Goal: Task Accomplishment & Management: Complete application form

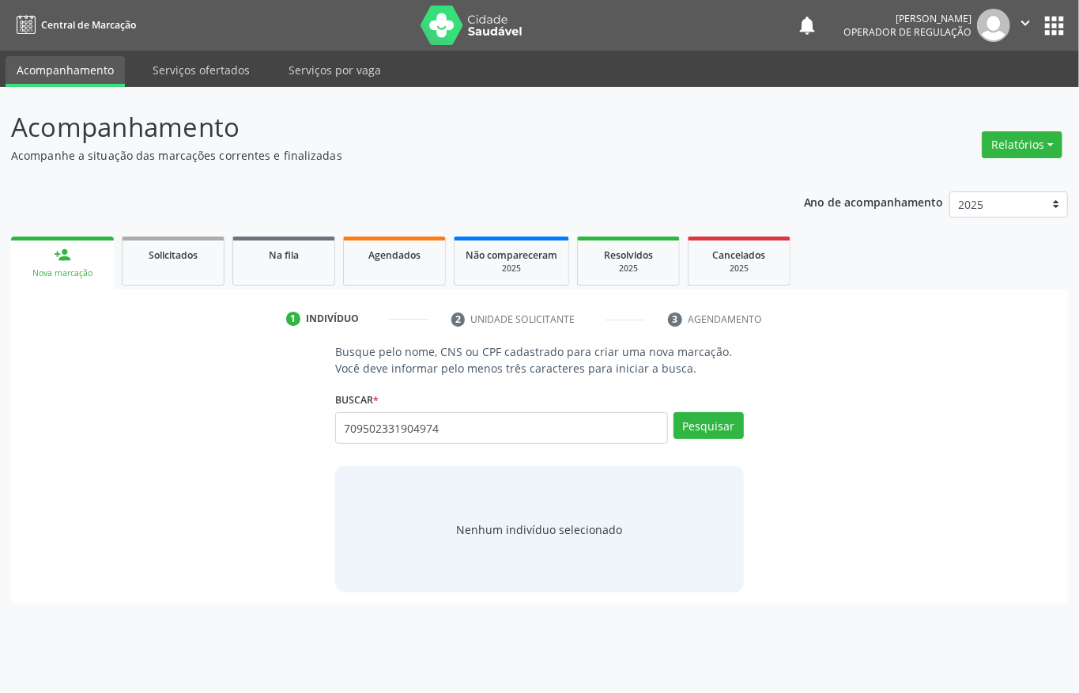
type input "709502331904974"
drag, startPoint x: 459, startPoint y: 428, endPoint x: 0, endPoint y: 428, distance: 459.4
click at [19, 428] on div "Busque pelo nome, CNS ou CPF cadastrado para criar uma nova marcação. Você deve…" at bounding box center [539, 473] width 1057 height 260
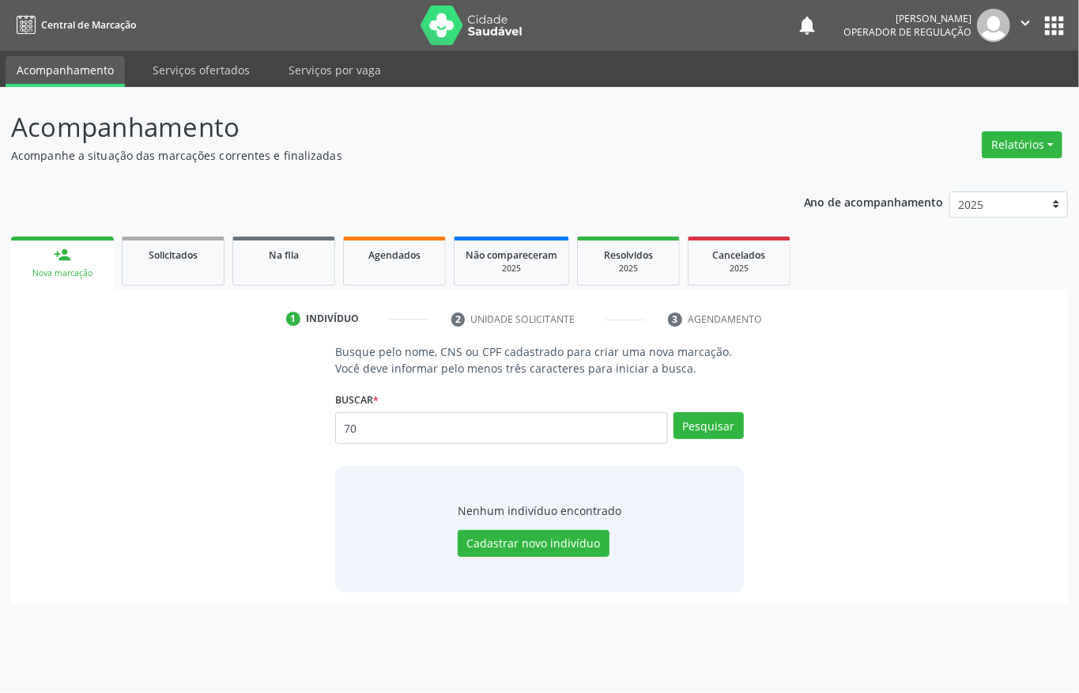
type input "7"
type input "maria selma diniz s"
drag, startPoint x: 498, startPoint y: 429, endPoint x: 61, endPoint y: 429, distance: 437.3
click at [183, 429] on div "Busque pelo nome, CNS ou CPF cadastrado para criar uma nova marcação. Você deve…" at bounding box center [539, 467] width 1035 height 249
paste input "708502331904974"
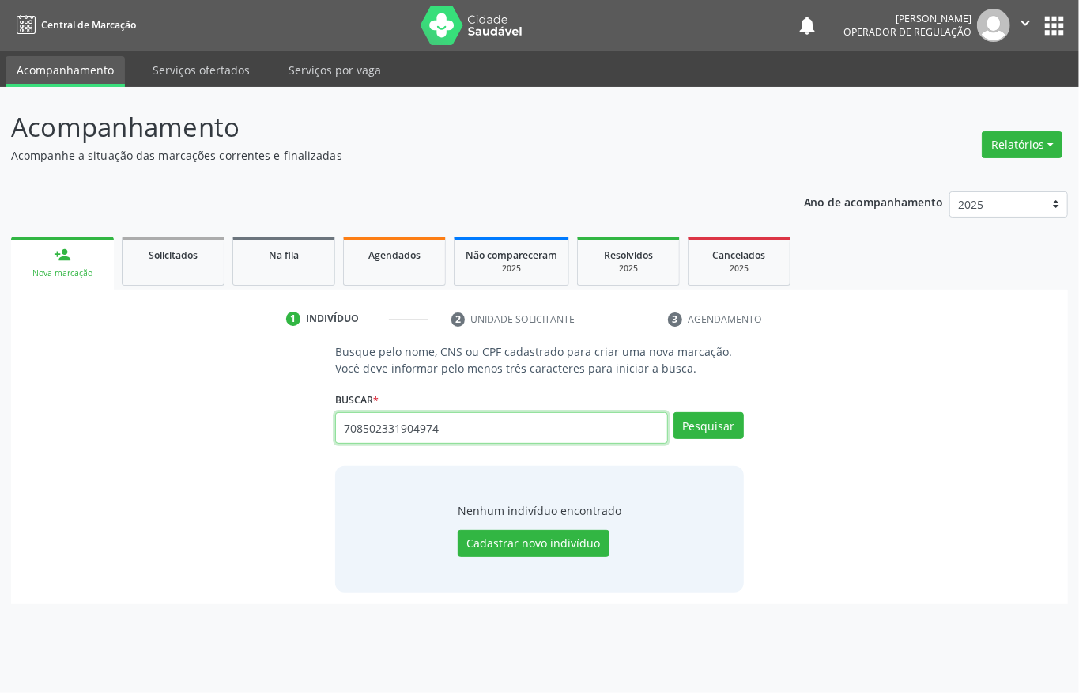
type input "708502331904974"
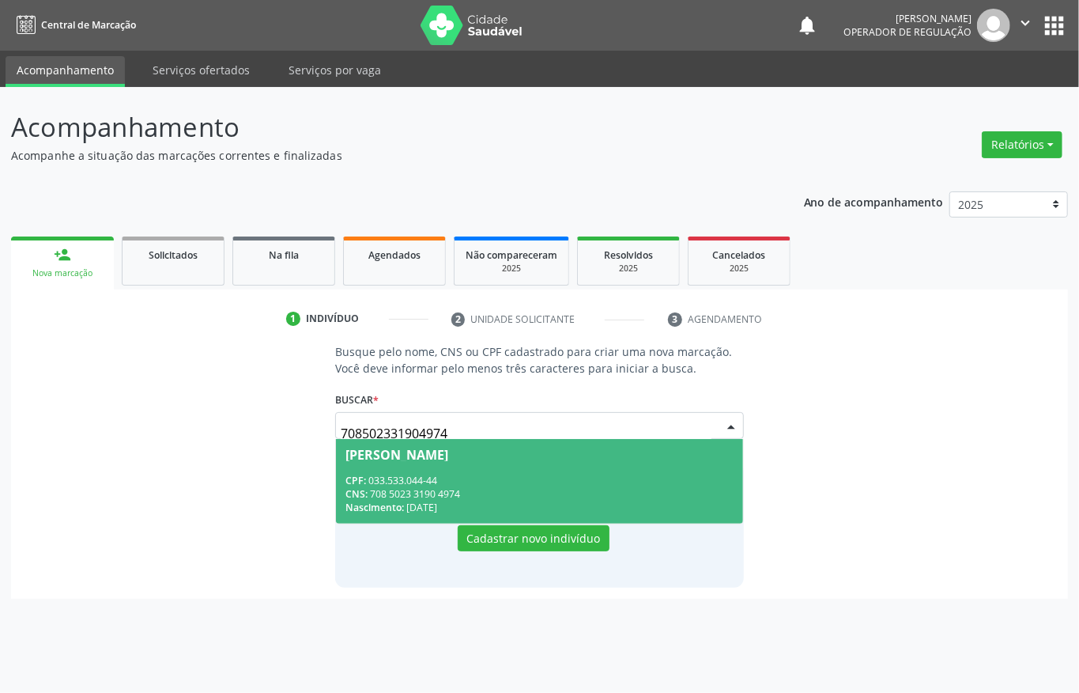
click at [505, 478] on div "CPF: 033.533.044-44" at bounding box center [540, 480] width 388 height 13
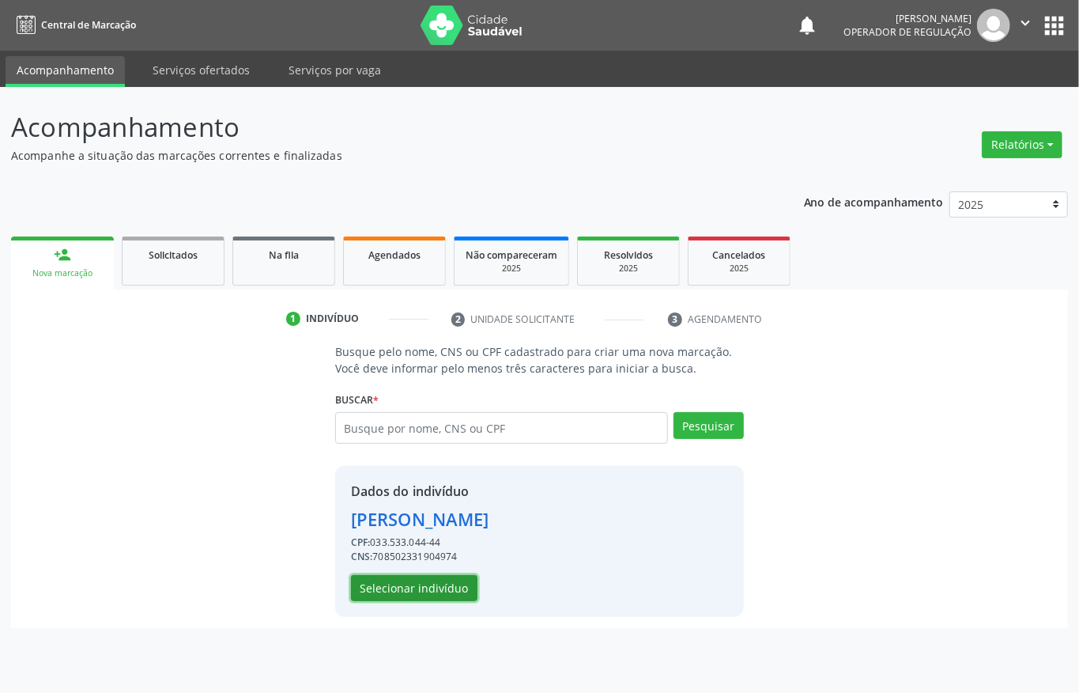
click at [402, 589] on button "Selecionar indivíduo" at bounding box center [414, 588] width 127 height 27
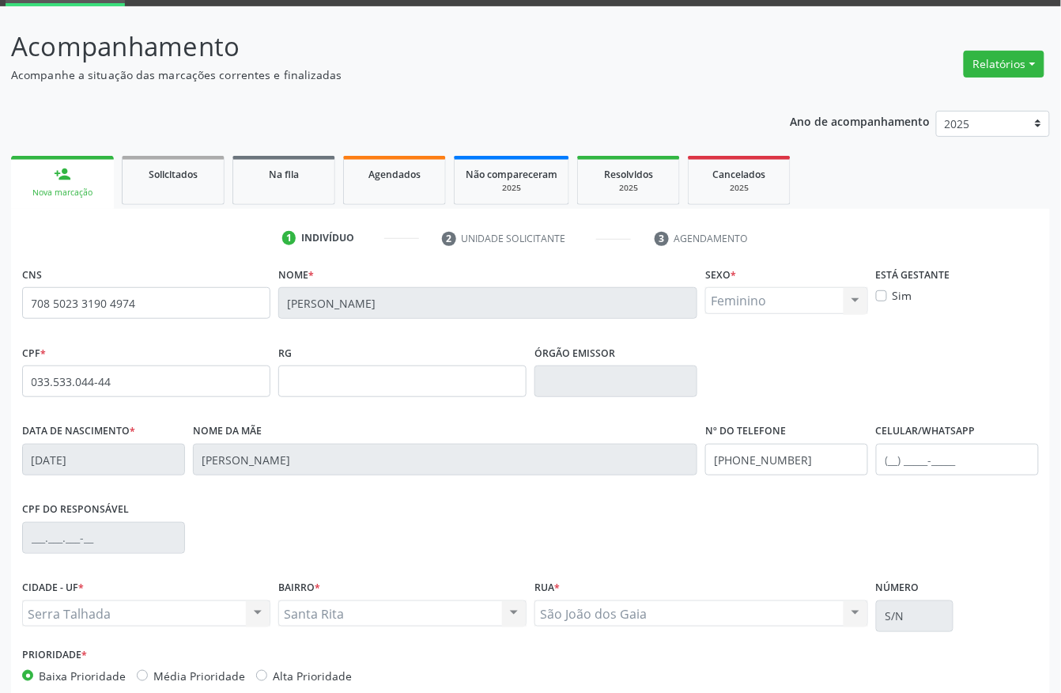
scroll to position [165, 0]
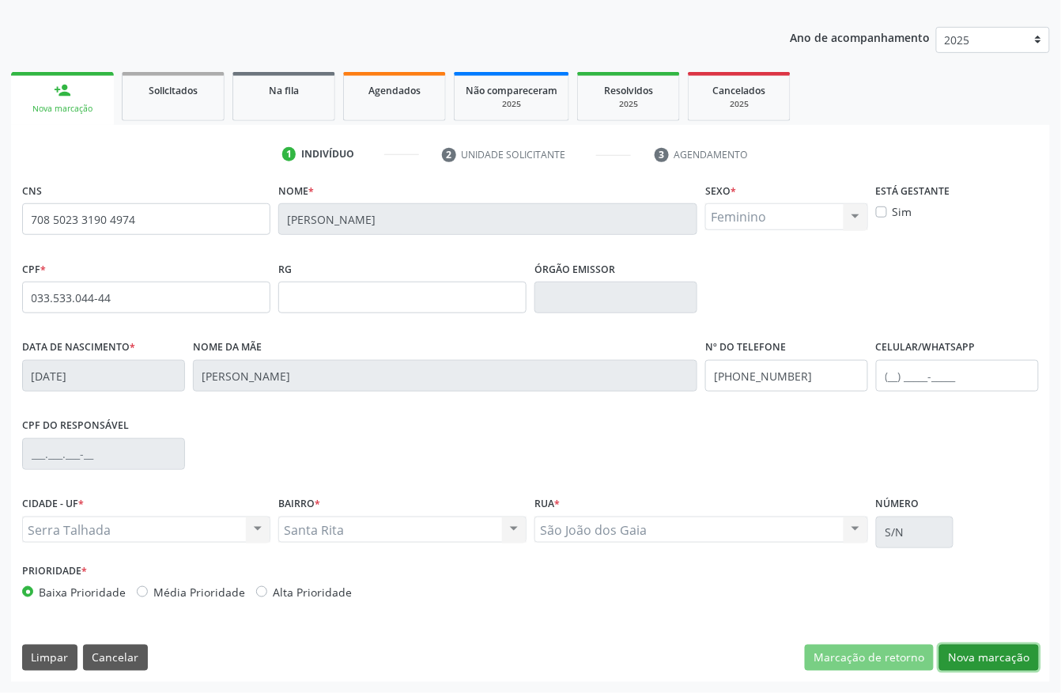
click at [1009, 661] on button "Nova marcação" at bounding box center [989, 657] width 100 height 27
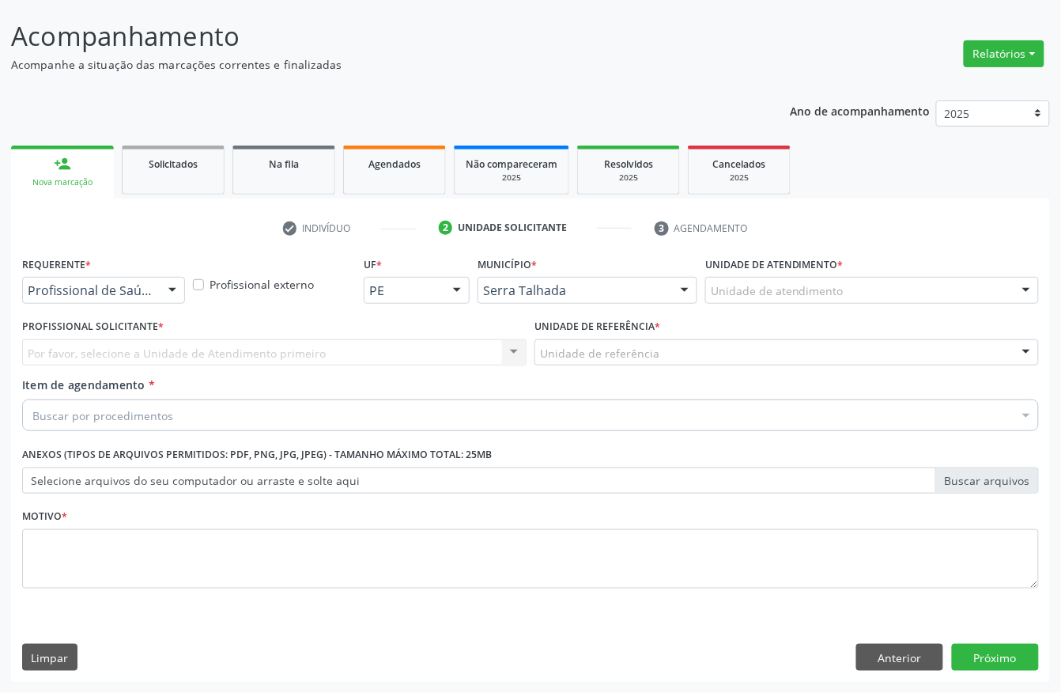
scroll to position [93, 0]
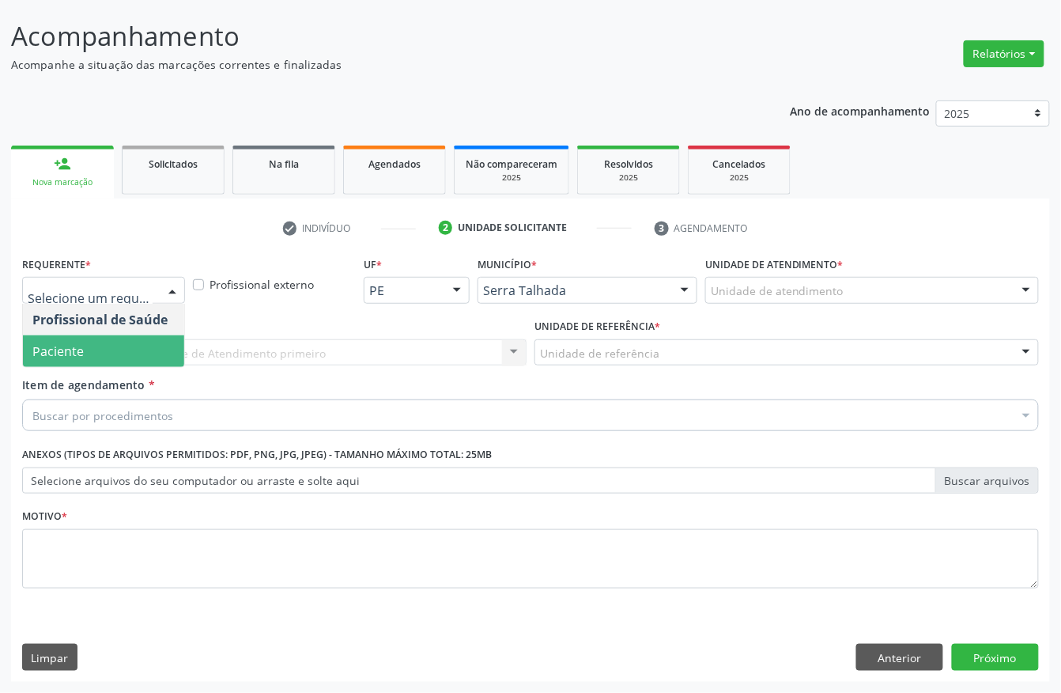
click at [84, 351] on span "Paciente" at bounding box center [103, 351] width 161 height 32
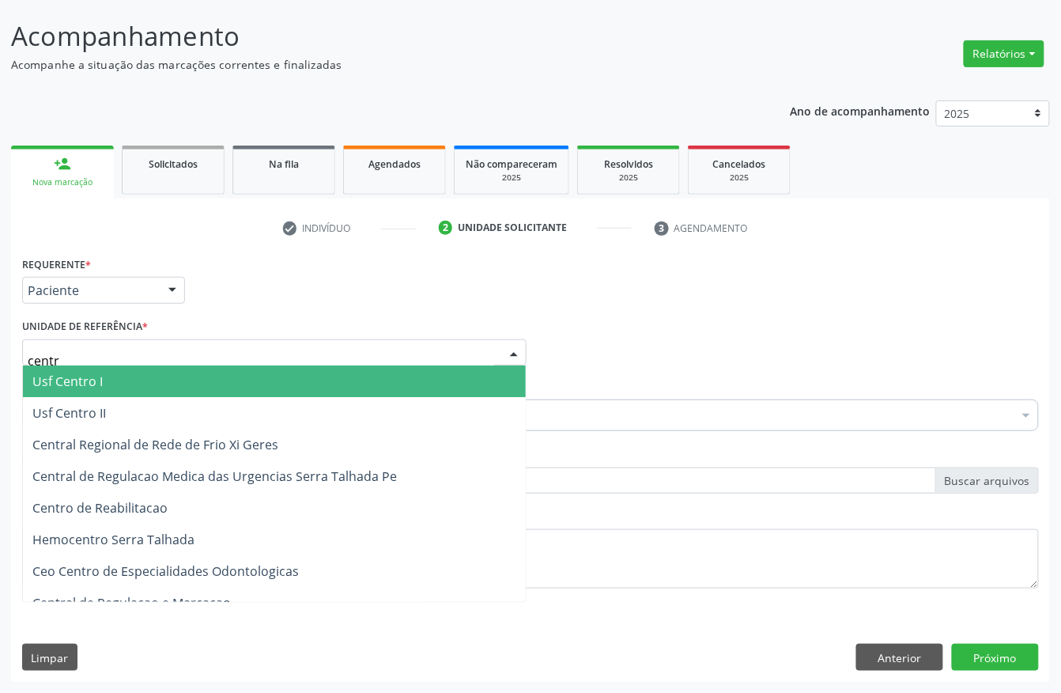
type input "centro"
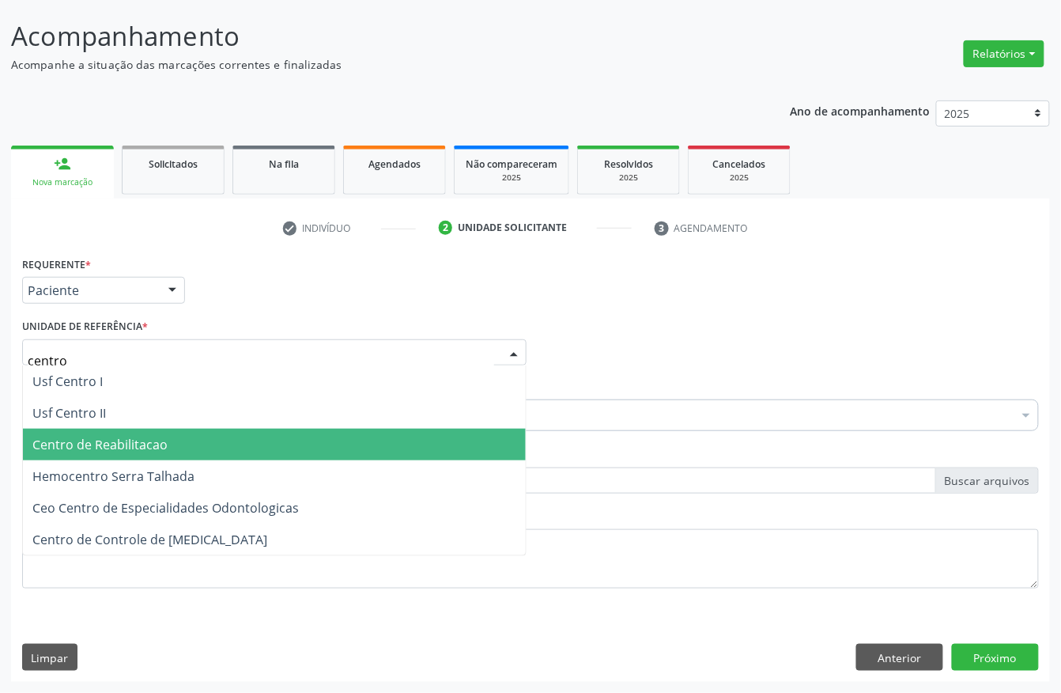
click at [82, 450] on span "Centro de Reabilitacao" at bounding box center [99, 444] width 135 height 17
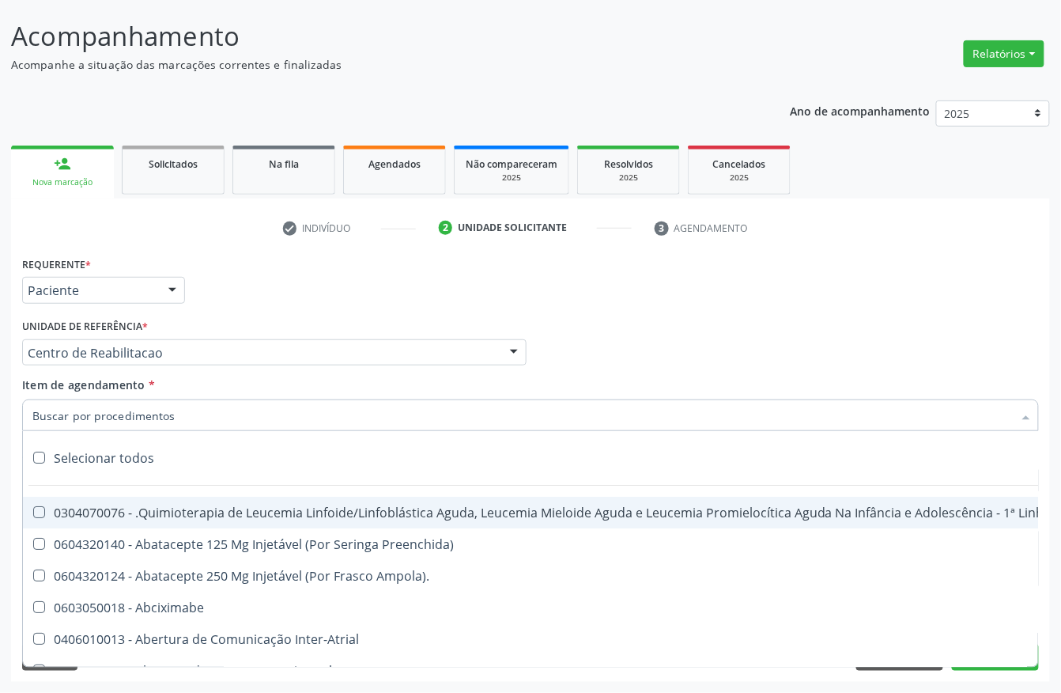
click at [115, 409] on input "Item de agendamento *" at bounding box center [522, 415] width 981 height 32
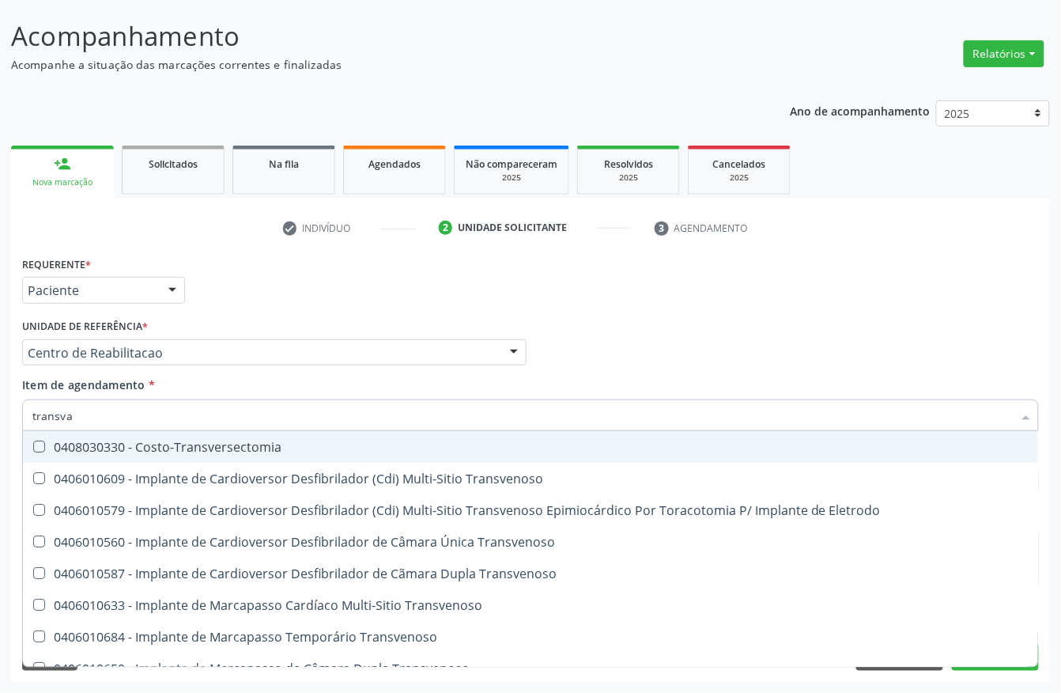
type input "transvag"
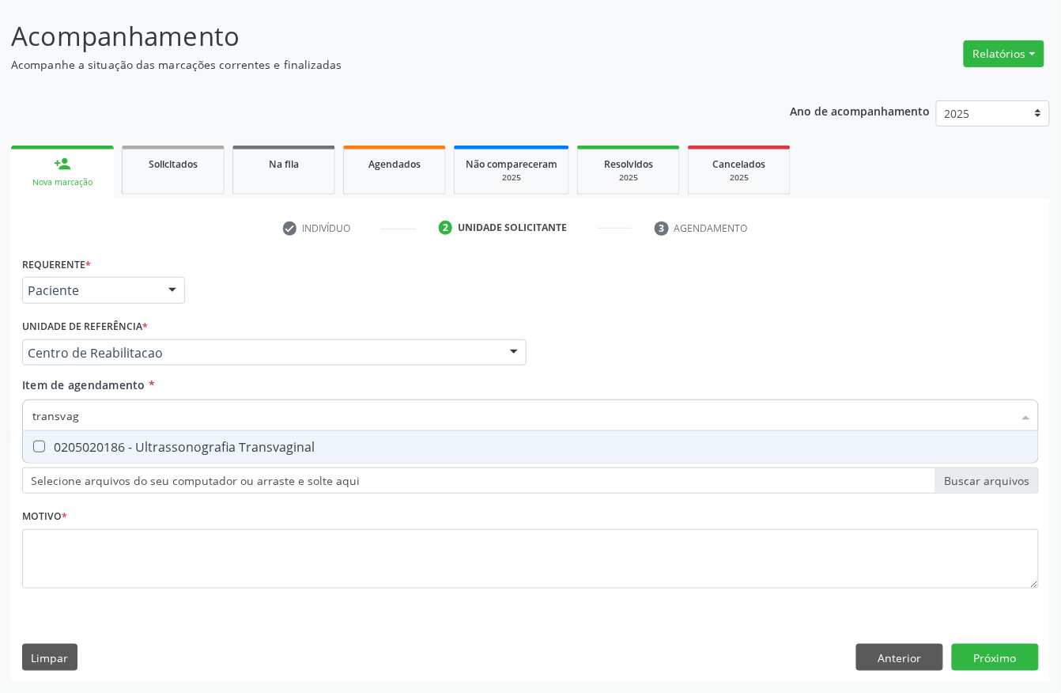
click at [161, 450] on div "0205020186 - Ultrassonografia Transvaginal" at bounding box center [530, 446] width 996 height 13
checkbox Transvaginal "true"
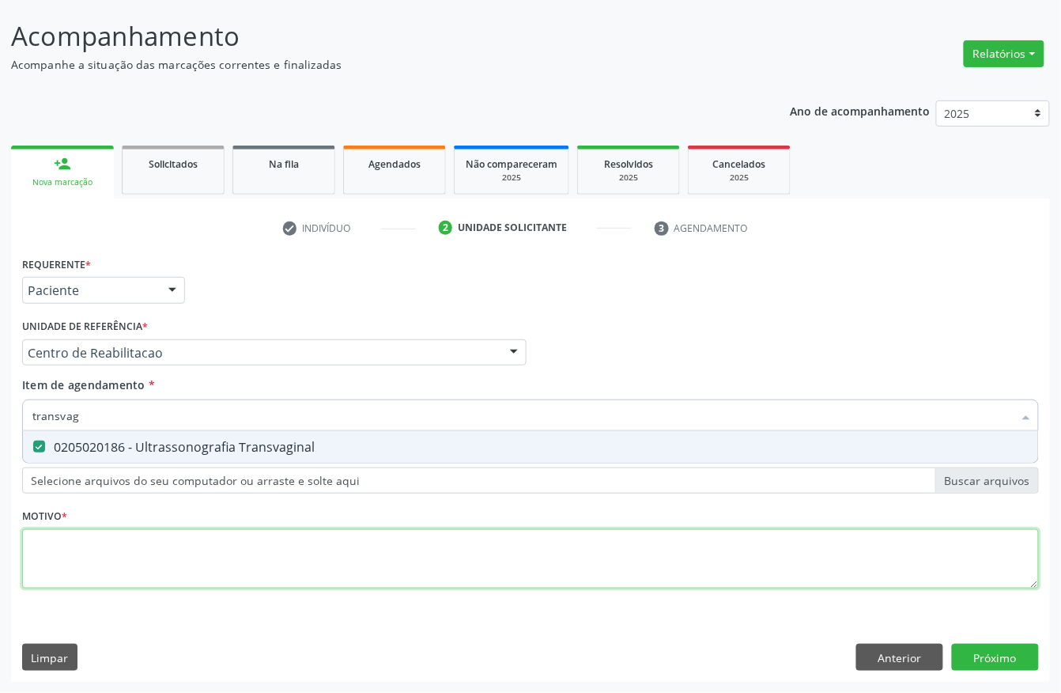
click at [159, 558] on div "Requerente * Paciente Profissional de Saúde Paciente Nenhum resultado encontrad…" at bounding box center [530, 431] width 1017 height 358
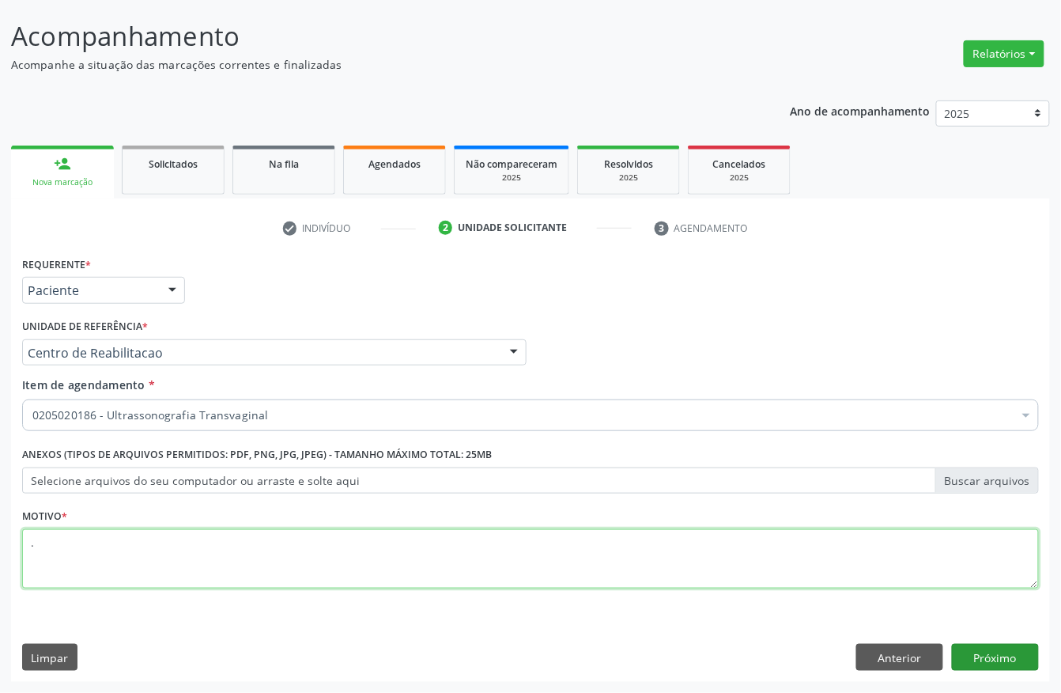
type textarea "."
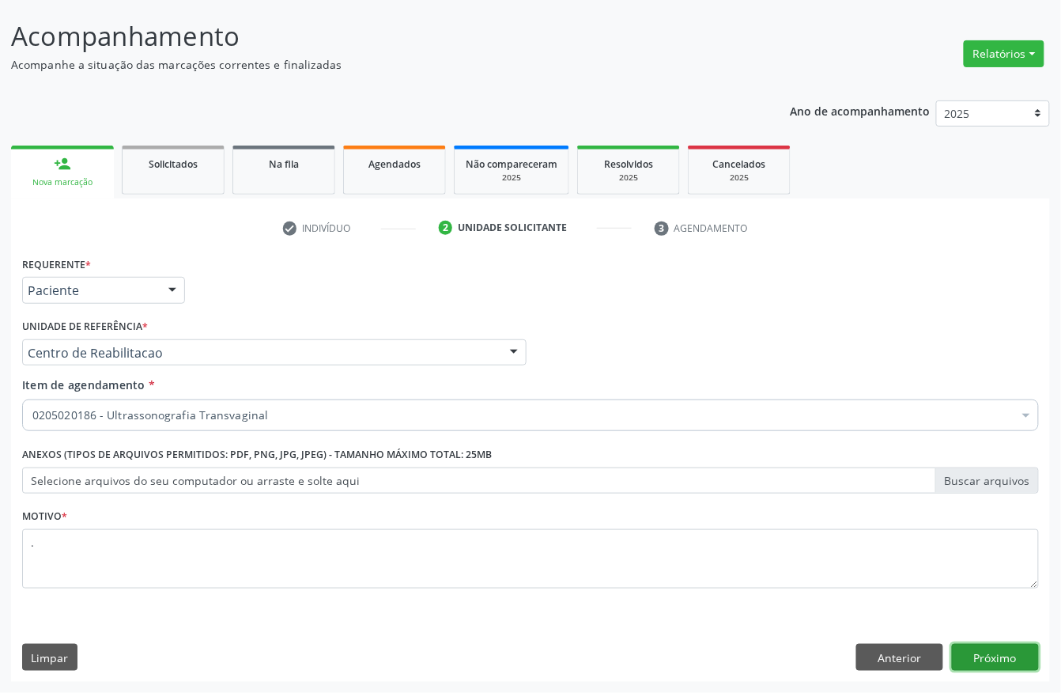
click at [1000, 660] on button "Próximo" at bounding box center [995, 657] width 87 height 27
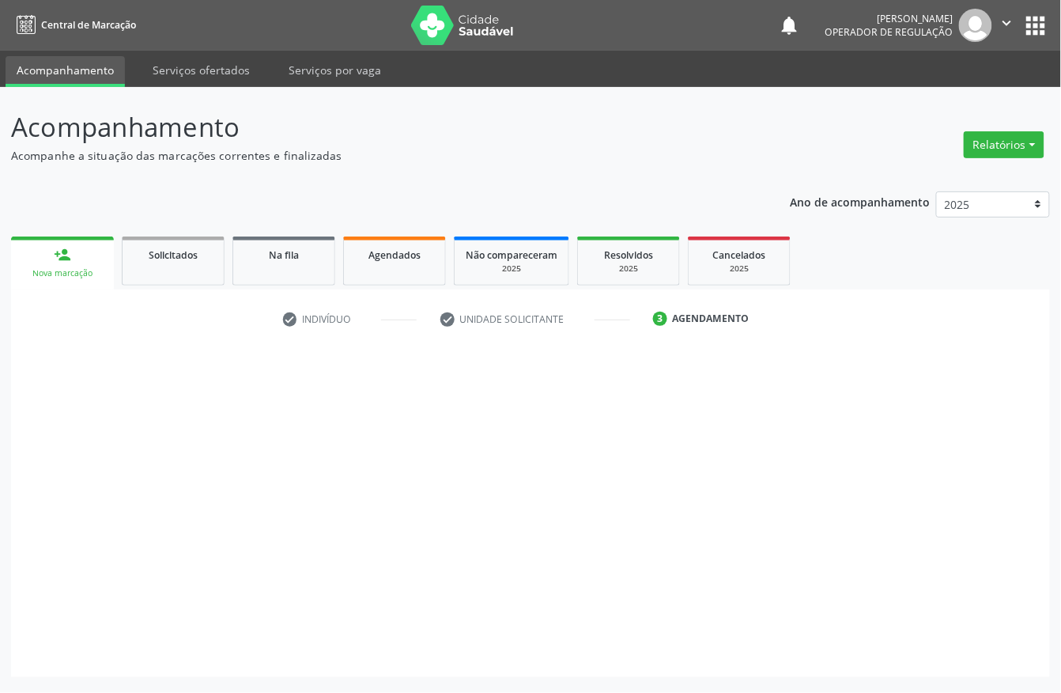
scroll to position [0, 0]
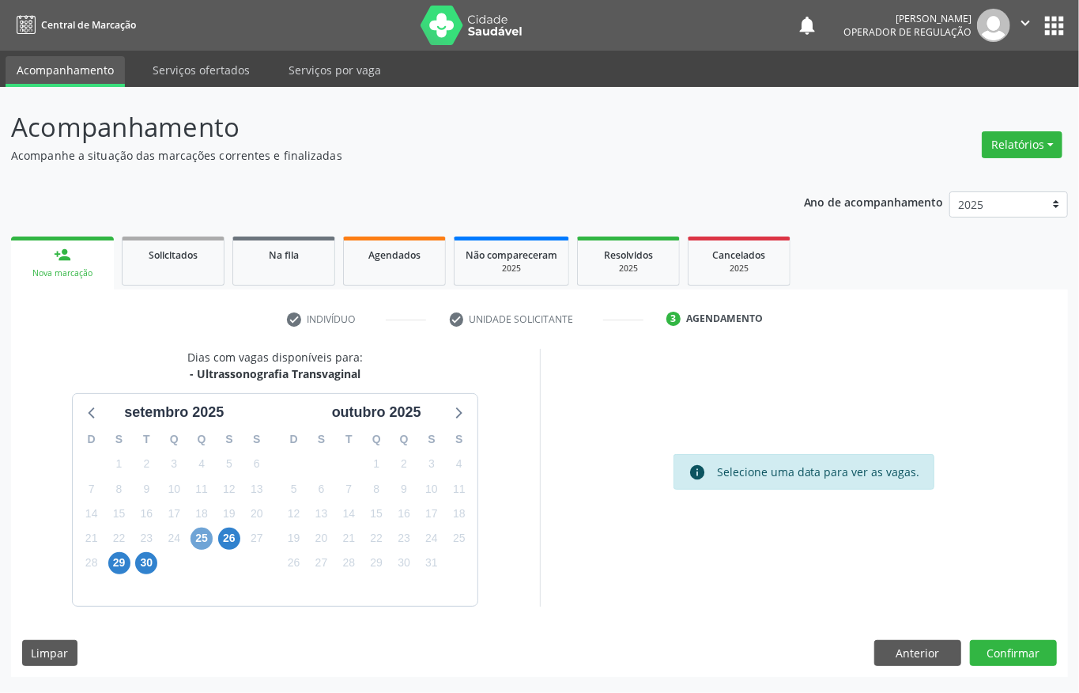
click at [198, 538] on span "25" at bounding box center [202, 538] width 22 height 22
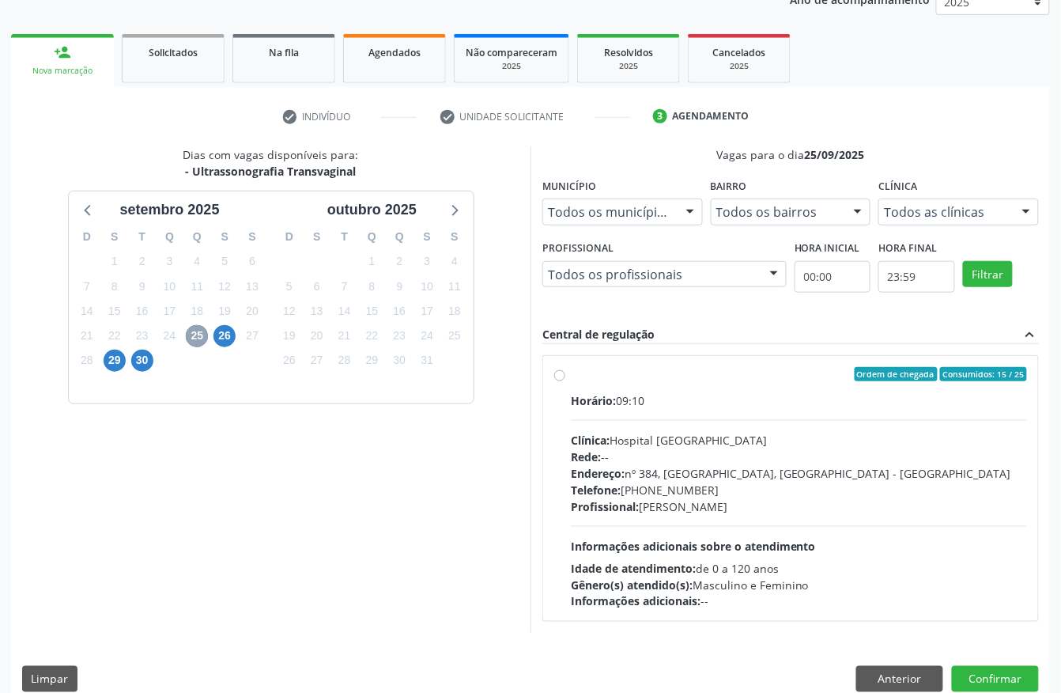
scroll to position [210, 0]
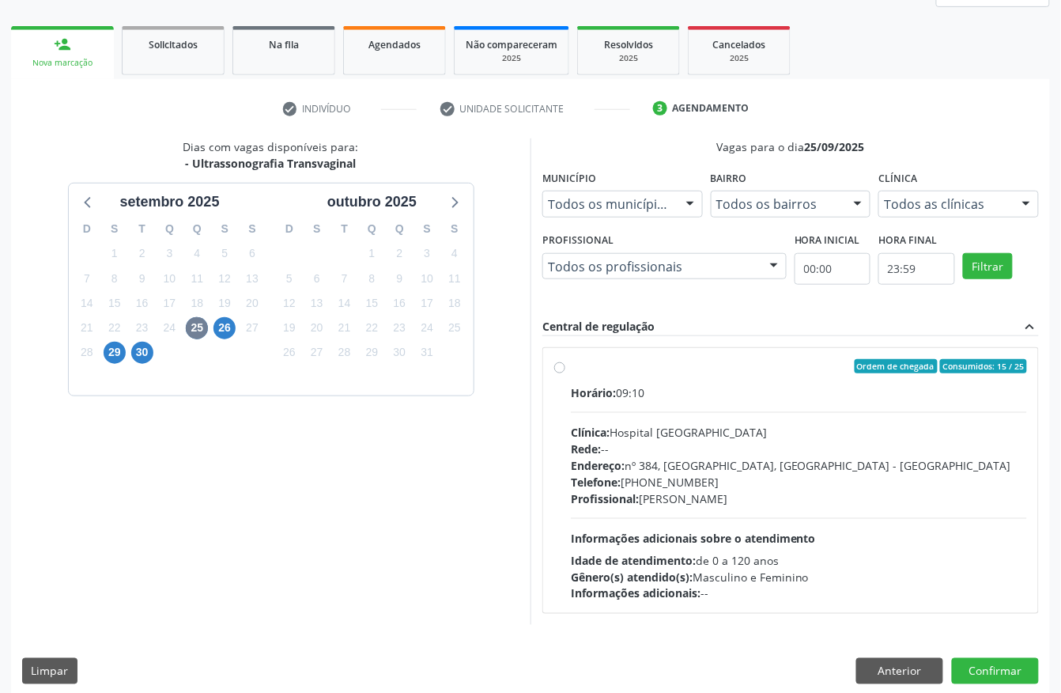
click at [724, 451] on div "Rede: --" at bounding box center [799, 448] width 456 height 17
click at [565, 373] on input "Ordem de chegada Consumidos: 15 / 25 Horário: 09:10 Clínica: Hospital Sao Franc…" at bounding box center [559, 366] width 11 height 14
radio input "true"
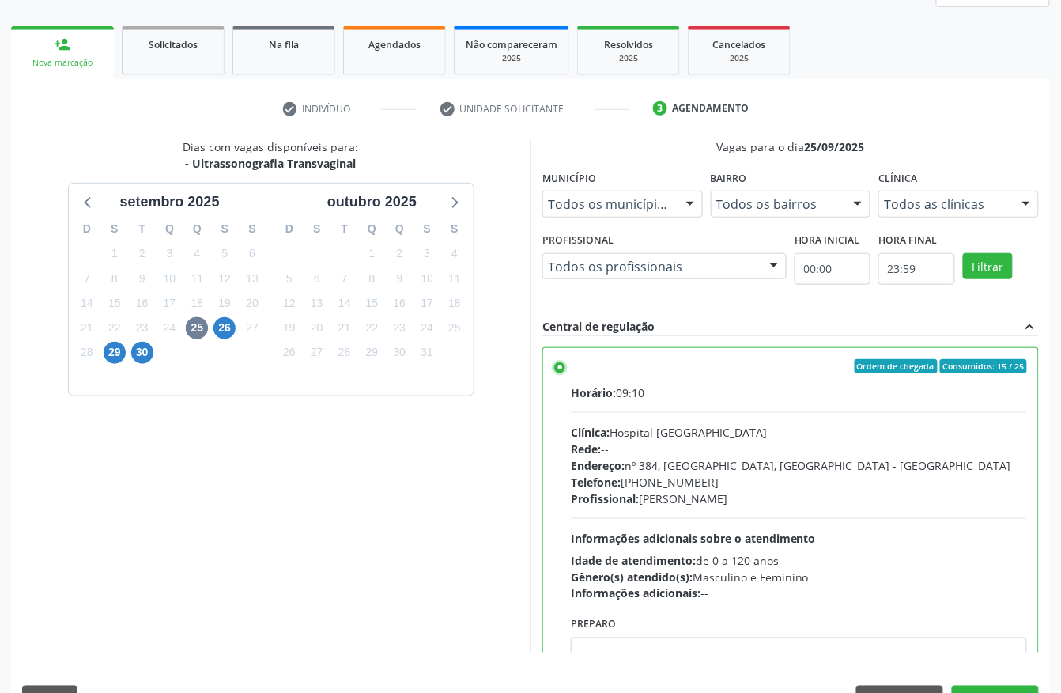
scroll to position [80, 0]
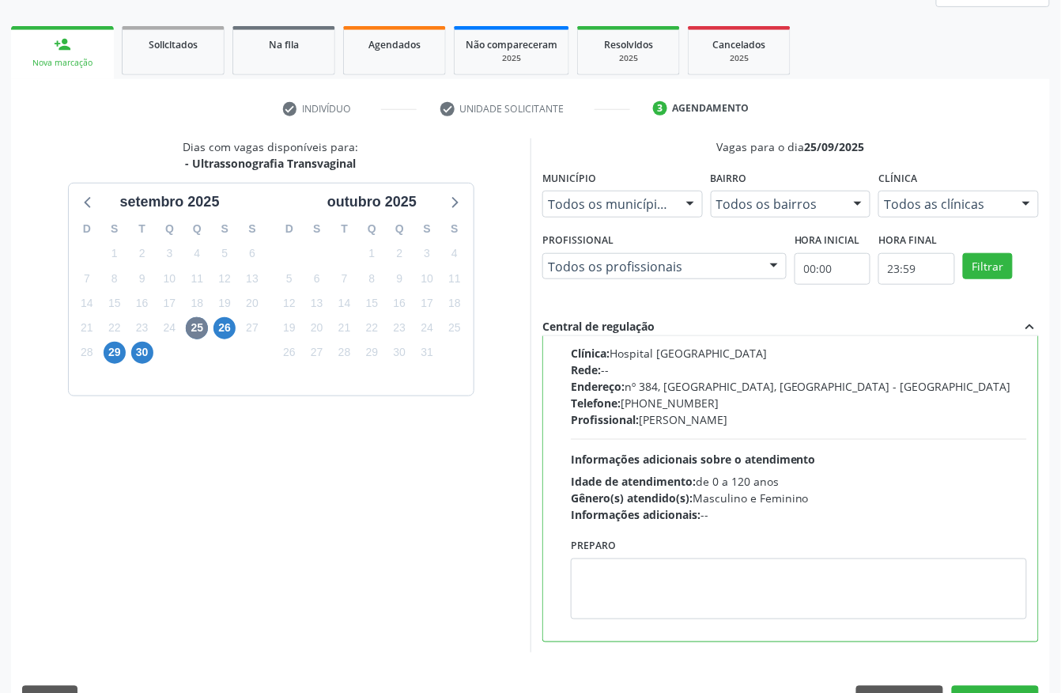
click at [981, 684] on div "Dias com vagas disponíveis para: - Ultrassonografia Transvaginal setembro 2025 …" at bounding box center [530, 430] width 1039 height 584
click at [981, 687] on button "Confirmar" at bounding box center [995, 699] width 87 height 27
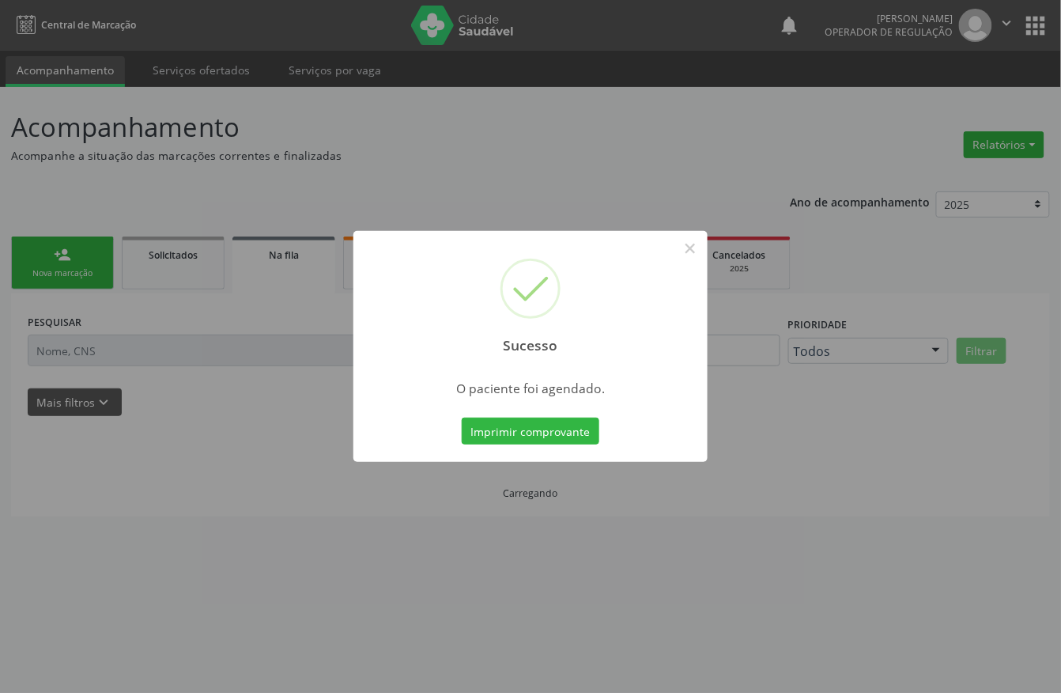
scroll to position [0, 0]
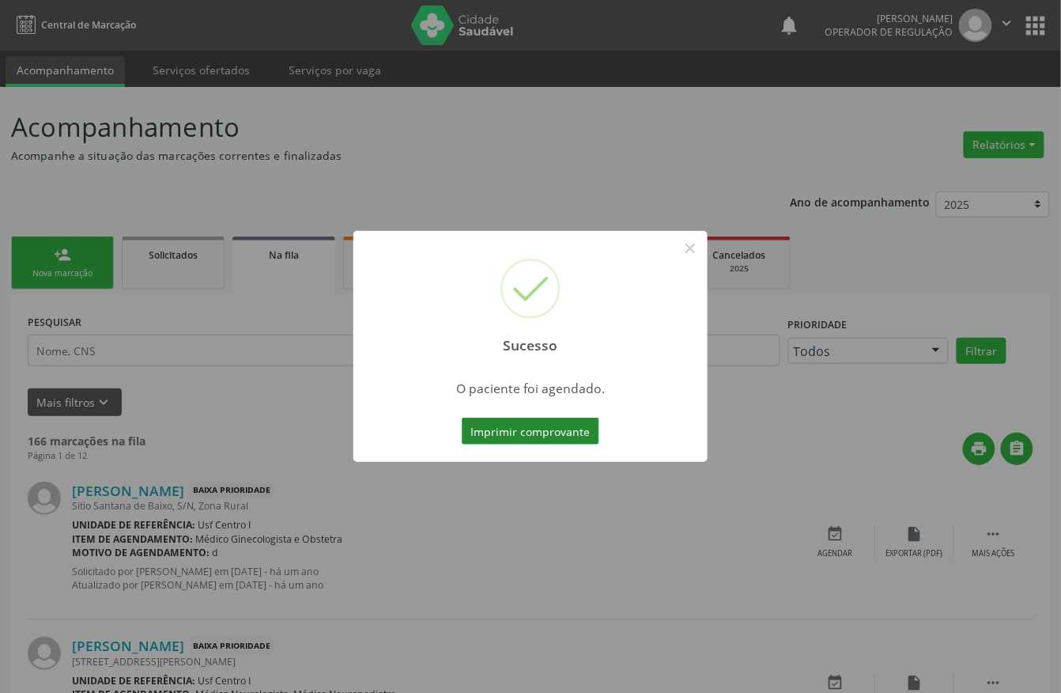
click at [532, 431] on button "Imprimir comprovante" at bounding box center [531, 431] width 138 height 27
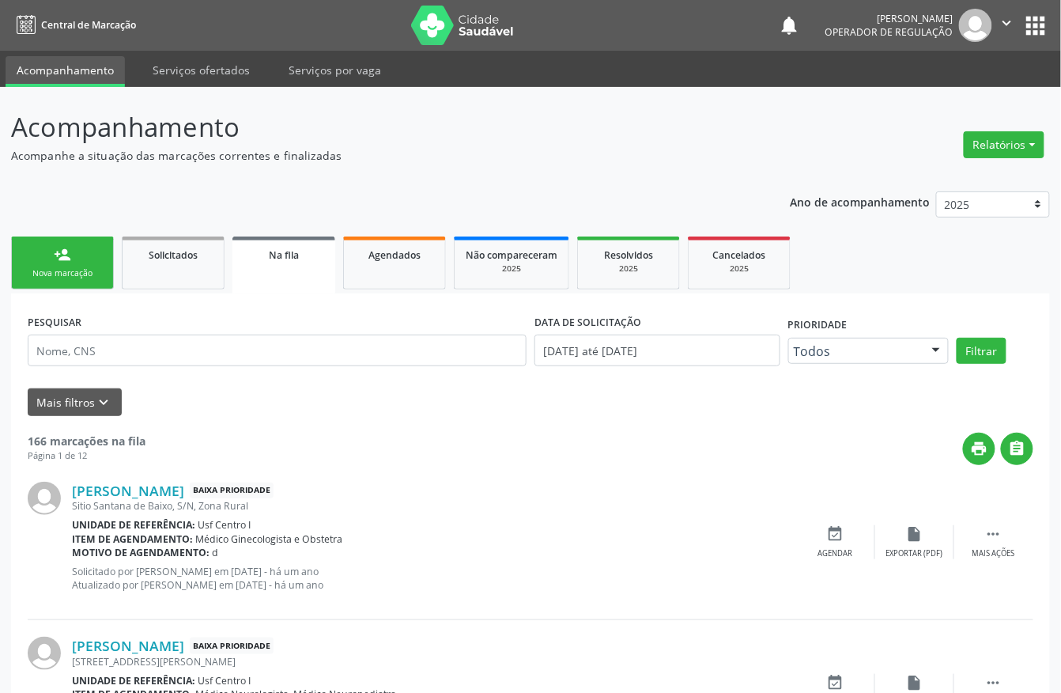
click at [30, 260] on div "Sucesso × O paciente foi agendado. Imprimir comprovante Cancel" at bounding box center [530, 346] width 1061 height 693
click at [70, 261] on div "Sucesso × O paciente foi agendado. Imprimir comprovante Cancel" at bounding box center [530, 346] width 1061 height 693
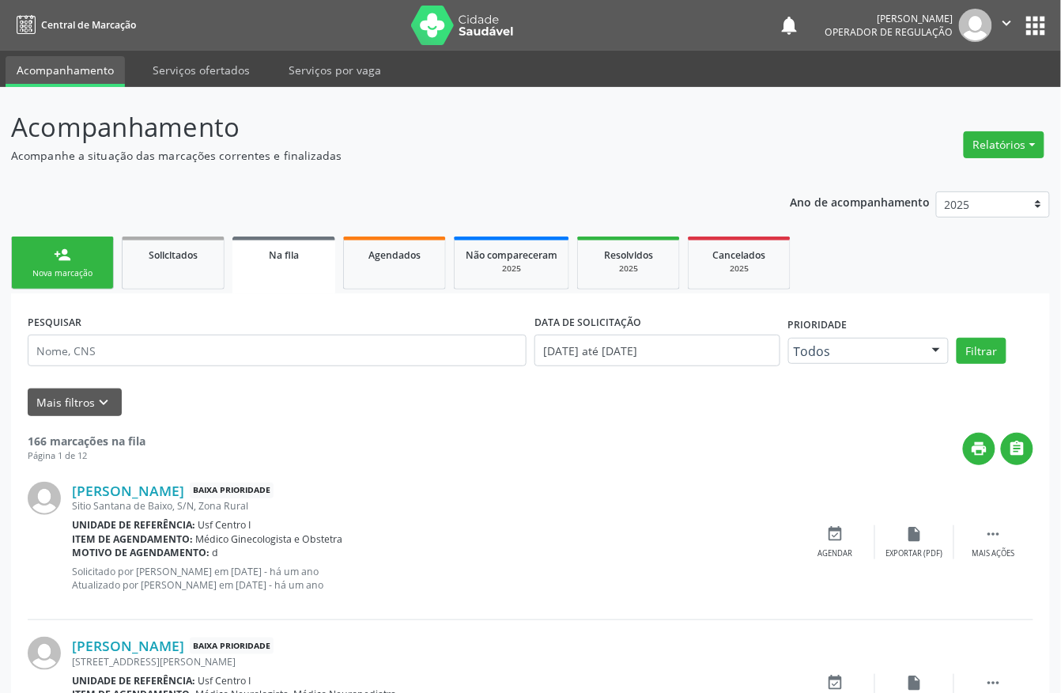
click at [70, 261] on div "Sucesso × O paciente foi agendado. Imprimir comprovante Cancel" at bounding box center [530, 346] width 1061 height 693
click at [84, 261] on div "Sucesso × O paciente foi agendado. Imprimir comprovante Cancel" at bounding box center [530, 346] width 1061 height 693
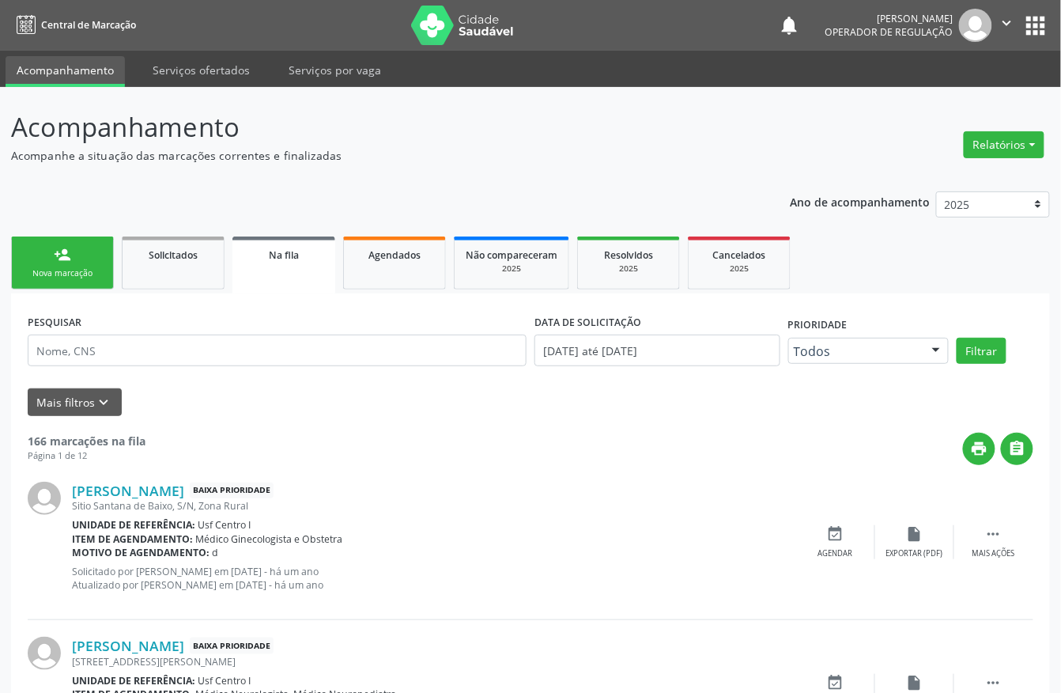
click at [84, 261] on div "Sucesso × O paciente foi agendado. Imprimir comprovante Cancel" at bounding box center [530, 346] width 1061 height 693
click at [52, 253] on div "Sucesso × O paciente foi agendado. Imprimir comprovante Cancel" at bounding box center [530, 346] width 1061 height 693
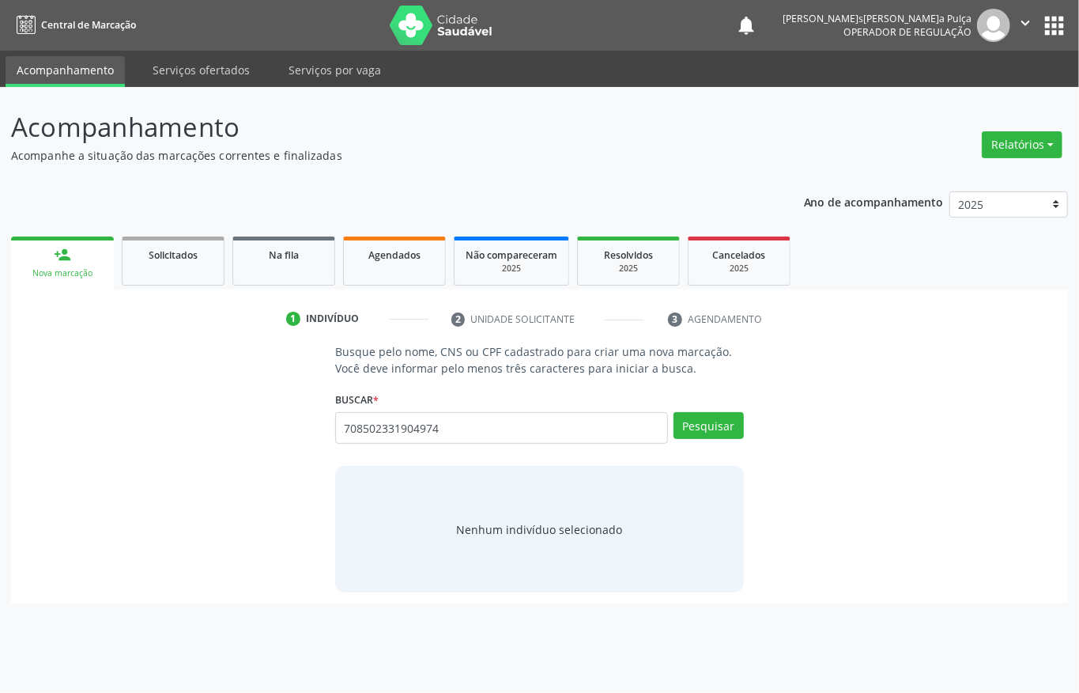
type input "708502331904974"
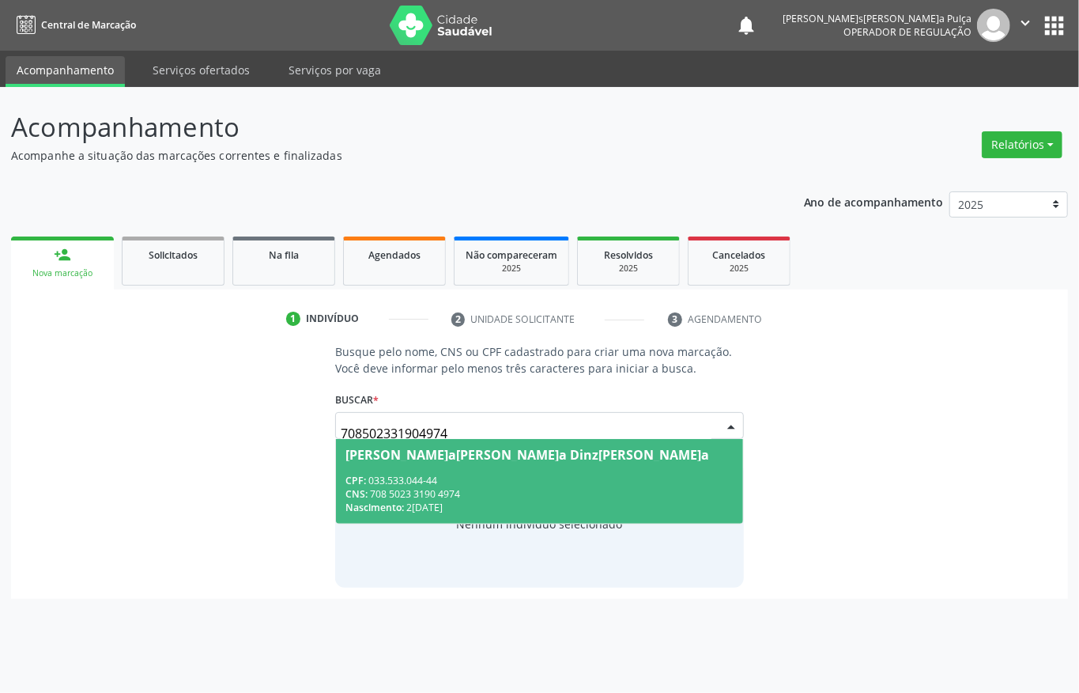
click at [424, 497] on div "CNS: 708 5023 3190 4974" at bounding box center [540, 493] width 388 height 13
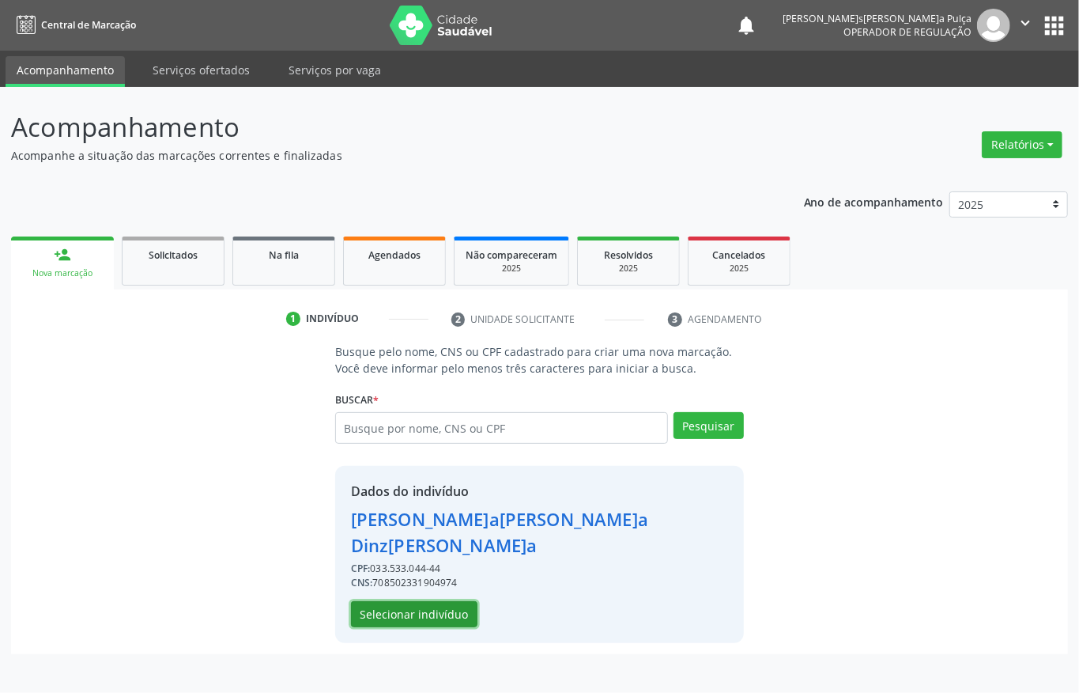
click at [370, 601] on button "Selecionar indivíduo" at bounding box center [414, 614] width 127 height 27
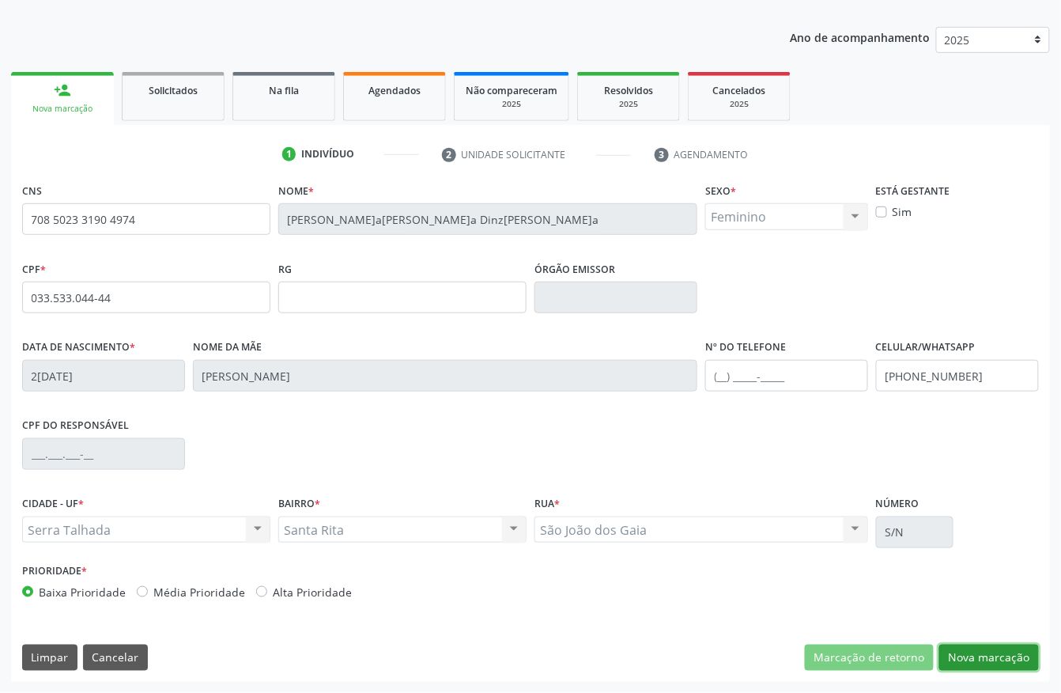
click at [972, 653] on button "Nova marcação" at bounding box center [989, 657] width 100 height 27
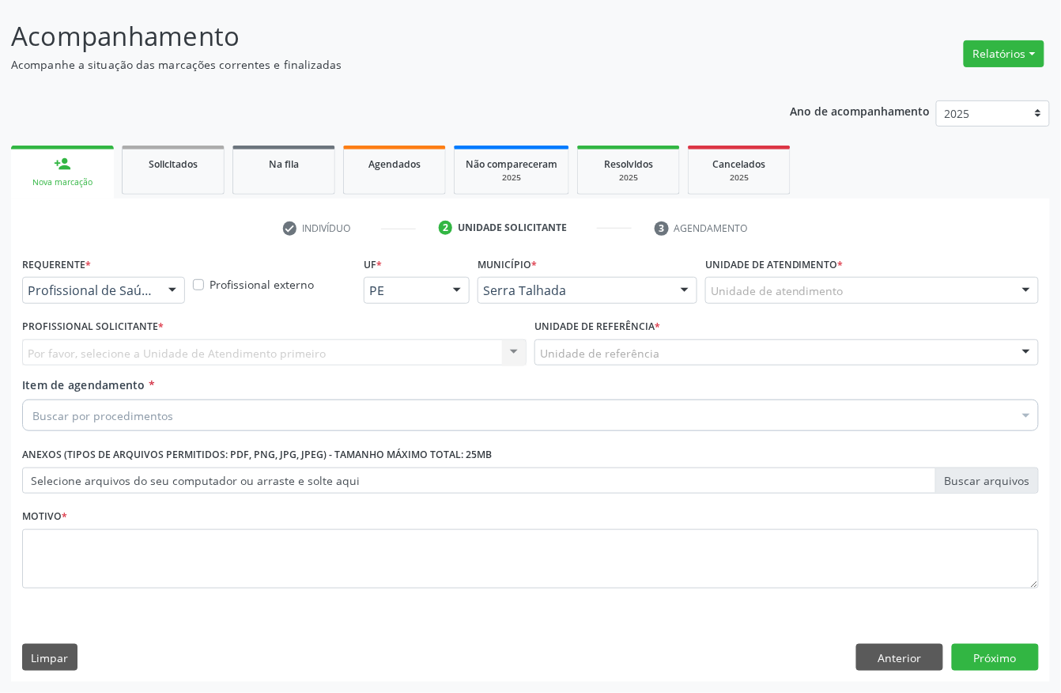
scroll to position [93, 0]
click at [71, 298] on div "Profissional de Saúde" at bounding box center [103, 290] width 163 height 27
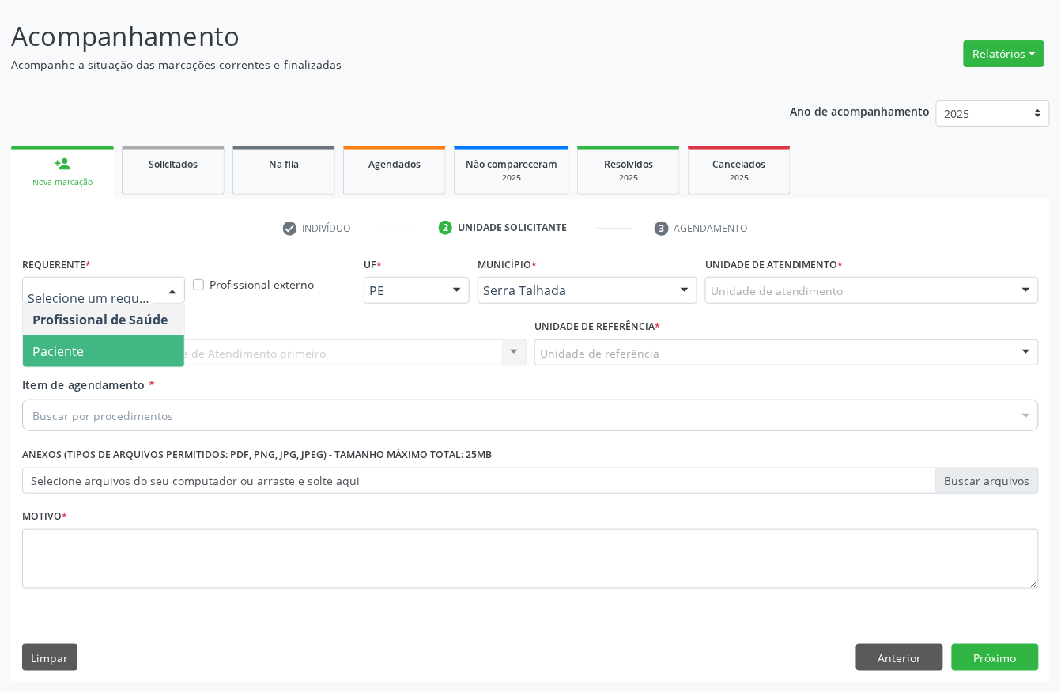
click at [74, 342] on span "Paciente" at bounding box center [57, 350] width 51 height 17
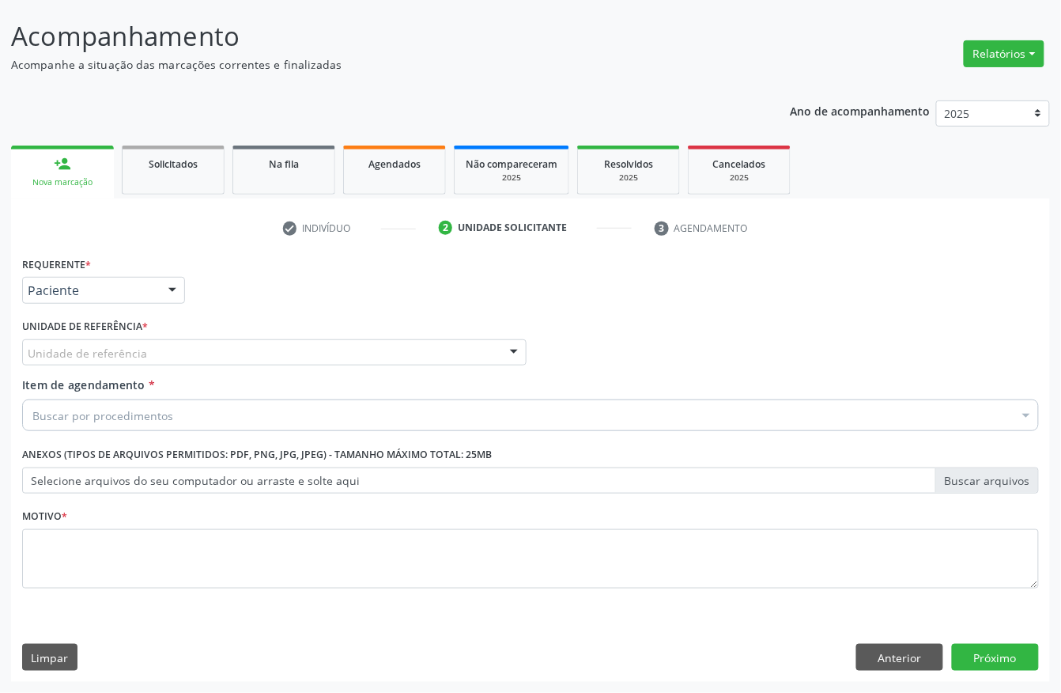
click at [146, 345] on div "Unidade de referência" at bounding box center [274, 352] width 505 height 27
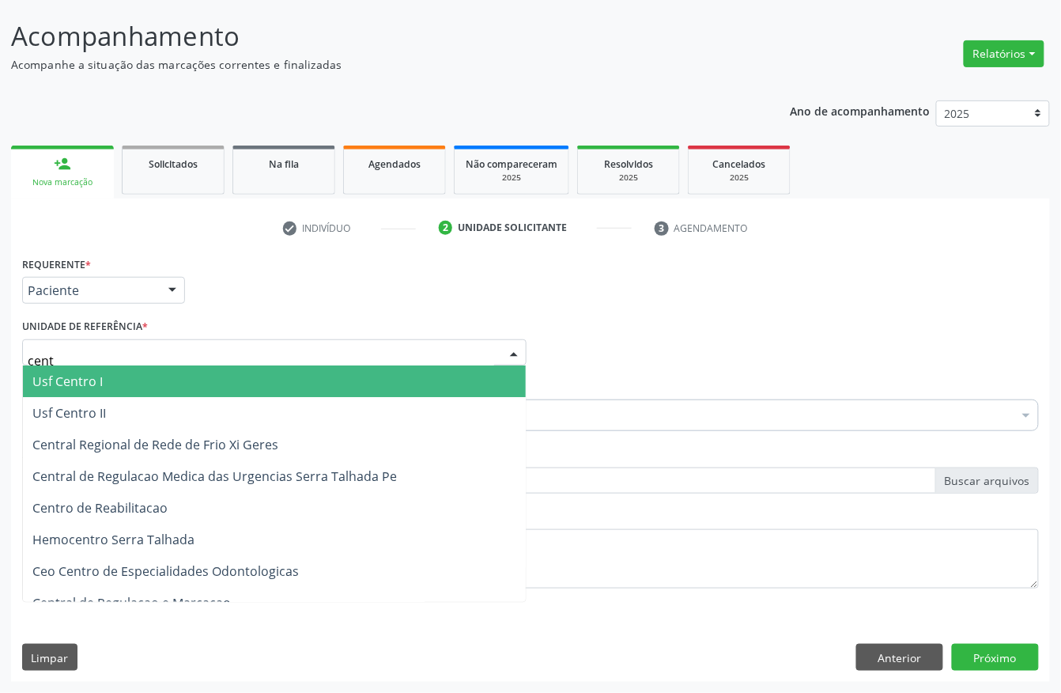
type input "centr"
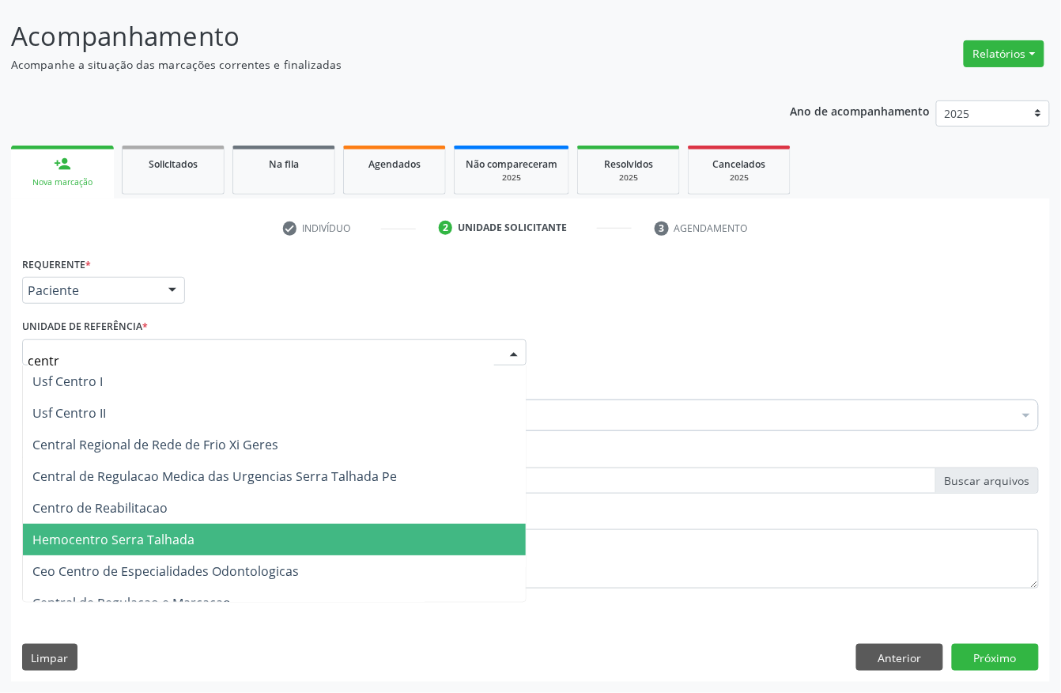
click at [162, 506] on span "Centro de Reabilitacao" at bounding box center [99, 507] width 135 height 17
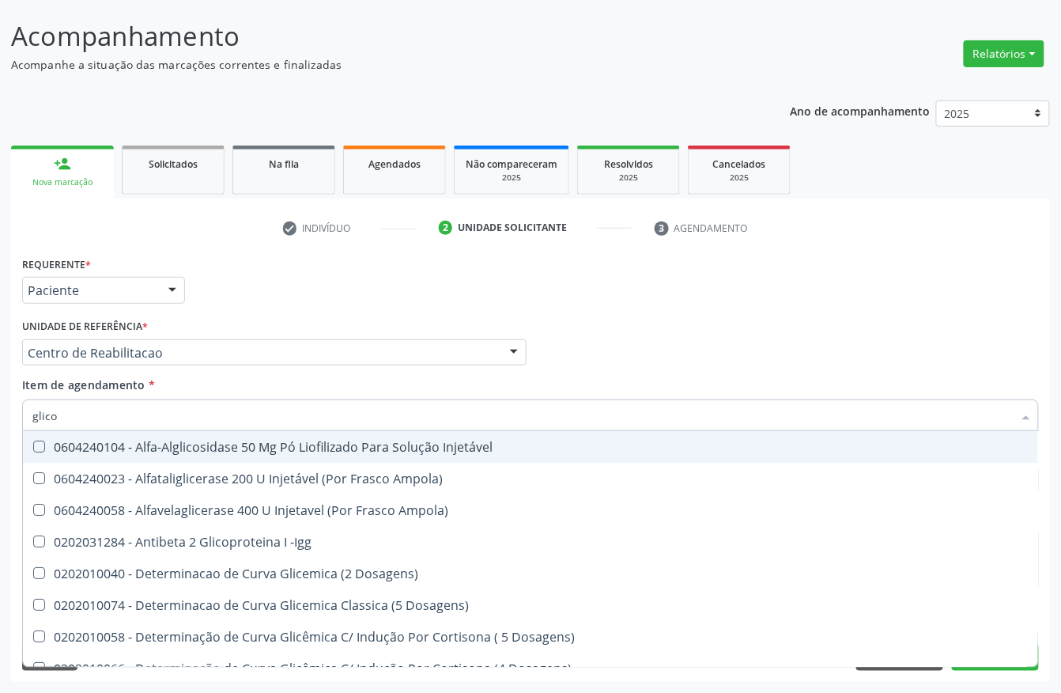
type input "glicos"
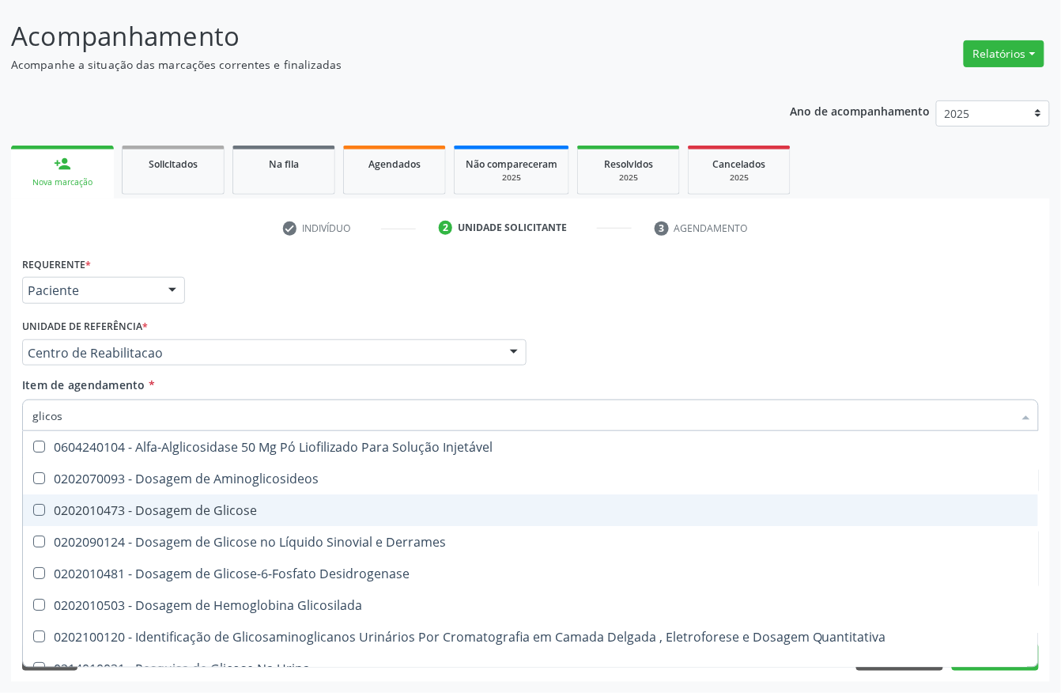
click at [119, 505] on div "0202010473 - Dosagem de Glicose" at bounding box center [530, 510] width 996 height 13
checkbox Glicose "true"
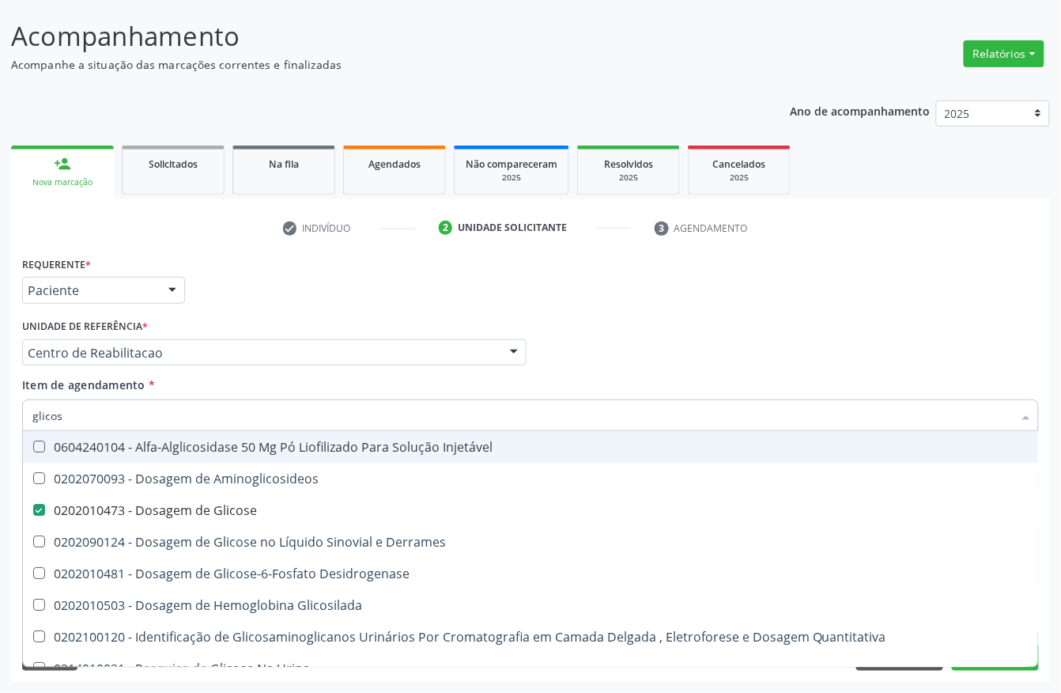
drag, startPoint x: 108, startPoint y: 418, endPoint x: 0, endPoint y: 412, distance: 108.5
click at [0, 412] on div "Acompanhamento Acompanhe a situação das marcações correntes e finalizadas Relat…" at bounding box center [530, 344] width 1061 height 697
type input "hemo"
checkbox Glicose "false"
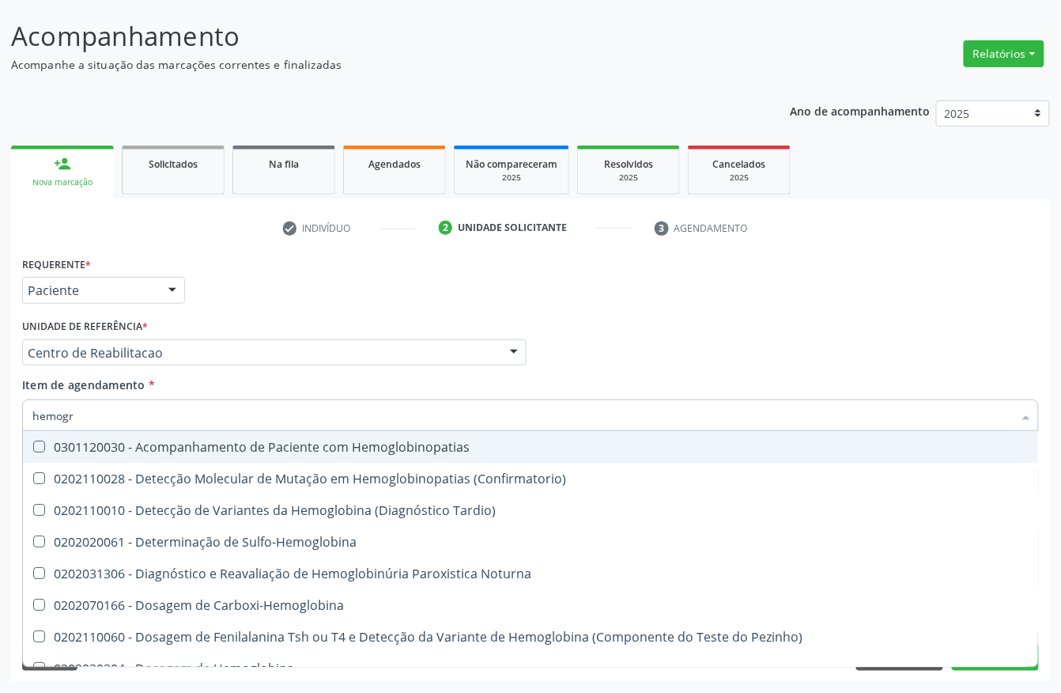
type input "hemogra"
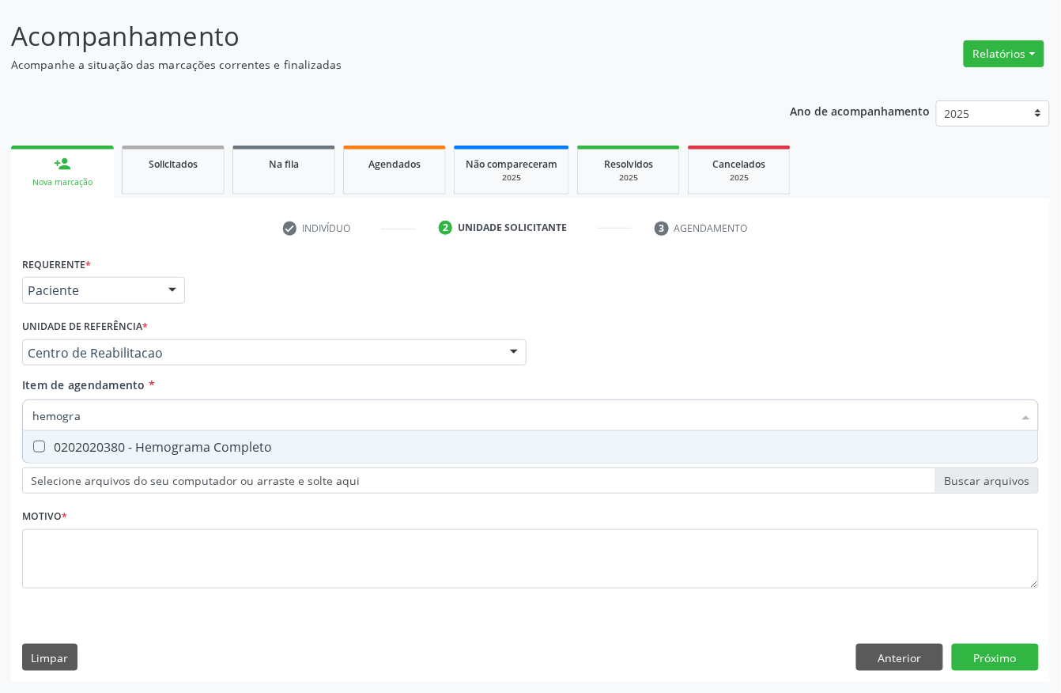
click at [58, 441] on div "0202020380 - Hemograma Completo" at bounding box center [530, 446] width 996 height 13
checkbox Completo "true"
drag, startPoint x: 1, startPoint y: 419, endPoint x: 0, endPoint y: 411, distance: 7.9
click at [0, 412] on div "Acompanhamento Acompanhe a situação das marcações correntes e finalizadas Relat…" at bounding box center [530, 344] width 1061 height 697
type input "cole"
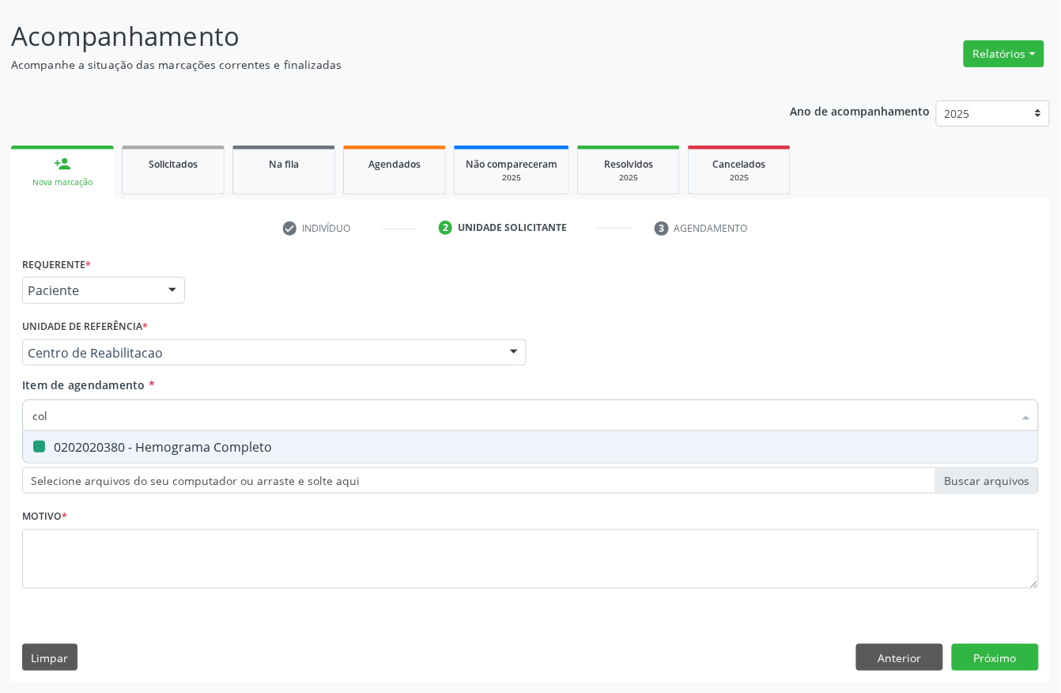
checkbox Completo "false"
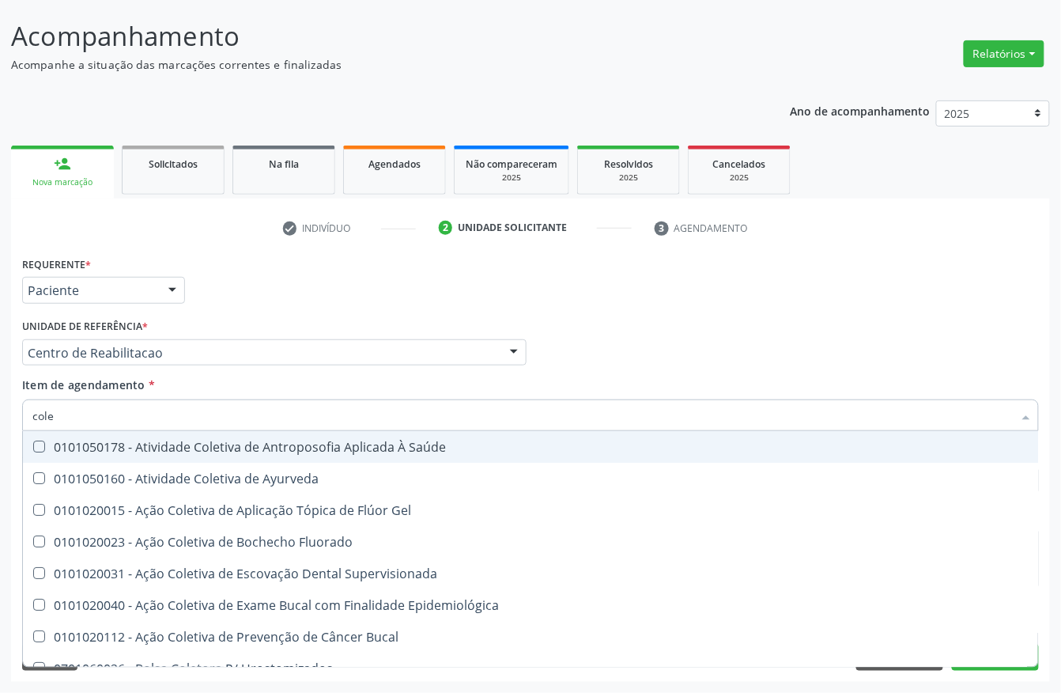
type input "coles"
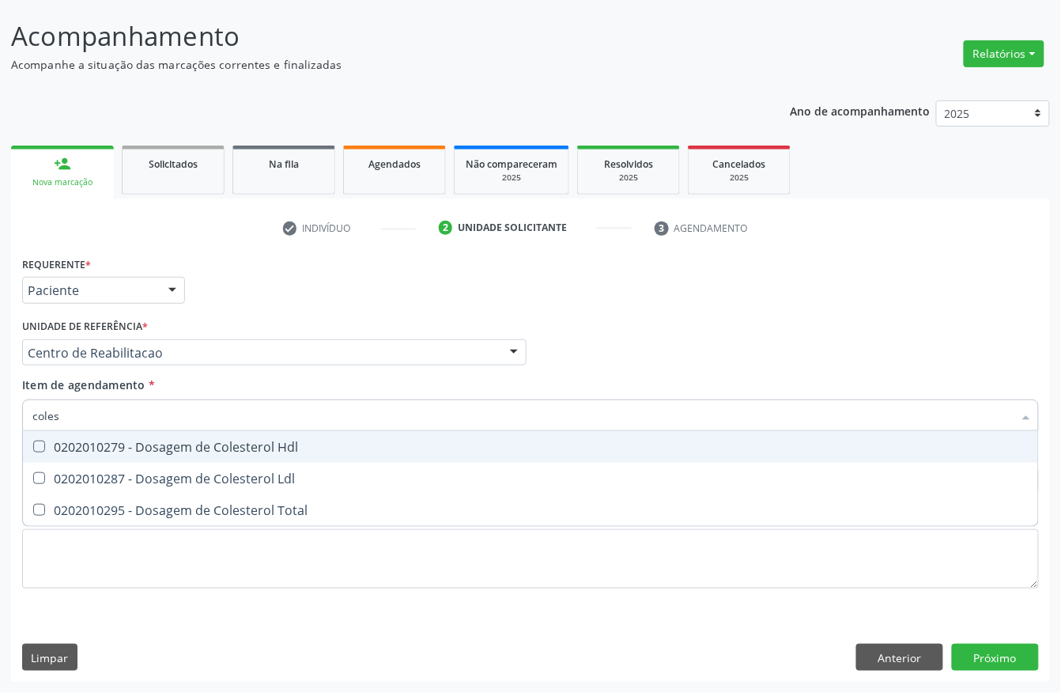
click at [38, 434] on span "0202010279 - Dosagem de Colesterol Hdl" at bounding box center [530, 447] width 1015 height 32
checkbox Hdl "true"
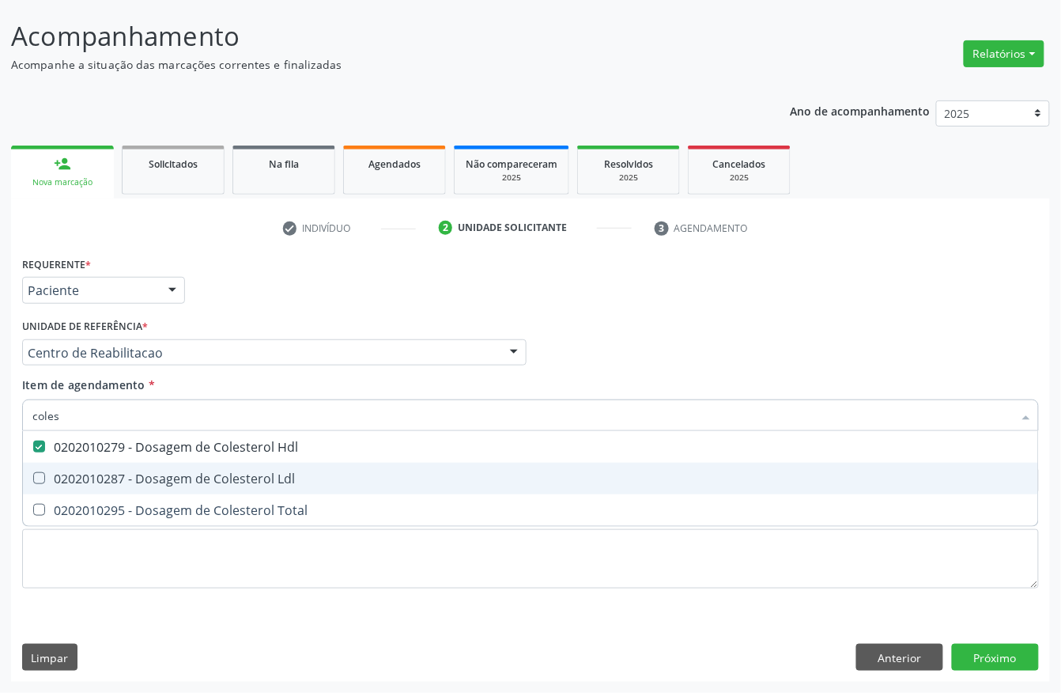
click at [38, 472] on Ldl at bounding box center [39, 478] width 12 height 12
click at [33, 473] on Ldl "checkbox" at bounding box center [28, 478] width 10 height 10
checkbox Ldl "true"
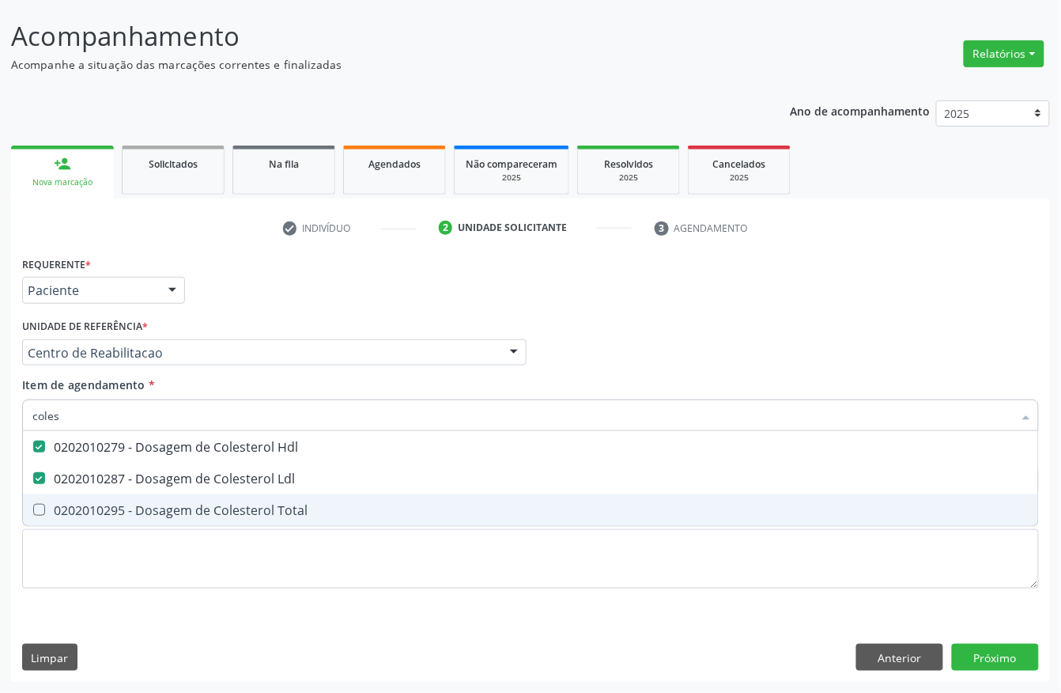
click at [44, 505] on Total at bounding box center [39, 510] width 12 height 12
click at [33, 505] on Total "checkbox" at bounding box center [28, 510] width 10 height 10
checkbox Total "true"
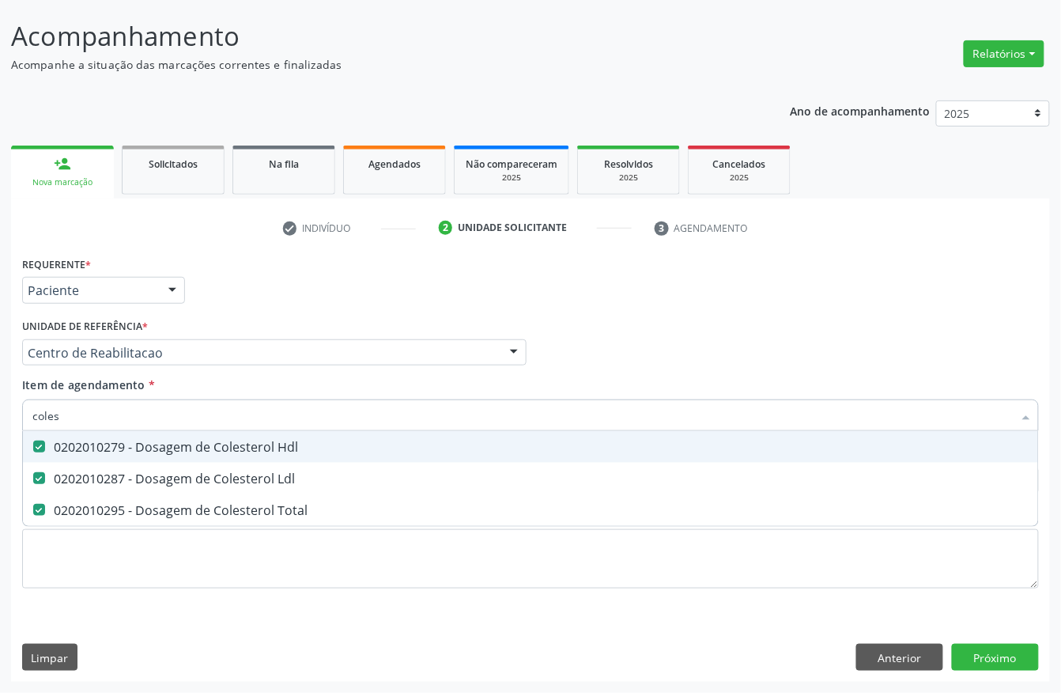
drag, startPoint x: 71, startPoint y: 409, endPoint x: 0, endPoint y: 400, distance: 71.7
click at [0, 403] on div "Acompanhamento Acompanhe a situação das marcações correntes e finalizadas Relat…" at bounding box center [530, 344] width 1061 height 697
type input "tri"
checkbox Hdl "false"
checkbox Ldl "false"
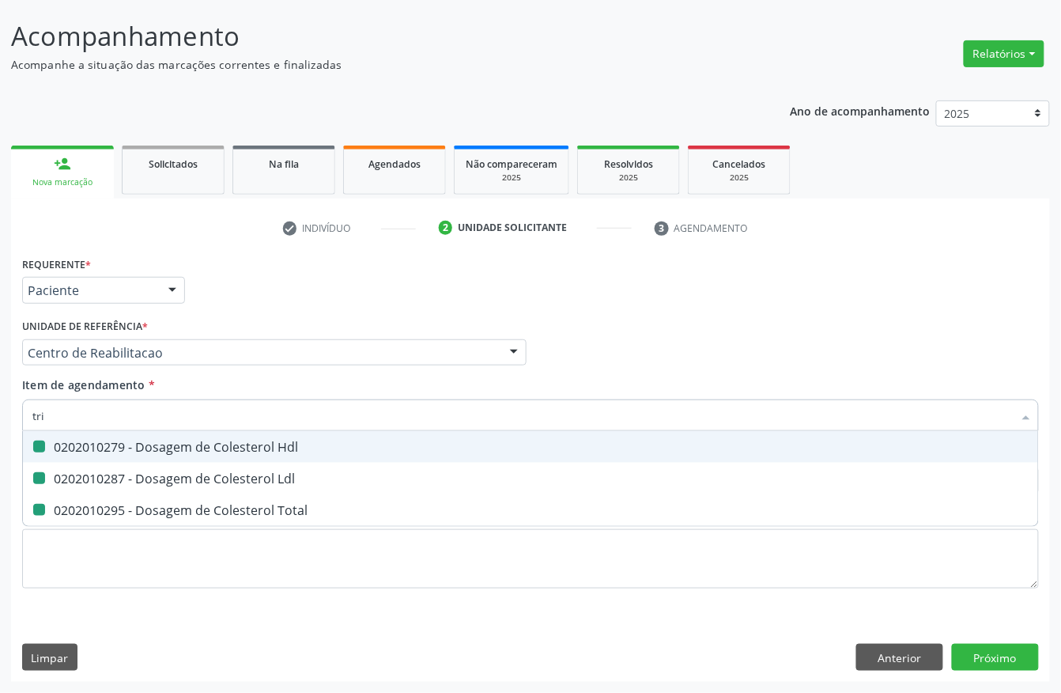
checkbox Total "false"
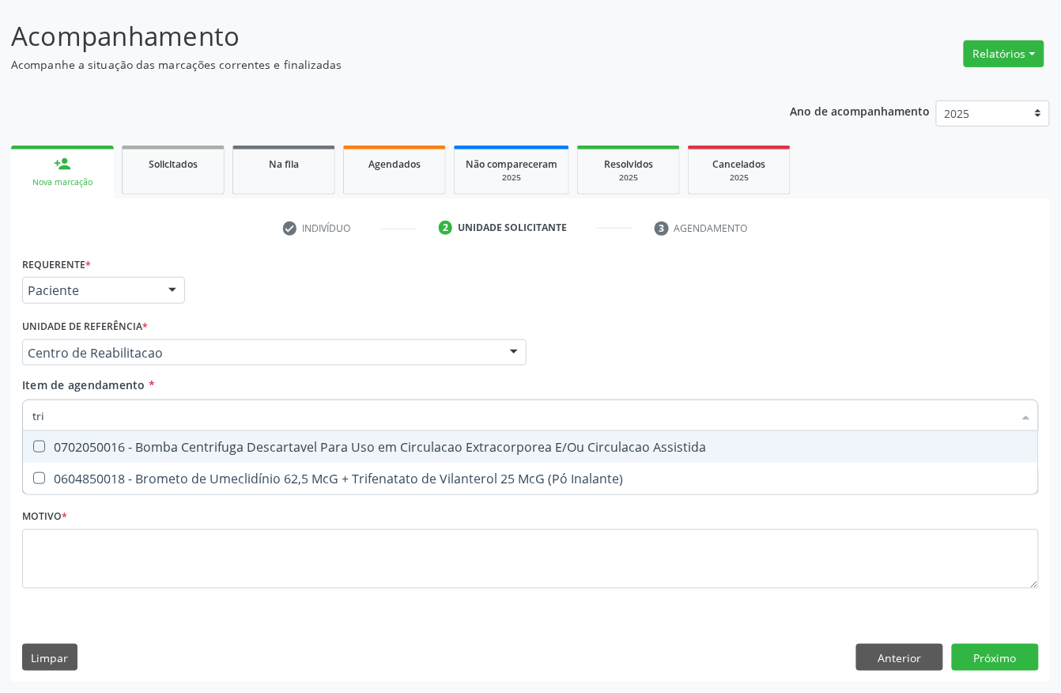
type input "trig"
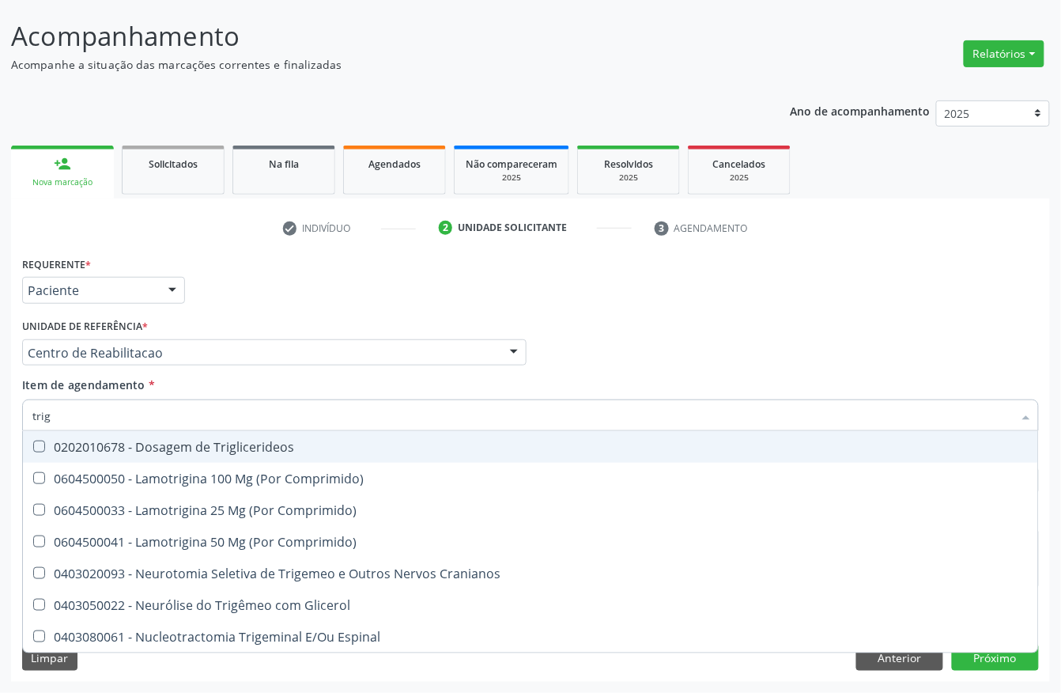
click at [36, 441] on Triglicerideos at bounding box center [39, 446] width 12 height 12
click at [33, 441] on Triglicerideos "checkbox" at bounding box center [28, 446] width 10 height 10
checkbox Triglicerideos "true"
drag, startPoint x: 0, startPoint y: 392, endPoint x: 0, endPoint y: 383, distance: 9.5
click at [0, 384] on div "Acompanhamento Acompanhe a situação das marcações correntes e finalizadas Relat…" at bounding box center [530, 344] width 1061 height 697
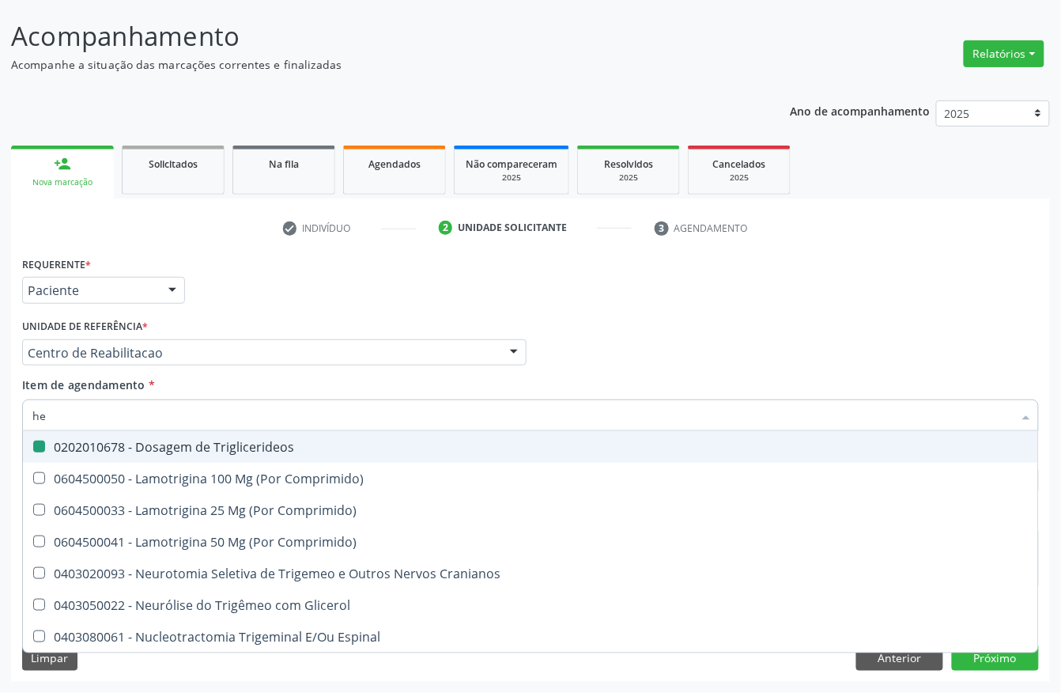
type input "hem"
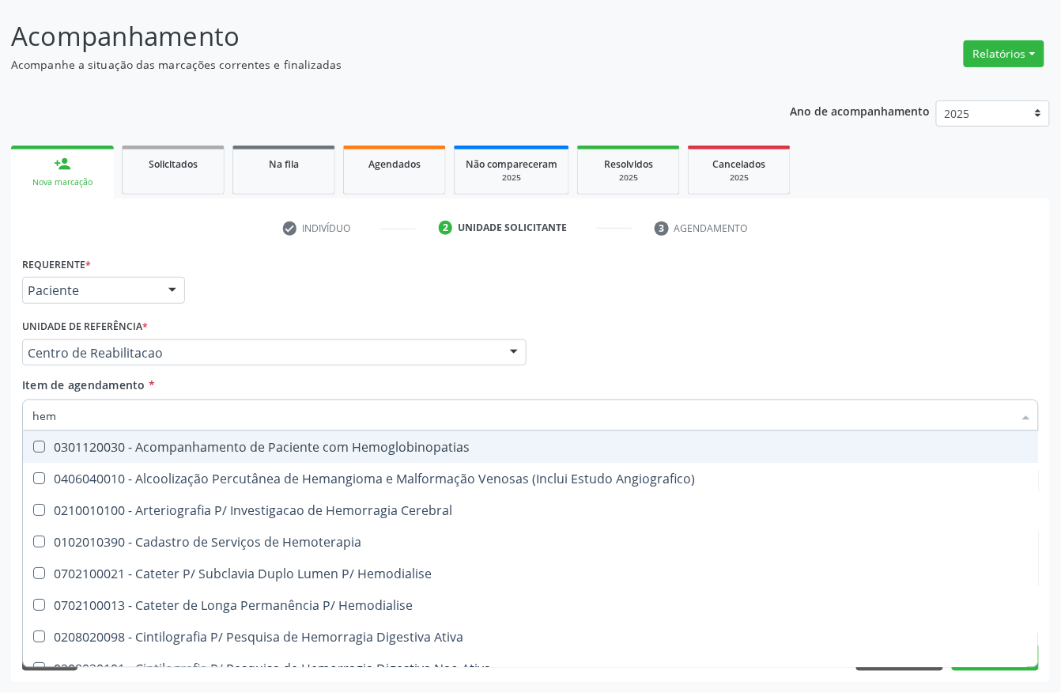
checkbox Hemoglobinopatias "false"
type input "hemo"
checkbox Retro-Retal "true"
checkbox Completo "false"
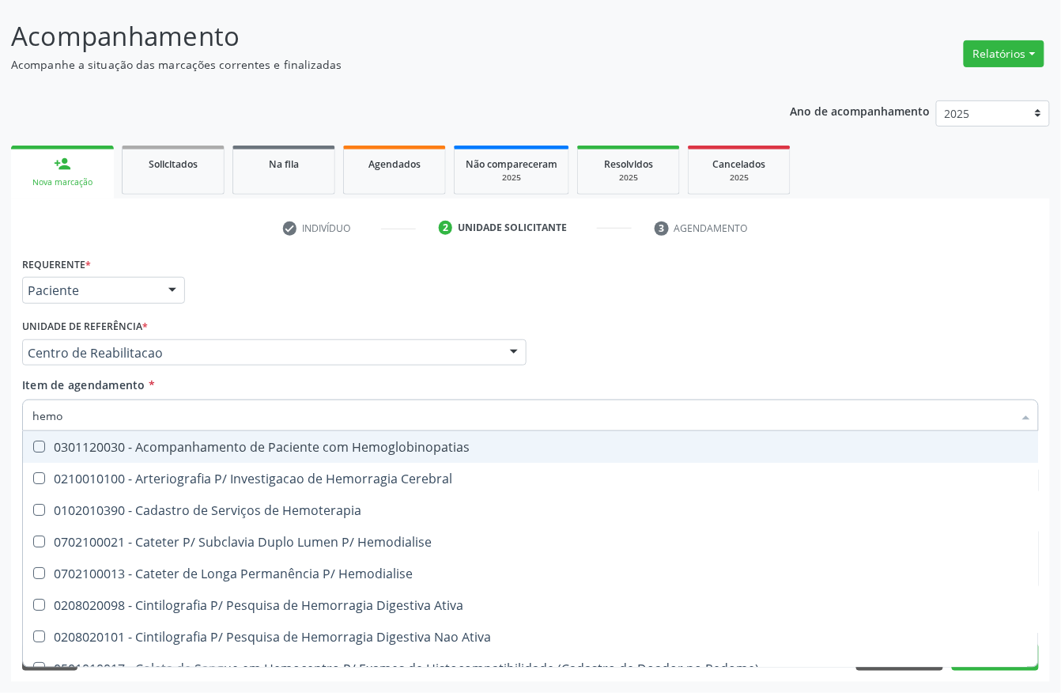
type input "hemog"
checkbox Carboxi-Hemoglobina "true"
type input "hemogl"
checkbox Carboxi-Hemoglobina "false"
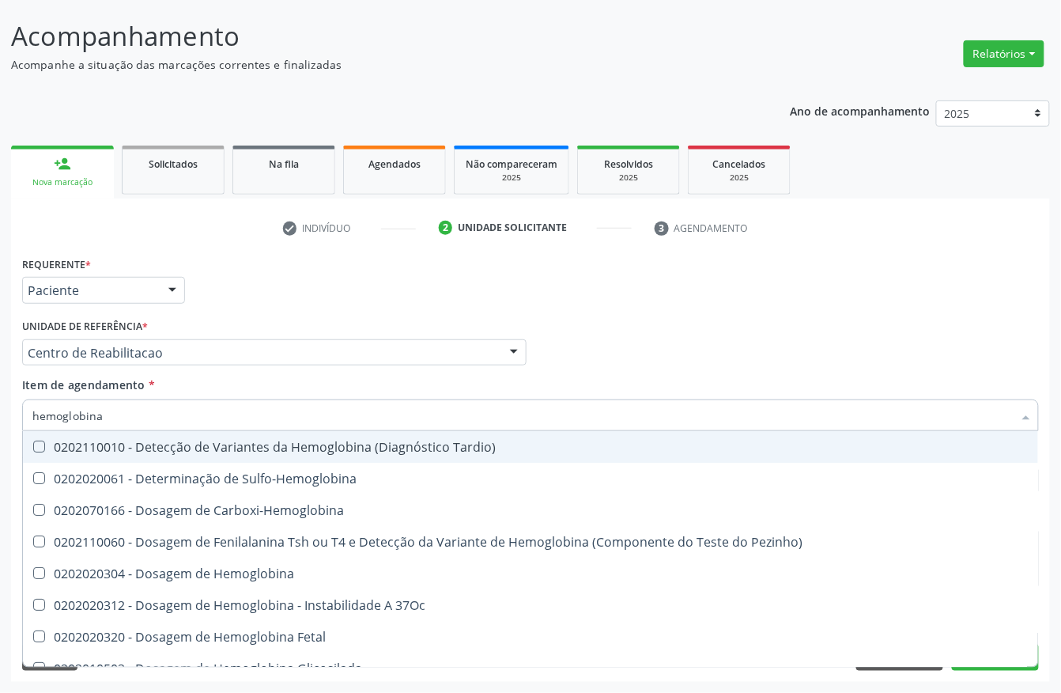
type input "hemoglobina g"
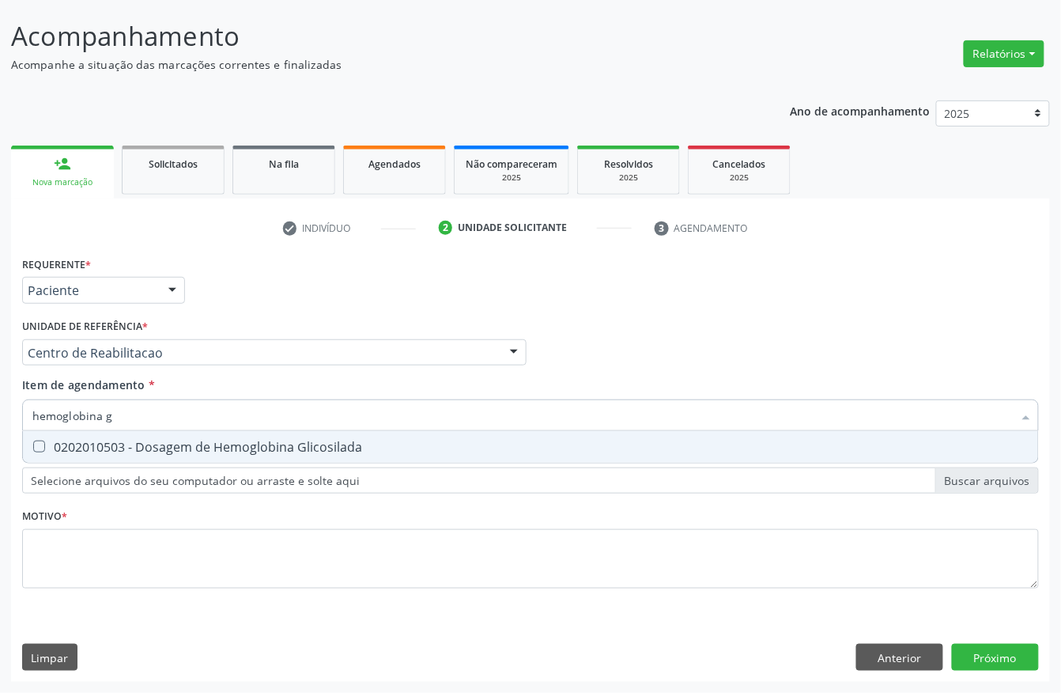
click at [70, 448] on div "0202010503 - Dosagem de Hemoglobina Glicosilada" at bounding box center [530, 446] width 996 height 13
checkbox Glicosilada "true"
drag, startPoint x: 108, startPoint y: 414, endPoint x: 0, endPoint y: 380, distance: 113.0
click at [0, 397] on div "Acompanhamento Acompanhe a situação das marcações correntes e finalizadas Relat…" at bounding box center [530, 344] width 1061 height 697
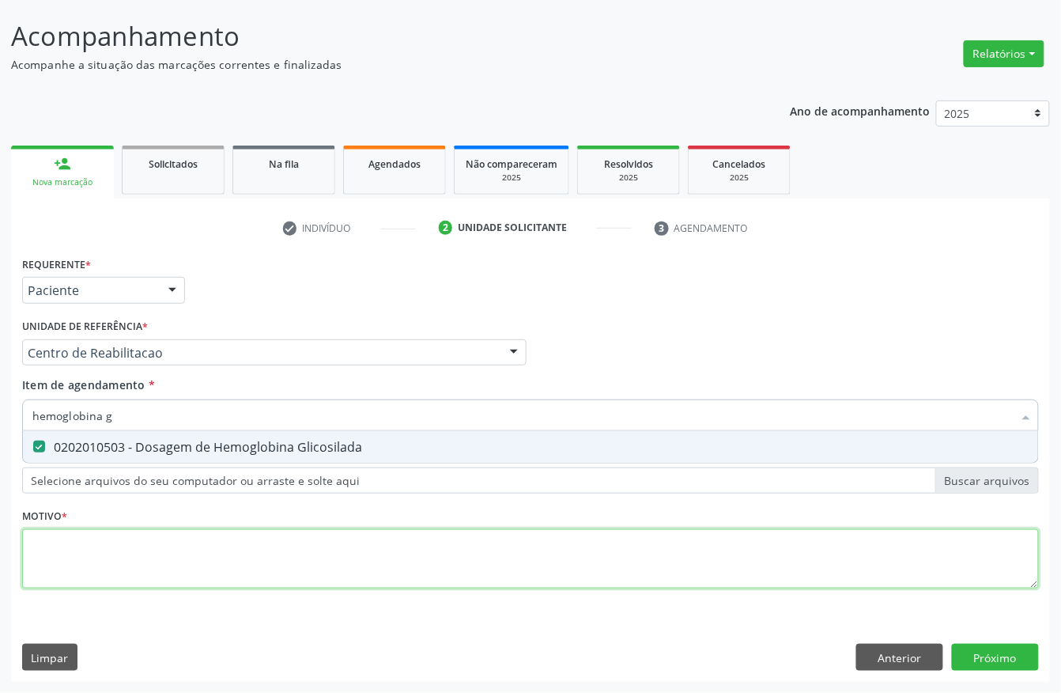
click at [54, 557] on div "Requerente * Paciente Profissional de Saúde Paciente Nenhum resultado encontrad…" at bounding box center [530, 431] width 1017 height 358
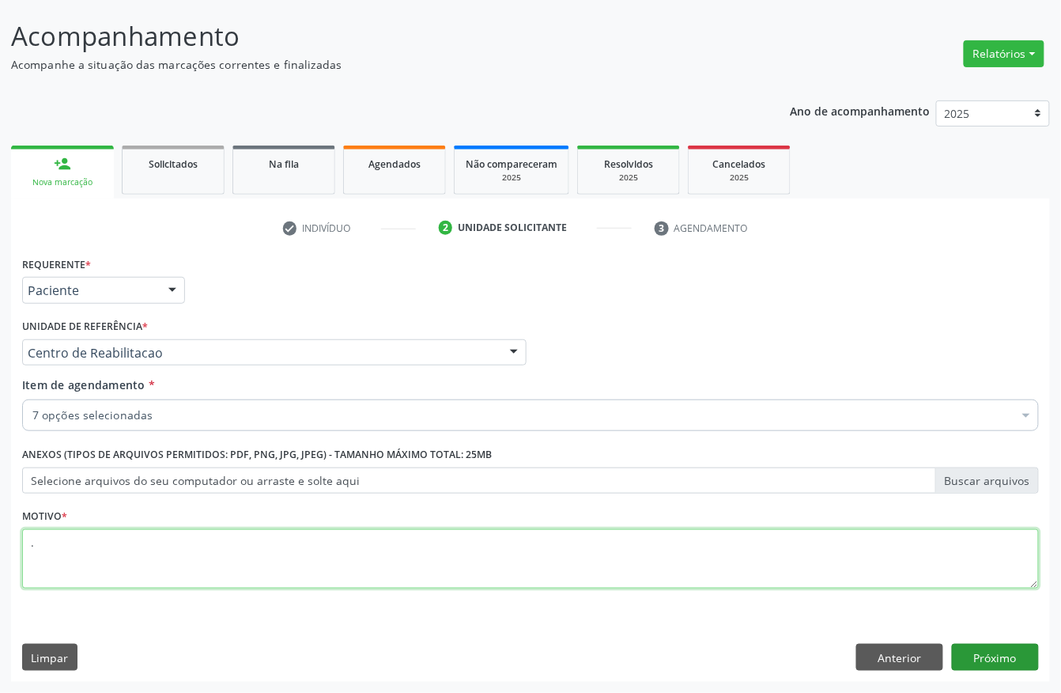
type textarea "."
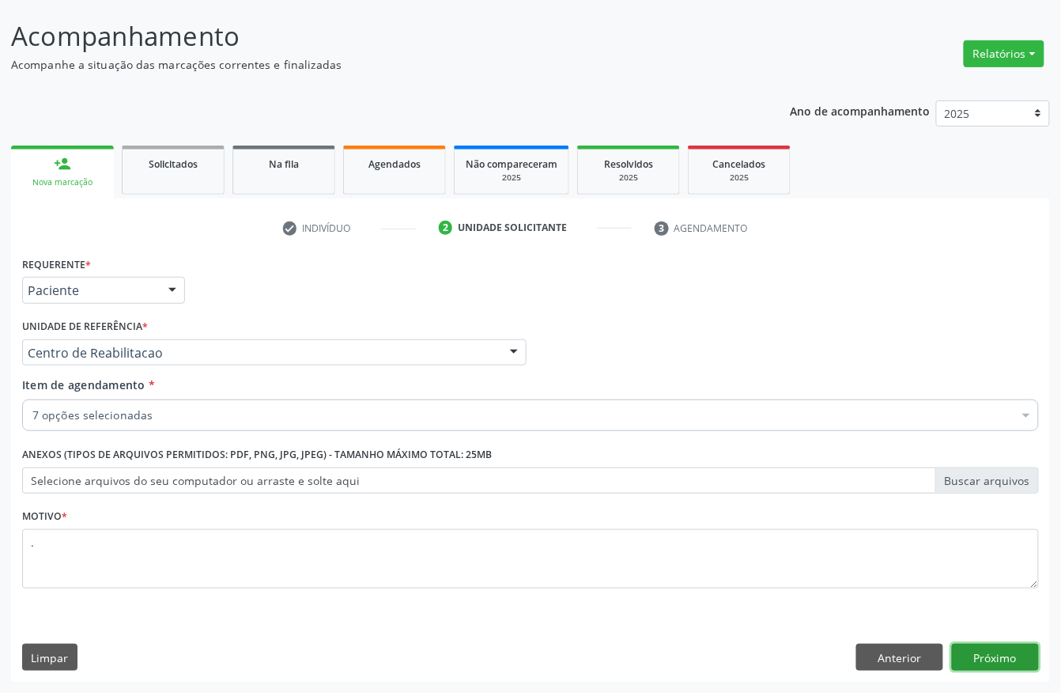
click at [1019, 658] on button "Próximo" at bounding box center [995, 657] width 87 height 27
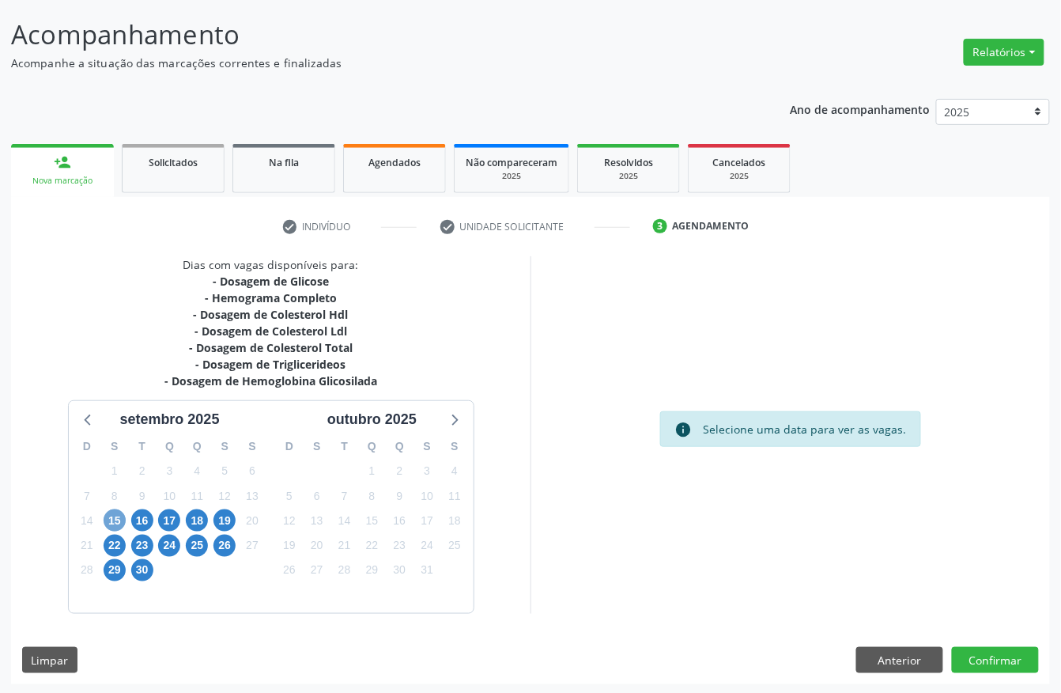
click at [112, 526] on span "15" at bounding box center [115, 520] width 22 height 22
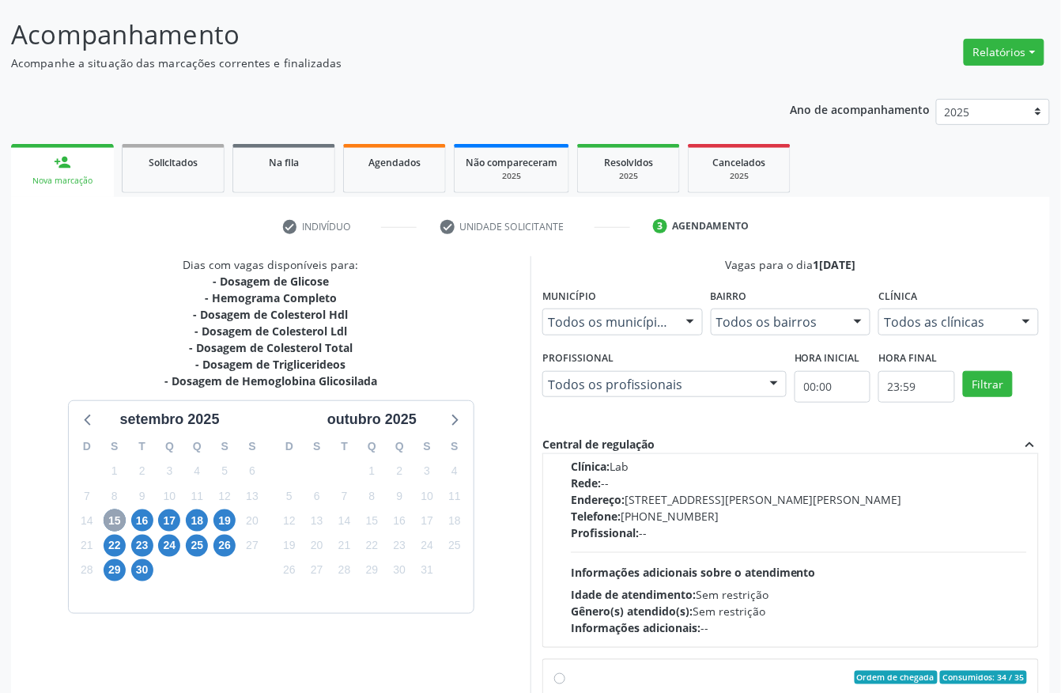
scroll to position [251, 0]
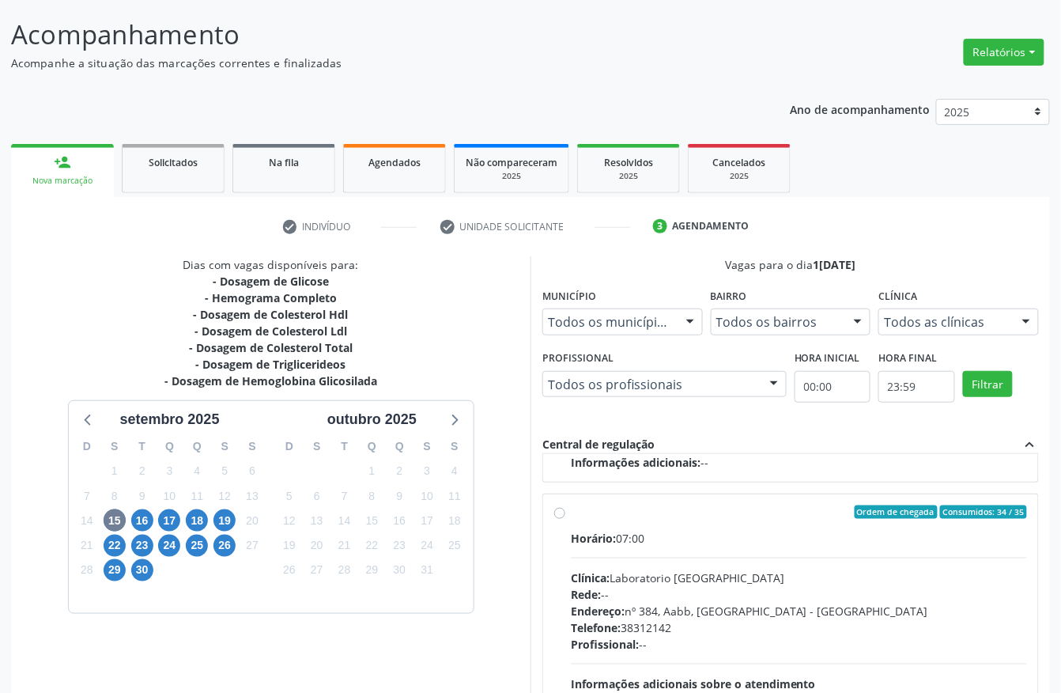
click at [735, 523] on label "Ordem de chegada Consumidos: 34 / 35 Horário: 07:00 Clínica: Laboratorio Sao Fr…" at bounding box center [799, 626] width 456 height 243
click at [565, 520] on input "Ordem de chegada Consumidos: 34 / 35 Horário: 07:00 Clínica: Laboratorio Sao Fr…" at bounding box center [559, 512] width 11 height 14
radio input "true"
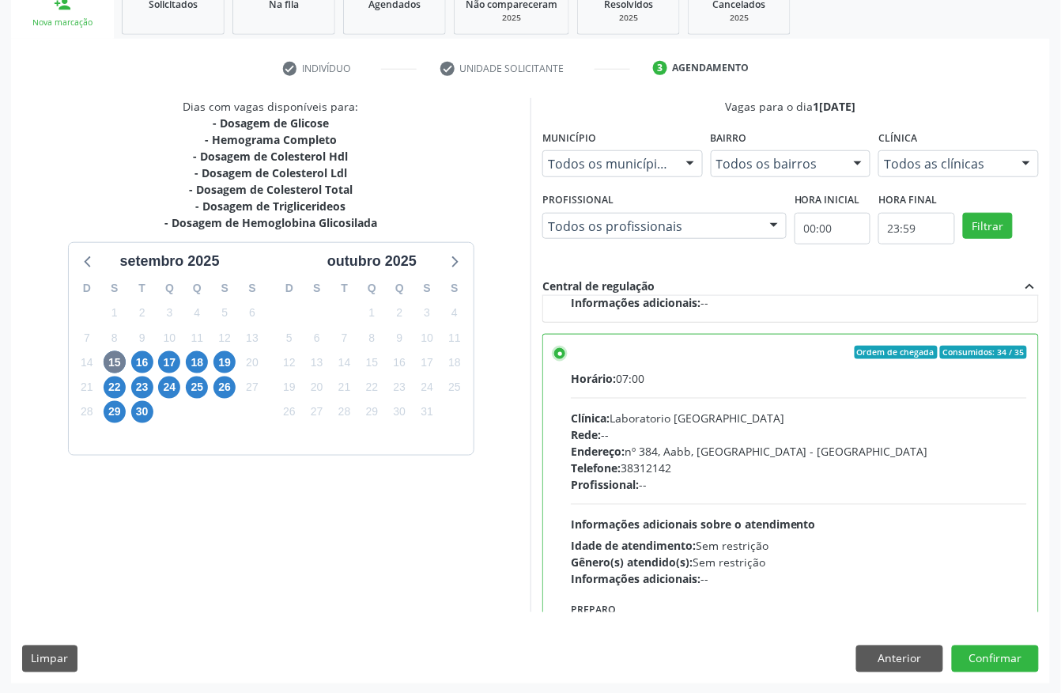
scroll to position [253, 0]
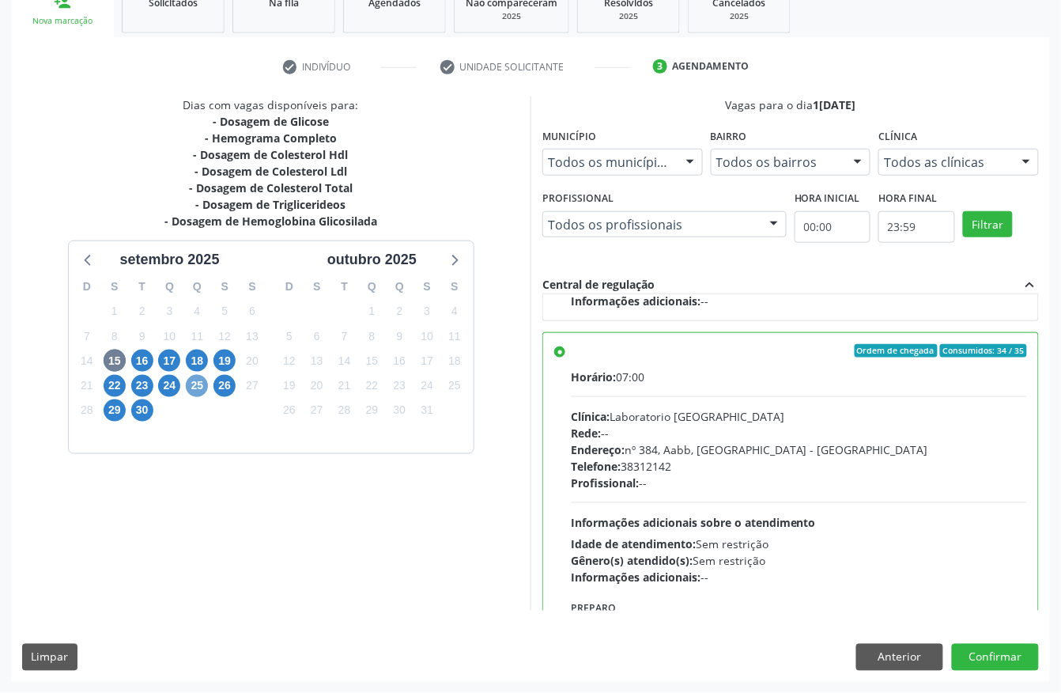
click at [191, 381] on span "25" at bounding box center [197, 386] width 22 height 22
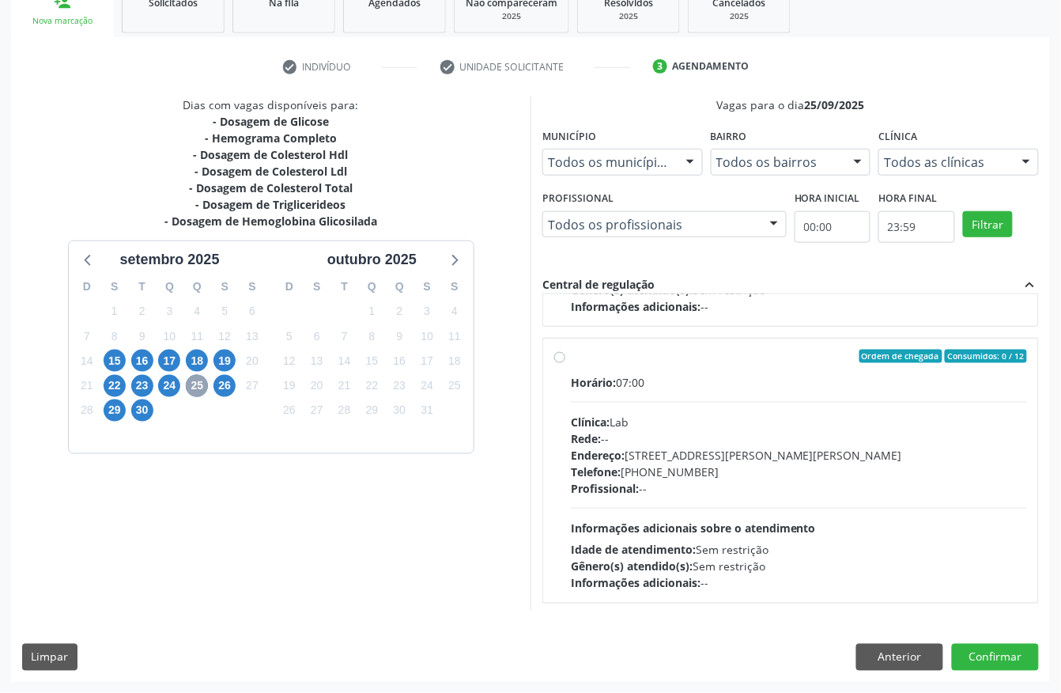
scroll to position [251, 0]
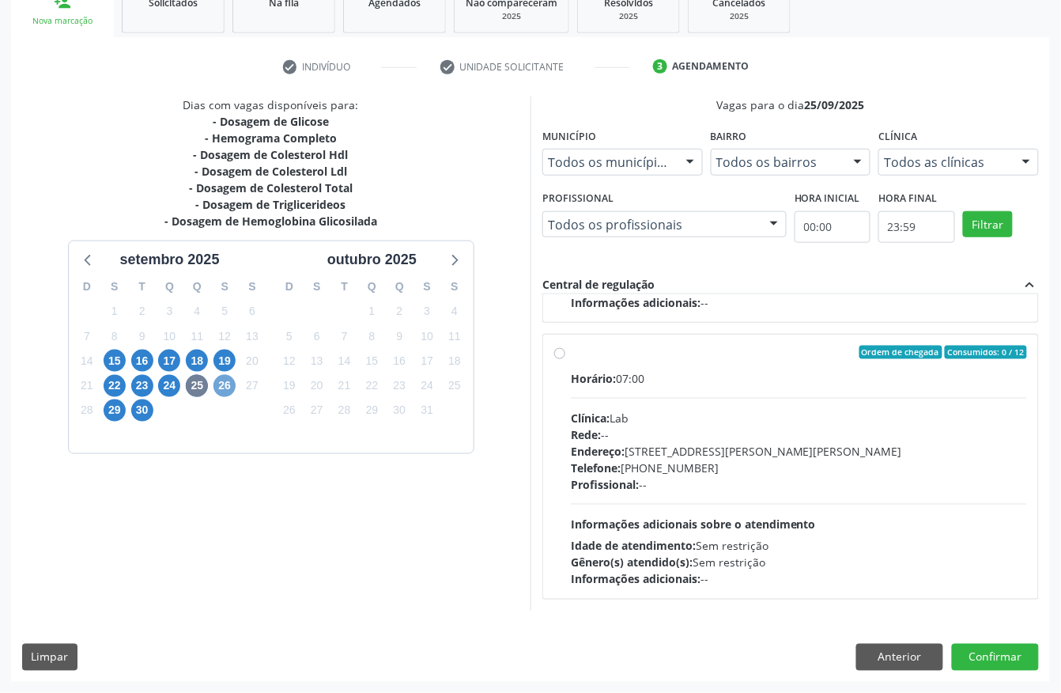
click at [215, 386] on span "26" at bounding box center [225, 386] width 22 height 22
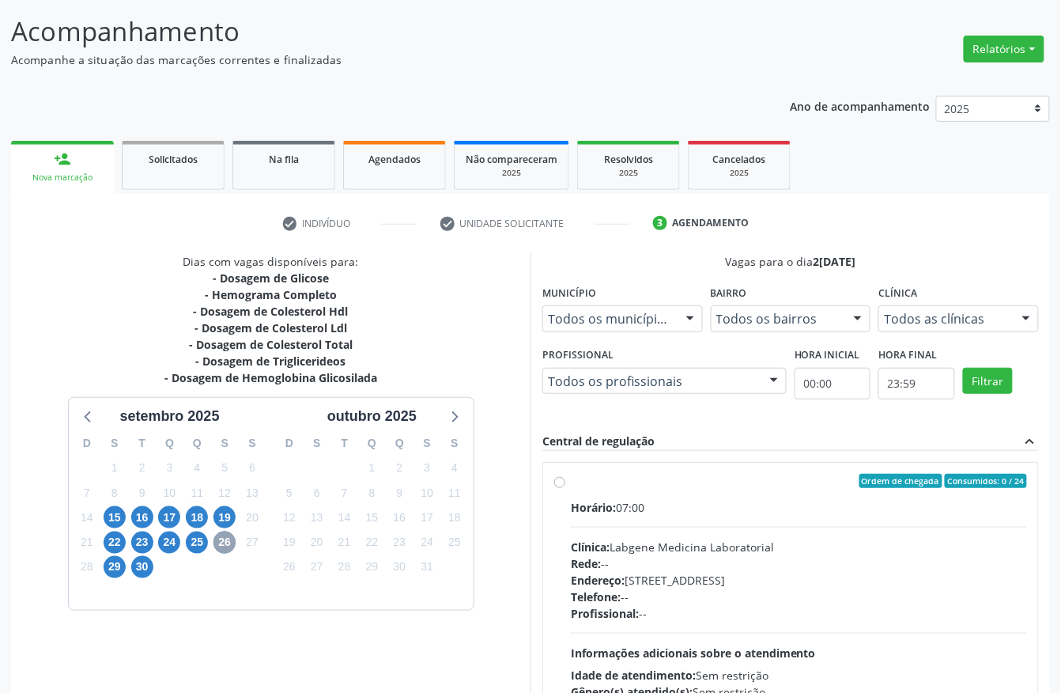
scroll to position [226, 0]
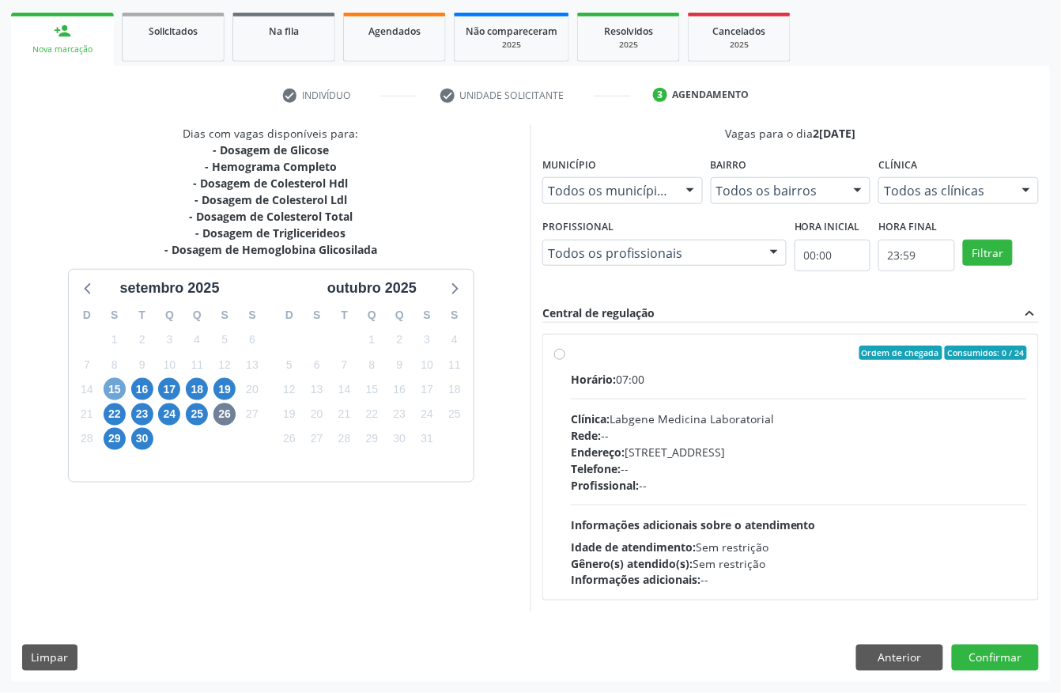
click at [112, 394] on span "15" at bounding box center [115, 389] width 22 height 22
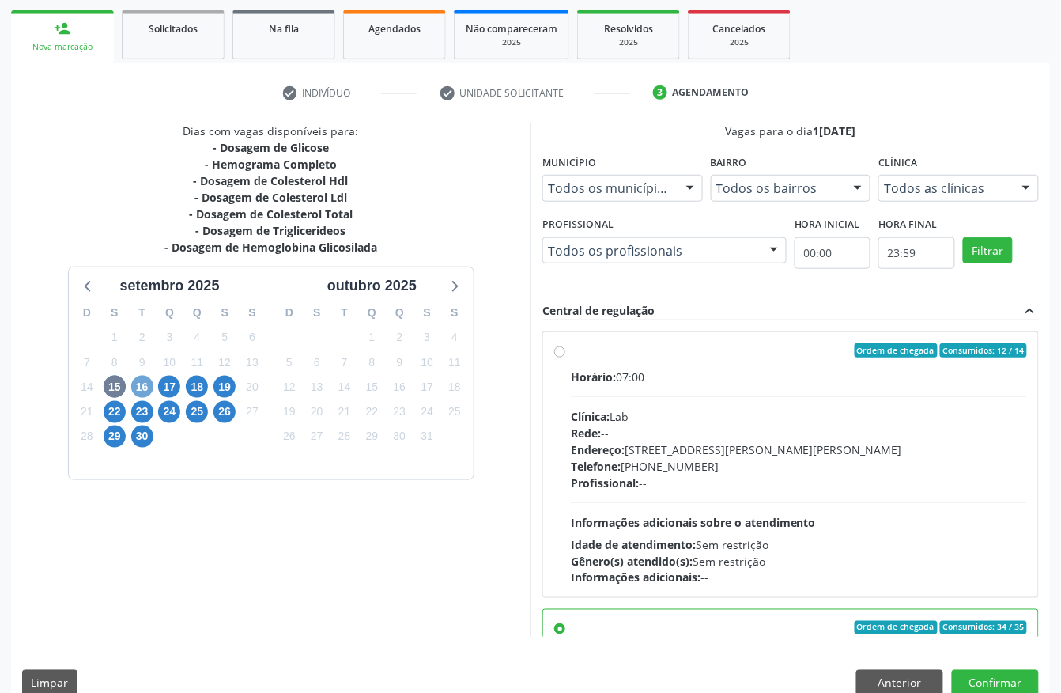
click at [136, 390] on span "16" at bounding box center [142, 387] width 22 height 22
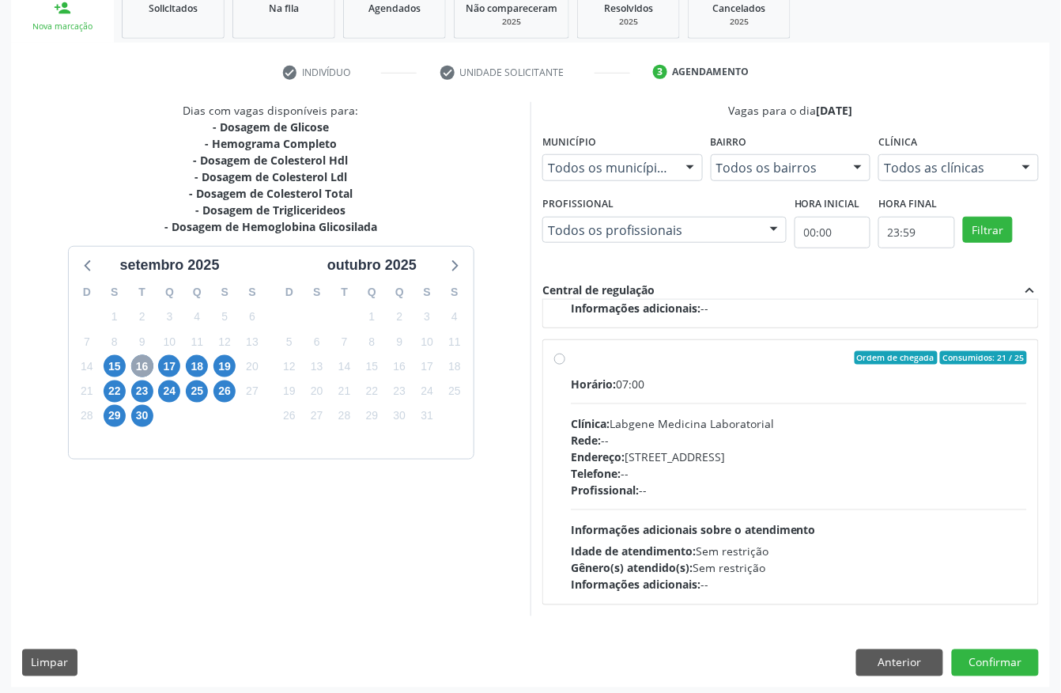
scroll to position [253, 0]
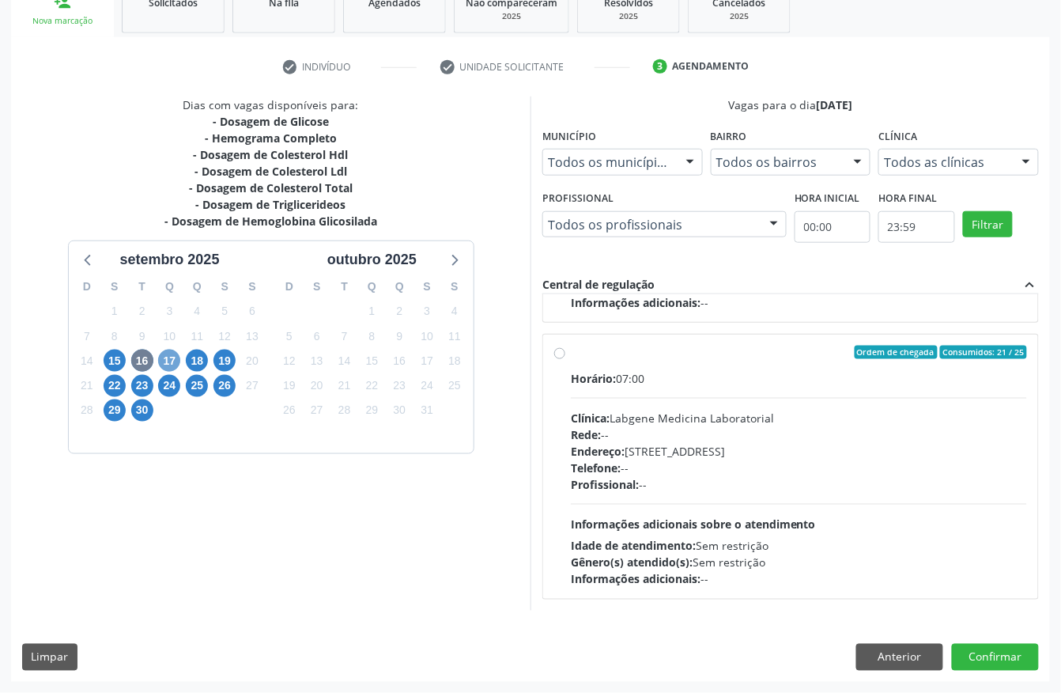
click at [172, 359] on span "17" at bounding box center [169, 361] width 22 height 22
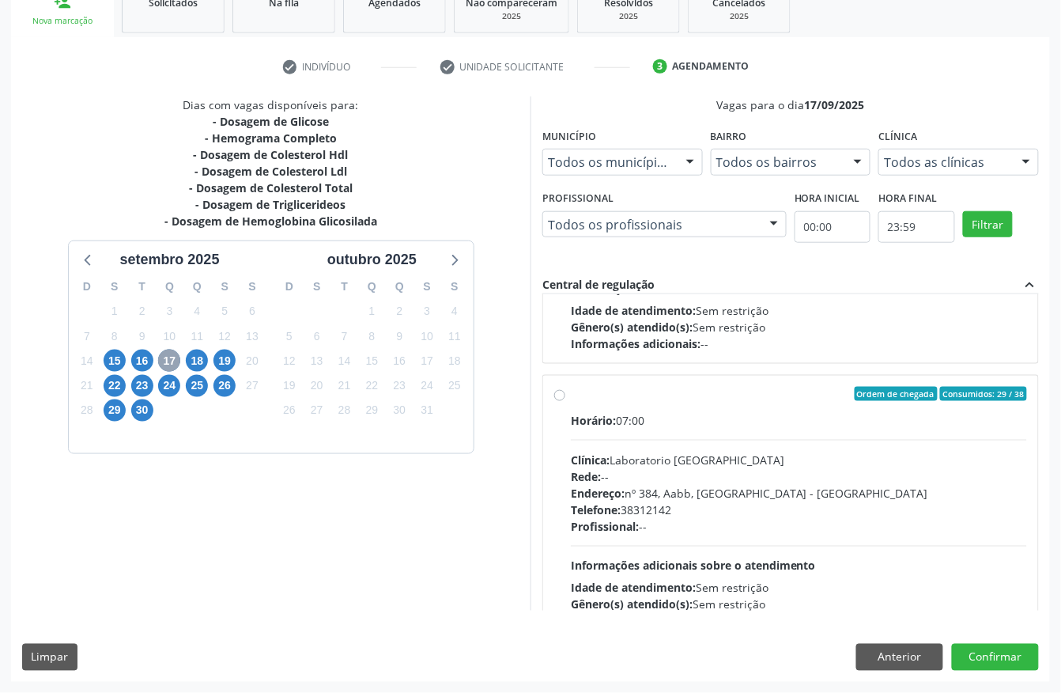
scroll to position [529, 0]
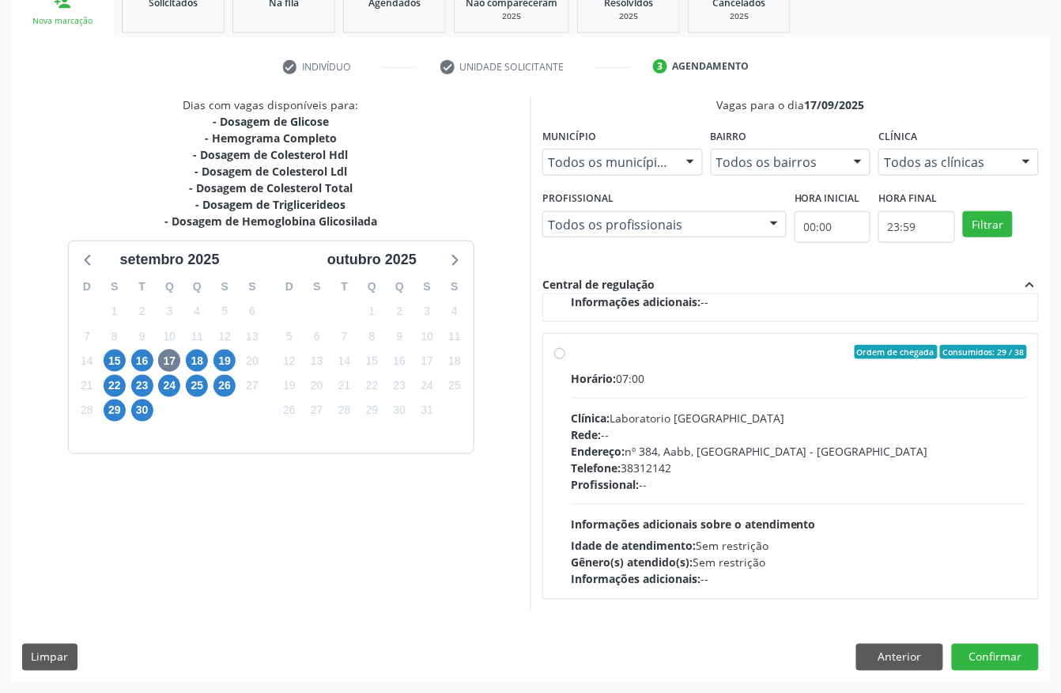
click at [836, 433] on div "Rede: --" at bounding box center [799, 434] width 456 height 17
click at [565, 359] on input "Ordem de chegada Consumidos: 29 / 38 Horário: 07:00 Clínica: Laboratorio Sao Fr…" at bounding box center [559, 352] width 11 height 14
radio input "true"
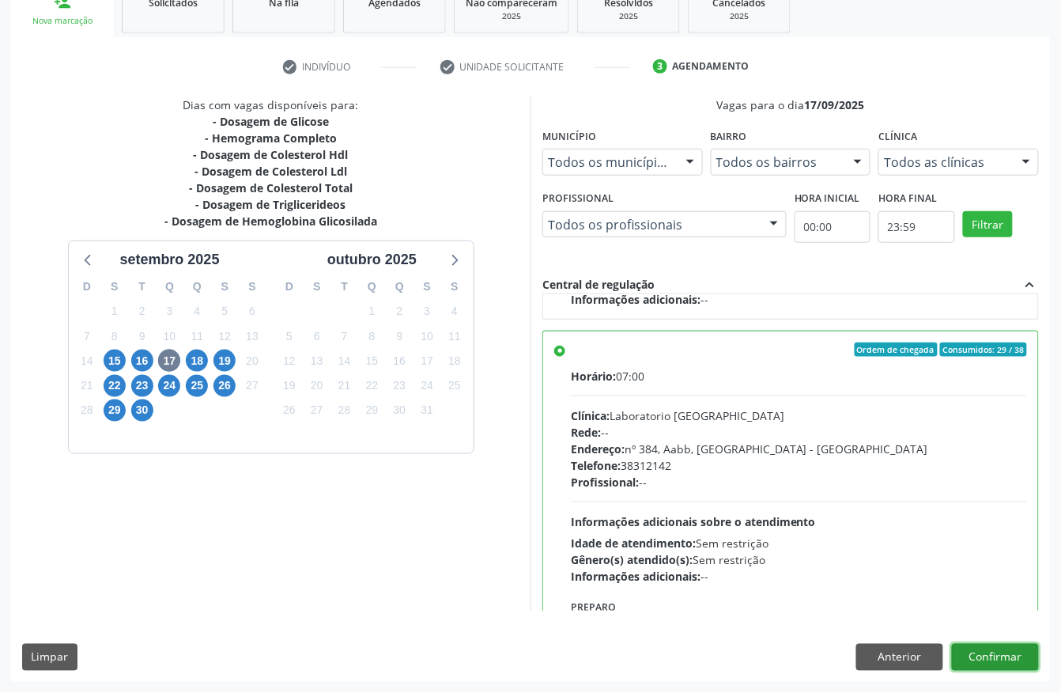
click at [1026, 668] on button "Confirmar" at bounding box center [995, 657] width 87 height 27
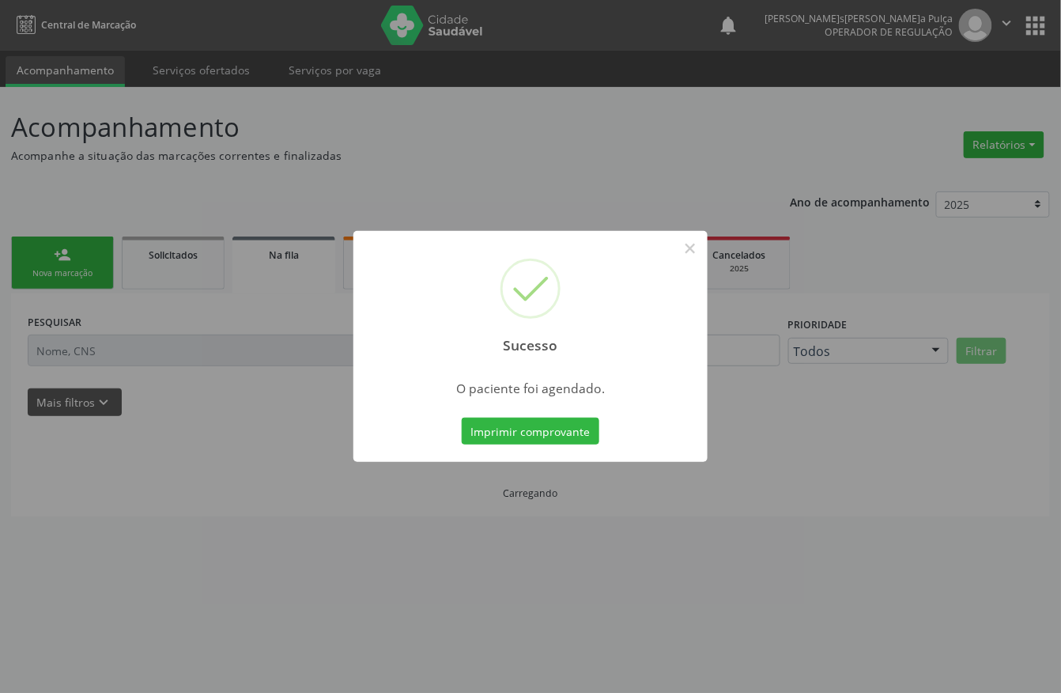
scroll to position [0, 0]
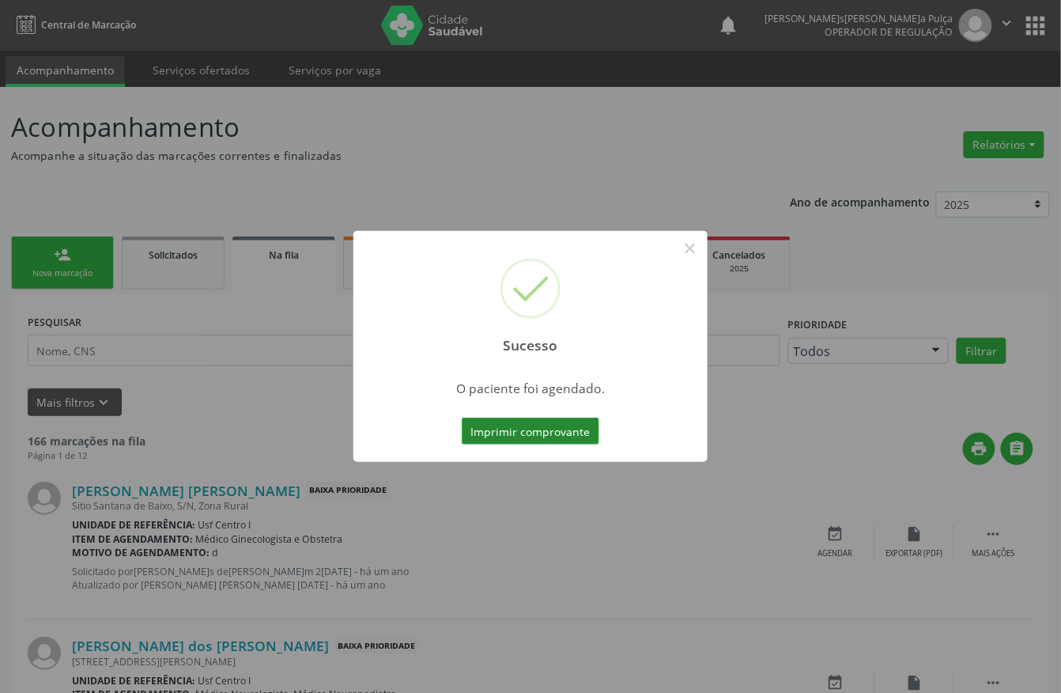
click at [489, 428] on button "Imprimir comprovante" at bounding box center [531, 431] width 138 height 27
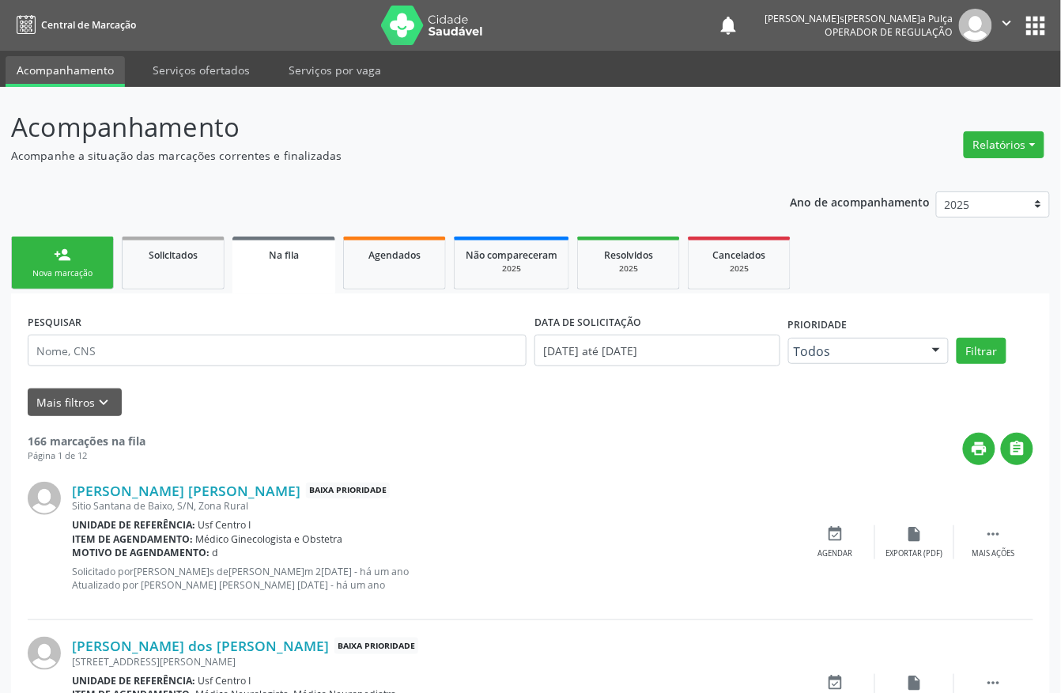
click at [45, 260] on link "person_add Nova marcação" at bounding box center [62, 262] width 103 height 53
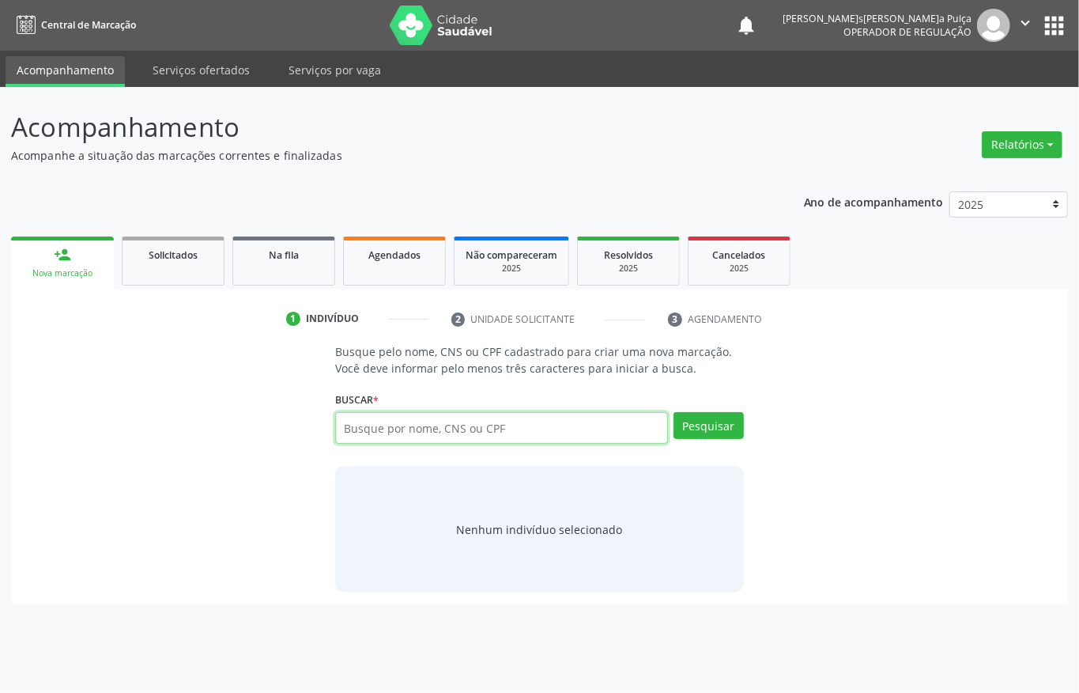
click at [422, 424] on input "text" at bounding box center [501, 428] width 333 height 32
paste input "702606773979744"
type input "702606773979744"
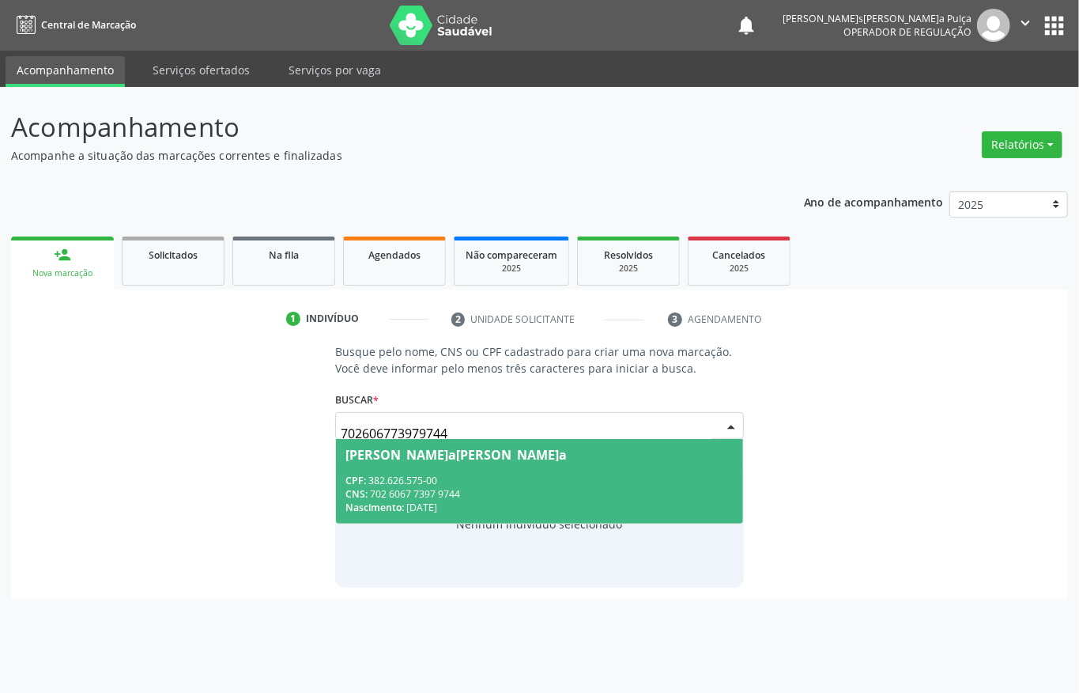
click at [408, 501] on div "Nascimento: 04/05/1960" at bounding box center [540, 507] width 388 height 13
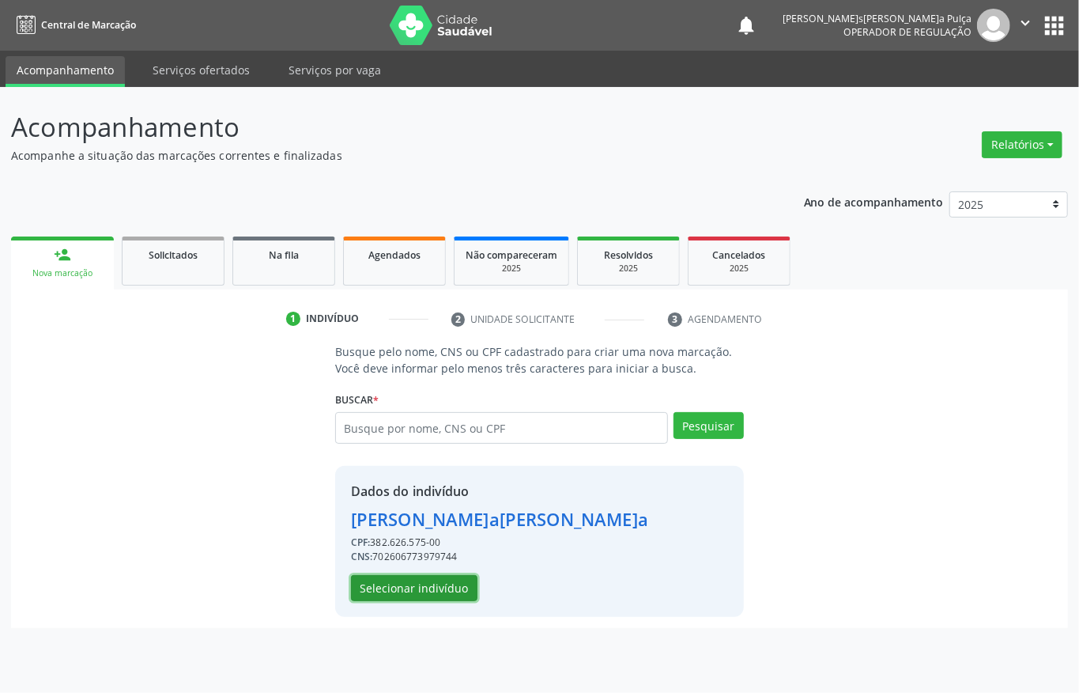
click at [357, 590] on button "Selecionar indivíduo" at bounding box center [414, 588] width 127 height 27
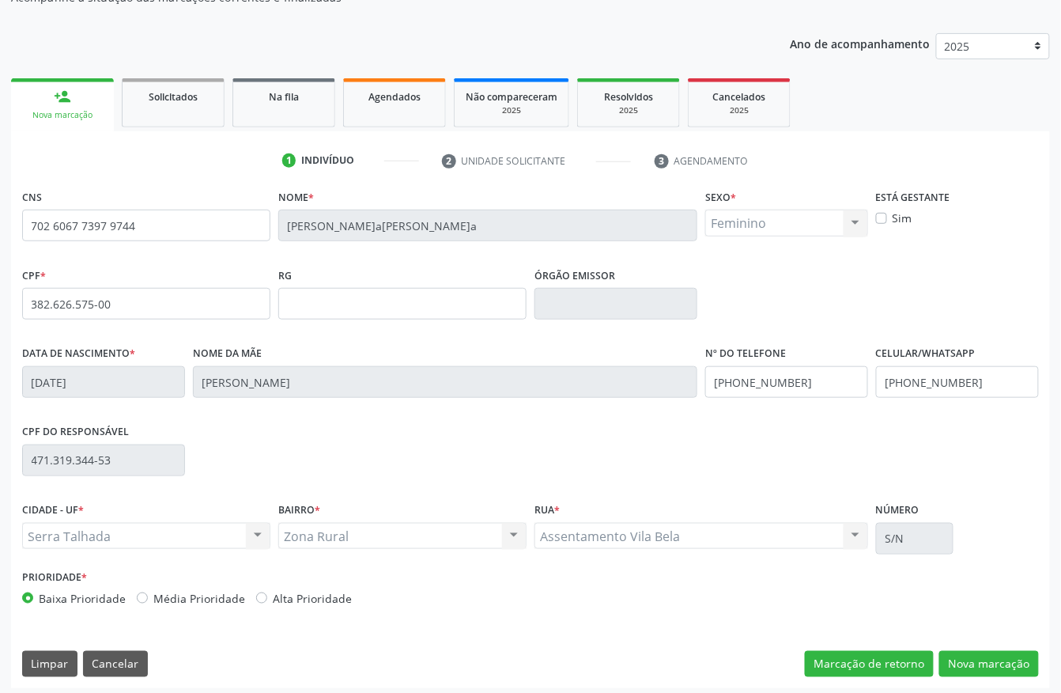
scroll to position [165, 0]
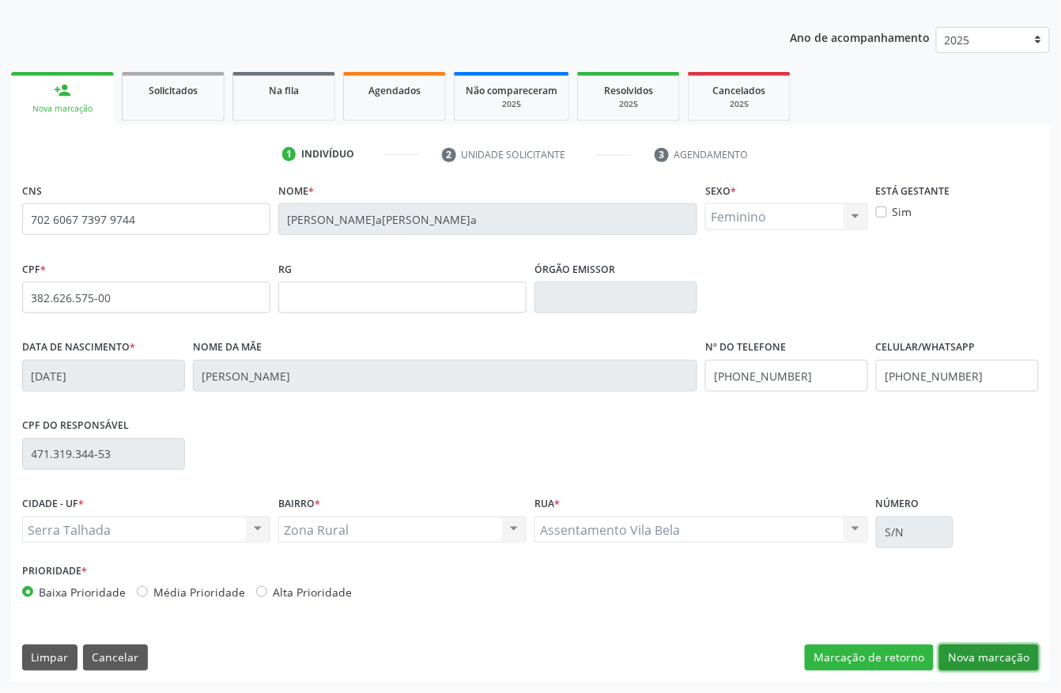
click at [972, 664] on button "Nova marcação" at bounding box center [989, 657] width 100 height 27
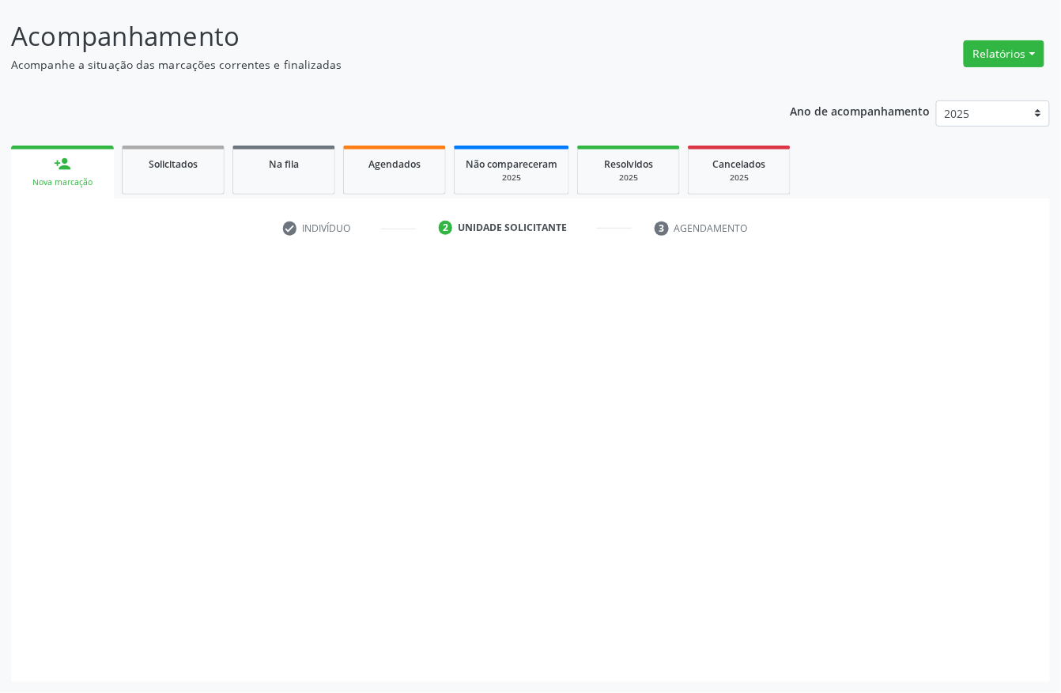
scroll to position [93, 0]
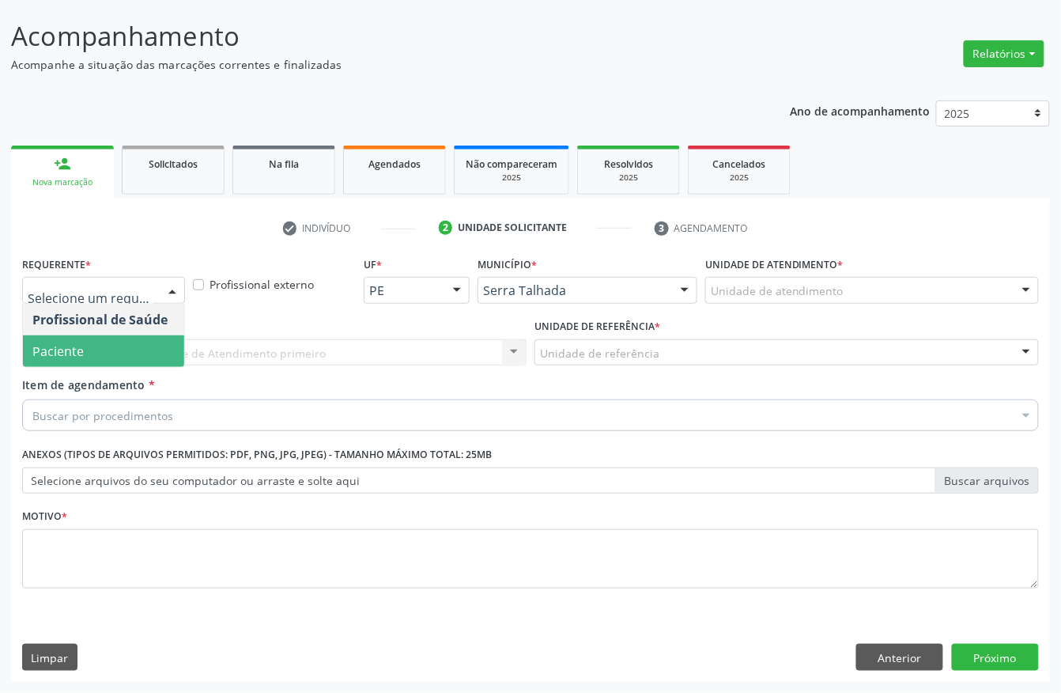
click at [134, 342] on span "Paciente" at bounding box center [103, 351] width 161 height 32
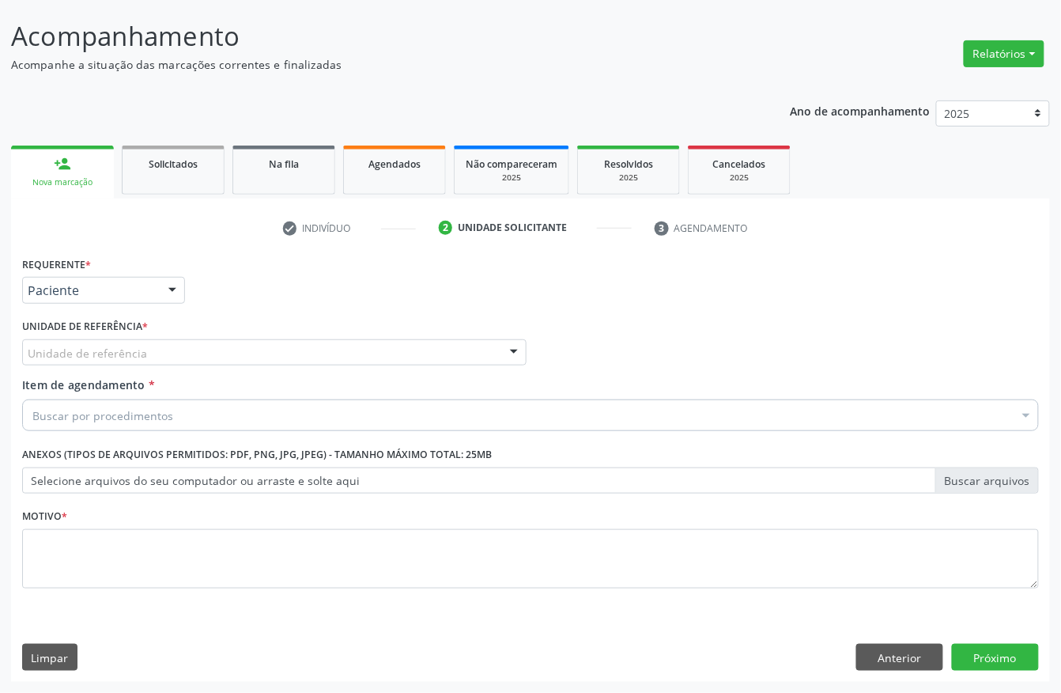
click at [185, 351] on div "Unidade de referência" at bounding box center [274, 352] width 505 height 27
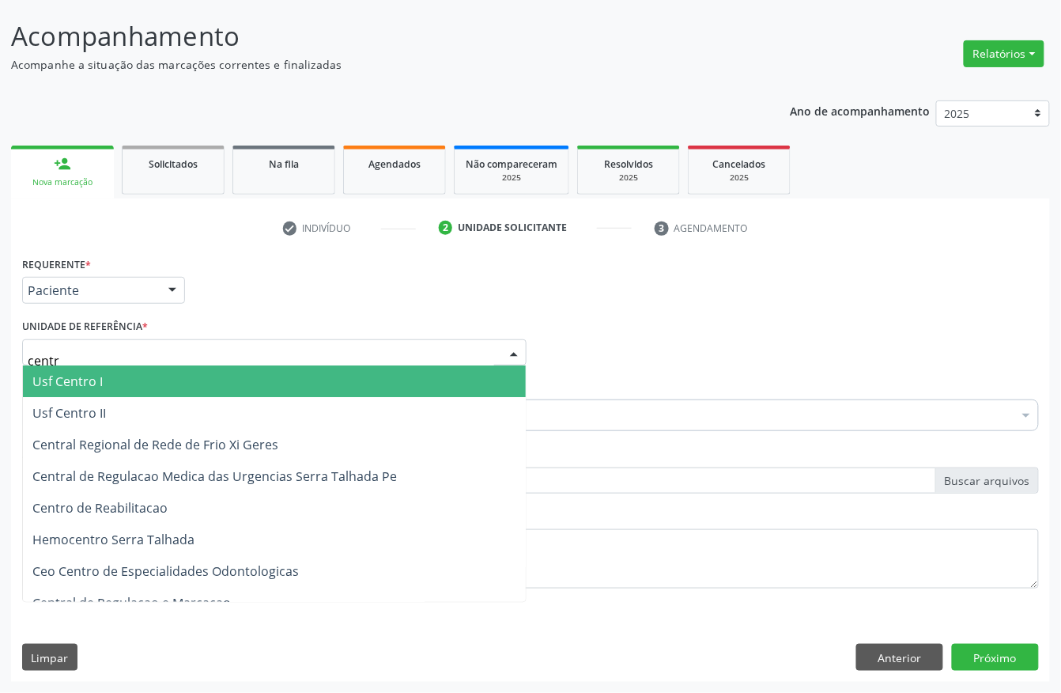
type input "centro"
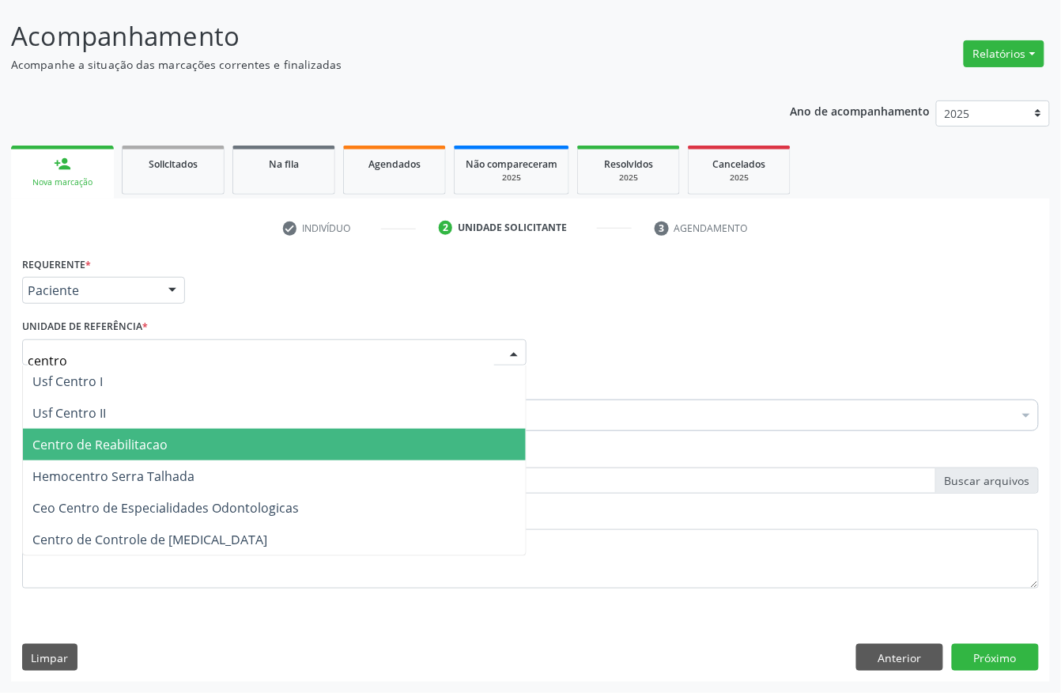
click at [146, 436] on span "Centro de Reabilitacao" at bounding box center [99, 444] width 135 height 17
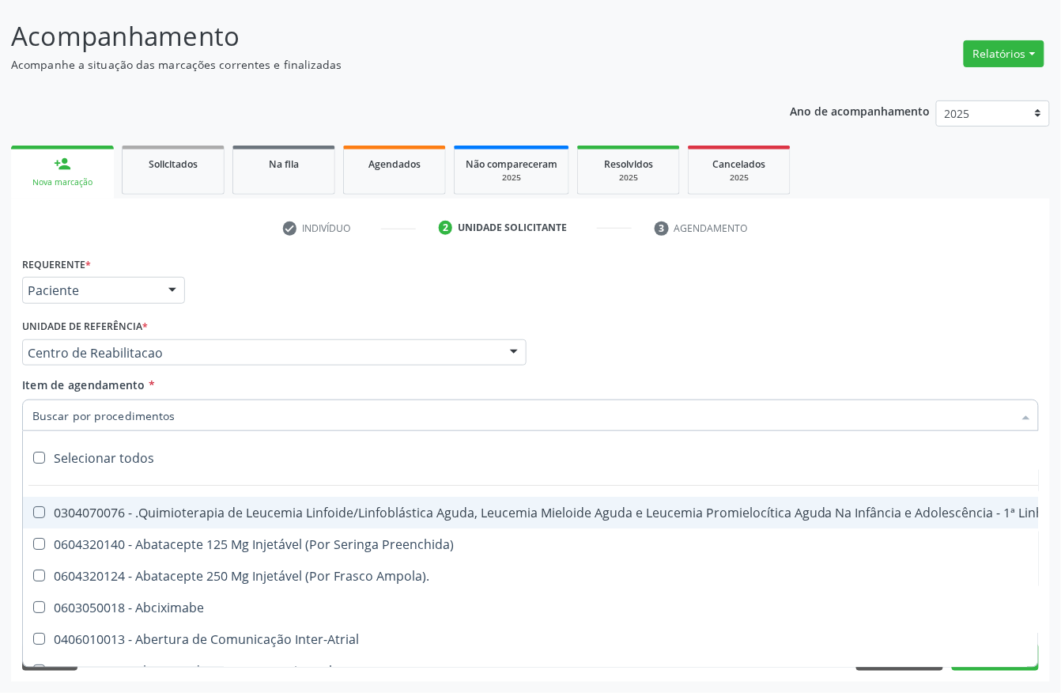
click at [168, 412] on input "Item de agendamento *" at bounding box center [522, 415] width 981 height 32
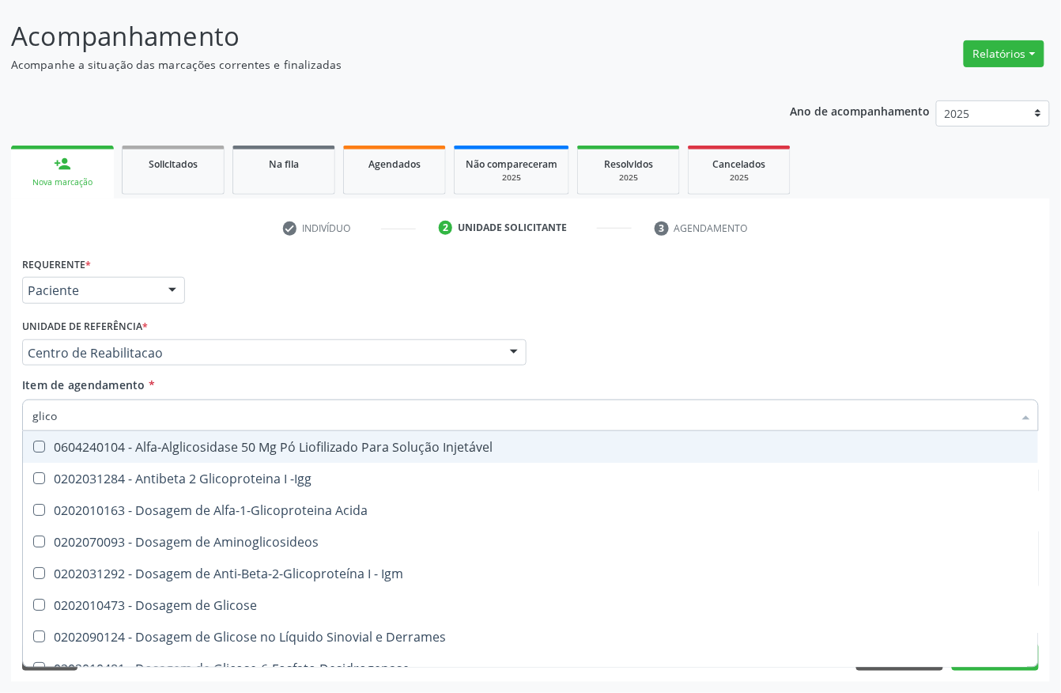
type input "glicos"
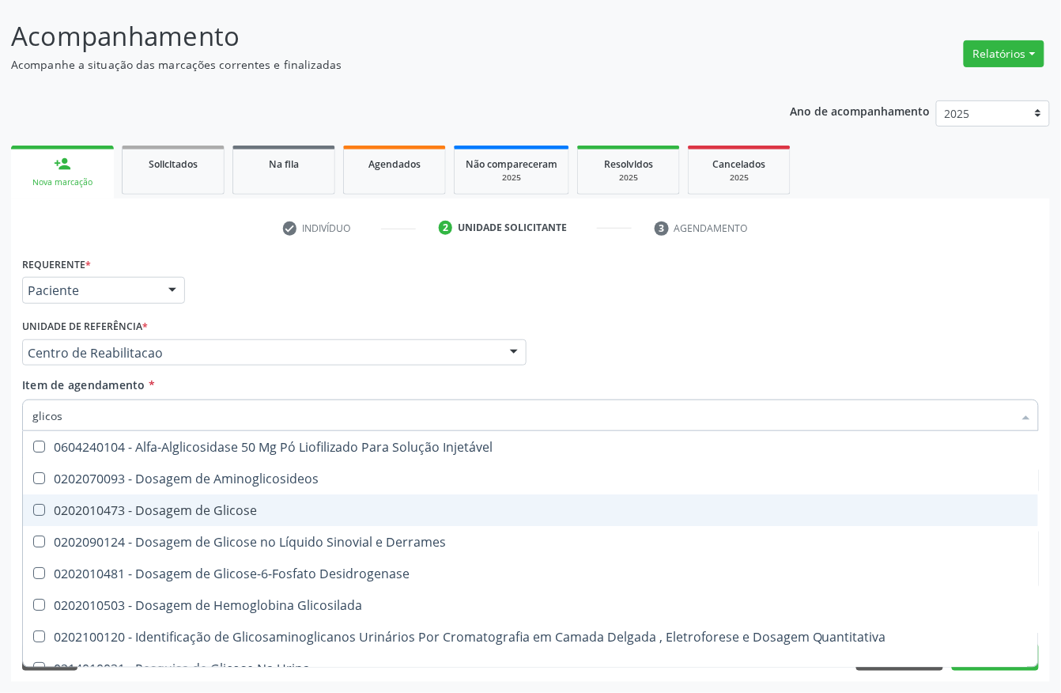
click at [199, 512] on div "0202010473 - Dosagem de Glicose" at bounding box center [530, 510] width 996 height 13
checkbox Glicose "true"
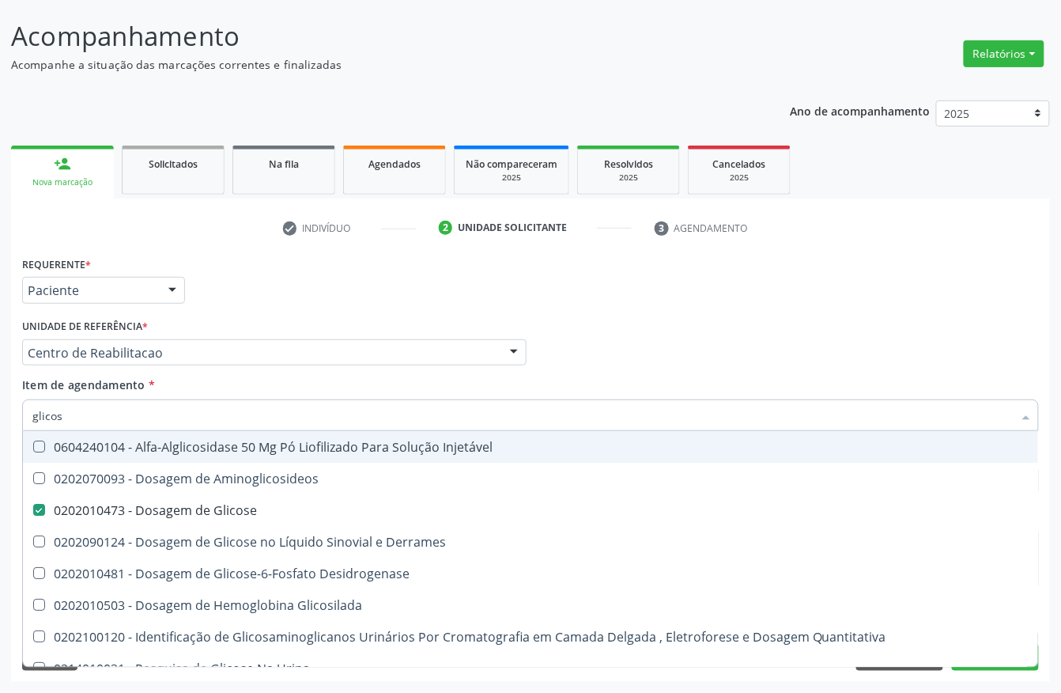
drag, startPoint x: 187, startPoint y: 410, endPoint x: 0, endPoint y: 405, distance: 186.7
click at [0, 405] on div "Acompanhamento Acompanhe a situação das marcações correntes e finalizadas Relat…" at bounding box center [530, 344] width 1061 height 697
type input "creat"
checkbox Glicose "false"
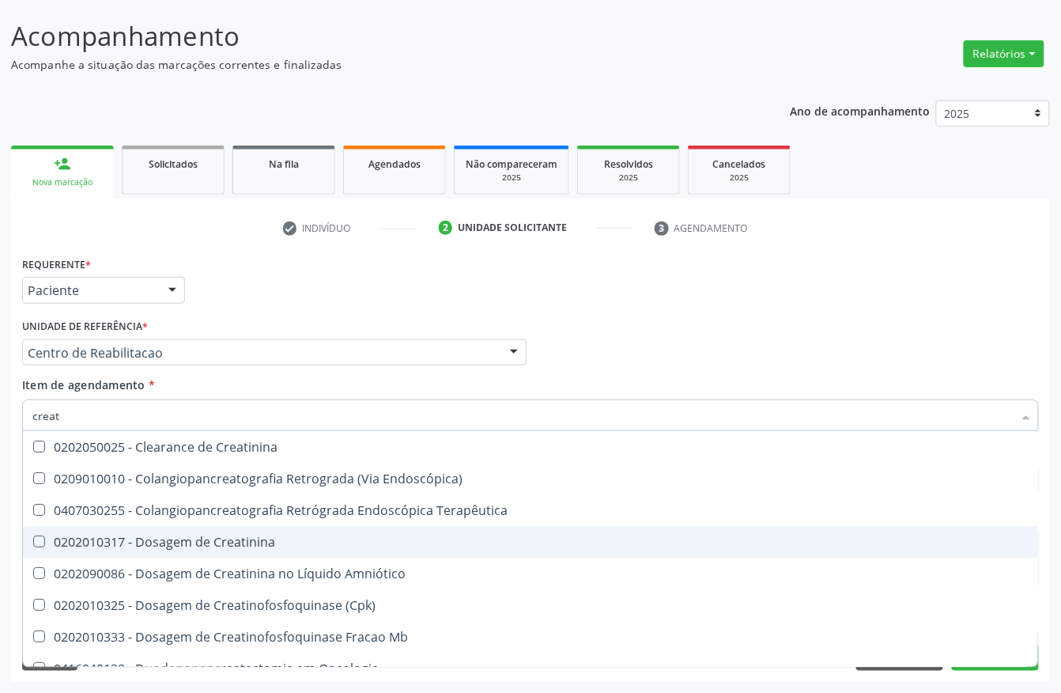
click at [81, 535] on div "0202010317 - Dosagem de Creatinina" at bounding box center [530, 541] width 996 height 13
checkbox Creatinina "true"
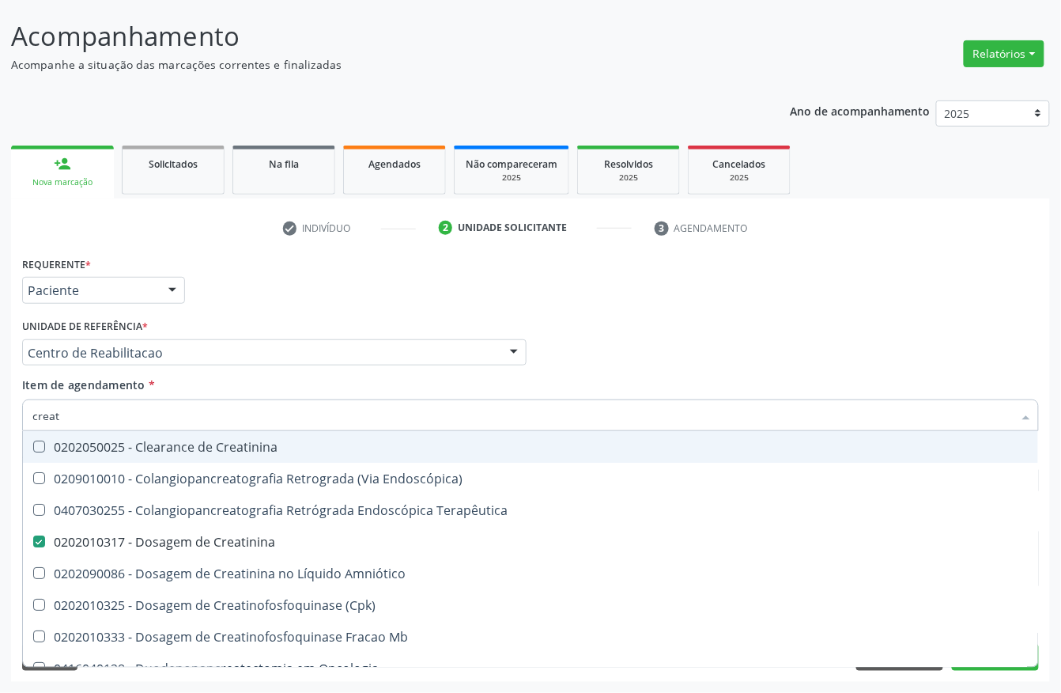
drag, startPoint x: 89, startPoint y: 416, endPoint x: 0, endPoint y: 418, distance: 89.4
click at [0, 418] on div "Acompanhamento Acompanhe a situação das marcações correntes e finalizadas Relat…" at bounding box center [530, 344] width 1061 height 697
type input "urei"
checkbox Creatinina "false"
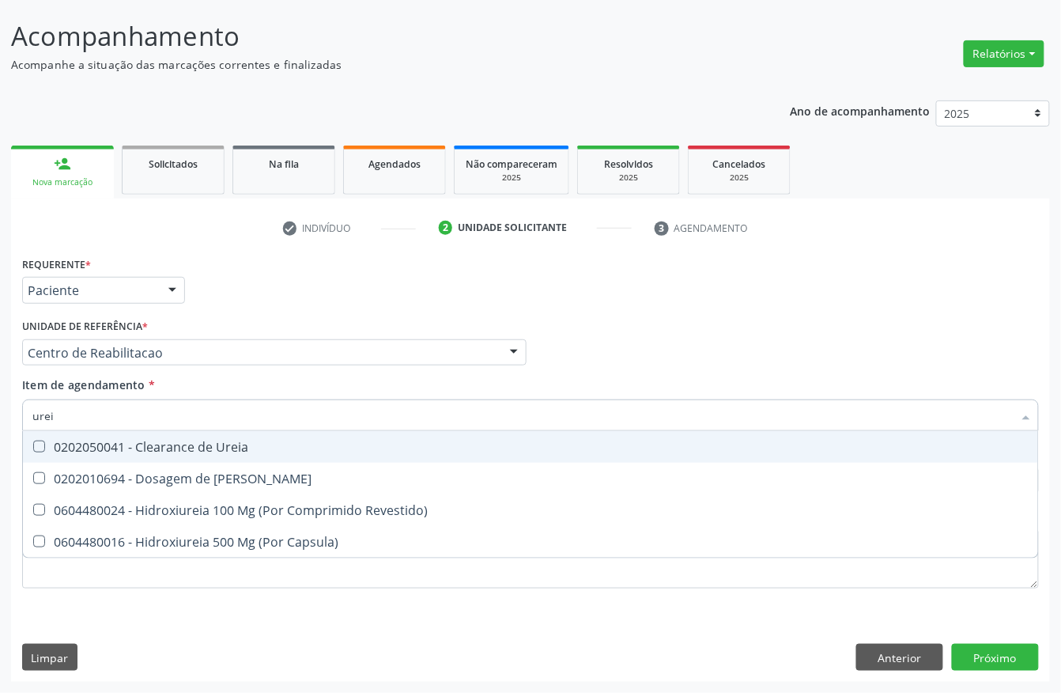
type input "ureia"
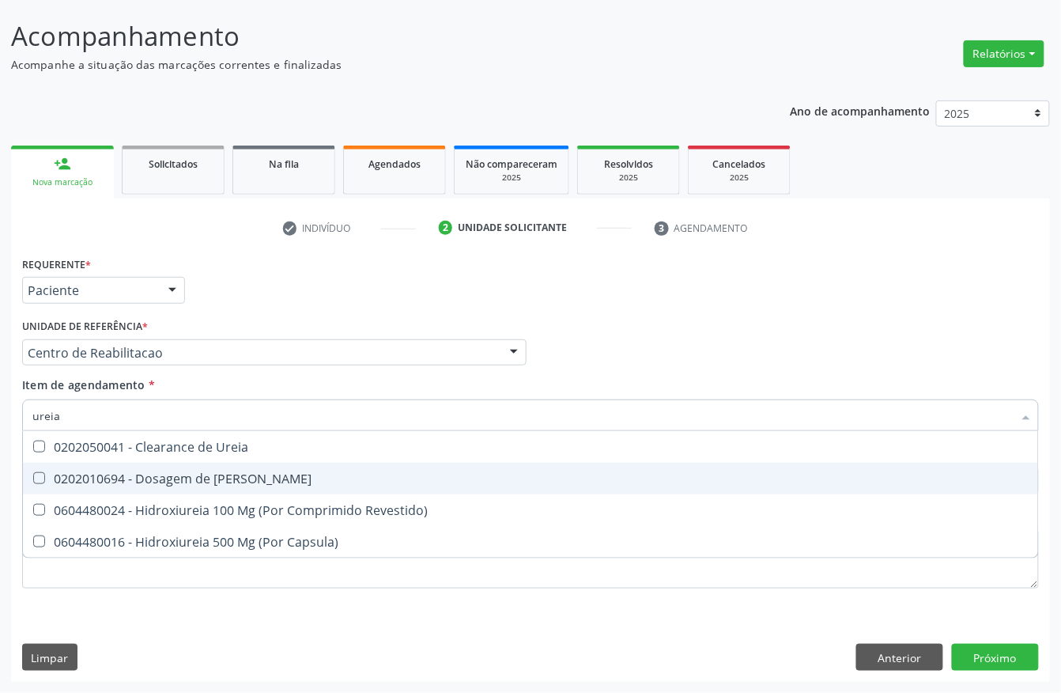
click at [74, 473] on div "0202010694 - Dosagem de [PERSON_NAME]" at bounding box center [530, 478] width 996 height 13
checkbox Ureia "true"
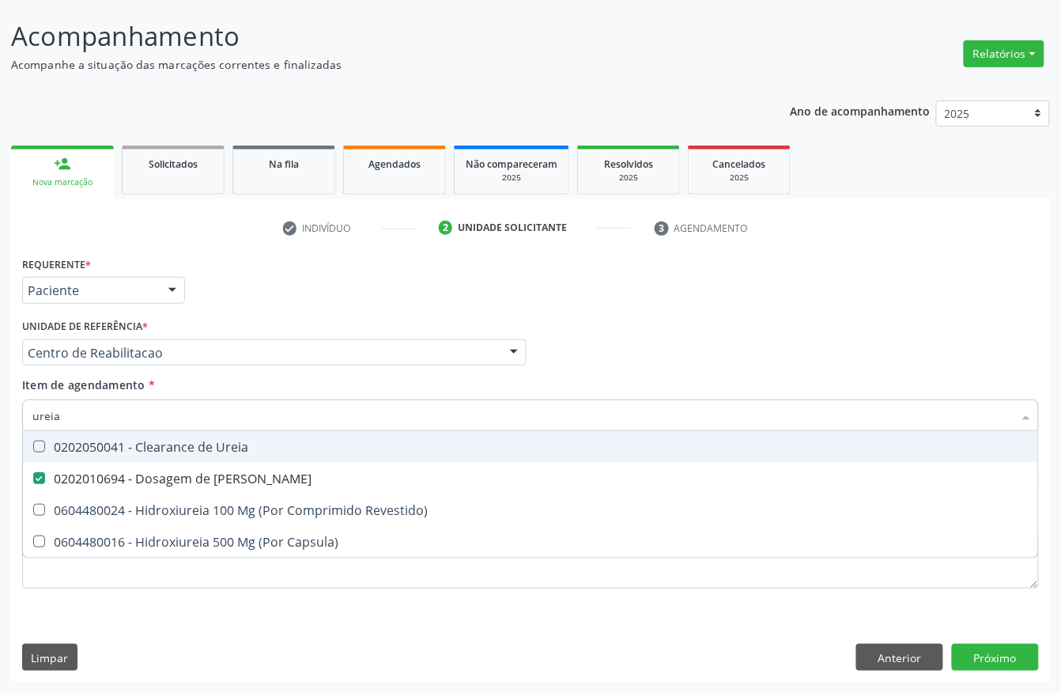
drag, startPoint x: 76, startPoint y: 418, endPoint x: 0, endPoint y: 411, distance: 76.2
click at [0, 416] on div "Acompanhamento Acompanhe a situação das marcações correntes e finalizadas Relat…" at bounding box center [530, 344] width 1061 height 697
type input "coles"
checkbox Ureia "false"
click at [68, 440] on div "0202010279 - Dosagem de Colesterol Hdl" at bounding box center [530, 446] width 996 height 13
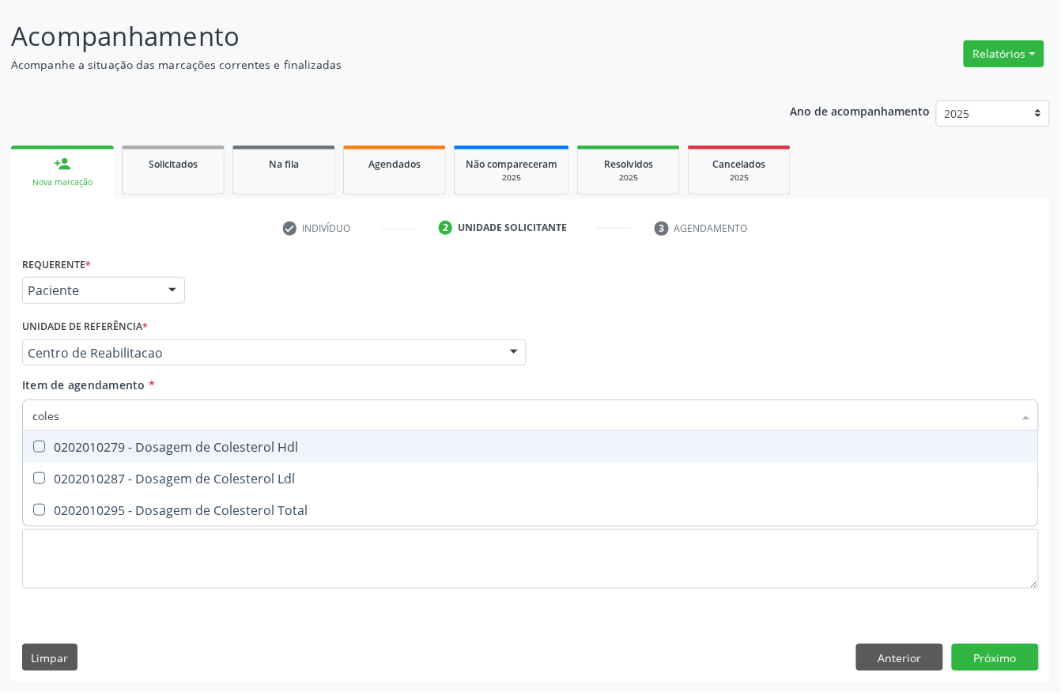
checkbox Hdl "true"
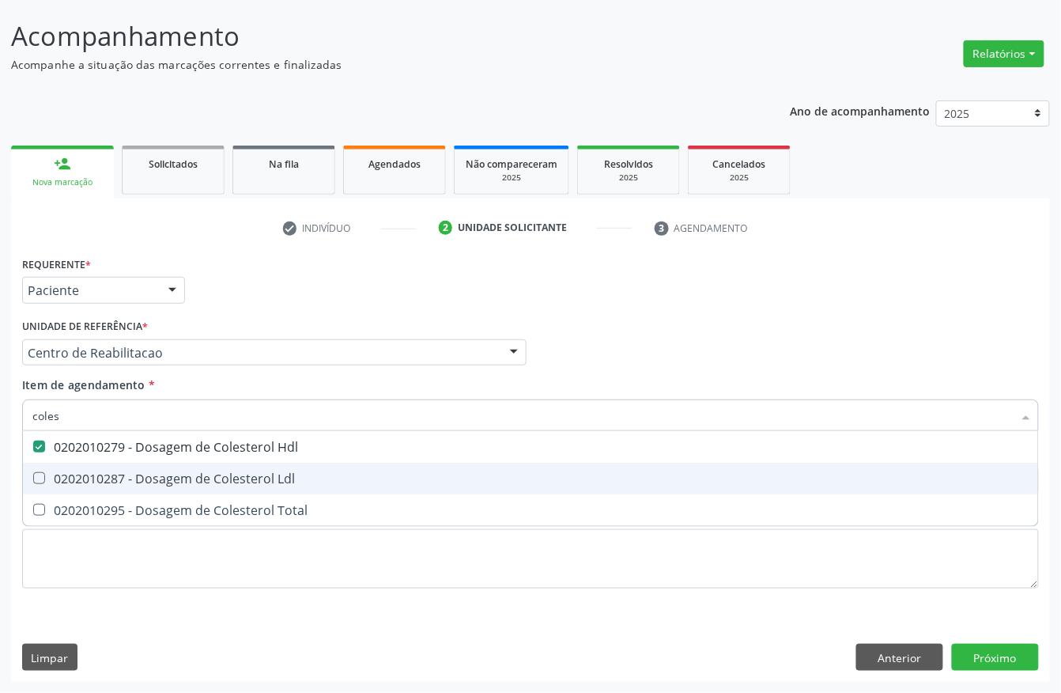
click at [68, 475] on div "0202010287 - Dosagem de Colesterol Ldl" at bounding box center [530, 478] width 996 height 13
checkbox Ldl "true"
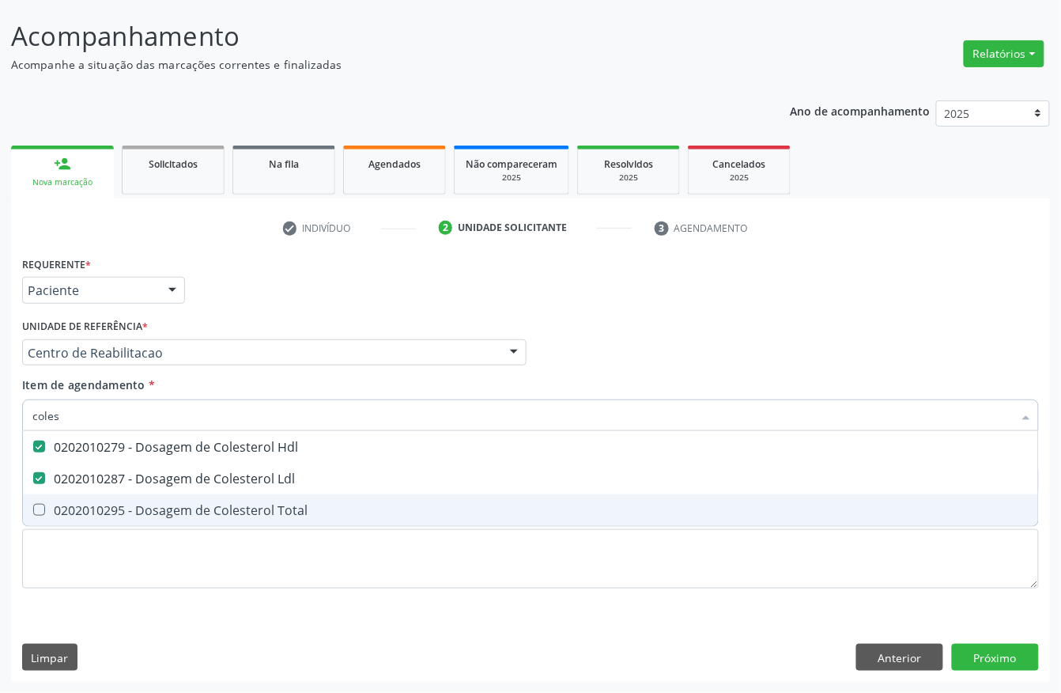
click at [62, 512] on div "0202010295 - Dosagem de Colesterol Total" at bounding box center [530, 510] width 996 height 13
checkbox Total "true"
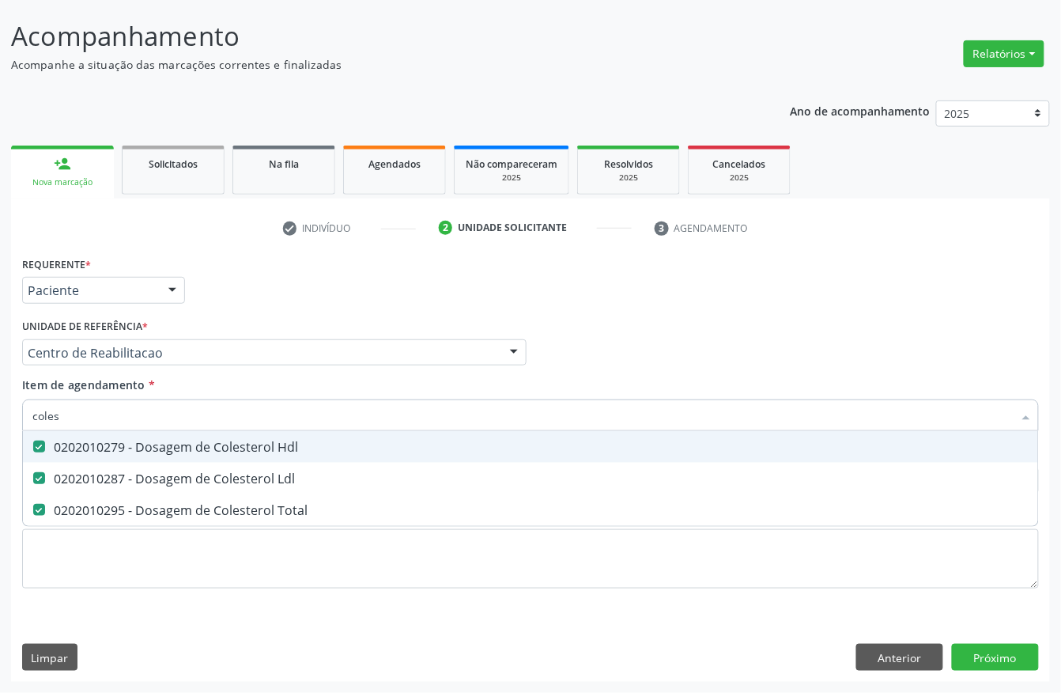
drag, startPoint x: 82, startPoint y: 411, endPoint x: 26, endPoint y: 411, distance: 56.1
click at [40, 411] on input "coles" at bounding box center [522, 415] width 981 height 32
type input "c"
checkbox Hdl "false"
checkbox Ldl "false"
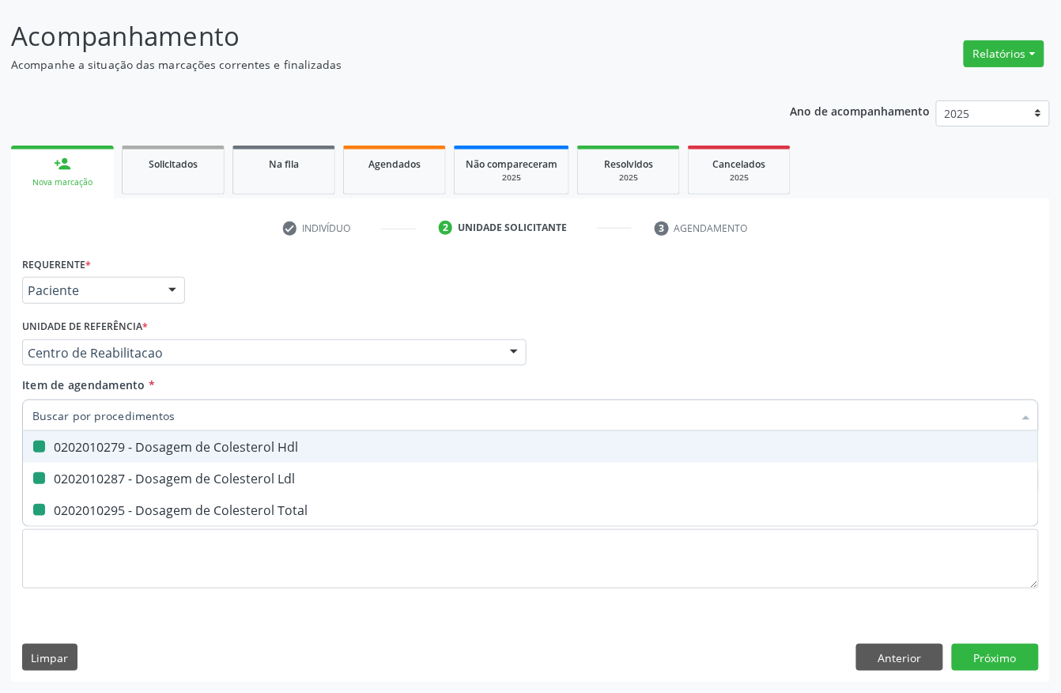
checkbox Total "false"
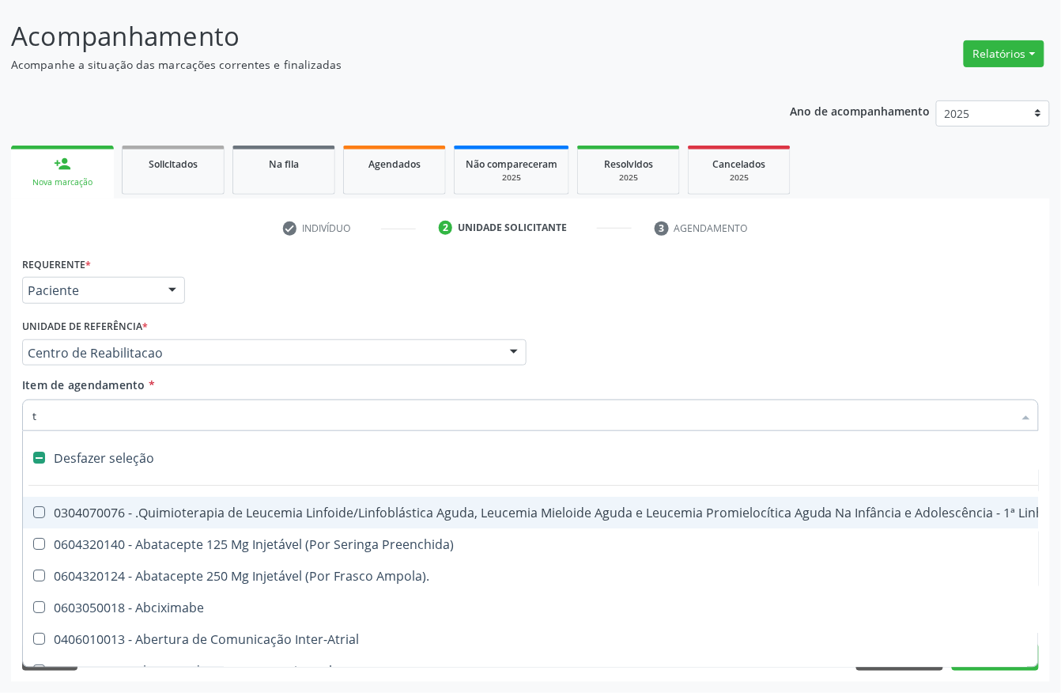
type input "tg"
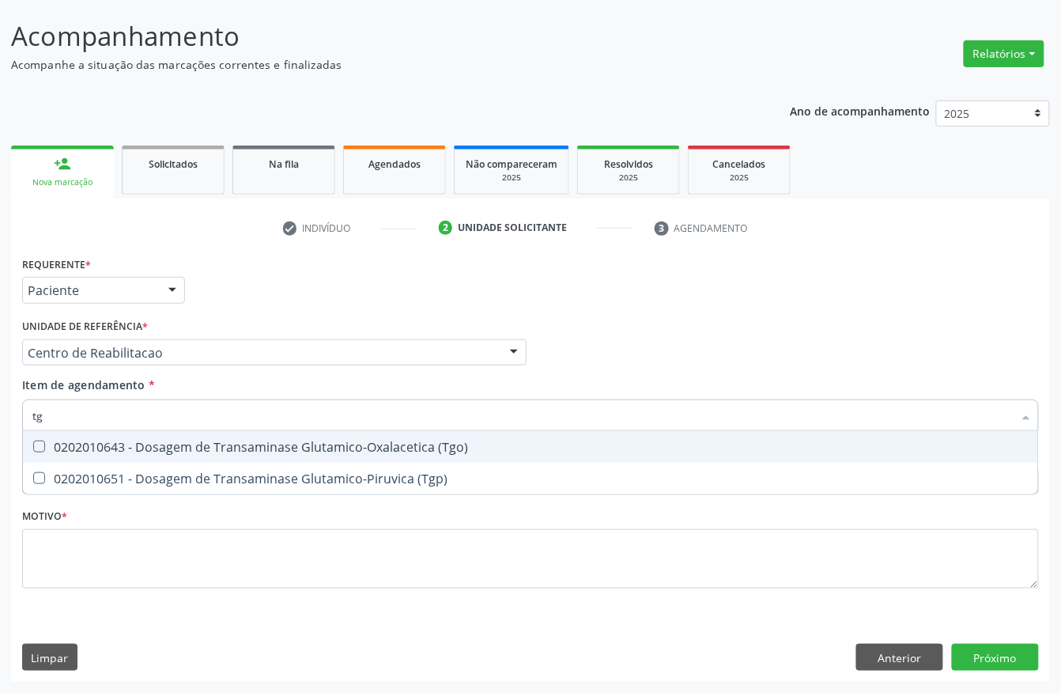
click at [46, 435] on span "0202010643 - Dosagem de Transaminase Glutamico-Oxalacetica (Tgo)" at bounding box center [530, 447] width 1015 height 32
checkbox \(Tgo\) "true"
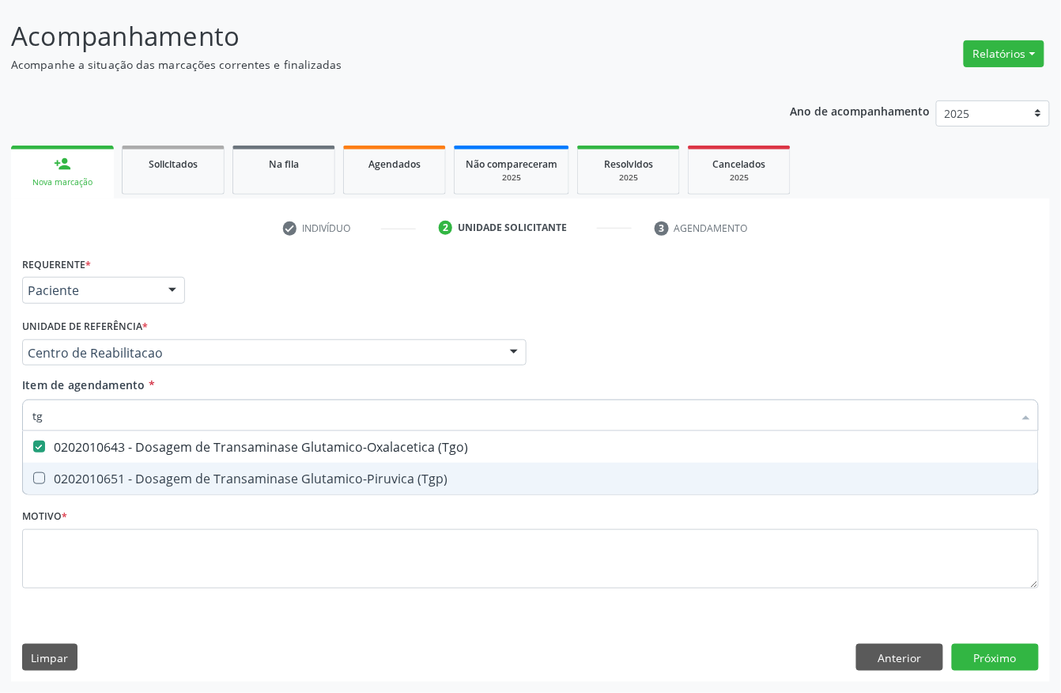
click at [44, 469] on span "0202010651 - Dosagem de Transaminase Glutamico-Piruvica (Tgp)" at bounding box center [530, 479] width 1015 height 32
checkbox \(Tgp\) "true"
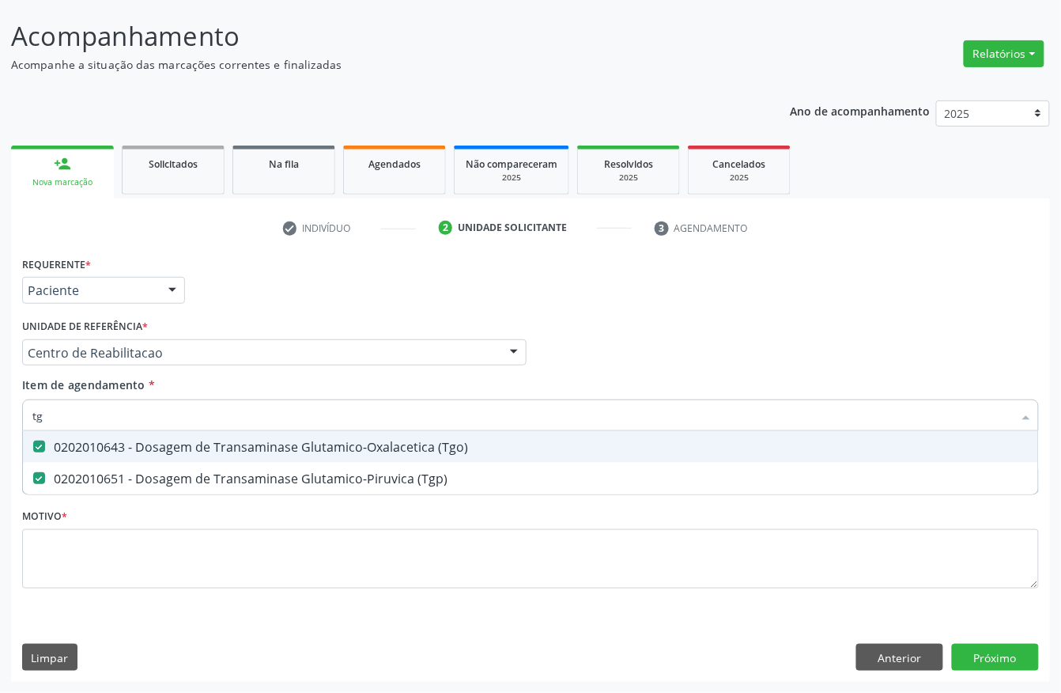
drag, startPoint x: 68, startPoint y: 410, endPoint x: 0, endPoint y: 409, distance: 68.0
click at [0, 410] on div "Acompanhamento Acompanhe a situação das marcações correntes e finalizadas Relat…" at bounding box center [530, 344] width 1061 height 697
type input "trig"
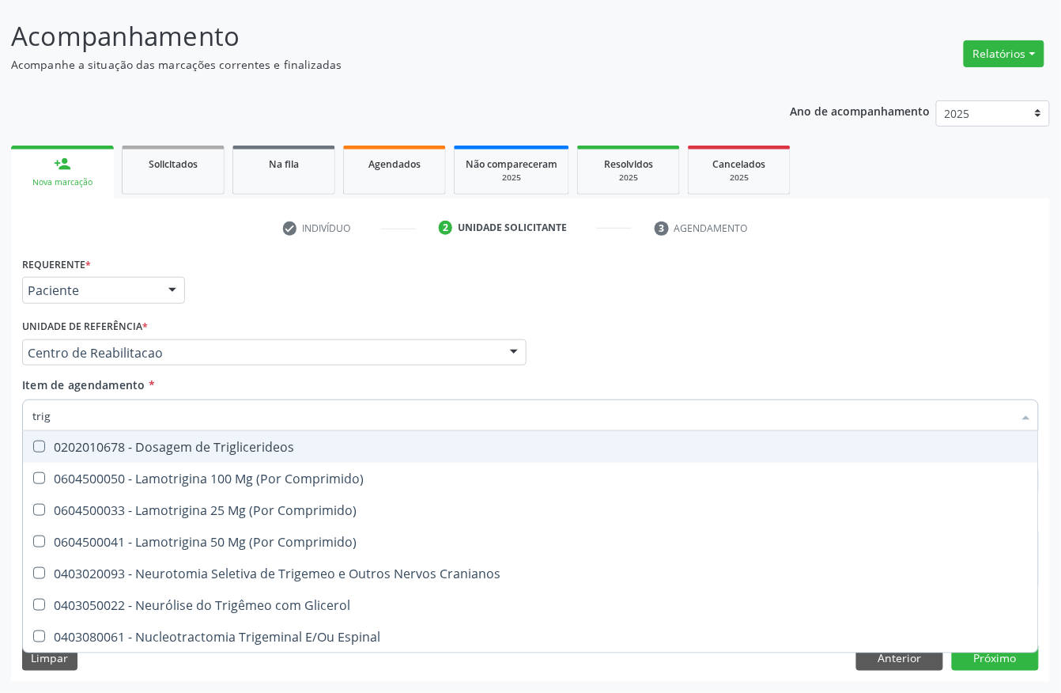
checkbox Triglicerideos "false"
checkbox Comprimido\) "false"
click at [47, 440] on div "0202010678 - Dosagem de Triglicerideos" at bounding box center [530, 446] width 996 height 13
checkbox Triglicerideos "true"
drag, startPoint x: 70, startPoint y: 413, endPoint x: 0, endPoint y: 408, distance: 70.5
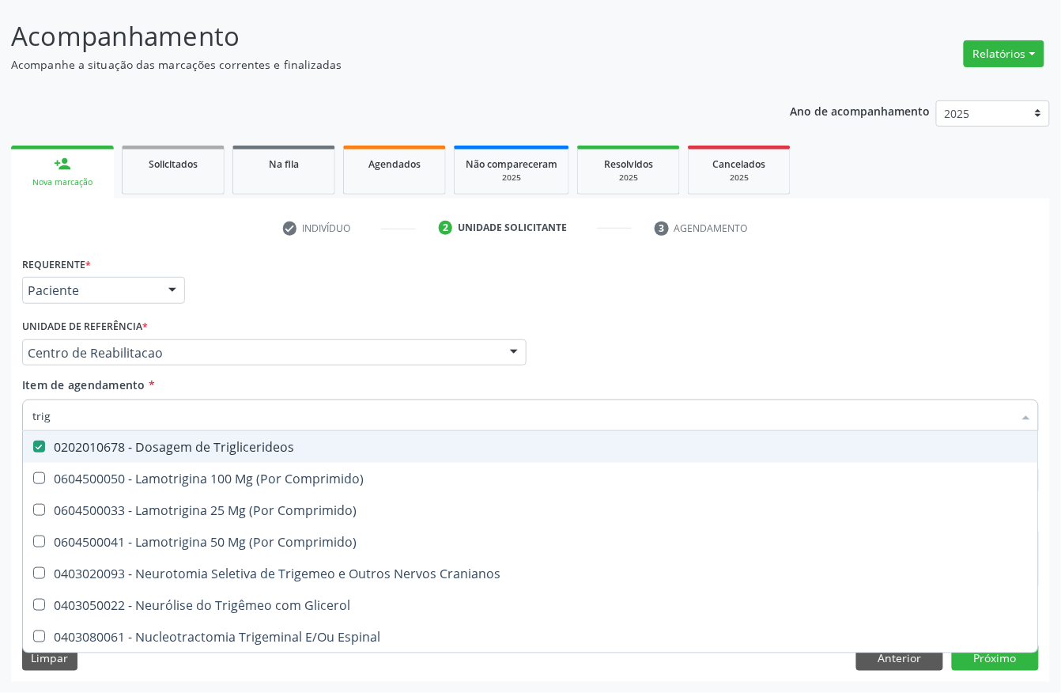
click at [13, 409] on div "Requerente * Paciente Profissional de Saúde Paciente Nenhum resultado encontrad…" at bounding box center [530, 466] width 1039 height 429
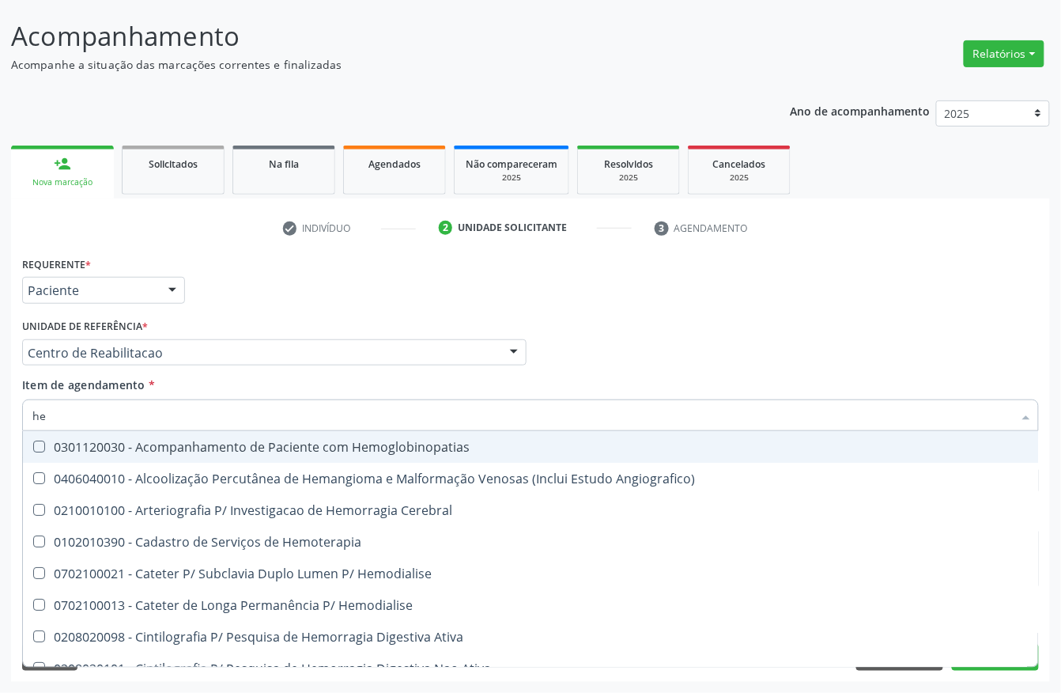
type input "hem"
checkbox Hemoglobinopatias "false"
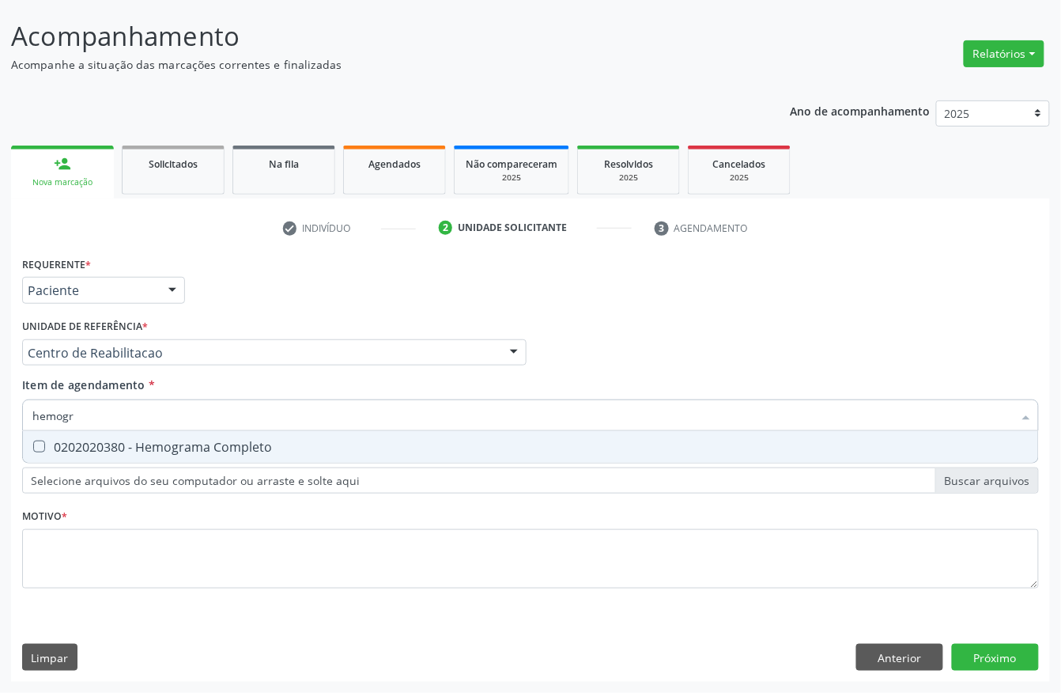
type input "hemogra"
click at [38, 449] on Completo at bounding box center [39, 446] width 12 height 12
click at [33, 449] on Completo "checkbox" at bounding box center [28, 446] width 10 height 10
checkbox Completo "true"
drag, startPoint x: 66, startPoint y: 414, endPoint x: 0, endPoint y: 403, distance: 67.5
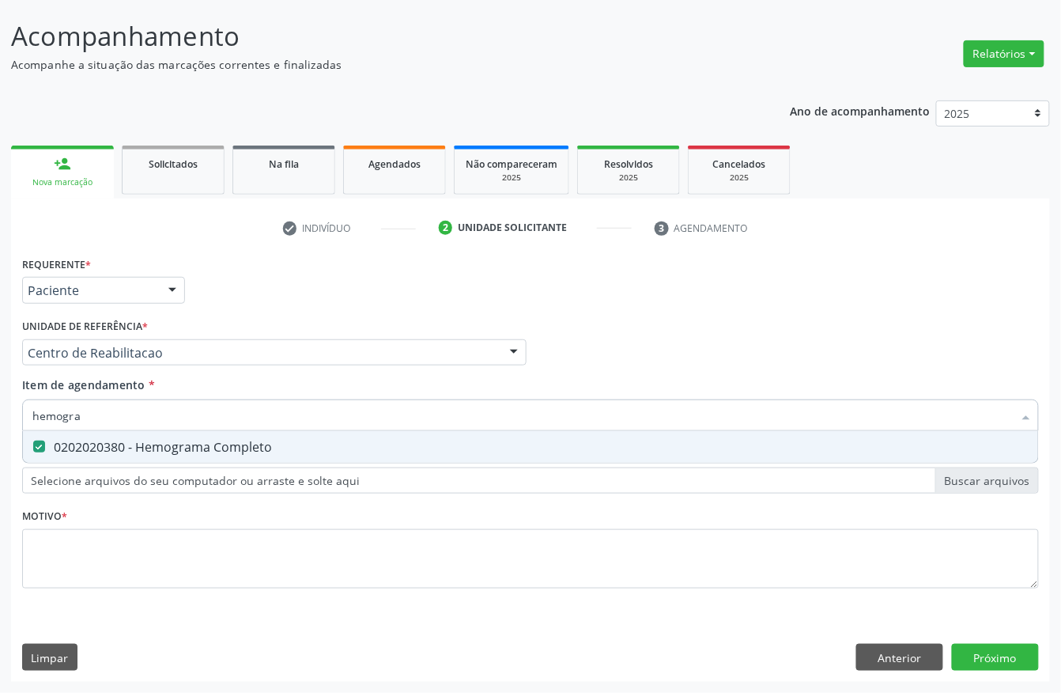
click at [0, 406] on div "Acompanhamento Acompanhe a situação das marcações correntes e finalizadas Relat…" at bounding box center [530, 344] width 1061 height 697
type input "prot"
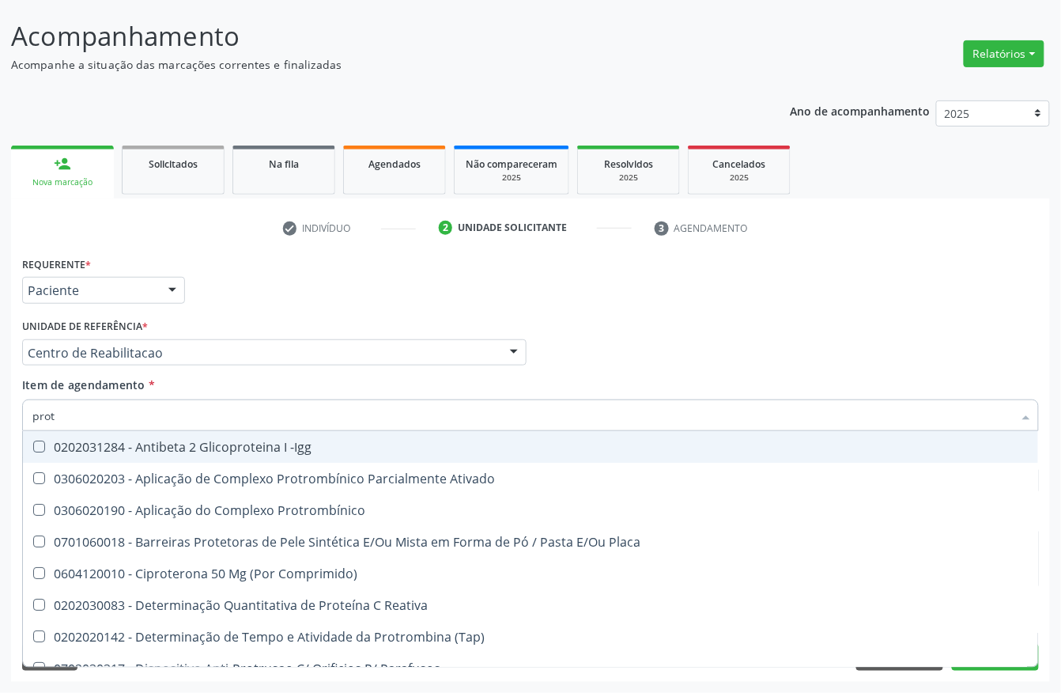
checkbox -Igg "false"
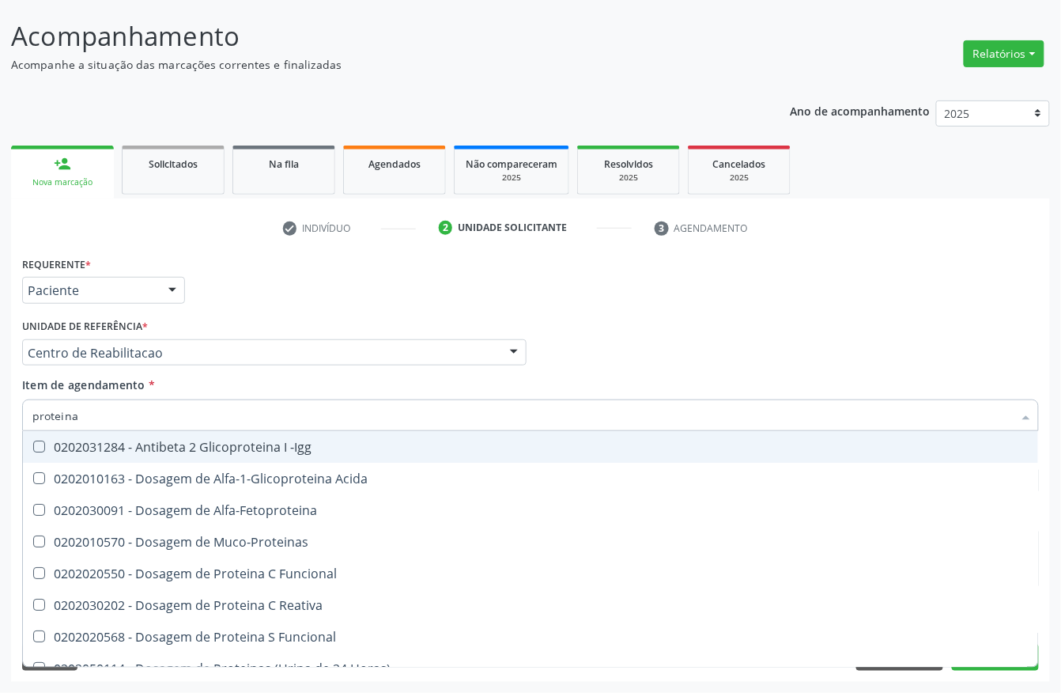
type input "proteina"
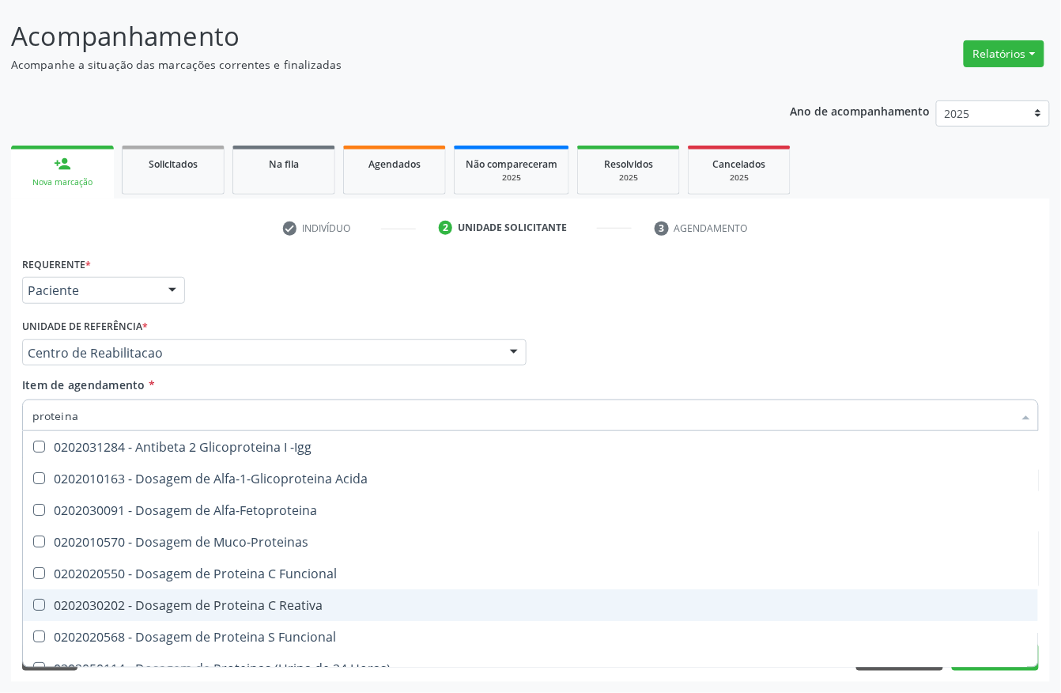
click at [85, 601] on div "0202030202 - Dosagem de Proteina C Reativa" at bounding box center [530, 605] width 996 height 13
checkbox Reativa "true"
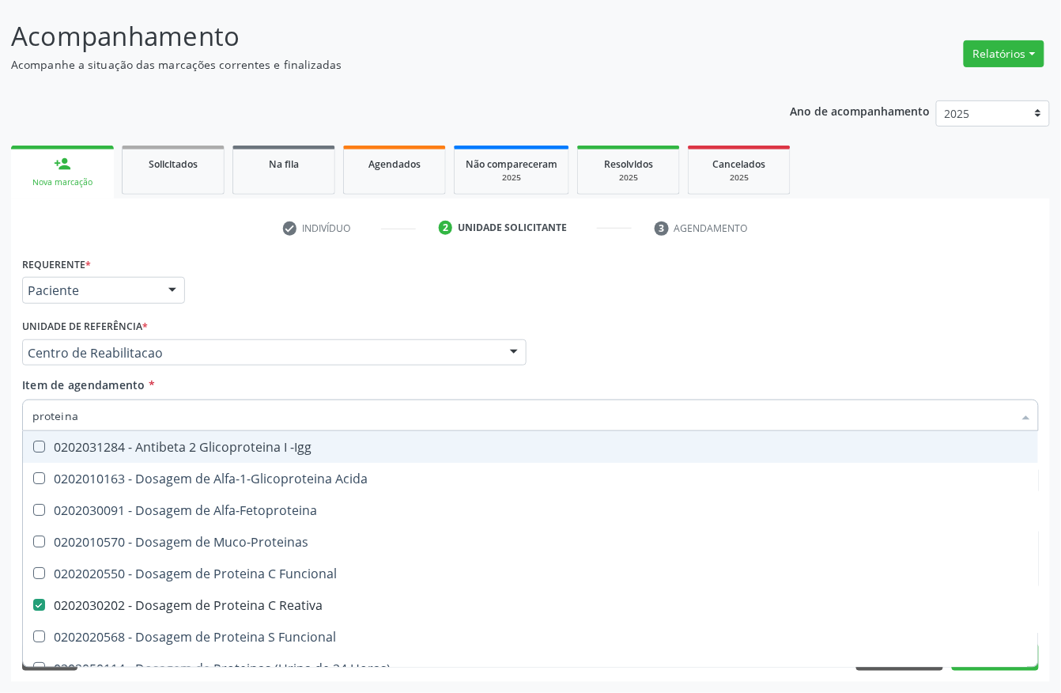
drag, startPoint x: 121, startPoint y: 402, endPoint x: 0, endPoint y: 403, distance: 121.0
click at [0, 403] on div "Acompanhamento Acompanhe a situação das marcações correntes e finalizadas Relat…" at bounding box center [530, 344] width 1061 height 697
type input "urina"
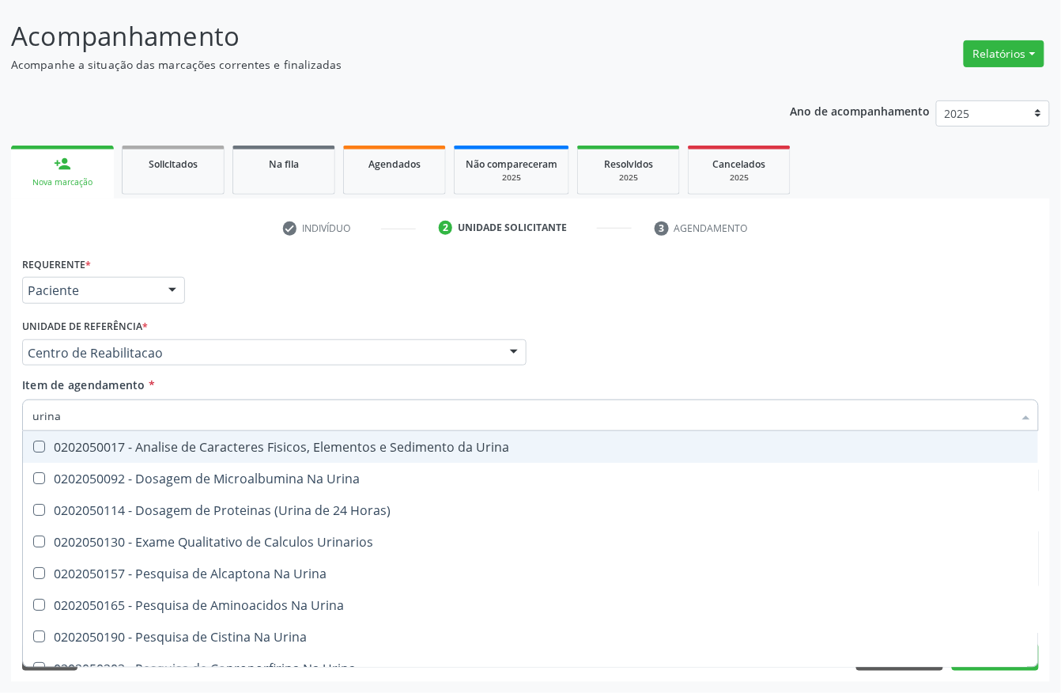
checkbox Urina "false"
click at [95, 459] on span "0202050017 - Analise de Caracteres Fisicos, Elementos e Sedimento da Urina" at bounding box center [530, 447] width 1015 height 32
checkbox Urina "true"
click at [0, 456] on div "Acompanhamento Acompanhe a situação das marcações correntes e finalizadas Relat…" at bounding box center [530, 344] width 1061 height 697
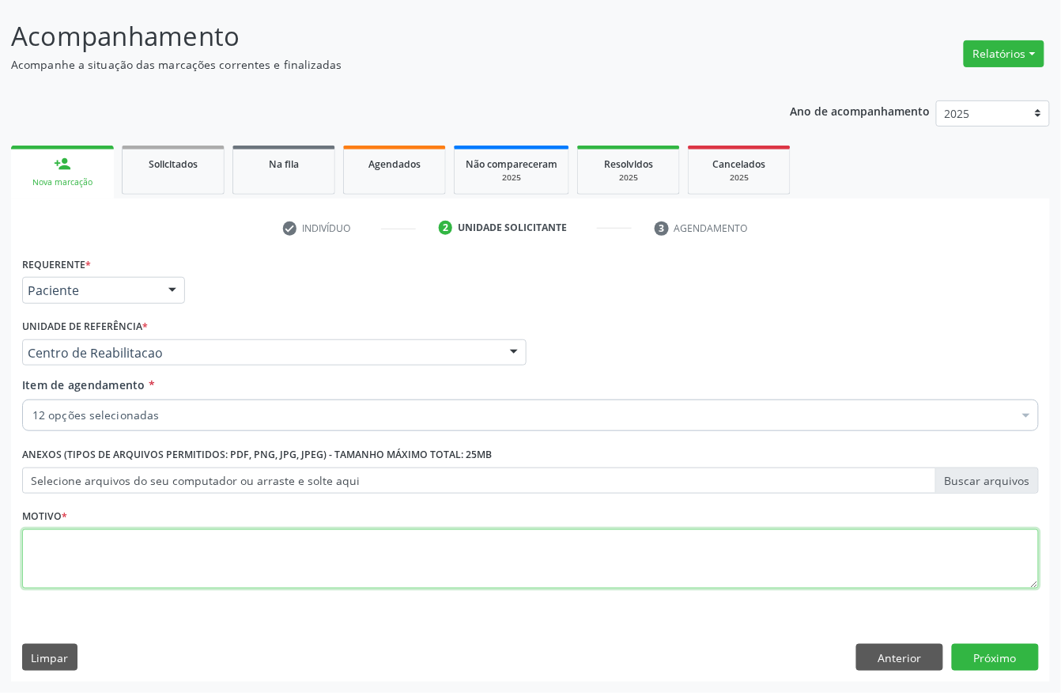
click at [112, 546] on textarea at bounding box center [530, 559] width 1017 height 60
type textarea "."
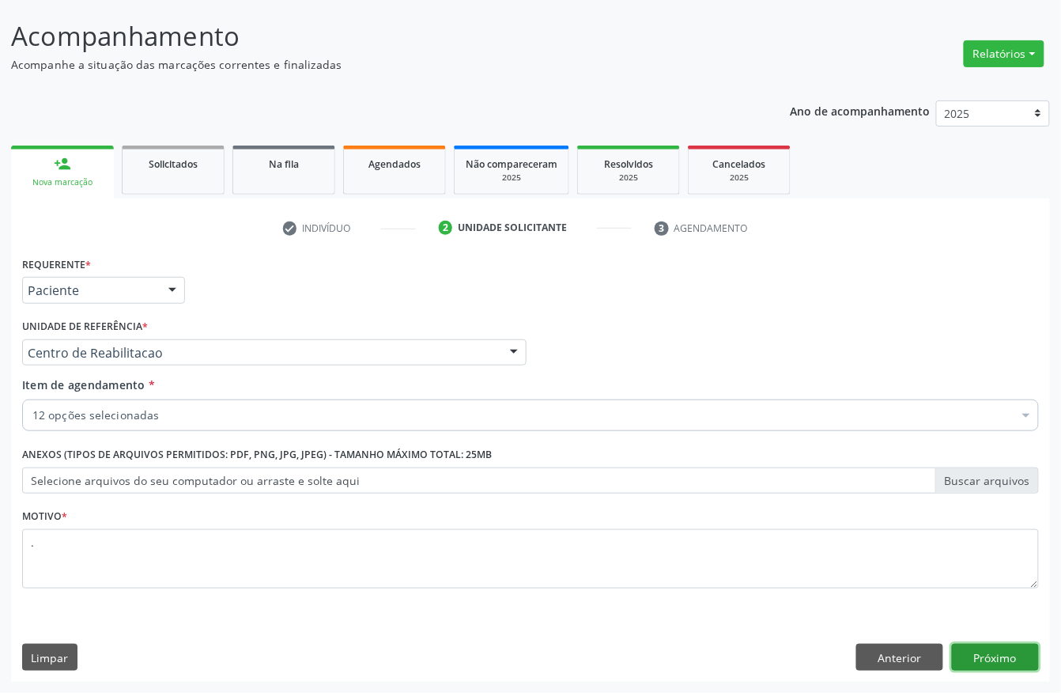
click at [987, 650] on button "Próximo" at bounding box center [995, 657] width 87 height 27
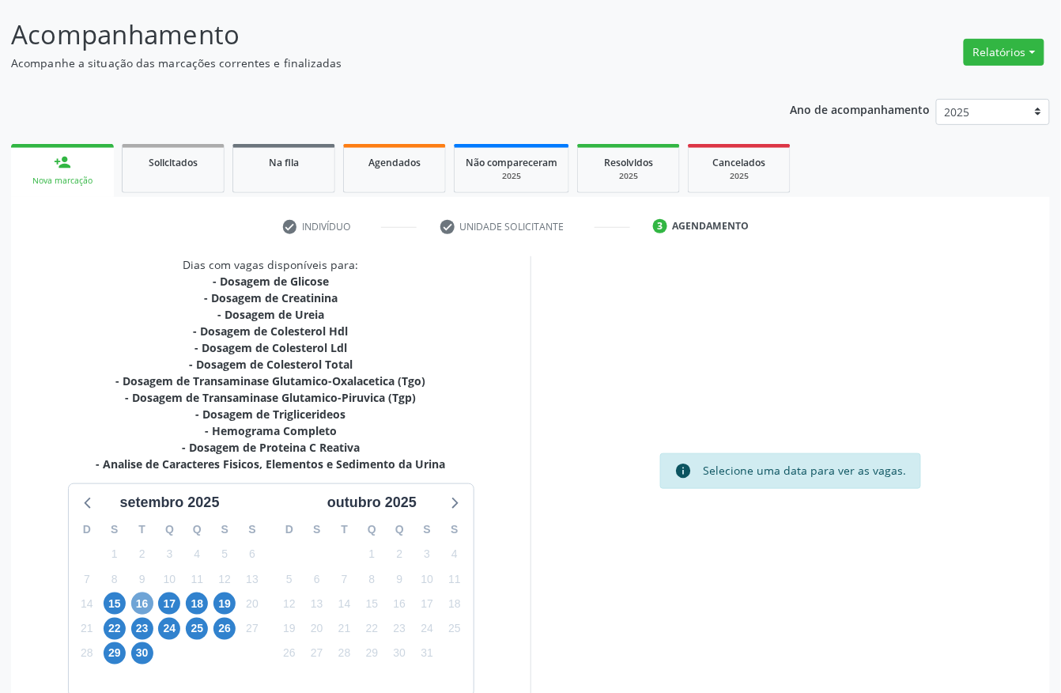
click at [149, 604] on span "16" at bounding box center [142, 603] width 22 height 22
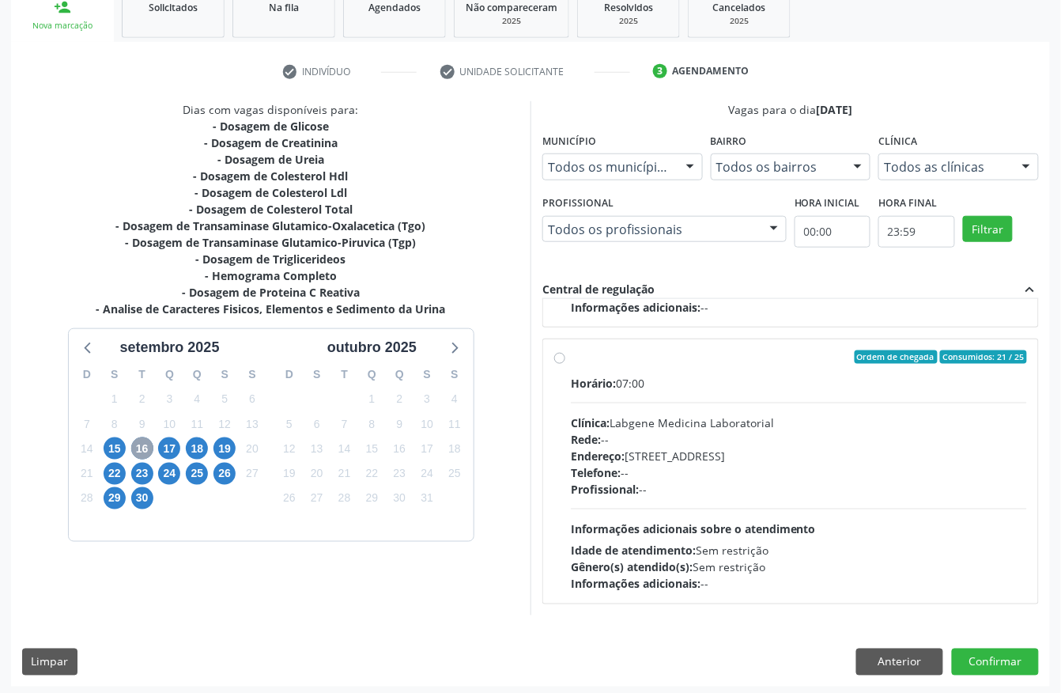
scroll to position [253, 0]
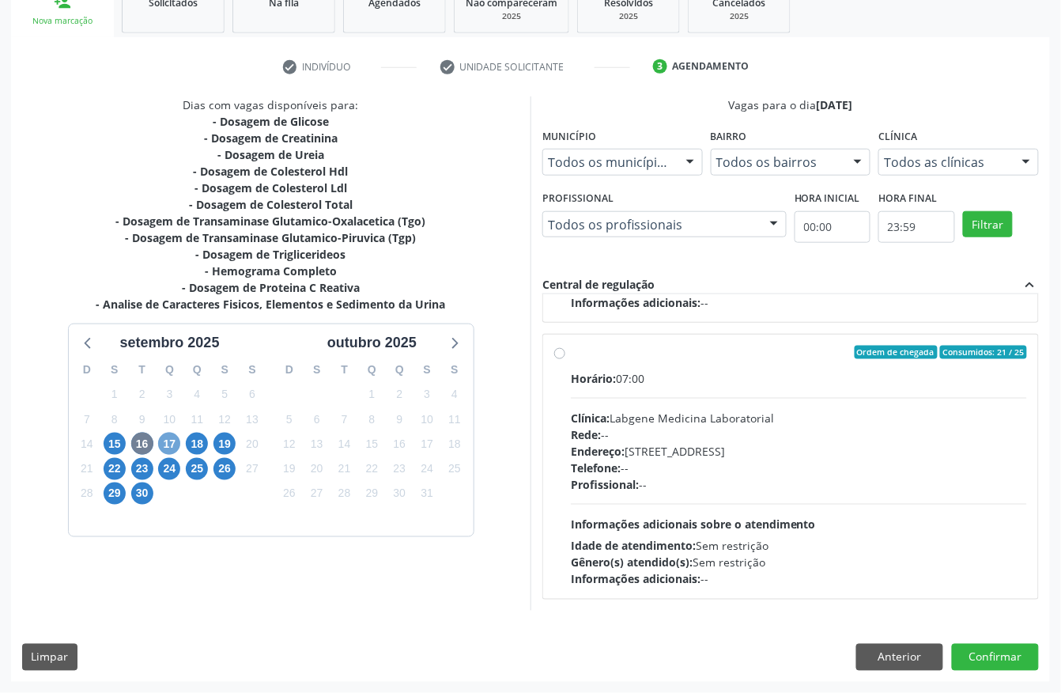
click at [164, 451] on span "17" at bounding box center [169, 444] width 22 height 22
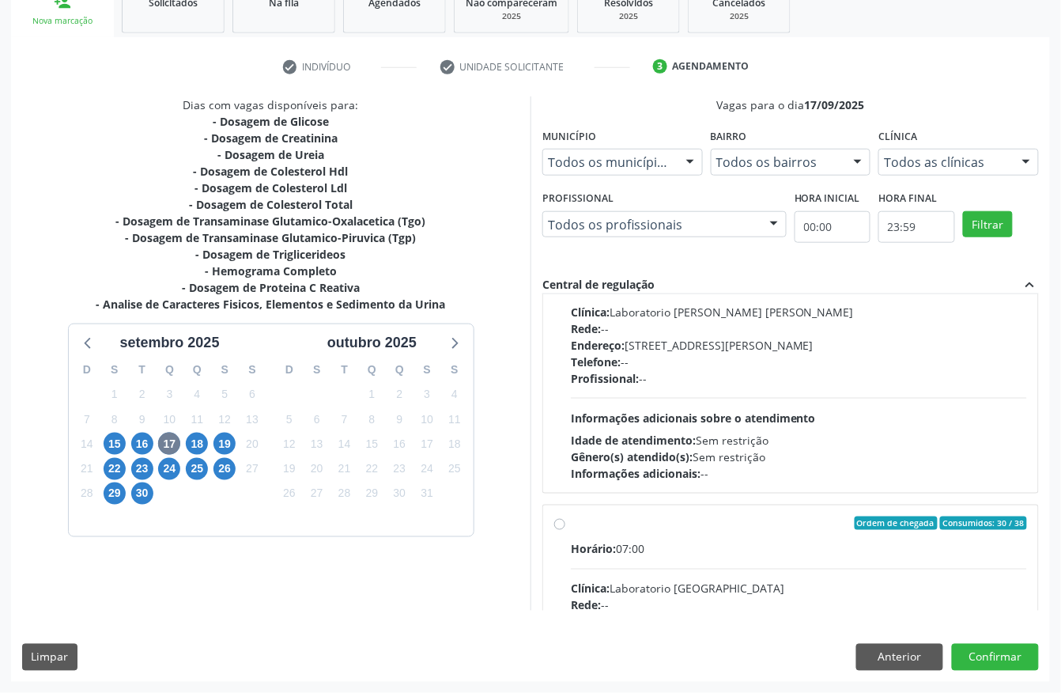
click at [772, 387] on div "Profissional: --" at bounding box center [799, 378] width 456 height 17
click at [565, 253] on input "Ordem de chegada Consumidos: 14 / 26 Horário: 07:00 Clínica: Laboratorio Jose P…" at bounding box center [559, 246] width 11 height 14
radio input "true"
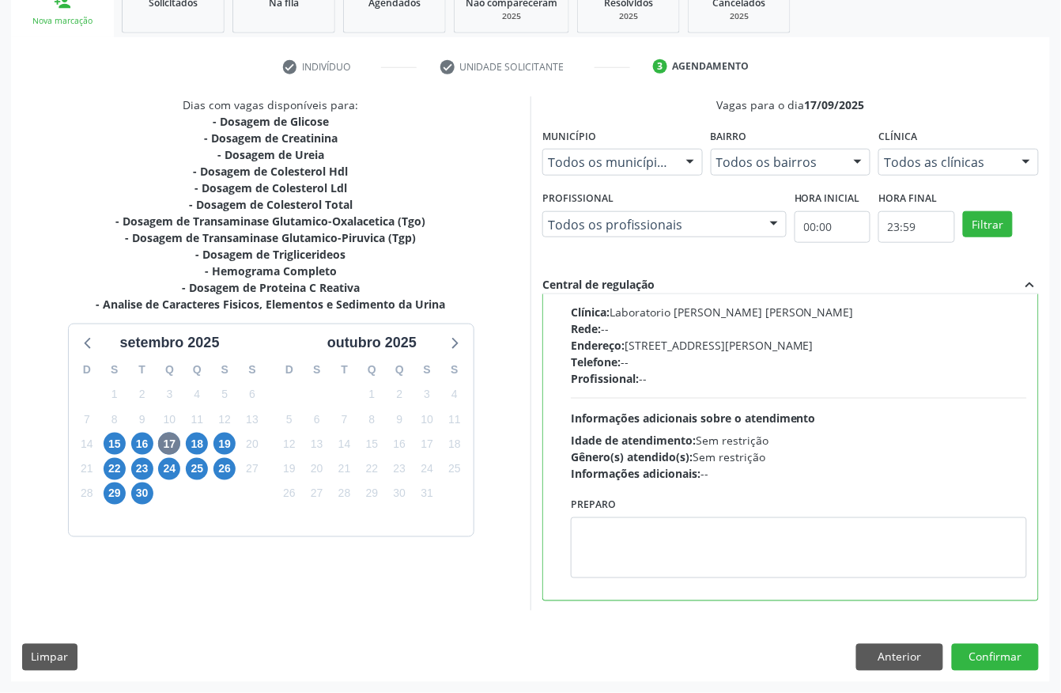
scroll to position [428, 0]
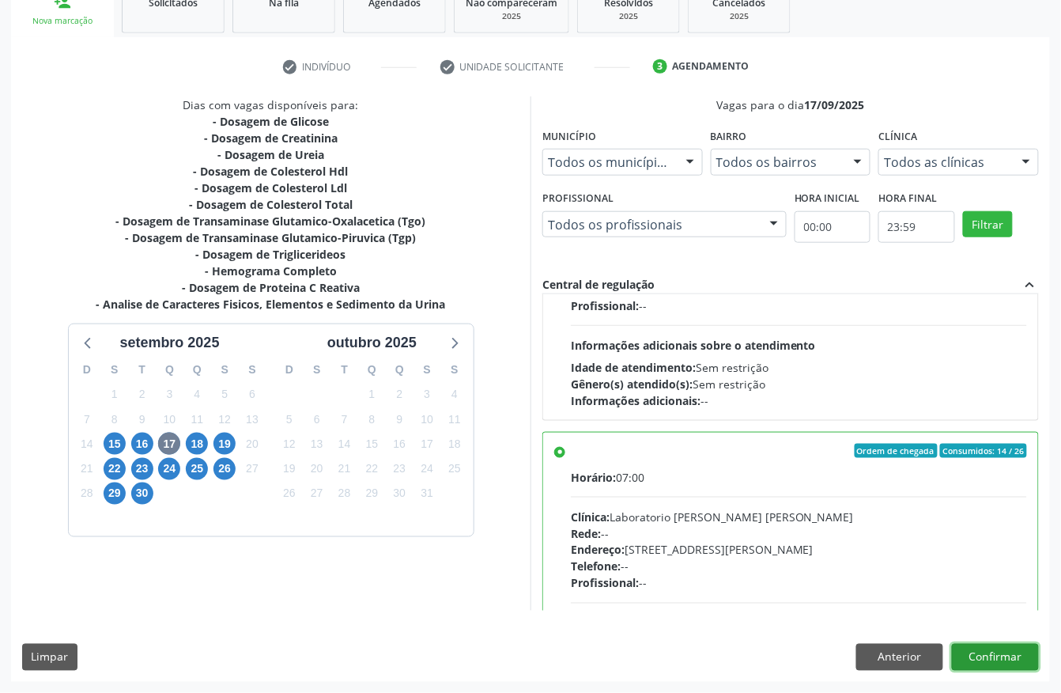
click at [979, 656] on button "Confirmar" at bounding box center [995, 657] width 87 height 27
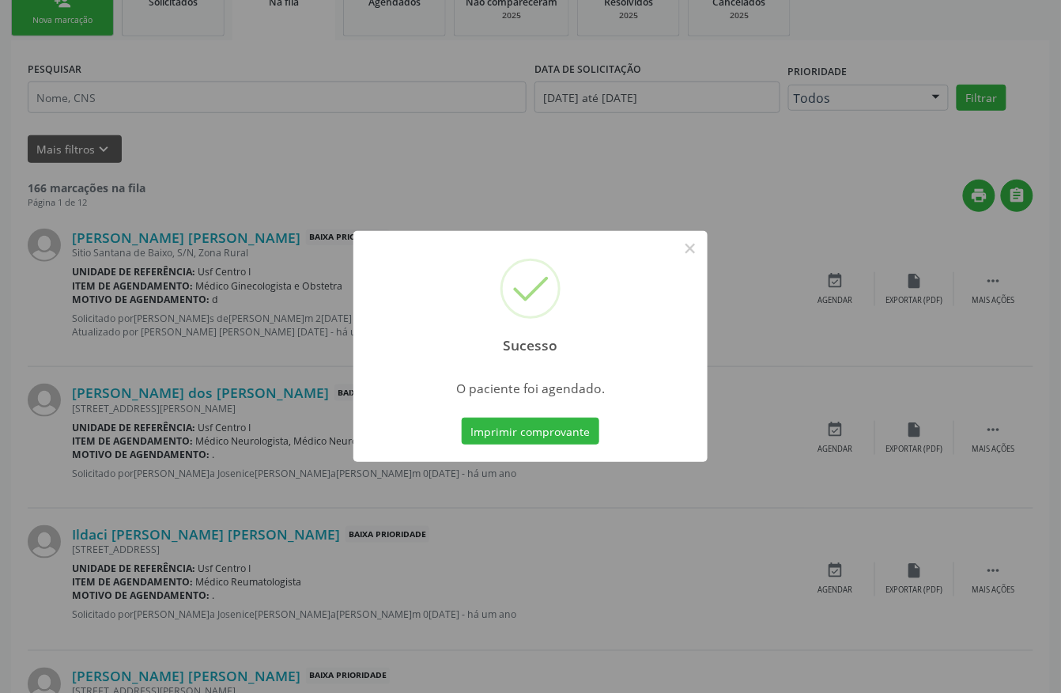
scroll to position [0, 0]
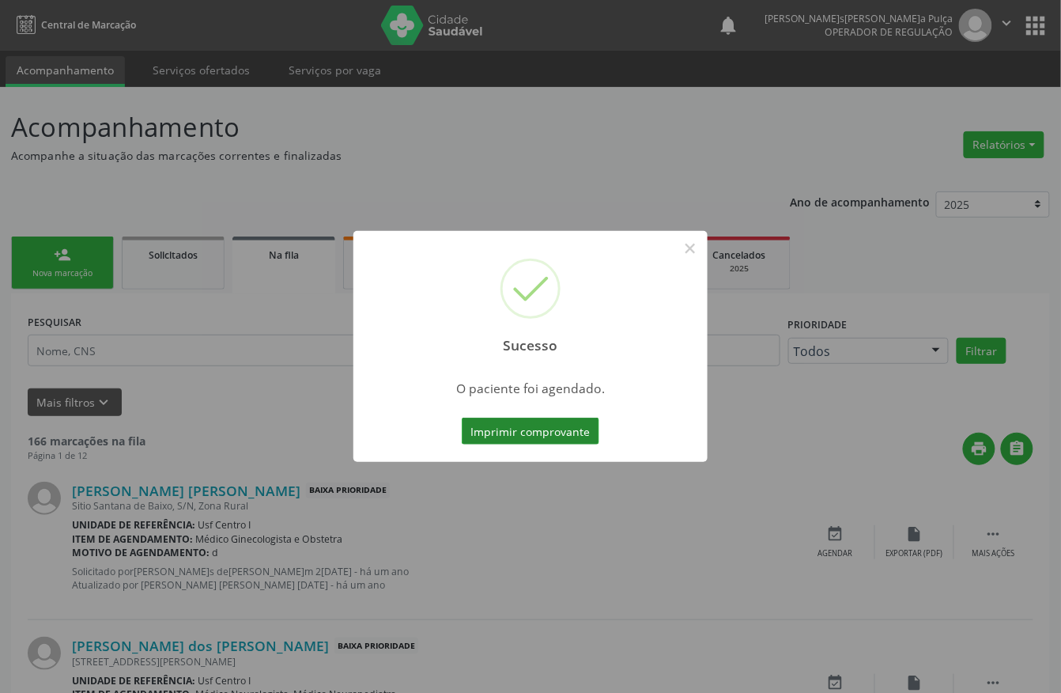
click at [525, 425] on button "Imprimir comprovante" at bounding box center [531, 431] width 138 height 27
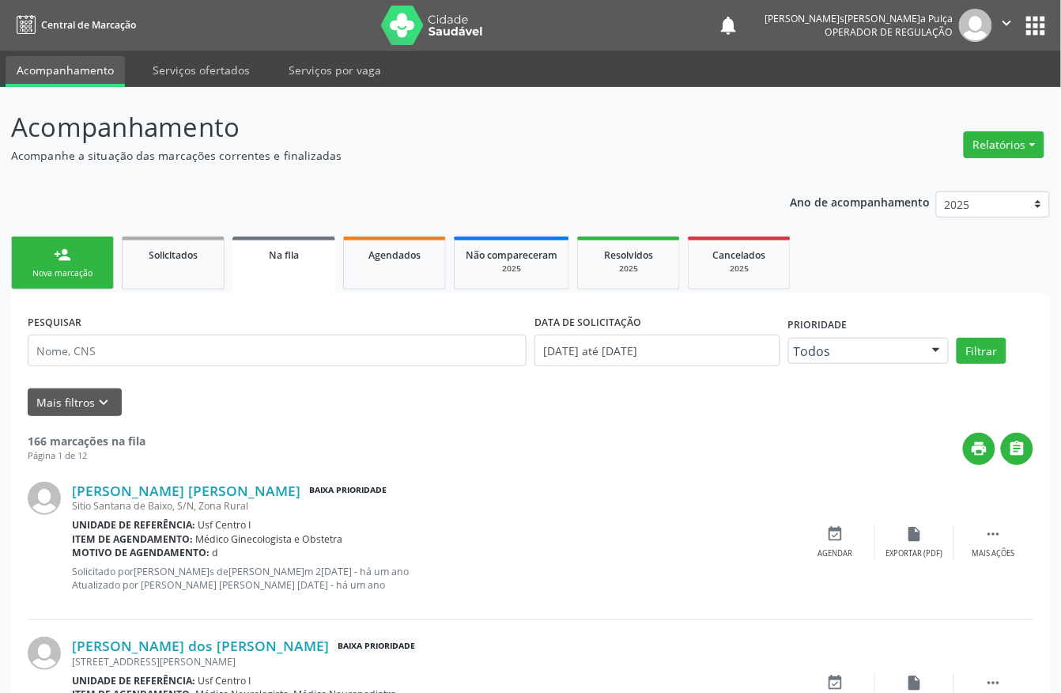
click at [46, 263] on link "person_add Nova marcação" at bounding box center [62, 262] width 103 height 53
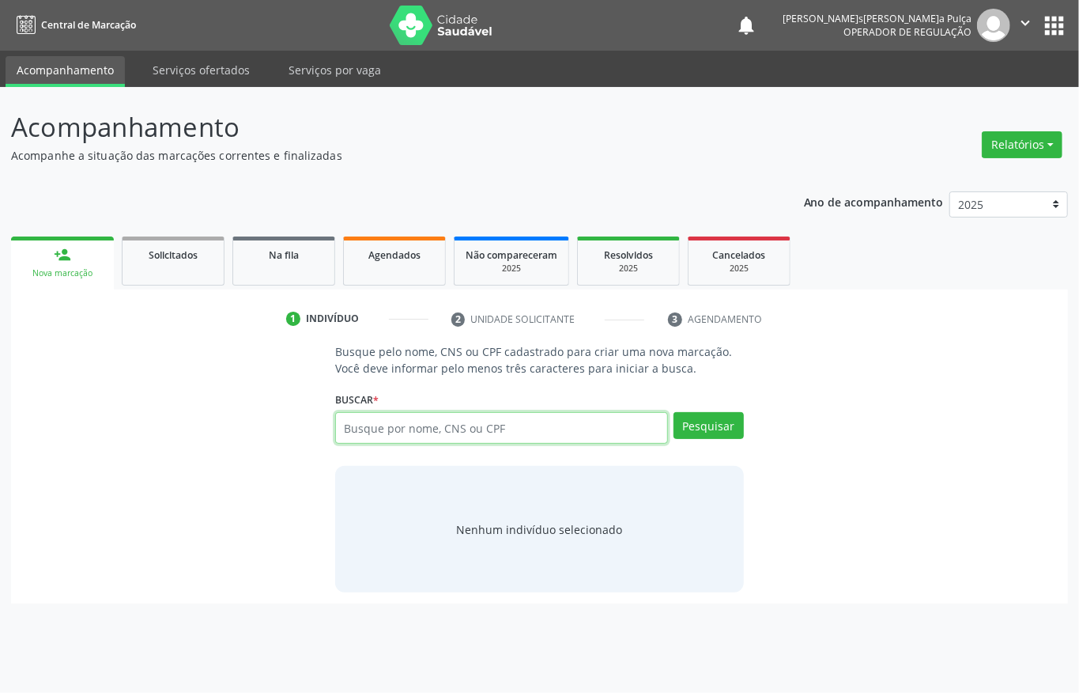
drag, startPoint x: 375, startPoint y: 421, endPoint x: 367, endPoint y: 368, distance: 54.4
click at [375, 421] on input "text" at bounding box center [501, 428] width 333 height 32
paste input "700809929502189"
type input "700809929502189"
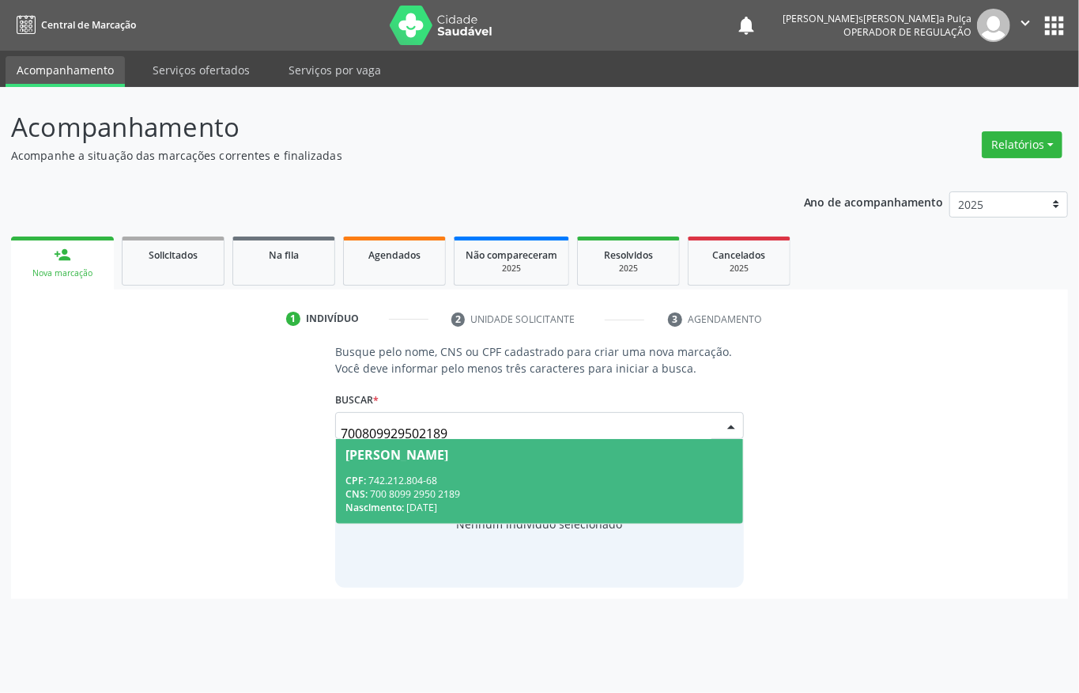
click at [554, 485] on div "CPF: 742.212.804-68" at bounding box center [540, 480] width 388 height 13
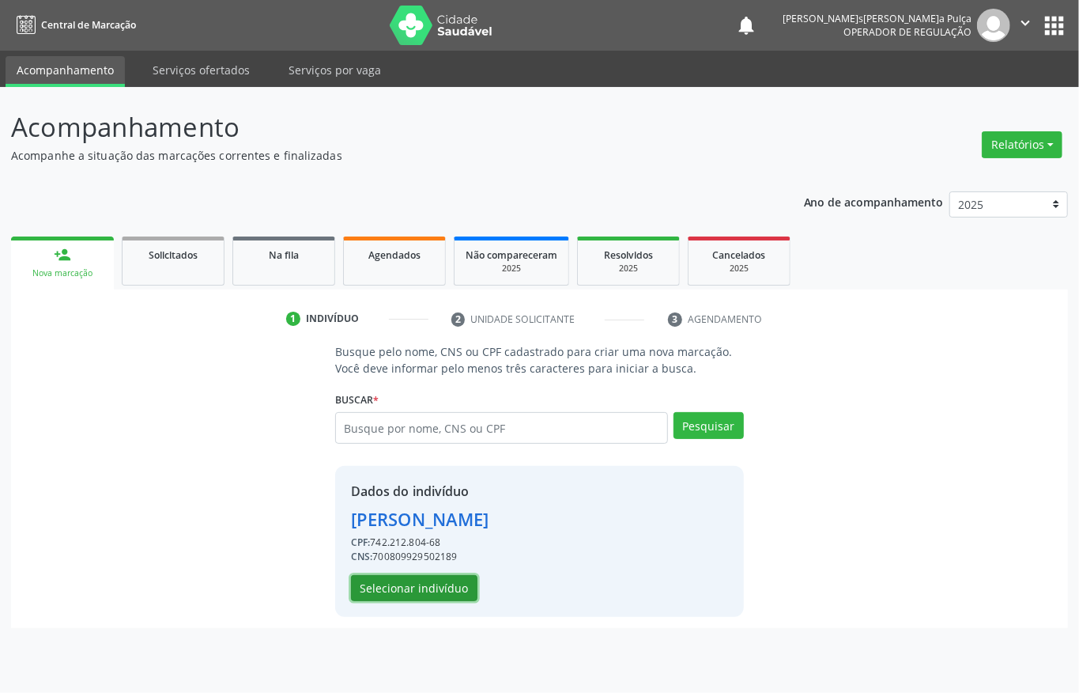
click at [396, 590] on button "Selecionar indivíduo" at bounding box center [414, 588] width 127 height 27
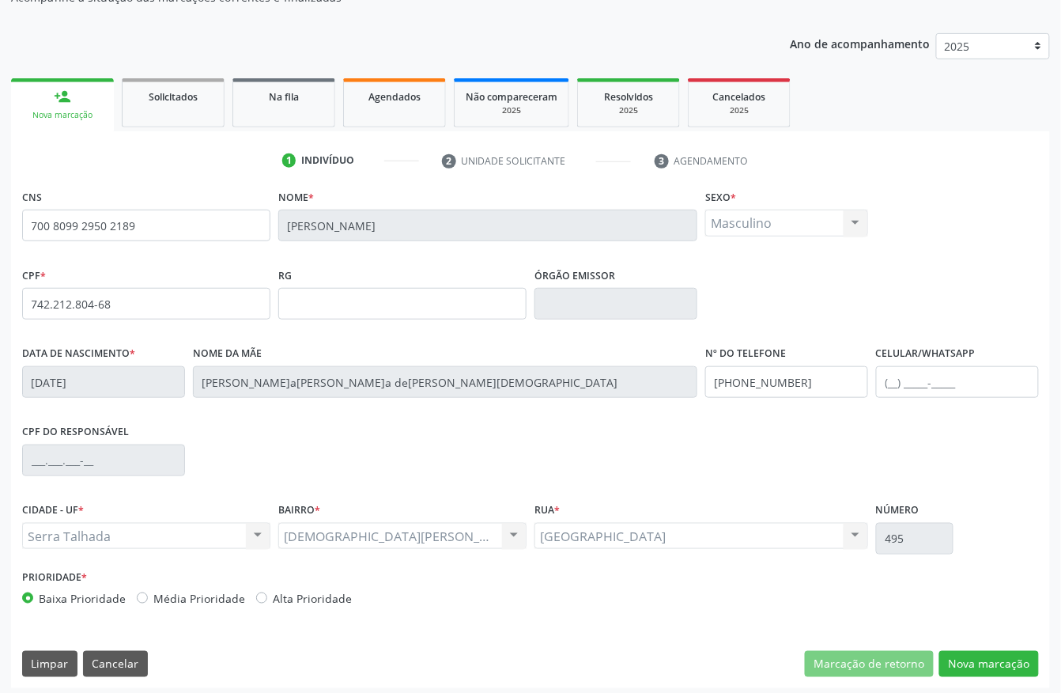
scroll to position [165, 0]
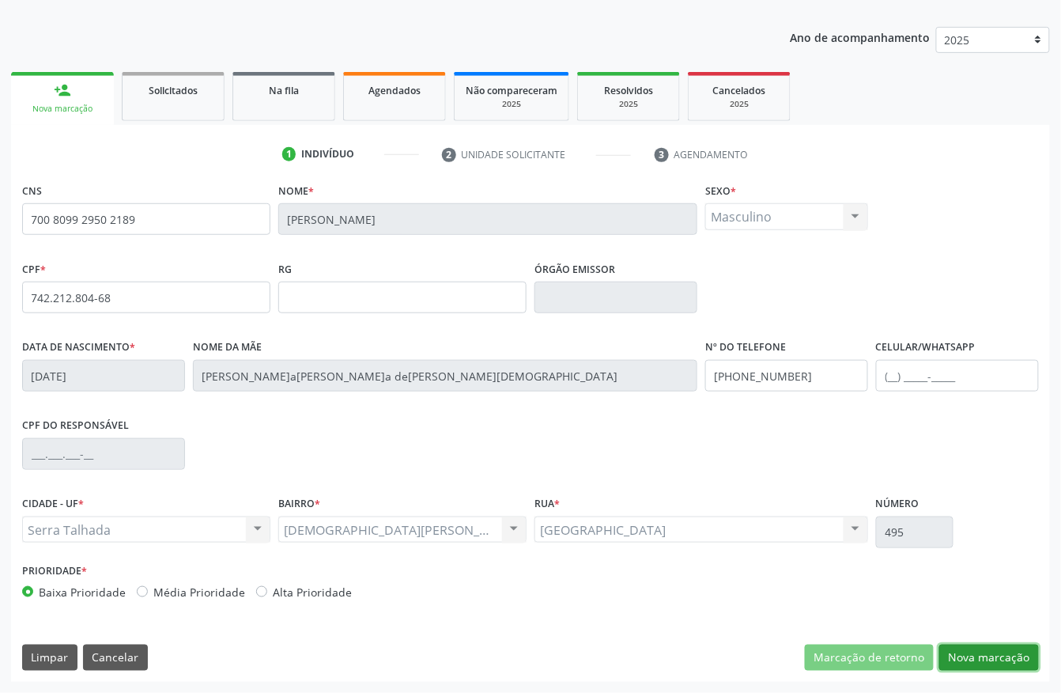
click at [1017, 655] on button "Nova marcação" at bounding box center [989, 657] width 100 height 27
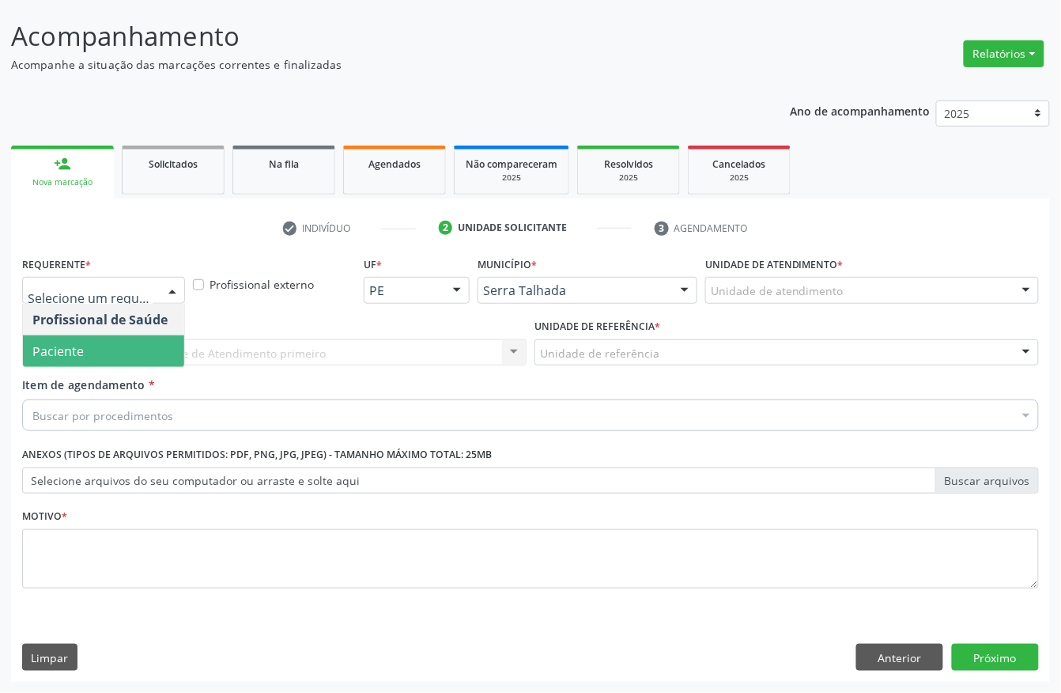
click at [81, 348] on span "Paciente" at bounding box center [57, 350] width 51 height 17
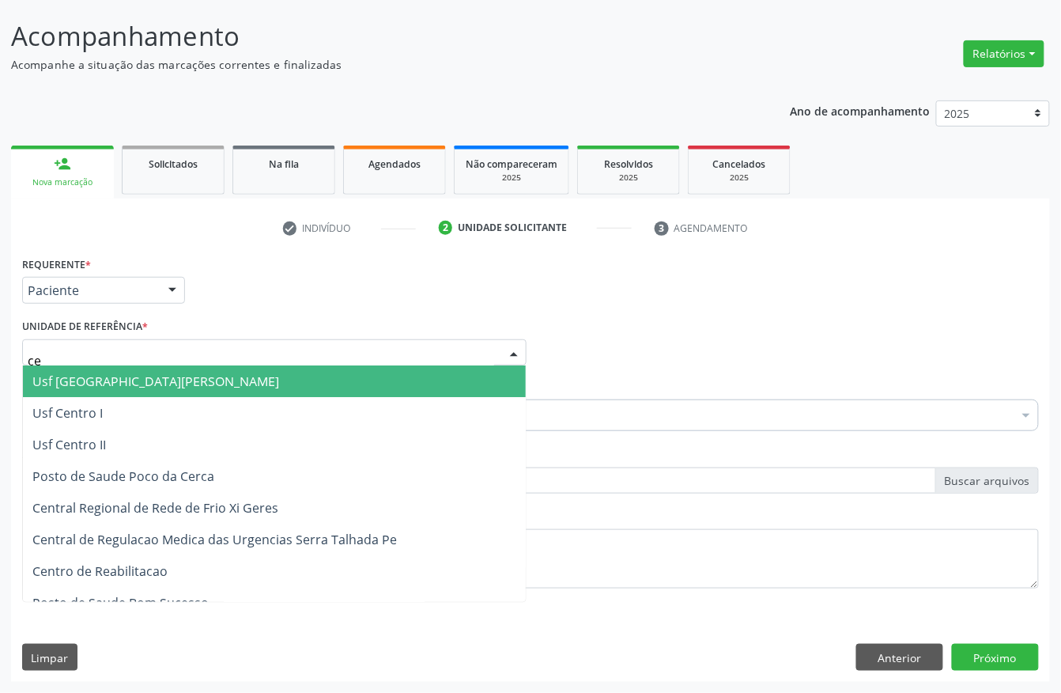
type input "c"
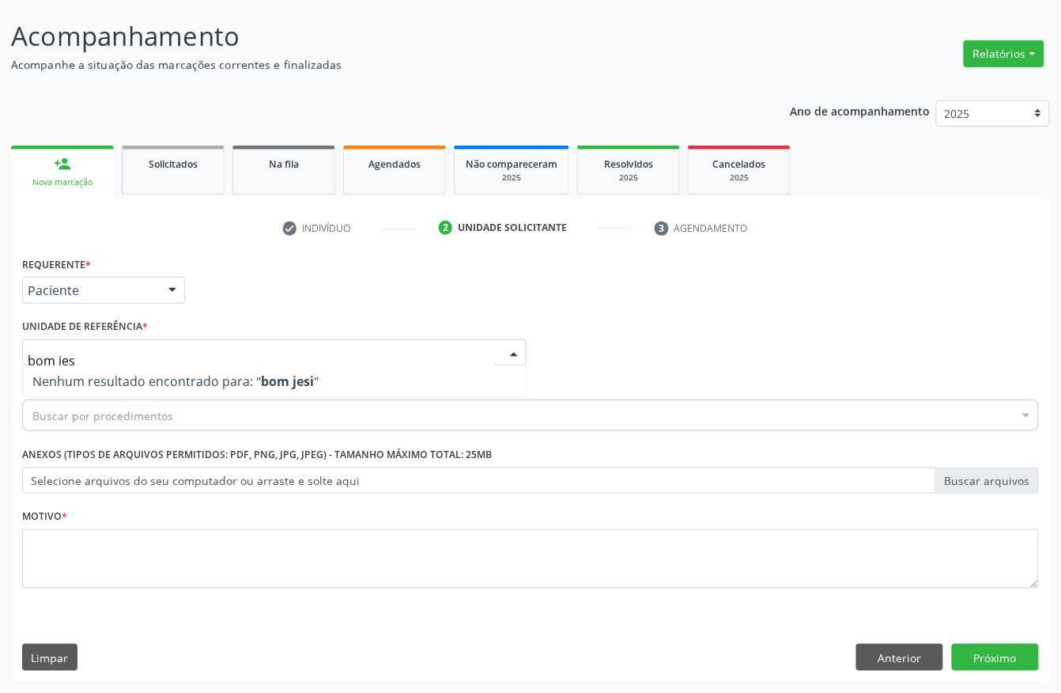
type input "bom je"
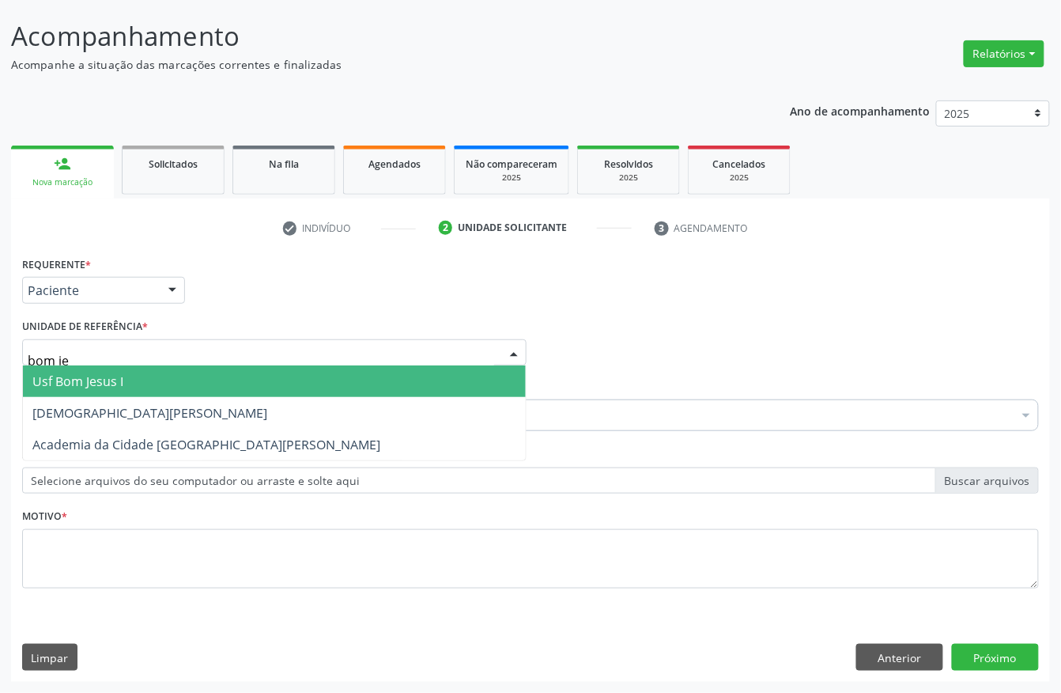
click at [81, 384] on span "Usf Bom Jesus I" at bounding box center [77, 380] width 91 height 17
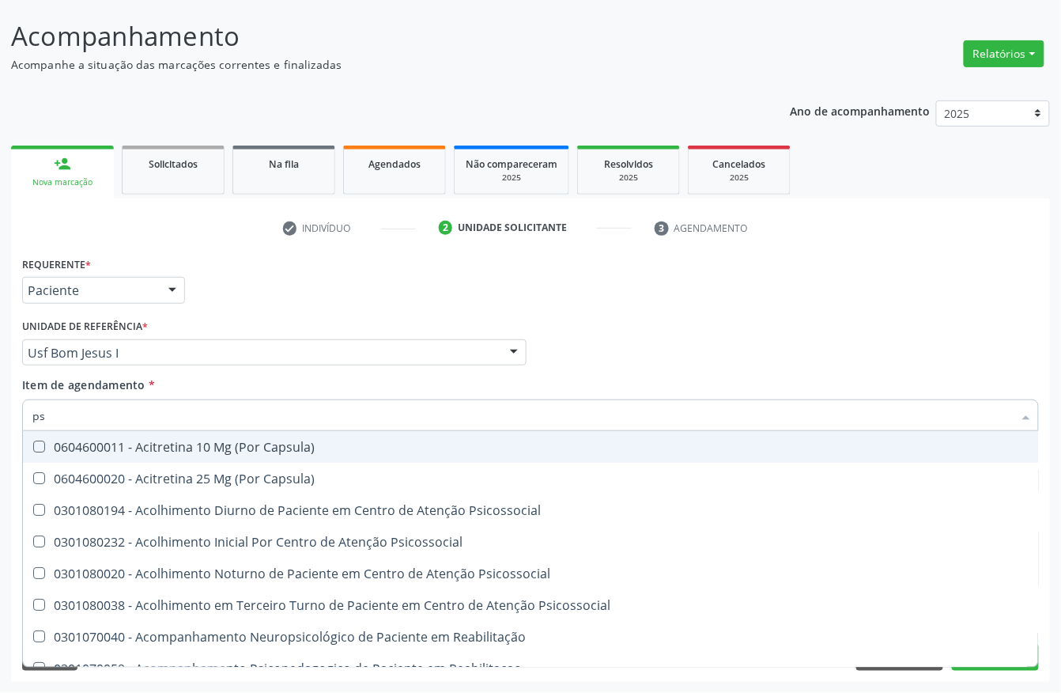
type input "psa"
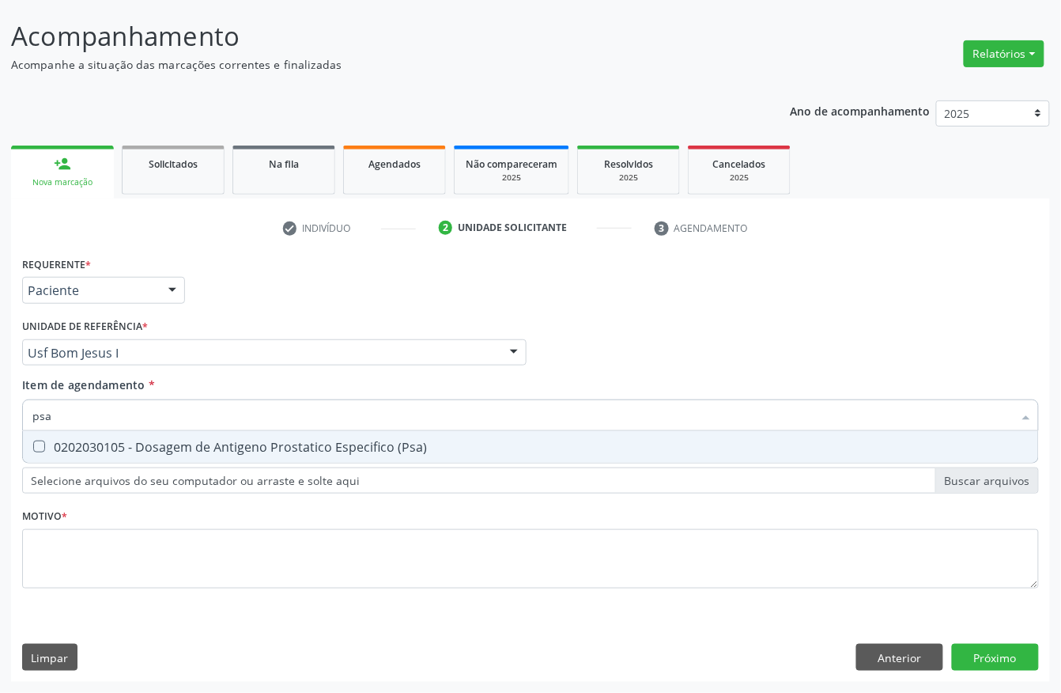
click at [76, 453] on div "0202030105 - Dosagem de Antigeno Prostatico Especifico (Psa)" at bounding box center [530, 446] width 996 height 13
checkbox \(Psa\) "true"
drag, startPoint x: 84, startPoint y: 413, endPoint x: 0, endPoint y: 413, distance: 83.8
click at [0, 413] on div "Acompanhamento Acompanhe a situação das marcações correntes e finalizadas Relat…" at bounding box center [530, 344] width 1061 height 697
type input "hemo"
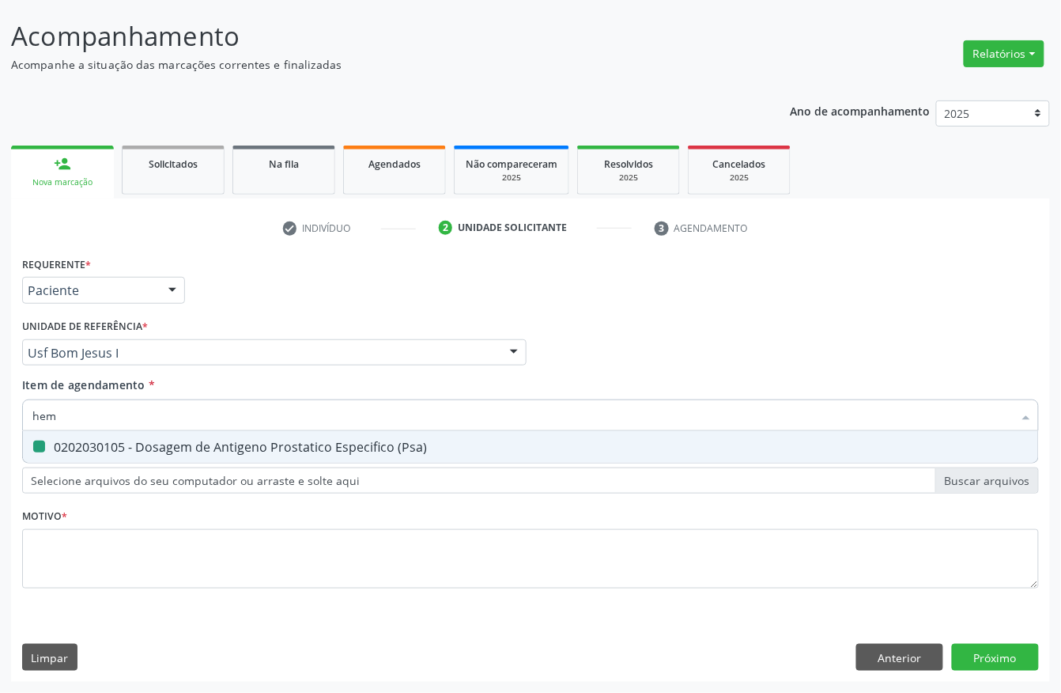
checkbox \(Psa\) "false"
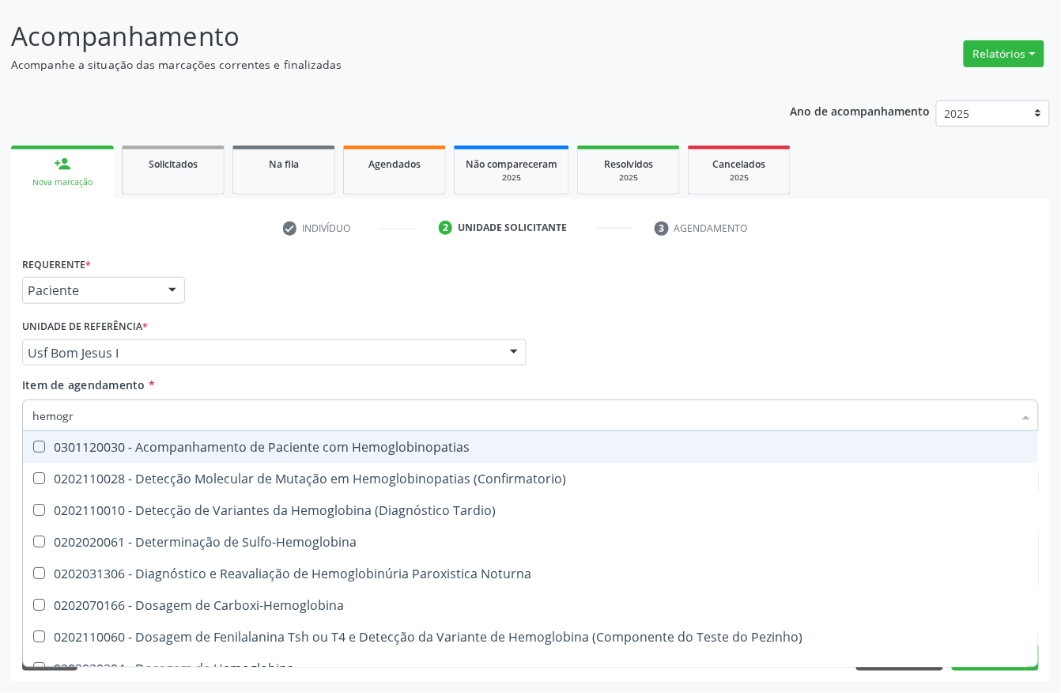
type input "hemogra"
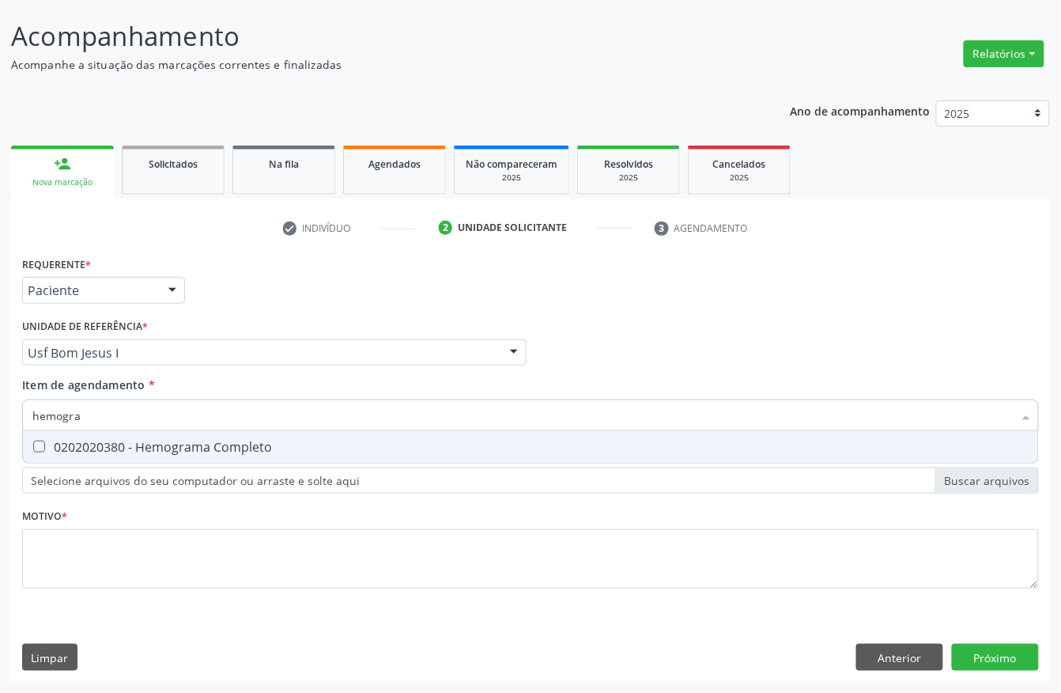
click at [55, 447] on div "0202020380 - Hemograma Completo" at bounding box center [530, 446] width 996 height 13
checkbox Completo "true"
drag, startPoint x: 123, startPoint y: 419, endPoint x: 0, endPoint y: 403, distance: 124.5
click at [0, 408] on div "Acompanhamento Acompanhe a situação das marcações correntes e finalizadas Relat…" at bounding box center [530, 344] width 1061 height 697
type input "urei"
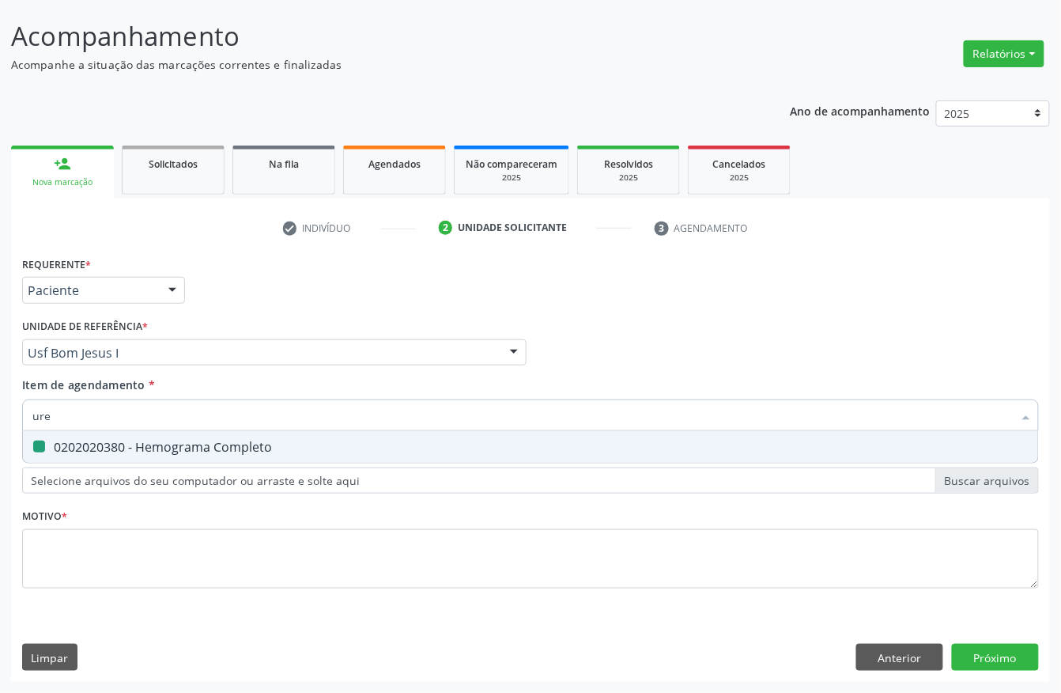
checkbox Completo "false"
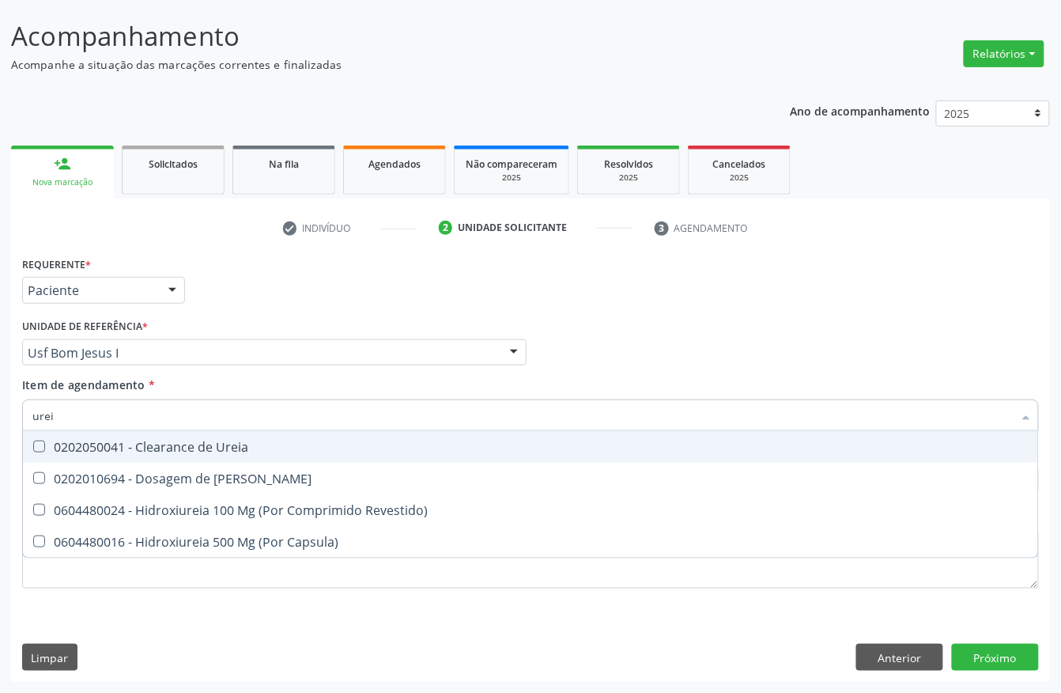
type input "ureia"
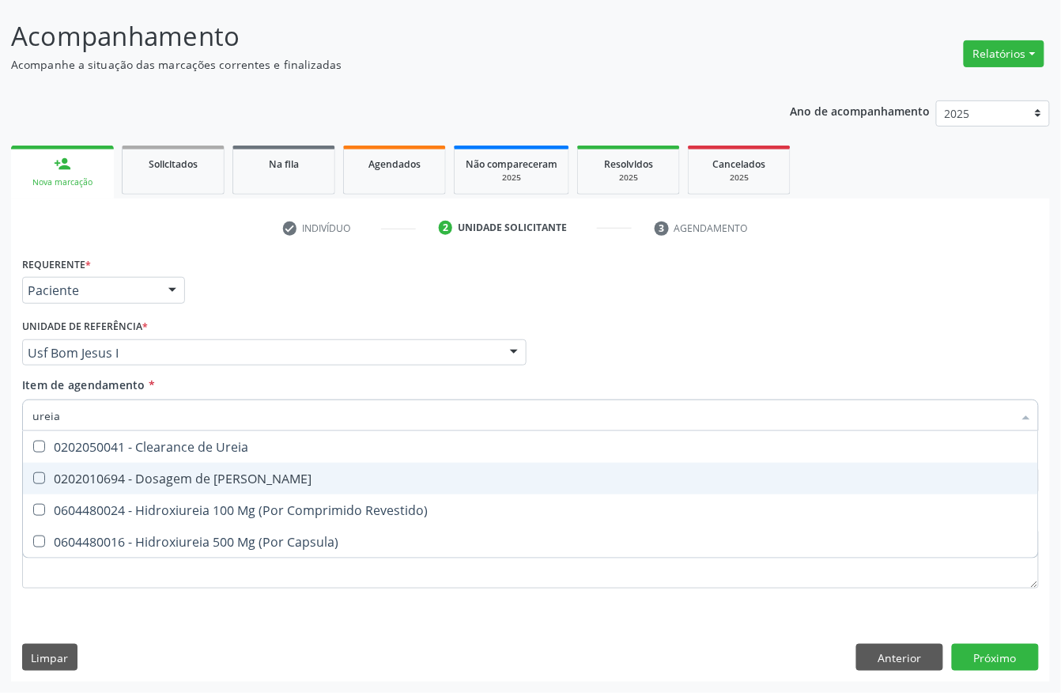
click at [112, 481] on div "0202010694 - Dosagem de [PERSON_NAME]" at bounding box center [530, 478] width 996 height 13
checkbox Ureia "true"
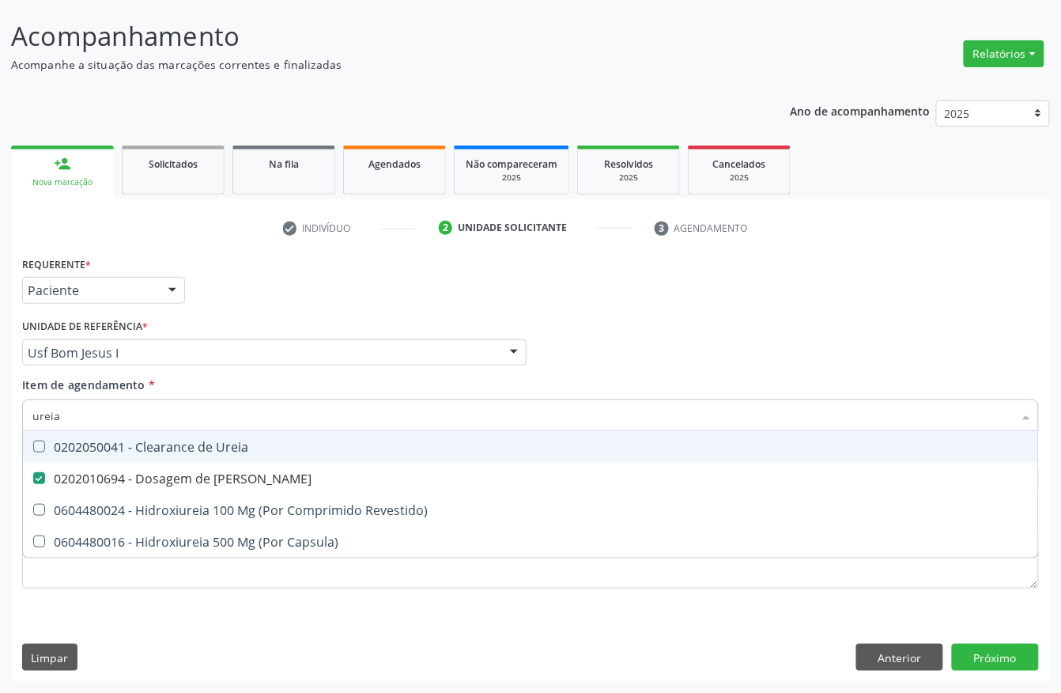
drag, startPoint x: 108, startPoint y: 425, endPoint x: 0, endPoint y: 421, distance: 107.6
click at [0, 424] on div "Acompanhamento Acompanhe a situação das marcações correntes e finalizadas Relat…" at bounding box center [530, 344] width 1061 height 697
type input "creat"
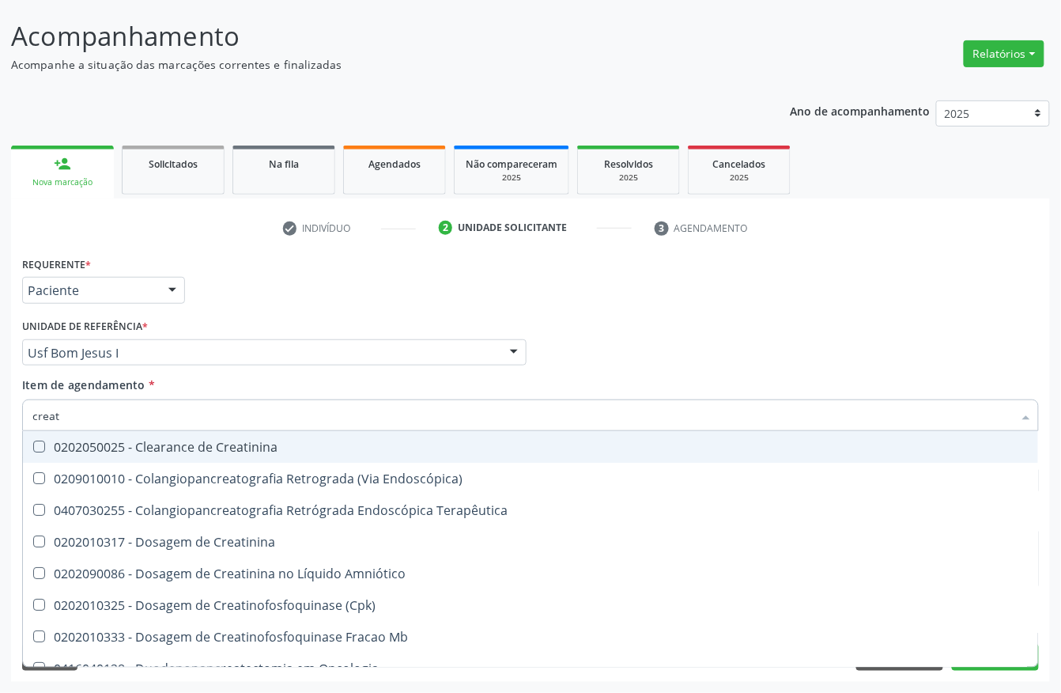
checkbox Endoscópica\) "false"
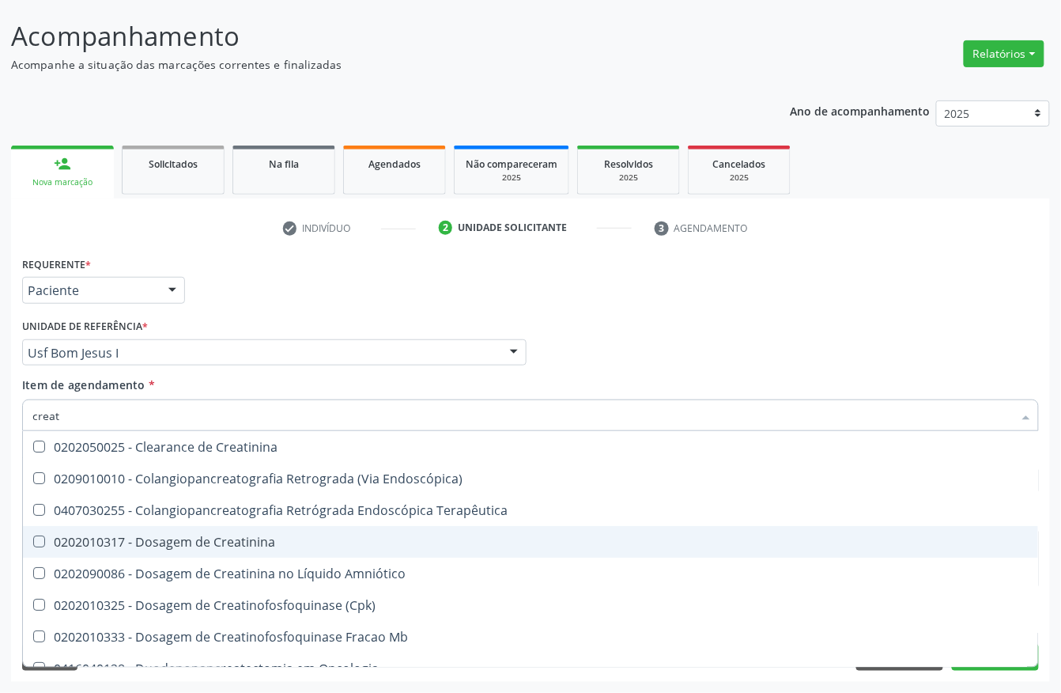
click at [46, 547] on span "0202010317 - Dosagem de Creatinina" at bounding box center [530, 542] width 1015 height 32
checkbox Creatinina "true"
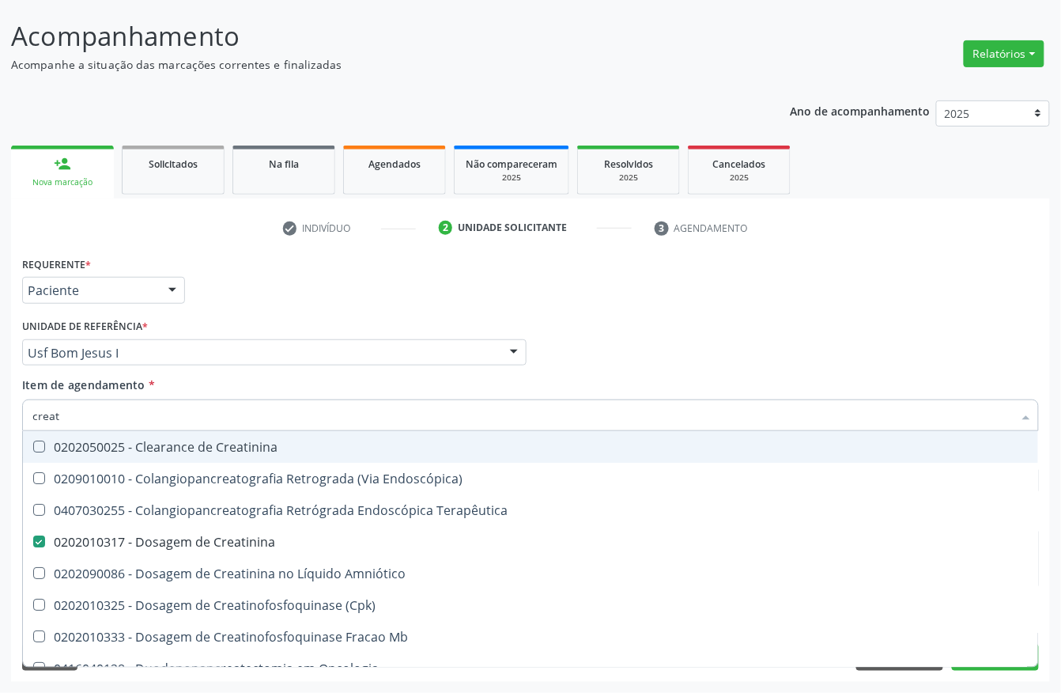
drag, startPoint x: 74, startPoint y: 415, endPoint x: 0, endPoint y: 387, distance: 78.6
click at [0, 400] on div "Acompanhamento Acompanhe a situação das marcações correntes e finalizadas Relat…" at bounding box center [530, 344] width 1061 height 697
type input "sodi"
checkbox Creatinina "false"
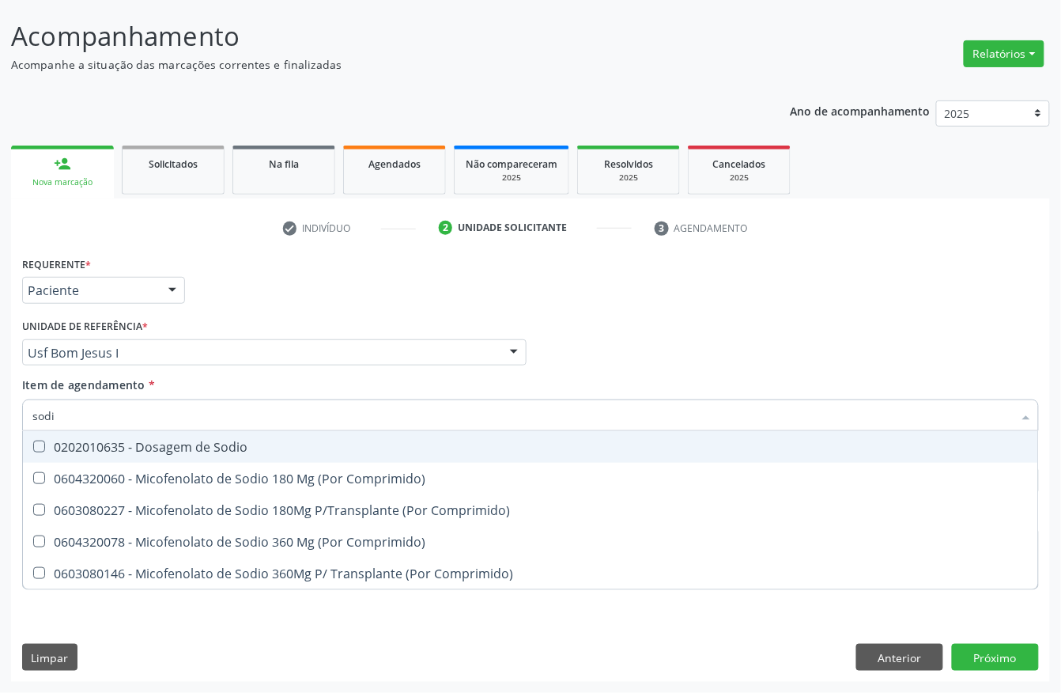
type input "sodio"
click at [84, 444] on div "0202010635 - Dosagem de Sodio" at bounding box center [530, 446] width 996 height 13
checkbox Sodio "true"
drag, startPoint x: 85, startPoint y: 410, endPoint x: 0, endPoint y: 394, distance: 86.9
click at [39, 405] on input "sodio" at bounding box center [522, 415] width 981 height 32
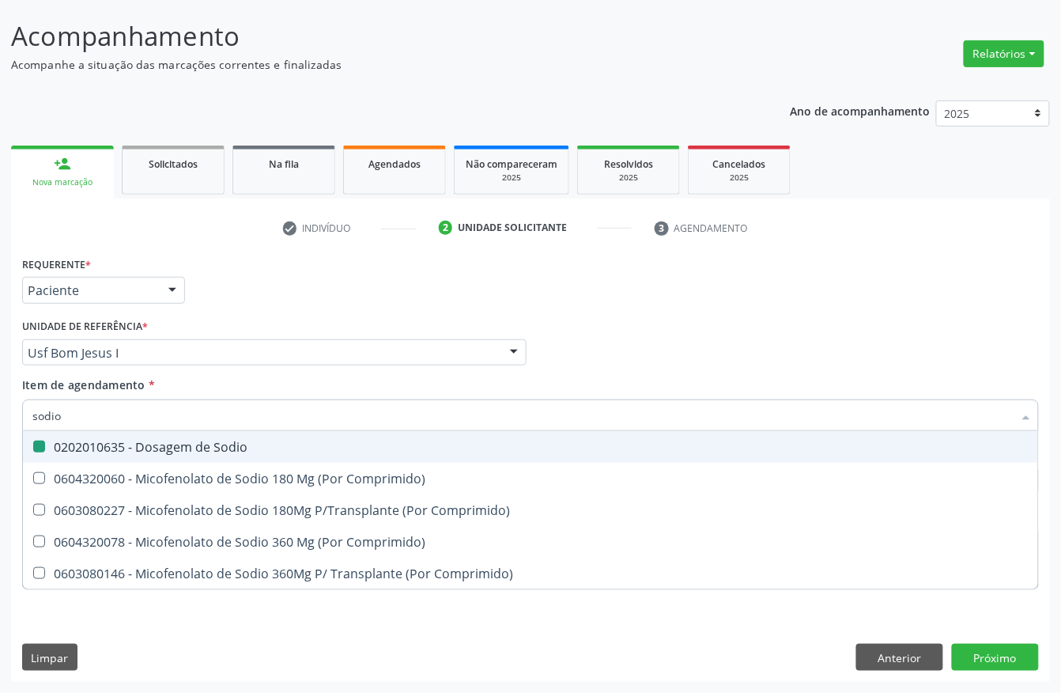
type input "s"
type input "p"
checkbox Sodio "false"
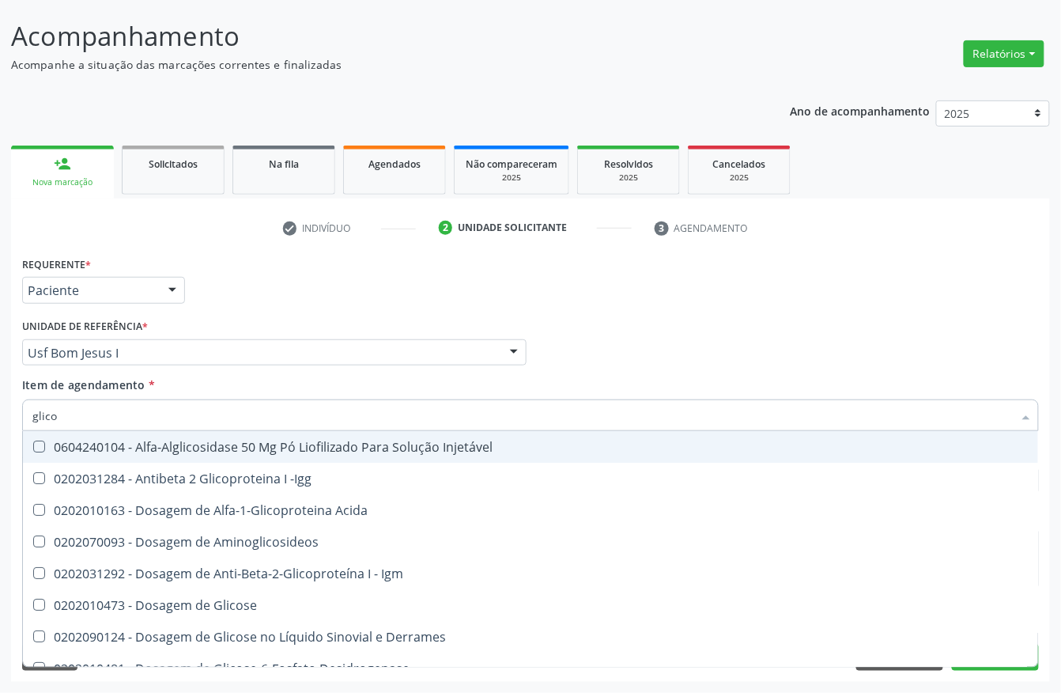
type input "glicos"
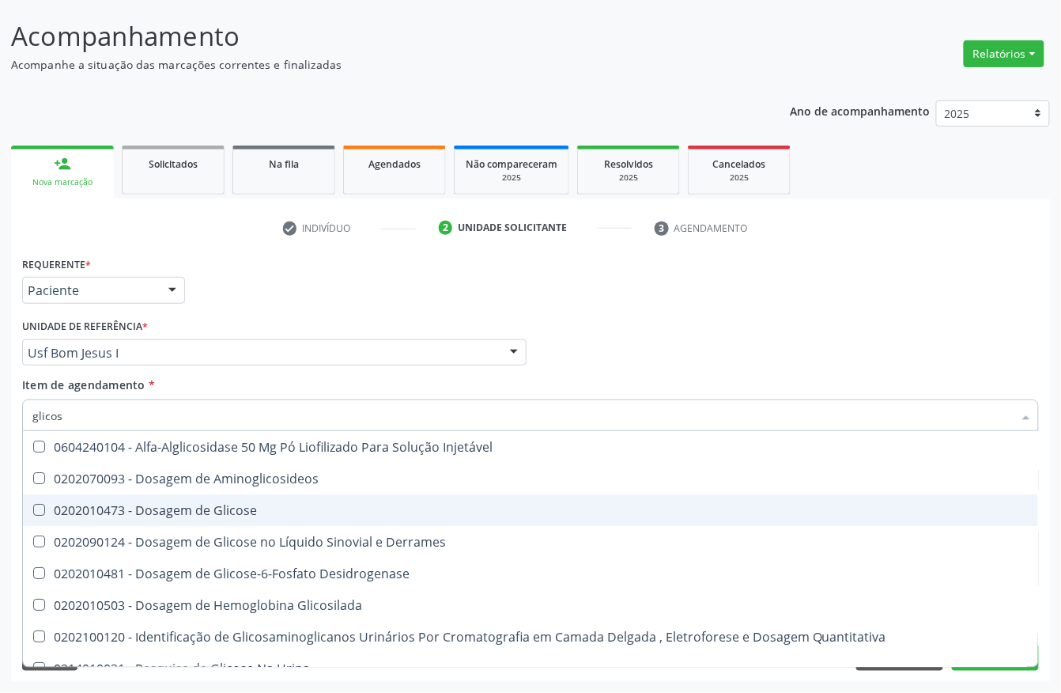
click at [44, 504] on Glicose at bounding box center [39, 510] width 12 height 12
click at [33, 505] on Glicose "checkbox" at bounding box center [28, 510] width 10 height 10
checkbox Glicose "true"
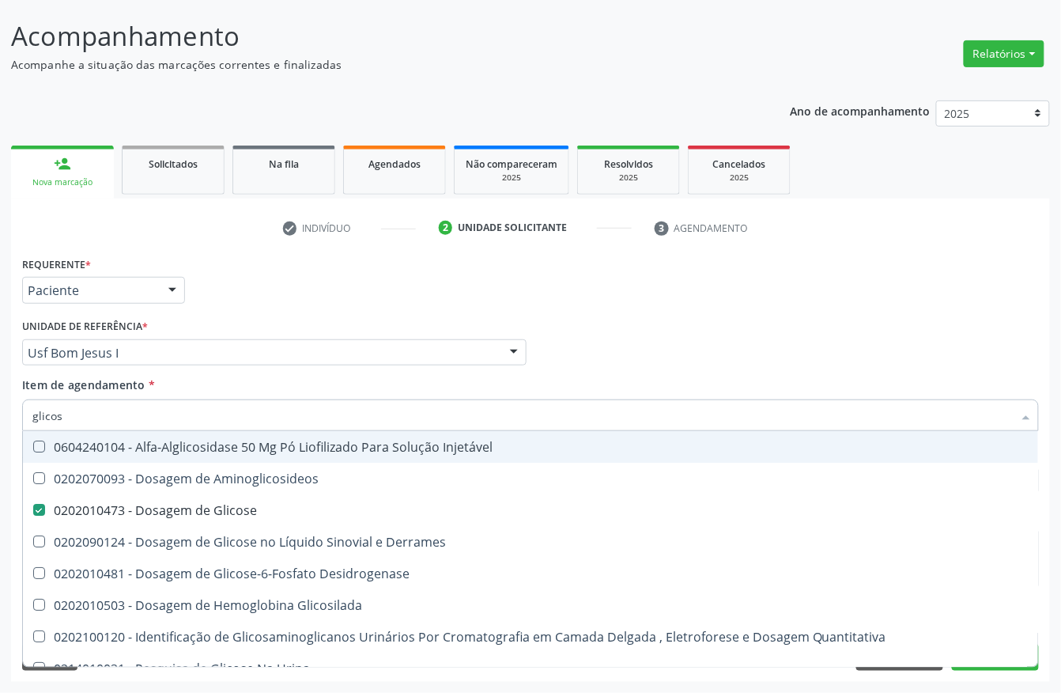
drag, startPoint x: 81, startPoint y: 419, endPoint x: 0, endPoint y: 410, distance: 81.2
click at [0, 414] on div "Acompanhamento Acompanhe a situação das marcações correntes e finalizadas Relat…" at bounding box center [530, 344] width 1061 height 697
type input "hemo"
checkbox Glicose "false"
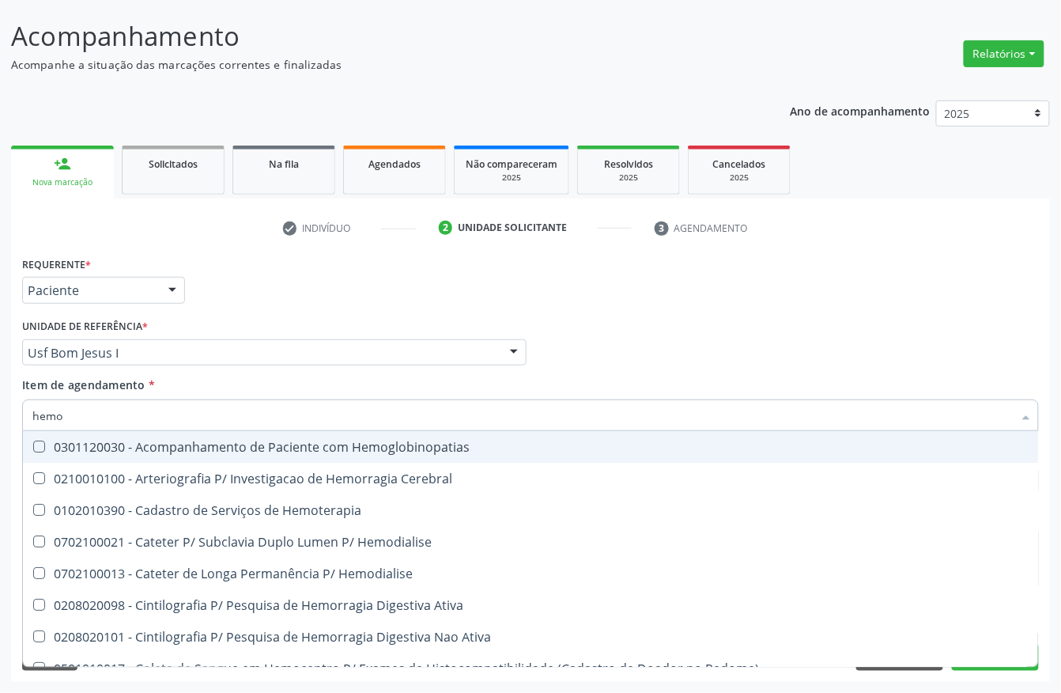
type input "hemog"
checkbox Carboxi-Hemoglobina "true"
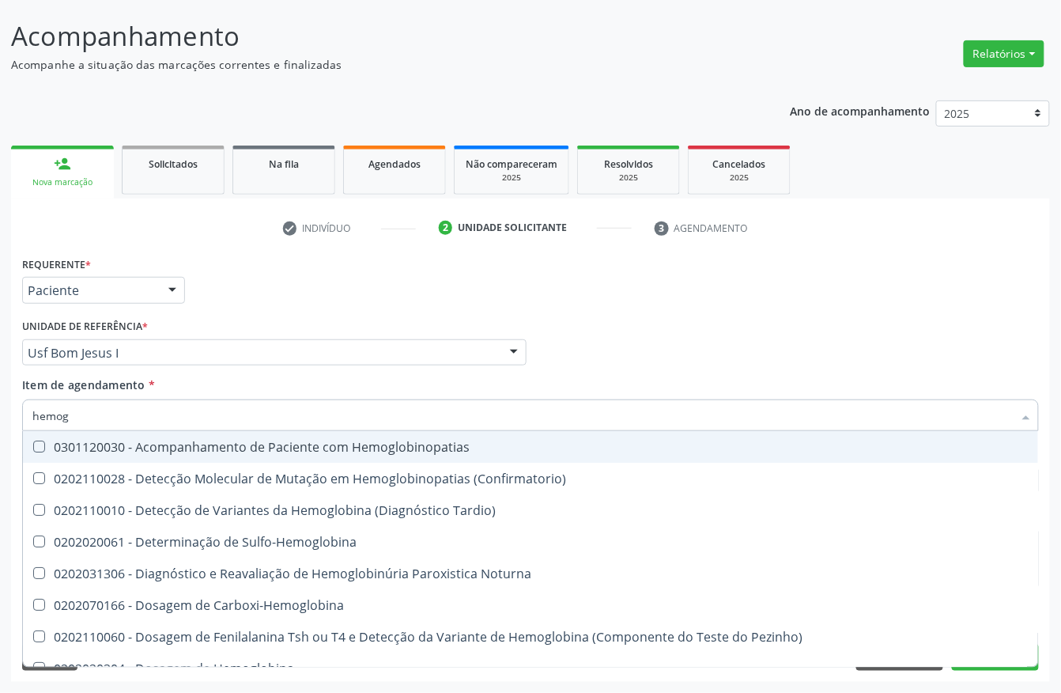
type input "hemogl"
checkbox Completo "false"
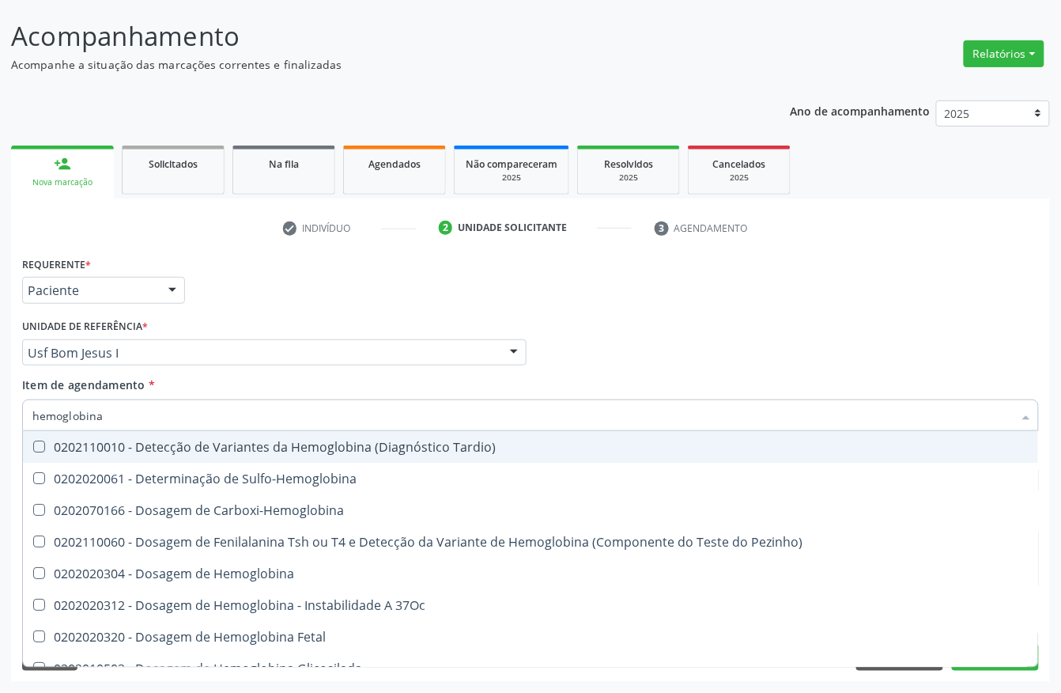
type input "hemoglobina g"
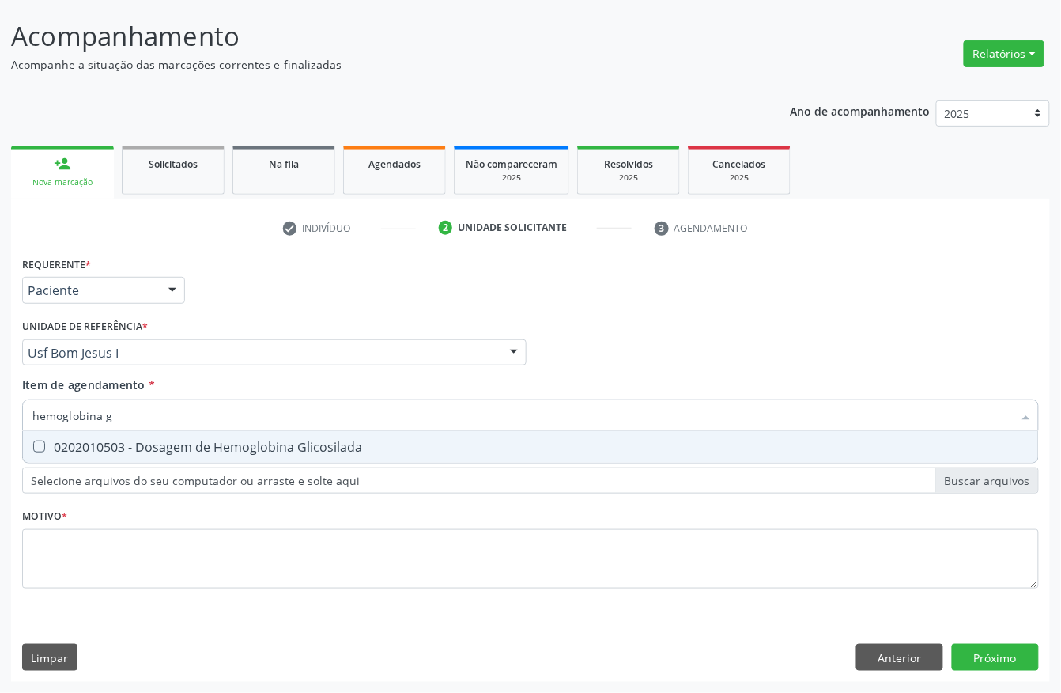
click at [60, 443] on div "0202010503 - Dosagem de Hemoglobina Glicosilada" at bounding box center [530, 446] width 996 height 13
checkbox Glicosilada "true"
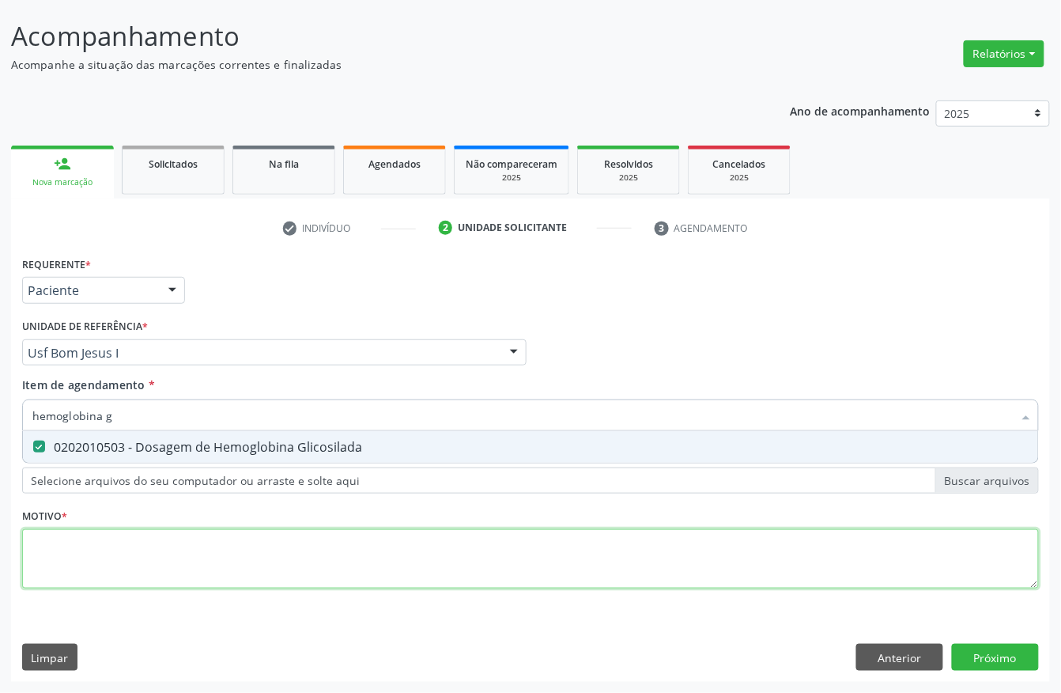
click at [52, 567] on div "Requerente * Paciente Profissional de Saúde Paciente Nenhum resultado encontrad…" at bounding box center [530, 431] width 1017 height 358
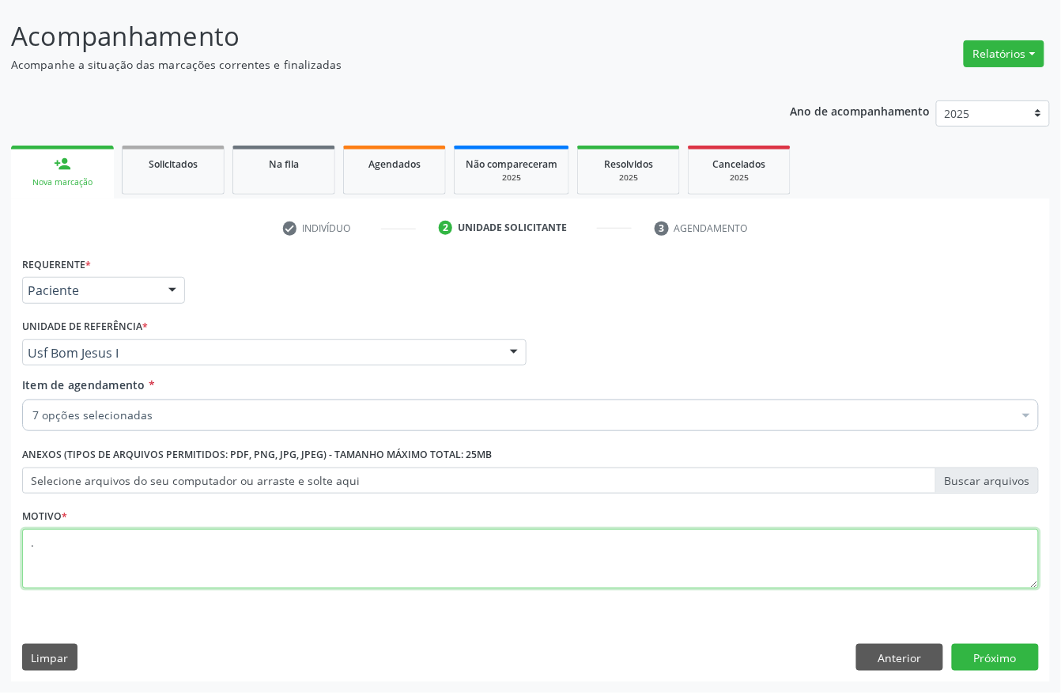
type textarea "."
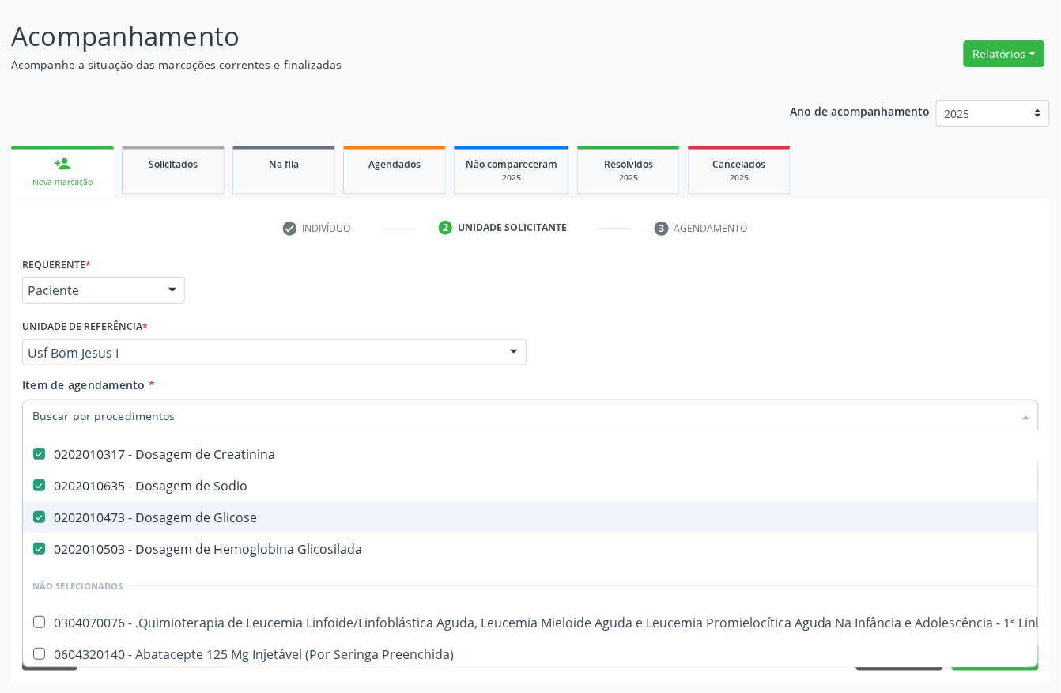
scroll to position [210, 0]
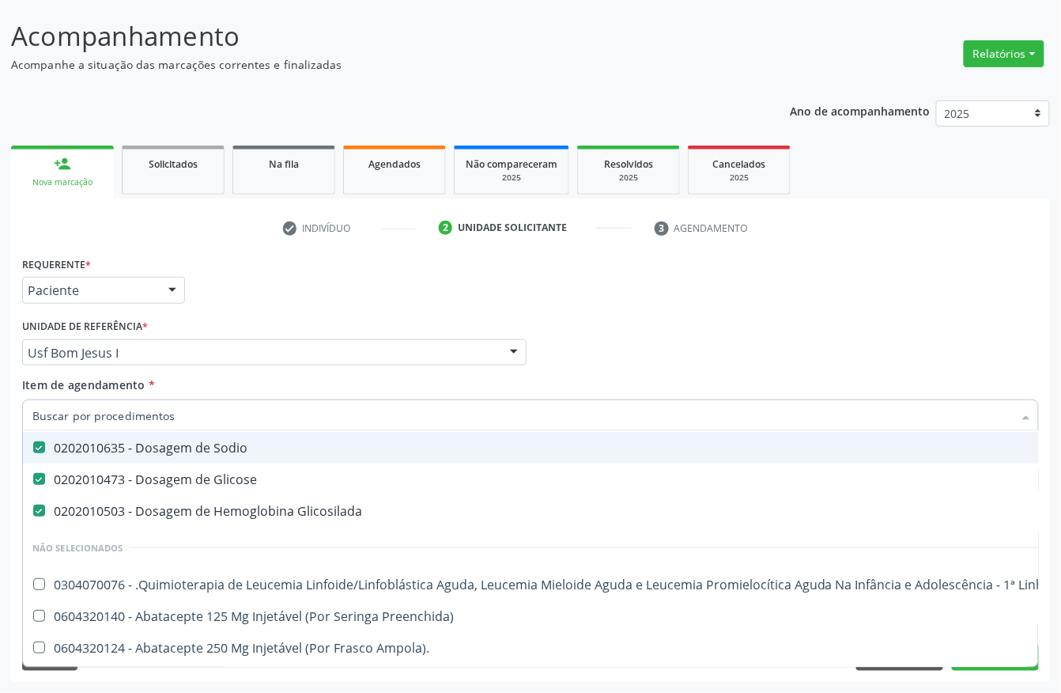
click at [82, 447] on div "0202010635 - Dosagem de Sodio" at bounding box center [647, 447] width 1231 height 13
click at [773, 304] on div "Requerente * Paciente Profissional de Saúde Paciente Nenhum resultado encontrad…" at bounding box center [530, 283] width 1025 height 62
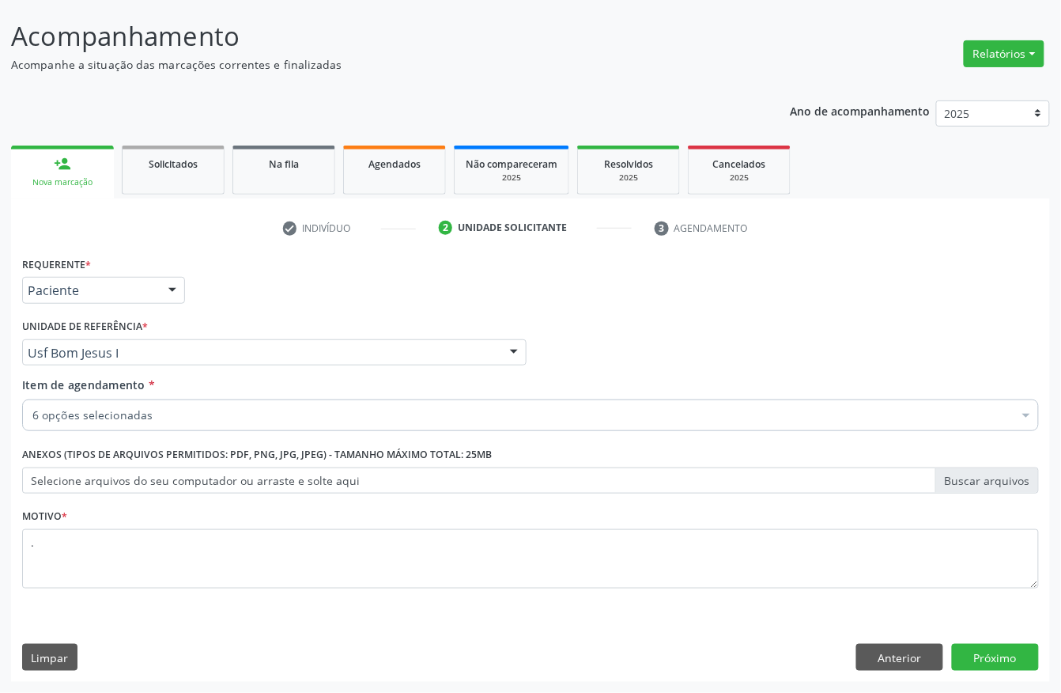
checkbox Glicose "true"
click at [1009, 644] on button "Próximo" at bounding box center [995, 657] width 87 height 27
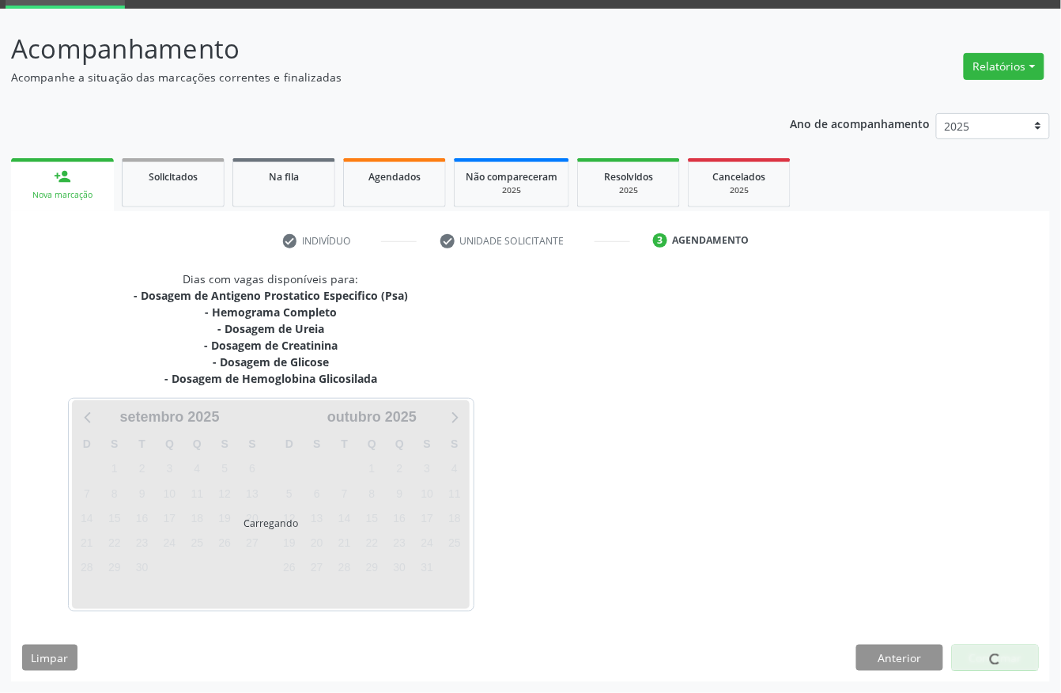
scroll to position [80, 0]
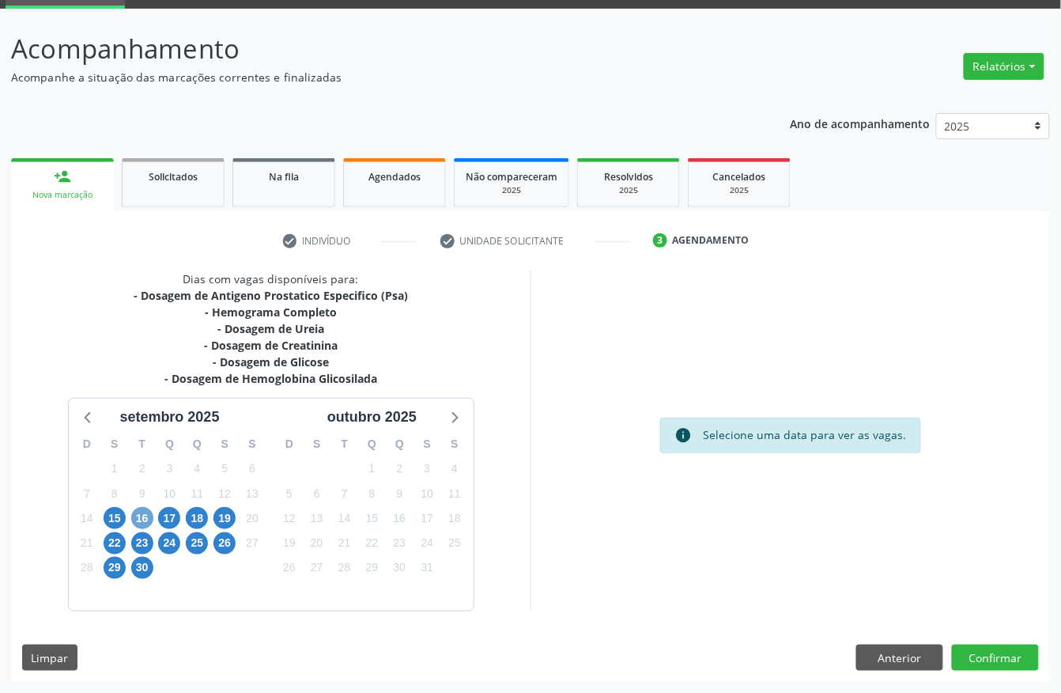
click at [139, 519] on span "16" at bounding box center [142, 518] width 22 height 22
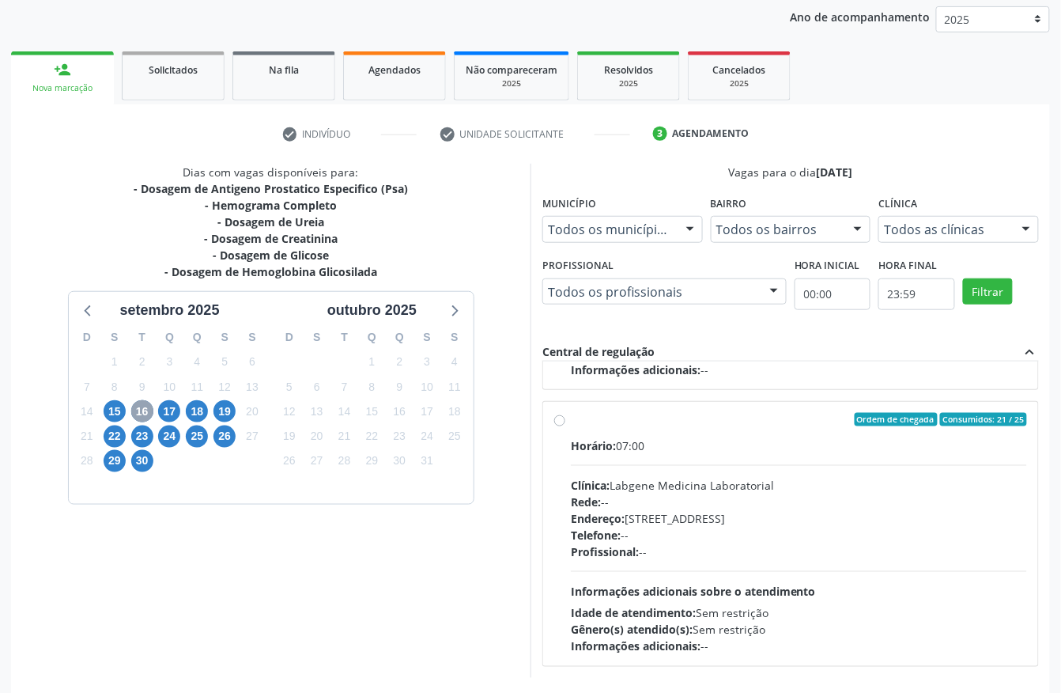
scroll to position [253, 0]
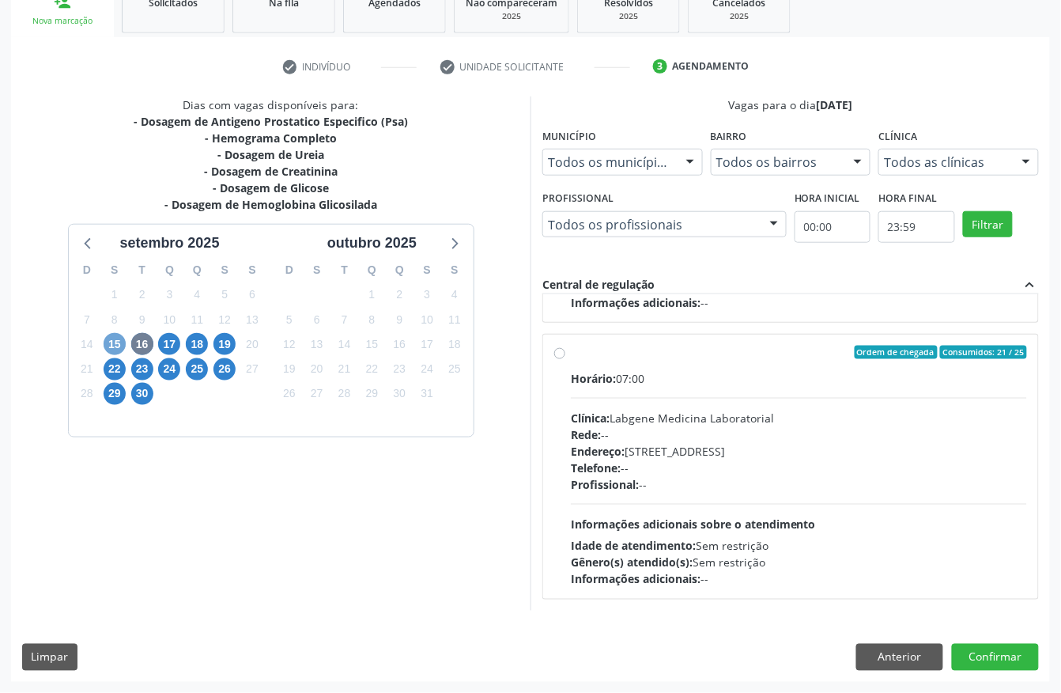
click at [112, 342] on span "15" at bounding box center [115, 344] width 22 height 22
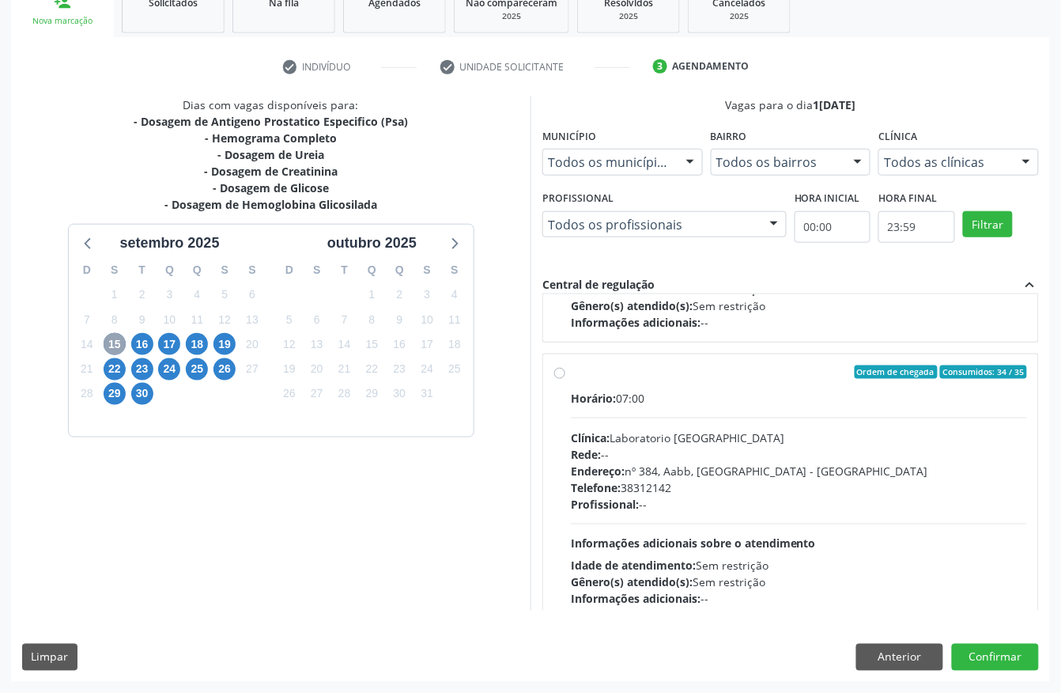
scroll to position [251, 0]
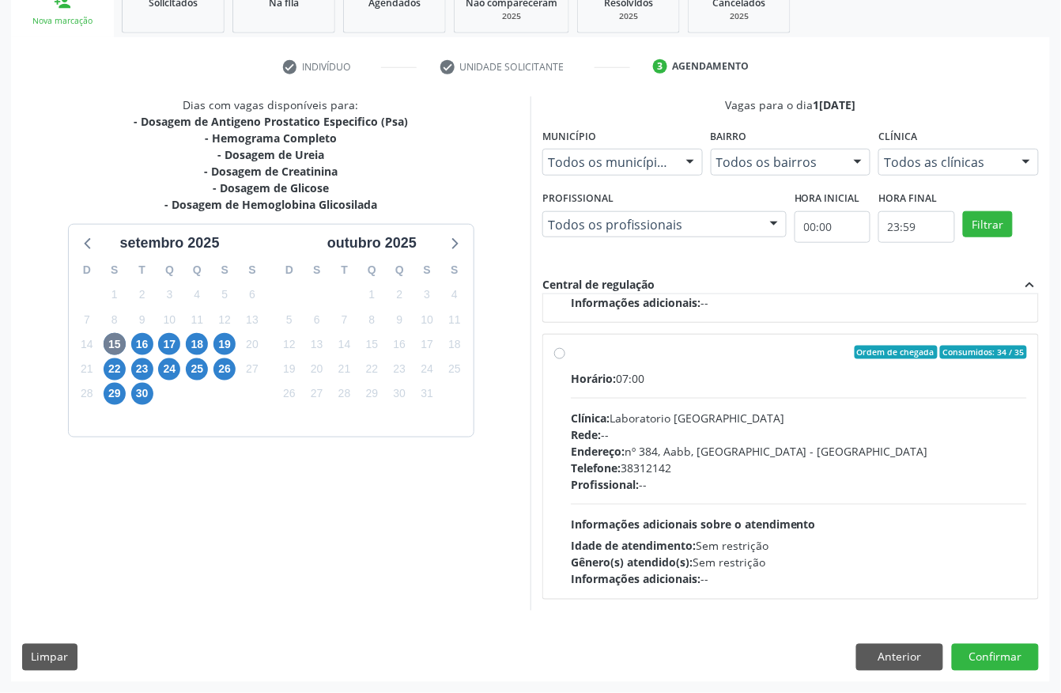
click at [776, 419] on div "Clínica: Laboratorio [GEOGRAPHIC_DATA]" at bounding box center [799, 418] width 456 height 17
click at [565, 360] on input "Ordem de chegada Consumidos: 34 / 35 Horário: 07:00 Clínica: Laboratorio Sao Fr…" at bounding box center [559, 353] width 11 height 14
radio input "true"
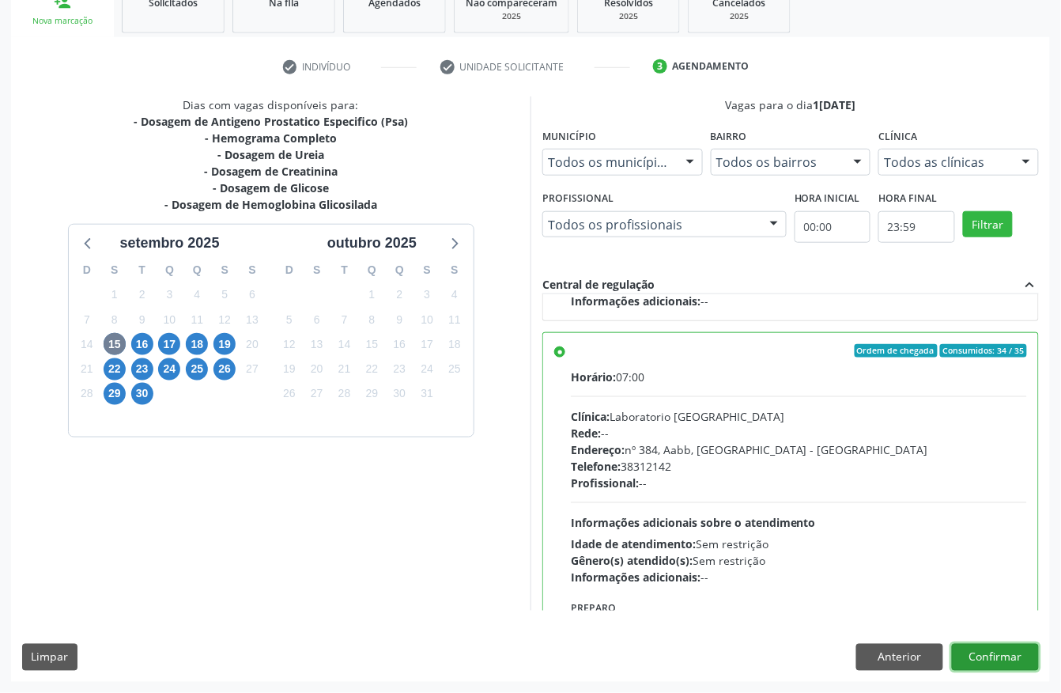
click at [1003, 655] on button "Confirmar" at bounding box center [995, 657] width 87 height 27
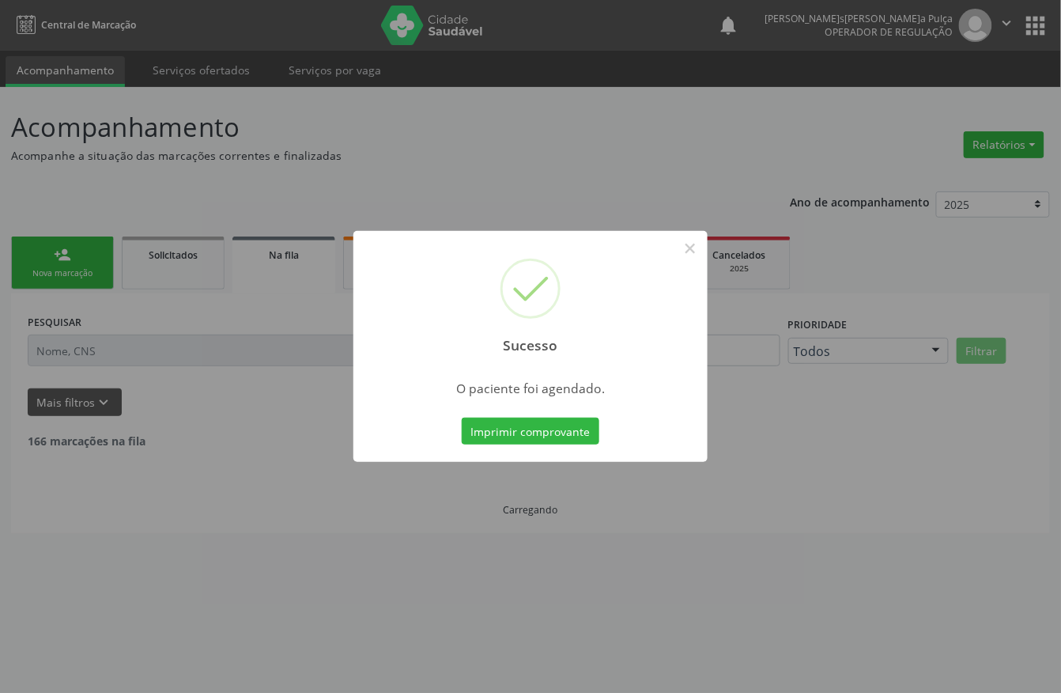
scroll to position [0, 0]
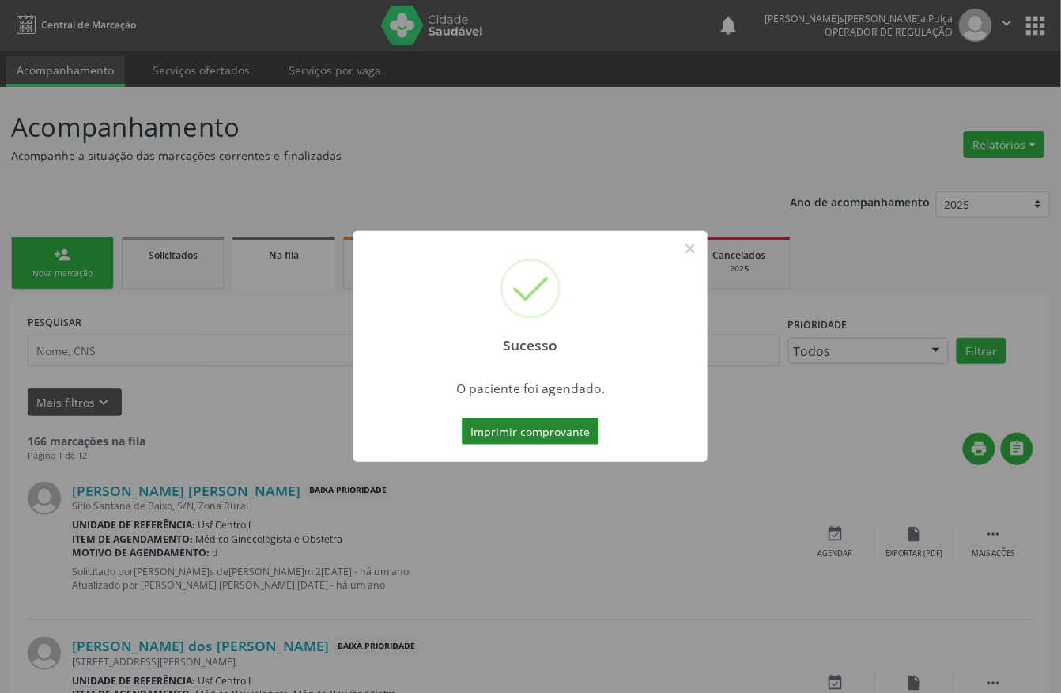
click at [497, 424] on button "Imprimir comprovante" at bounding box center [531, 431] width 138 height 27
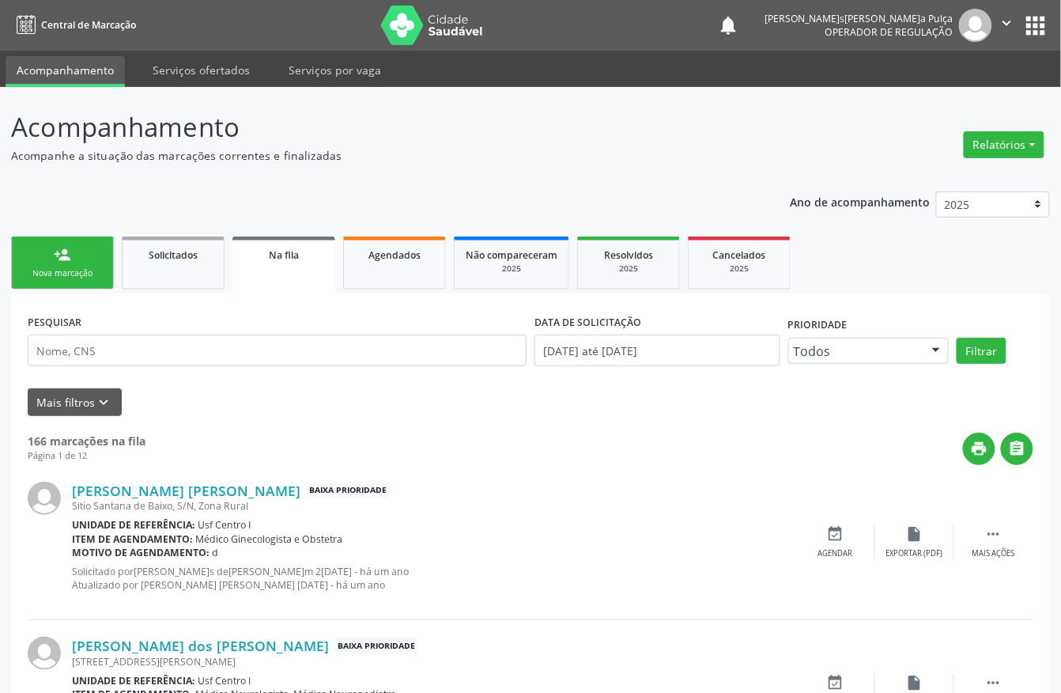
click at [55, 267] on div "Nova marcação" at bounding box center [62, 273] width 79 height 12
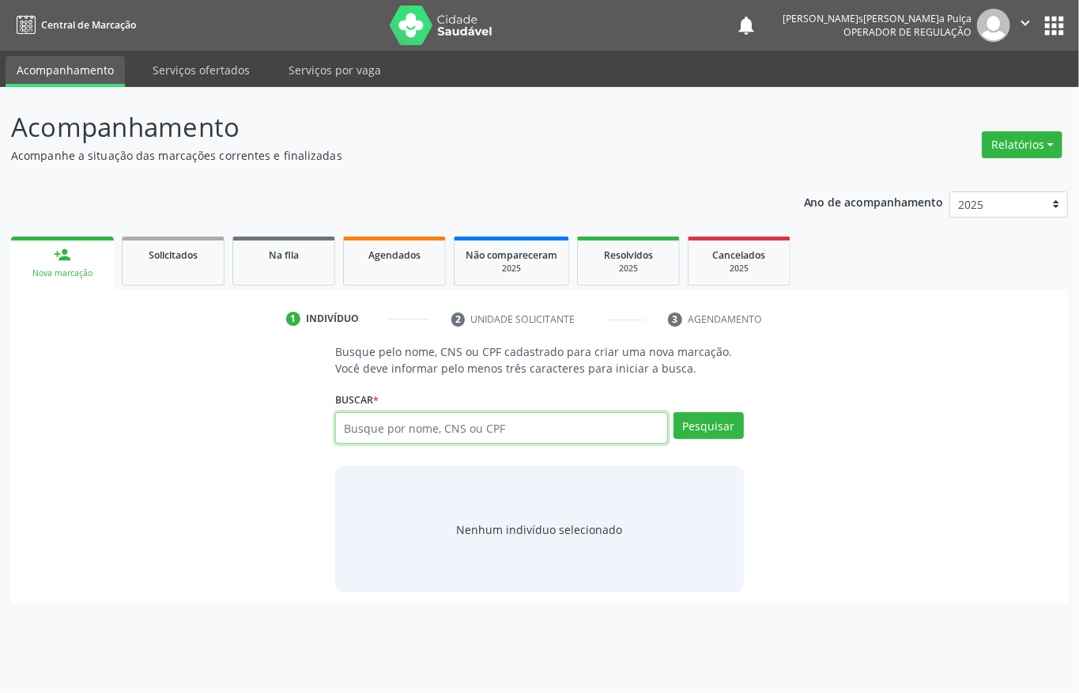
click at [517, 431] on input "text" at bounding box center [501, 428] width 333 height 32
paste input "702305112473817"
type input "702305112473817"
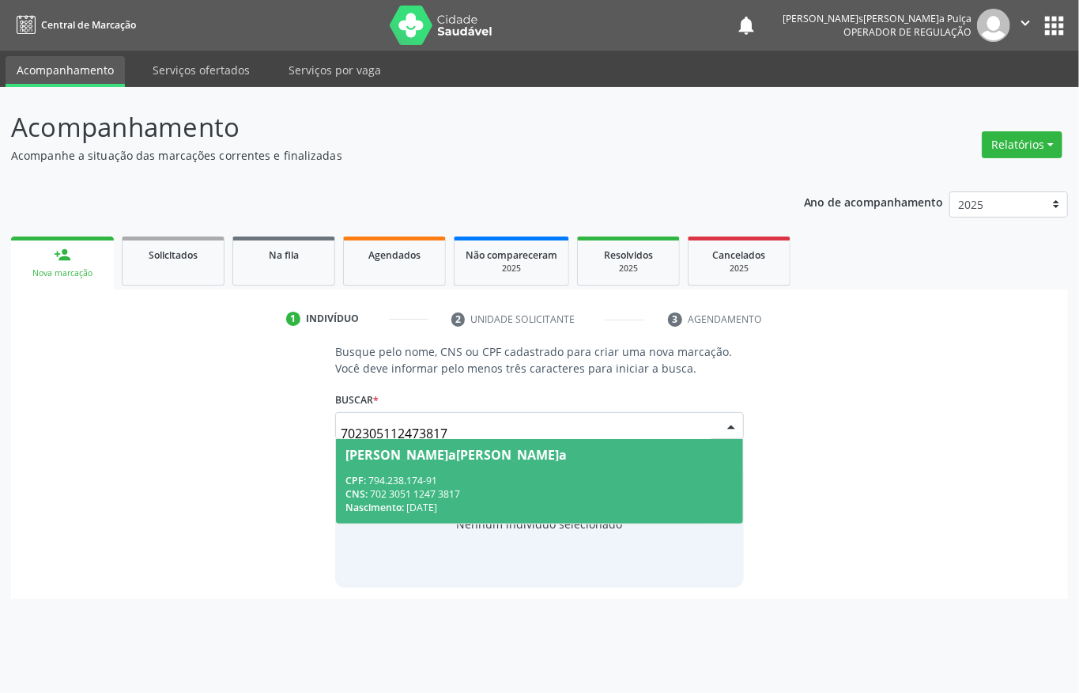
click at [459, 501] on div "Nascimento: 15/08/1967" at bounding box center [540, 507] width 388 height 13
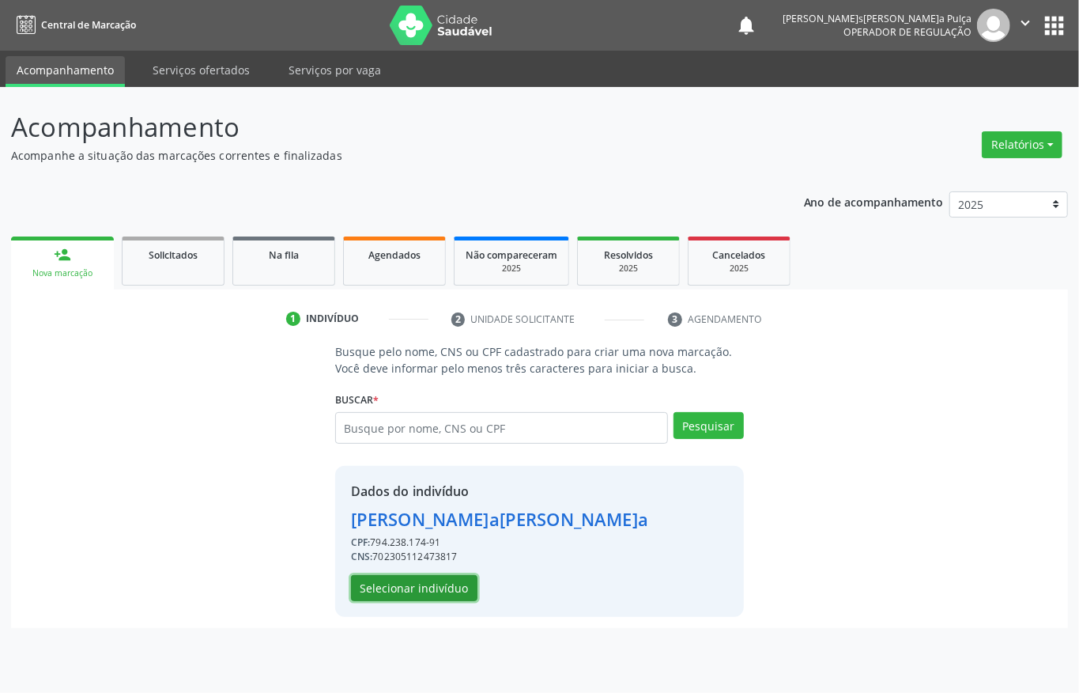
click at [396, 598] on button "Selecionar indivíduo" at bounding box center [414, 588] width 127 height 27
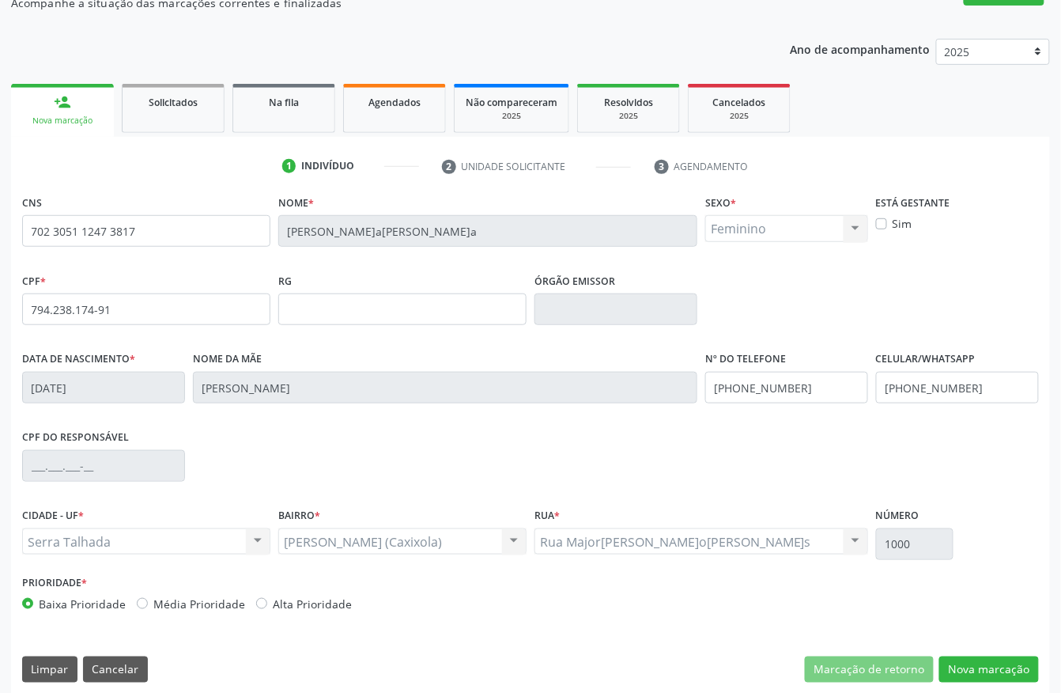
scroll to position [165, 0]
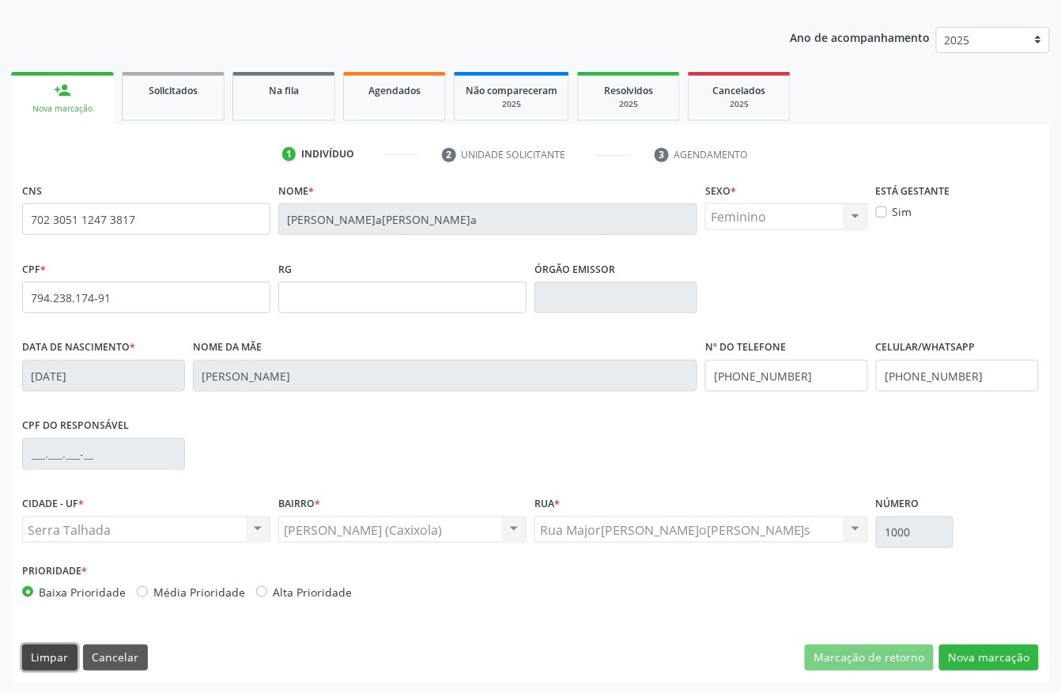
click at [58, 656] on button "Limpar" at bounding box center [49, 657] width 55 height 27
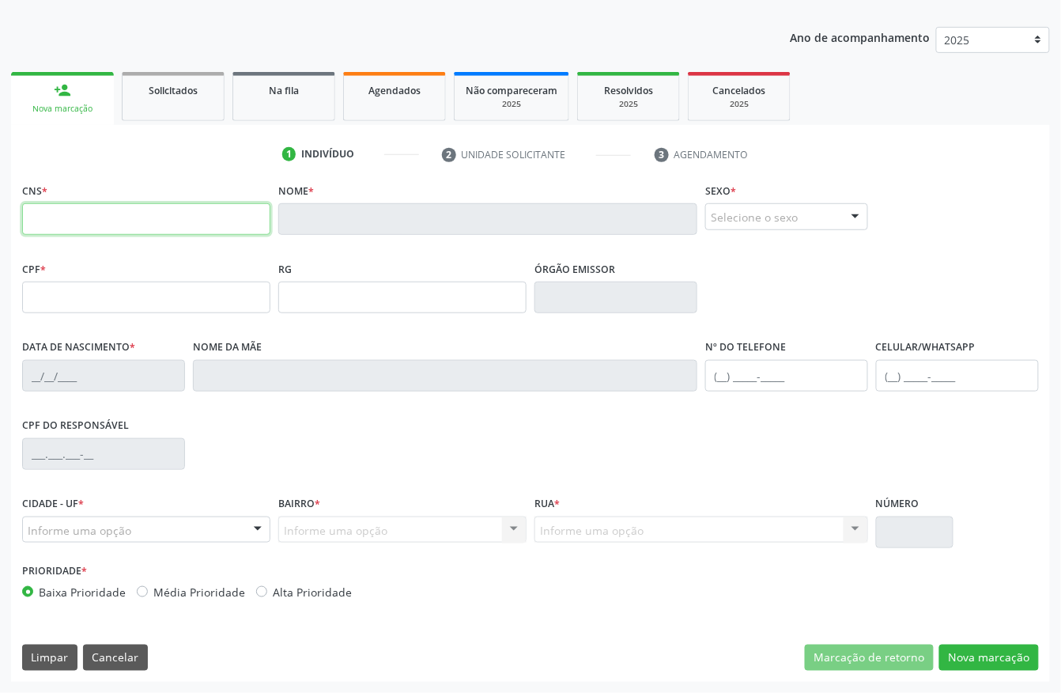
click at [156, 221] on input "text" at bounding box center [146, 219] width 248 height 32
paste input "898 0037 1801 6895"
type input "898 0037 1801 6895"
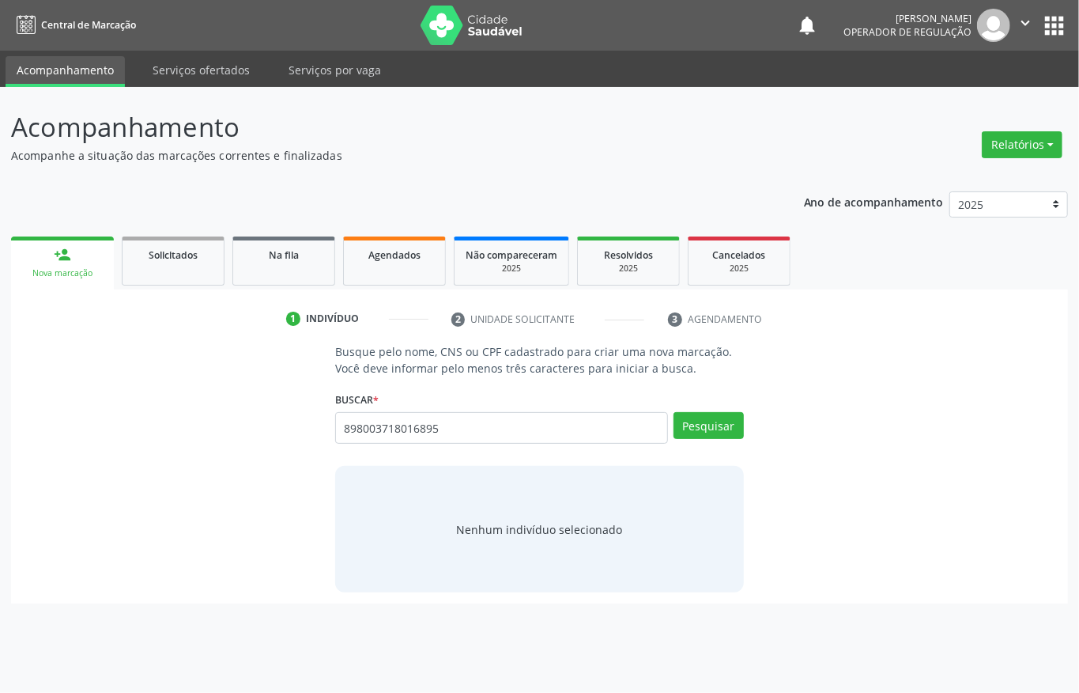
type input "898003718016895"
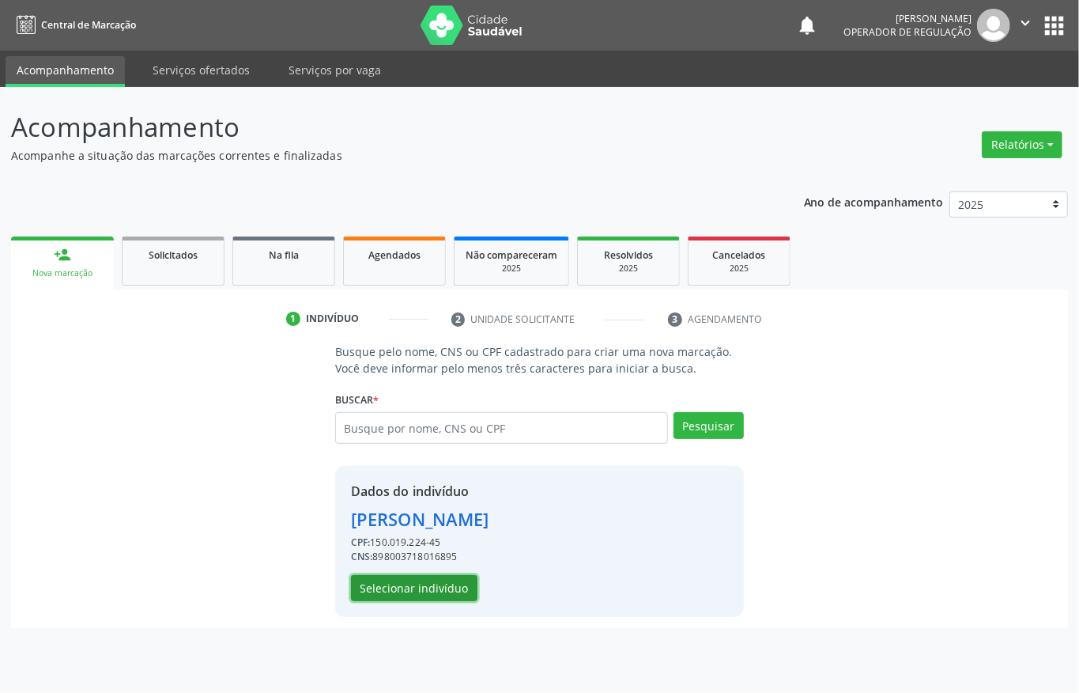
click at [386, 593] on button "Selecionar indivíduo" at bounding box center [414, 588] width 127 height 27
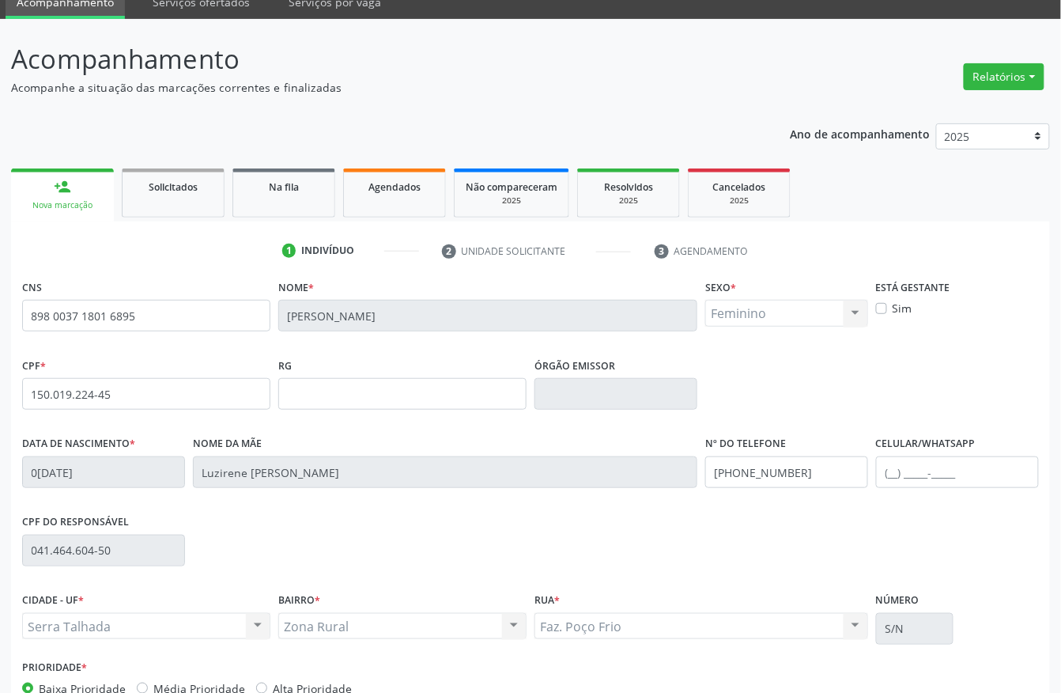
scroll to position [165, 0]
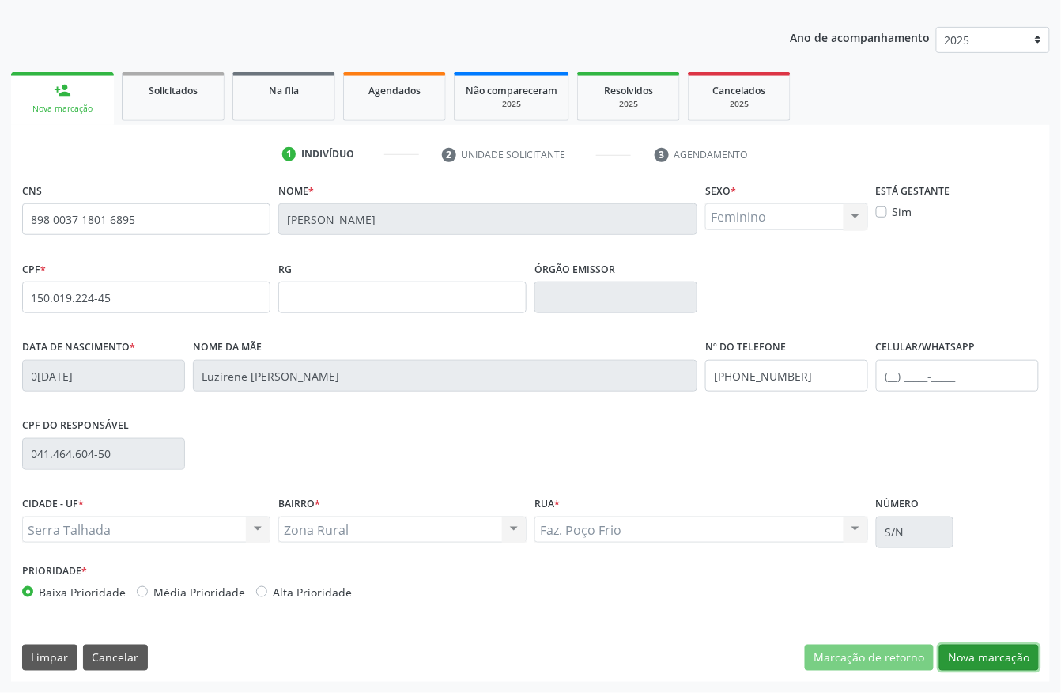
click at [958, 650] on button "Nova marcação" at bounding box center [989, 657] width 100 height 27
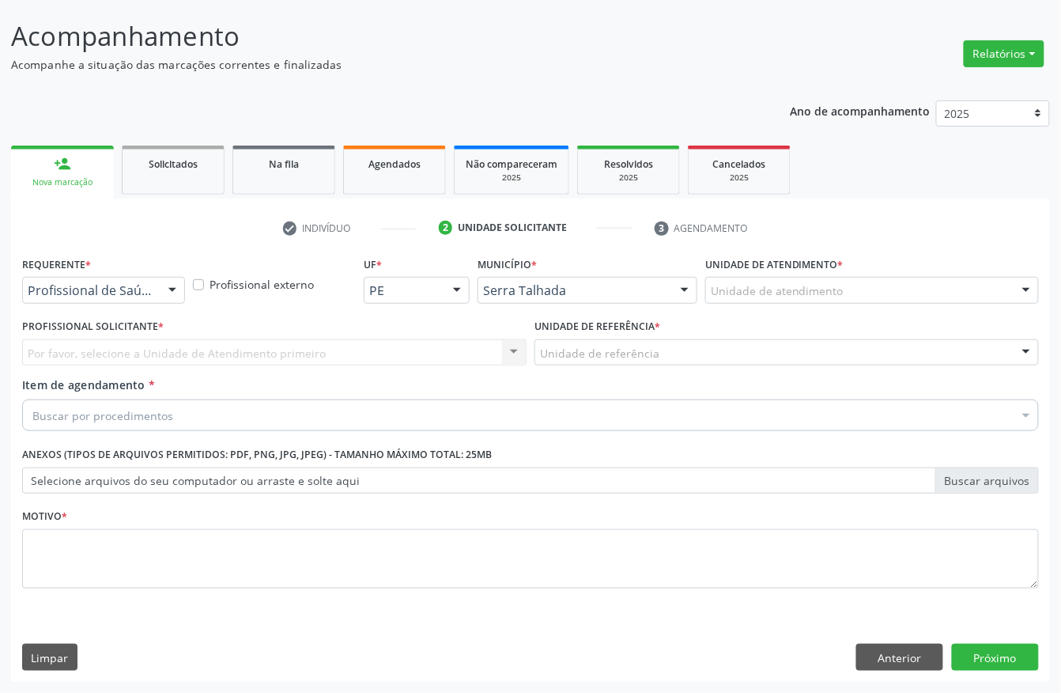
scroll to position [93, 0]
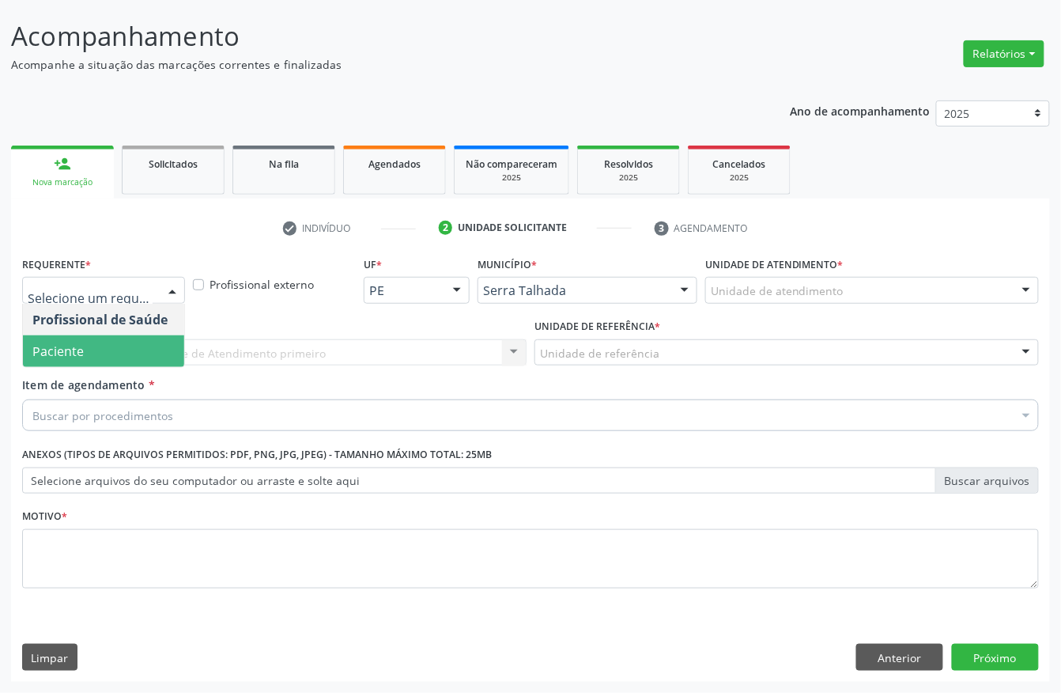
click at [74, 354] on span "Paciente" at bounding box center [57, 350] width 51 height 17
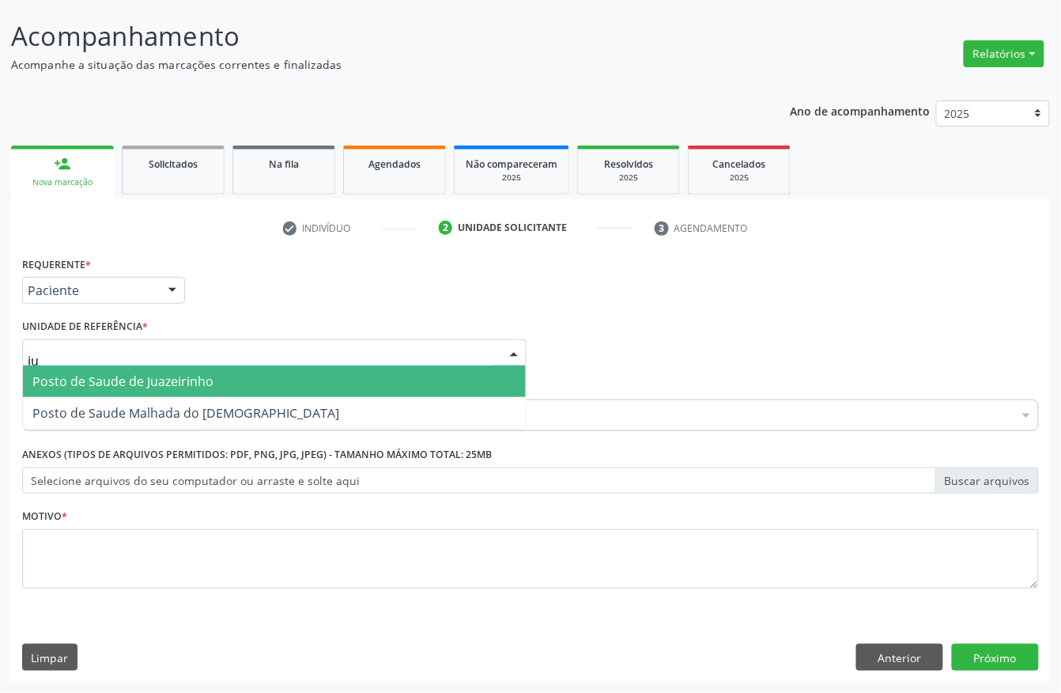
type input "jua"
click at [130, 386] on span "Posto de Saude de Juazeirinho" at bounding box center [122, 380] width 181 height 17
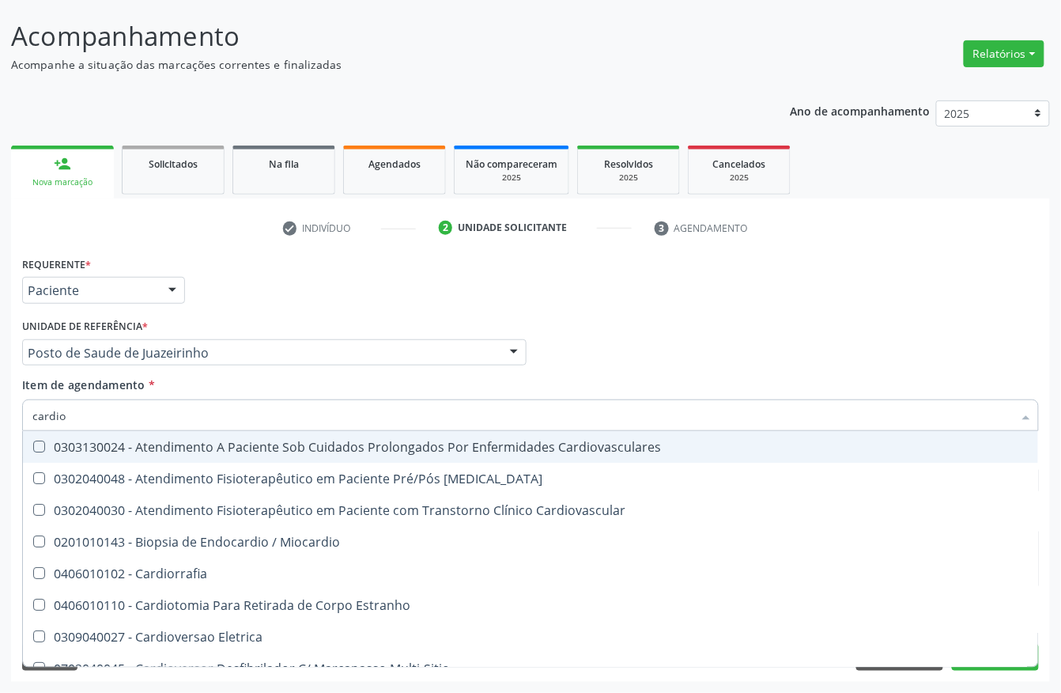
type input "cardiol"
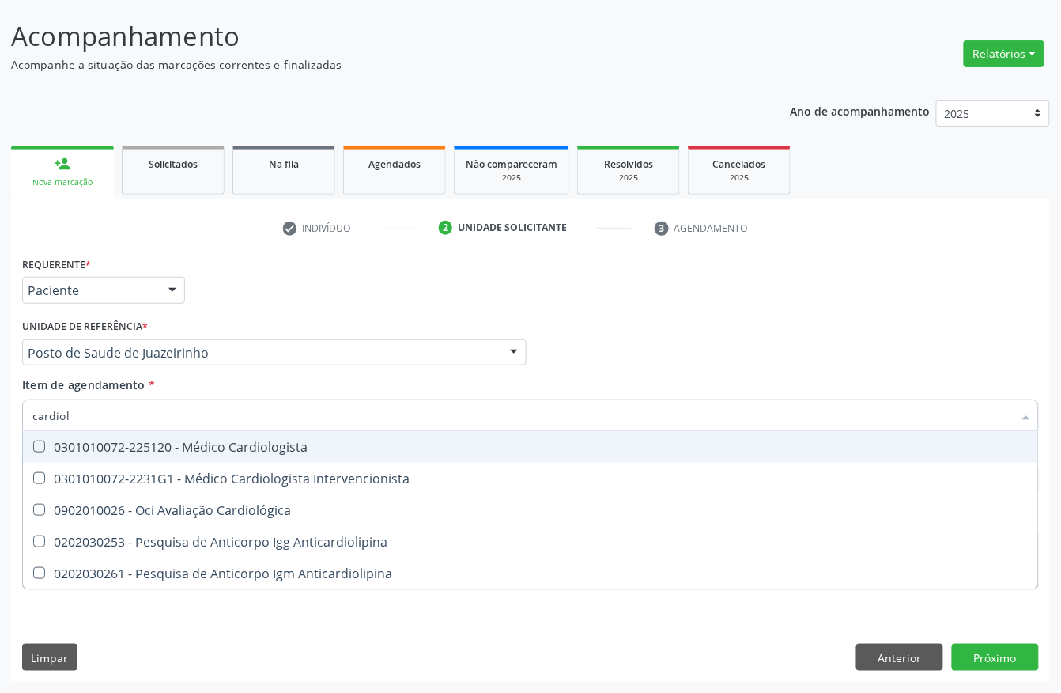
click at [125, 444] on div "0301010072-225120 - Médico Cardiologista" at bounding box center [530, 446] width 996 height 13
checkbox Cardiologista "true"
click at [0, 489] on div "Acompanhamento Acompanhe a situação das marcações correntes e finalizadas Relat…" at bounding box center [530, 344] width 1061 height 697
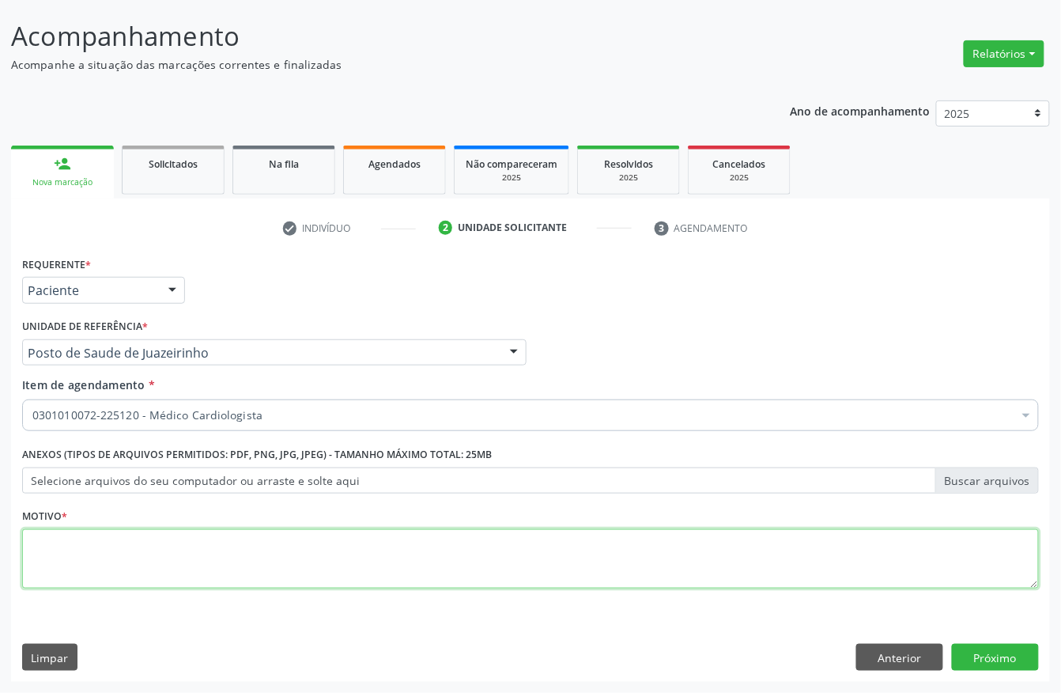
click at [36, 563] on textarea at bounding box center [530, 559] width 1017 height 60
type textarea "."
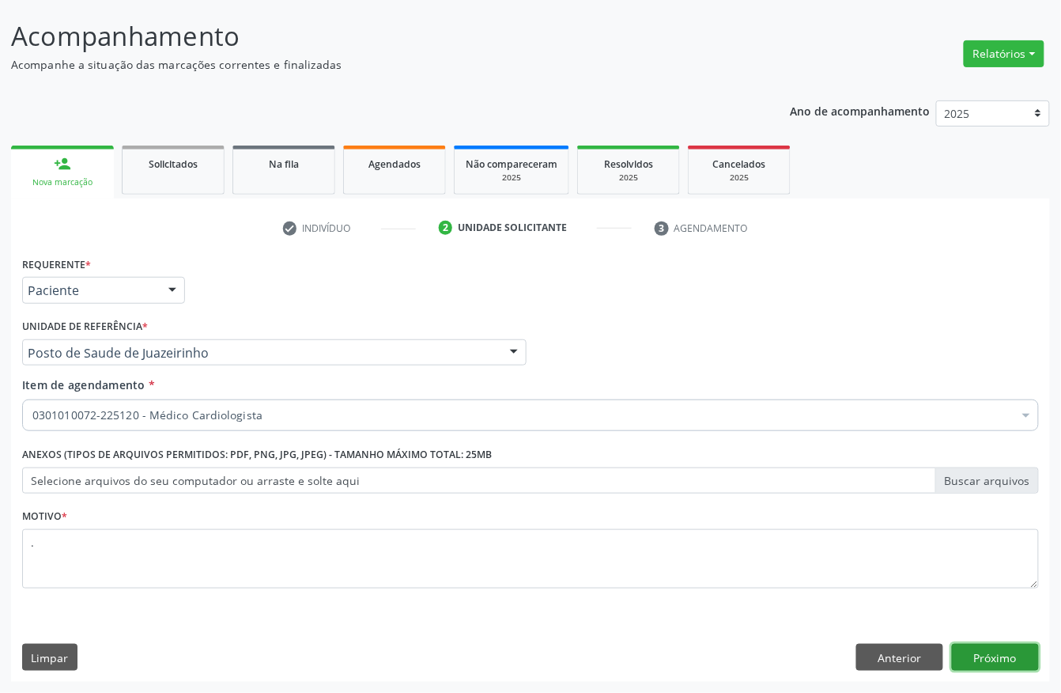
click at [1011, 653] on button "Próximo" at bounding box center [995, 657] width 87 height 27
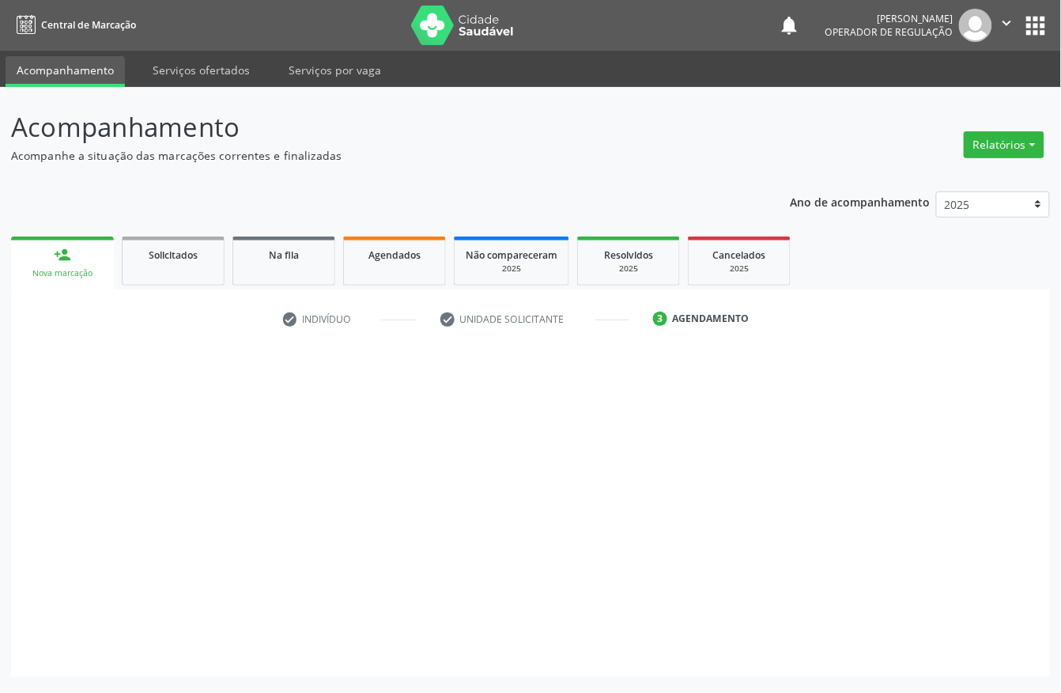
scroll to position [0, 0]
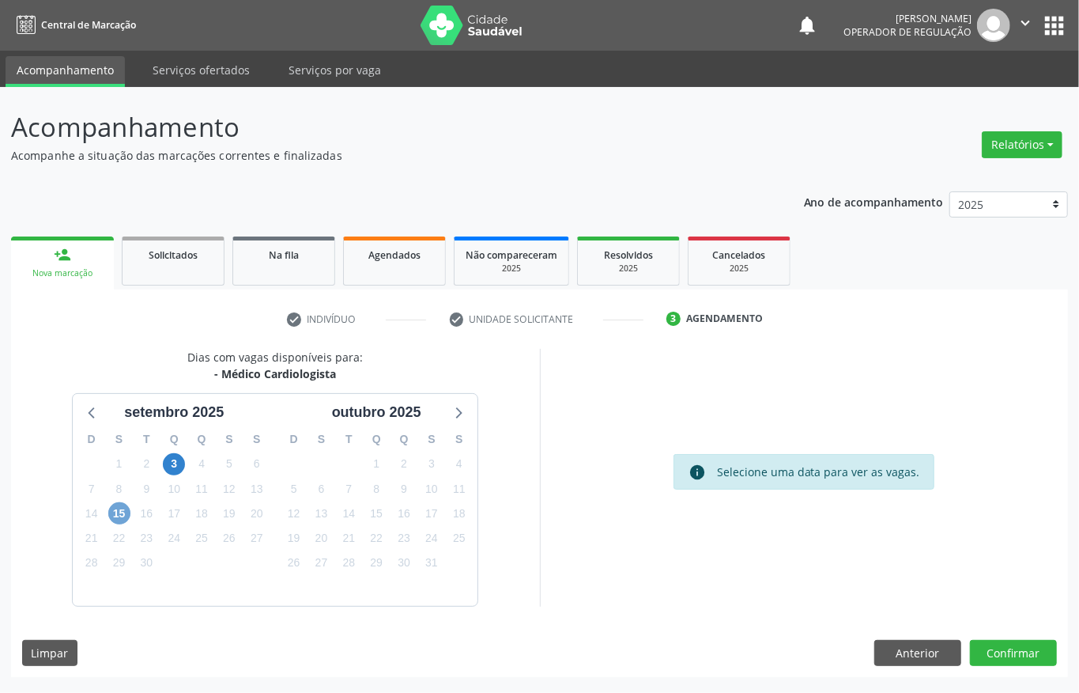
click at [114, 520] on span "15" at bounding box center [119, 513] width 22 height 22
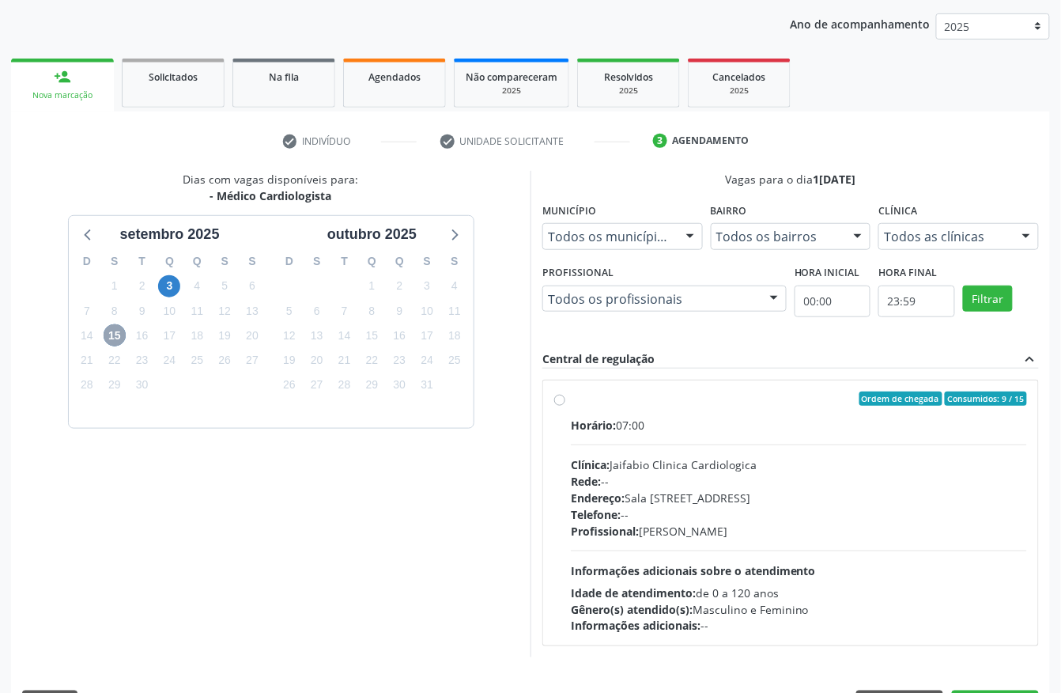
scroll to position [226, 0]
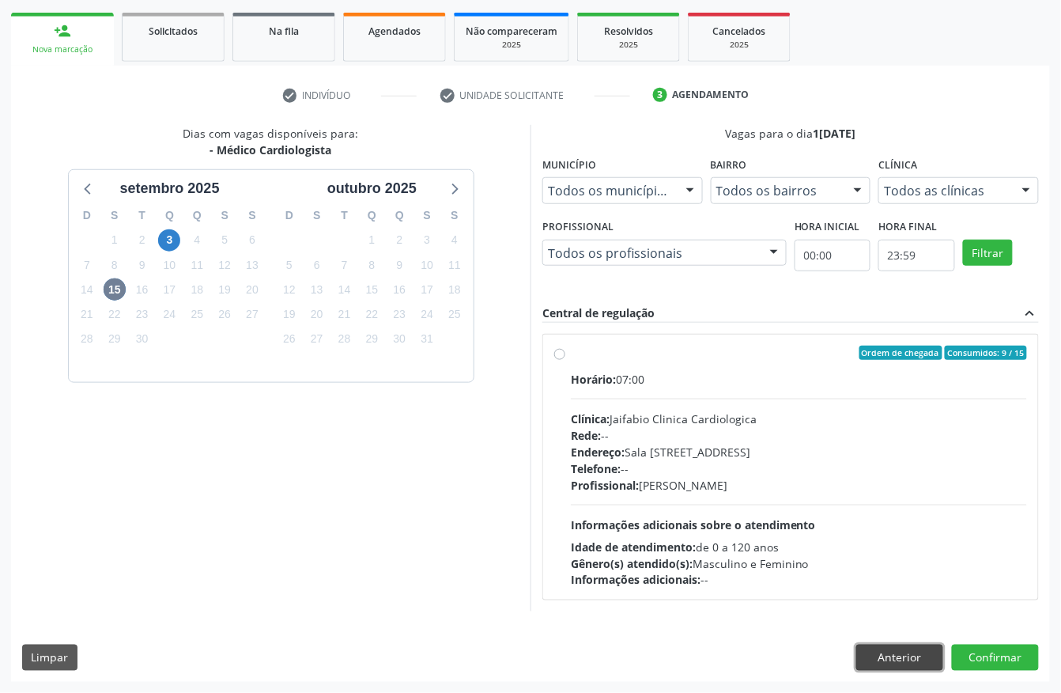
click at [898, 658] on button "Anterior" at bounding box center [899, 657] width 87 height 27
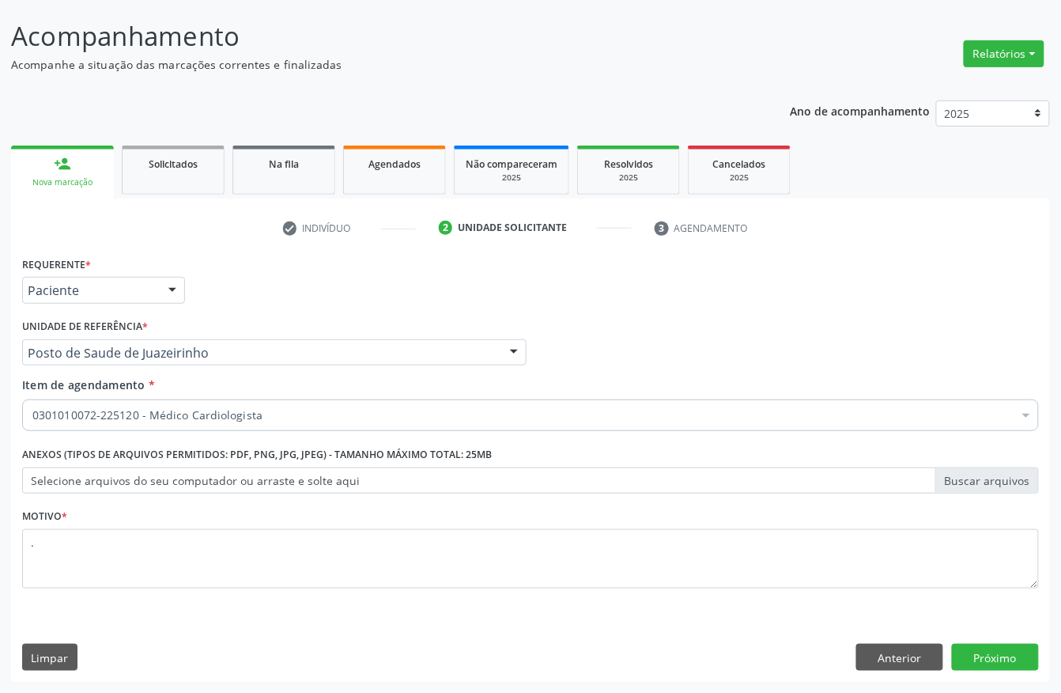
scroll to position [93, 0]
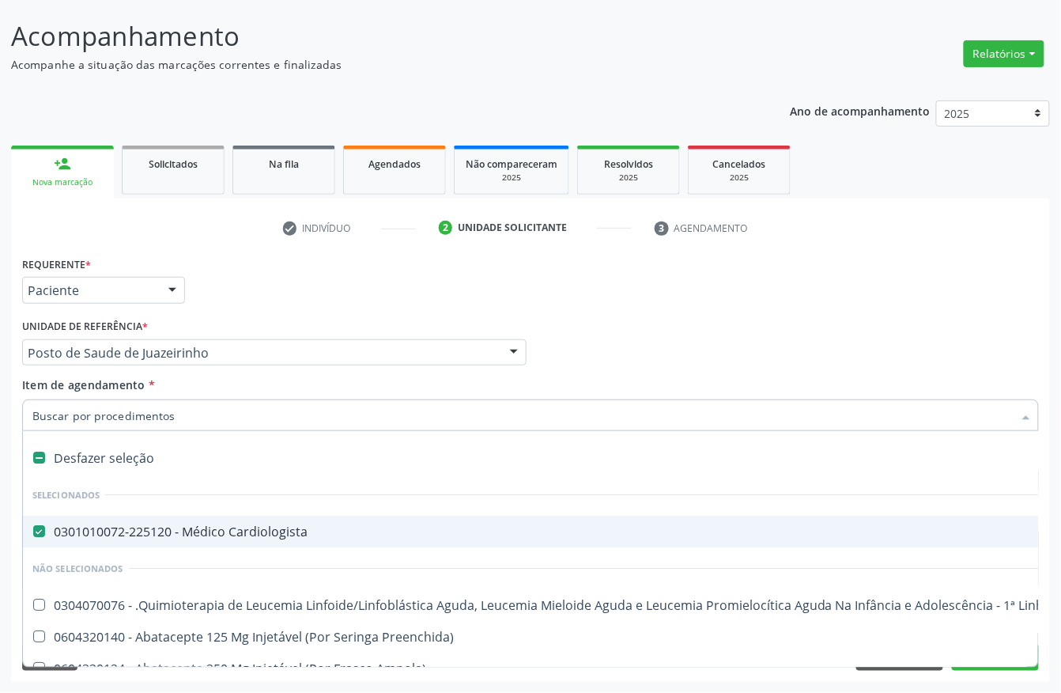
click at [60, 452] on div "Desfazer seleção" at bounding box center [648, 458] width 1250 height 32
checkbox Cardiologista "false"
click at [117, 418] on input "Item de agendamento *" at bounding box center [522, 415] width 981 height 32
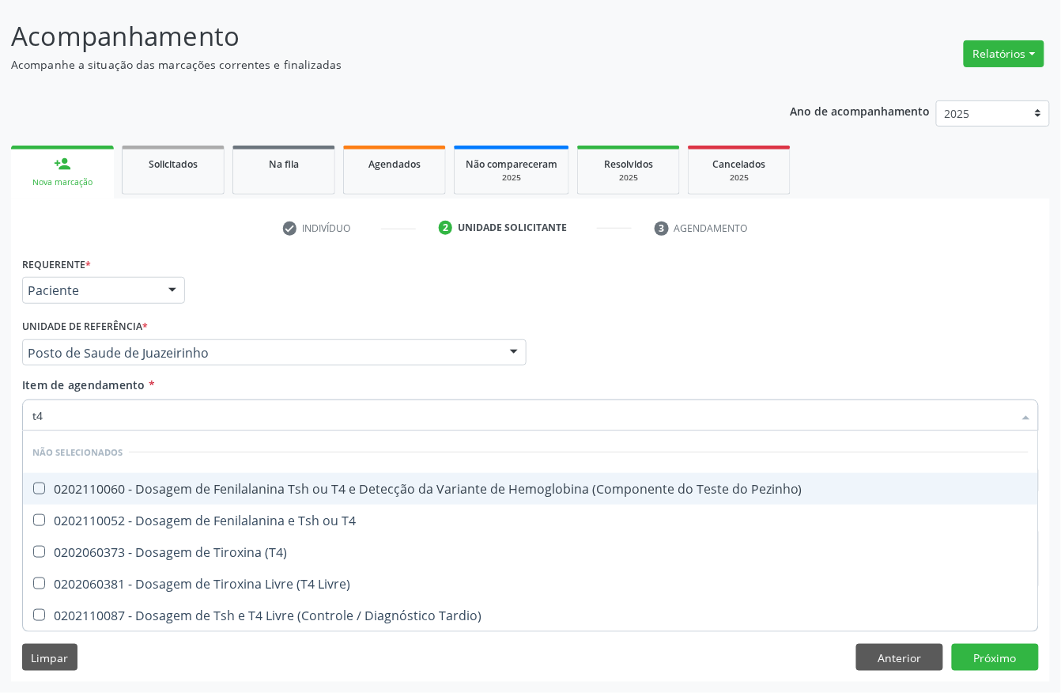
type input "t4 l"
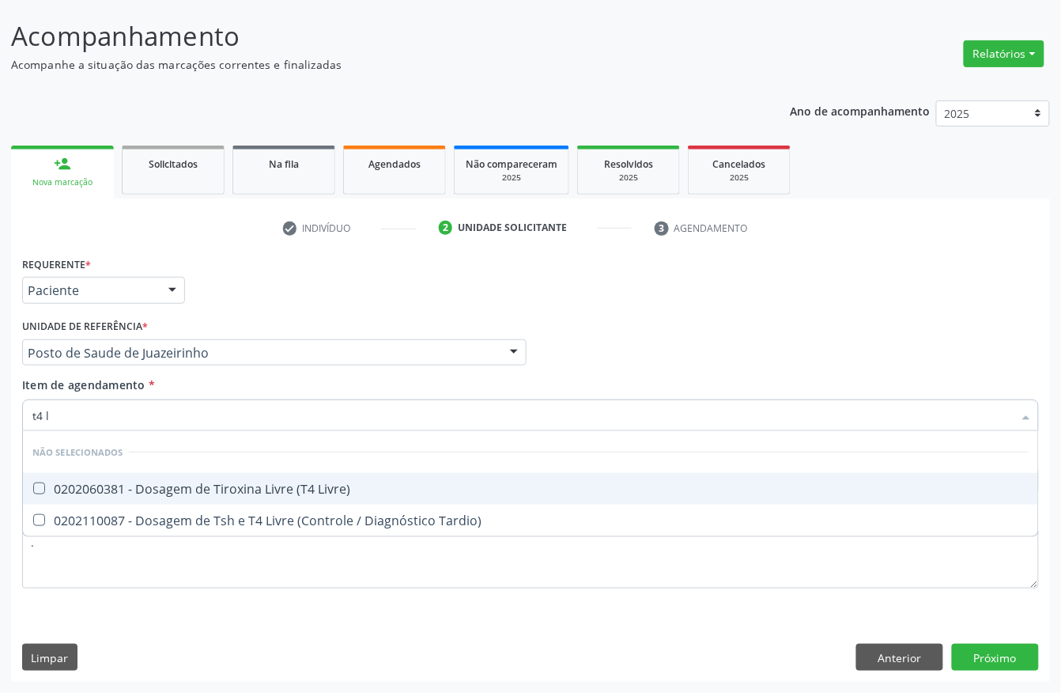
click at [90, 482] on div "0202060381 - Dosagem de Tiroxina Livre (T4 Livre)" at bounding box center [530, 488] width 996 height 13
click at [61, 494] on div "0202060381 - Dosagem de Tiroxina Livre (T4 Livre)" at bounding box center [530, 488] width 996 height 13
checkbox Livre\) "true"
drag, startPoint x: 63, startPoint y: 415, endPoint x: 0, endPoint y: 411, distance: 63.4
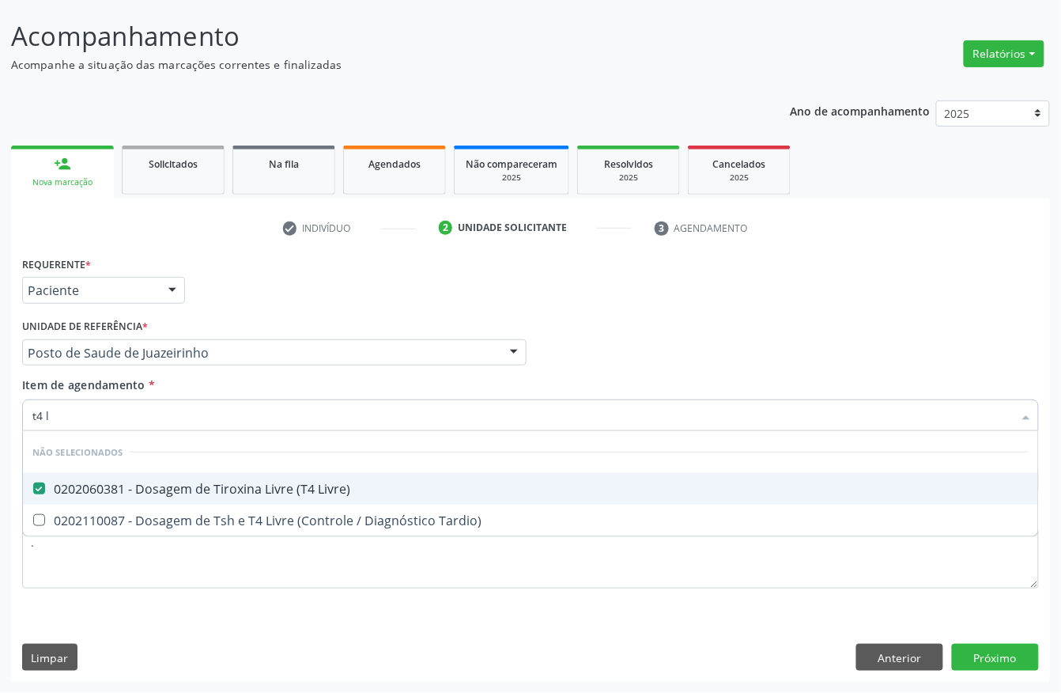
click at [0, 414] on div "Acompanhamento Acompanhe a situação das marcações correntes e finalizadas Relat…" at bounding box center [530, 344] width 1061 height 697
type input "tsh"
checkbox Livre\) "false"
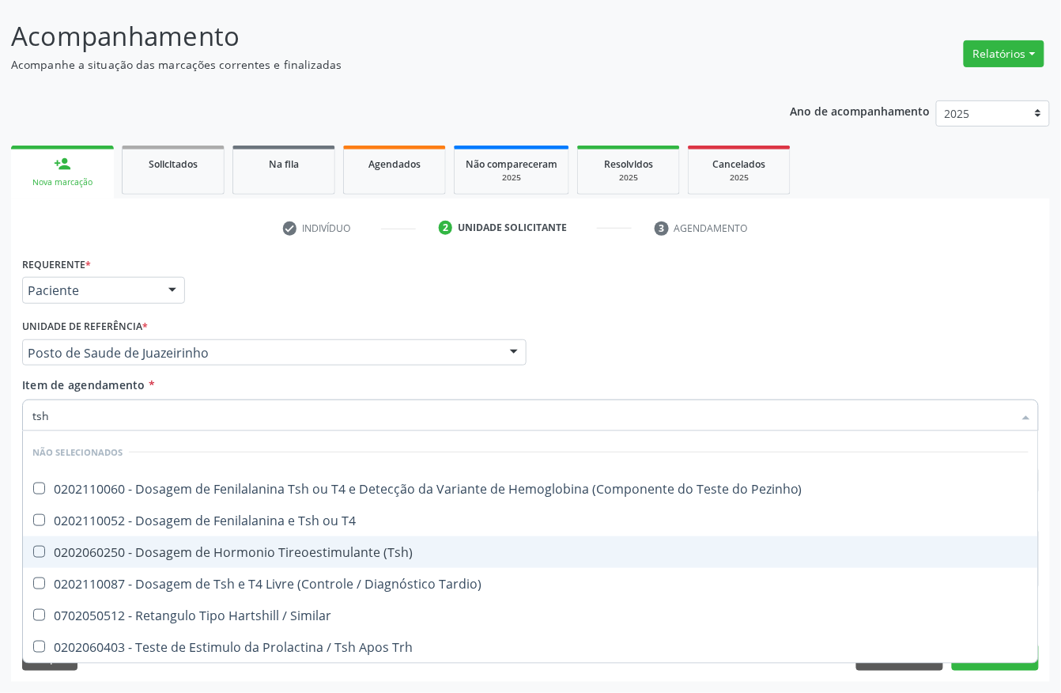
click at [106, 551] on div "0202060250 - Dosagem de Hormonio Tireoestimulante (Tsh)" at bounding box center [530, 552] width 996 height 13
checkbox \(Tsh\) "true"
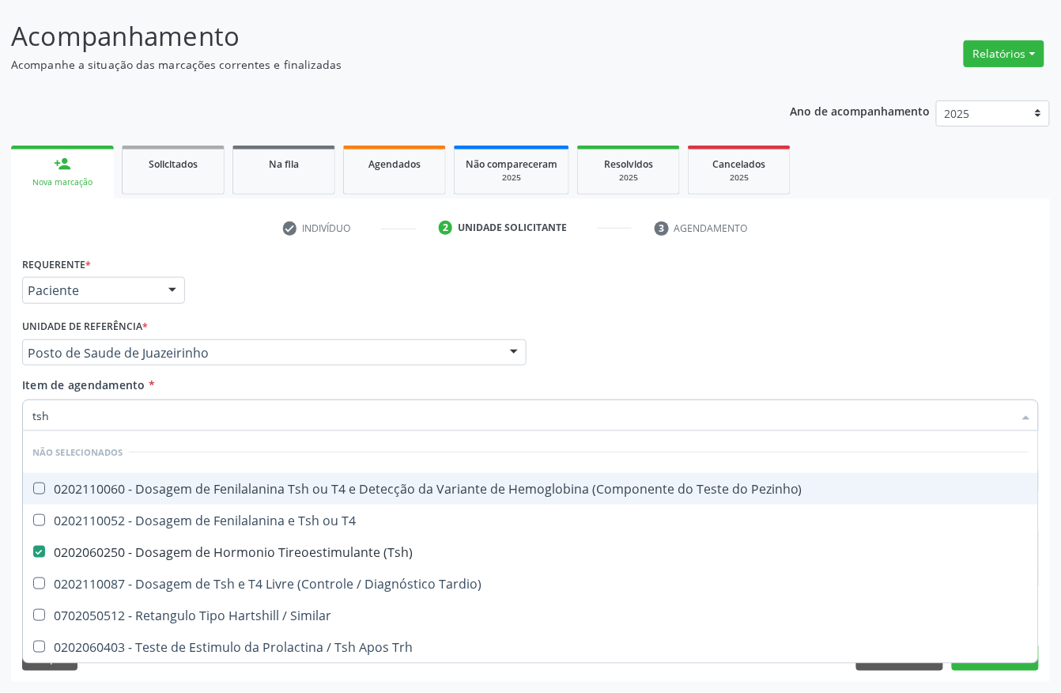
drag, startPoint x: 54, startPoint y: 424, endPoint x: 0, endPoint y: 425, distance: 53.8
click at [0, 425] on div "Acompanhamento Acompanhe a situação das marcações correntes e finalizadas Relat…" at bounding box center [530, 344] width 1061 height 697
type input "hemo"
checkbox \(Tsh\) "false"
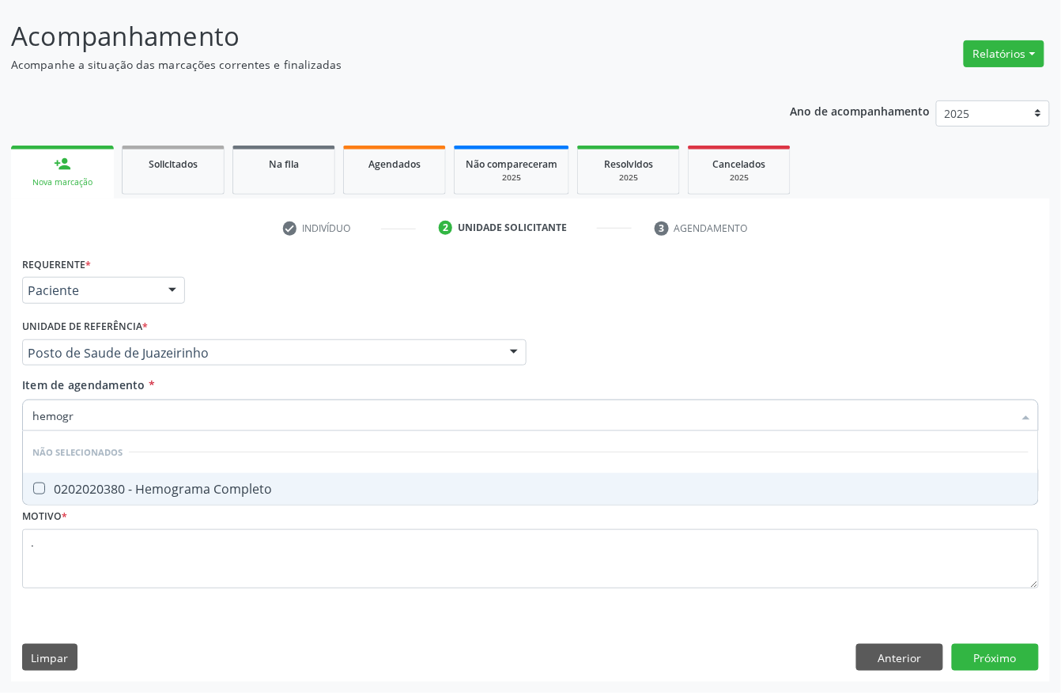
type input "hemogra"
click at [70, 485] on div "0202020380 - Hemograma Completo" at bounding box center [530, 488] width 996 height 13
checkbox Completo "true"
drag, startPoint x: 93, startPoint y: 421, endPoint x: 0, endPoint y: 418, distance: 92.6
click at [0, 418] on div "Acompanhamento Acompanhe a situação das marcações correntes e finalizadas Relat…" at bounding box center [530, 344] width 1061 height 697
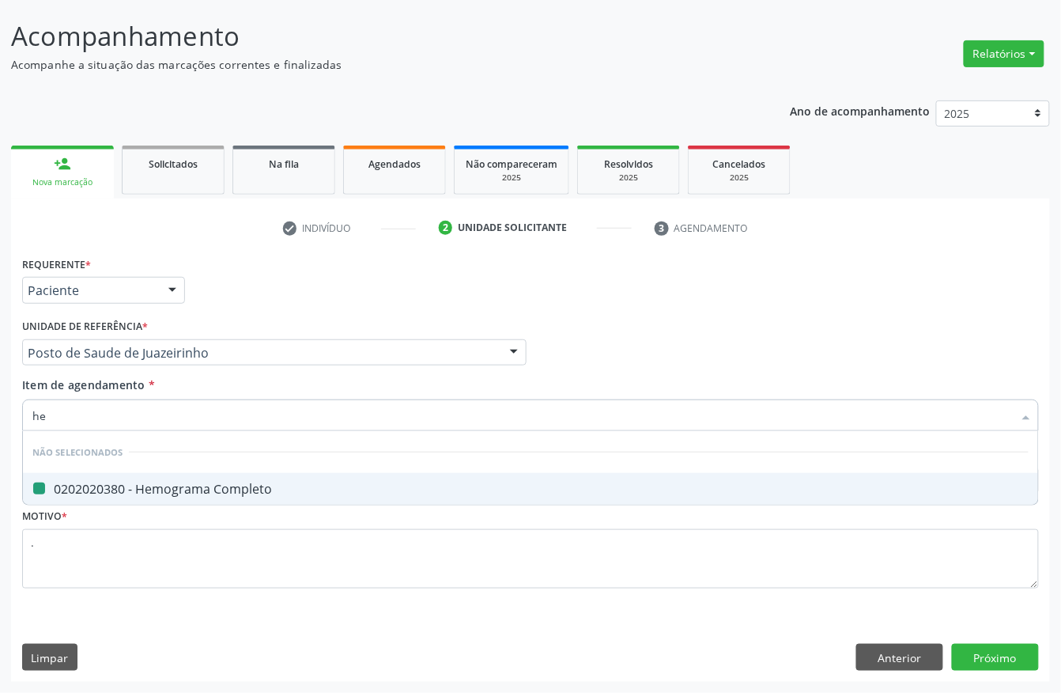
type input "hem"
checkbox Completo "false"
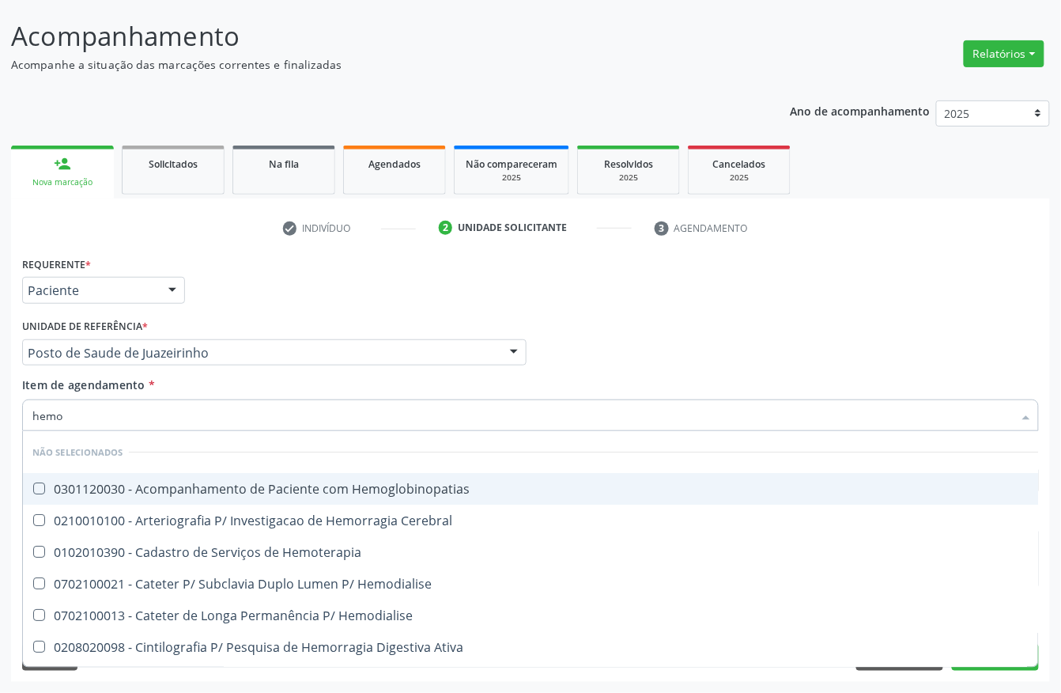
type input "hemog"
checkbox Carboxi-Hemoglobina "true"
type input "hemogl"
checkbox Carboxi-Hemoglobina "false"
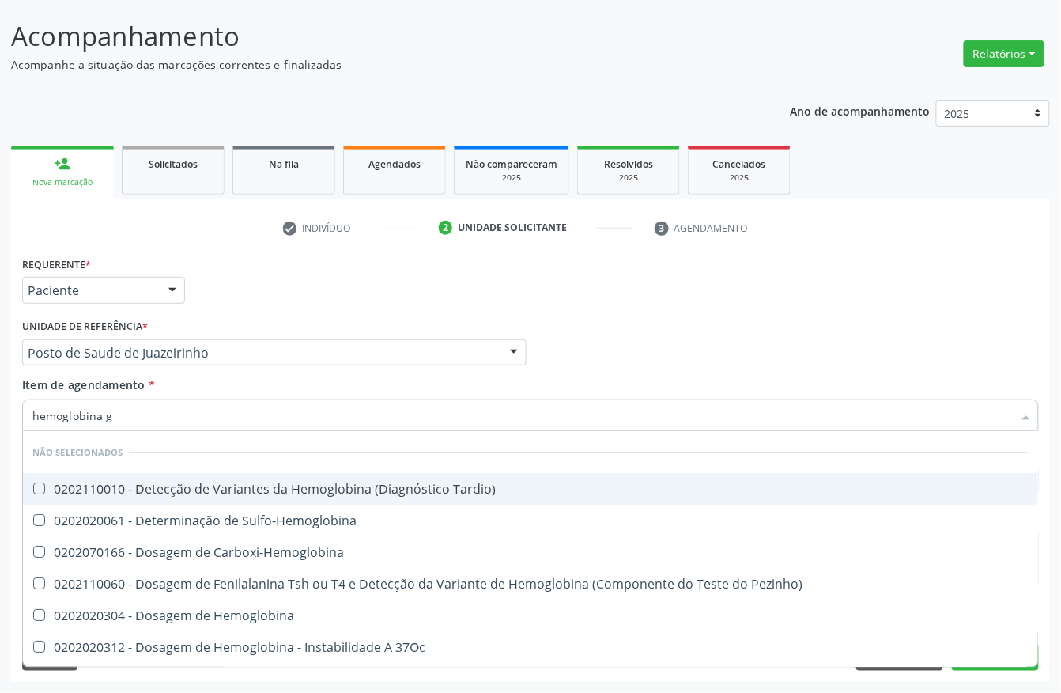
type input "hemoglobina g"
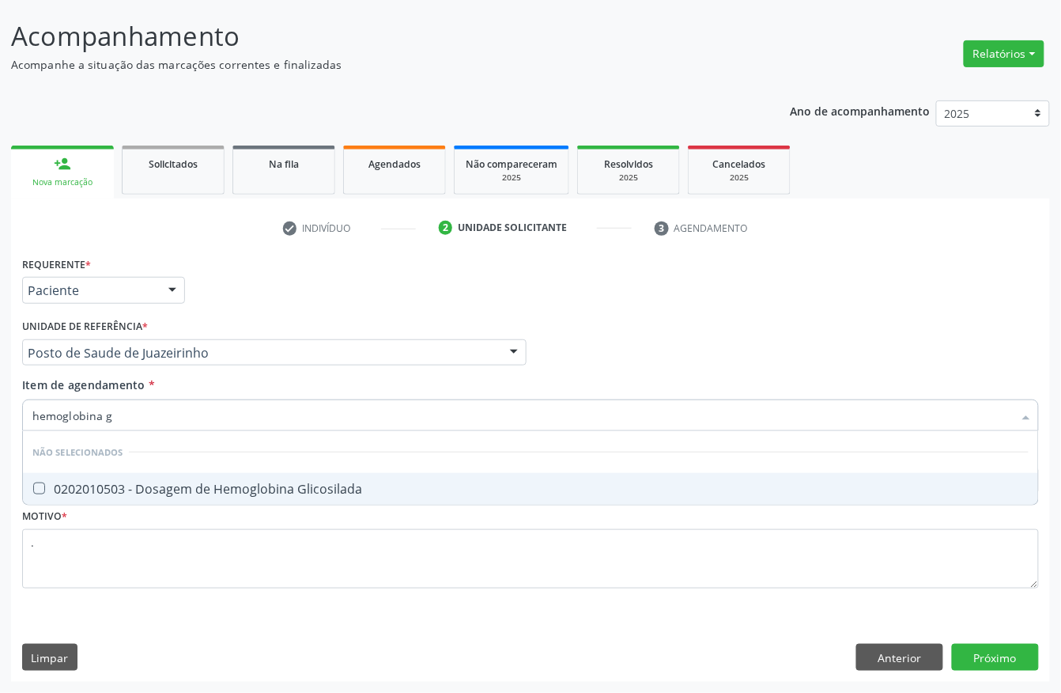
click at [55, 485] on div "0202010503 - Dosagem de Hemoglobina Glicosilada" at bounding box center [530, 488] width 996 height 13
checkbox Glicosilada "true"
drag, startPoint x: 96, startPoint y: 421, endPoint x: 0, endPoint y: 418, distance: 95.8
click at [0, 418] on div "Acompanhamento Acompanhe a situação das marcações correntes e finalizadas Relat…" at bounding box center [530, 344] width 1061 height 697
type input "urei"
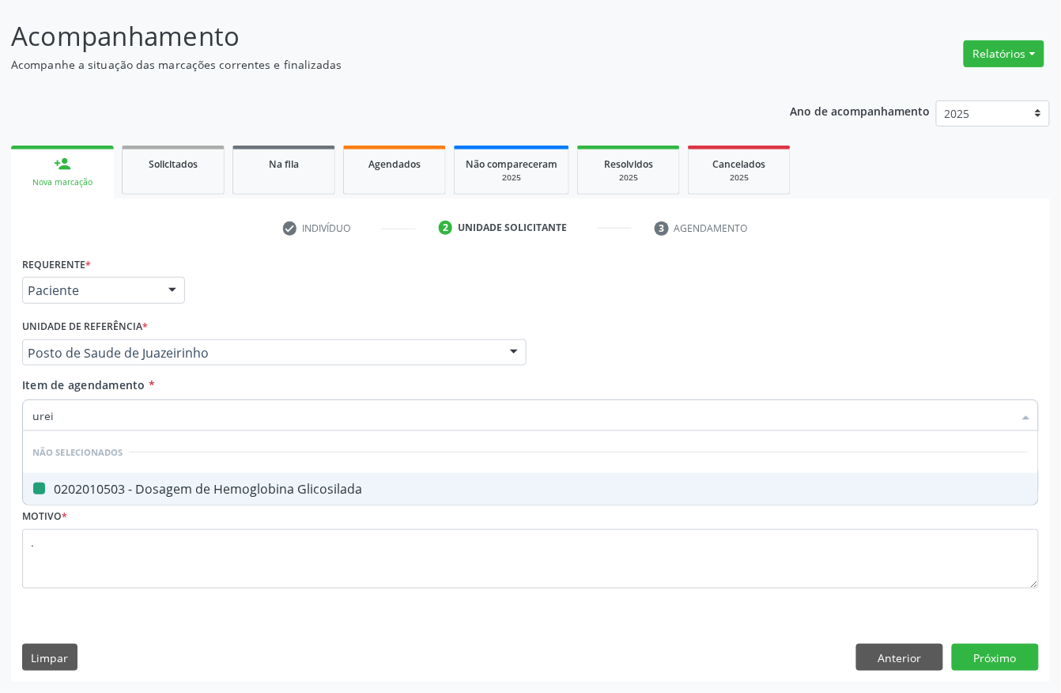
checkbox Glicosilada "false"
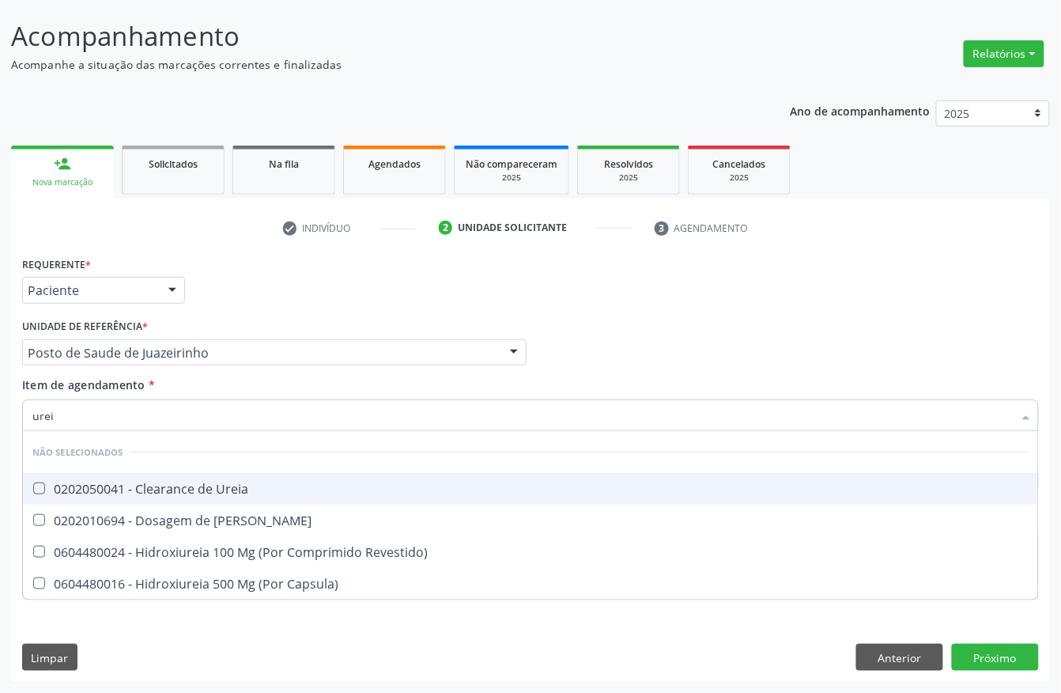
type input "ureia"
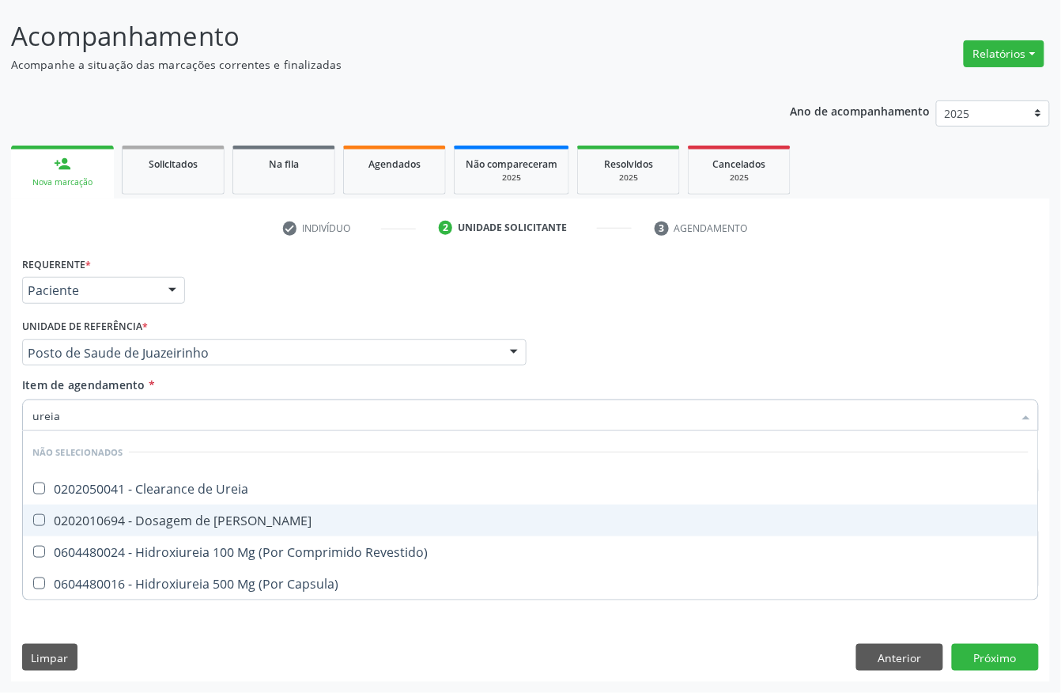
click at [79, 520] on div "0202010694 - Dosagem de [PERSON_NAME]" at bounding box center [530, 520] width 996 height 13
checkbox Ureia "true"
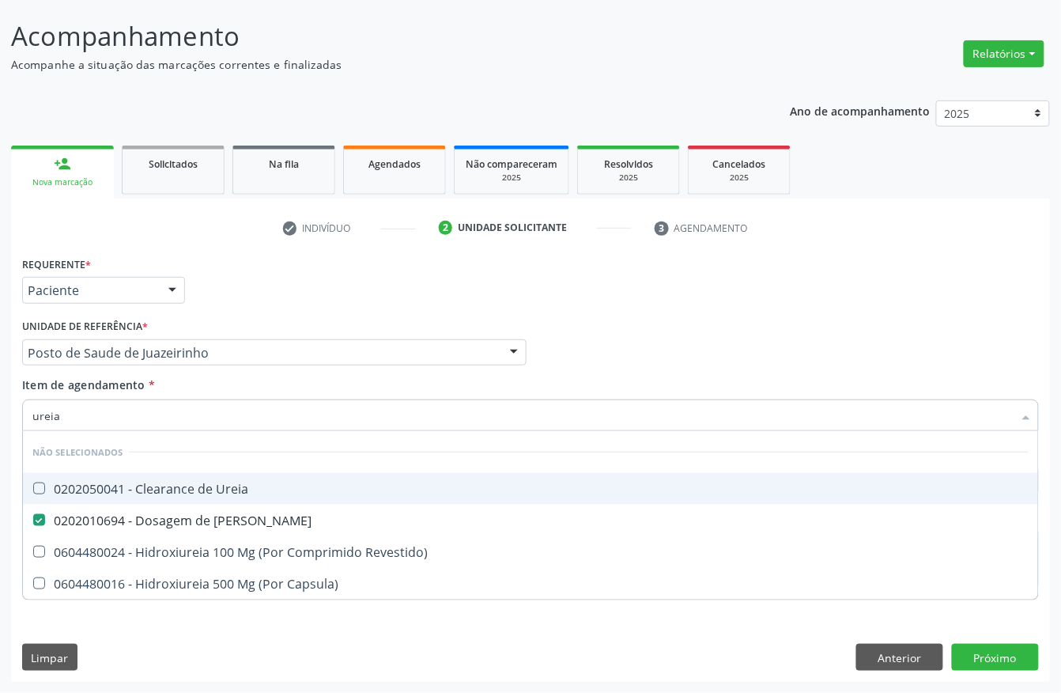
drag, startPoint x: 84, startPoint y: 406, endPoint x: 0, endPoint y: 408, distance: 83.9
click at [0, 408] on div "Acompanhamento Acompanhe a situação das marcações correntes e finalizadas Relat…" at bounding box center [530, 344] width 1061 height 697
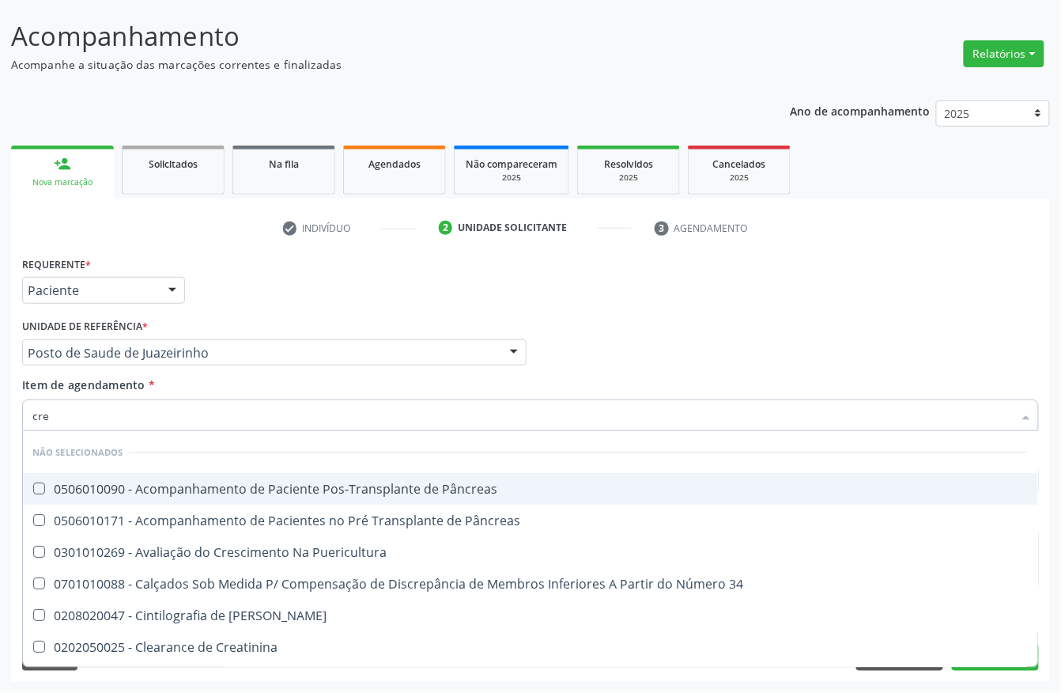
type input "crea"
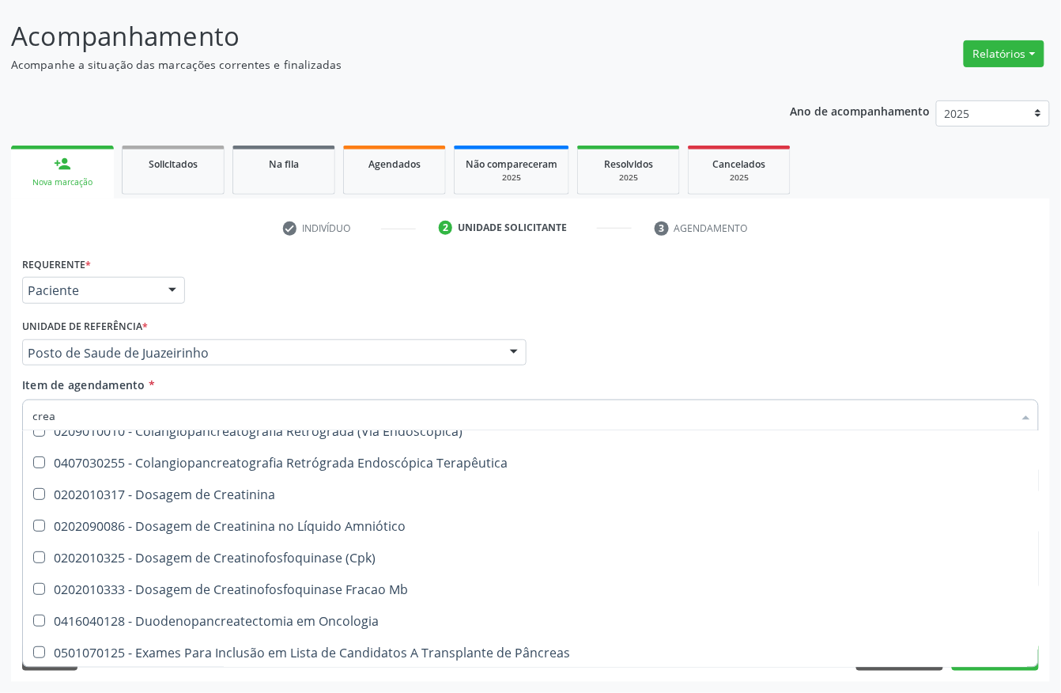
scroll to position [210, 0]
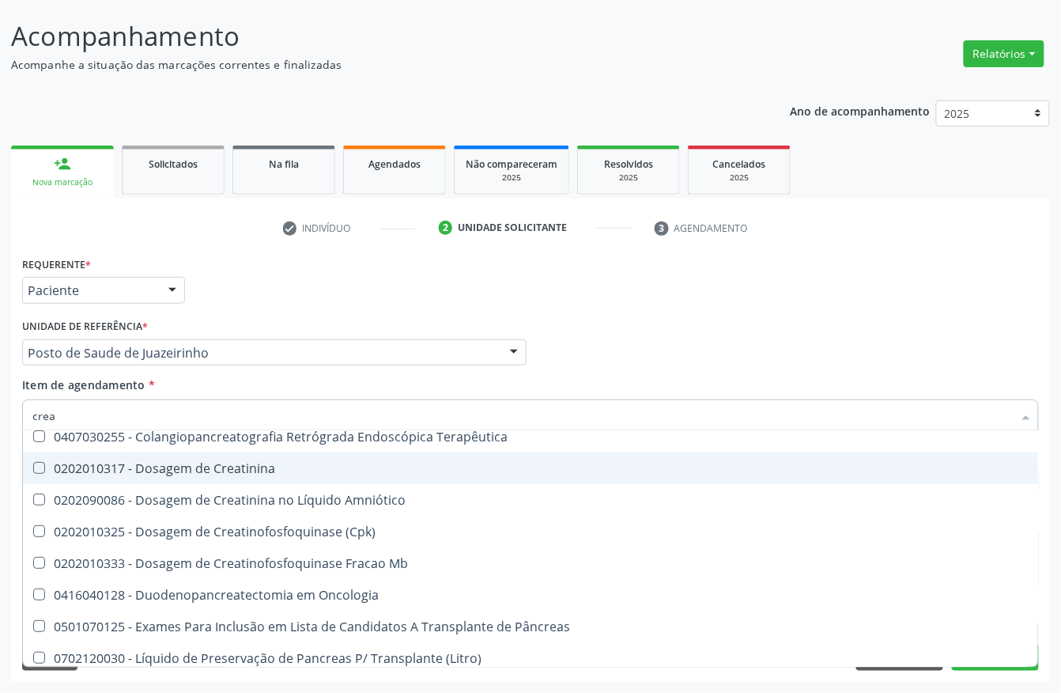
click at [168, 463] on div "0202010317 - Dosagem de Creatinina" at bounding box center [530, 468] width 996 height 13
checkbox Creatinina "true"
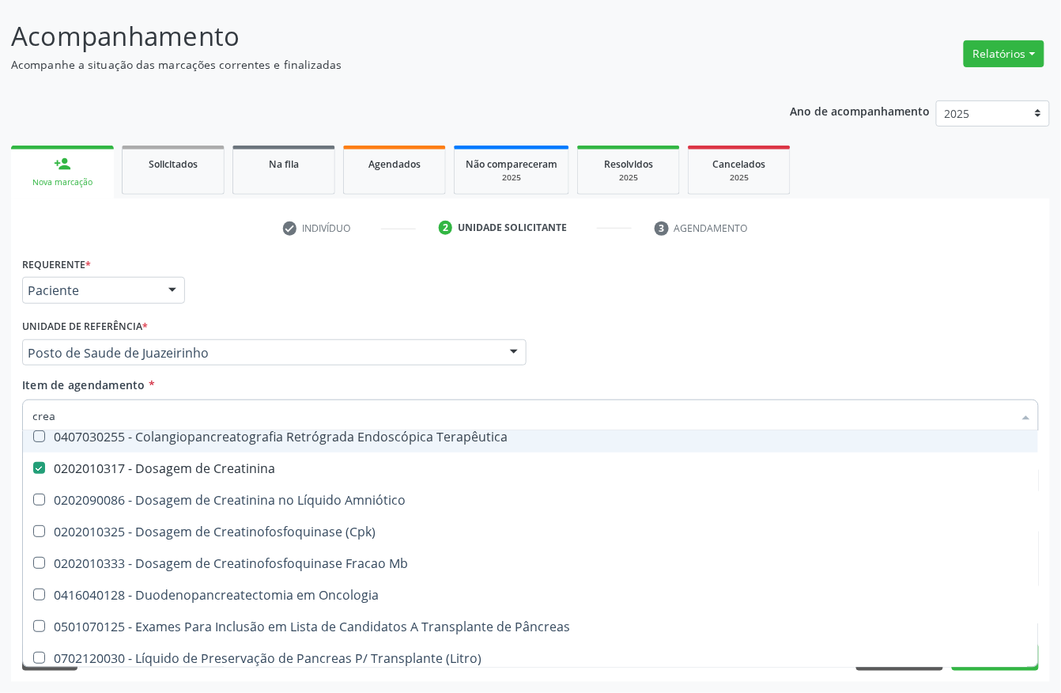
drag, startPoint x: 127, startPoint y: 421, endPoint x: 0, endPoint y: 421, distance: 126.5
click at [0, 421] on div "Acompanhamento Acompanhe a situação das marcações correntes e finalizadas Relat…" at bounding box center [530, 344] width 1061 height 697
click at [0, 491] on div "Acompanhamento Acompanhe a situação das marcações correntes e finalizadas Relat…" at bounding box center [530, 344] width 1061 height 697
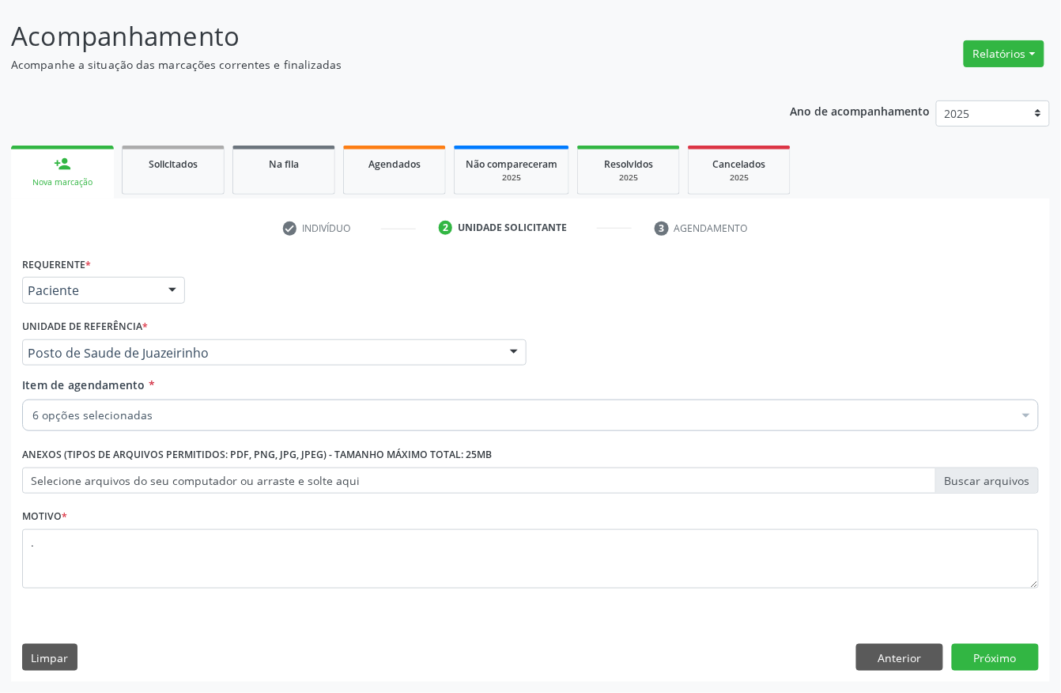
scroll to position [0, 0]
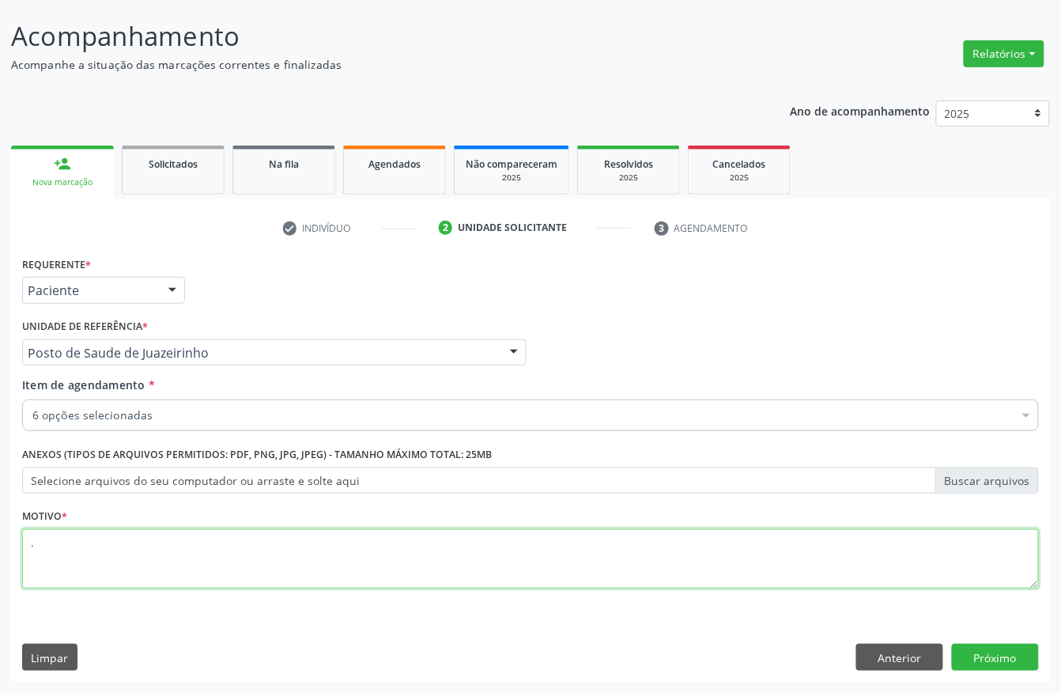
click at [55, 558] on textarea "." at bounding box center [530, 559] width 1017 height 60
type textarea ".."
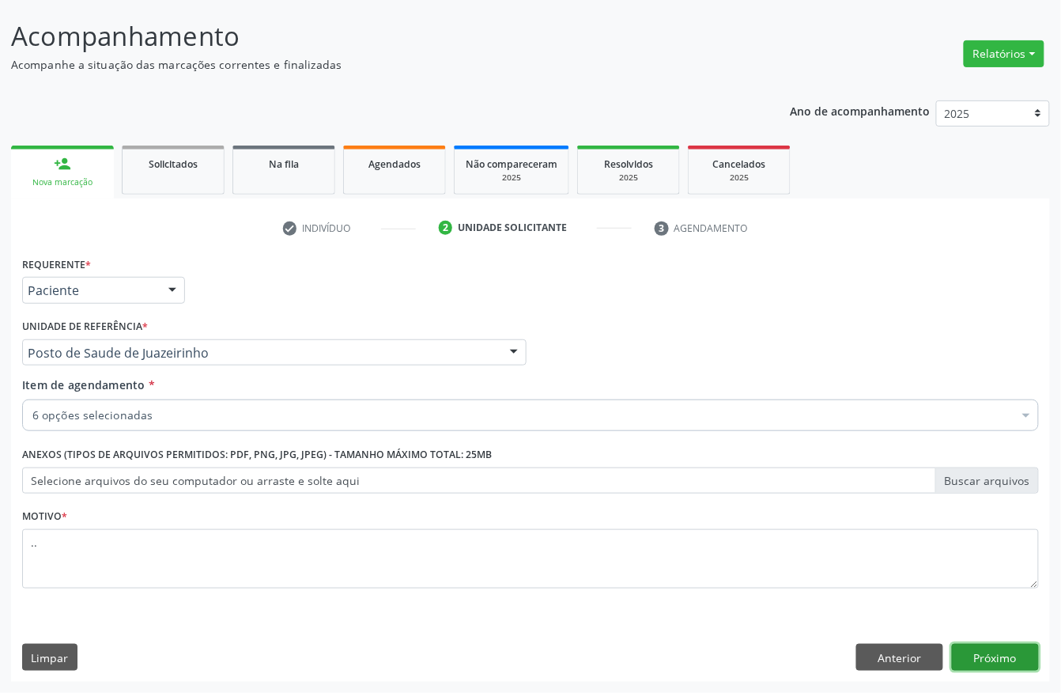
click at [1003, 659] on button "Próximo" at bounding box center [995, 657] width 87 height 27
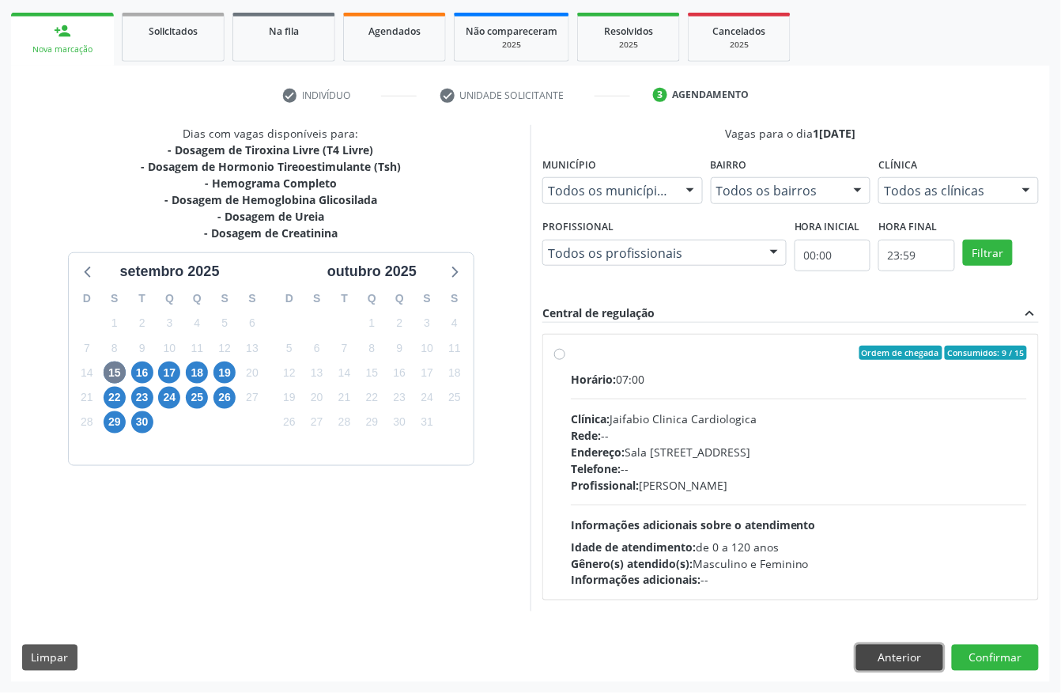
click at [886, 659] on button "Anterior" at bounding box center [899, 657] width 87 height 27
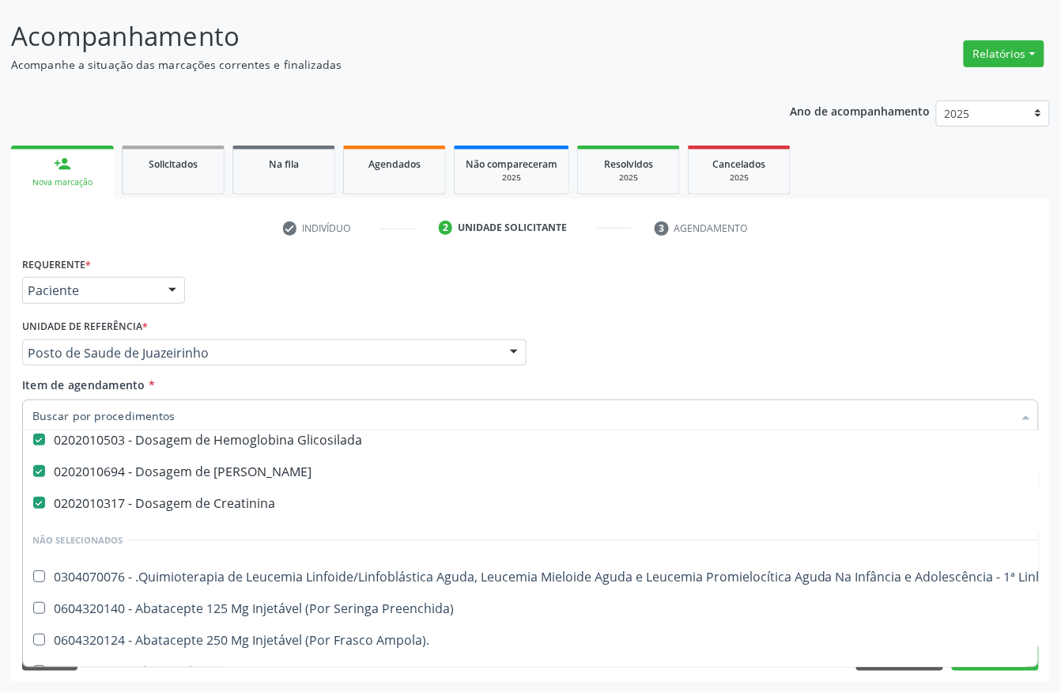
scroll to position [210, 0]
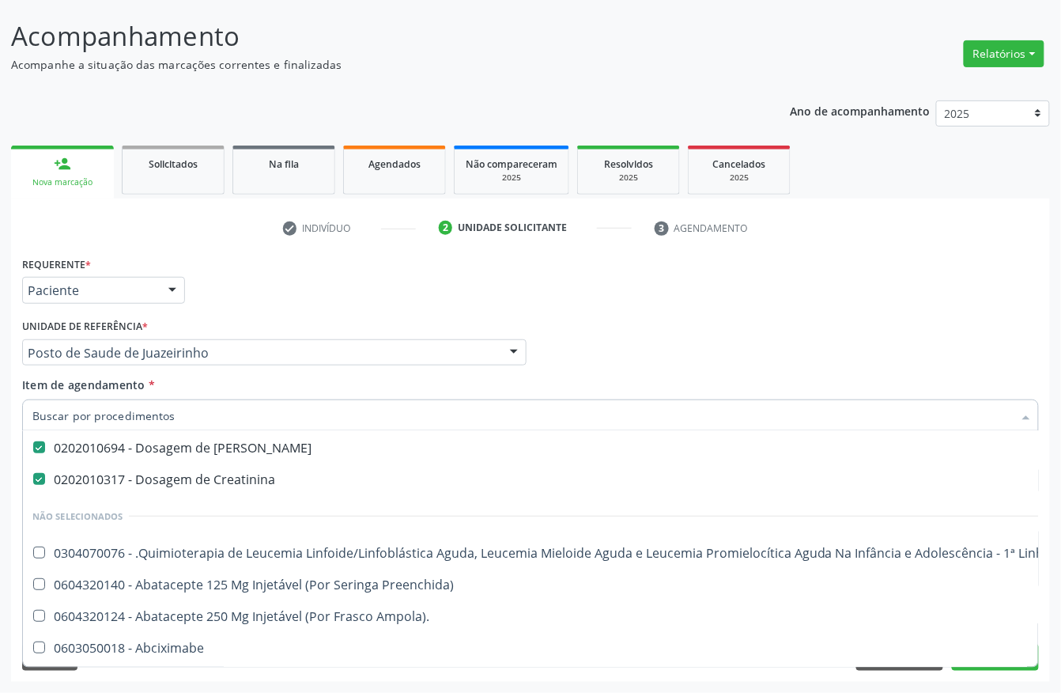
click at [0, 437] on div "Acompanhamento Acompanhe a situação das marcações correntes e finalizadas Relat…" at bounding box center [530, 344] width 1061 height 697
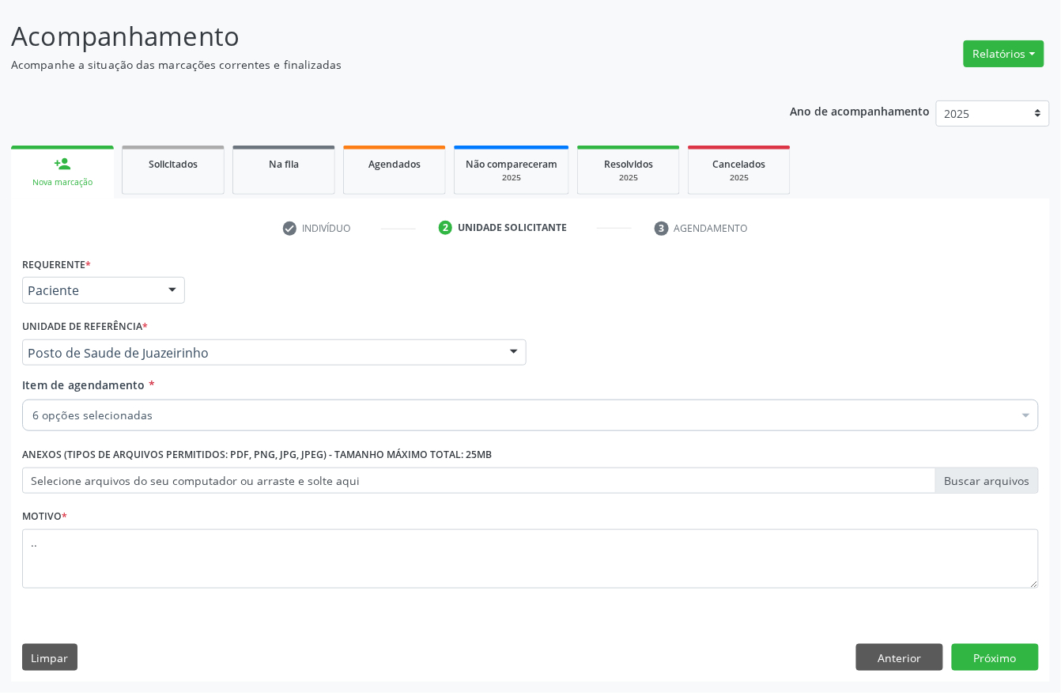
scroll to position [0, 0]
click at [997, 663] on button "Próximo" at bounding box center [995, 657] width 87 height 27
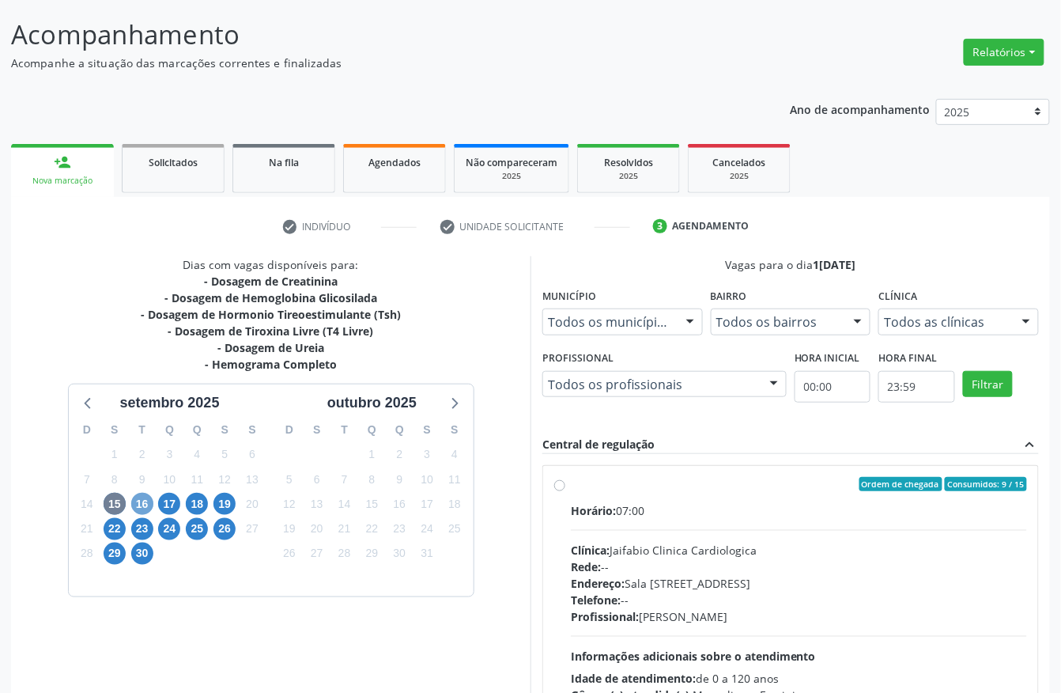
click at [138, 501] on span "16" at bounding box center [142, 504] width 22 height 22
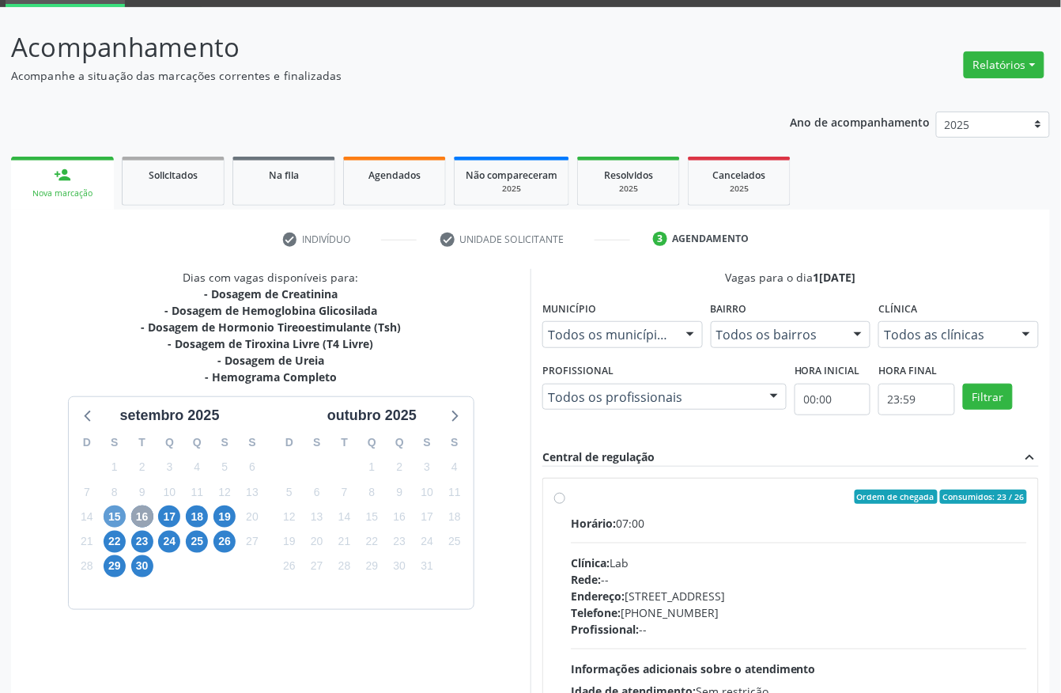
scroll to position [93, 0]
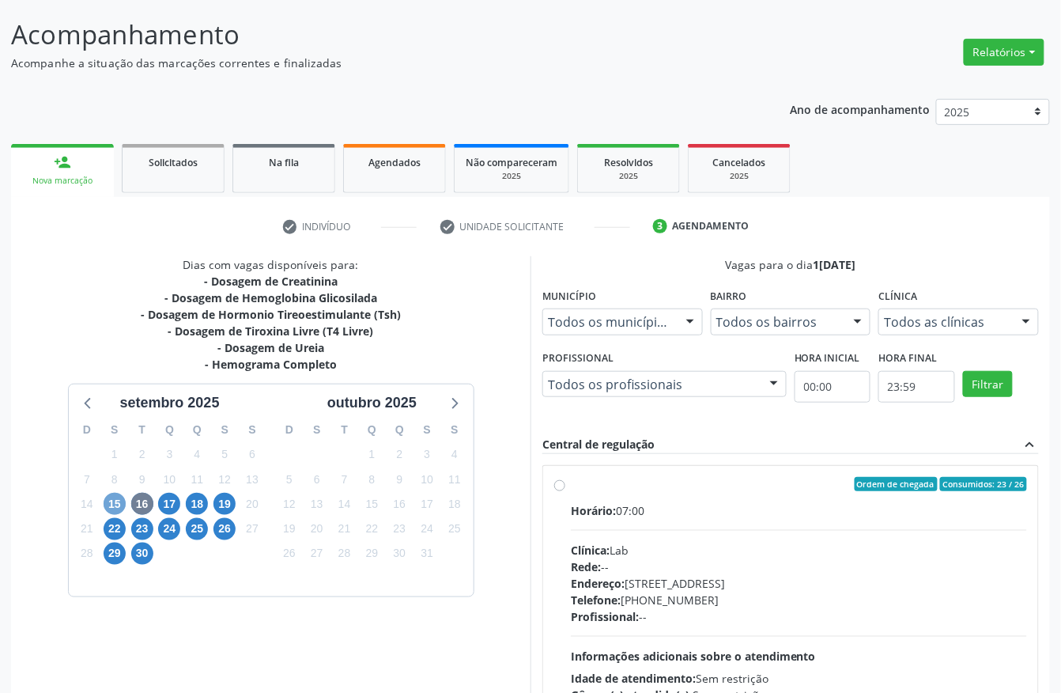
click at [114, 513] on span "15" at bounding box center [115, 504] width 22 height 22
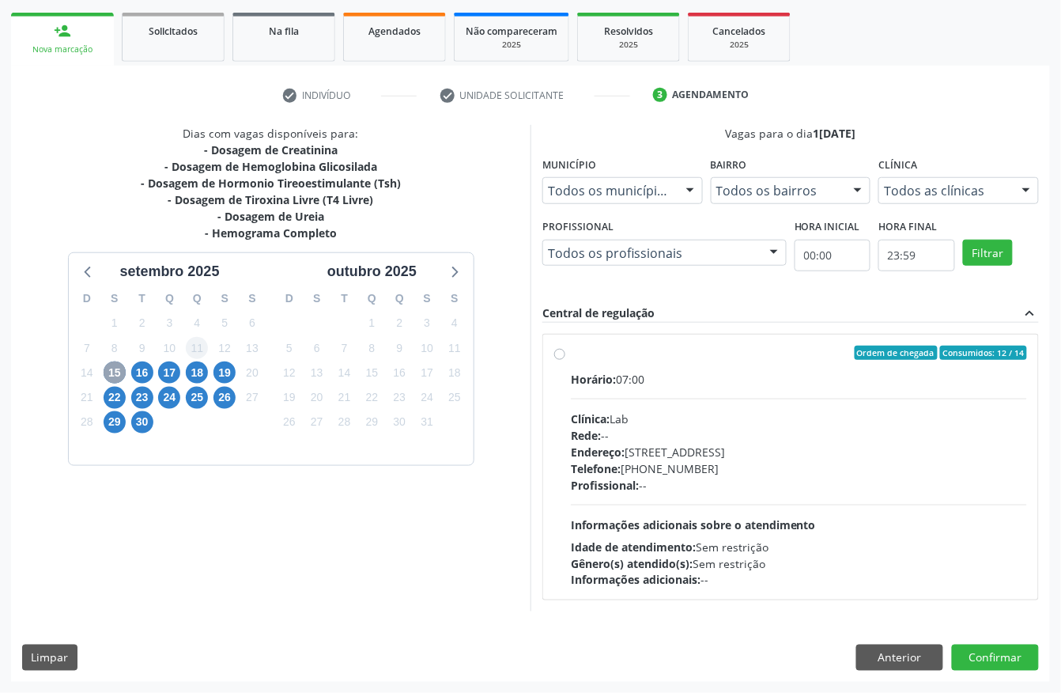
scroll to position [226, 0]
click at [139, 372] on span "16" at bounding box center [142, 372] width 22 height 22
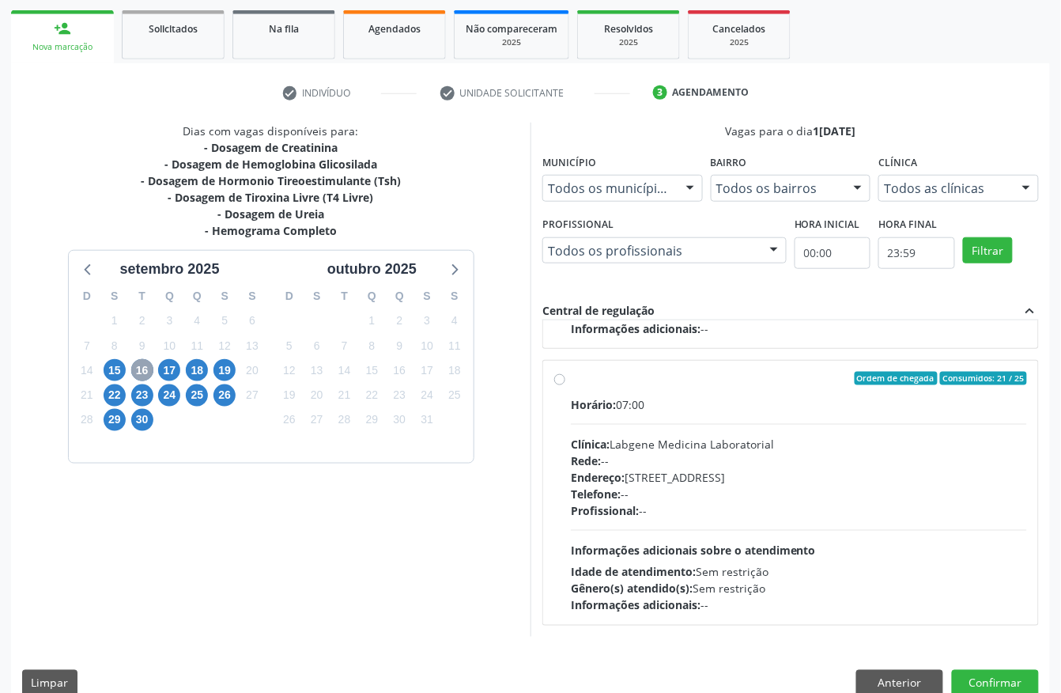
scroll to position [253, 0]
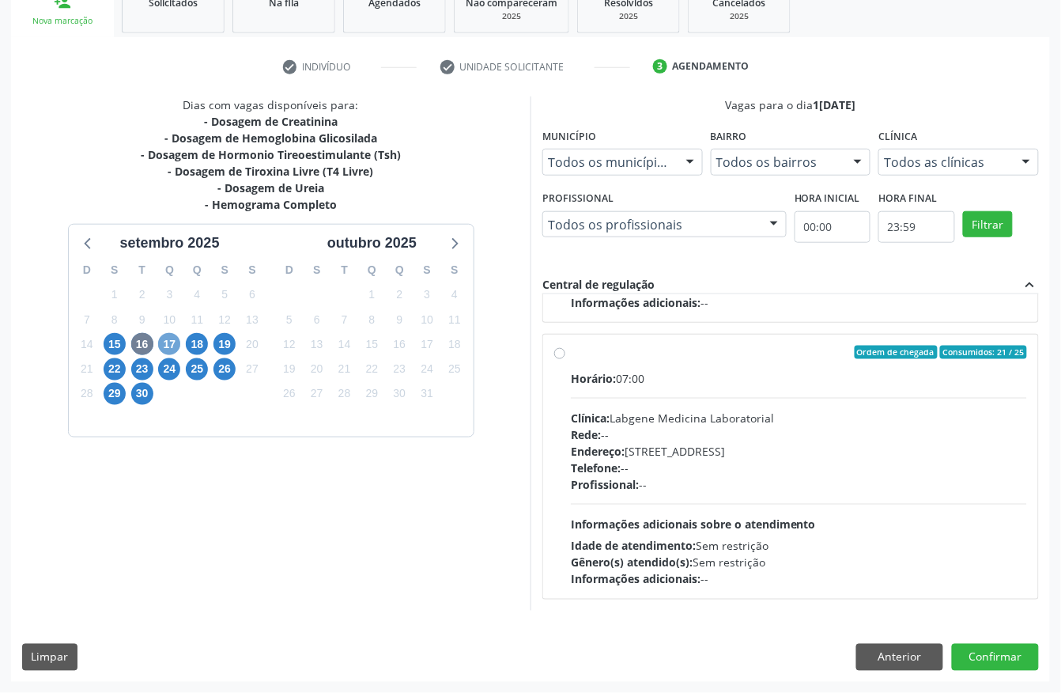
click at [165, 352] on span "17" at bounding box center [169, 344] width 22 height 22
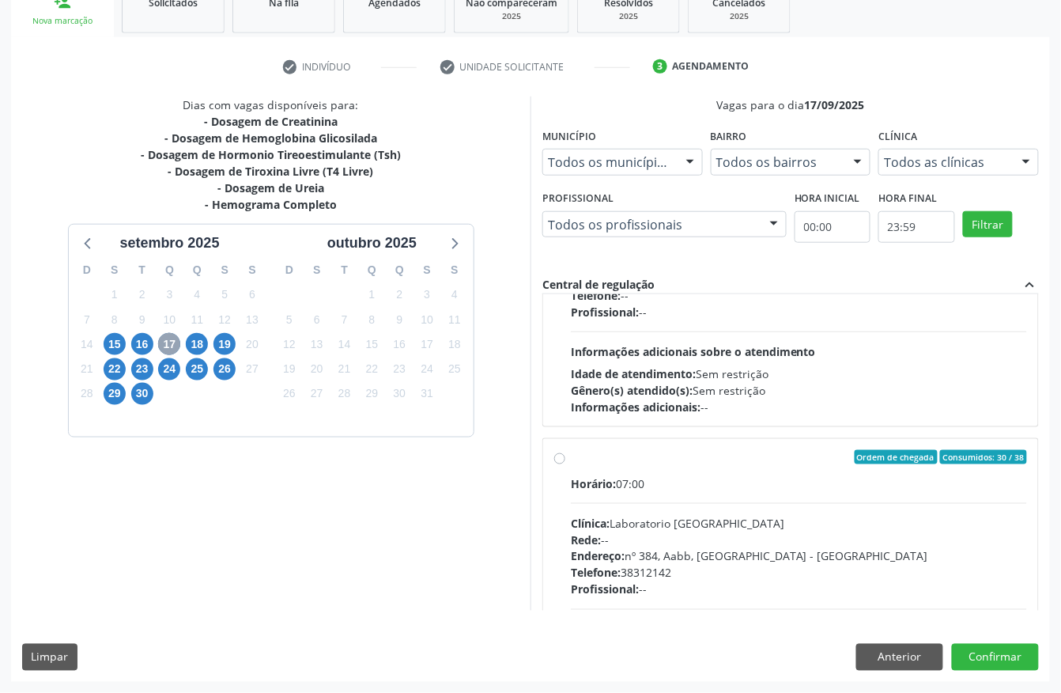
scroll to position [527, 0]
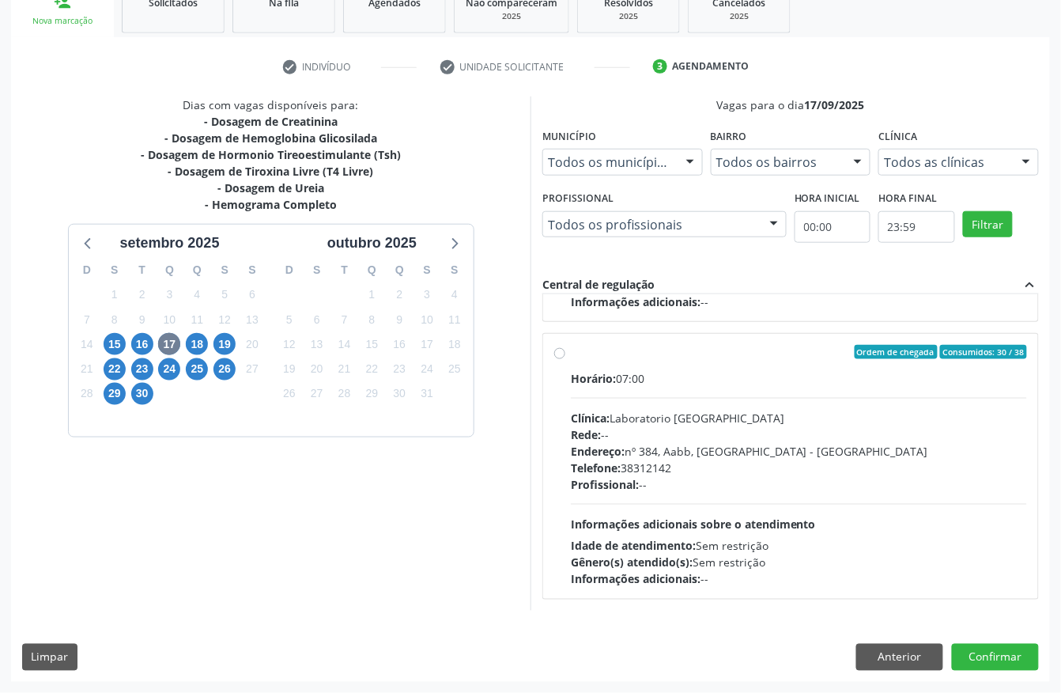
click at [756, 425] on div "Clínica: Laboratorio [GEOGRAPHIC_DATA]" at bounding box center [799, 418] width 456 height 17
click at [565, 359] on input "Ordem de chegada Consumidos: 30 / 38 Horário: 07:00 Clínica: Laboratorio [GEOGR…" at bounding box center [559, 352] width 11 height 14
radio input "true"
click at [996, 659] on button "Confirmar" at bounding box center [995, 657] width 87 height 27
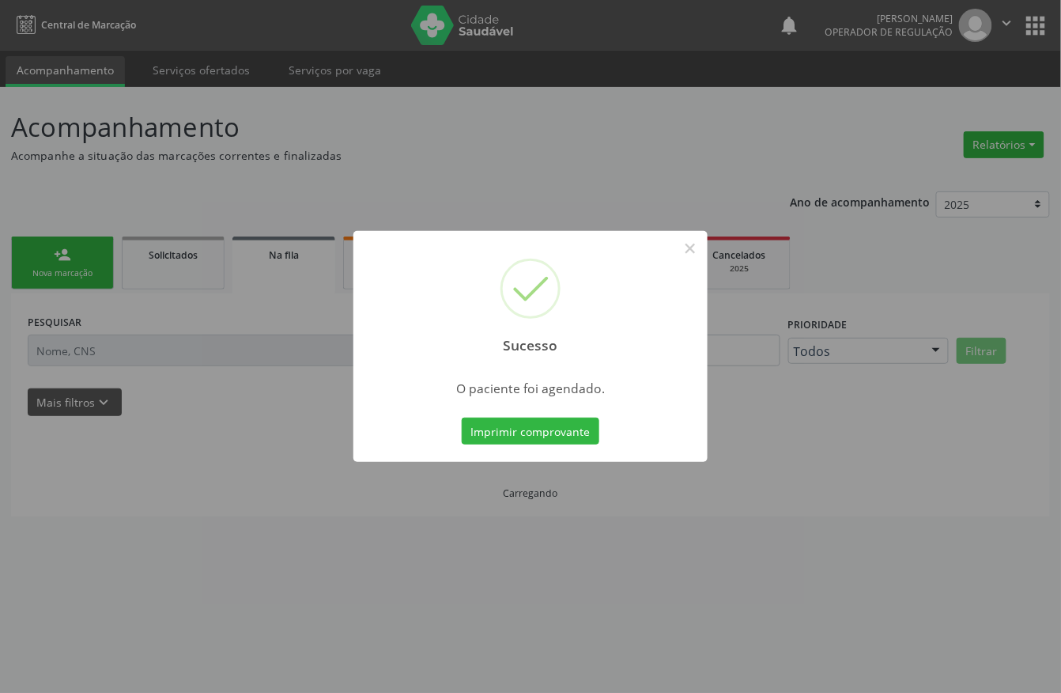
scroll to position [0, 0]
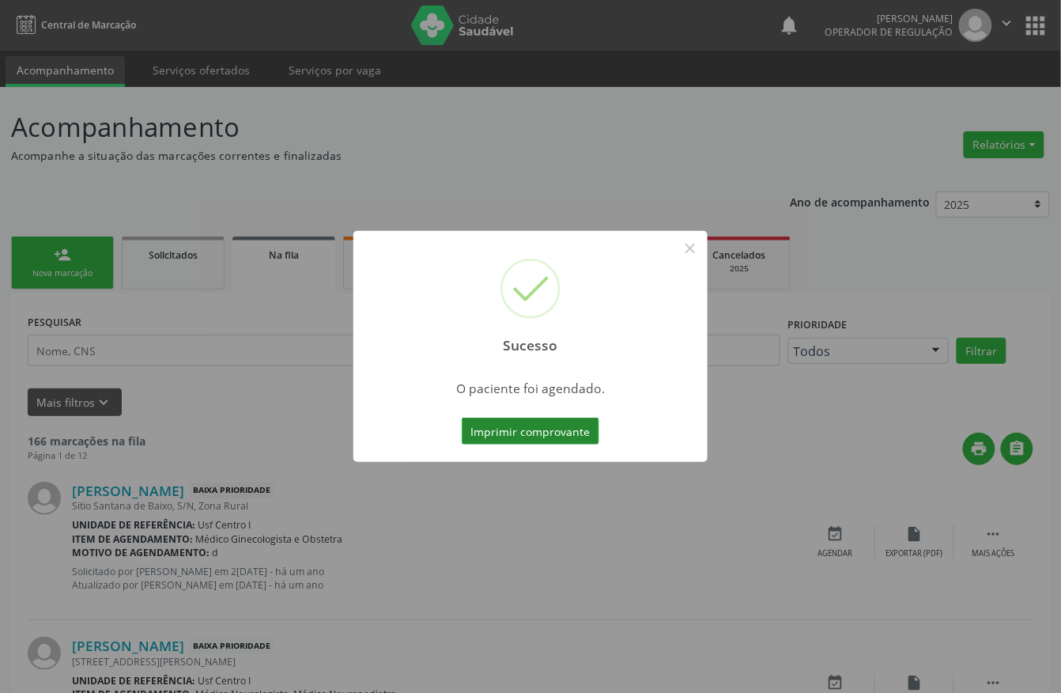
click at [538, 419] on button "Imprimir comprovante" at bounding box center [531, 431] width 138 height 27
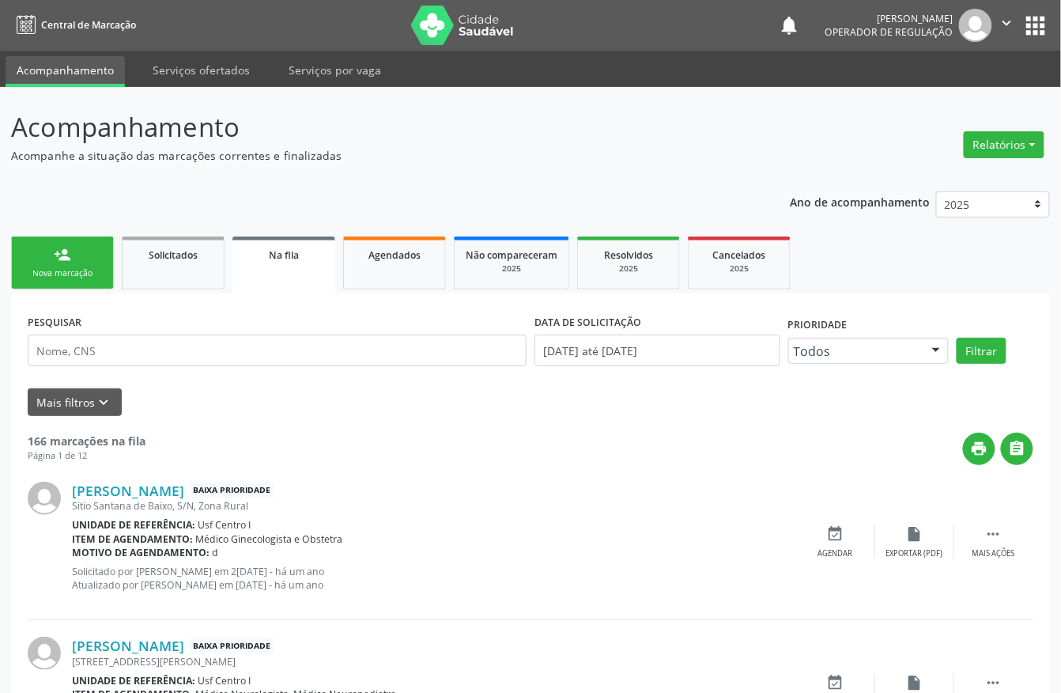
click at [68, 273] on div "Nova marcação" at bounding box center [62, 273] width 79 height 12
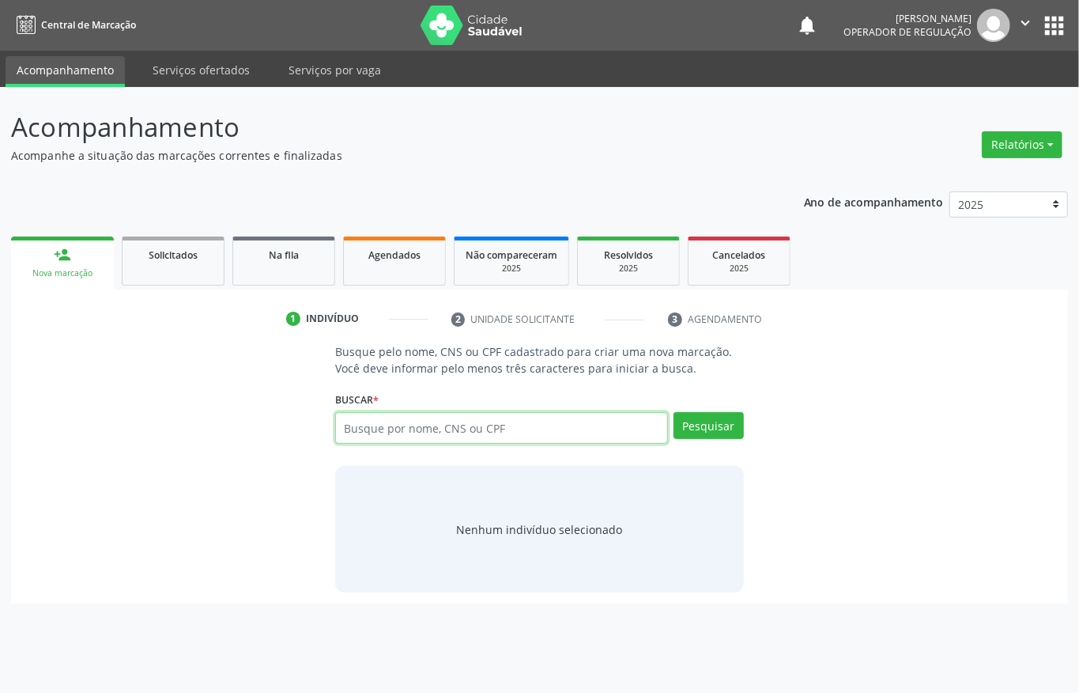
click at [463, 427] on input "text" at bounding box center [501, 428] width 333 height 32
paste input "702305112473817"
type input "702305112473817"
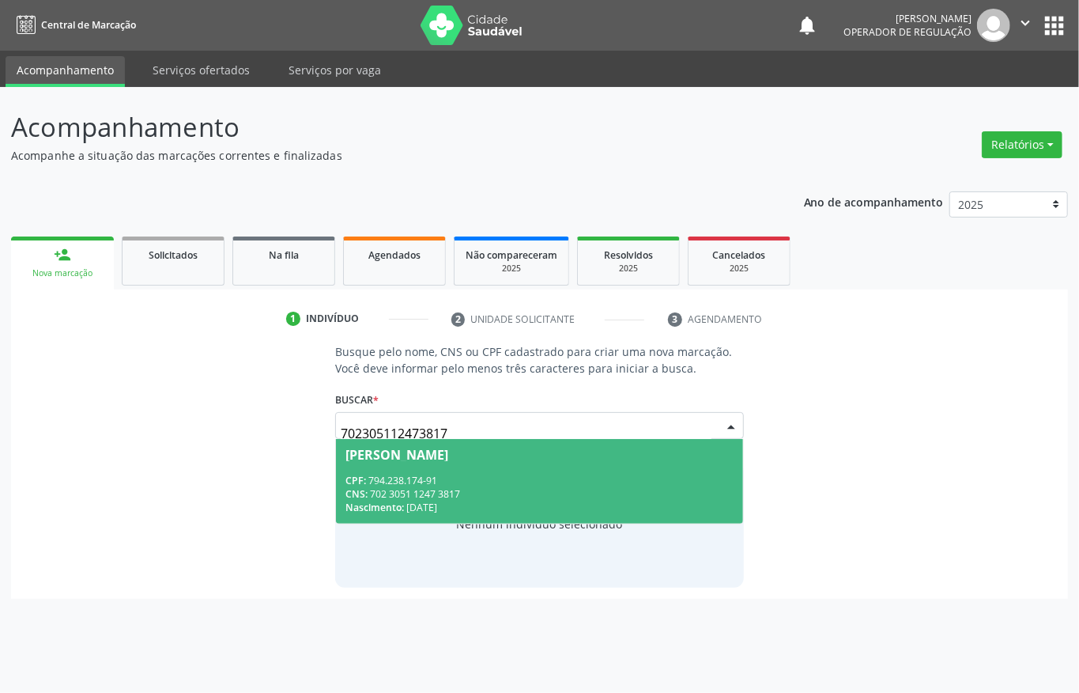
click at [503, 474] on div "CPF: 794.238.174-91" at bounding box center [540, 480] width 388 height 13
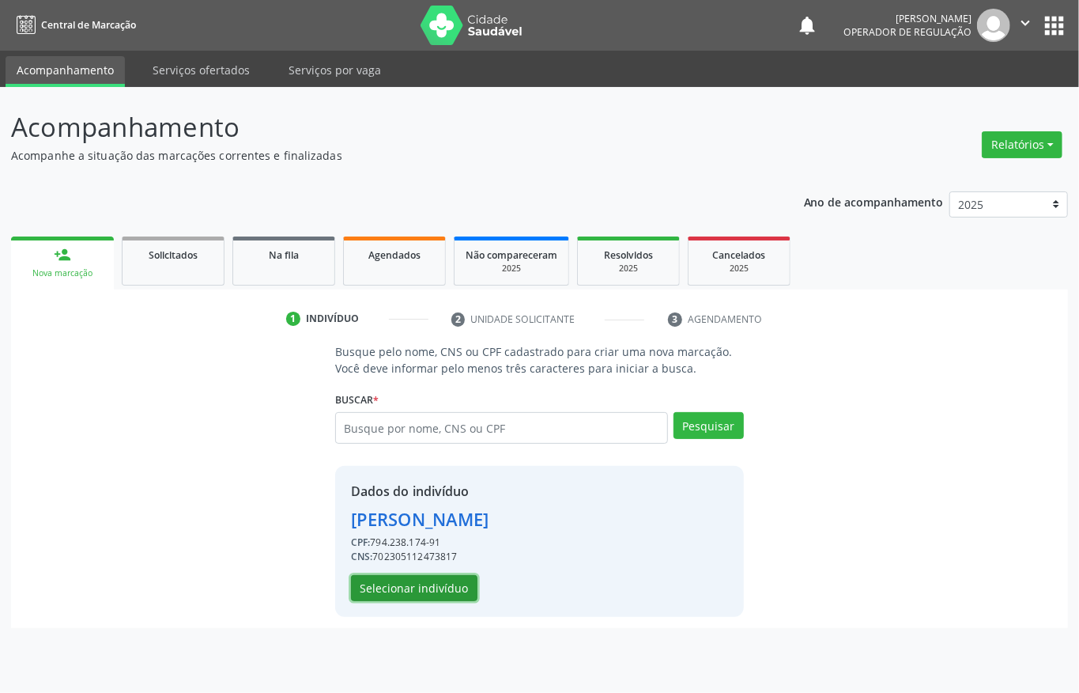
click at [421, 587] on button "Selecionar indivíduo" at bounding box center [414, 588] width 127 height 27
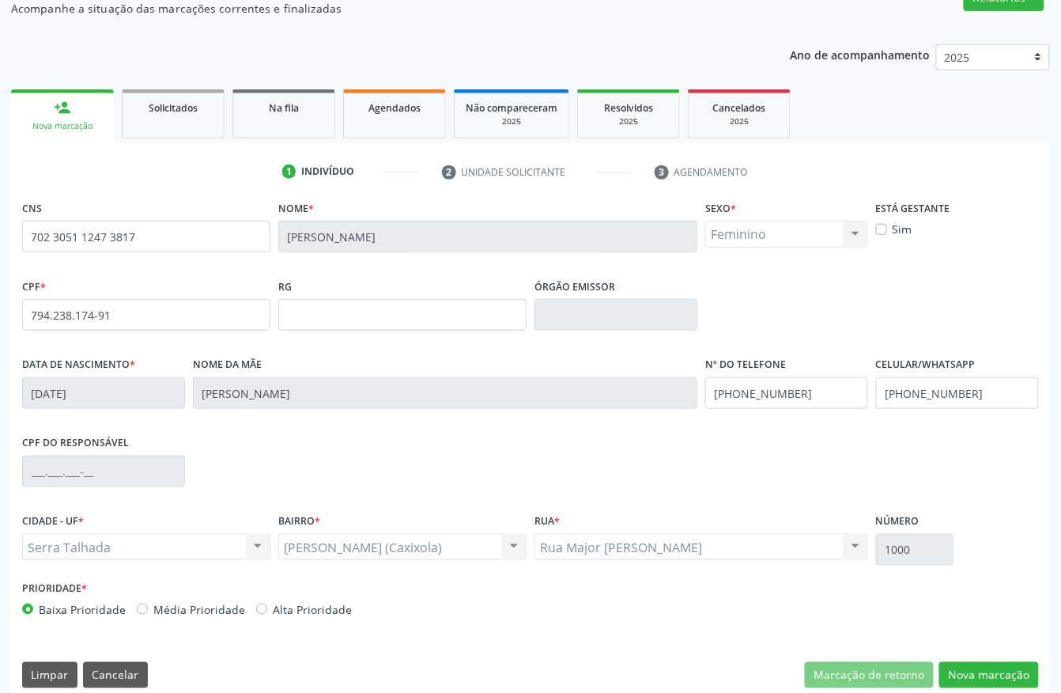
scroll to position [165, 0]
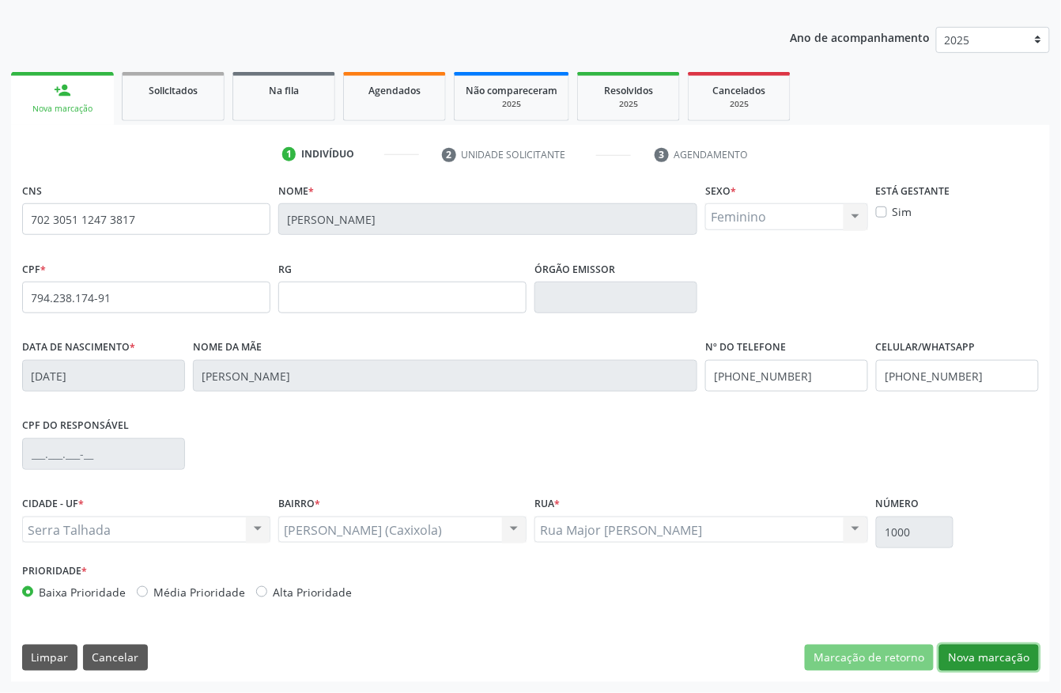
click at [1004, 646] on button "Nova marcação" at bounding box center [989, 657] width 100 height 27
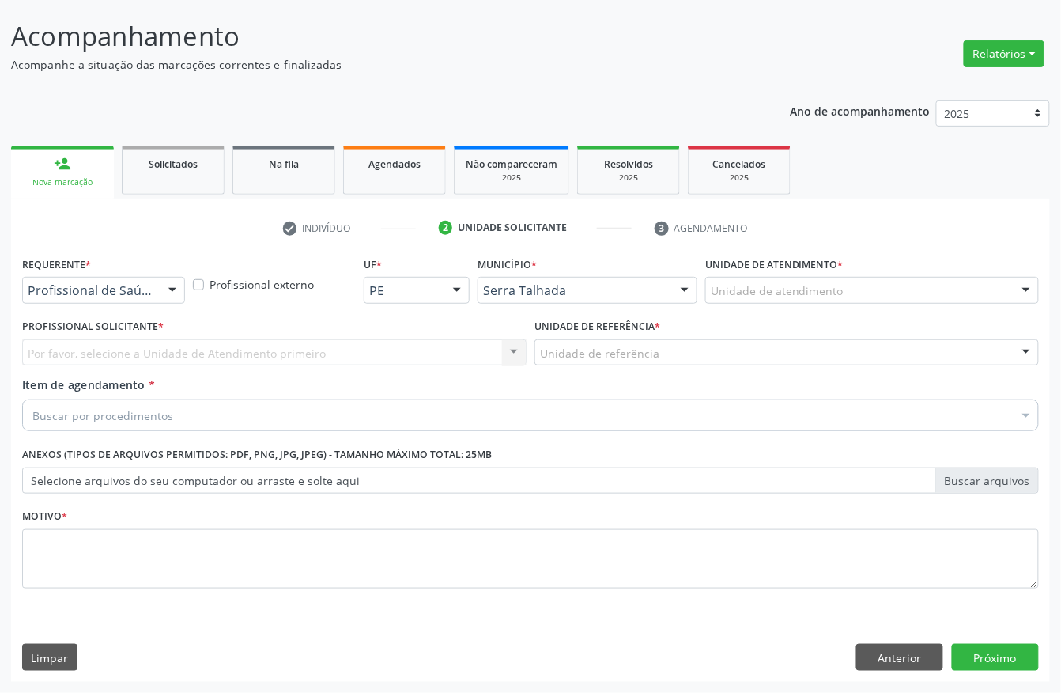
scroll to position [93, 0]
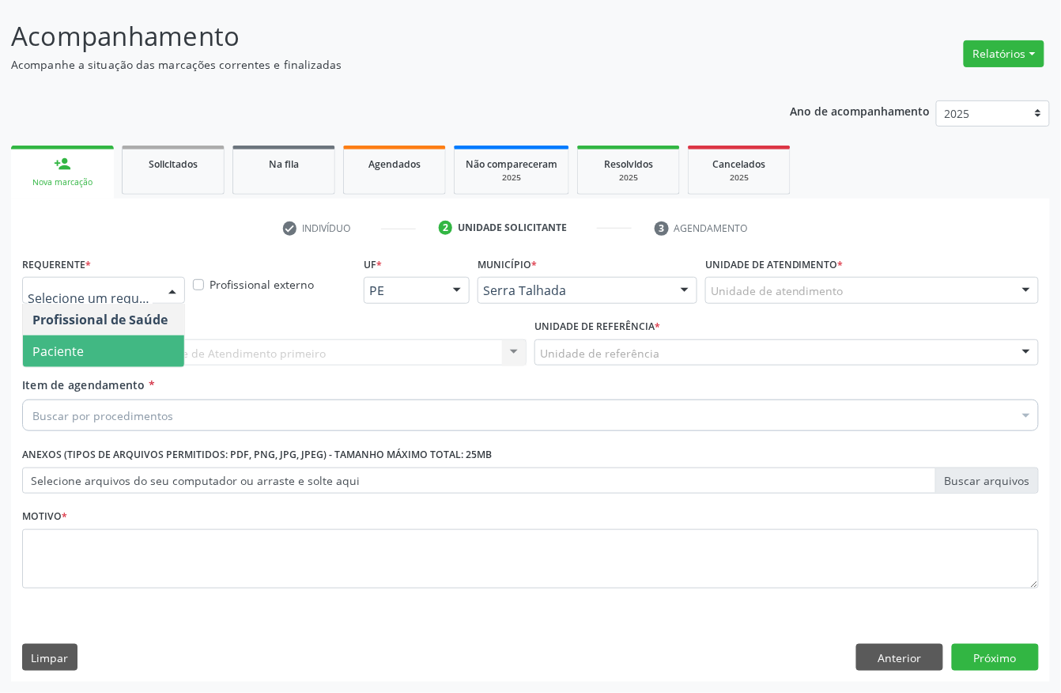
click at [57, 350] on span "Paciente" at bounding box center [57, 350] width 51 height 17
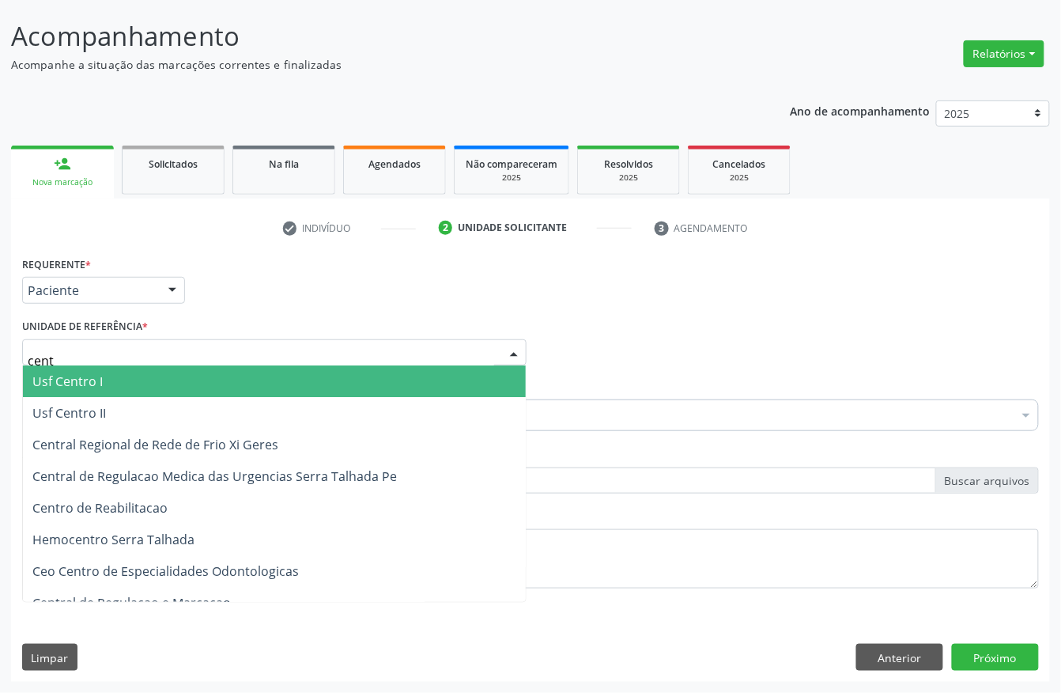
type input "centr"
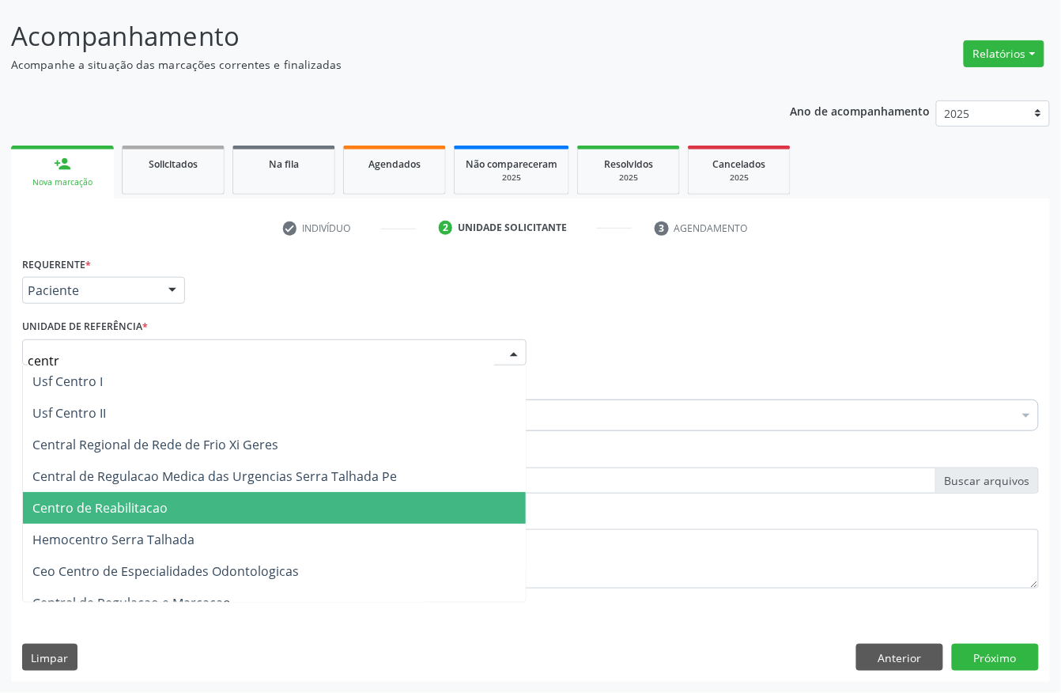
click at [174, 501] on span "Centro de Reabilitacao" at bounding box center [274, 508] width 503 height 32
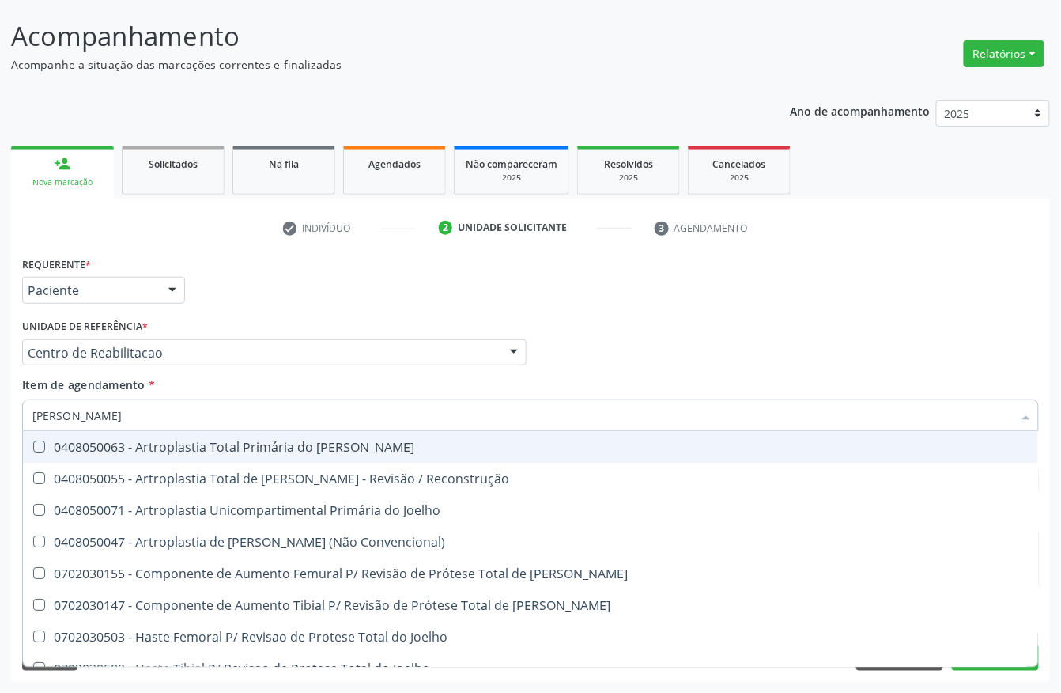
type input "joelh"
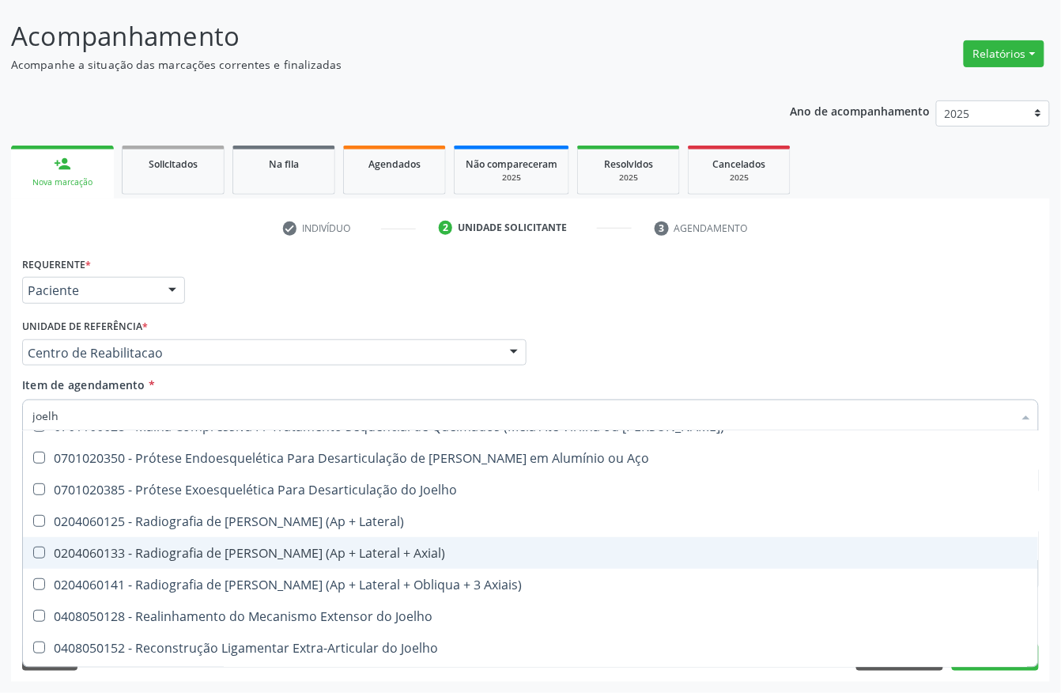
scroll to position [260, 0]
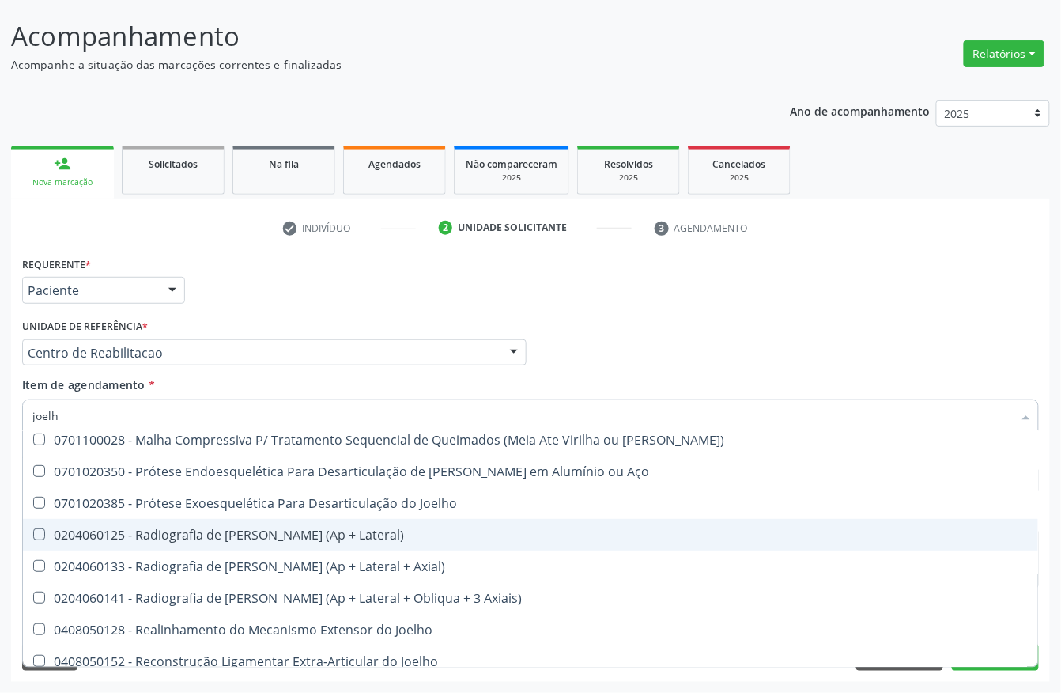
click at [66, 532] on div "0204060125 - Radiografia de [PERSON_NAME] (Ap + Lateral)" at bounding box center [530, 534] width 996 height 13
checkbox Lateral\) "true"
click at [5, 529] on div "Acompanhamento Acompanhe a situação das marcações correntes e finalizadas Relat…" at bounding box center [530, 344] width 1061 height 697
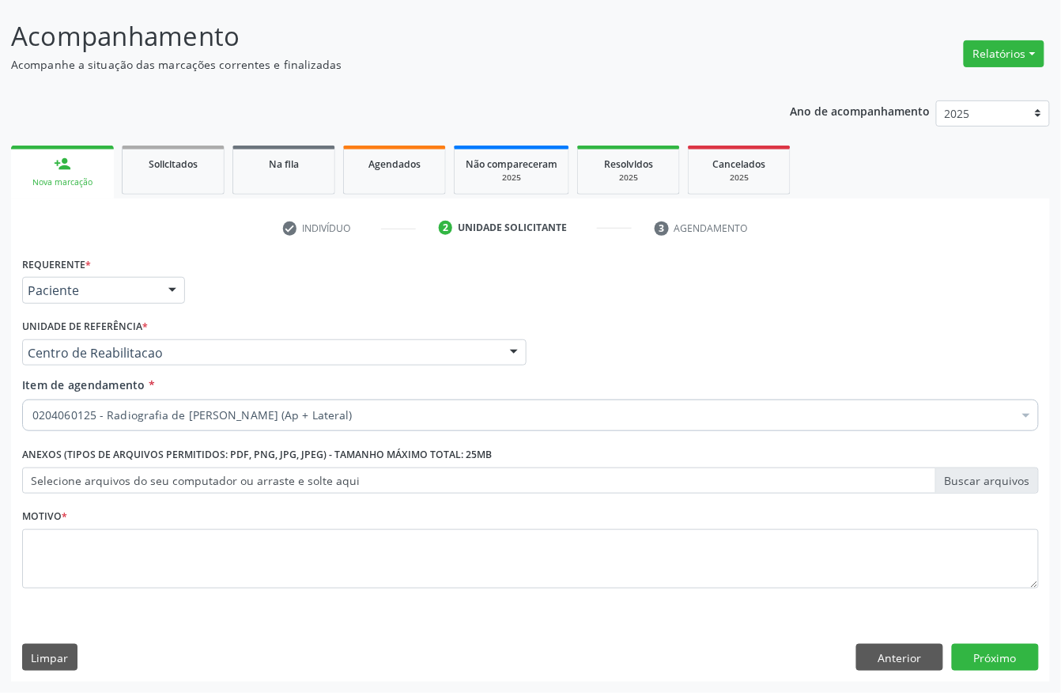
scroll to position [0, 0]
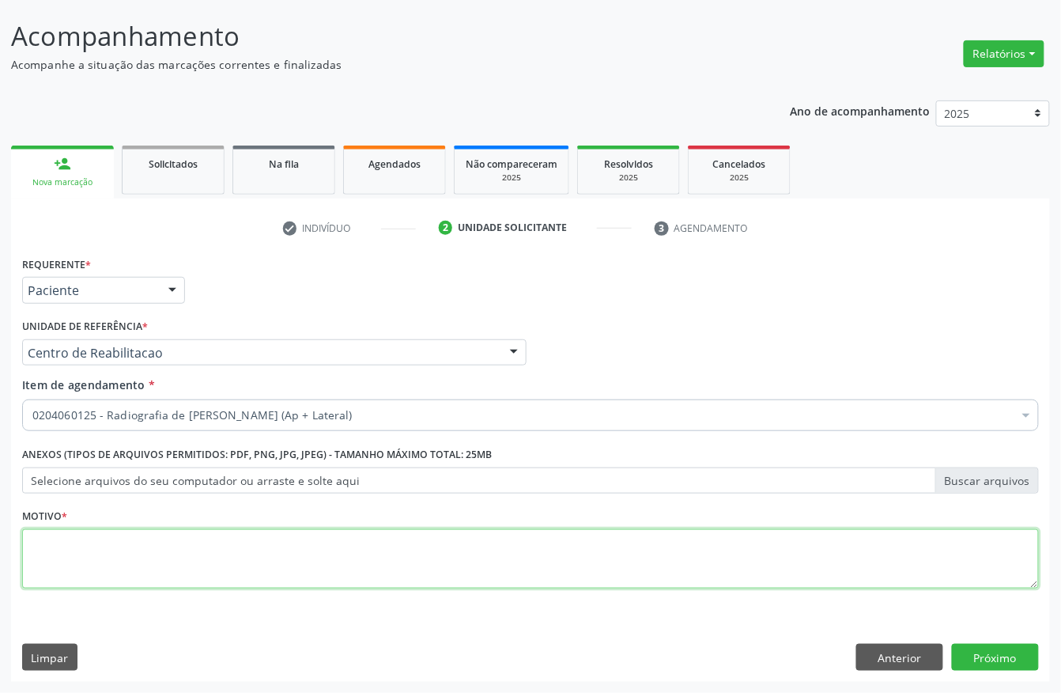
click at [76, 565] on textarea at bounding box center [530, 559] width 1017 height 60
type textarea "."
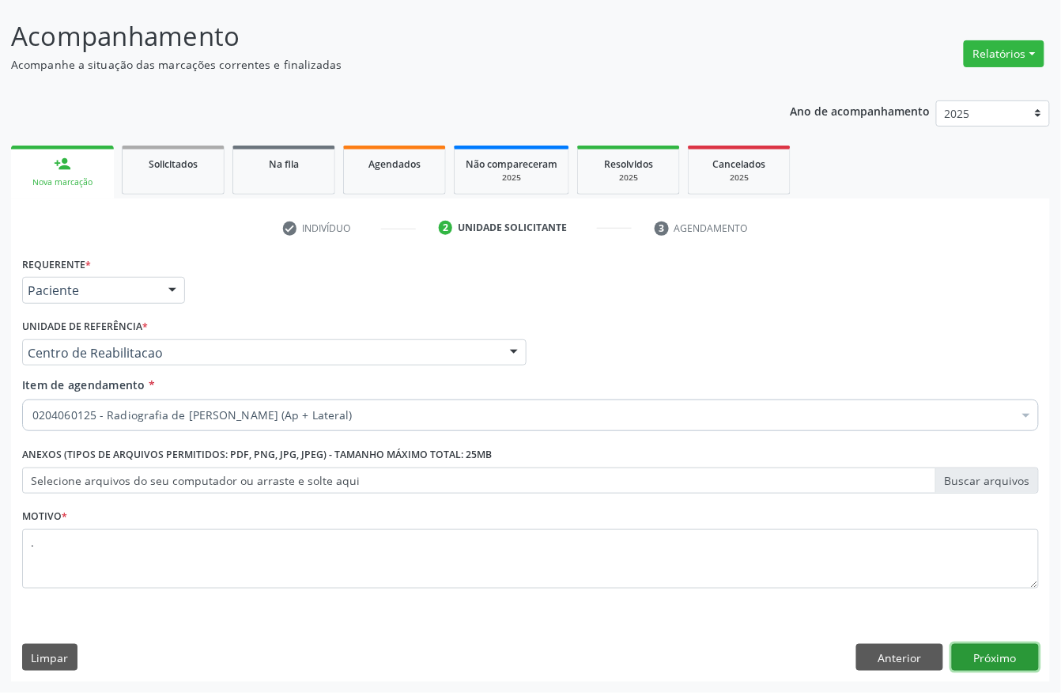
click at [987, 650] on button "Próximo" at bounding box center [995, 657] width 87 height 27
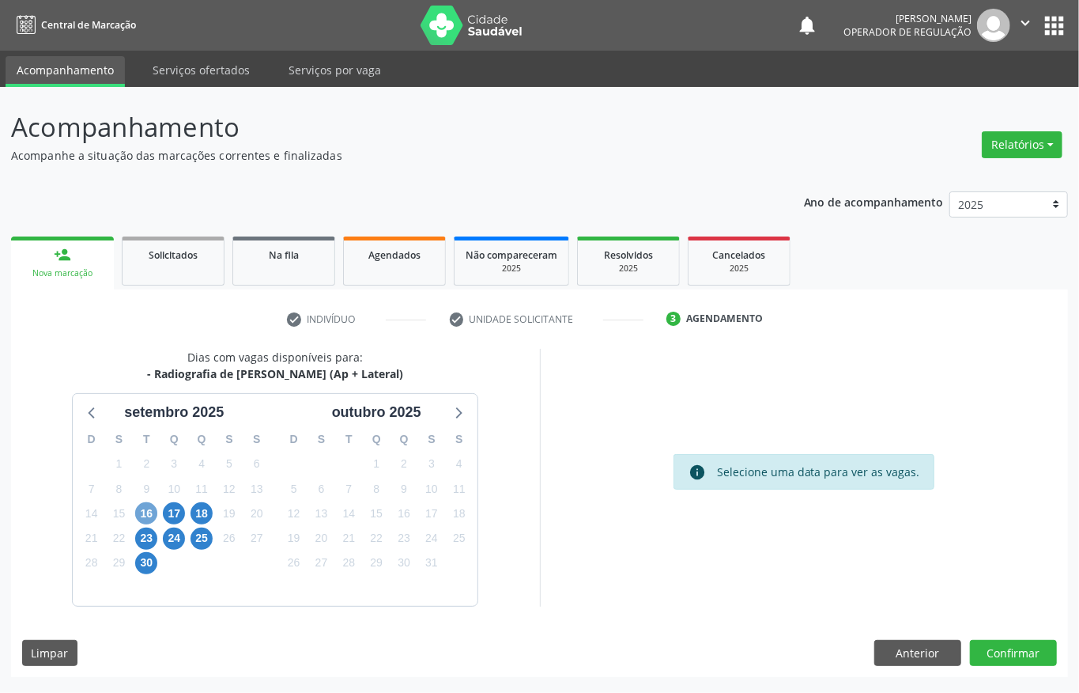
click at [138, 509] on span "16" at bounding box center [146, 513] width 22 height 22
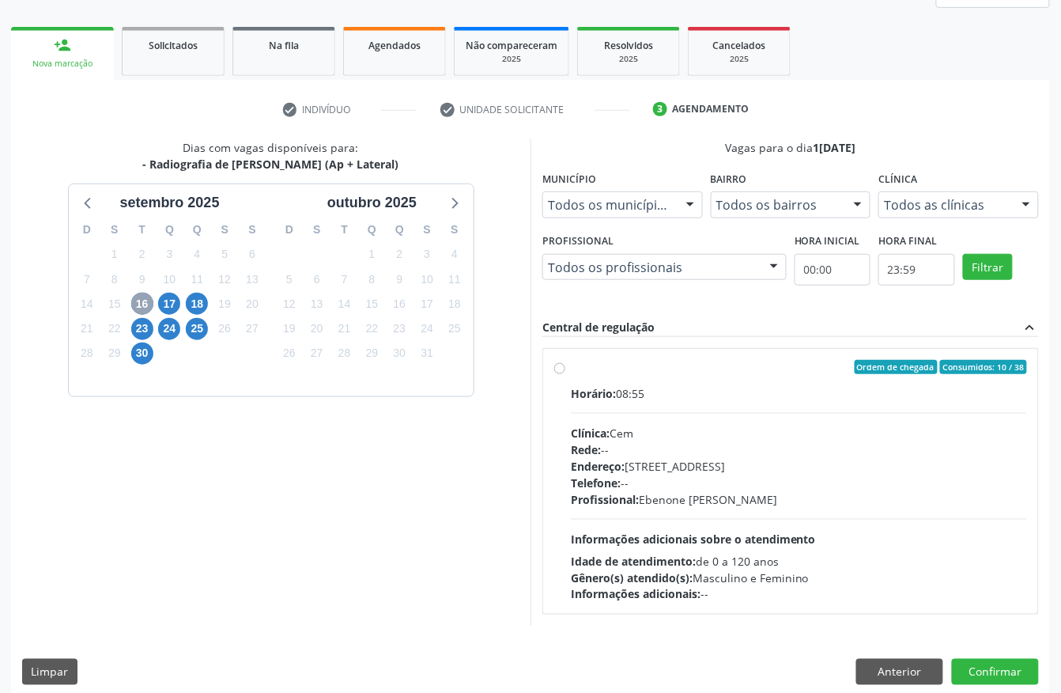
scroll to position [210, 0]
click at [685, 427] on div "Clínica: Cem" at bounding box center [799, 432] width 456 height 17
click at [565, 373] on input "Ordem de chegada Consumidos: 10 / 38 Horário: 08:55 Clínica: Cem Rede: -- Ender…" at bounding box center [559, 366] width 11 height 14
radio input "true"
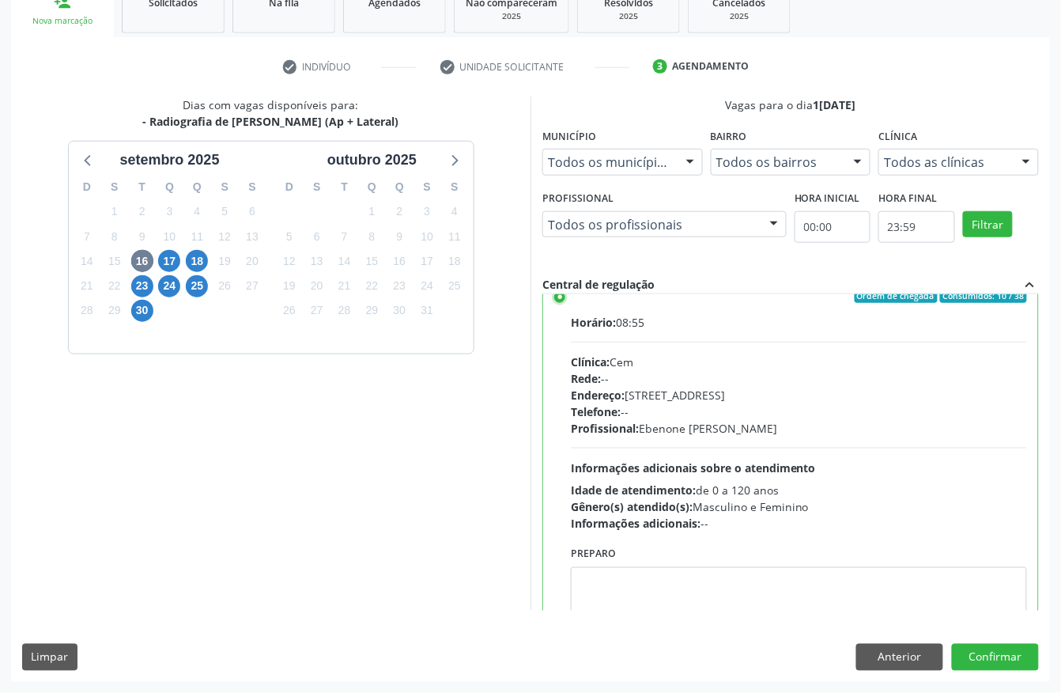
scroll to position [0, 0]
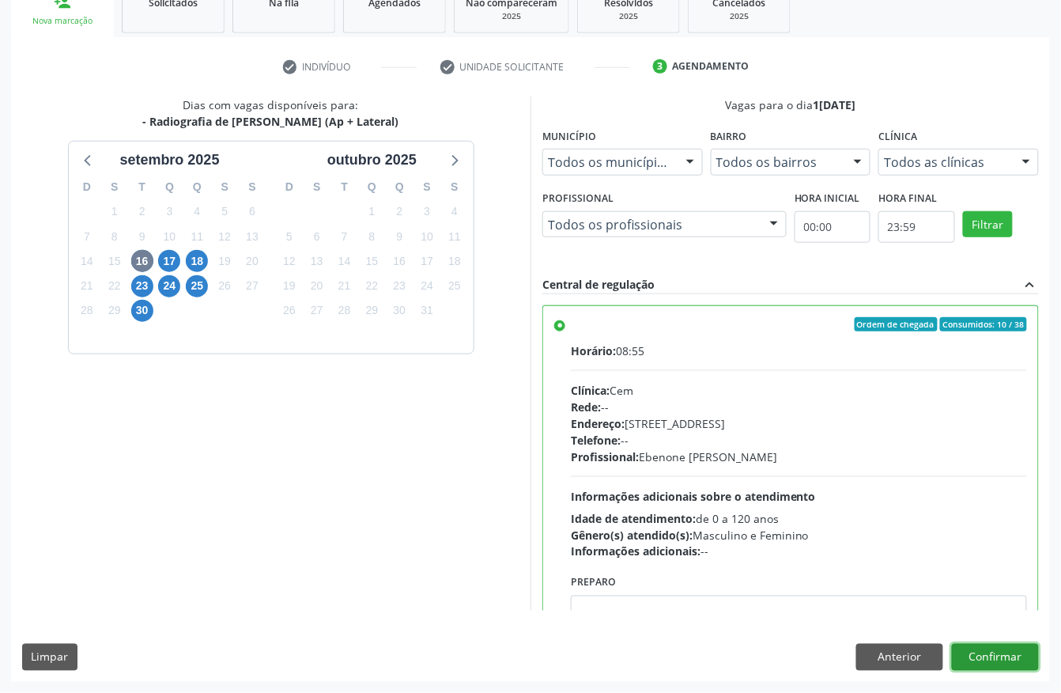
click at [974, 646] on button "Confirmar" at bounding box center [995, 657] width 87 height 27
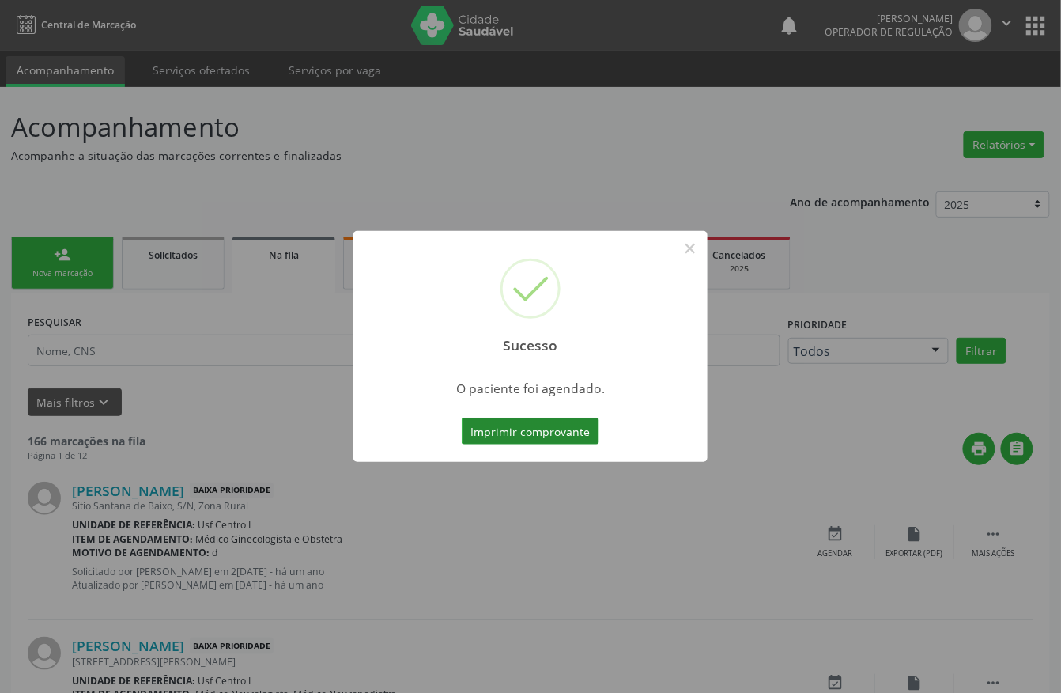
click at [528, 430] on button "Imprimir comprovante" at bounding box center [531, 431] width 138 height 27
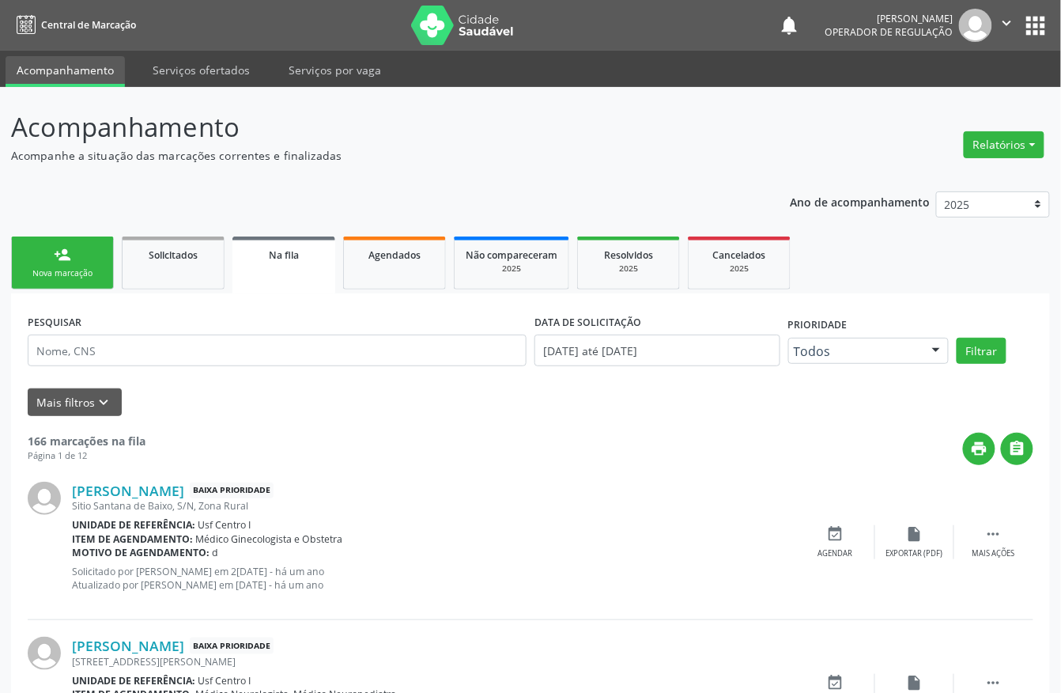
click at [47, 259] on link "person_add Nova marcação" at bounding box center [62, 262] width 103 height 53
click at [52, 267] on div "Nova marcação" at bounding box center [62, 273] width 79 height 12
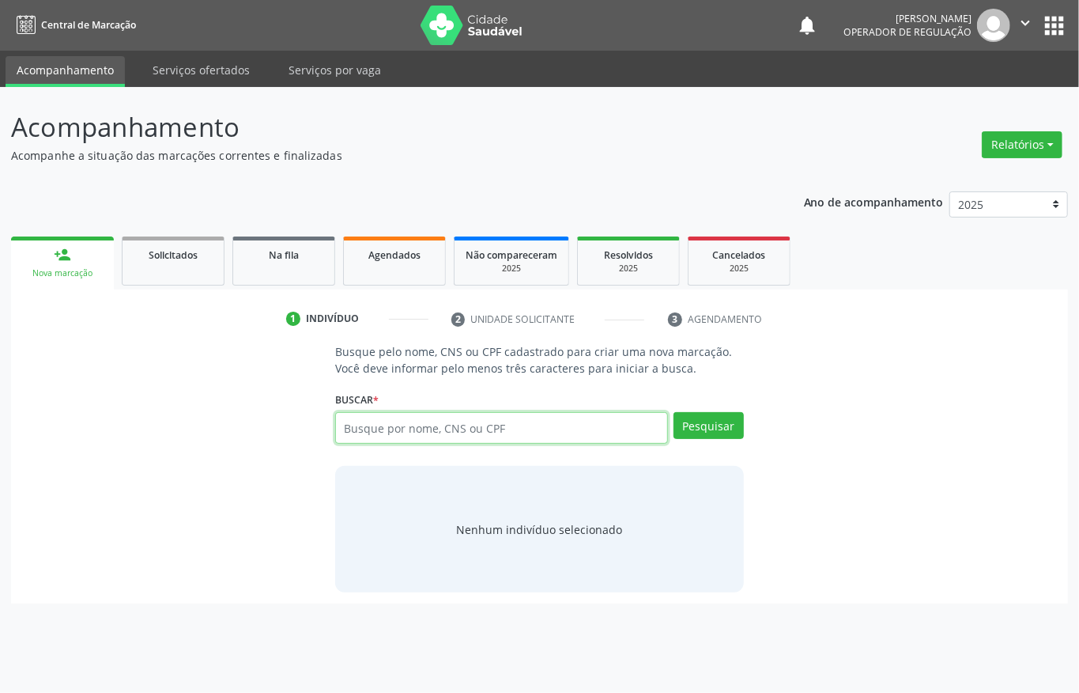
click at [384, 433] on input "text" at bounding box center [501, 428] width 333 height 32
paste input "702305112473817"
type input "702305112473817"
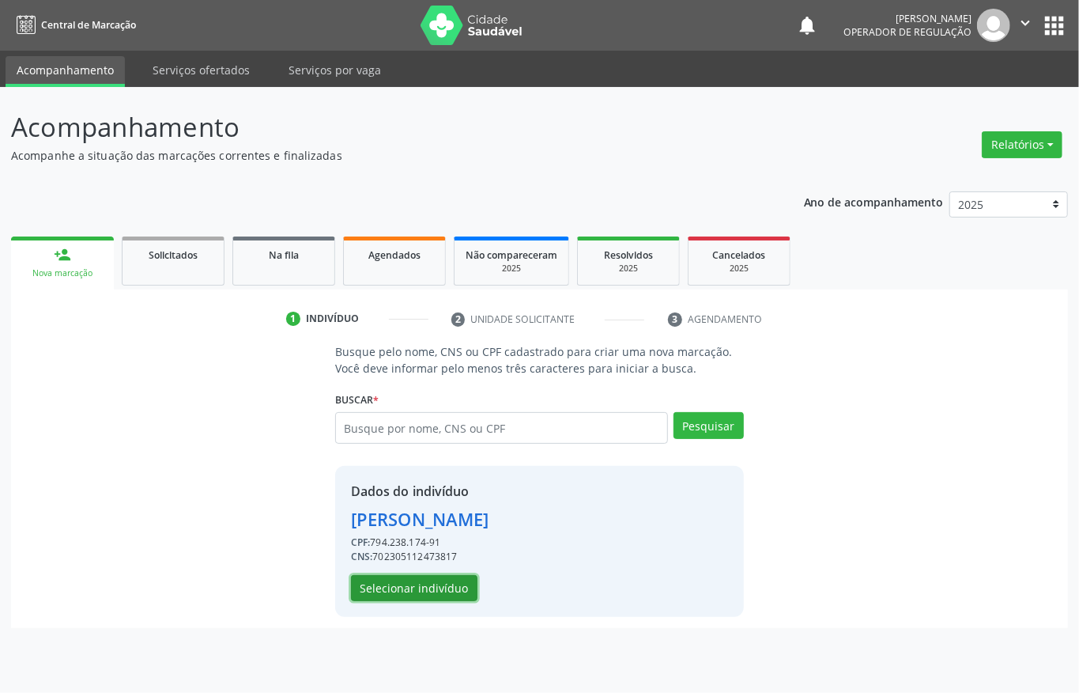
click at [455, 583] on button "Selecionar indivíduo" at bounding box center [414, 588] width 127 height 27
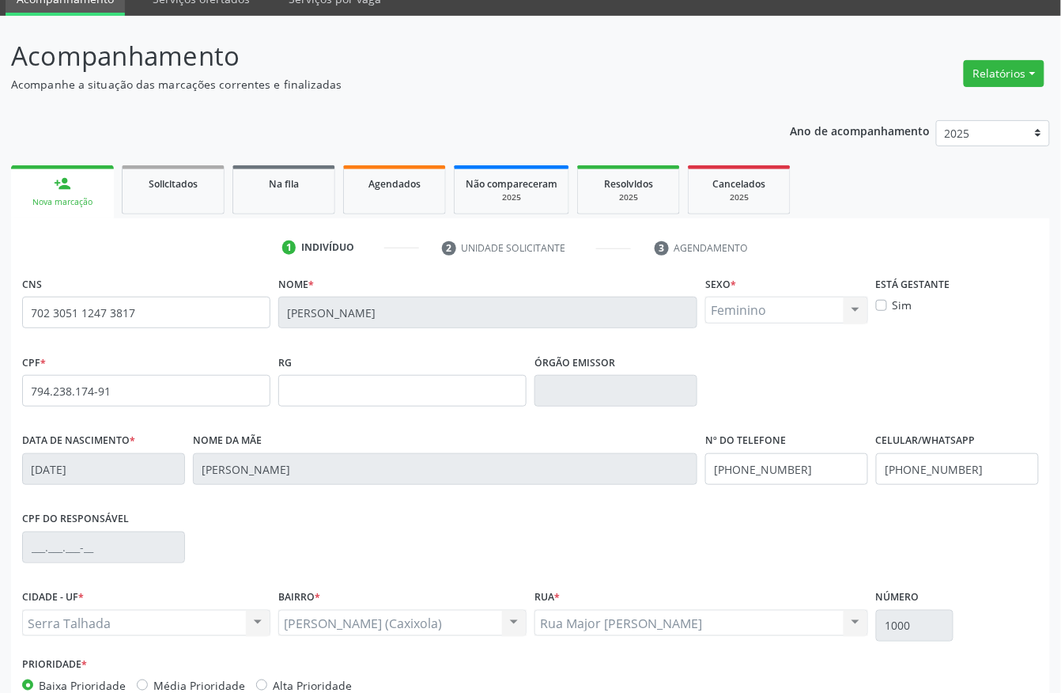
scroll to position [165, 0]
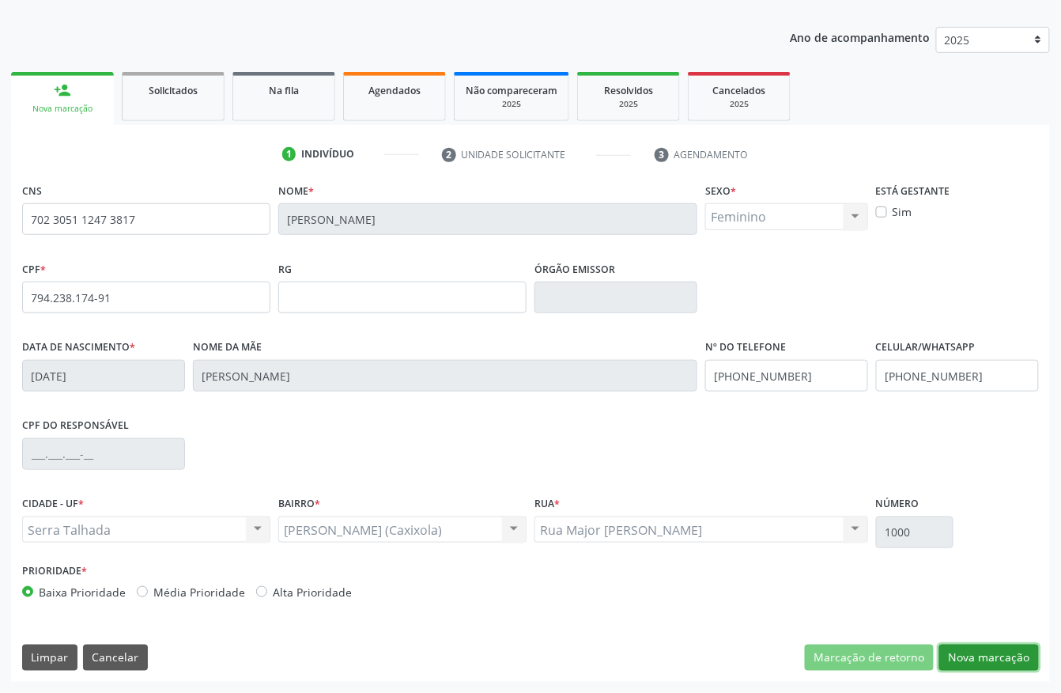
click at [1013, 650] on button "Nova marcação" at bounding box center [989, 657] width 100 height 27
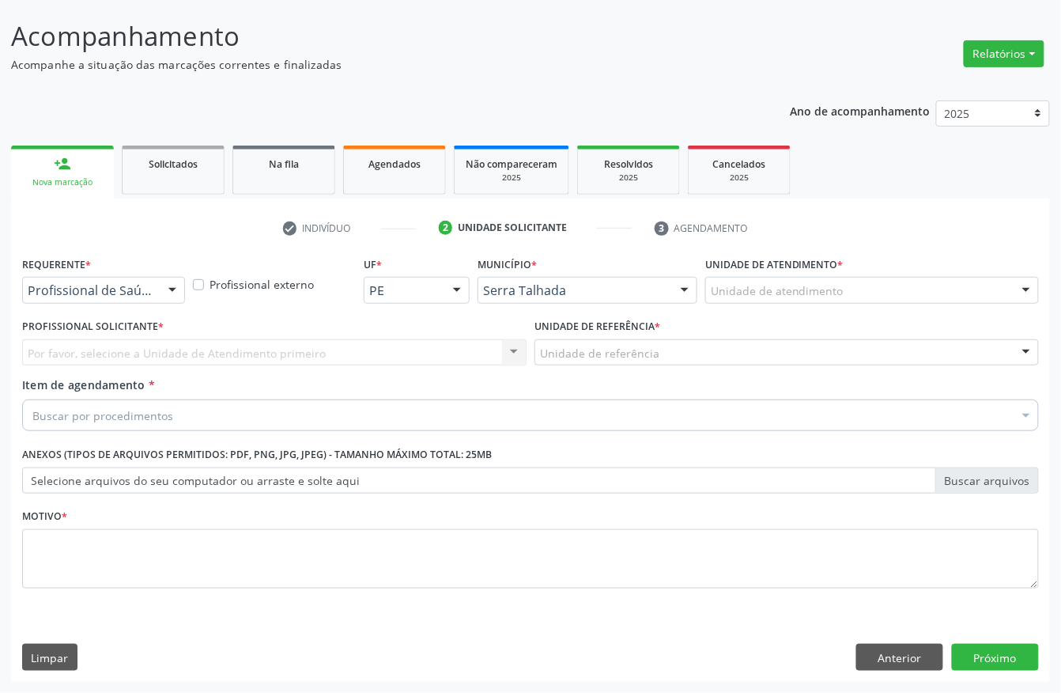
scroll to position [93, 0]
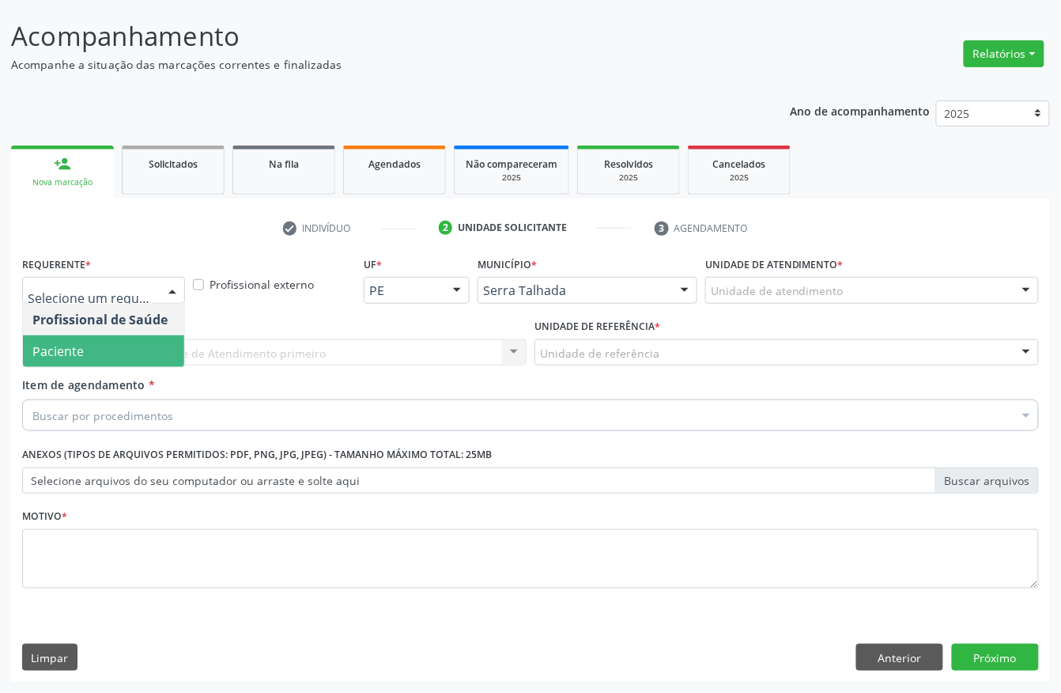
click at [89, 338] on span "Paciente" at bounding box center [103, 351] width 161 height 32
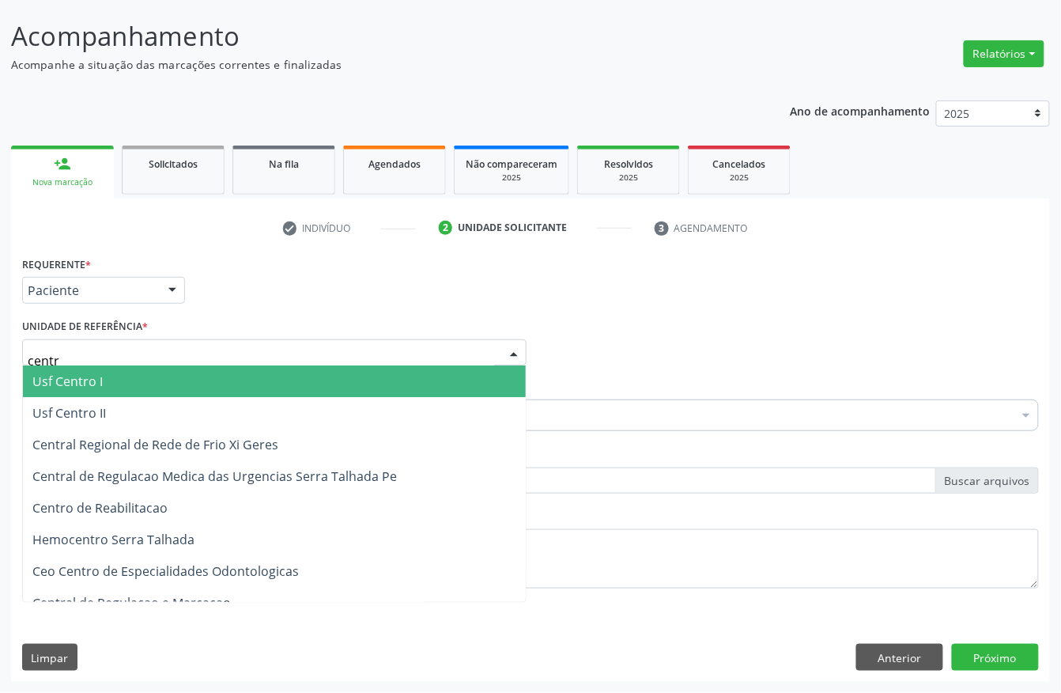
type input "centro"
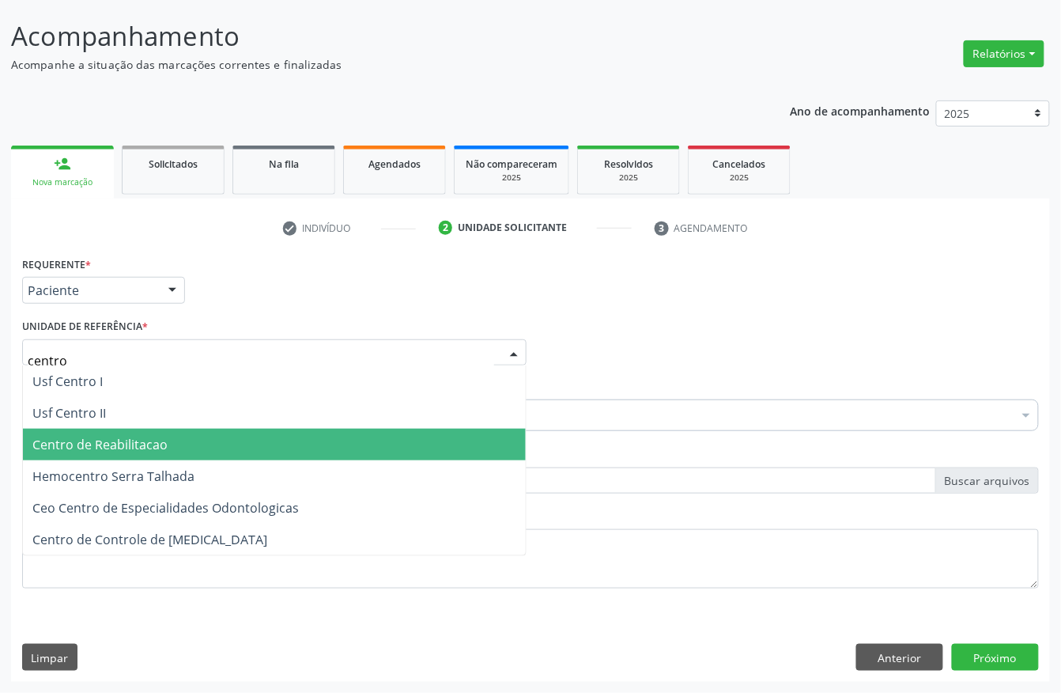
click at [76, 440] on span "Centro de Reabilitacao" at bounding box center [99, 444] width 135 height 17
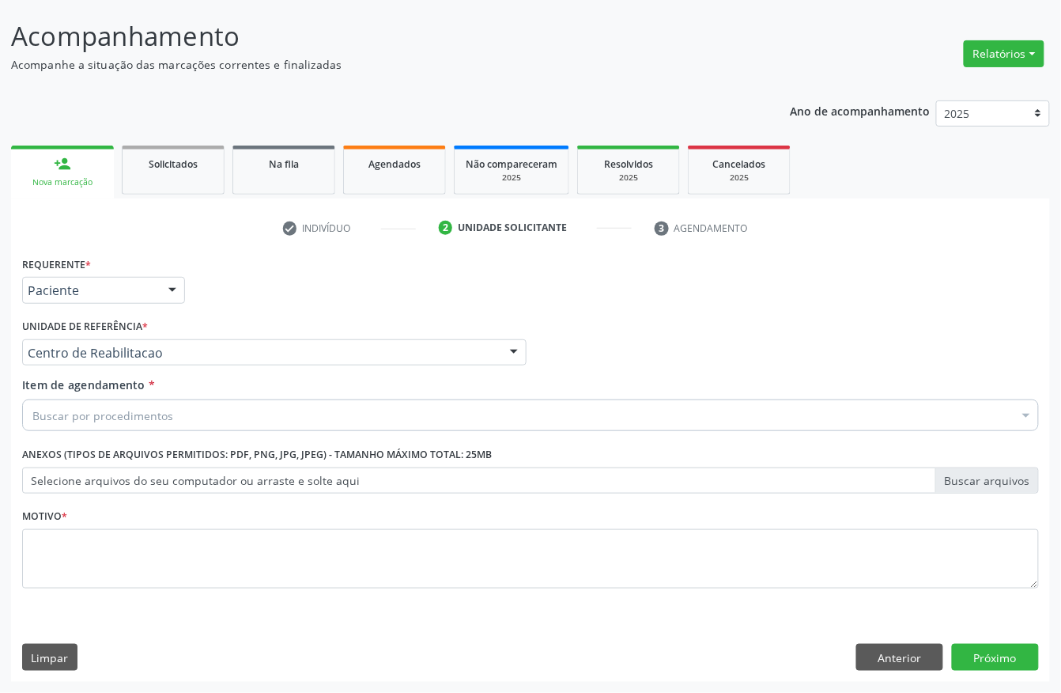
click at [77, 424] on div "Buscar por procedimentos" at bounding box center [530, 415] width 1017 height 32
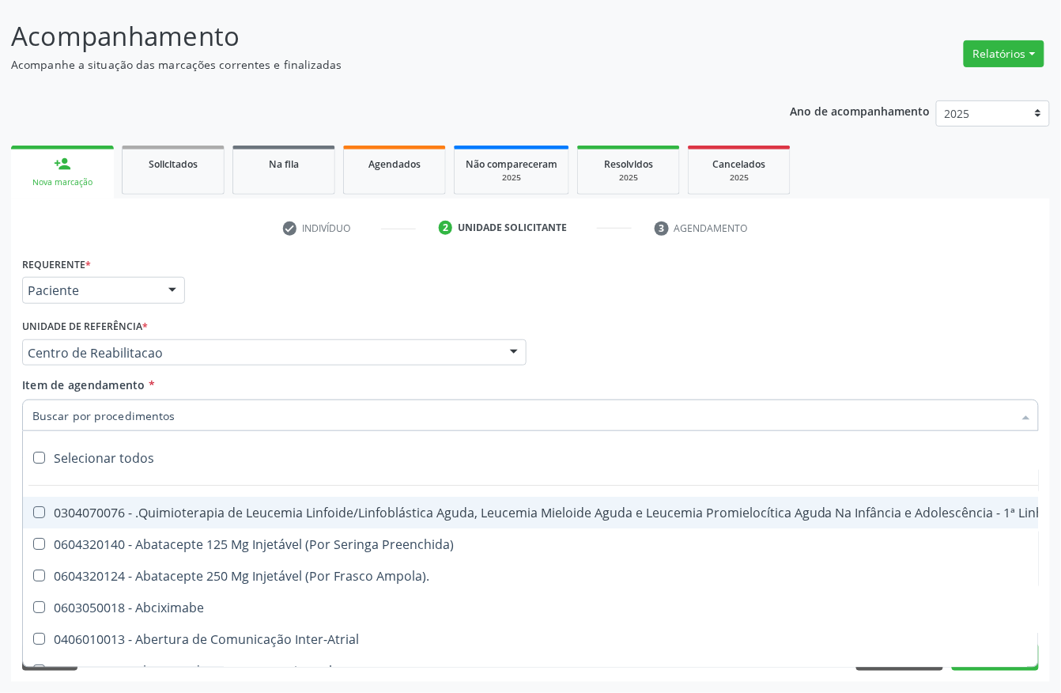
click at [77, 412] on input "Item de agendamento *" at bounding box center [522, 415] width 981 height 32
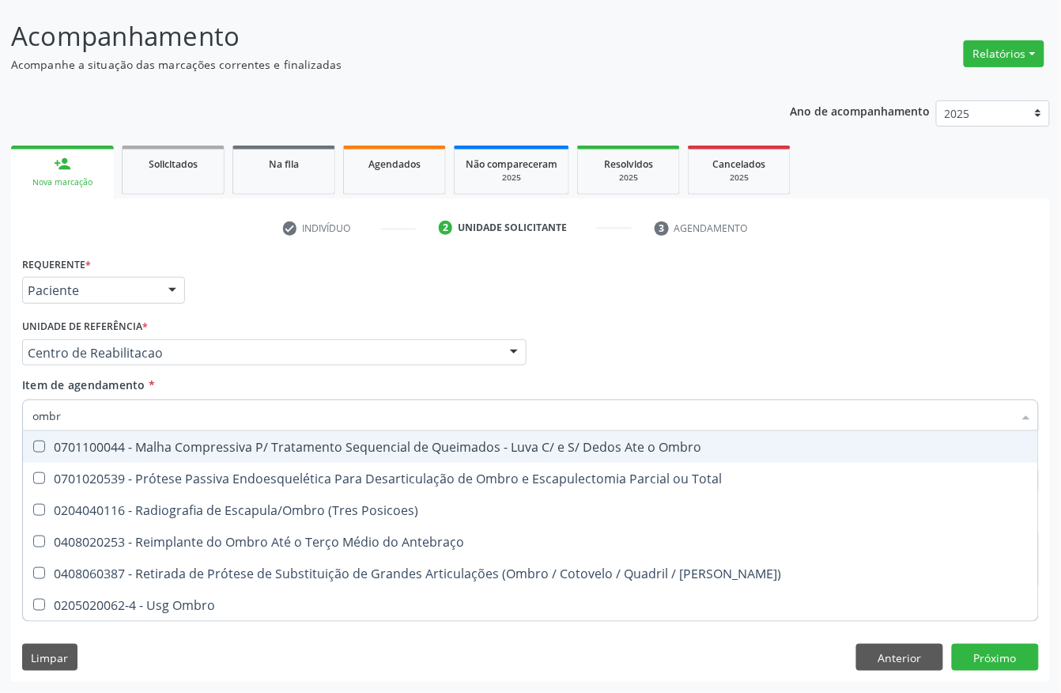
type input "ombro"
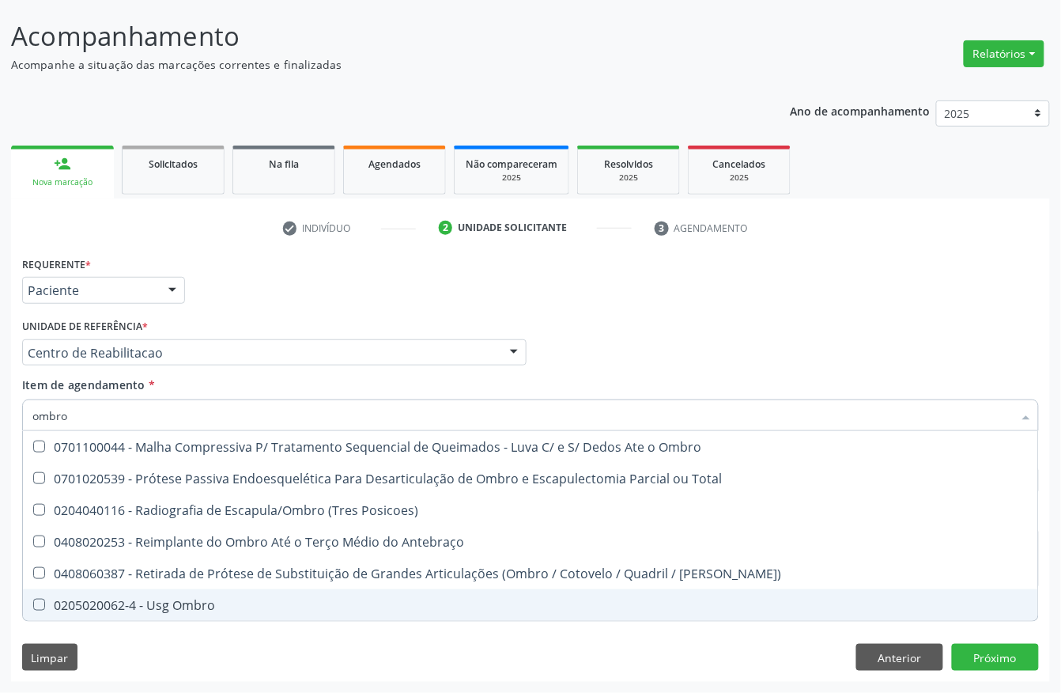
click at [92, 602] on div "0205020062-4 - Usg Ombro" at bounding box center [530, 605] width 996 height 13
checkbox Ombro "true"
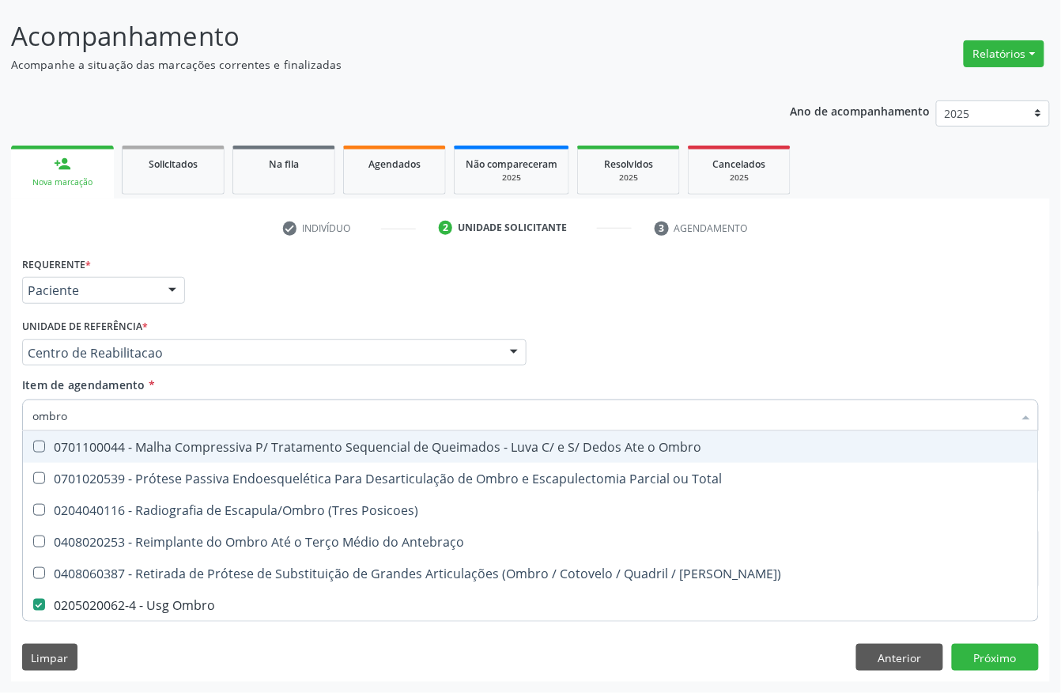
drag, startPoint x: 82, startPoint y: 410, endPoint x: 0, endPoint y: 418, distance: 82.6
click at [0, 418] on div "Acompanhamento Acompanhe a situação das marcações correntes e finalizadas Relat…" at bounding box center [530, 344] width 1061 height 697
type input "qua"
checkbox Ombro "false"
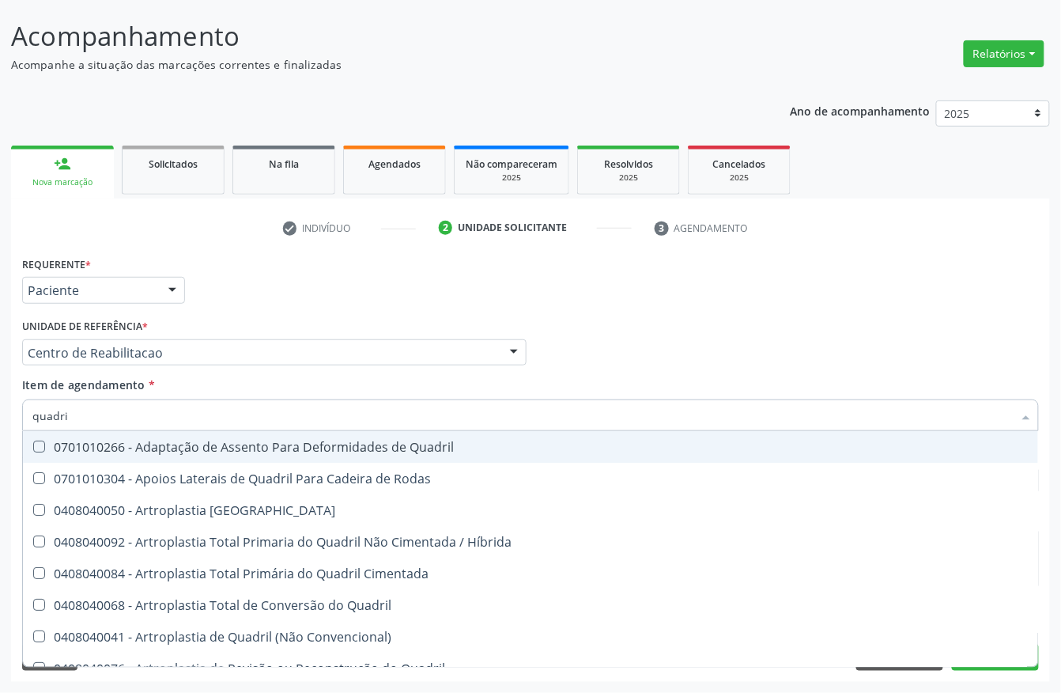
type input "quadril"
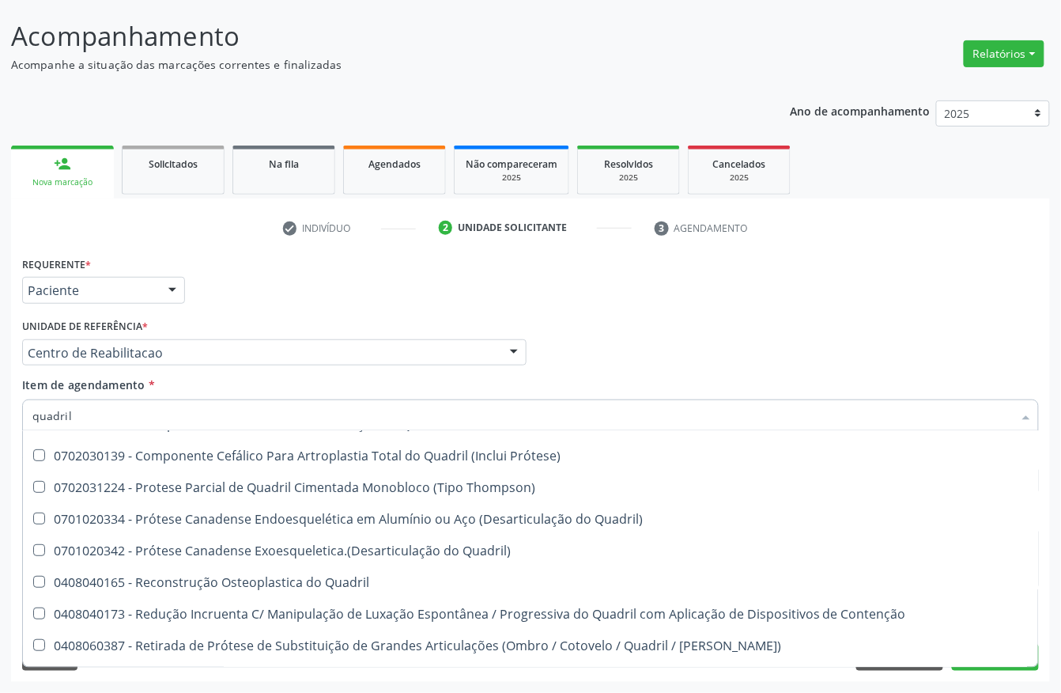
scroll to position [334, 0]
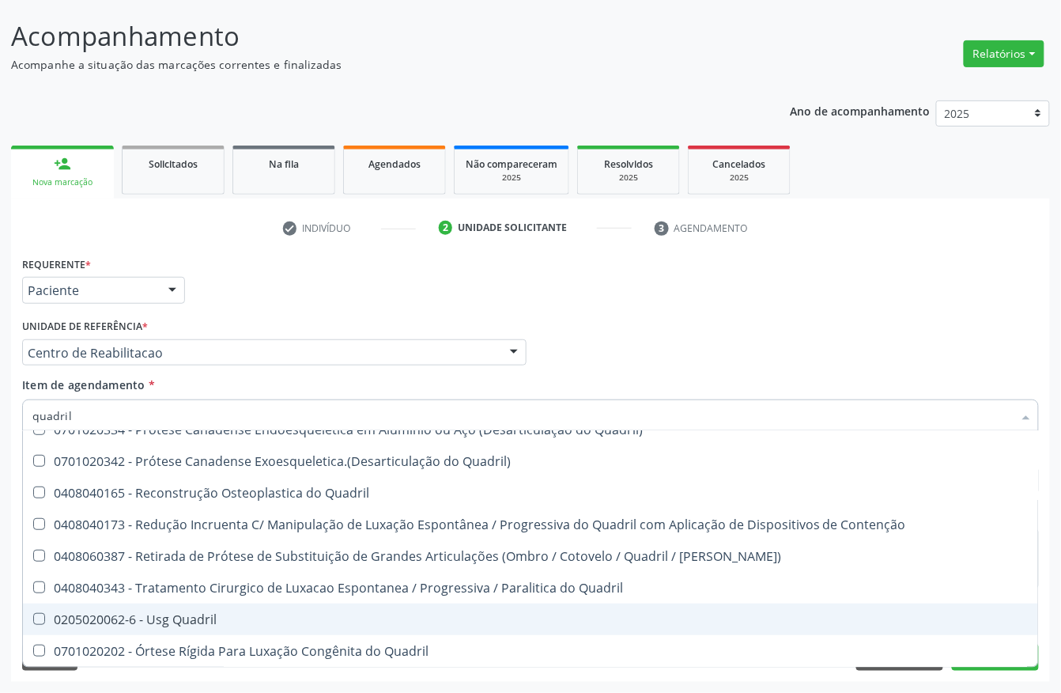
click at [198, 613] on div "0205020062-6 - Usg Quadril" at bounding box center [530, 619] width 996 height 13
checkbox Quadril "true"
click at [0, 520] on div "Acompanhamento Acompanhe a situação das marcações correntes e finalizadas Relat…" at bounding box center [530, 344] width 1061 height 697
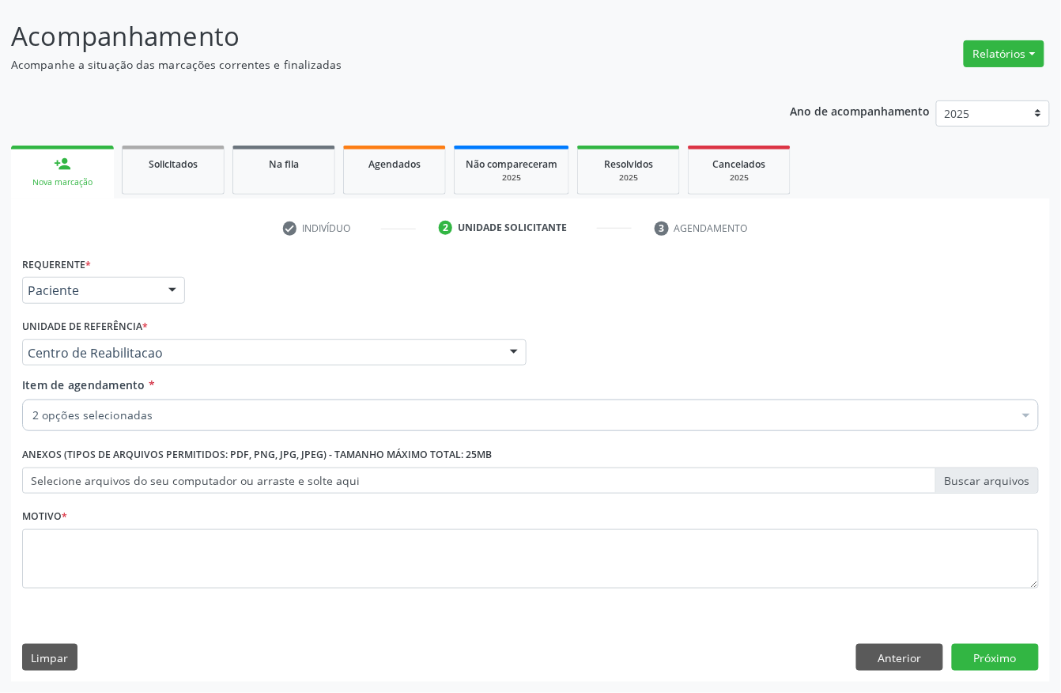
scroll to position [0, 0]
click at [49, 501] on div "Anexos (Tipos de arquivos permitidos: PDF, PNG, JPG, JPEG) - Tamanho máximo tot…" at bounding box center [530, 474] width 1025 height 62
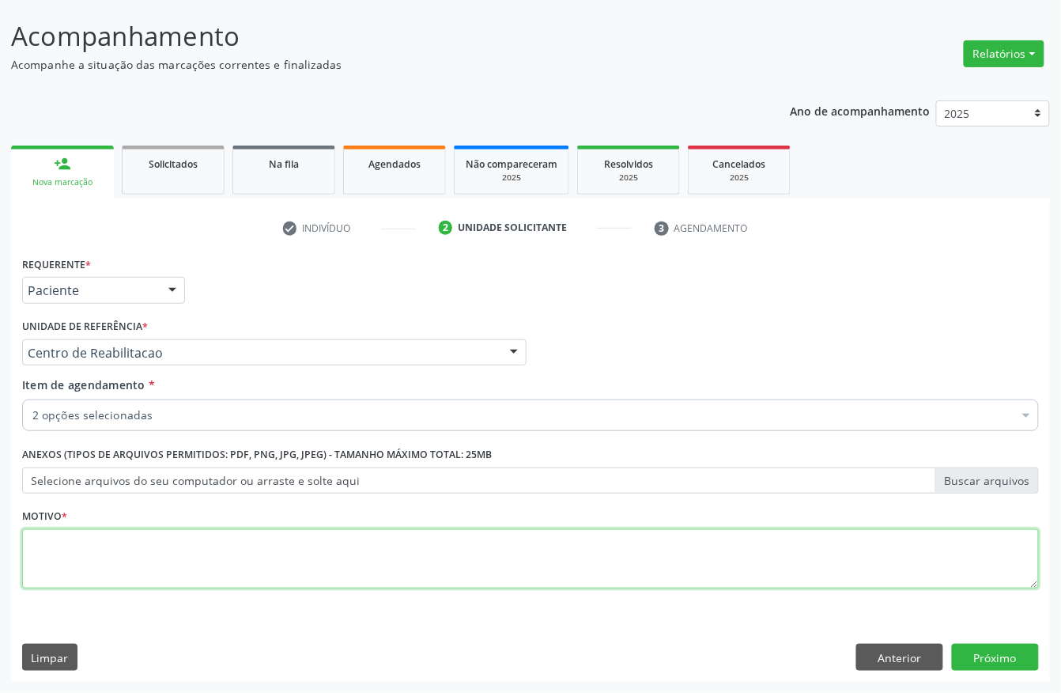
click at [25, 561] on textarea at bounding box center [530, 559] width 1017 height 60
type textarea "."
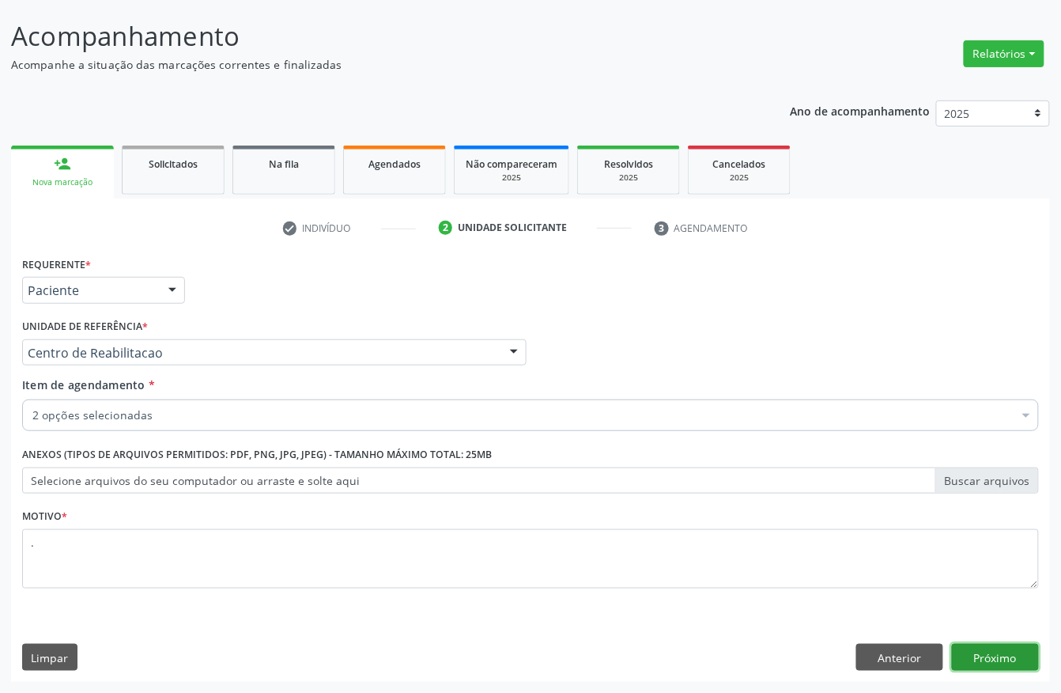
click at [994, 660] on button "Próximo" at bounding box center [995, 657] width 87 height 27
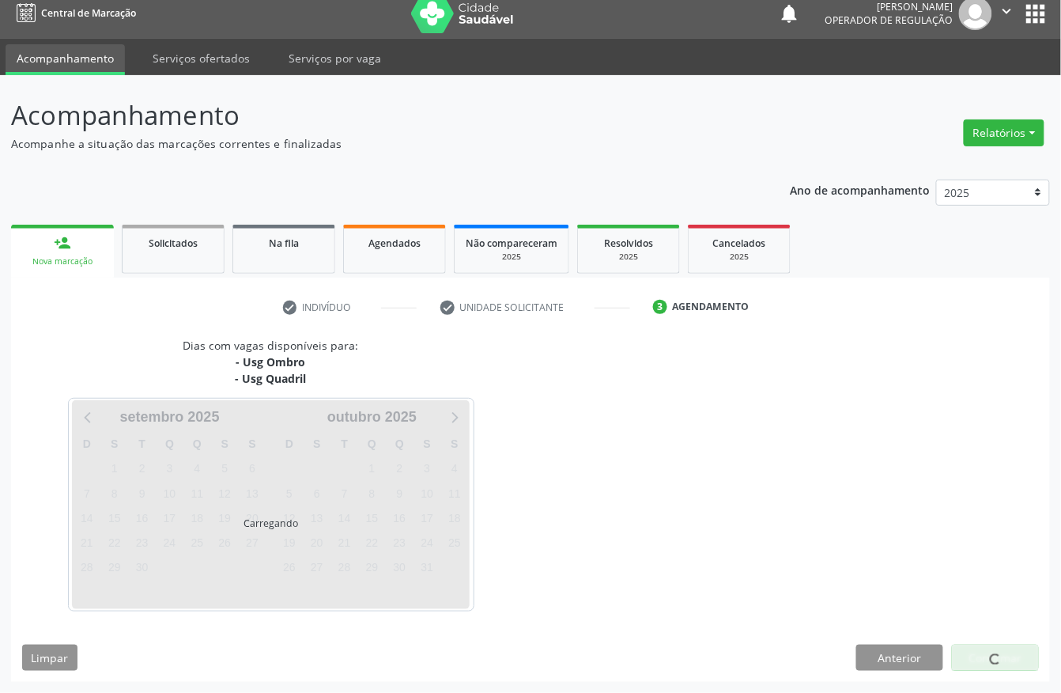
scroll to position [13, 0]
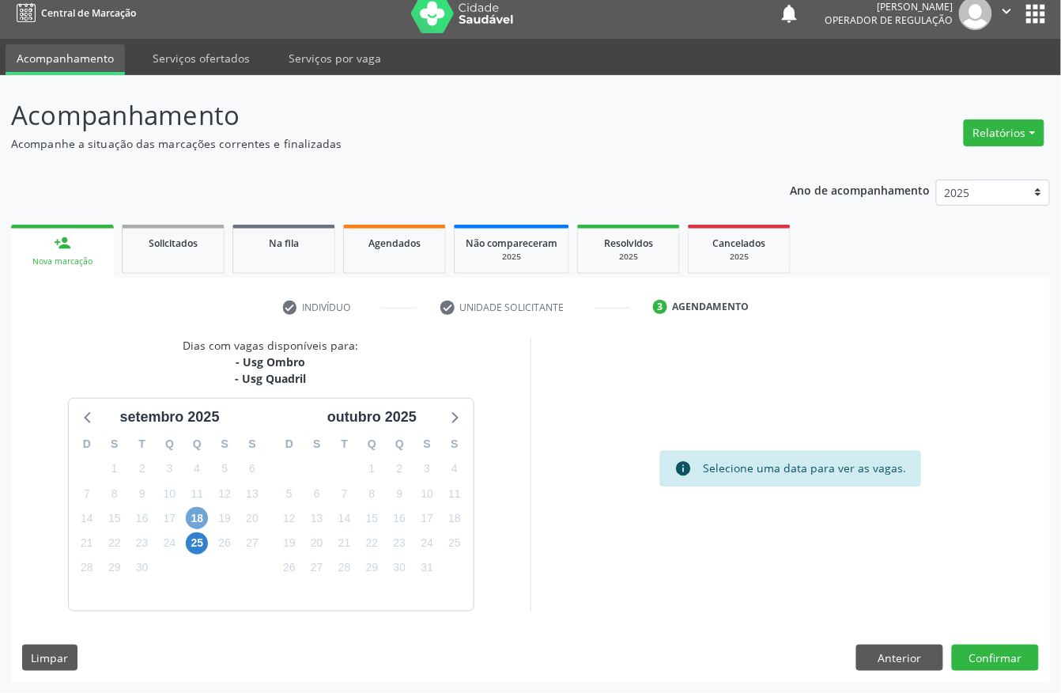
click at [195, 516] on span "18" at bounding box center [197, 518] width 22 height 22
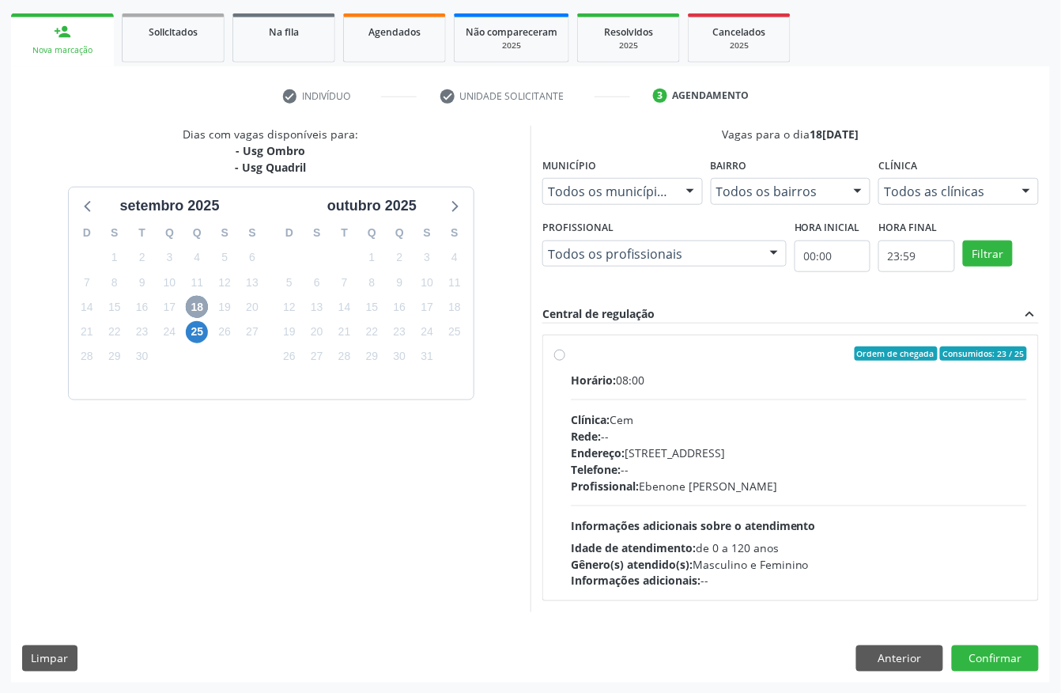
scroll to position [225, 0]
click at [734, 415] on div "Clínica: Cem" at bounding box center [799, 418] width 456 height 17
click at [565, 360] on input "Ordem de chegada Consumidos: 23 / 25 Horário: 08:00 Clínica: Cem Rede: -- Ender…" at bounding box center [559, 353] width 11 height 14
radio input "true"
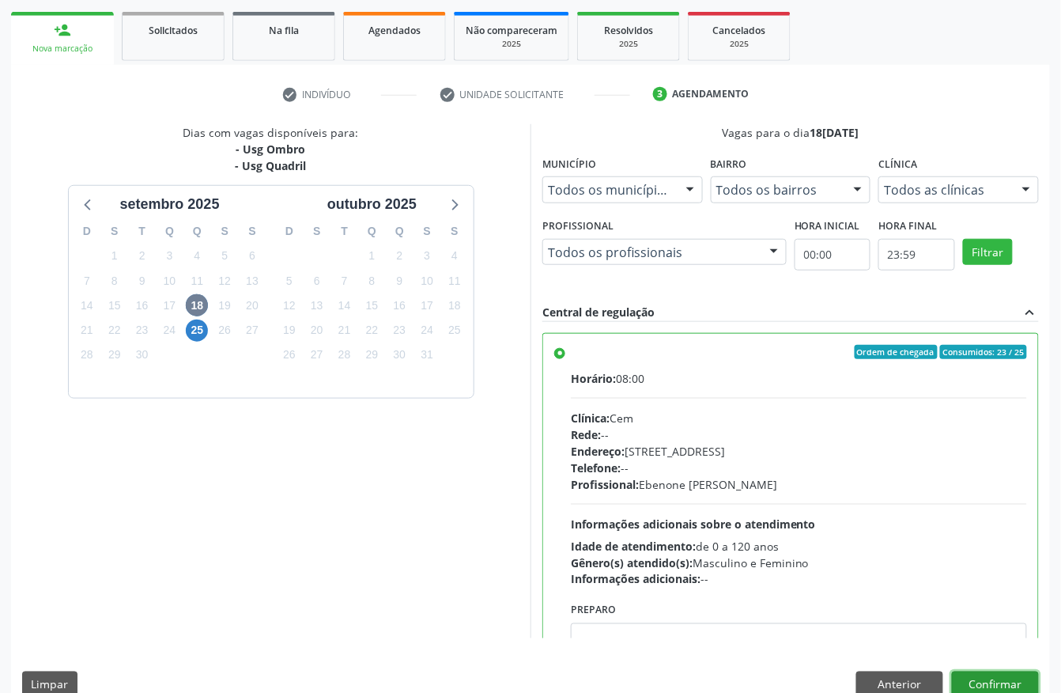
click at [1004, 686] on button "Confirmar" at bounding box center [995, 684] width 87 height 27
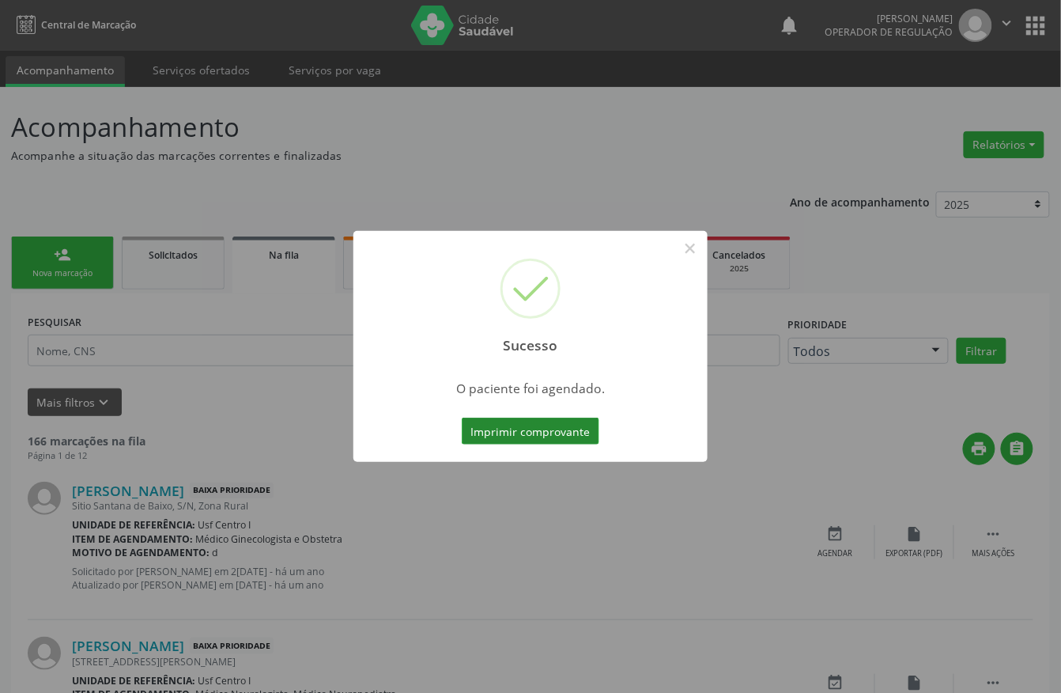
click at [544, 424] on button "Imprimir comprovante" at bounding box center [531, 431] width 138 height 27
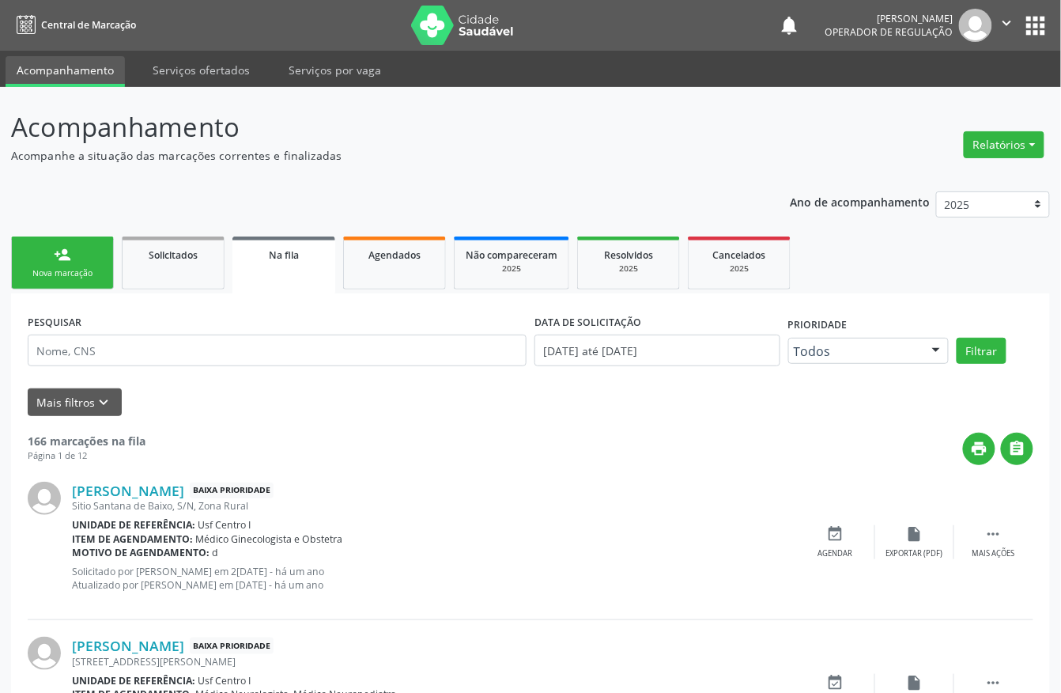
click at [38, 258] on link "person_add Nova marcação" at bounding box center [62, 262] width 103 height 53
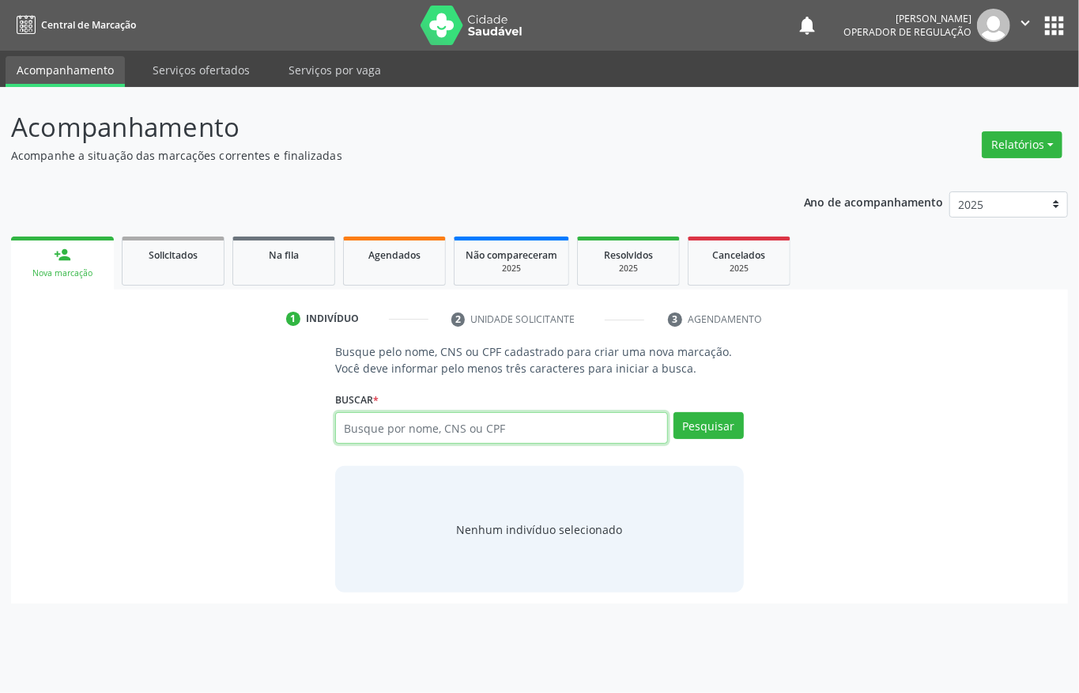
click at [372, 422] on input "text" at bounding box center [501, 428] width 333 height 32
paste input "702305112473817"
type input "702305112473817"
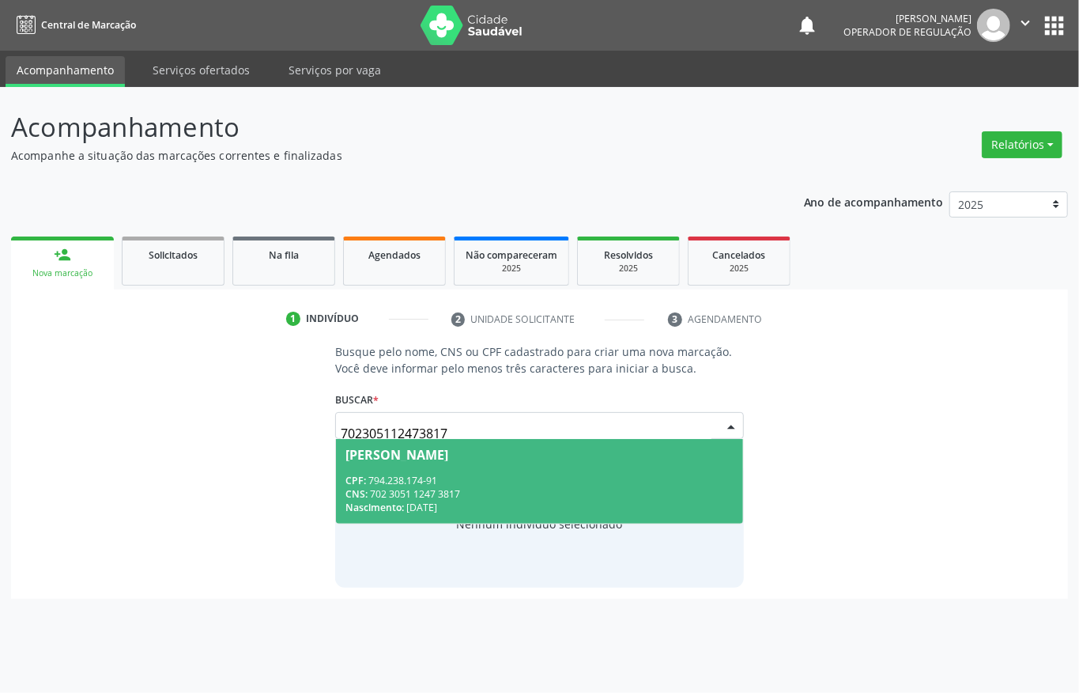
click at [399, 462] on span "[PERSON_NAME] CPF: 794.238.174-91 CNS: 702 3051 1247 3817 Nascimento: 1[DATE]" at bounding box center [539, 481] width 407 height 85
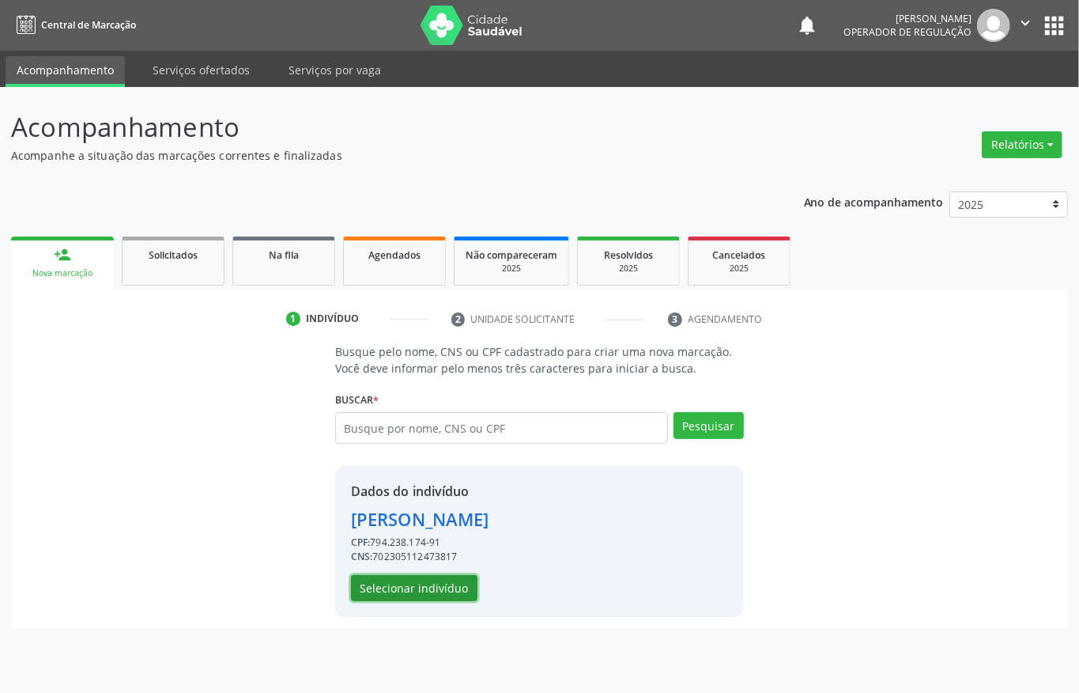
click at [397, 586] on button "Selecionar indivíduo" at bounding box center [414, 588] width 127 height 27
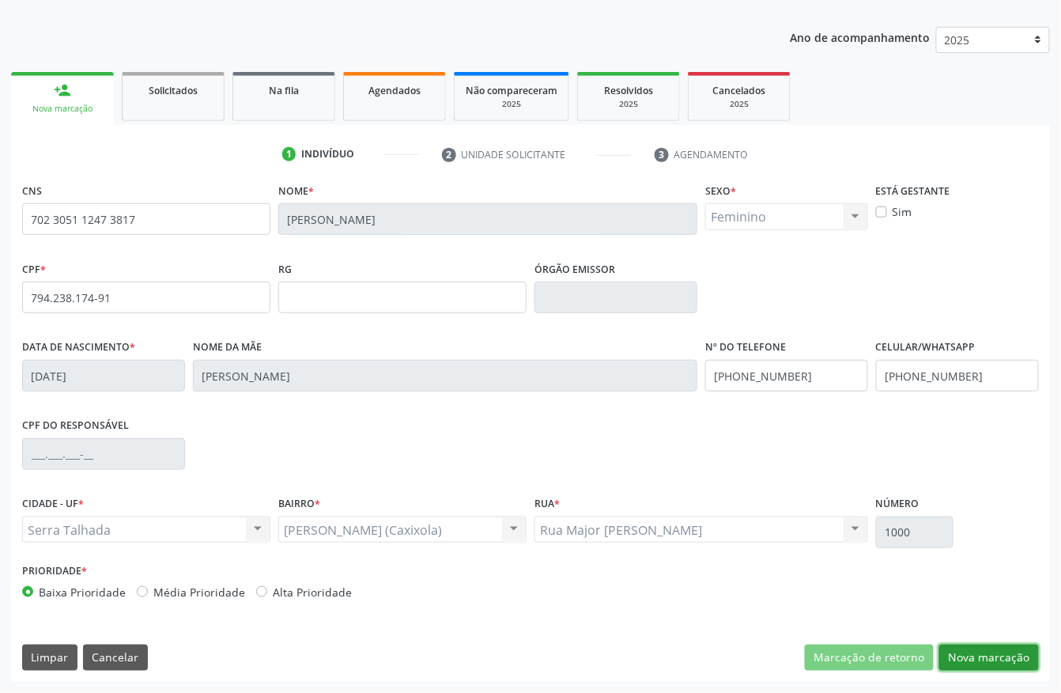
click at [962, 660] on button "Nova marcação" at bounding box center [989, 657] width 100 height 27
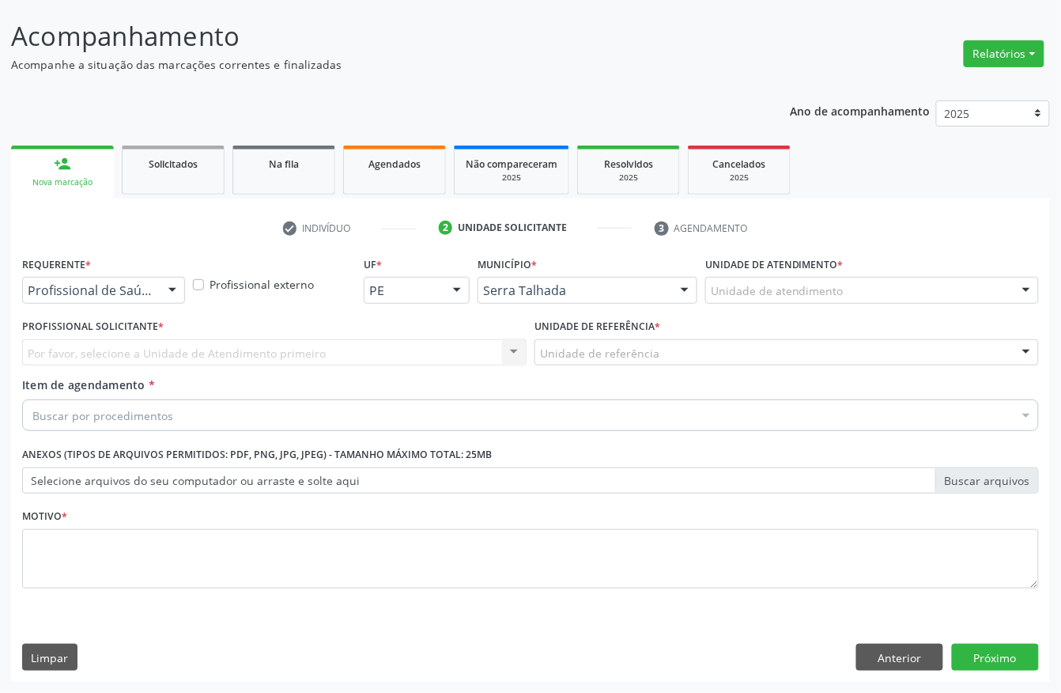
scroll to position [93, 0]
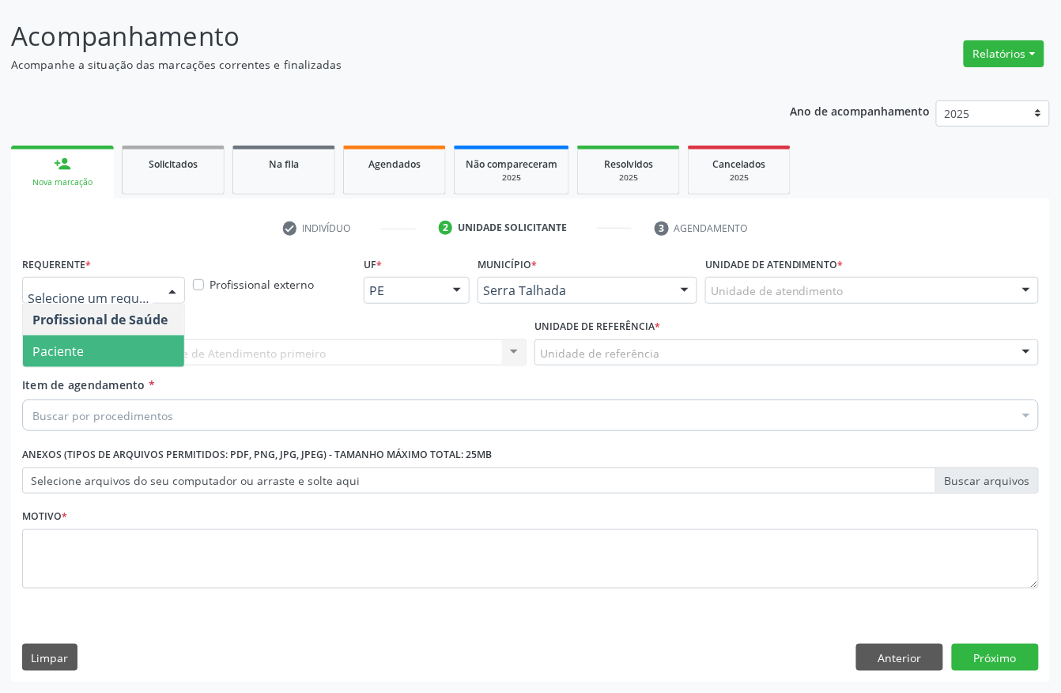
click at [84, 345] on span "Paciente" at bounding box center [103, 351] width 161 height 32
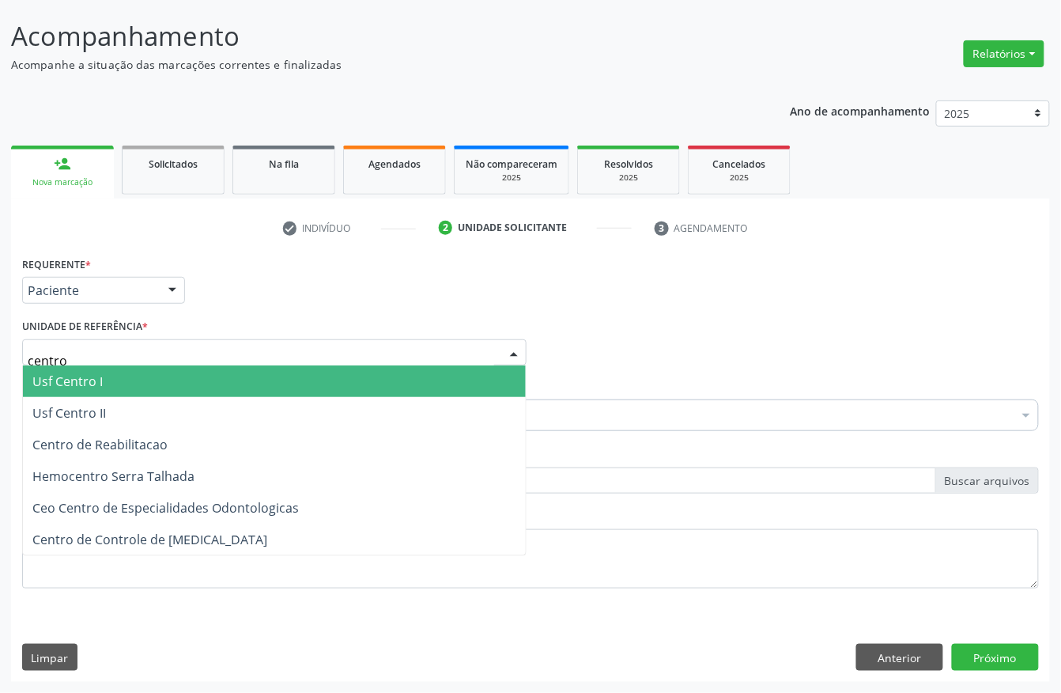
type input "centro"
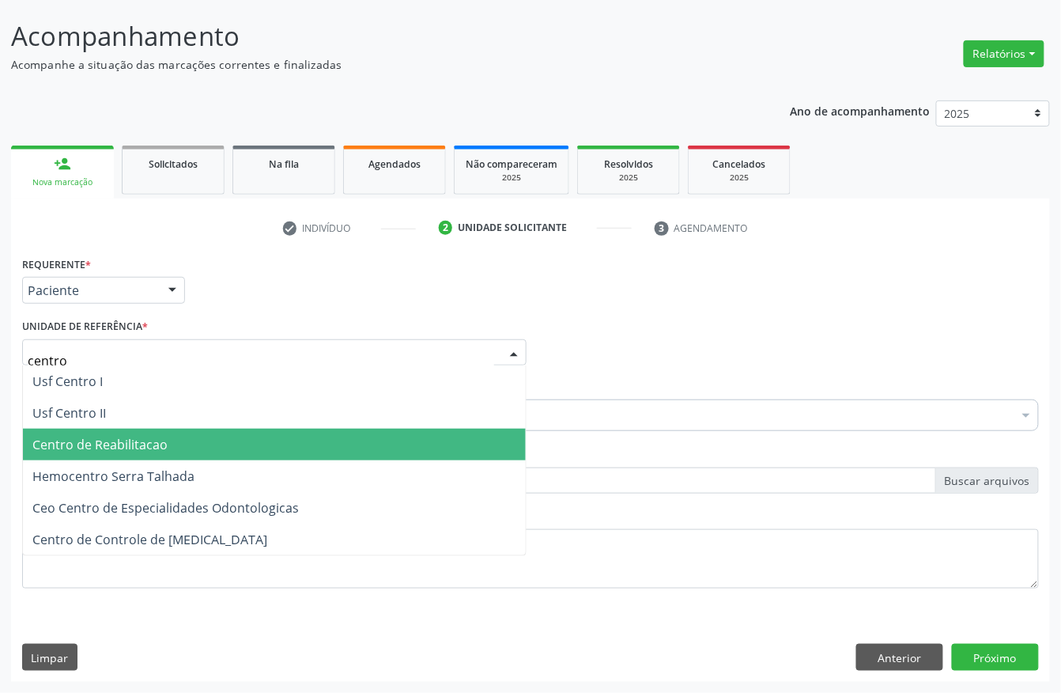
click at [80, 437] on span "Centro de Reabilitacao" at bounding box center [99, 444] width 135 height 17
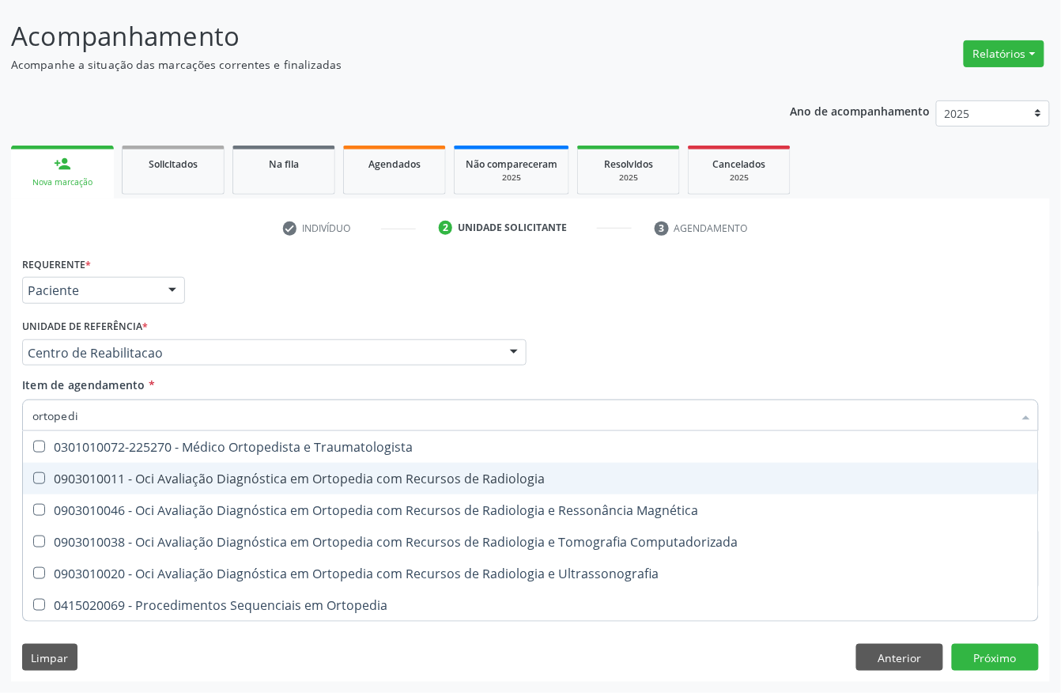
type input "ortopedis"
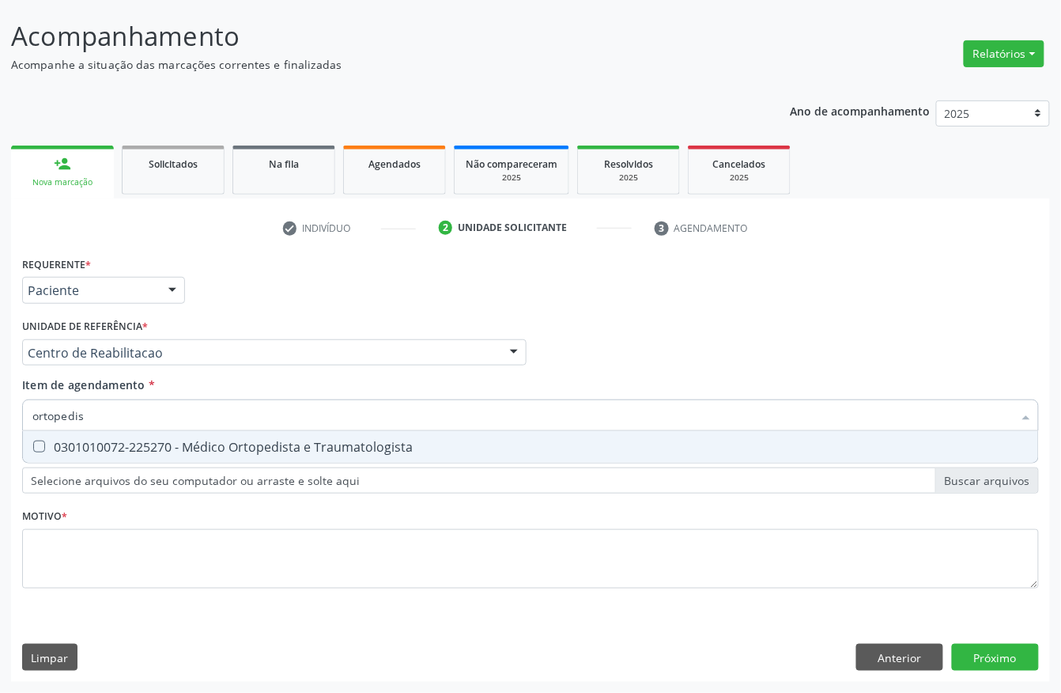
click at [144, 452] on div "0301010072-225270 - Médico Ortopedista e Traumatologista" at bounding box center [530, 446] width 996 height 13
checkbox Traumatologista "true"
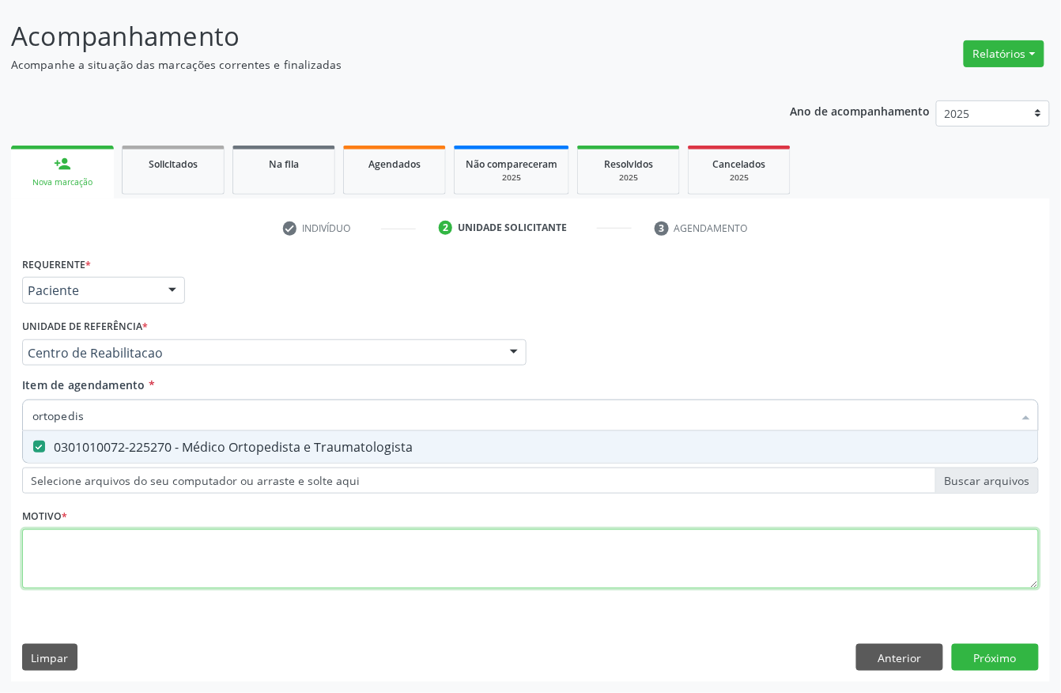
click at [76, 571] on div "Requerente * Paciente Profissional de Saúde Paciente Nenhum resultado encontrad…" at bounding box center [530, 431] width 1017 height 358
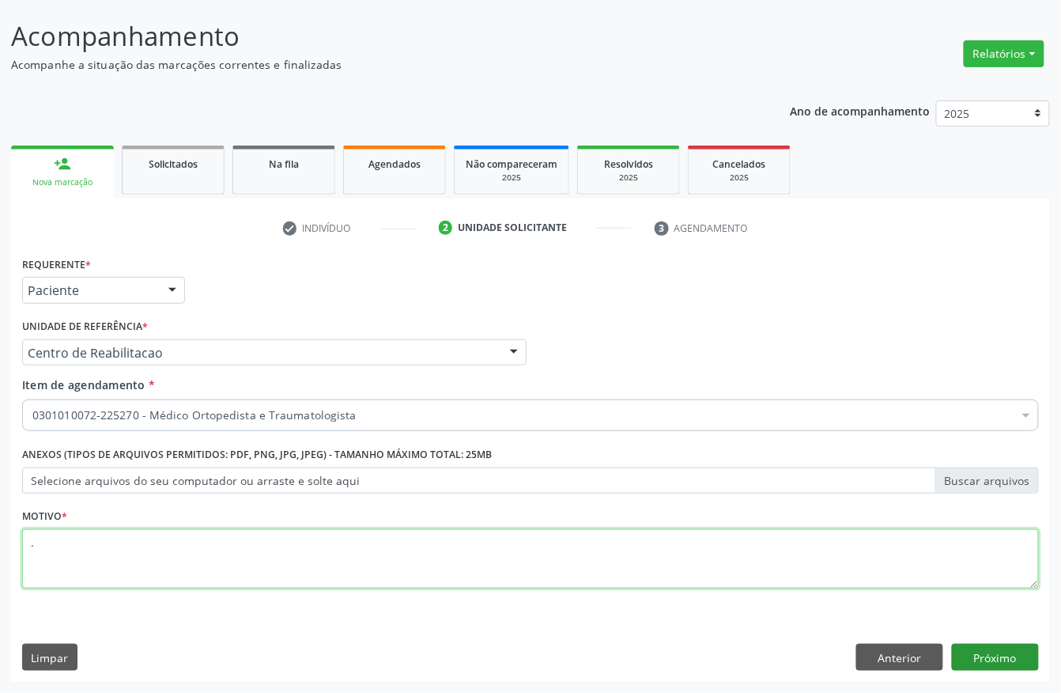
type textarea "."
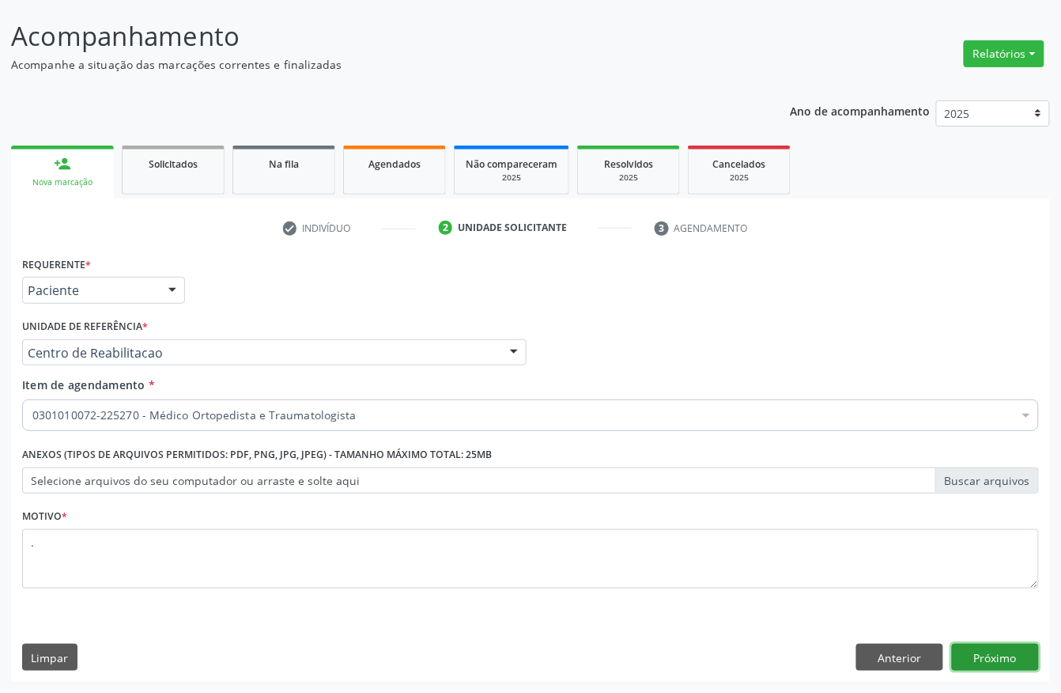
click at [1019, 660] on button "Próximo" at bounding box center [995, 657] width 87 height 27
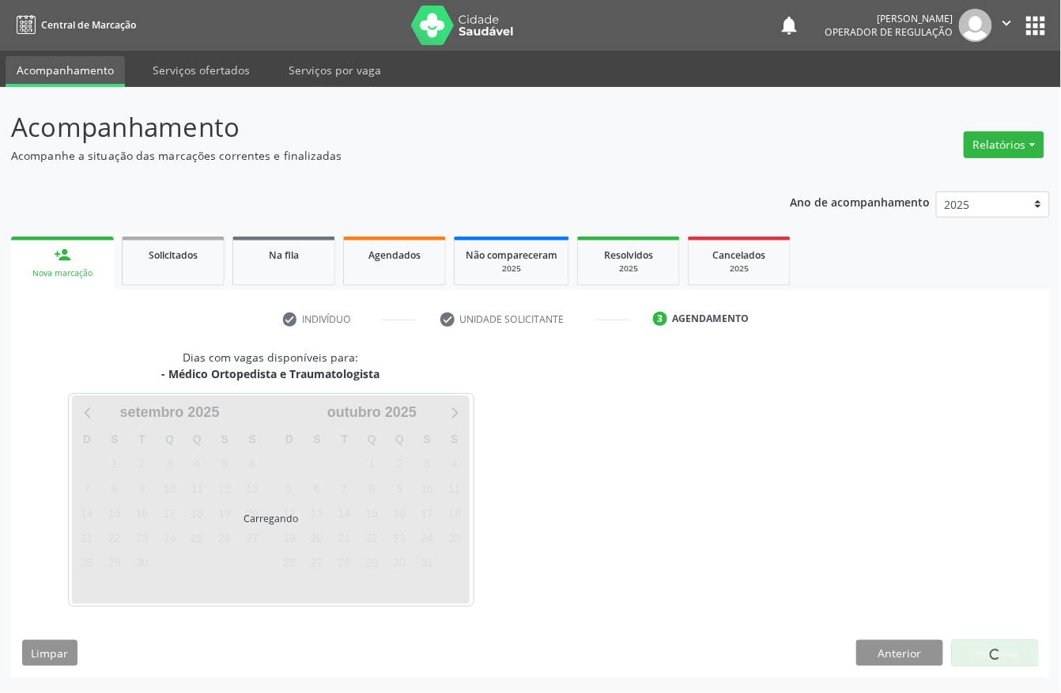
scroll to position [0, 0]
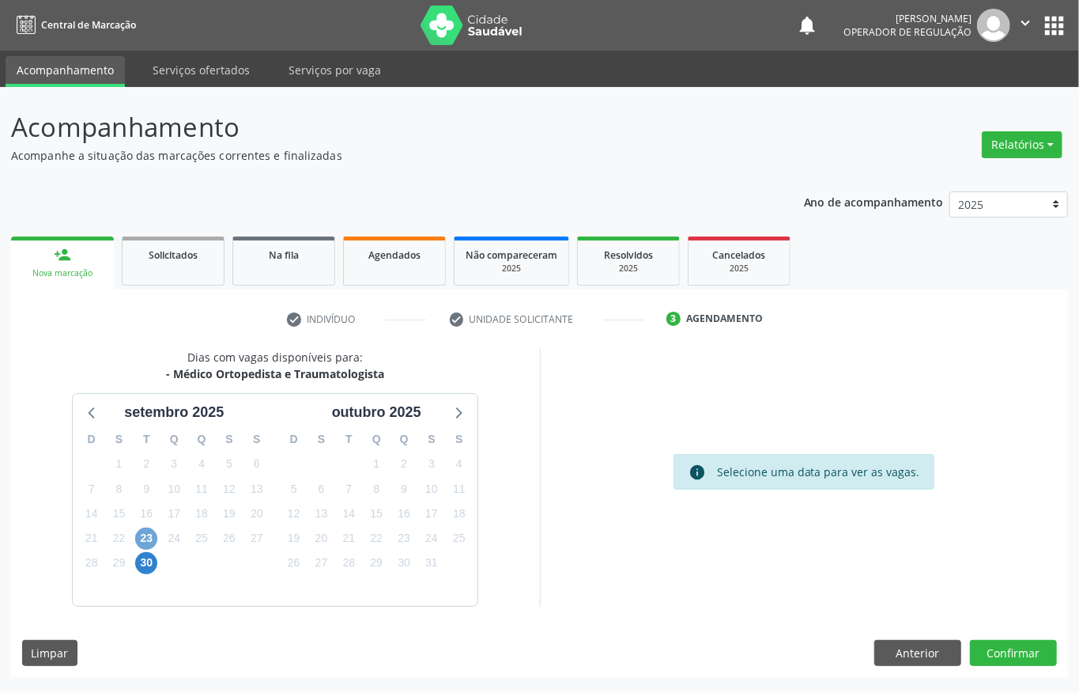
click at [152, 535] on span "23" at bounding box center [146, 538] width 22 height 22
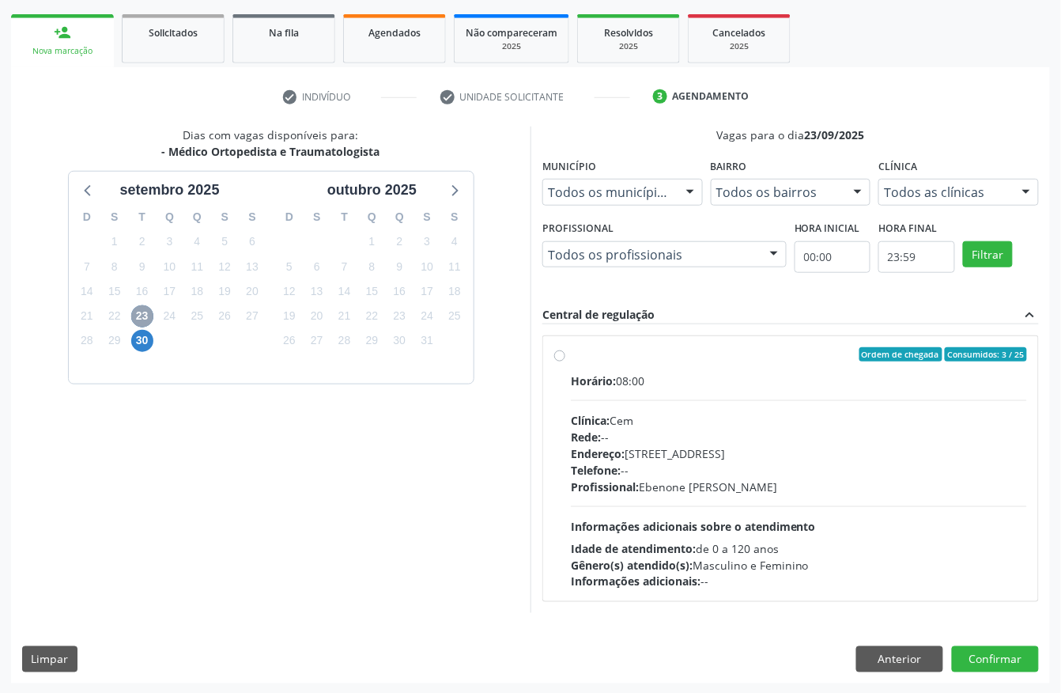
scroll to position [226, 0]
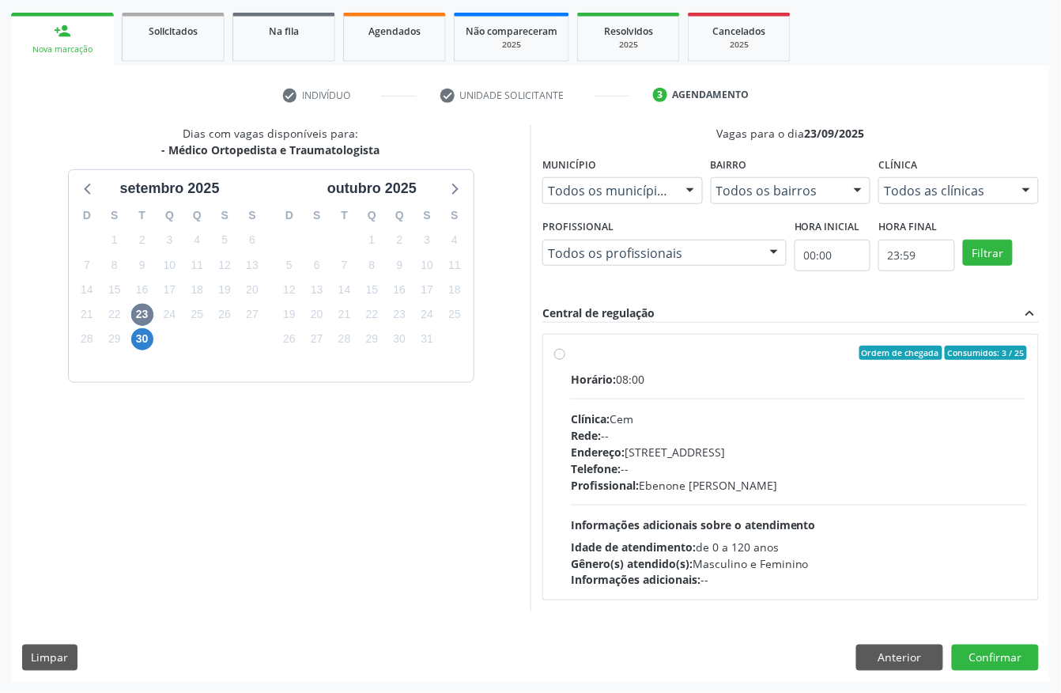
click at [721, 381] on div "Horário: 08:00" at bounding box center [799, 379] width 456 height 17
click at [565, 360] on input "Ordem de chegada Consumidos: 3 / 25 Horário: 08:00 Clínica: Cem Rede: -- Endere…" at bounding box center [559, 353] width 11 height 14
radio input "true"
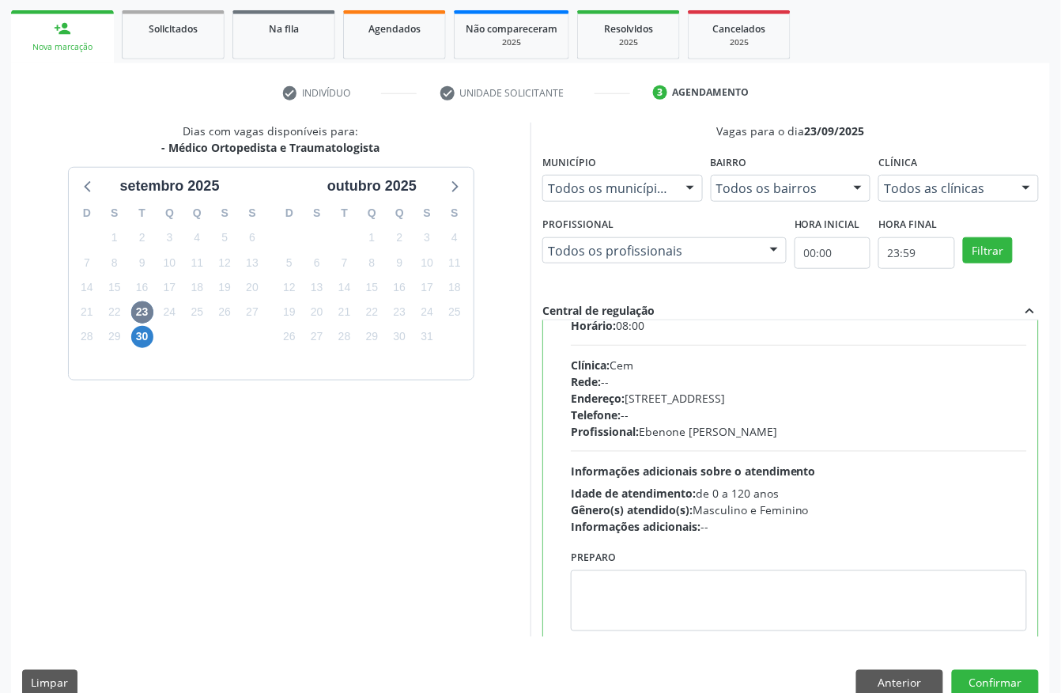
scroll to position [80, 0]
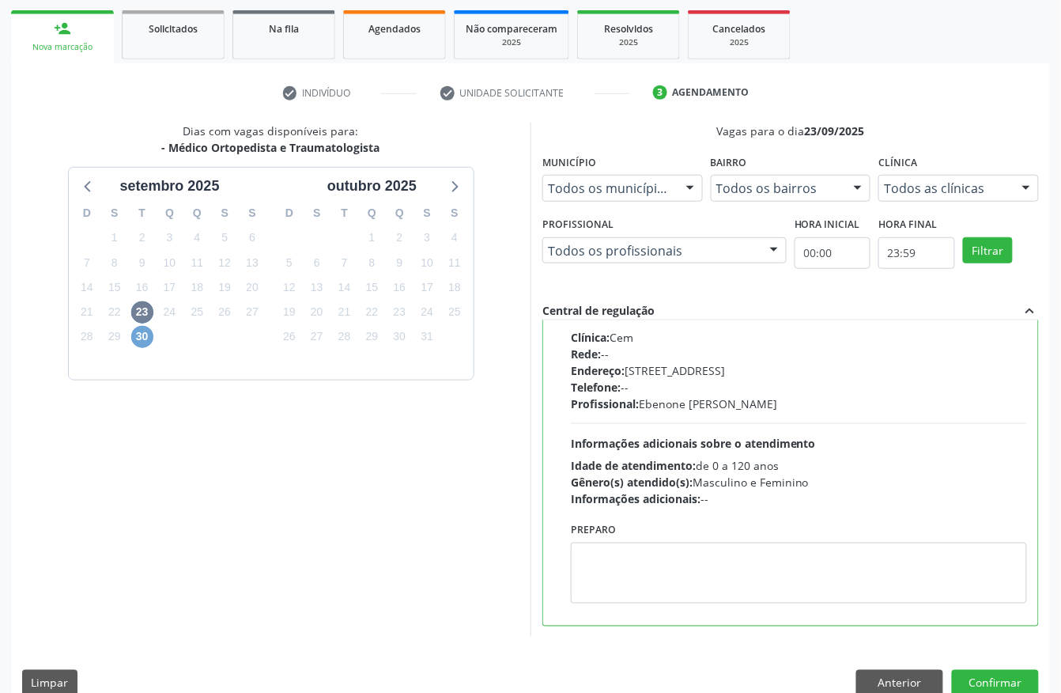
click at [139, 337] on span "30" at bounding box center [142, 337] width 22 height 22
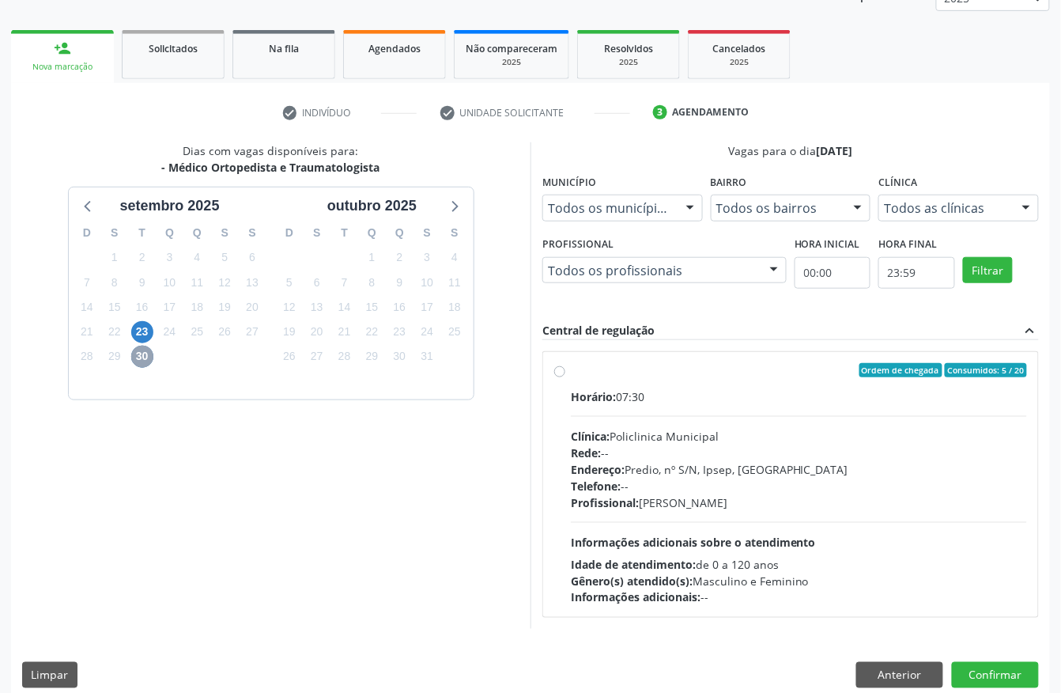
scroll to position [226, 0]
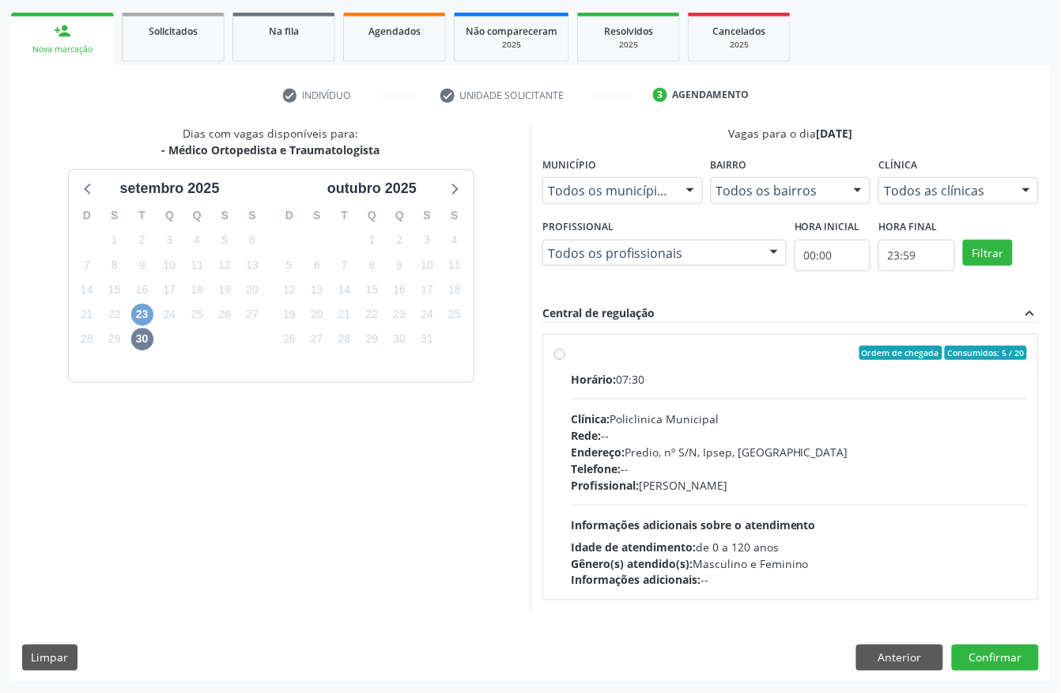
click at [138, 311] on span "23" at bounding box center [142, 315] width 22 height 22
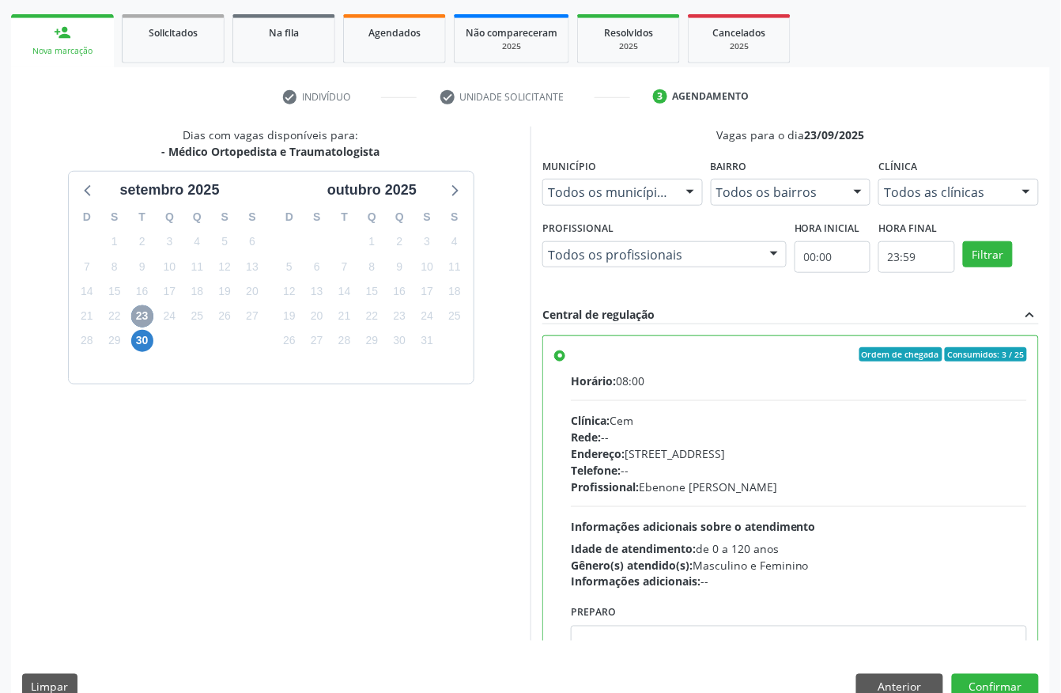
scroll to position [253, 0]
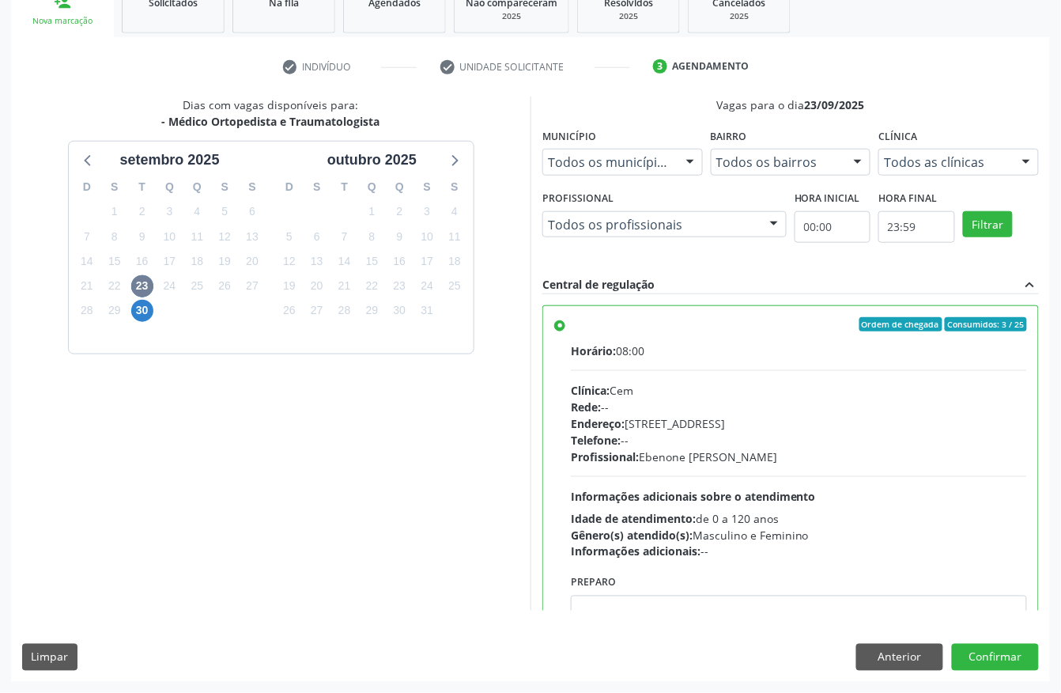
click at [792, 396] on div "Clínica: Cem" at bounding box center [799, 390] width 456 height 17
click at [565, 331] on input "Ordem de chegada Consumidos: 3 / 25 Horário: 08:00 Clínica: Cem Rede: -- Endere…" at bounding box center [559, 324] width 11 height 14
click at [997, 664] on button "Confirmar" at bounding box center [995, 657] width 87 height 27
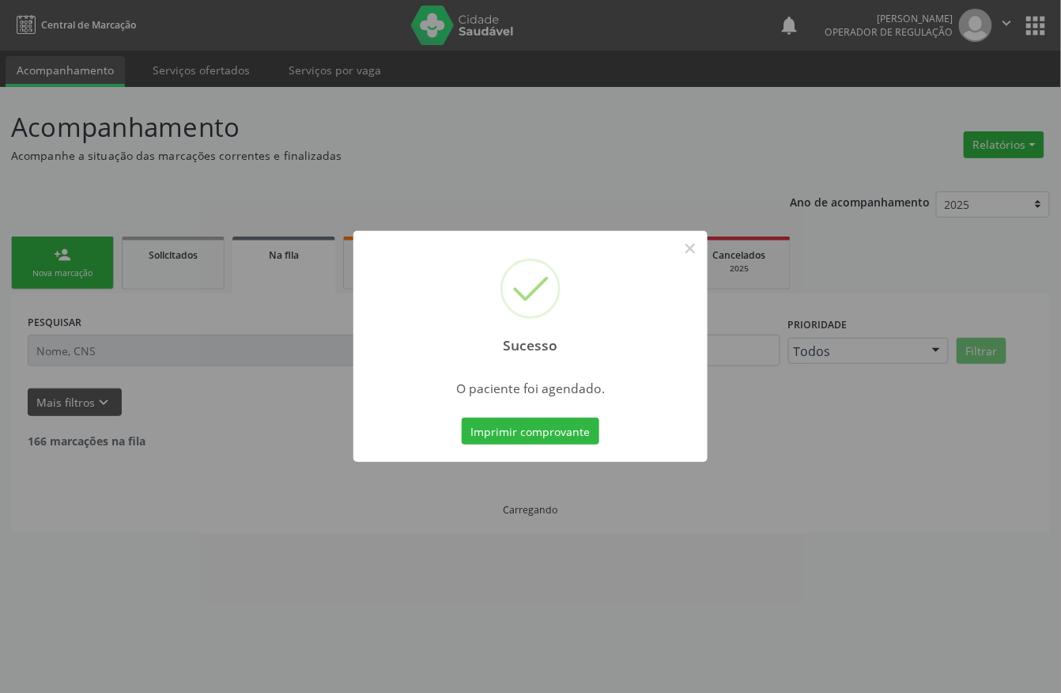
scroll to position [0, 0]
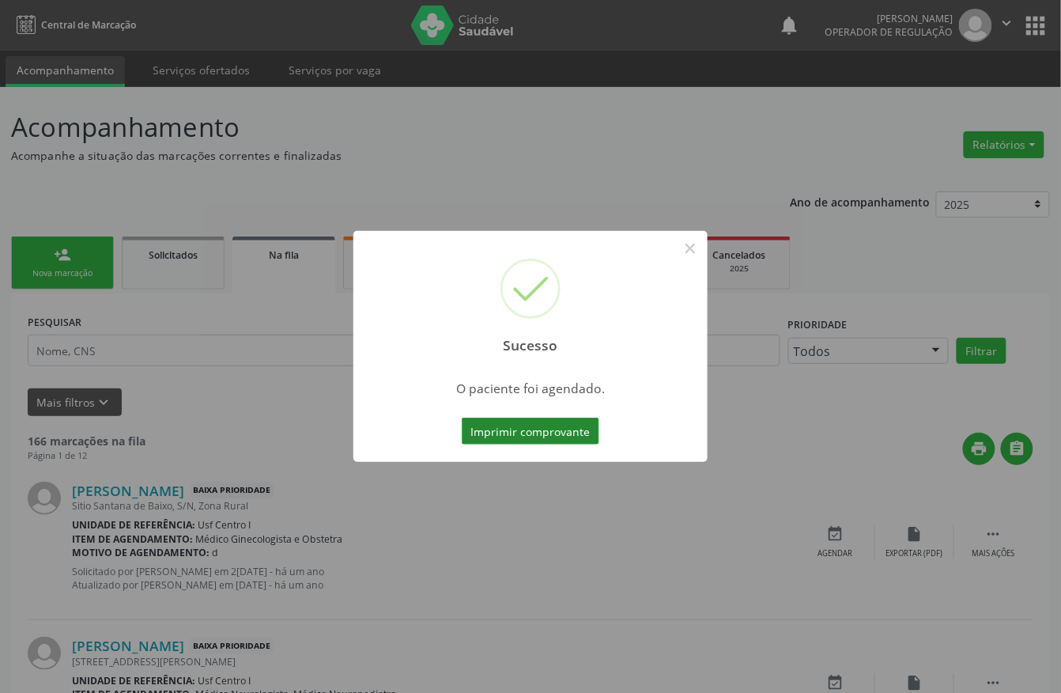
click at [519, 425] on button "Imprimir comprovante" at bounding box center [531, 431] width 138 height 27
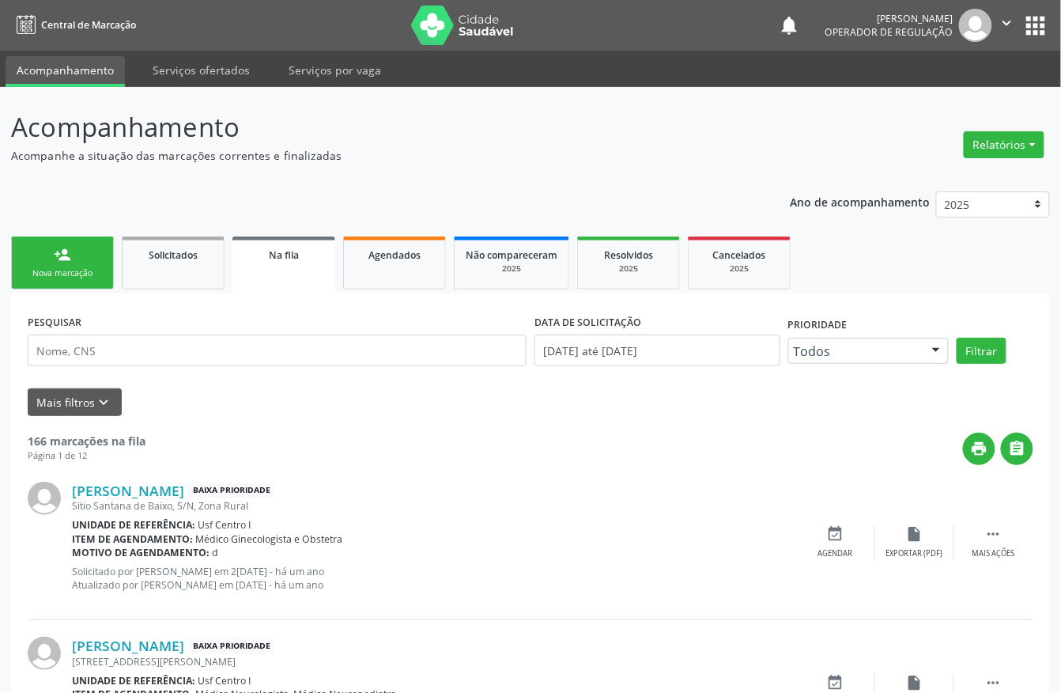
click at [51, 266] on link "person_add Nova marcação" at bounding box center [62, 262] width 103 height 53
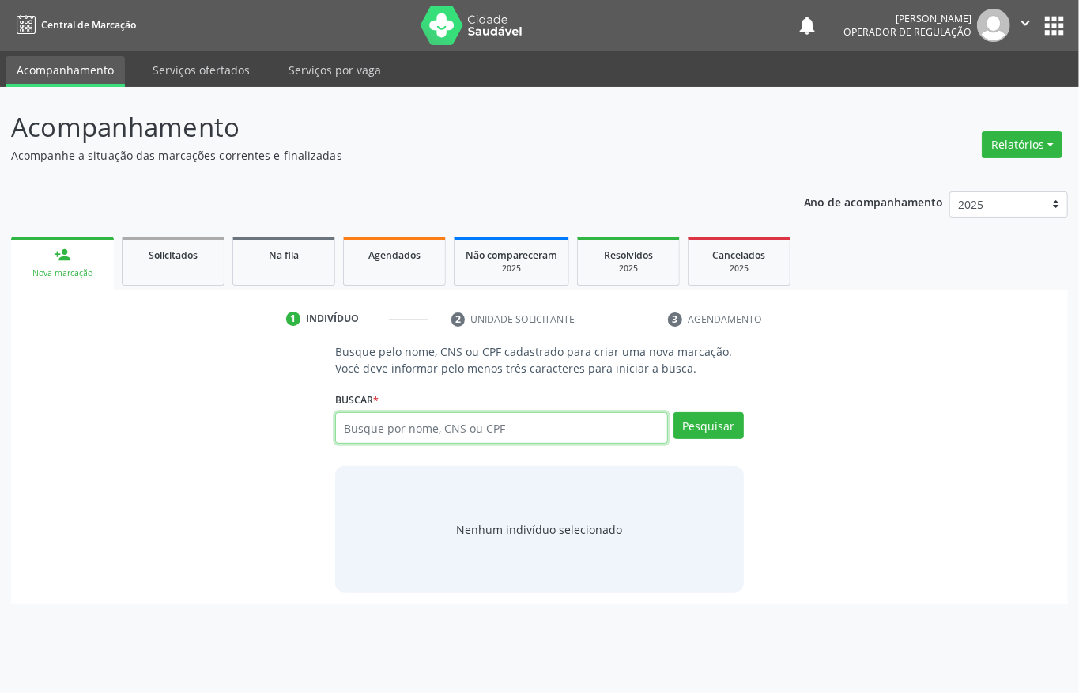
click at [479, 434] on input "text" at bounding box center [501, 428] width 333 height 32
paste input "702305112473817"
type input "702305112473817"
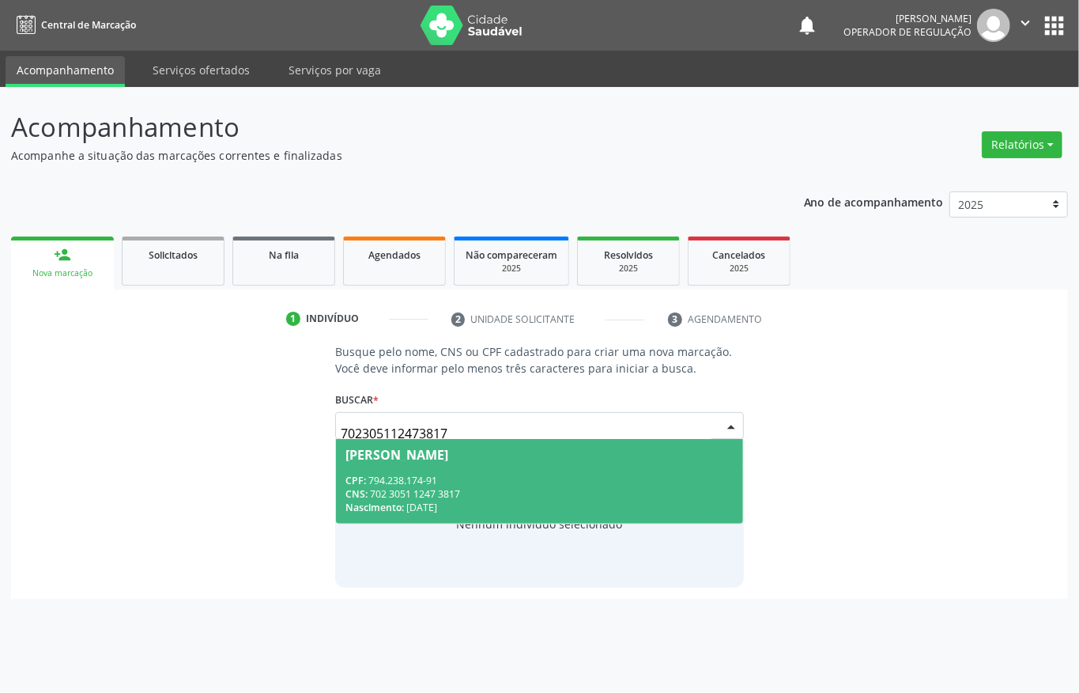
click at [425, 469] on span "[PERSON_NAME] CPF: 794.238.174-91 CNS: 702 3051 1247 3817 Nascimento: 1[DATE]" at bounding box center [539, 481] width 407 height 85
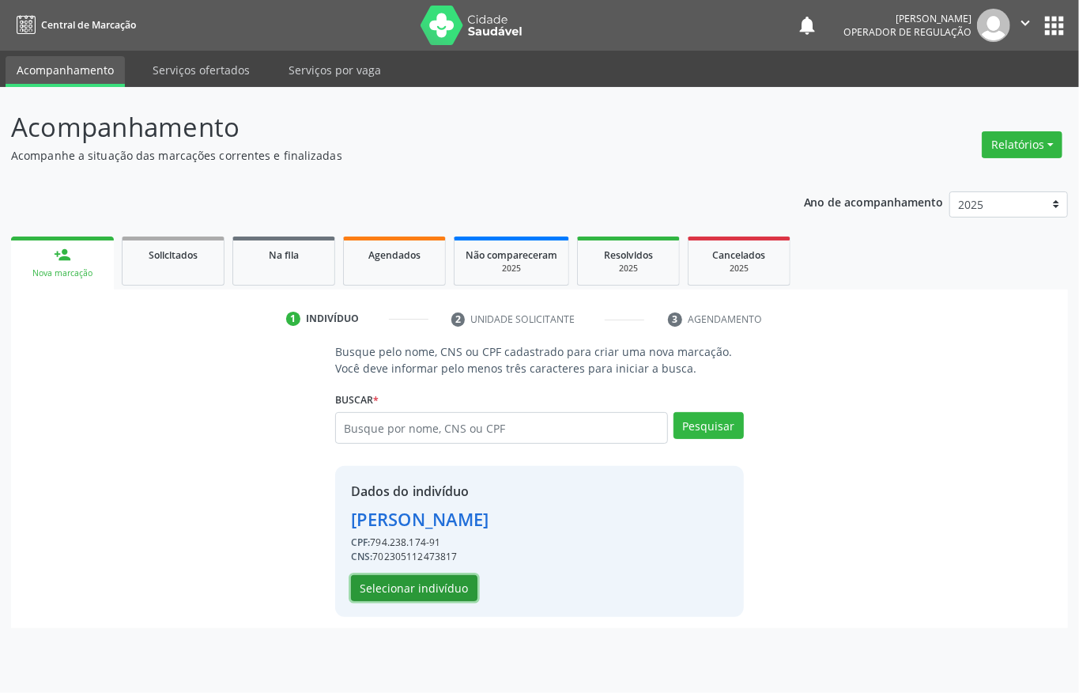
click at [444, 576] on button "Selecionar indivíduo" at bounding box center [414, 588] width 127 height 27
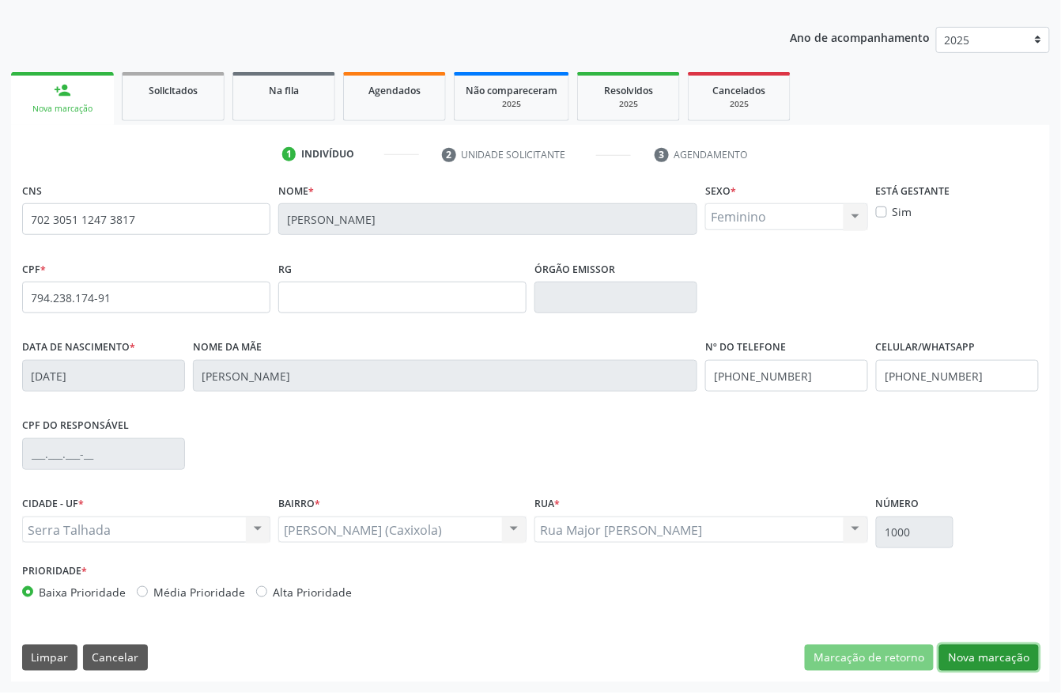
click at [981, 658] on button "Nova marcação" at bounding box center [989, 657] width 100 height 27
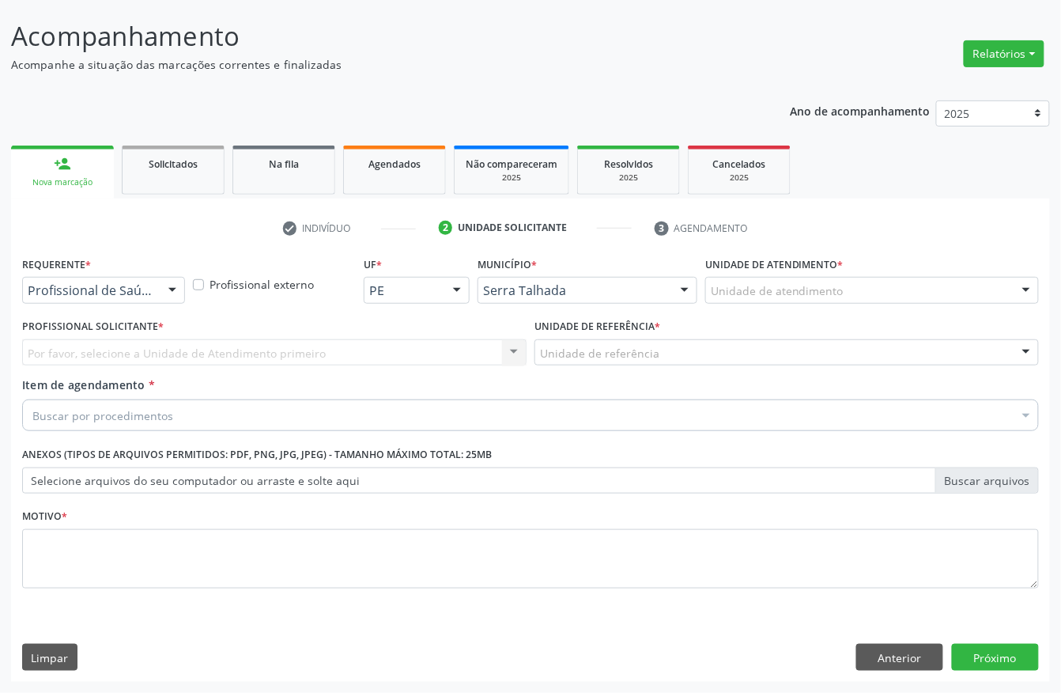
scroll to position [93, 0]
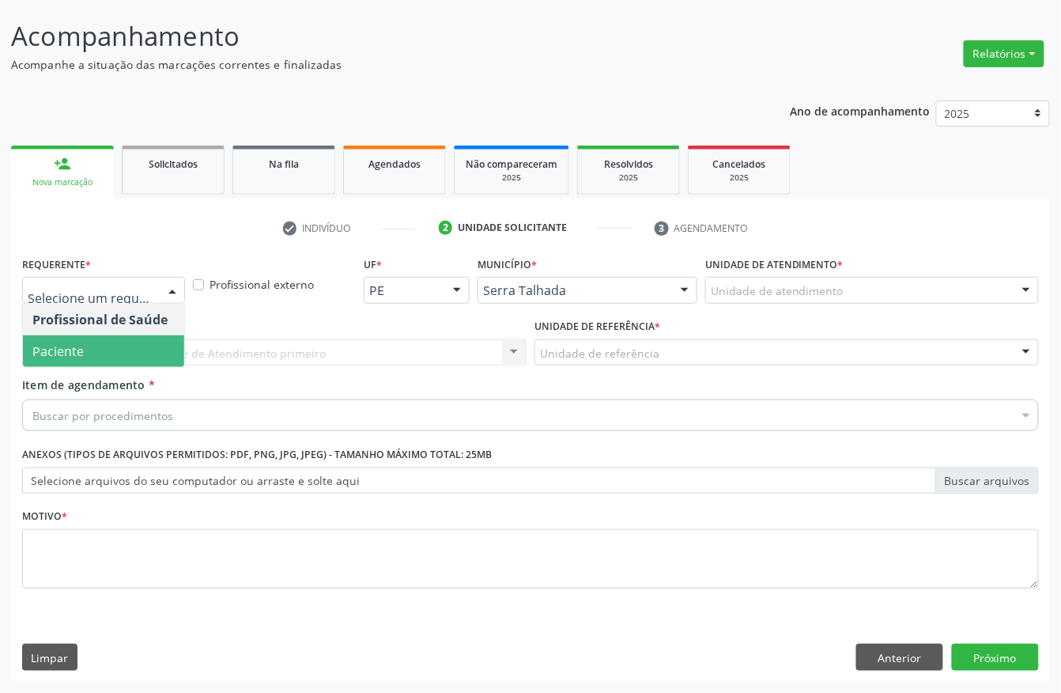
click at [93, 340] on span "Paciente" at bounding box center [103, 351] width 161 height 32
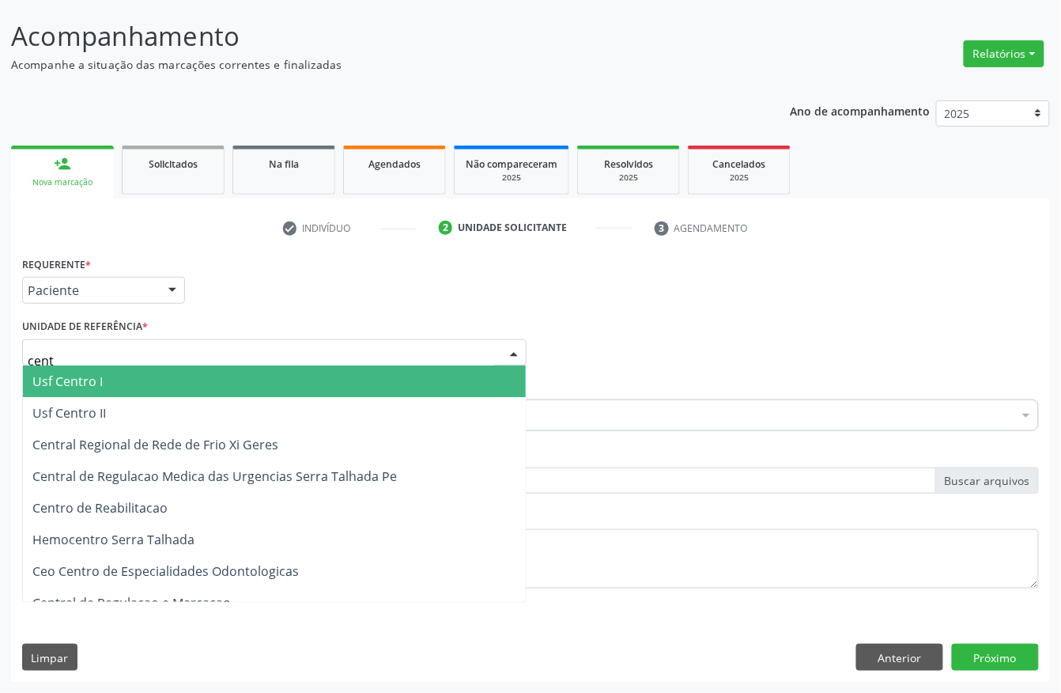
type input "centr"
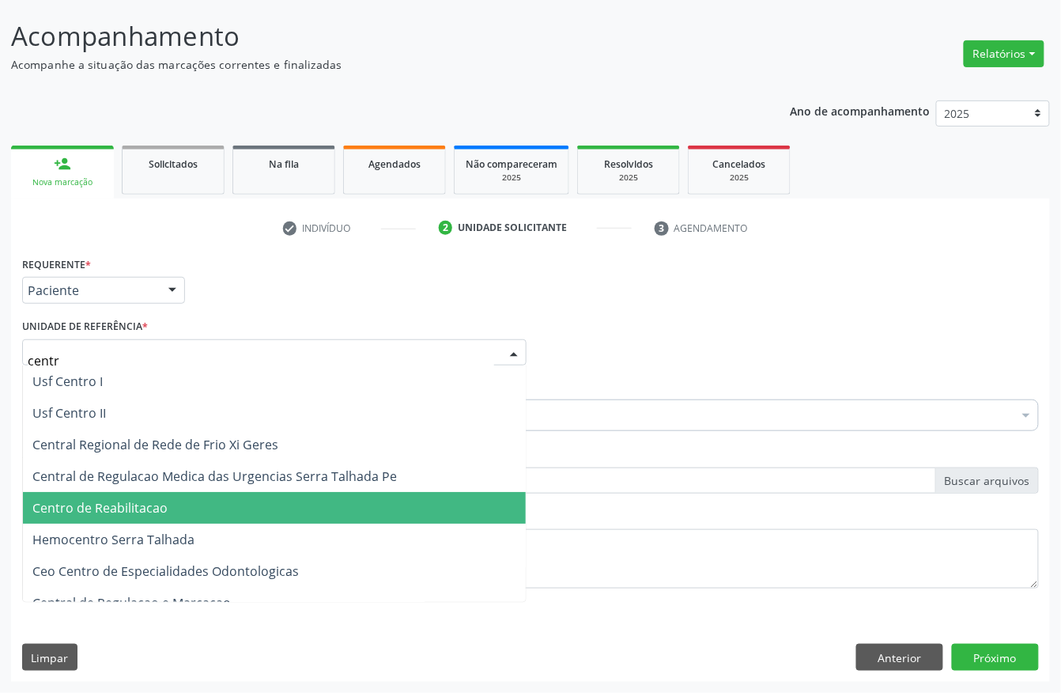
click at [168, 508] on span "Centro de Reabilitacao" at bounding box center [274, 508] width 503 height 32
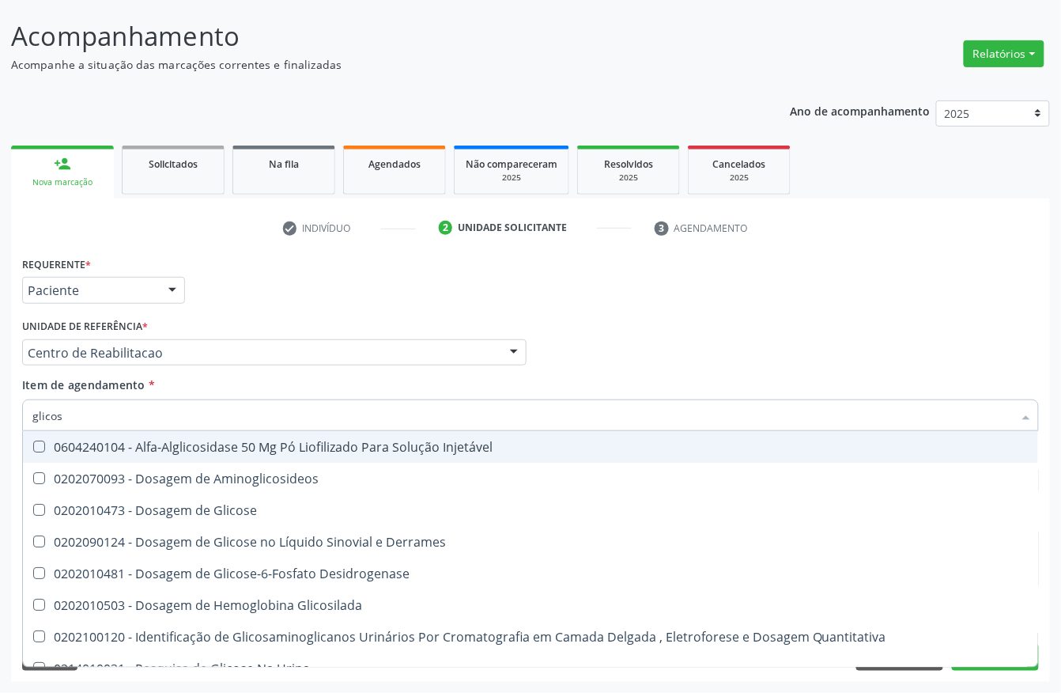
type input "glicose"
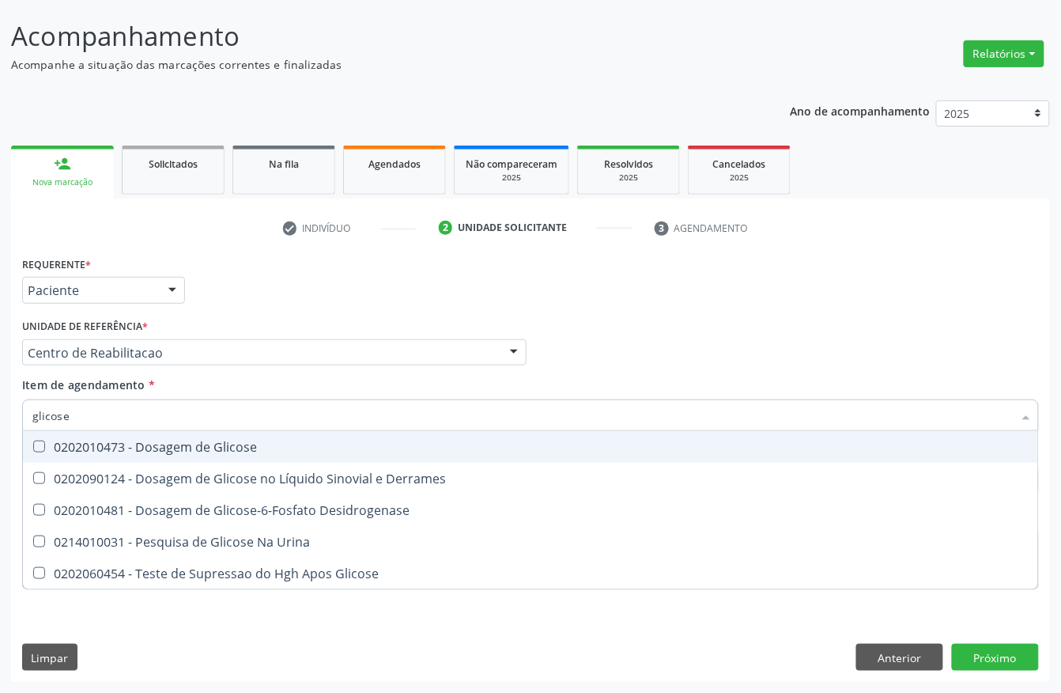
click at [144, 446] on div "0202010473 - Dosagem de Glicose" at bounding box center [530, 446] width 996 height 13
checkbox Glicose "true"
drag, startPoint x: 144, startPoint y: 418, endPoint x: 0, endPoint y: 413, distance: 144.0
click at [0, 413] on div "Acompanhamento Acompanhe a situação das marcações correntes e finalizadas Relat…" at bounding box center [530, 344] width 1061 height 697
type input "crea"
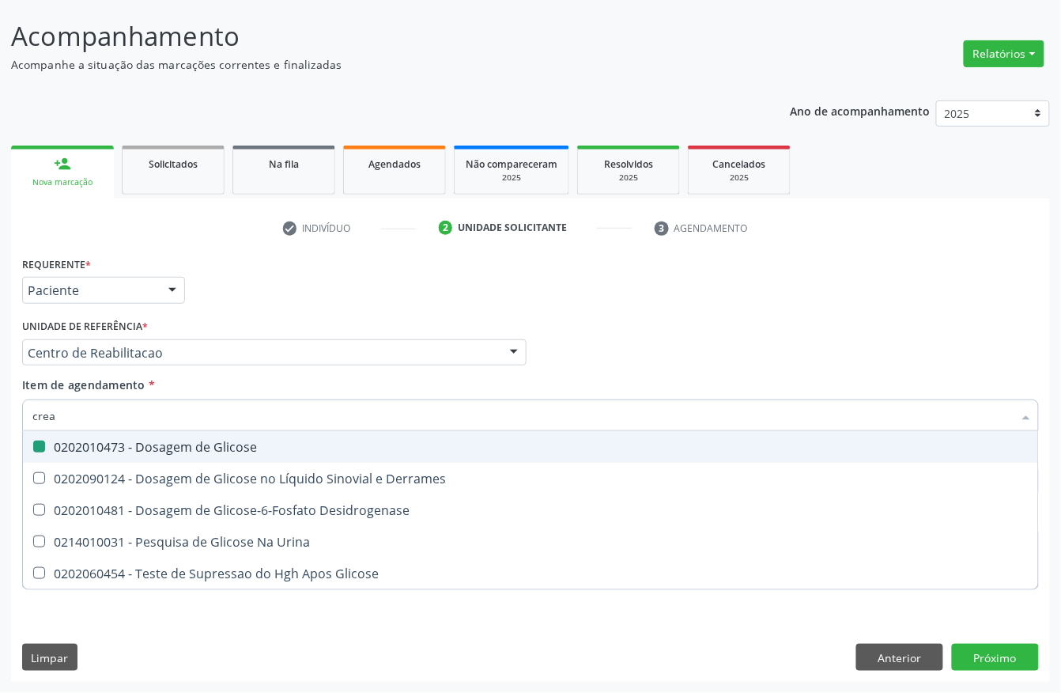
checkbox Glicose "false"
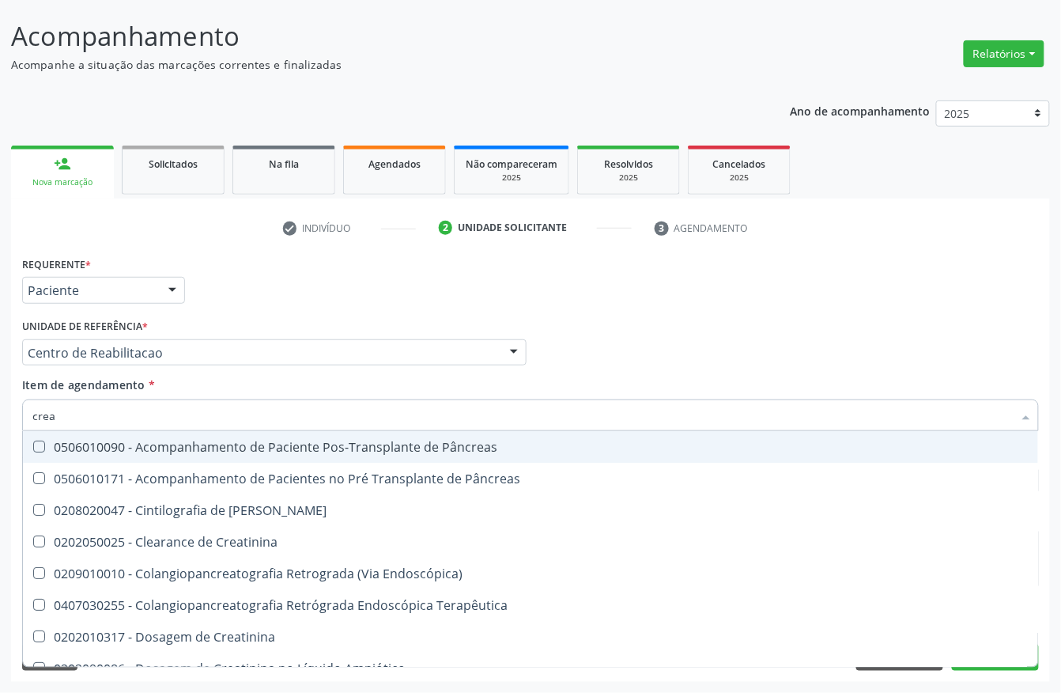
type input "creat"
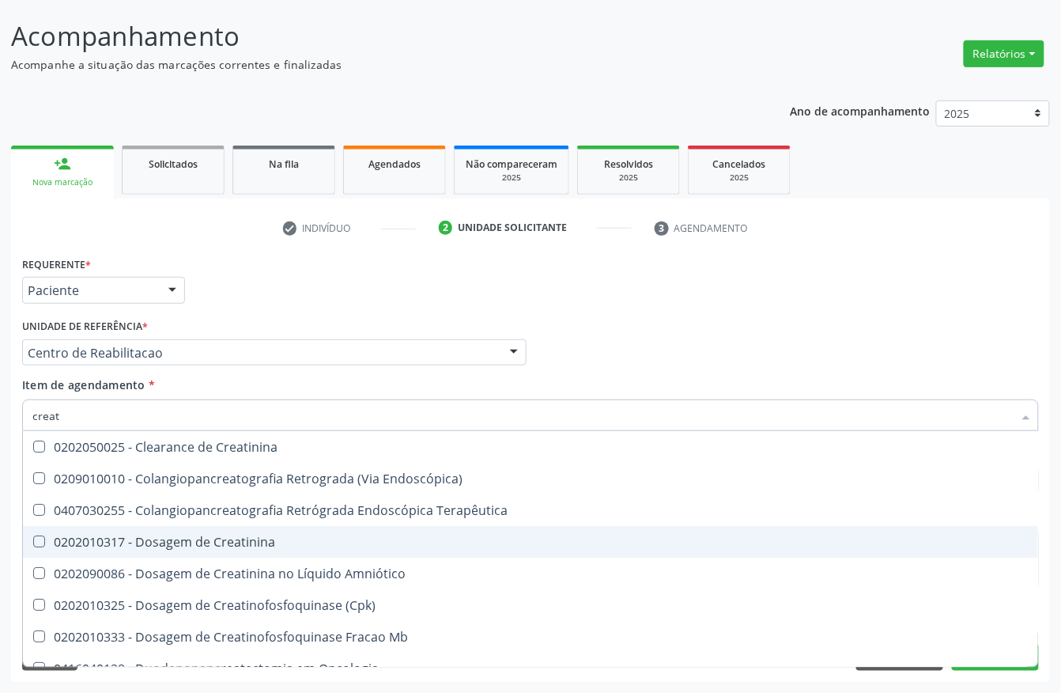
click at [33, 538] on Creatinina at bounding box center [39, 541] width 12 height 12
click at [32, 538] on Creatinina "checkbox" at bounding box center [28, 541] width 10 height 10
checkbox Creatinina "true"
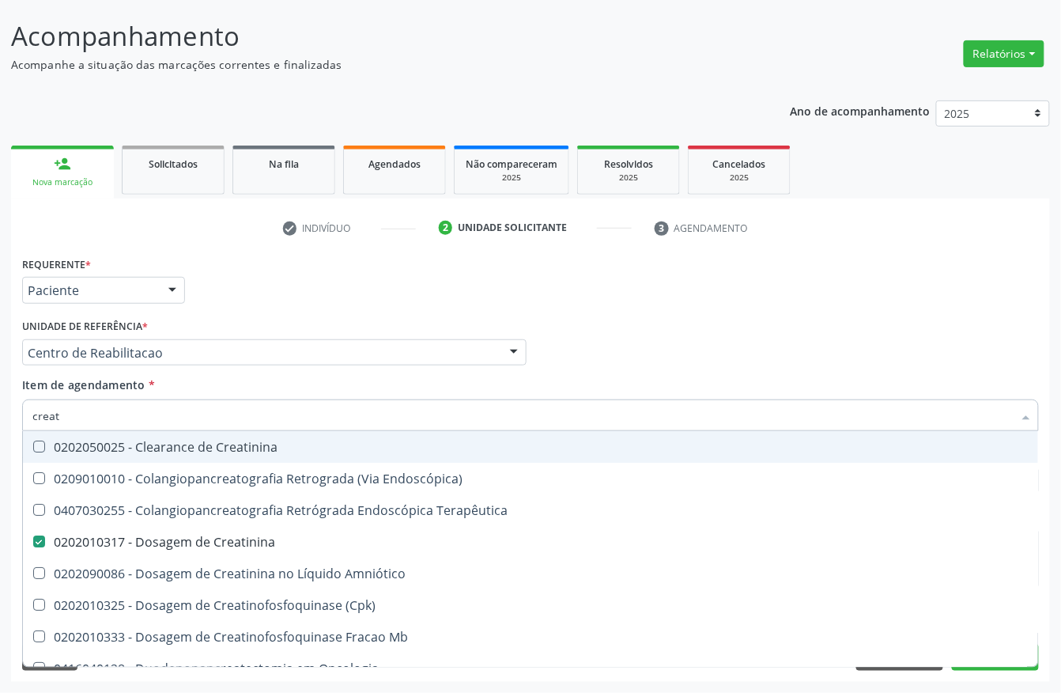
drag, startPoint x: 70, startPoint y: 413, endPoint x: 0, endPoint y: 413, distance: 69.6
click at [0, 413] on div "Acompanhamento Acompanhe a situação das marcações correntes e finalizadas Relat…" at bounding box center [530, 344] width 1061 height 697
type input "urei"
checkbox Creatinina "false"
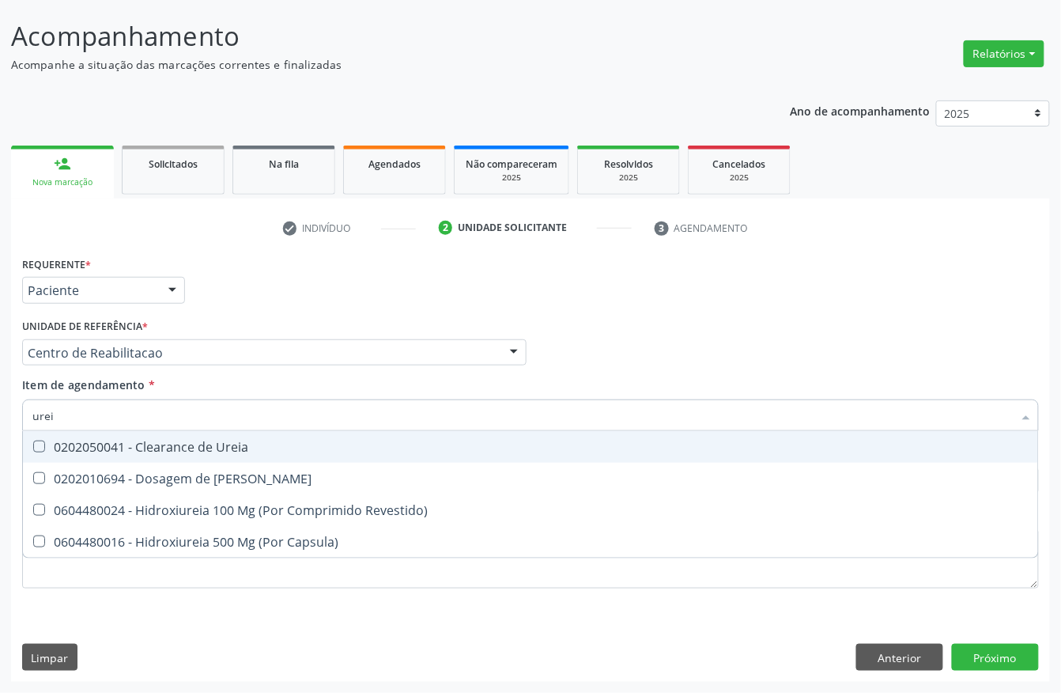
type input "ureia"
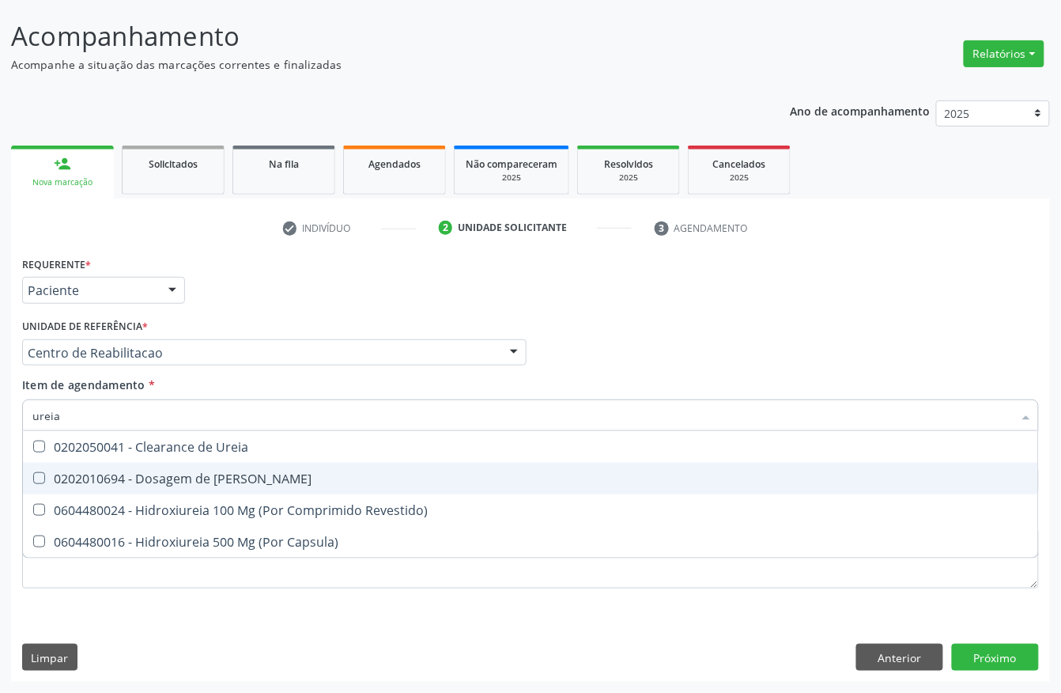
click at [114, 482] on div "0202010694 - Dosagem de [PERSON_NAME]" at bounding box center [530, 478] width 996 height 13
checkbox Ureia "true"
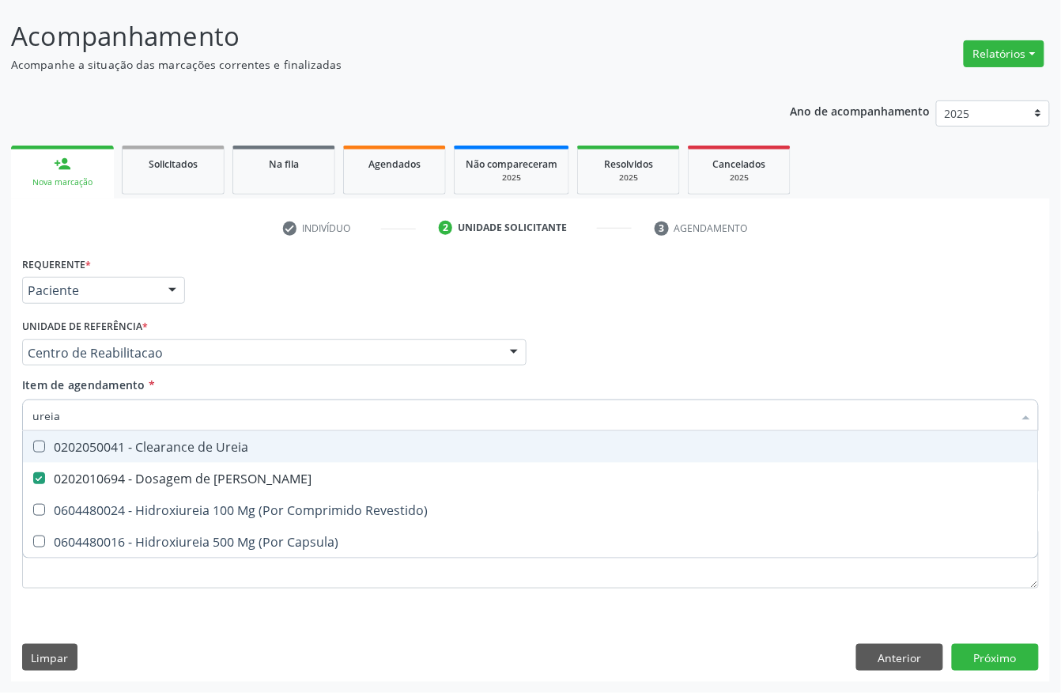
drag, startPoint x: 77, startPoint y: 422, endPoint x: 9, endPoint y: 416, distance: 68.3
click at [9, 416] on div "Acompanhamento Acompanhe a situação das marcações correntes e finalizadas Relat…" at bounding box center [530, 344] width 1061 height 697
type input "cole"
checkbox Ureia "false"
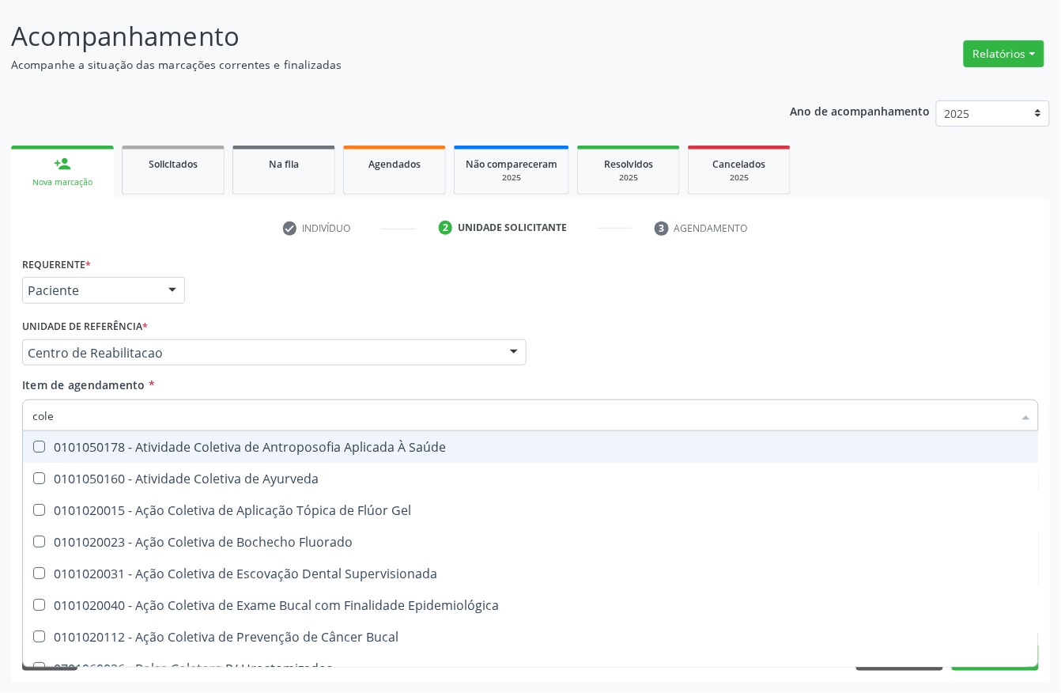
type input "coles"
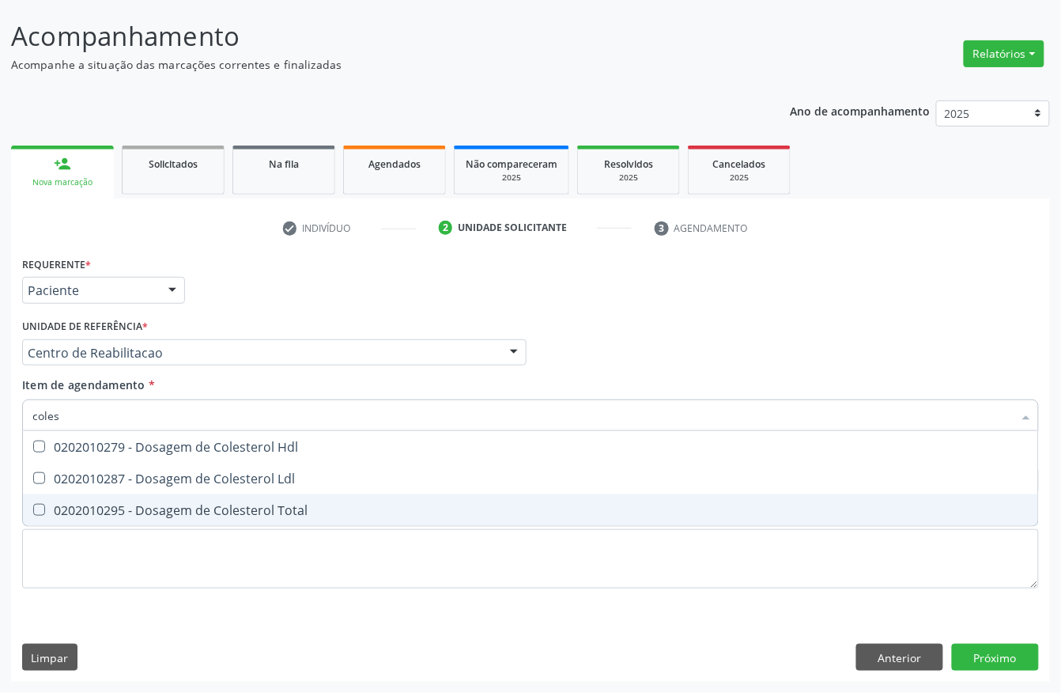
click at [90, 506] on div "0202010295 - Dosagem de Colesterol Total" at bounding box center [530, 510] width 996 height 13
checkbox Total "true"
click at [89, 472] on div "0202010287 - Dosagem de Colesterol Ldl" at bounding box center [530, 478] width 996 height 13
checkbox Ldl "true"
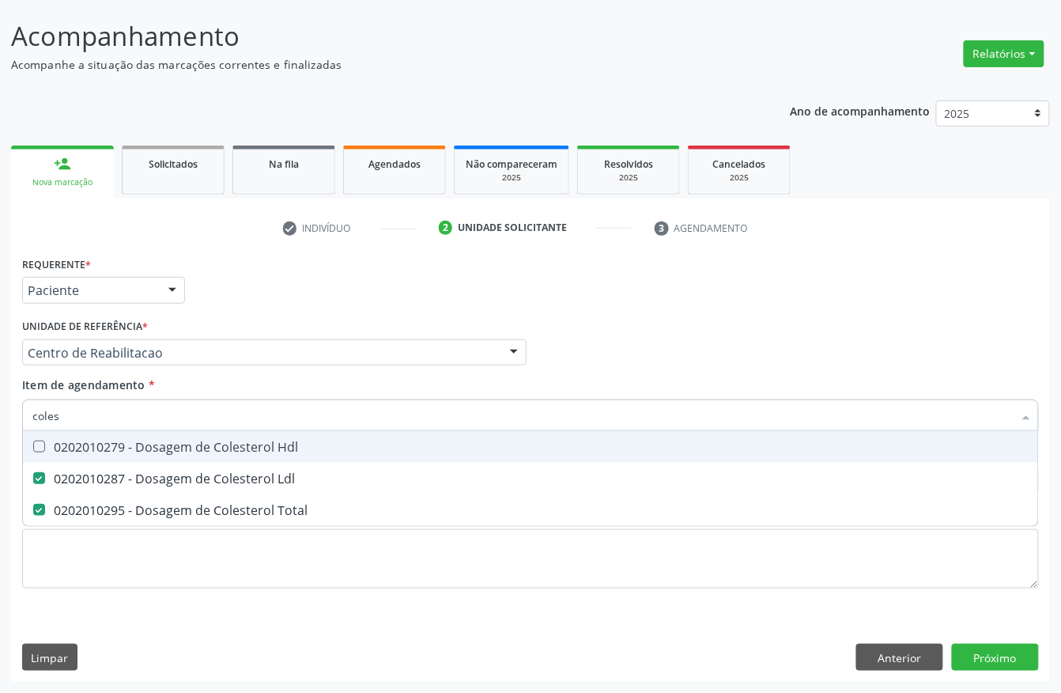
click at [89, 447] on div "0202010279 - Dosagem de Colesterol Hdl" at bounding box center [530, 446] width 996 height 13
checkbox Hdl "true"
drag, startPoint x: 90, startPoint y: 427, endPoint x: 0, endPoint y: 418, distance: 90.6
click at [0, 418] on div "Acompanhamento Acompanhe a situação das marcações correntes e finalizadas Relat…" at bounding box center [530, 344] width 1061 height 697
type input "trigl"
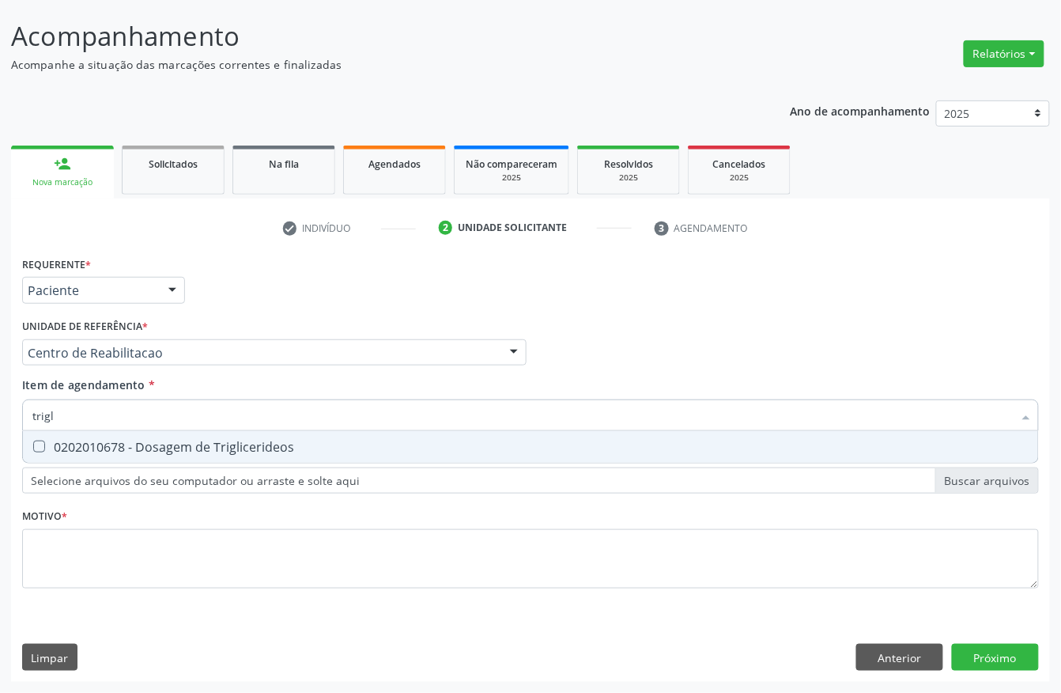
click at [48, 441] on div "0202010678 - Dosagem de Triglicerideos" at bounding box center [530, 446] width 996 height 13
checkbox Triglicerideos "true"
drag, startPoint x: 70, startPoint y: 418, endPoint x: 20, endPoint y: 418, distance: 50.6
click at [38, 418] on input "trigl" at bounding box center [522, 415] width 981 height 32
type input "t"
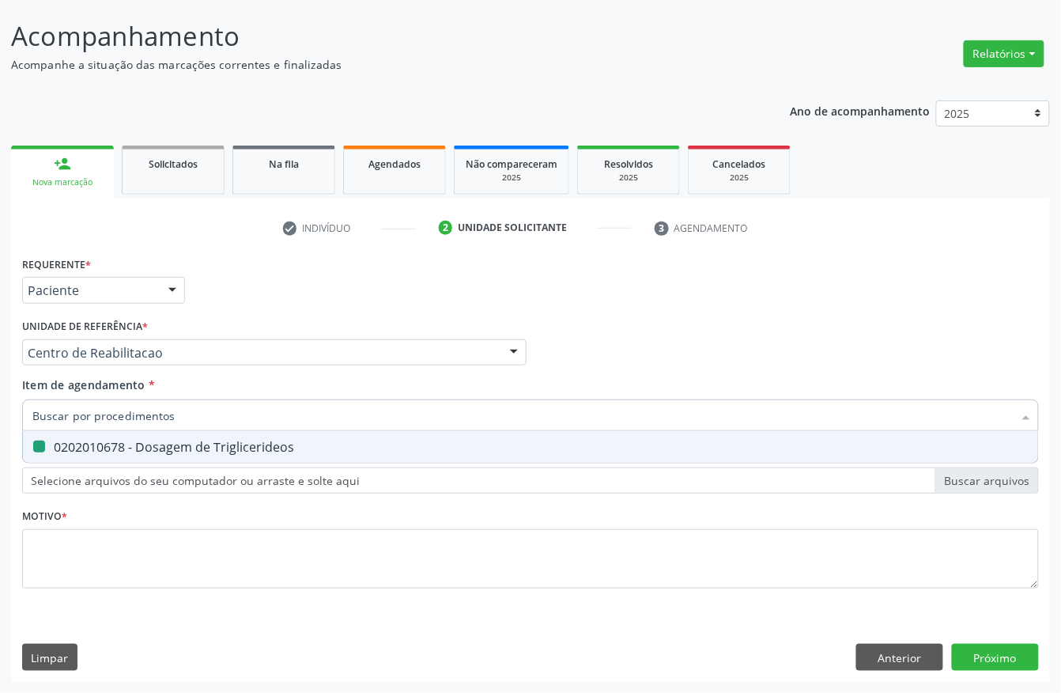
checkbox Triglicerideos "false"
type input "hemoglobina g"
click at [39, 444] on Glicosilada at bounding box center [39, 446] width 12 height 12
click at [33, 444] on Glicosilada "checkbox" at bounding box center [28, 446] width 10 height 10
checkbox Glicosilada "true"
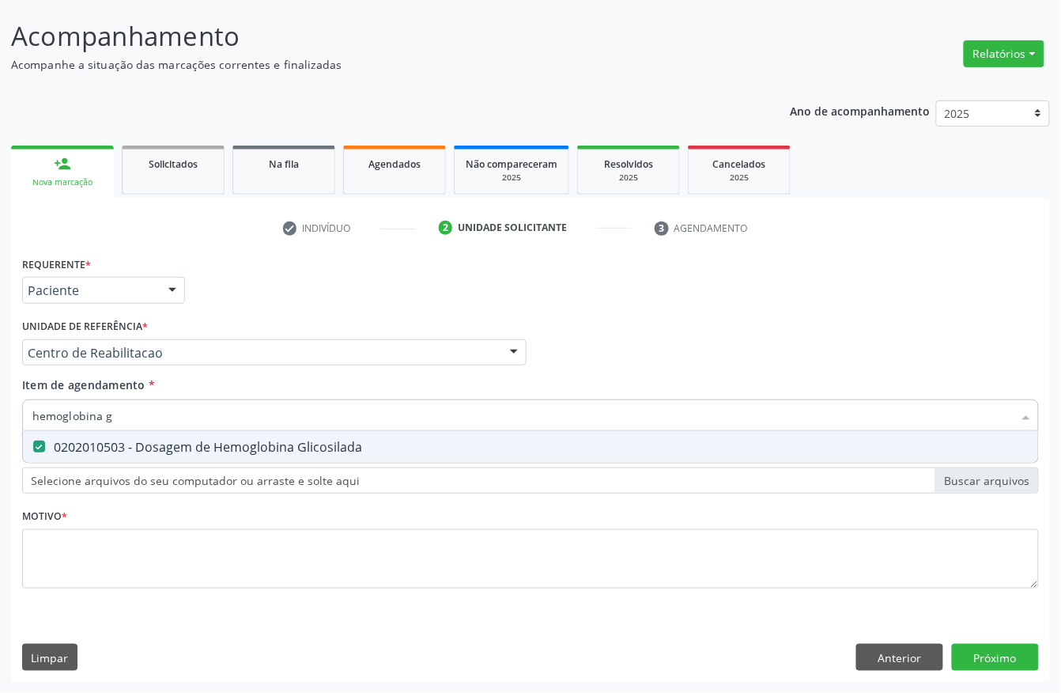
drag, startPoint x: 163, startPoint y: 409, endPoint x: 0, endPoint y: 409, distance: 162.9
click at [0, 409] on div "Acompanhamento Acompanhe a situação das marcações correntes e finalizadas Relat…" at bounding box center [530, 344] width 1061 height 697
type input "hemo"
checkbox Glicosilada "false"
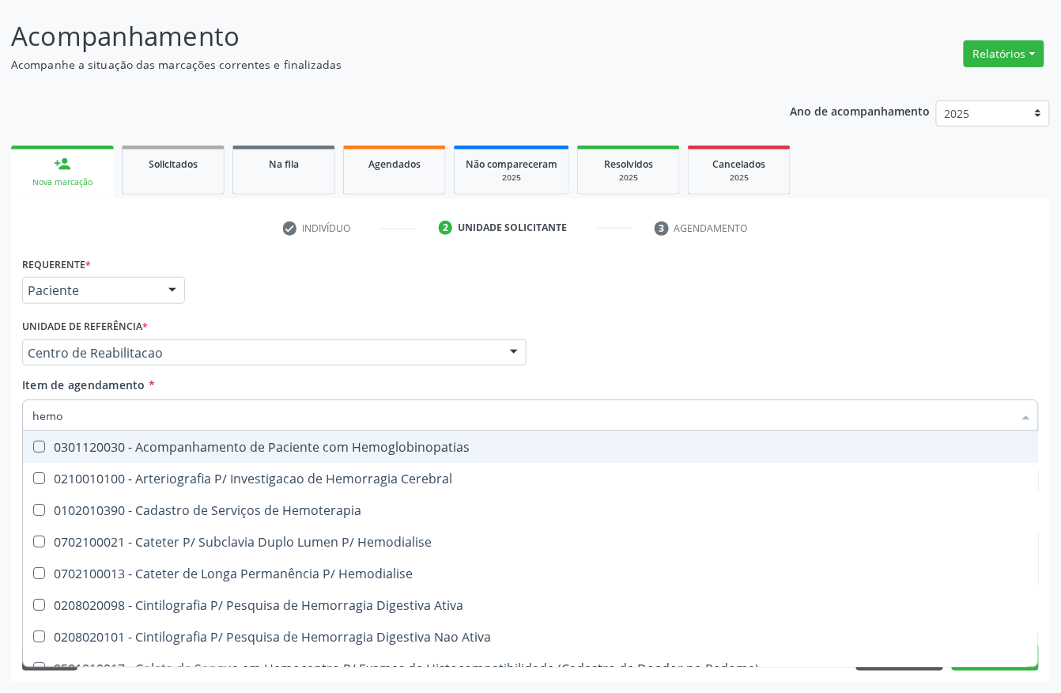
type input "hemog"
checkbox Tardio\) "true"
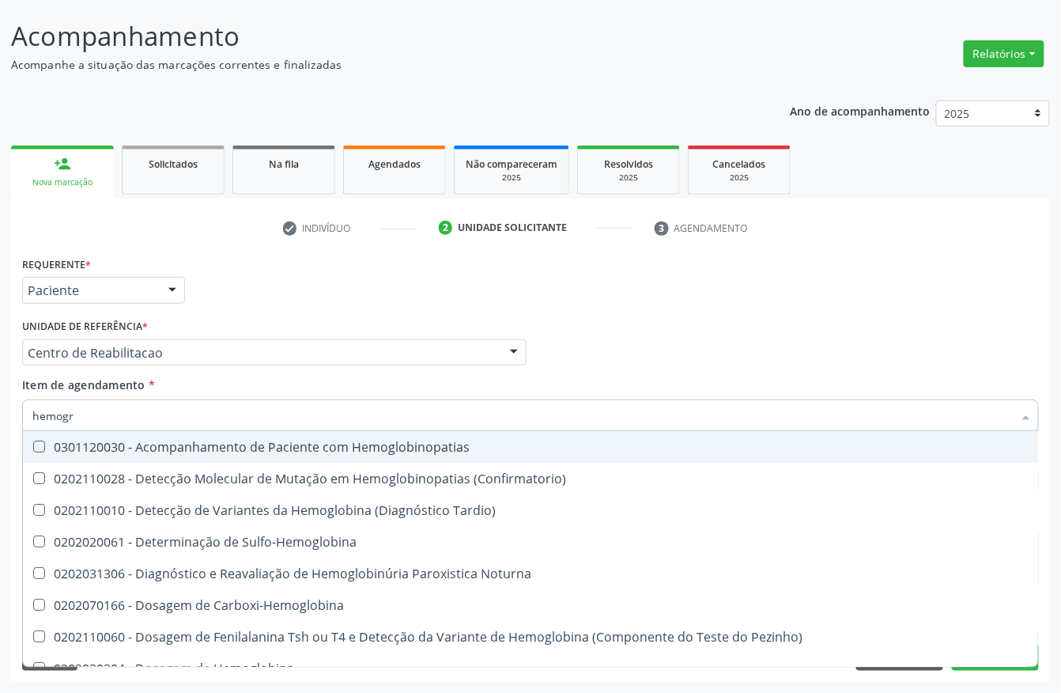
type input "hemogra"
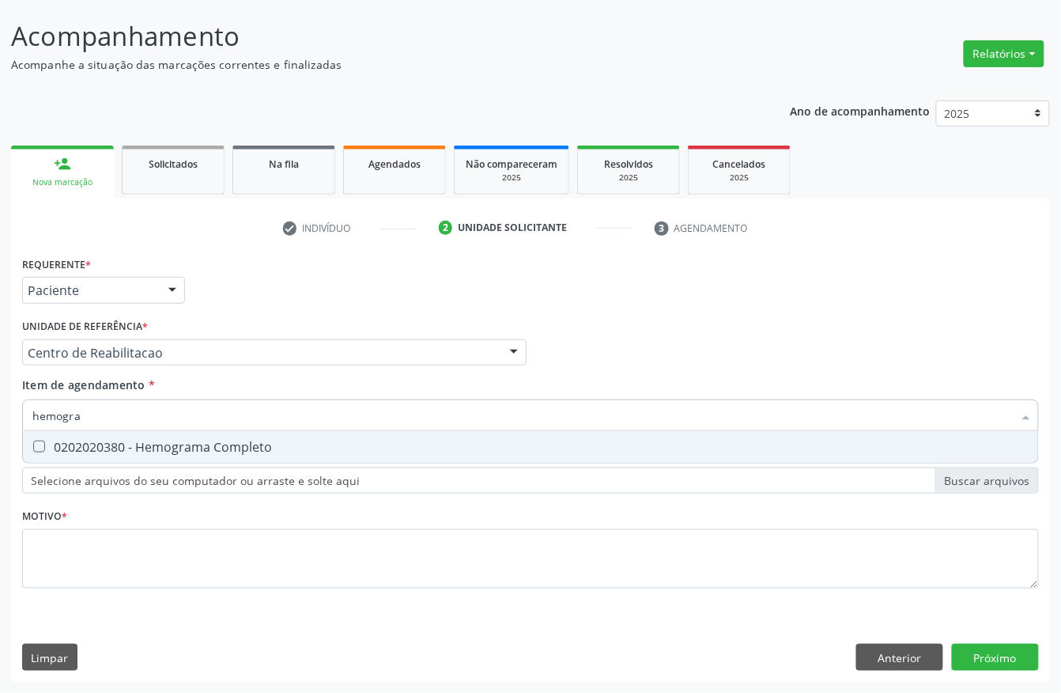
click at [38, 448] on Completo at bounding box center [39, 446] width 12 height 12
click at [33, 448] on Completo "checkbox" at bounding box center [28, 446] width 10 height 10
checkbox Completo "true"
drag, startPoint x: 101, startPoint y: 410, endPoint x: 0, endPoint y: 410, distance: 101.2
click at [0, 410] on div "Acompanhamento Acompanhe a situação das marcações correntes e finalizadas Relat…" at bounding box center [530, 344] width 1061 height 697
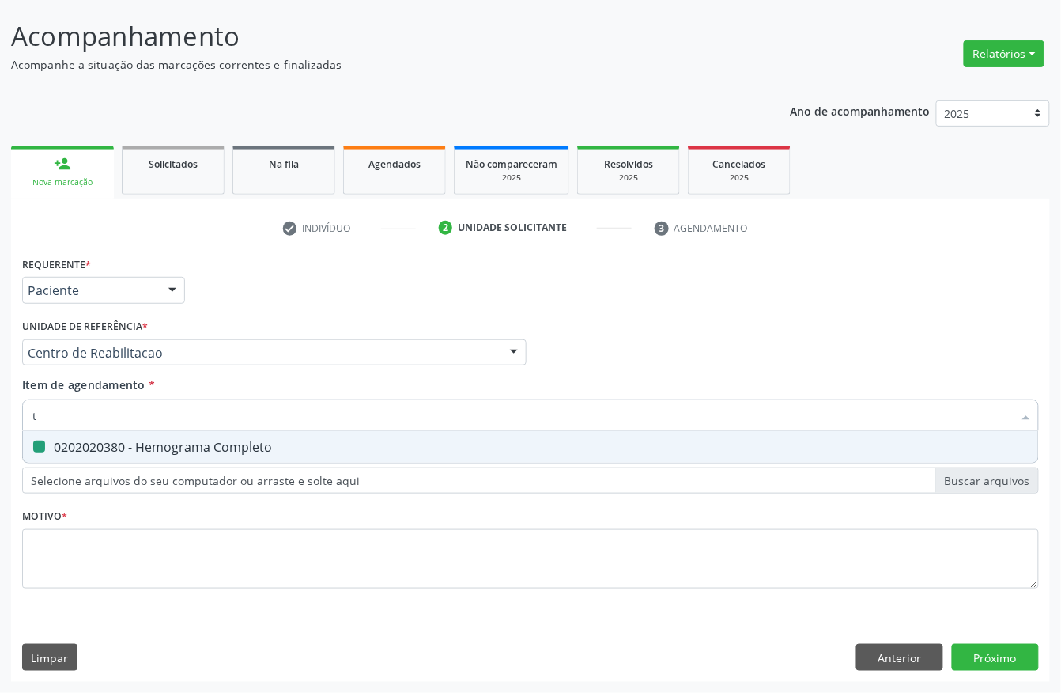
type input "t4"
checkbox Completo "false"
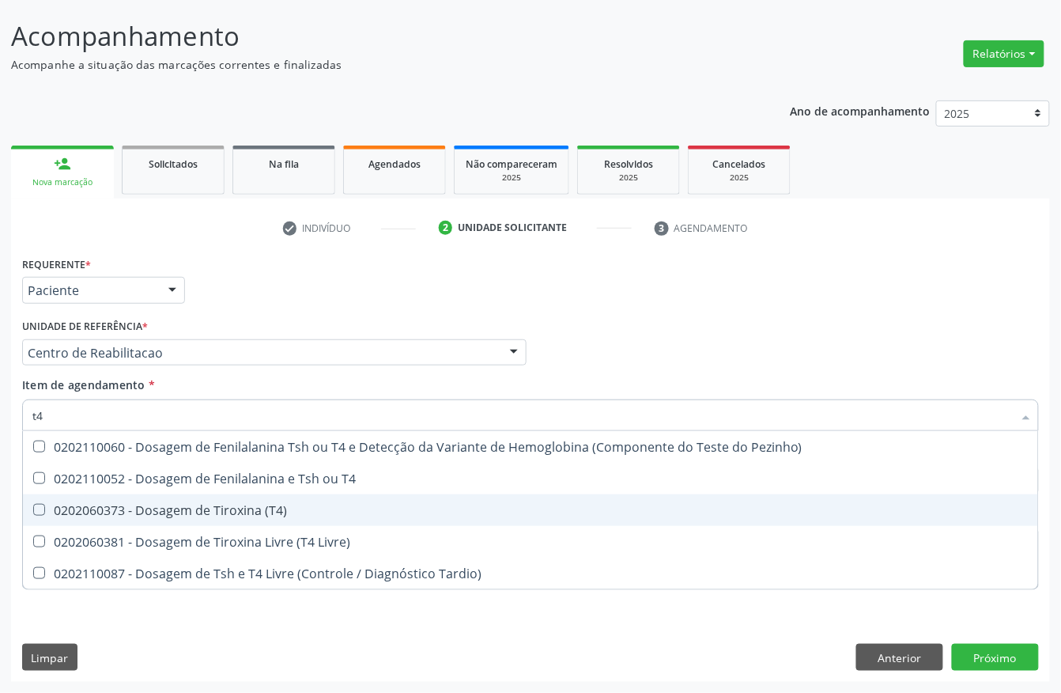
drag, startPoint x: 127, startPoint y: 512, endPoint x: 118, endPoint y: 482, distance: 32.0
click at [127, 510] on div "0202060373 - Dosagem de Tiroxina (T4)" at bounding box center [530, 510] width 996 height 13
checkbox \(T4\) "true"
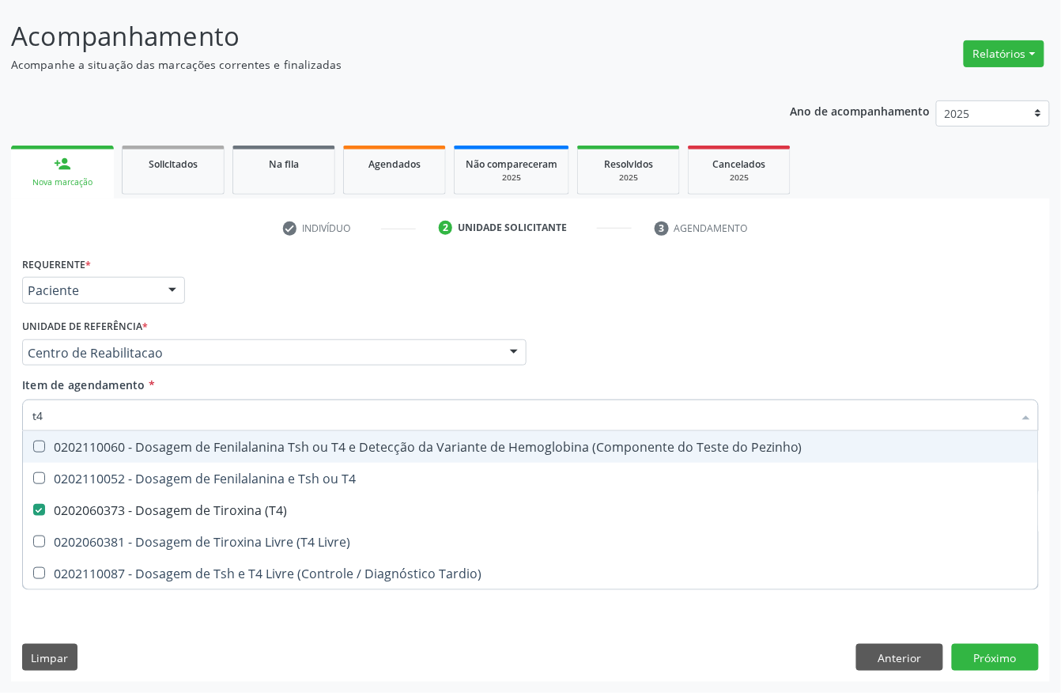
drag, startPoint x: 89, startPoint y: 406, endPoint x: 0, endPoint y: 406, distance: 89.4
click at [0, 411] on div "Acompanhamento Acompanhe a situação das marcações correntes e finalizadas Relat…" at bounding box center [530, 344] width 1061 height 697
type input "tsh"
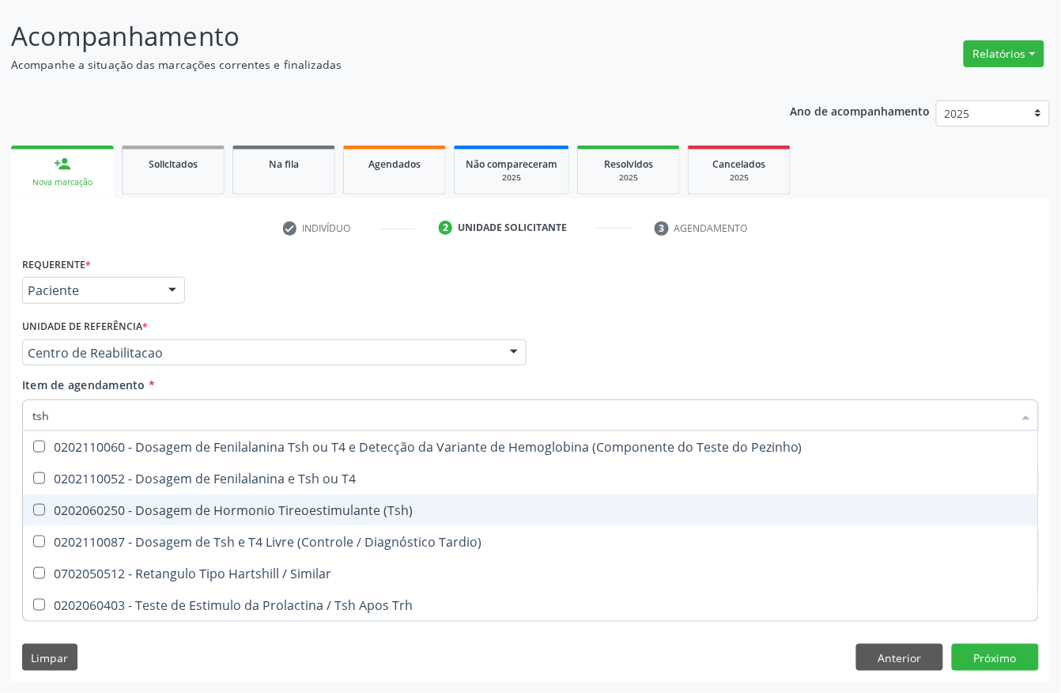
click at [98, 504] on div "0202060250 - Dosagem de Hormonio Tireoestimulante (Tsh)" at bounding box center [530, 510] width 996 height 13
checkbox \(Tsh\) "true"
click at [0, 469] on div "Acompanhamento Acompanhe a situação das marcações correntes e finalizadas Relat…" at bounding box center [530, 344] width 1061 height 697
checkbox T4 "true"
checkbox Tardio\) "true"
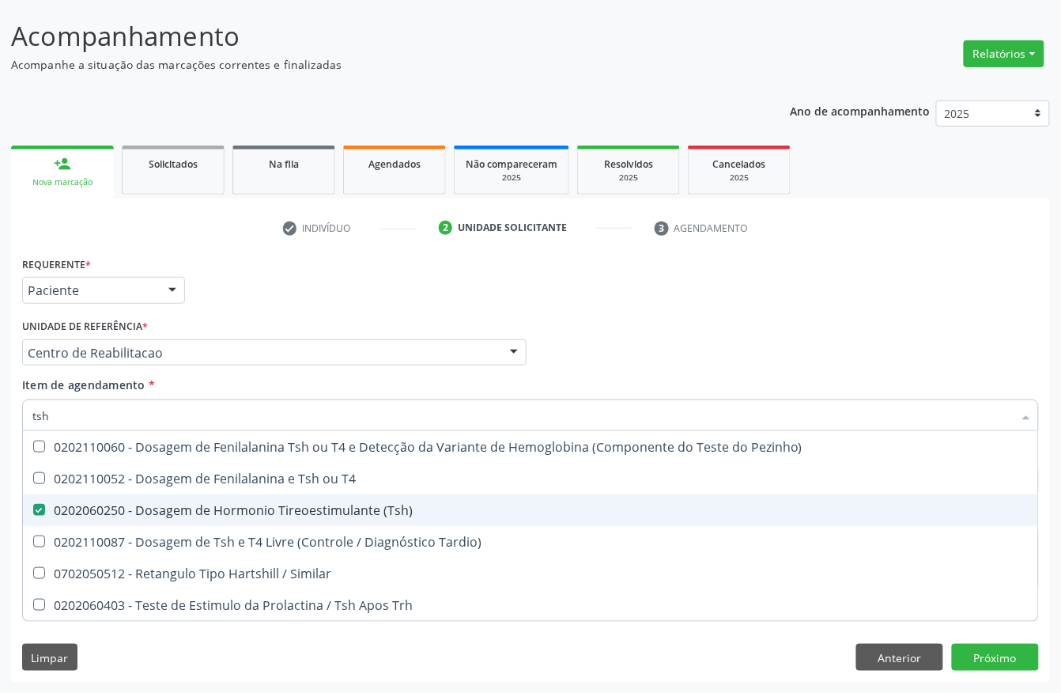
checkbox Similar "true"
checkbox Trh "true"
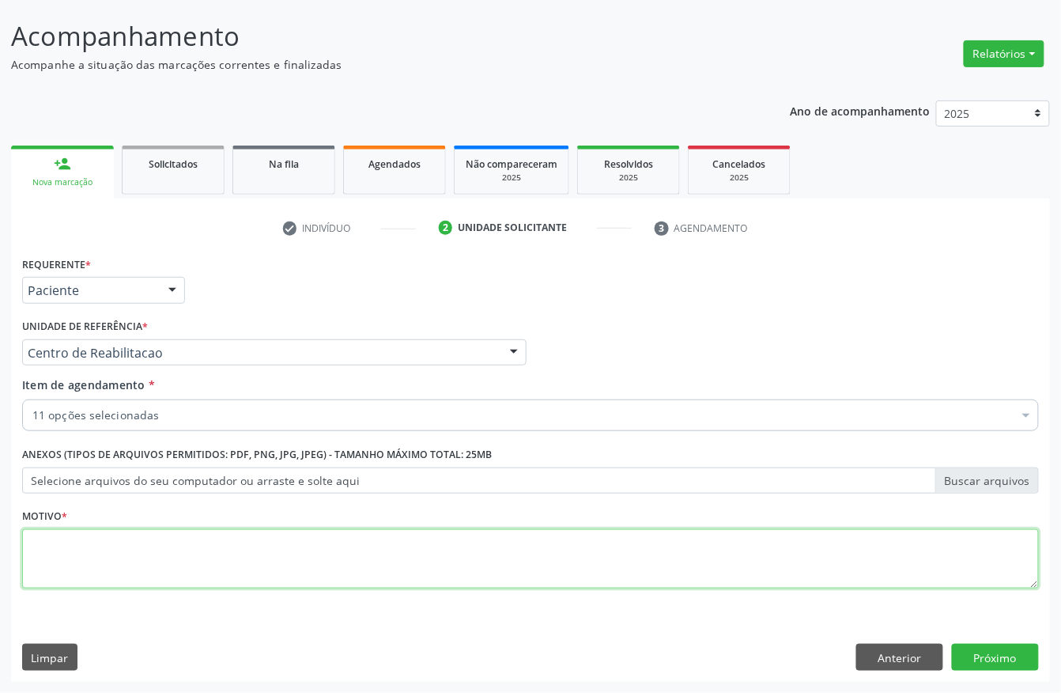
click at [168, 570] on textarea at bounding box center [530, 559] width 1017 height 60
type textarea "."
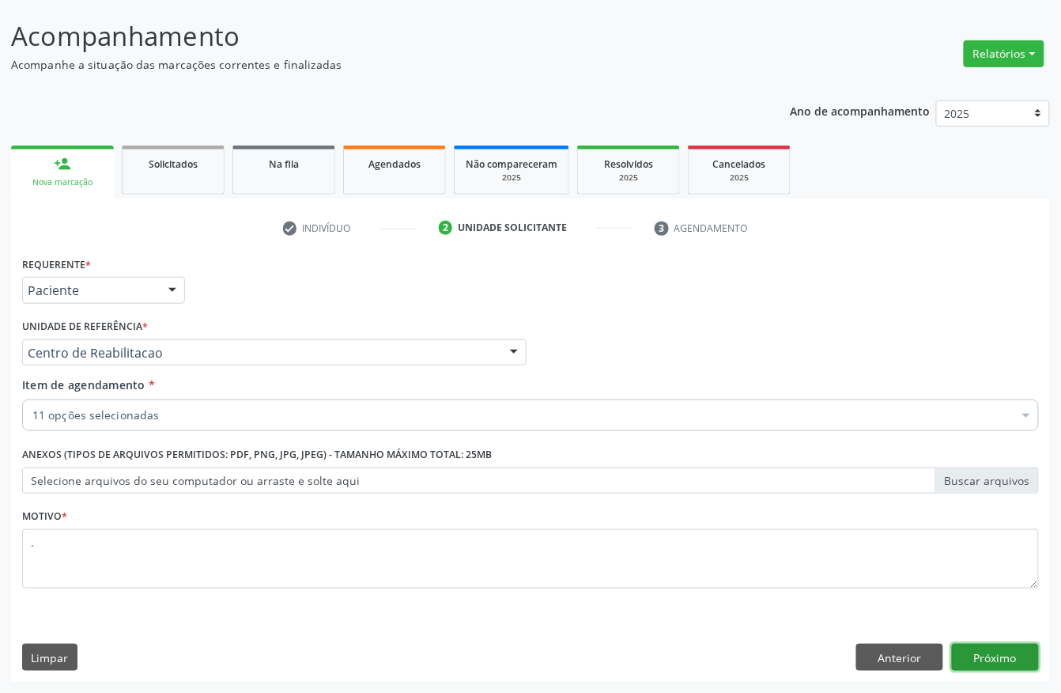
click at [996, 652] on button "Próximo" at bounding box center [995, 657] width 87 height 27
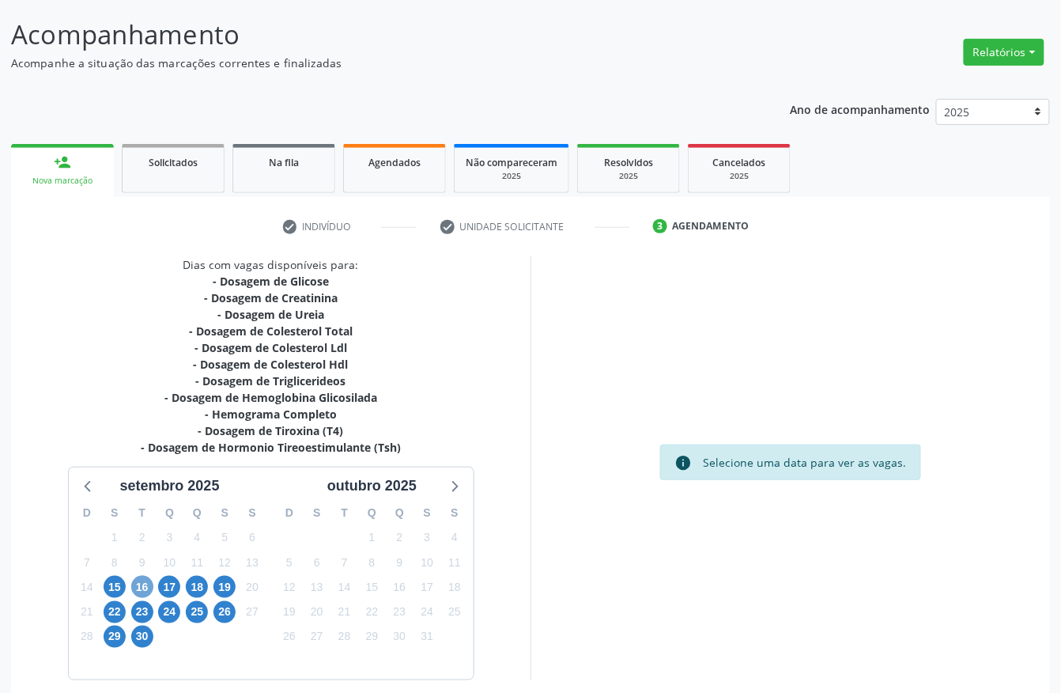
click at [140, 584] on span "16" at bounding box center [142, 587] width 22 height 22
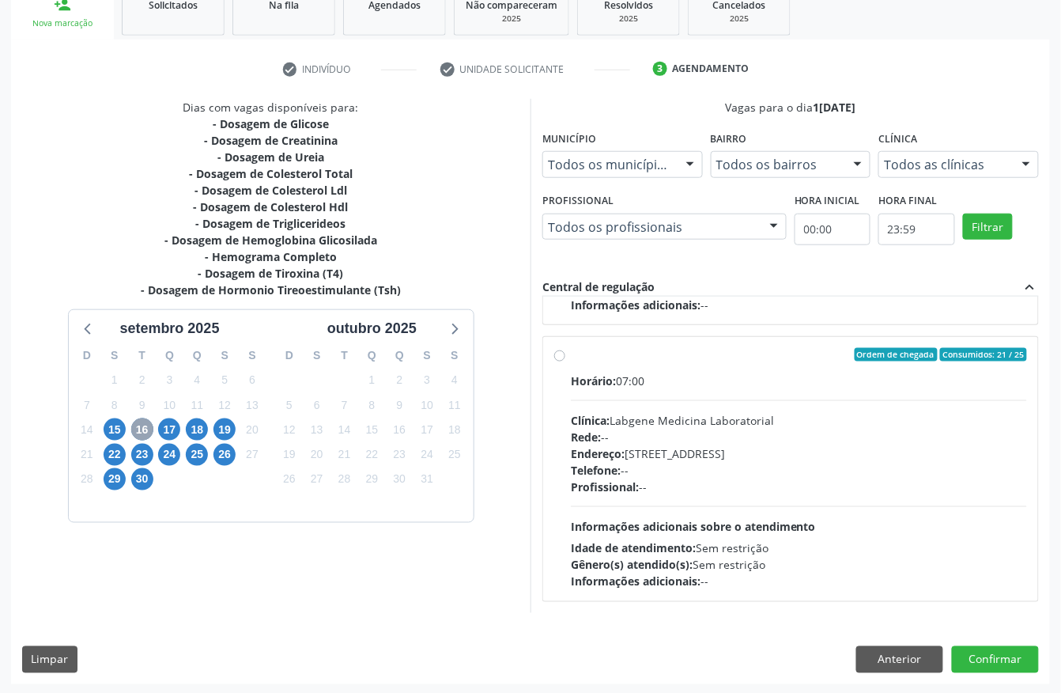
scroll to position [253, 0]
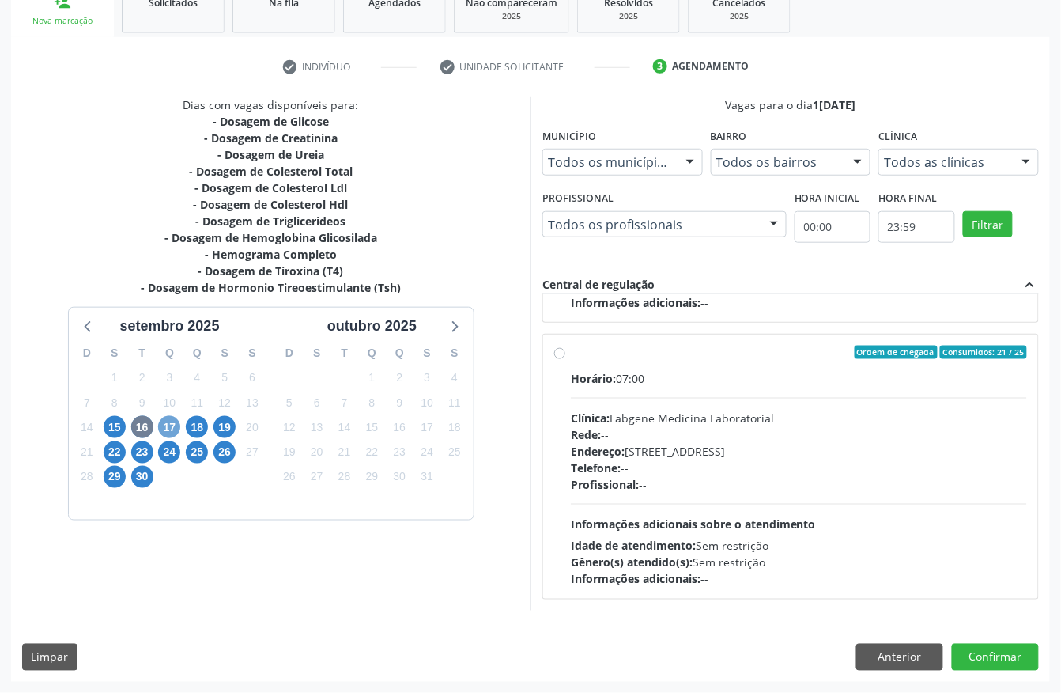
click at [162, 421] on span "17" at bounding box center [169, 427] width 22 height 22
click at [777, 377] on div "Horário: 07:00" at bounding box center [799, 378] width 456 height 17
click at [565, 359] on input "Ordem de chegada Consumidos: 31 / 38 Horário: 07:00 Clínica: Laboratorio [GEOGR…" at bounding box center [559, 352] width 11 height 14
radio input "true"
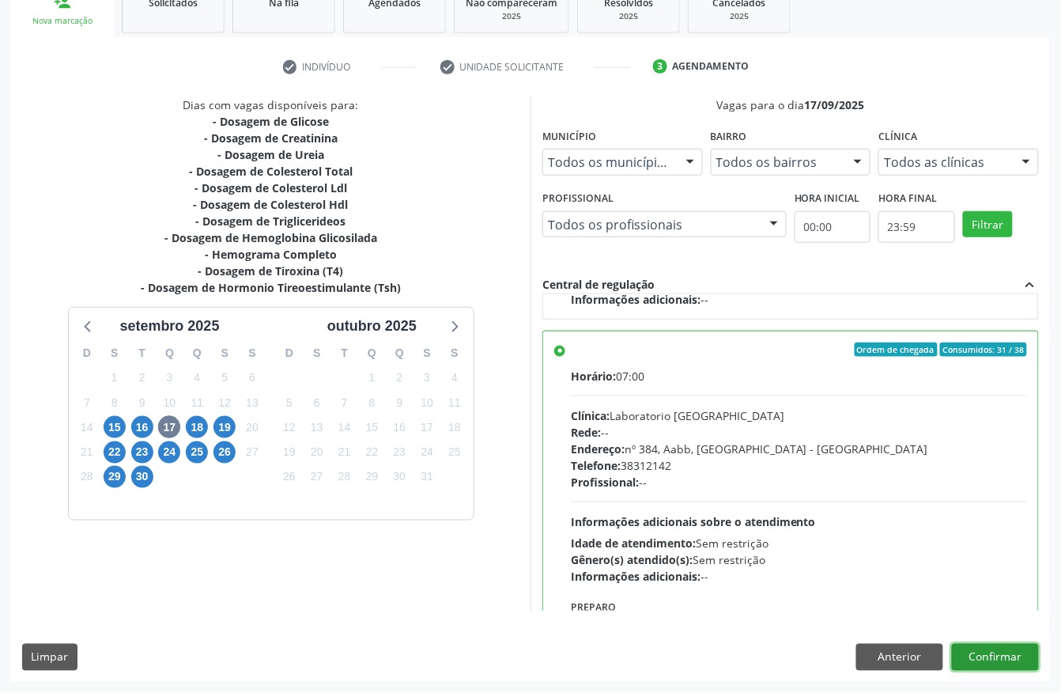
click at [996, 658] on button "Confirmar" at bounding box center [995, 657] width 87 height 27
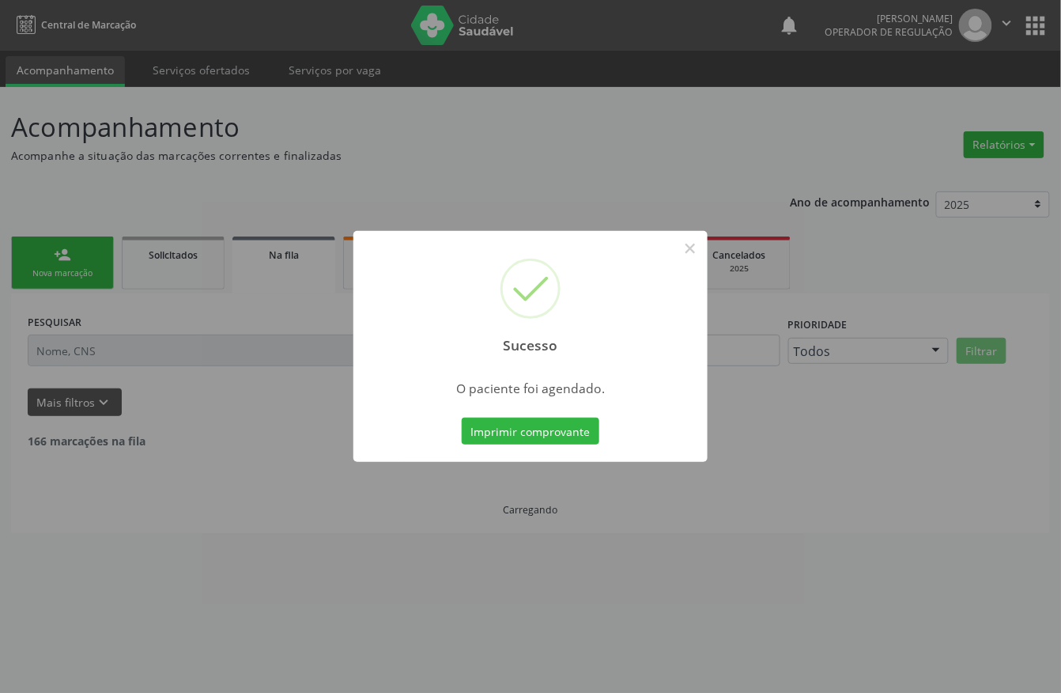
scroll to position [0, 0]
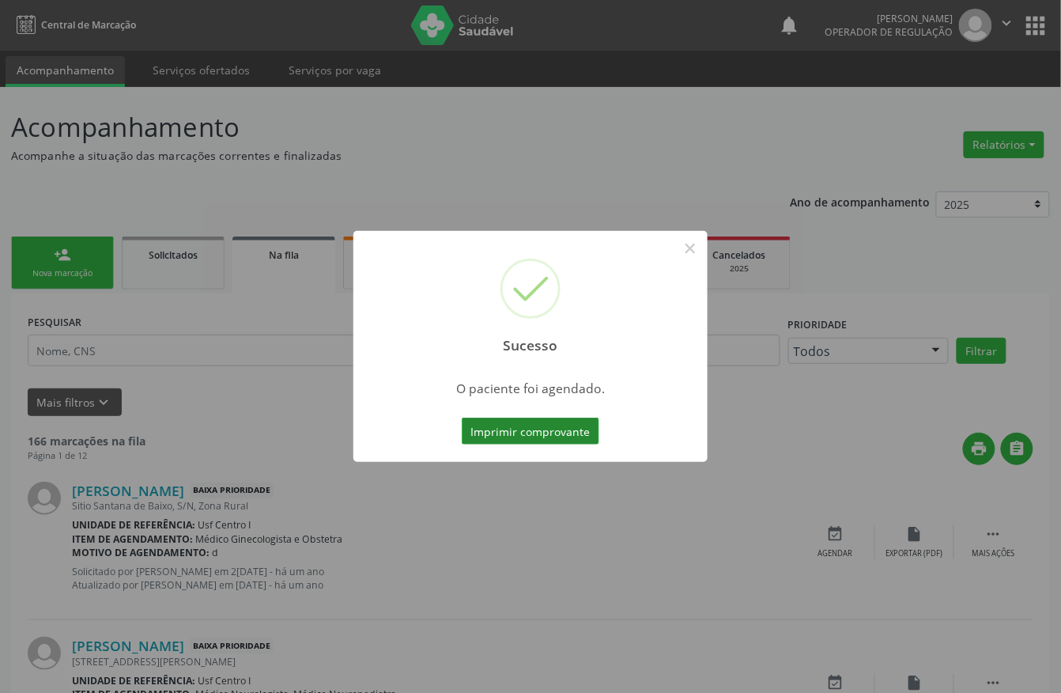
click at [542, 428] on button "Imprimir comprovante" at bounding box center [531, 431] width 138 height 27
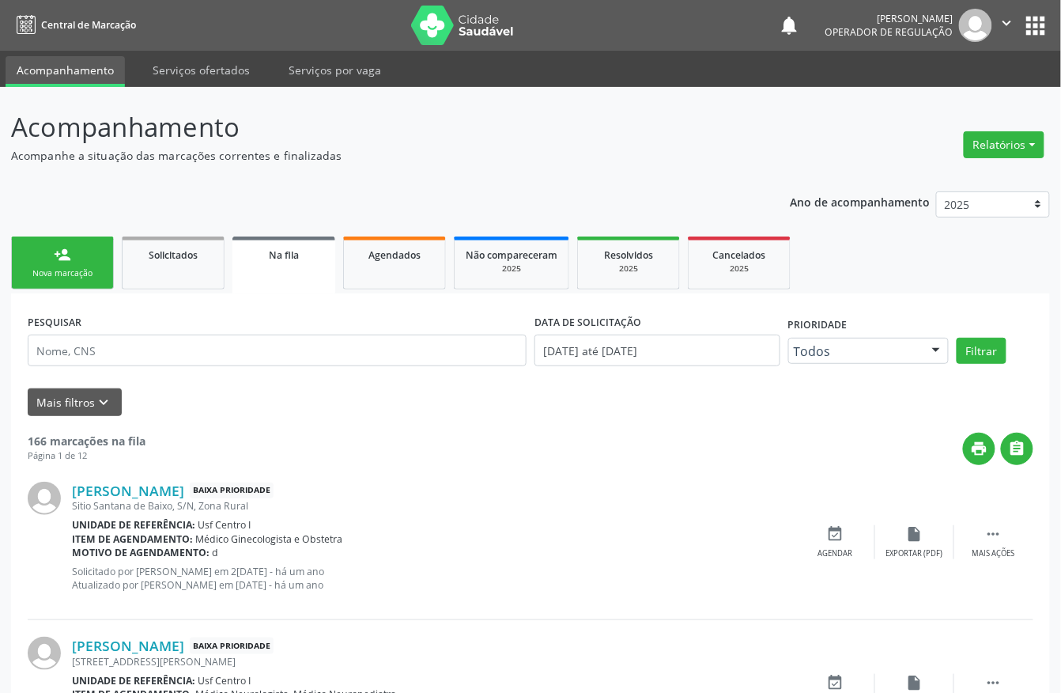
click at [55, 261] on div "person_add" at bounding box center [62, 254] width 17 height 17
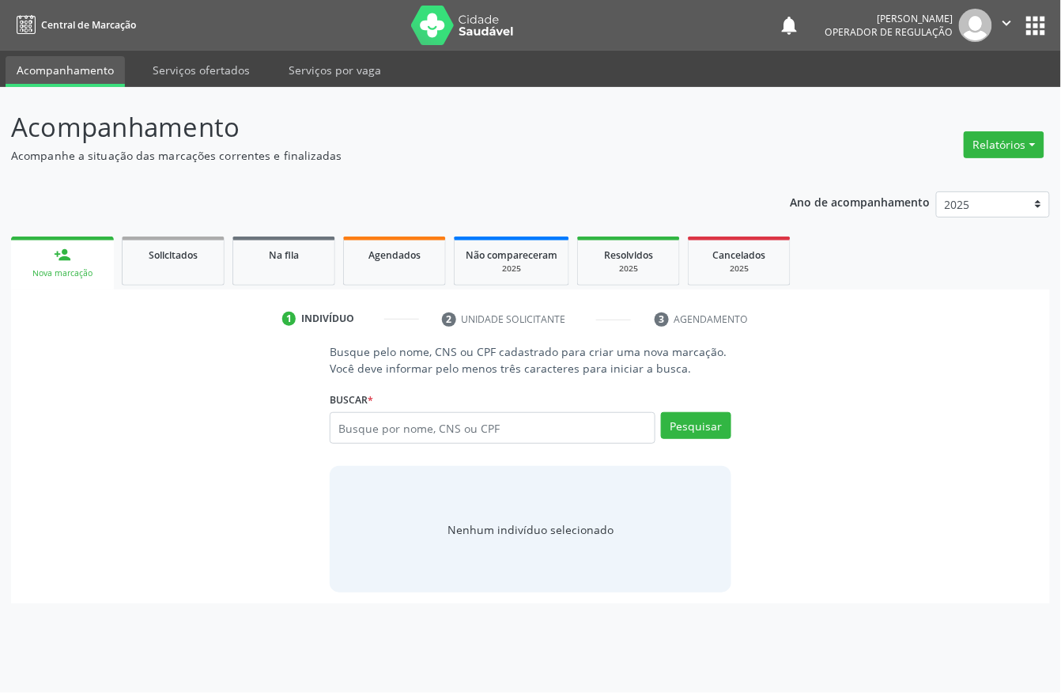
click at [66, 264] on link "person_add Nova marcação" at bounding box center [62, 262] width 103 height 53
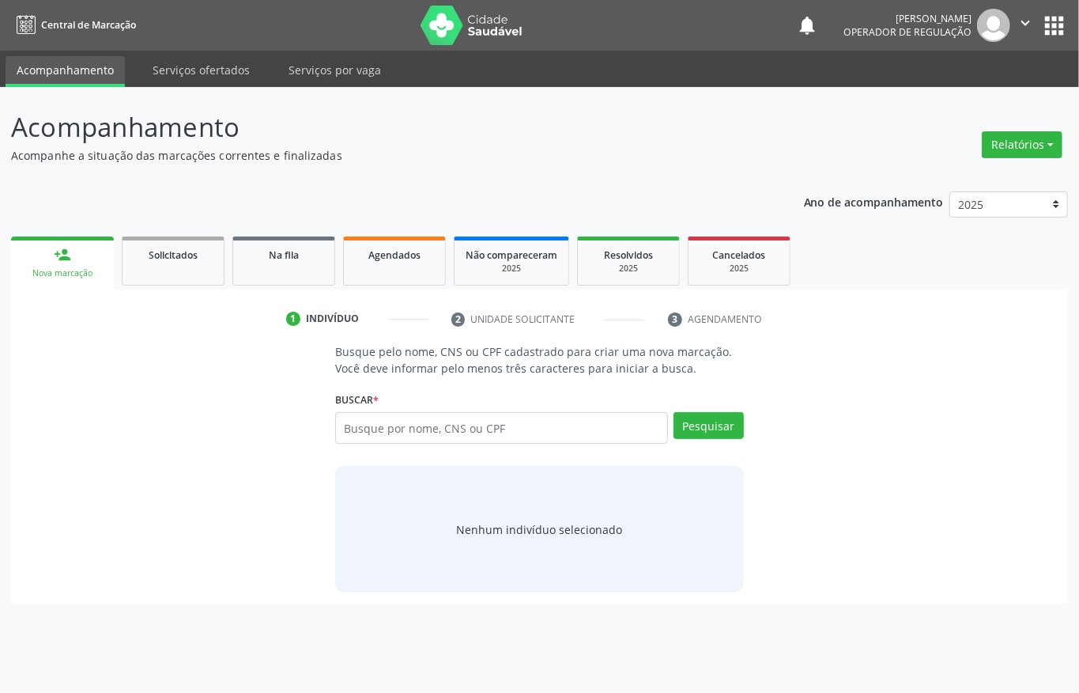
click at [66, 264] on link "person_add Nova marcação" at bounding box center [62, 262] width 103 height 53
click at [381, 433] on input "text" at bounding box center [501, 428] width 333 height 32
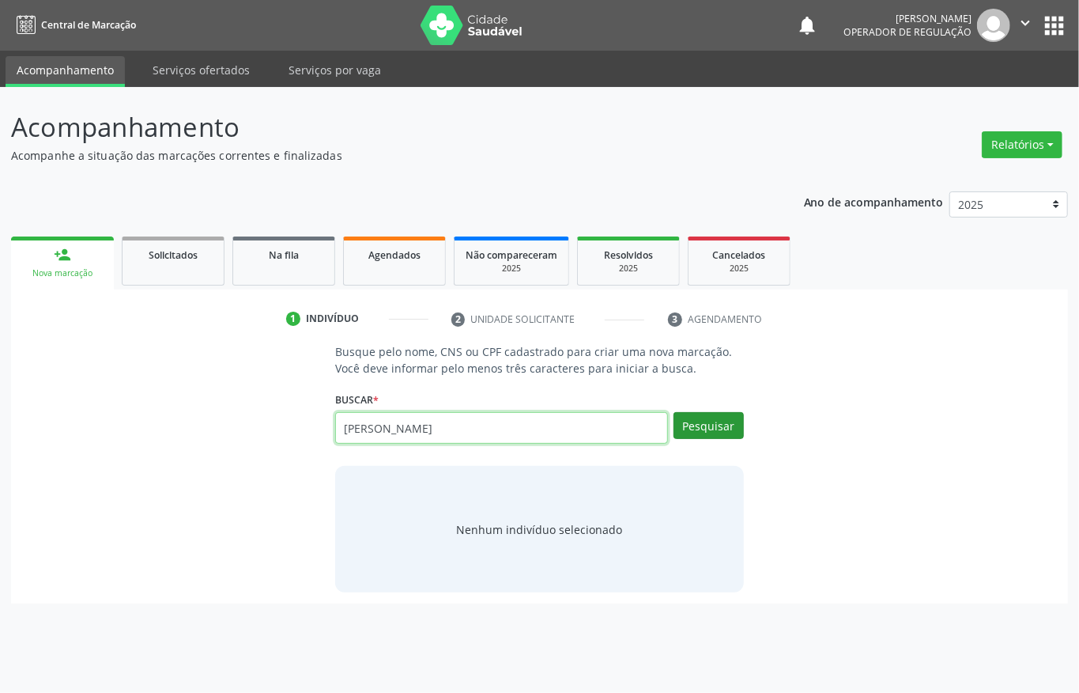
type input "[PERSON_NAME]"
click at [691, 422] on button "Pesquisar" at bounding box center [709, 425] width 70 height 27
click at [459, 421] on input "[PERSON_NAME]" at bounding box center [501, 428] width 333 height 32
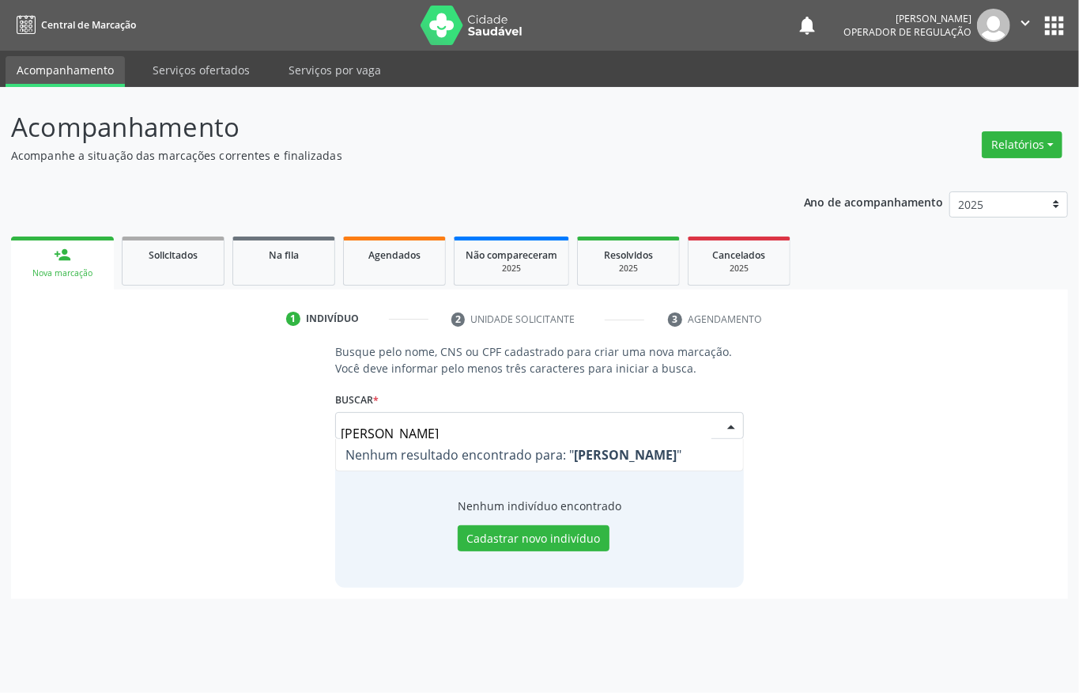
click at [472, 421] on input "[PERSON_NAME]" at bounding box center [526, 434] width 371 height 32
click at [418, 435] on input "[PERSON_NAME]" at bounding box center [526, 434] width 371 height 32
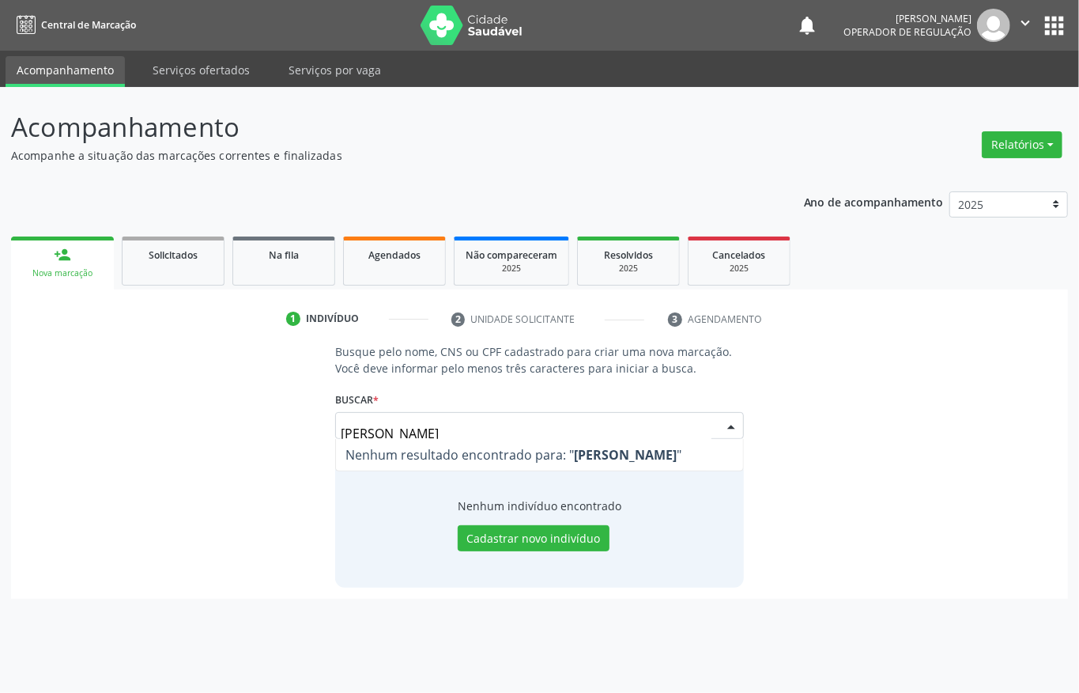
click at [421, 425] on input "[PERSON_NAME]" at bounding box center [526, 434] width 371 height 32
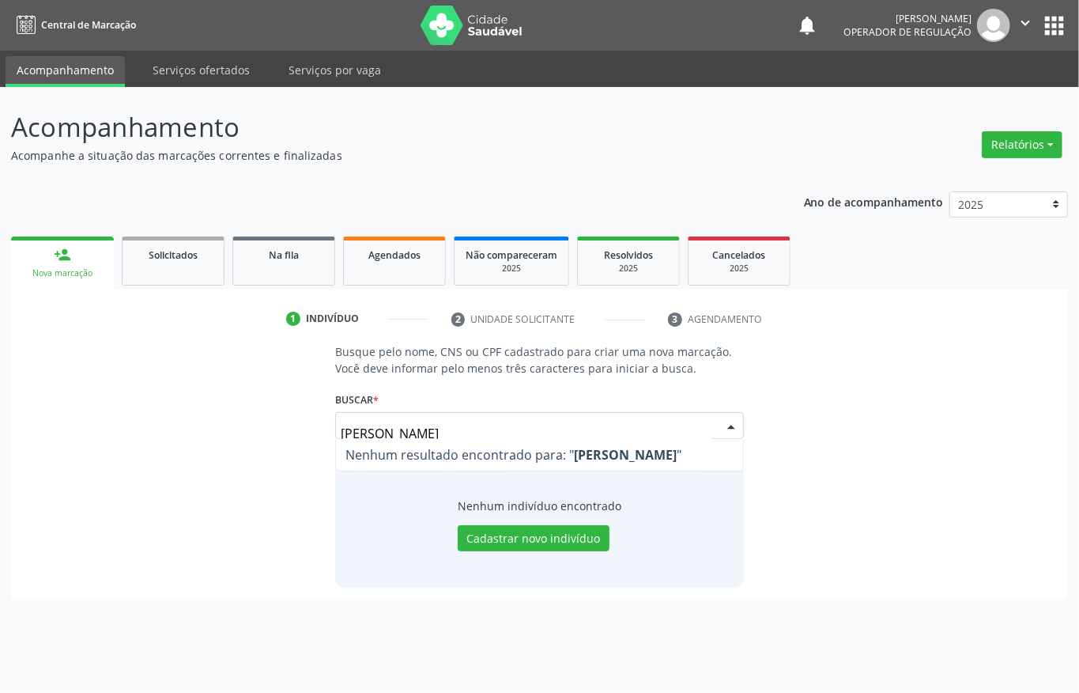
click at [421, 425] on input "[PERSON_NAME]" at bounding box center [526, 434] width 371 height 32
click at [481, 425] on input "[PERSON_NAME]" at bounding box center [526, 434] width 371 height 32
click at [380, 440] on span "Nenhum resultado encontrado para: " [PERSON_NAME] d "" at bounding box center [539, 455] width 407 height 32
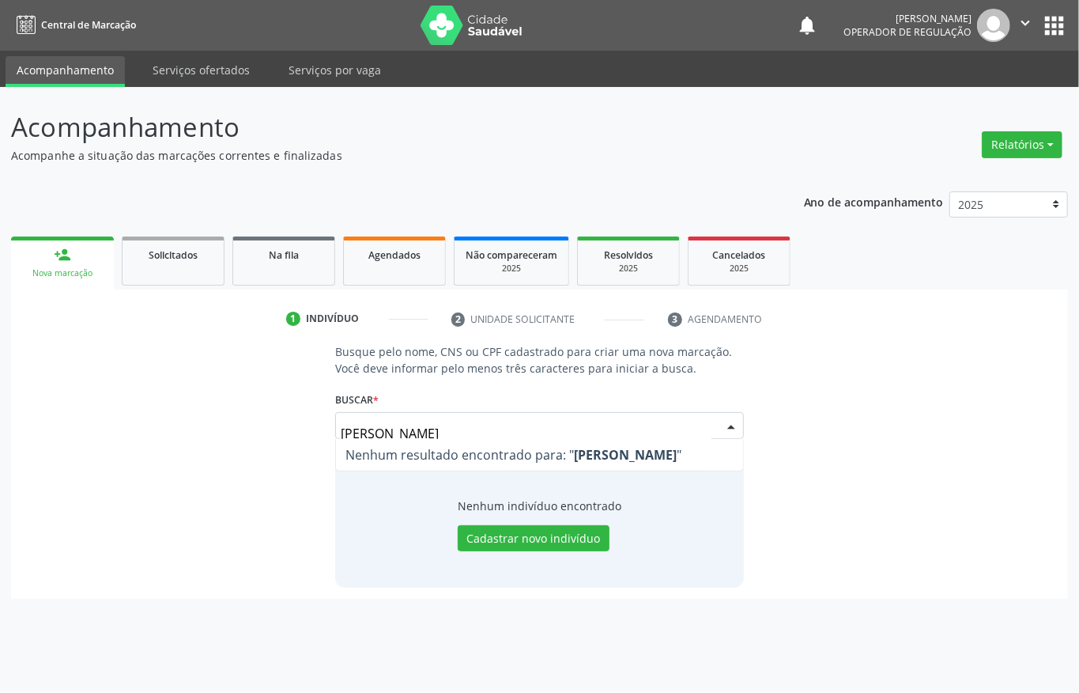
click at [386, 431] on input "[PERSON_NAME]" at bounding box center [526, 434] width 371 height 32
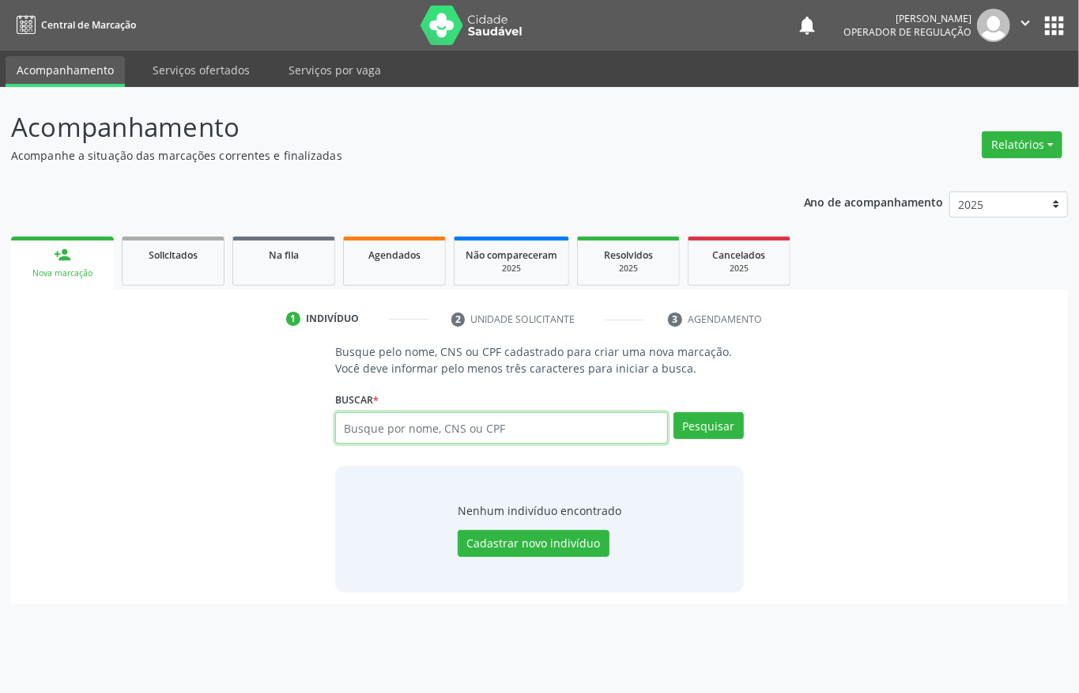
paste input "898003733162813"
type input "898003733162813"
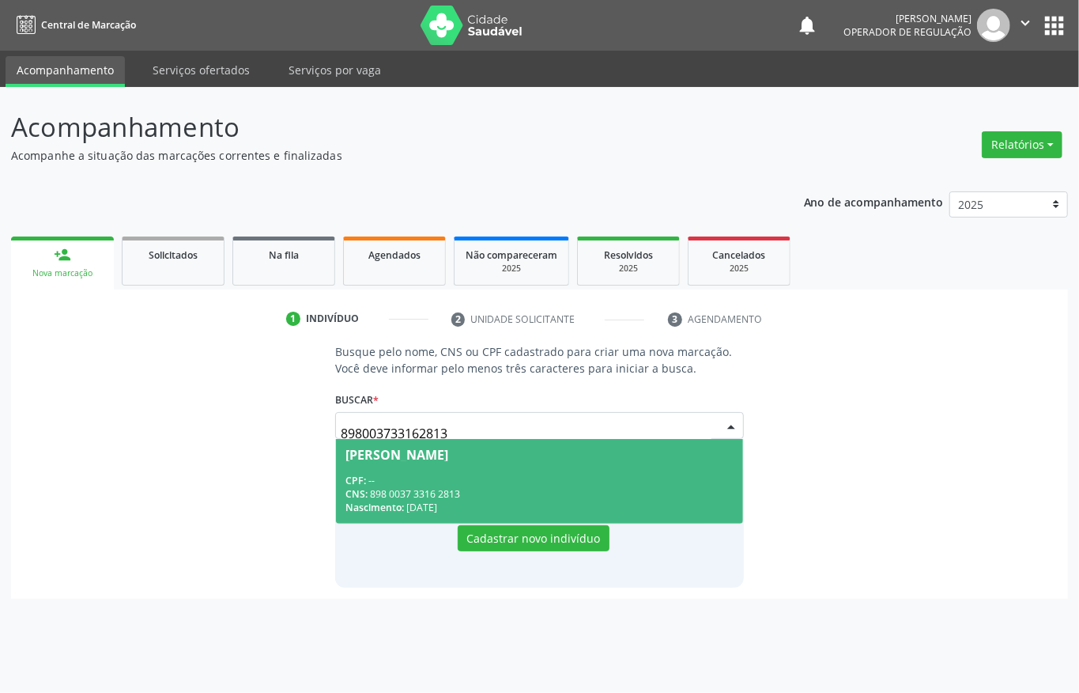
click at [425, 470] on span "[PERSON_NAME] CPF: -- CNS: 898 0037 3316 2813 Nascimento: [DATE]" at bounding box center [539, 481] width 407 height 85
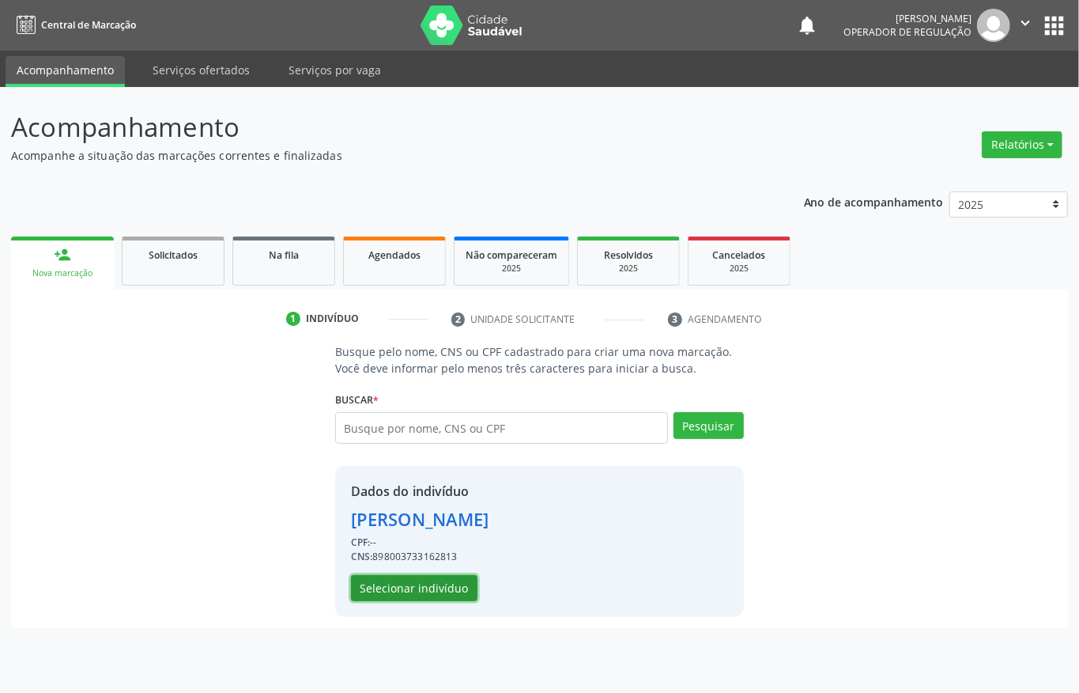
click at [384, 579] on button "Selecionar indivíduo" at bounding box center [414, 588] width 127 height 27
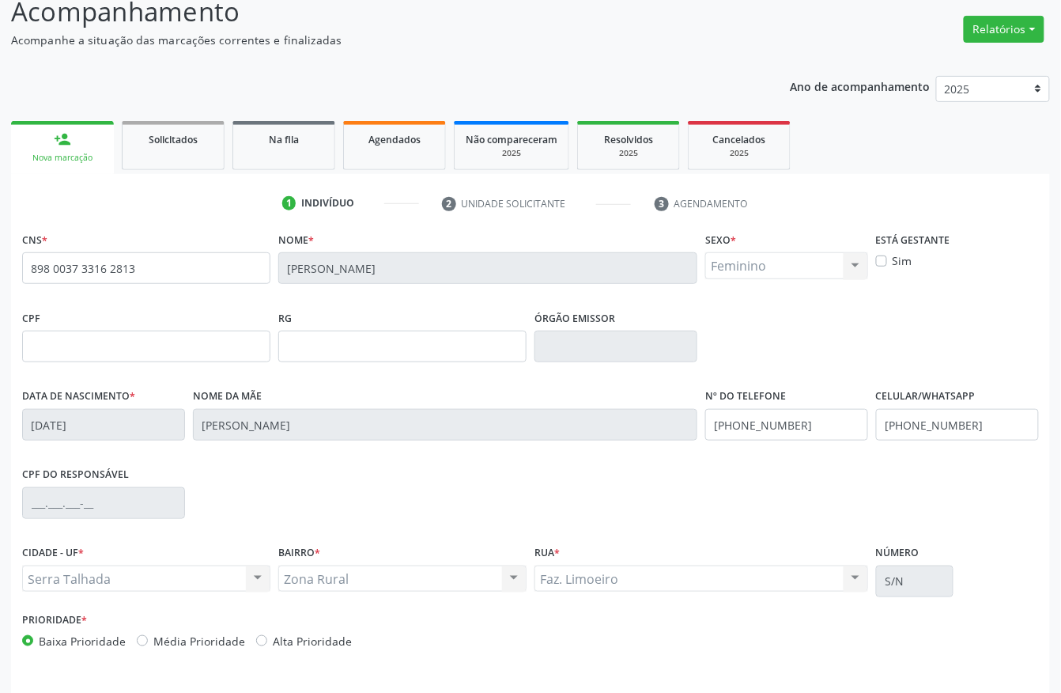
scroll to position [165, 0]
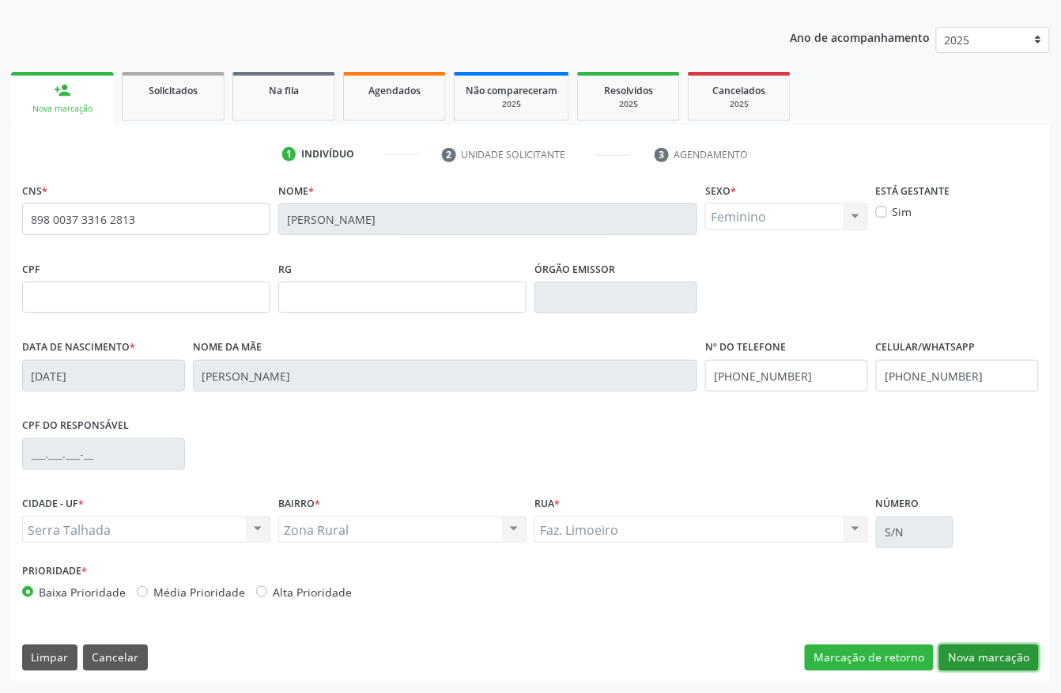
click at [987, 664] on button "Nova marcação" at bounding box center [989, 657] width 100 height 27
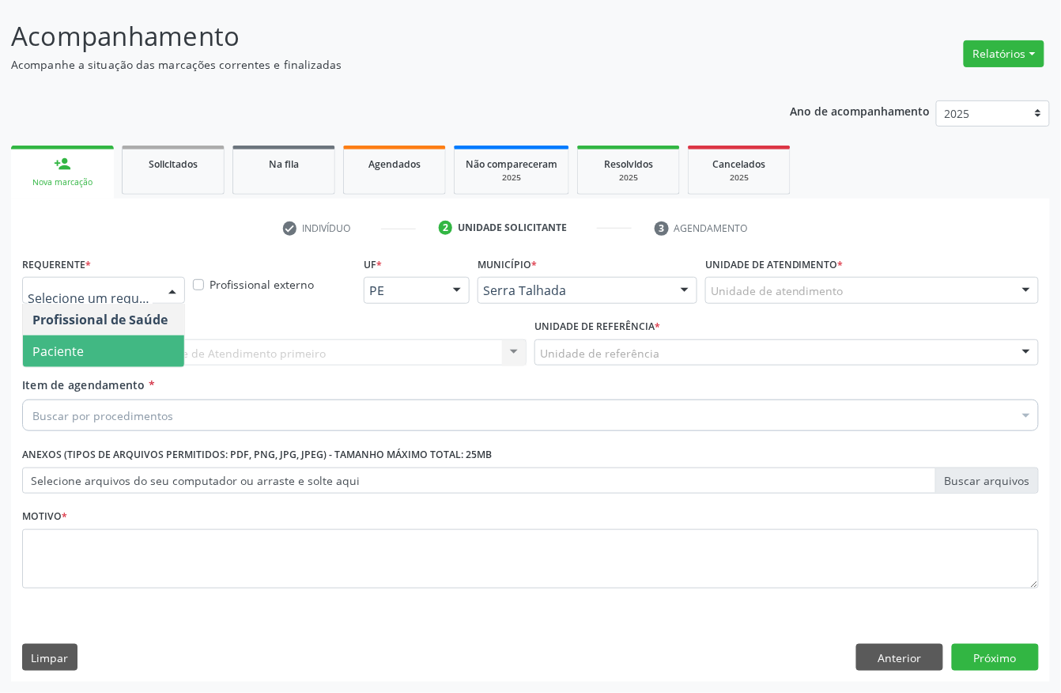
click at [100, 351] on span "Paciente" at bounding box center [103, 351] width 161 height 32
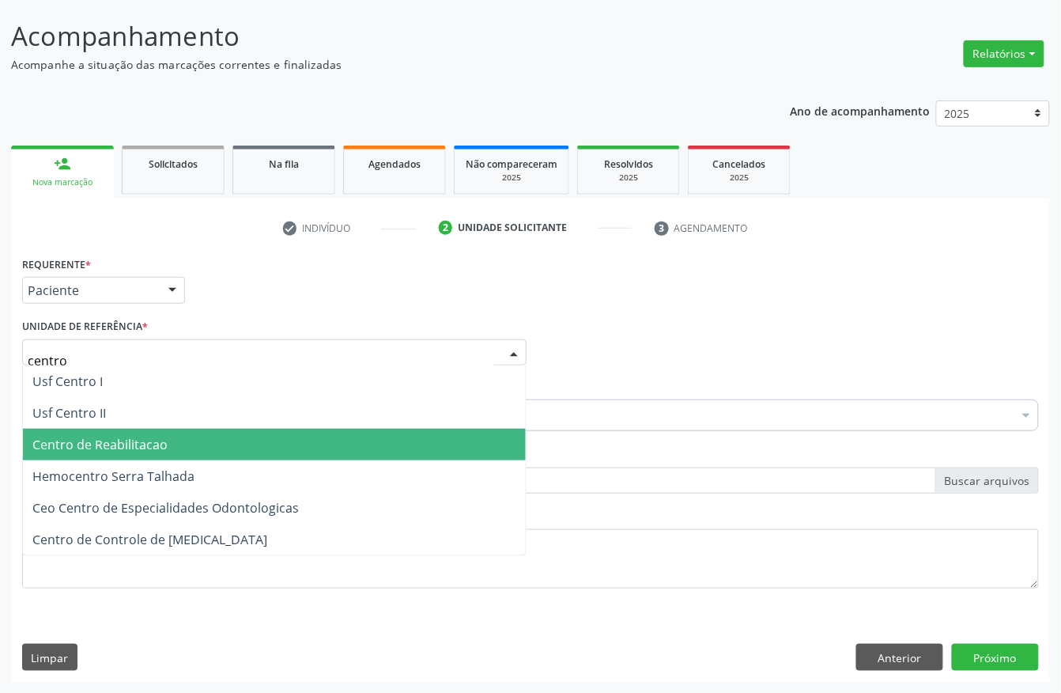
click at [51, 463] on span "Hemocentro Serra Talhada" at bounding box center [274, 476] width 503 height 32
type input "centro"
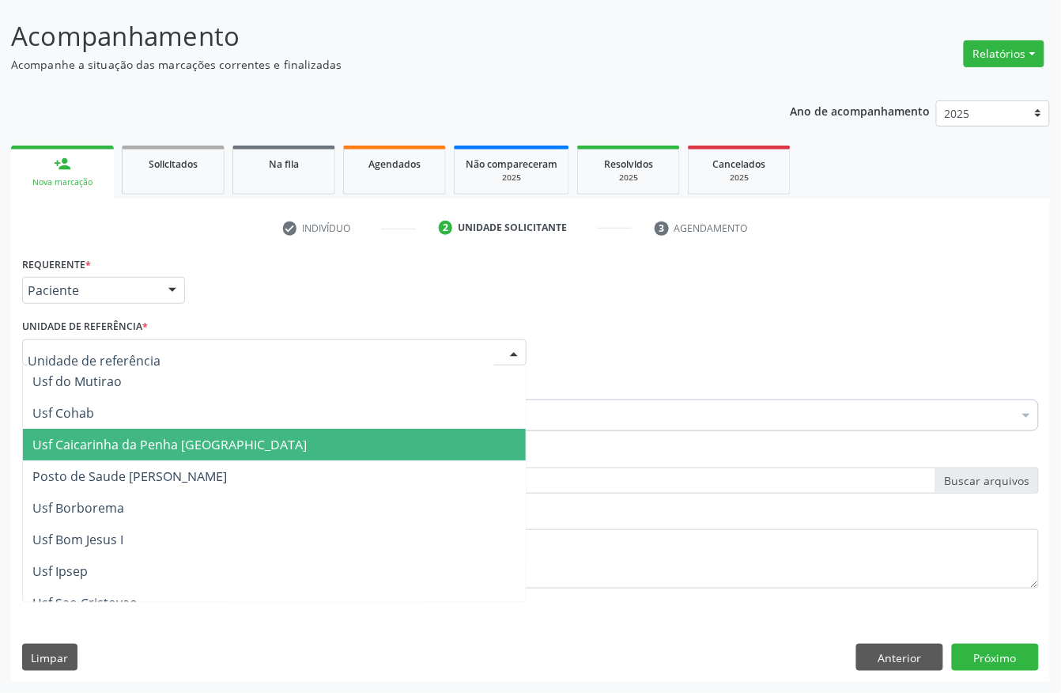
click at [102, 346] on input "text" at bounding box center [261, 361] width 467 height 32
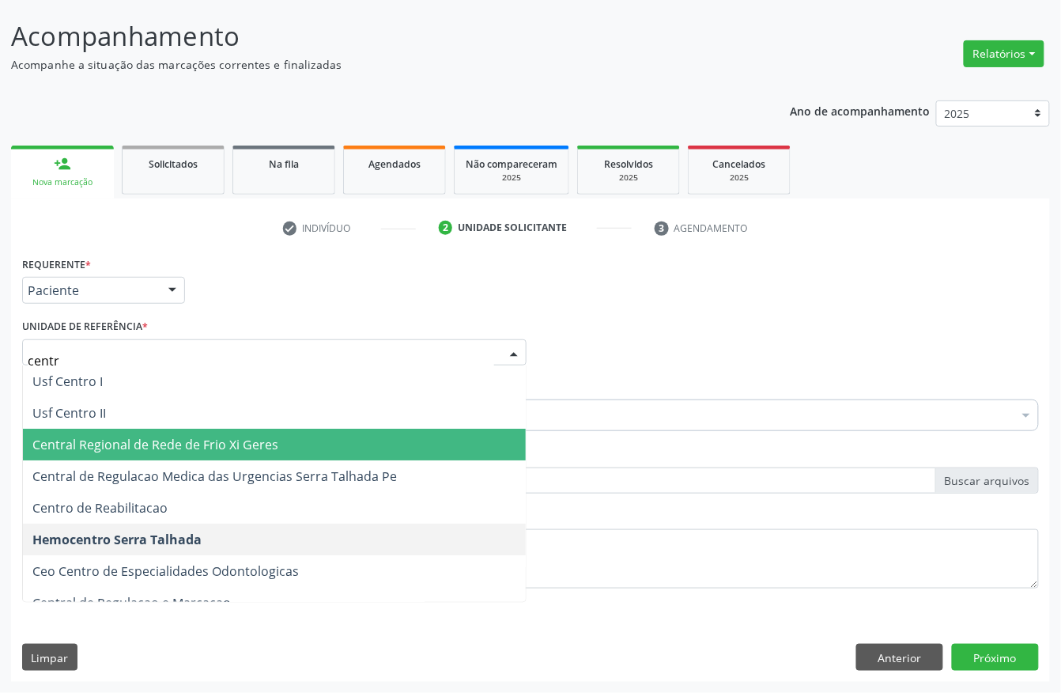
type input "centro"
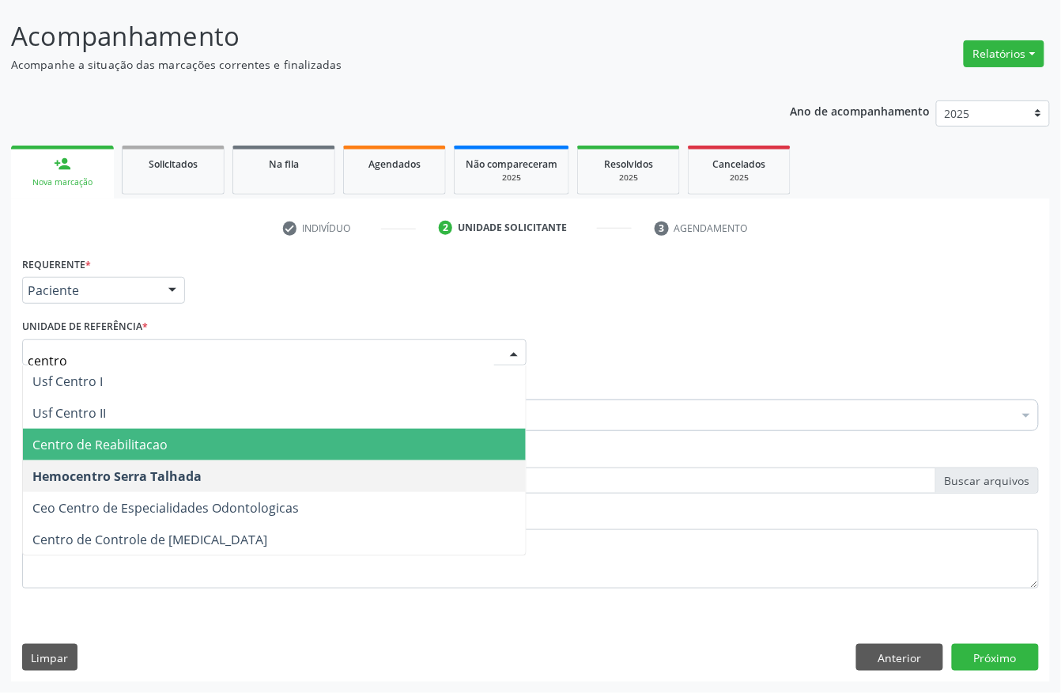
click at [127, 436] on span "Centro de Reabilitacao" at bounding box center [99, 444] width 135 height 17
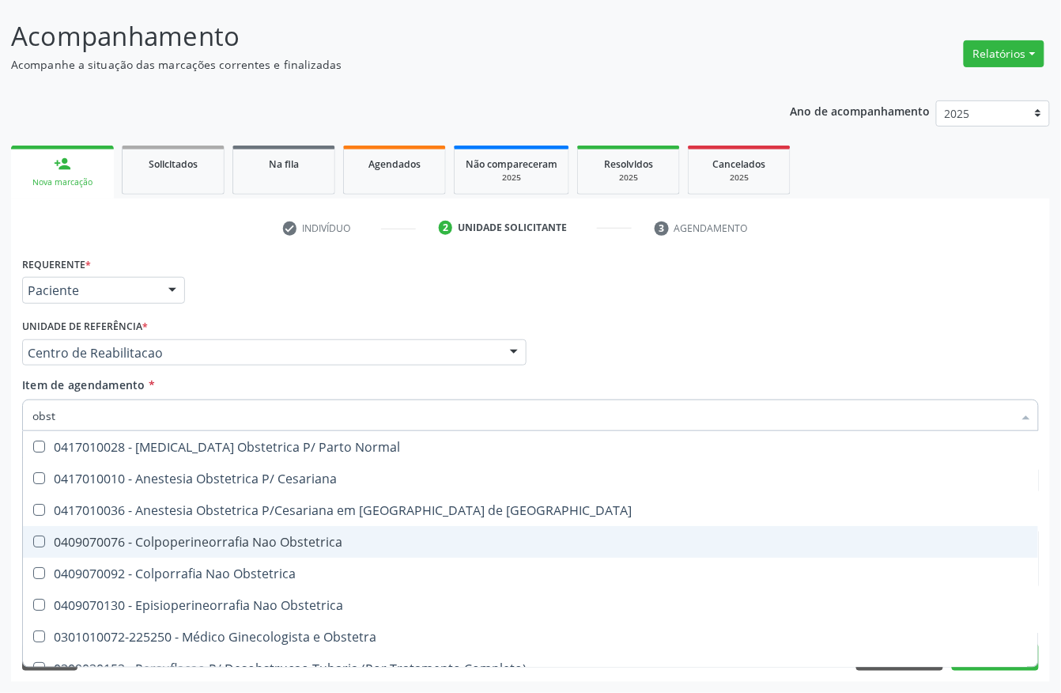
type input "obste"
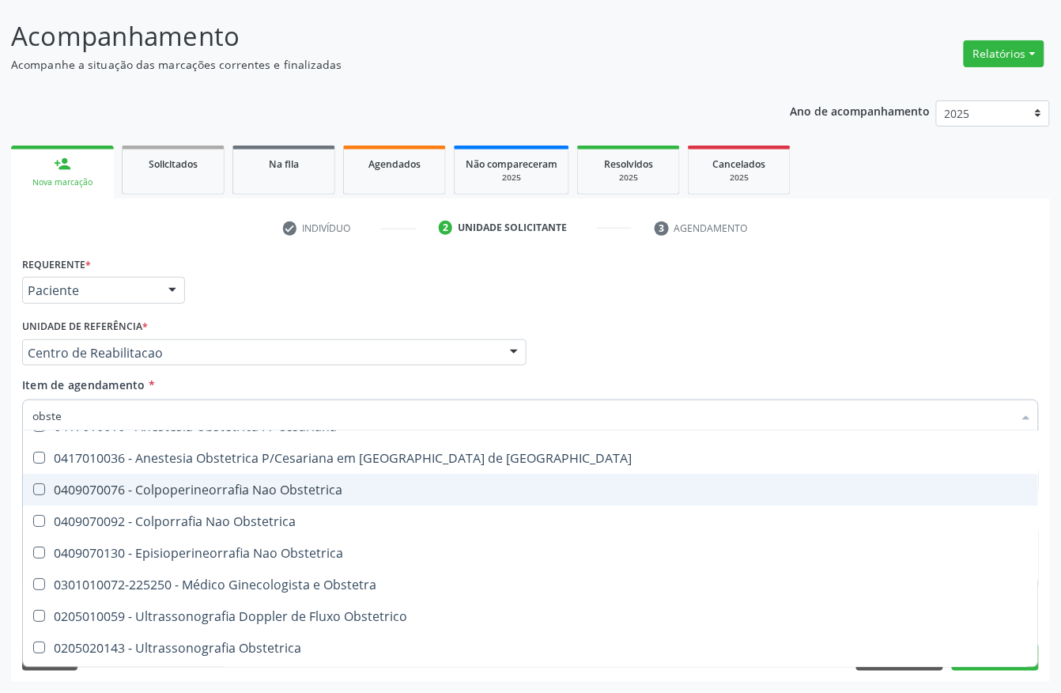
scroll to position [81, 0]
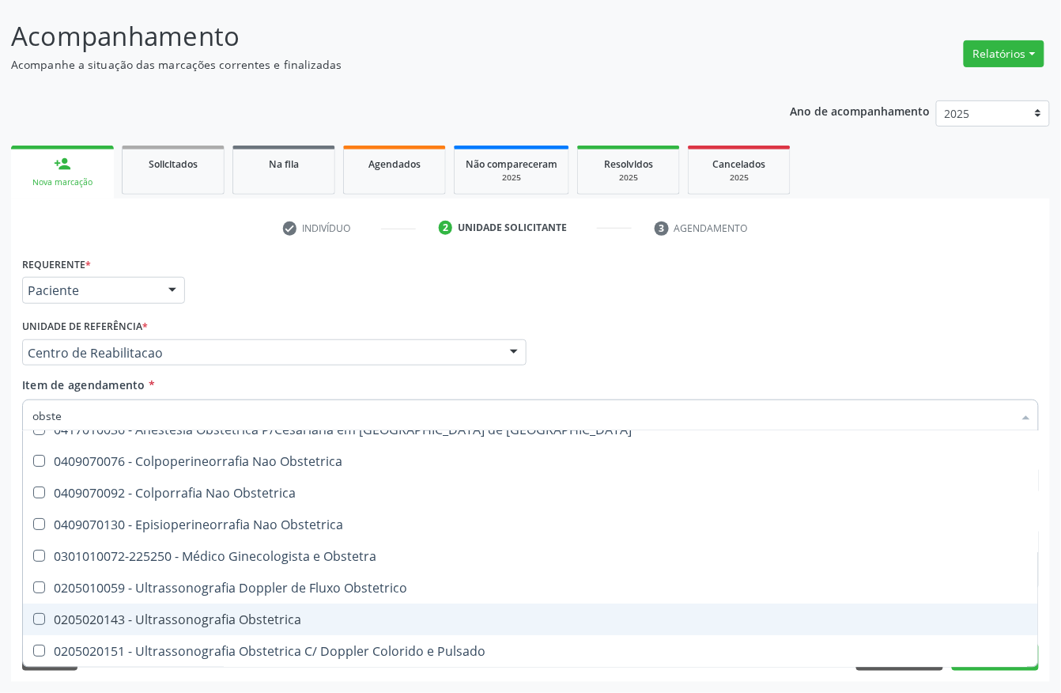
click at [152, 613] on div "0205020143 - Ultrassonografia Obstetrica" at bounding box center [530, 619] width 996 height 13
checkbox Obstetrica "true"
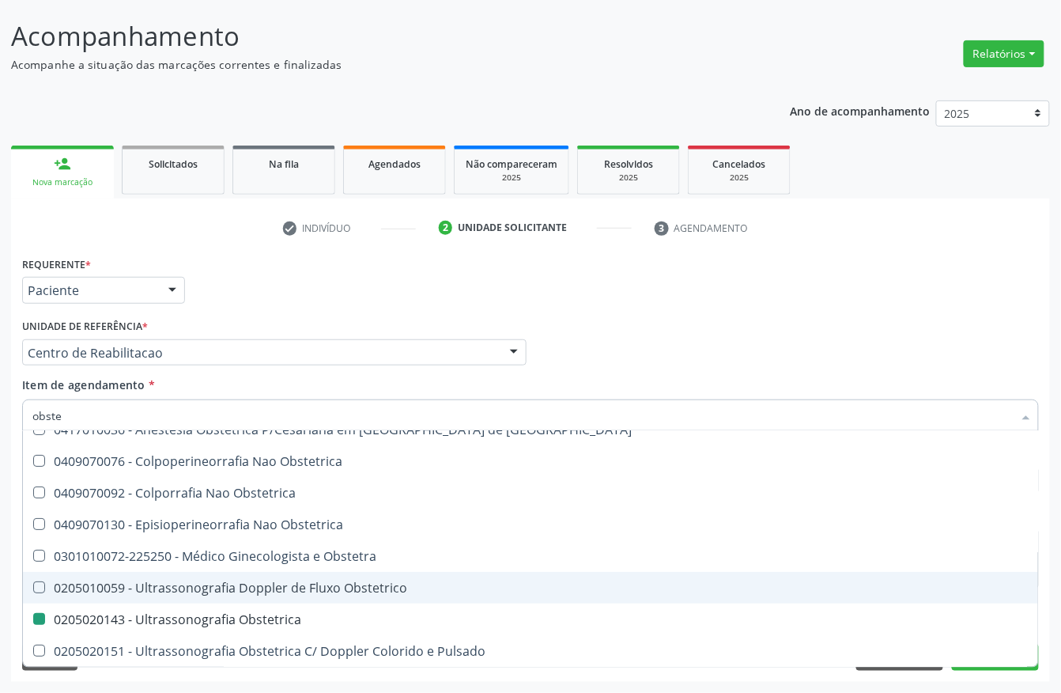
click at [0, 504] on div "Acompanhamento Acompanhe a situação das marcações correntes e finalizadas Relat…" at bounding box center [530, 344] width 1061 height 697
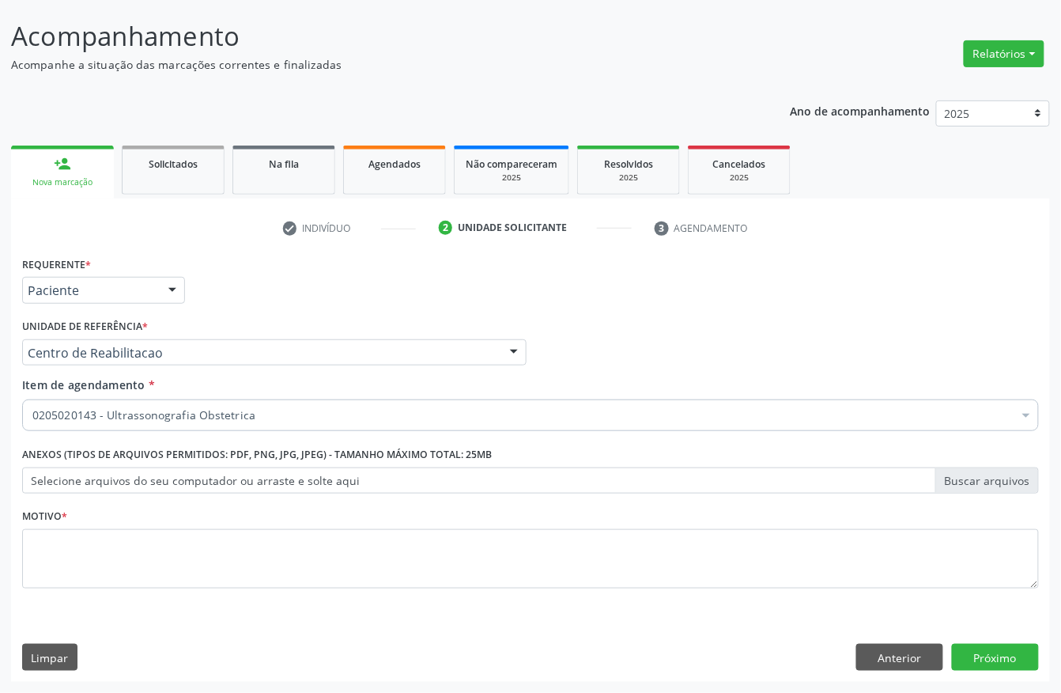
scroll to position [0, 0]
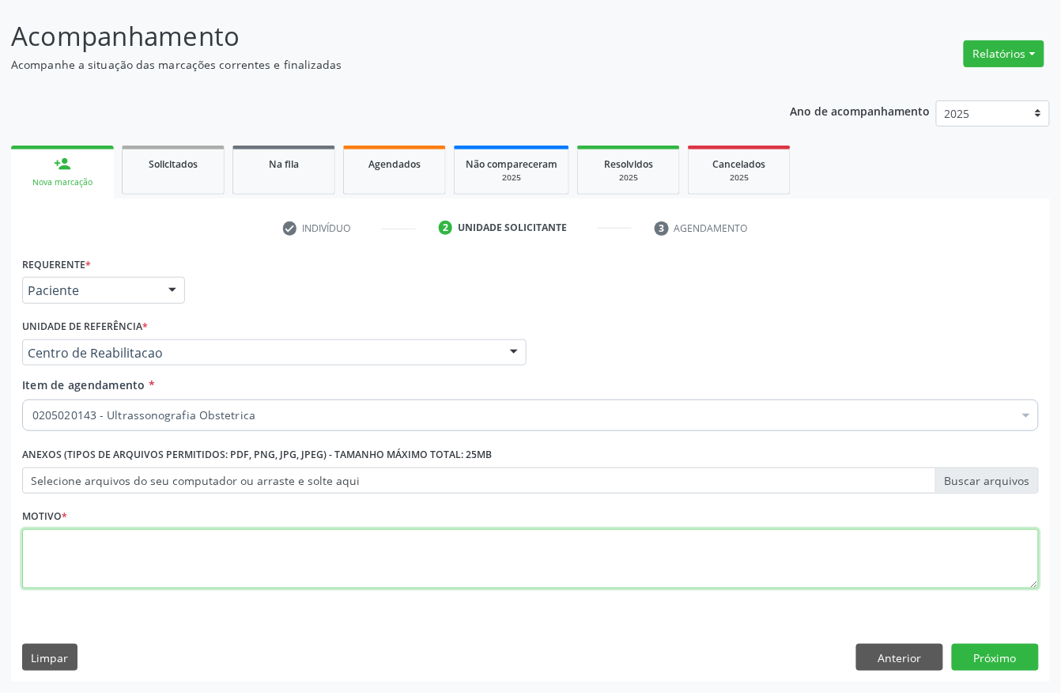
click at [32, 542] on textarea at bounding box center [530, 559] width 1017 height 60
type textarea "."
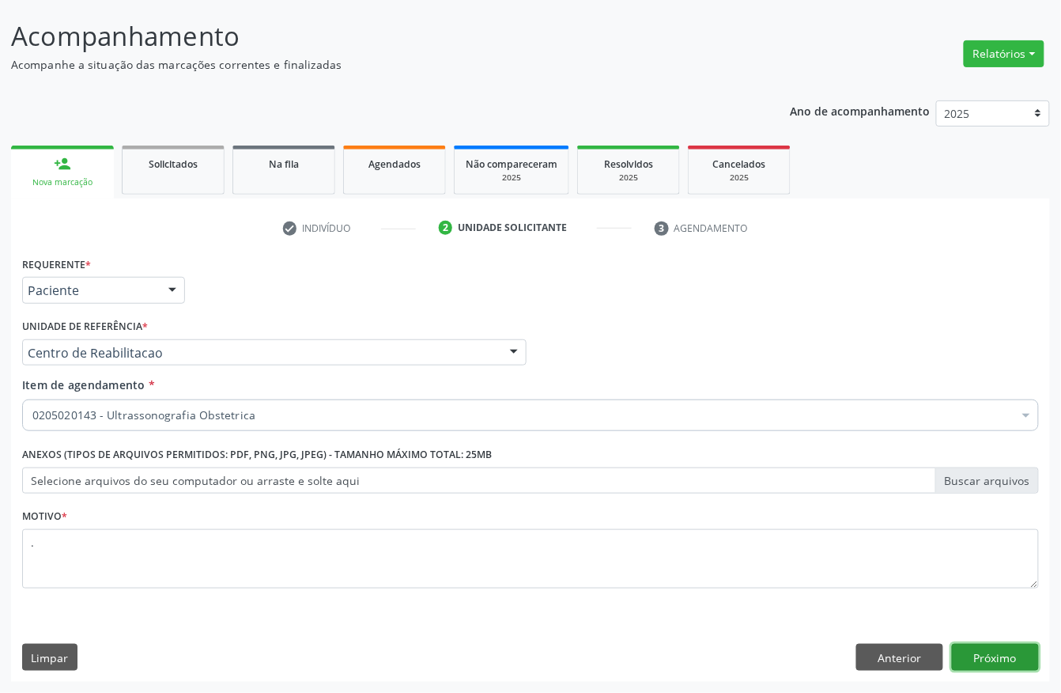
click at [998, 649] on button "Próximo" at bounding box center [995, 657] width 87 height 27
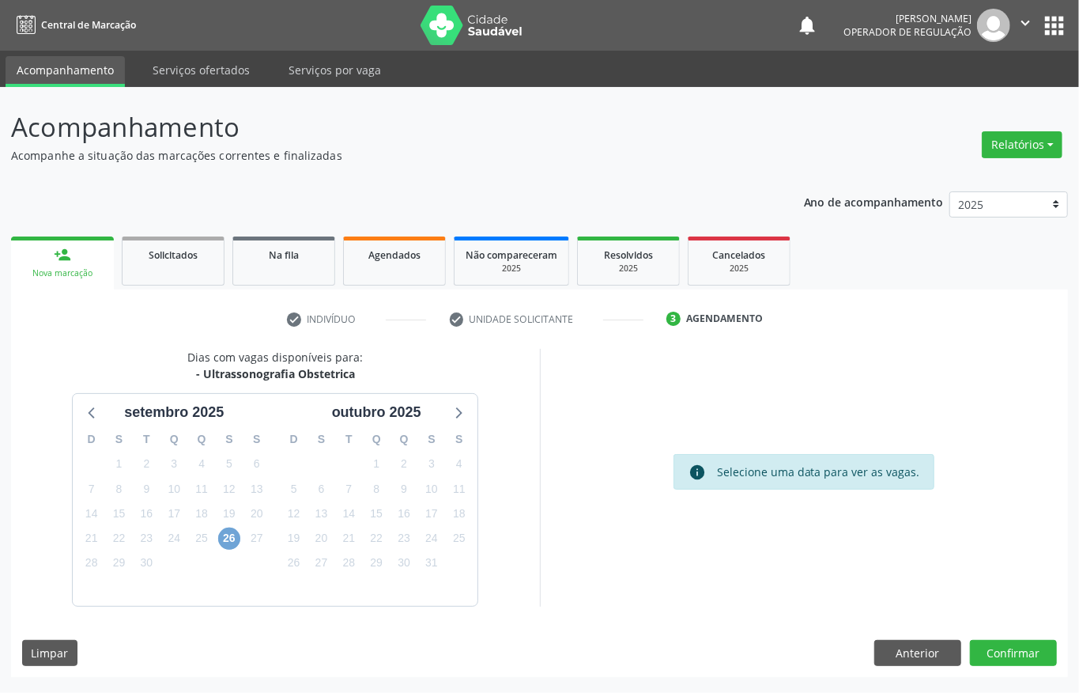
click at [235, 542] on span "26" at bounding box center [229, 538] width 22 height 22
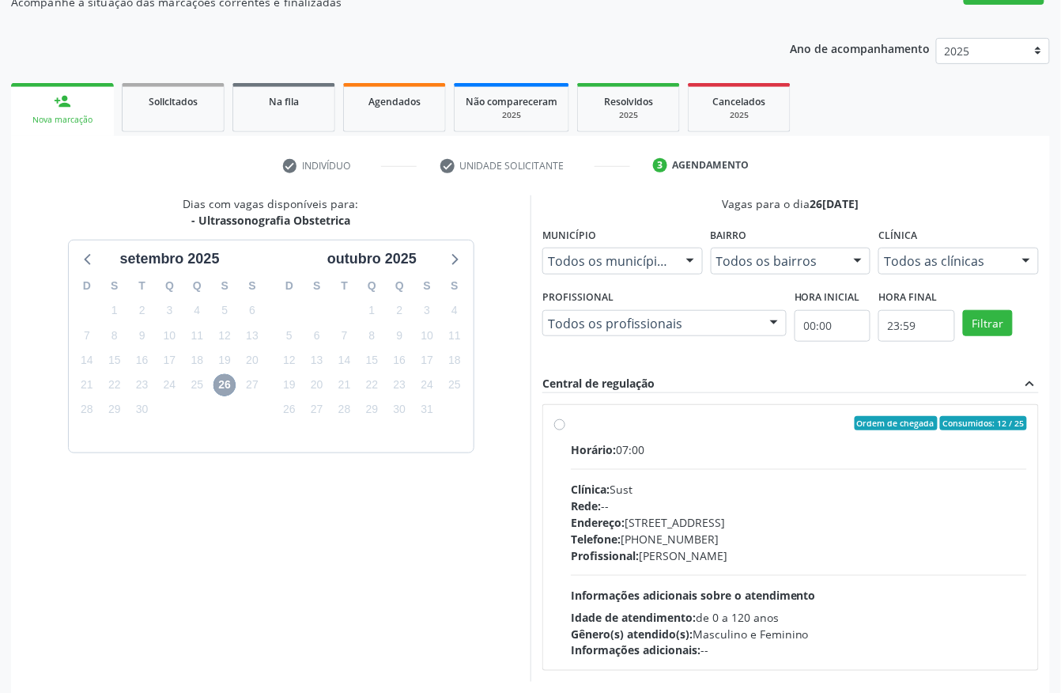
scroll to position [226, 0]
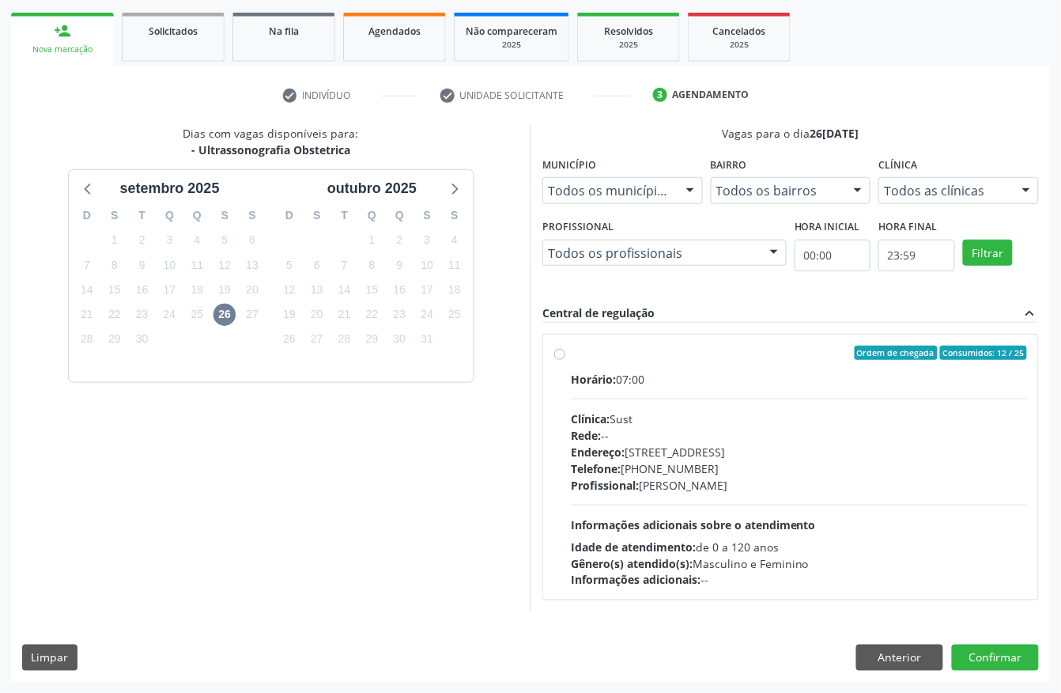
click at [712, 403] on div "Horário: 07:00 Clínica: Sust Rede: -- Endereço: [STREET_ADDRESS] Telefone: [PHO…" at bounding box center [799, 479] width 456 height 217
click at [565, 360] on input "Ordem de chegada Consumidos: 12 / 25 Horário: 07:00 Clínica: Sust Rede: -- Ende…" at bounding box center [559, 353] width 11 height 14
radio input "true"
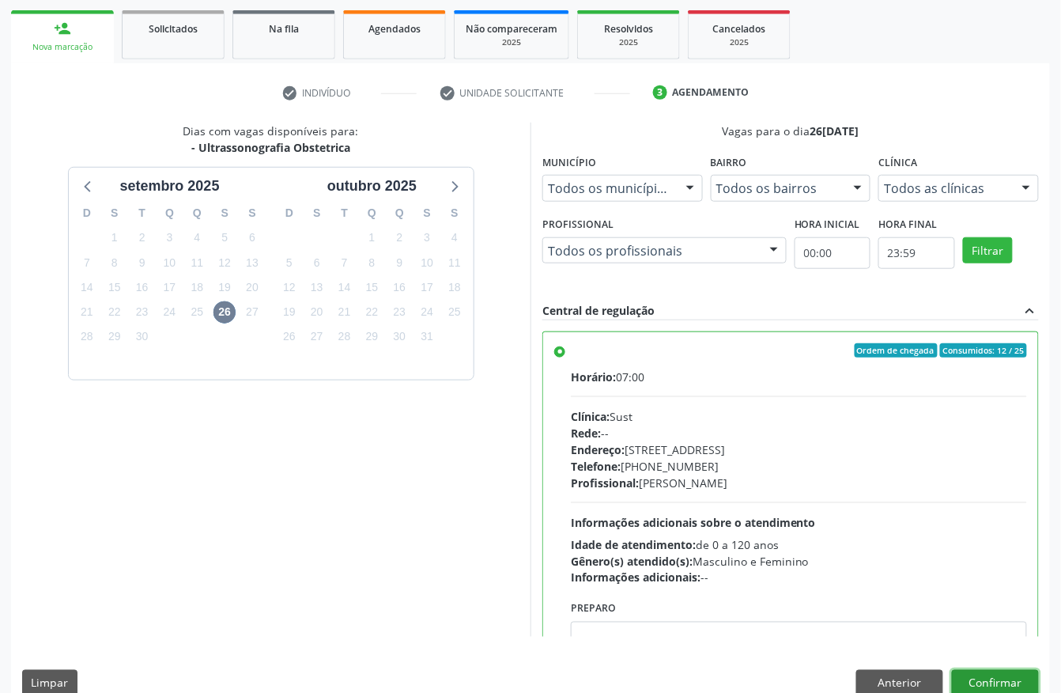
click at [978, 683] on button "Confirmar" at bounding box center [995, 683] width 87 height 27
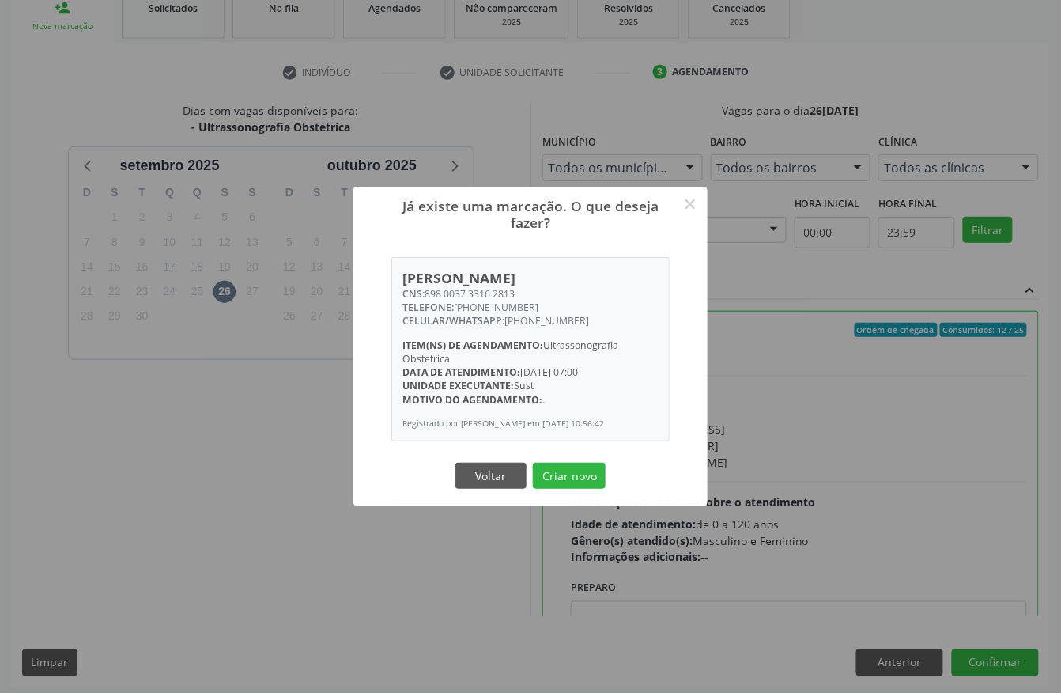
scroll to position [253, 0]
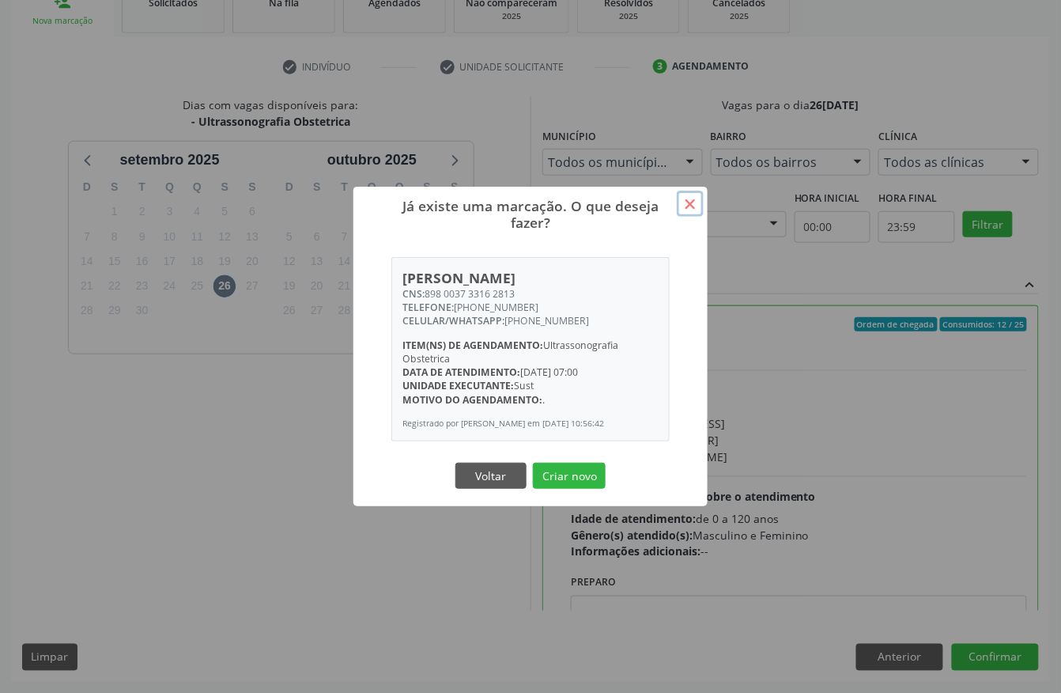
click at [690, 202] on button "×" at bounding box center [690, 204] width 27 height 27
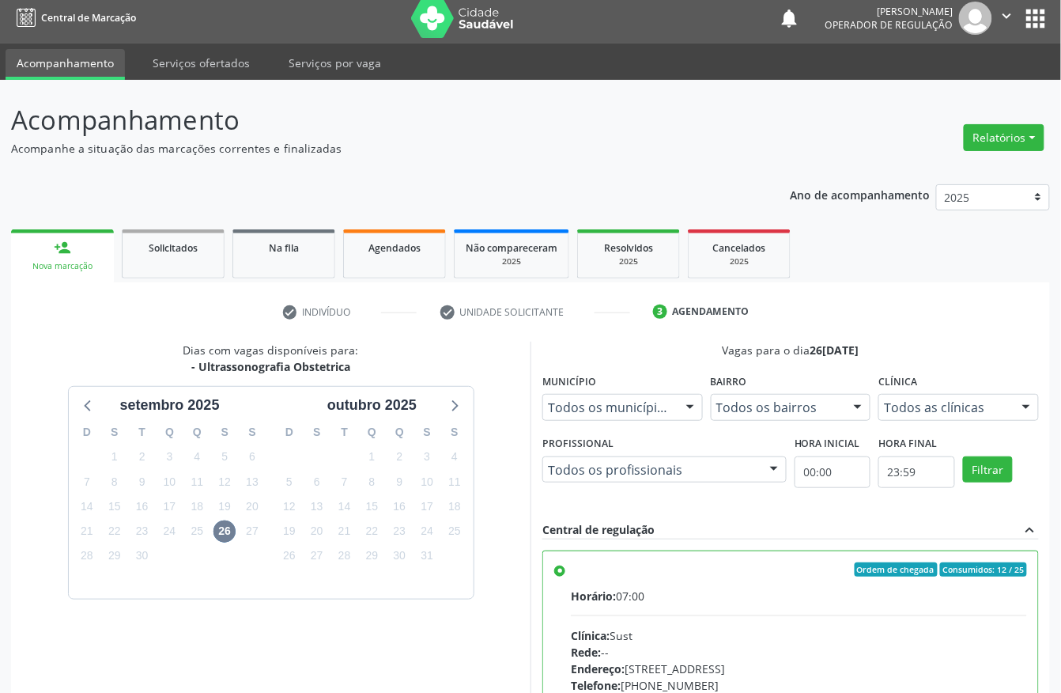
scroll to position [0, 0]
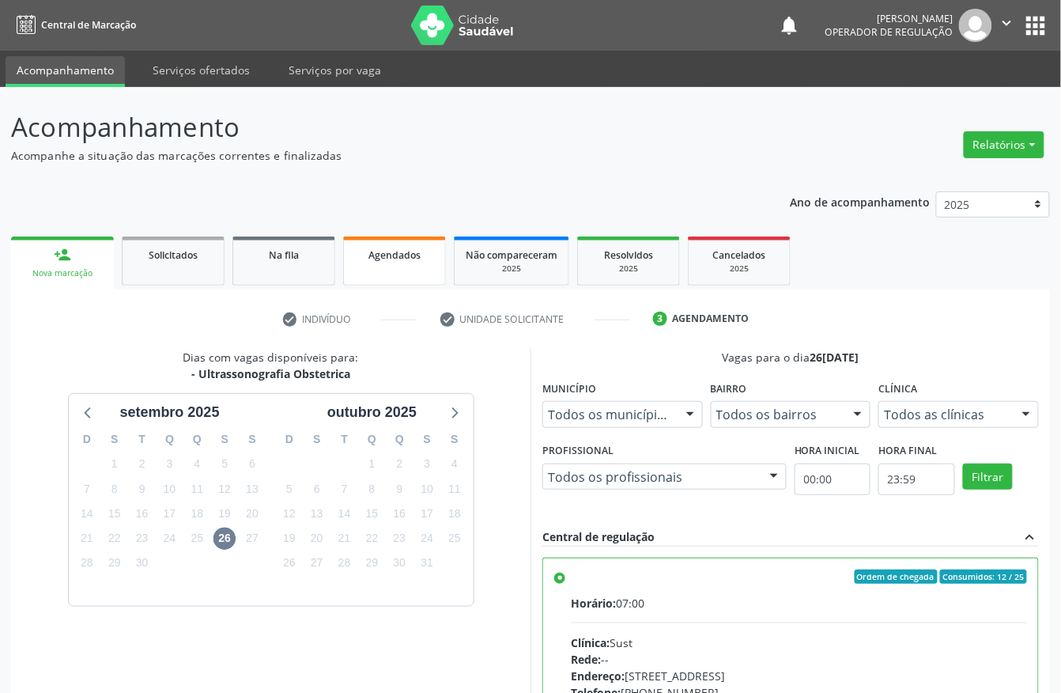
click at [381, 267] on link "Agendados" at bounding box center [394, 260] width 103 height 49
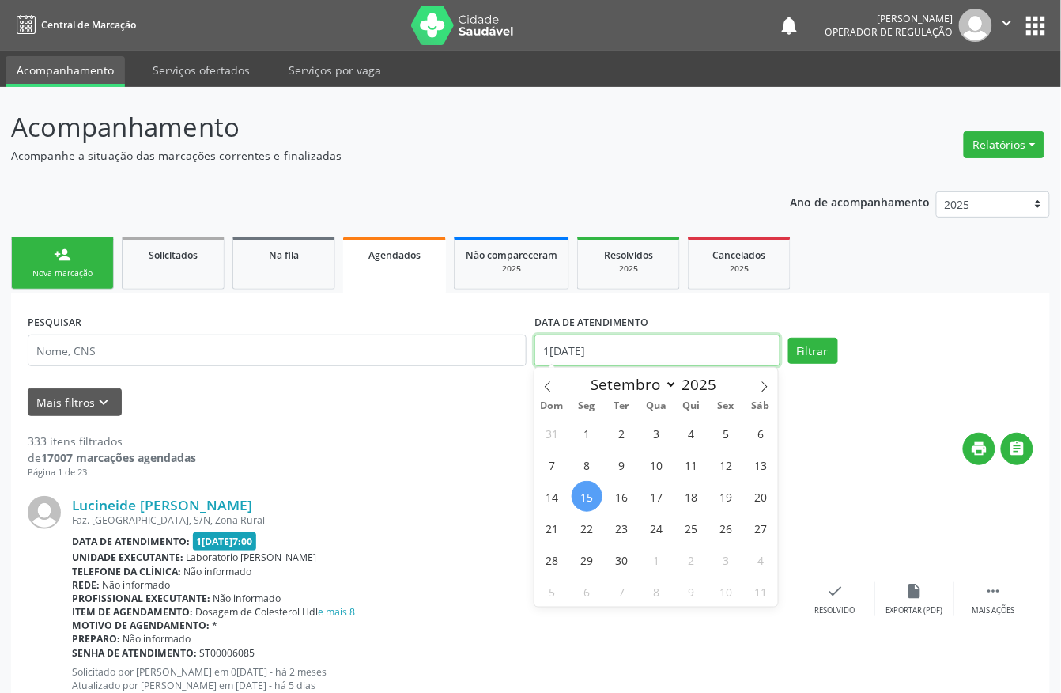
click at [644, 345] on input "1[DATE]" at bounding box center [658, 351] width 246 height 32
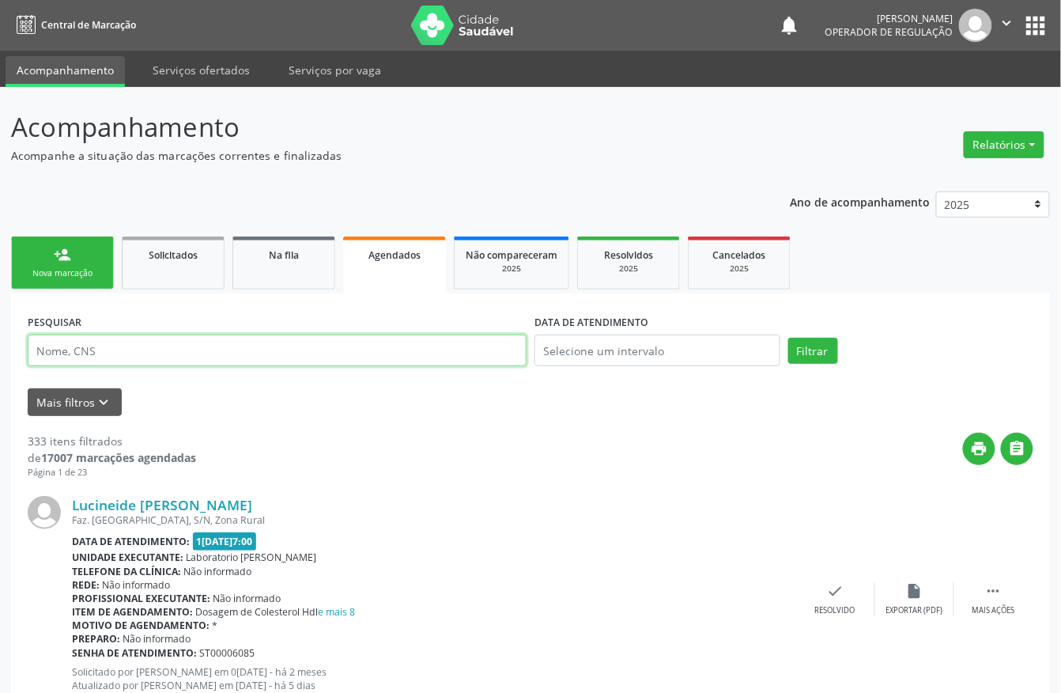
click at [482, 343] on input "text" at bounding box center [277, 351] width 499 height 32
paste input "898003733162813"
type input "898003733162813"
click at [788, 338] on button "Filtrar" at bounding box center [813, 351] width 50 height 27
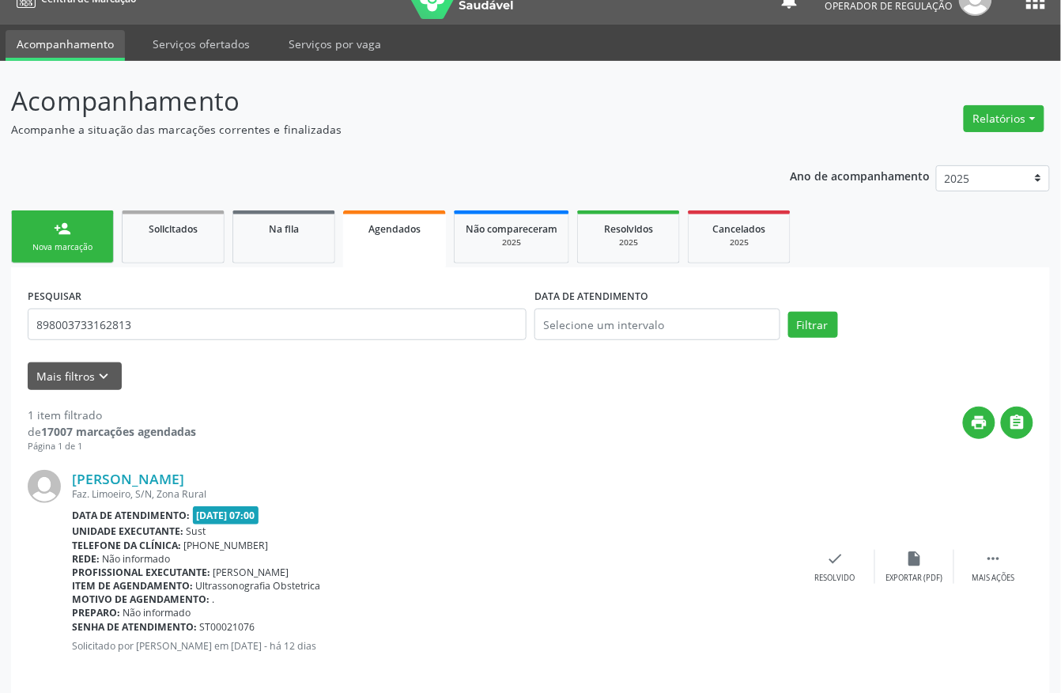
scroll to position [41, 0]
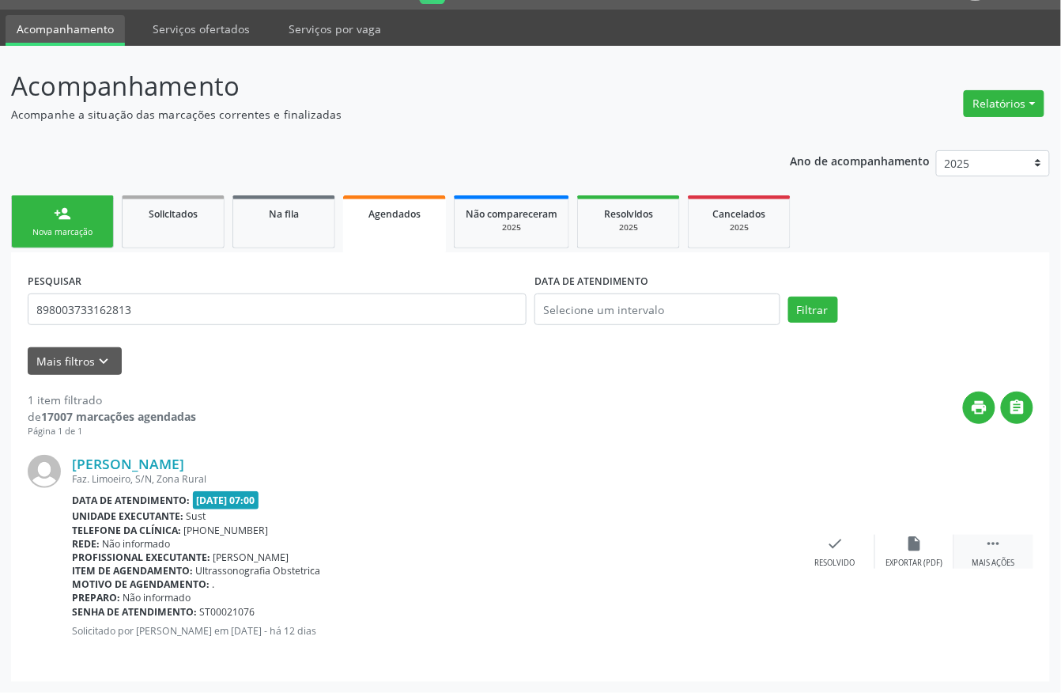
click at [1000, 544] on icon "" at bounding box center [993, 543] width 17 height 17
click at [669, 545] on icon "print" at bounding box center [677, 543] width 17 height 17
click at [84, 198] on link "person_add Nova marcação" at bounding box center [62, 221] width 103 height 53
click at [44, 210] on div "Ano de acompanhamento 2025 2024 person_add Nova marcação Solicitados Na fila Ag…" at bounding box center [530, 410] width 1039 height 542
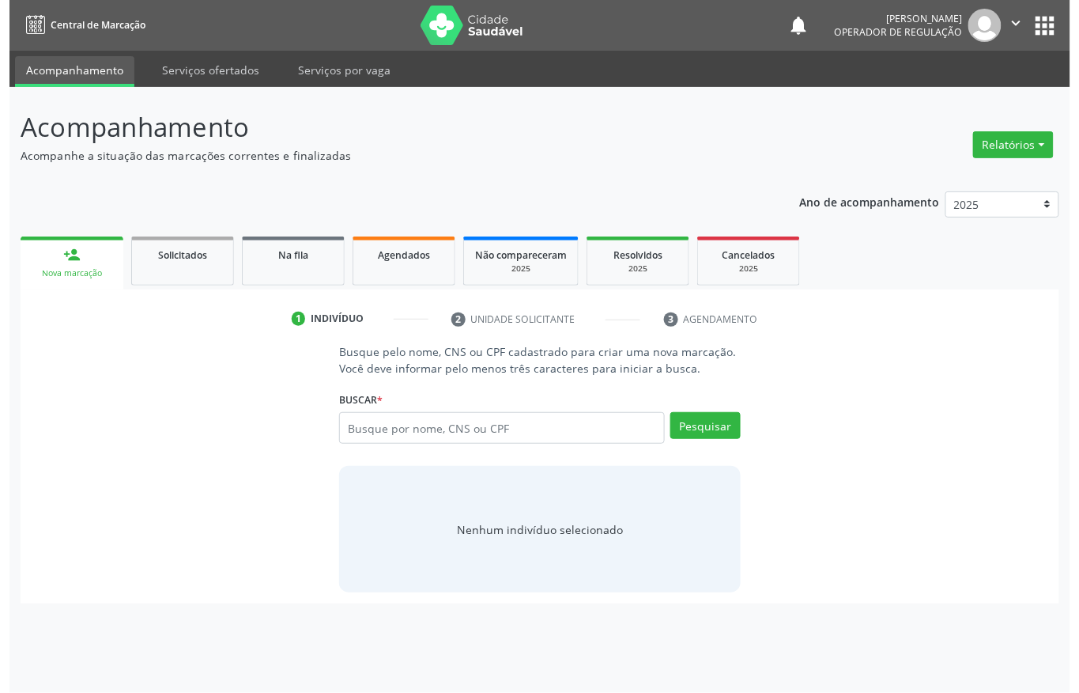
scroll to position [0, 0]
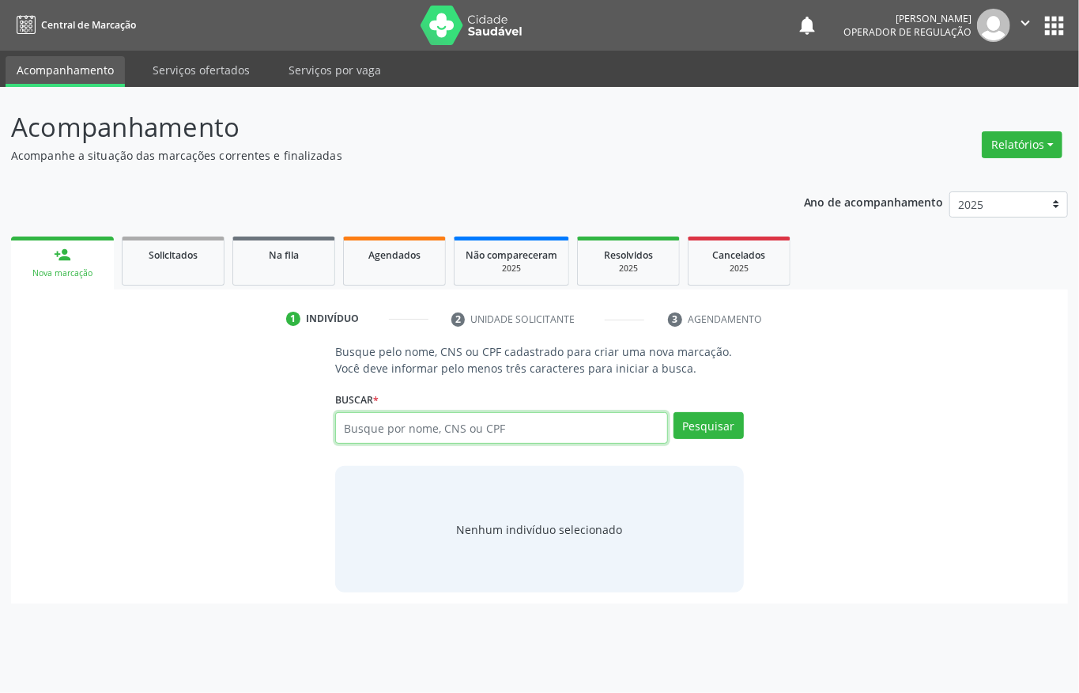
click at [577, 434] on input "text" at bounding box center [501, 428] width 333 height 32
type input "898003733162813"
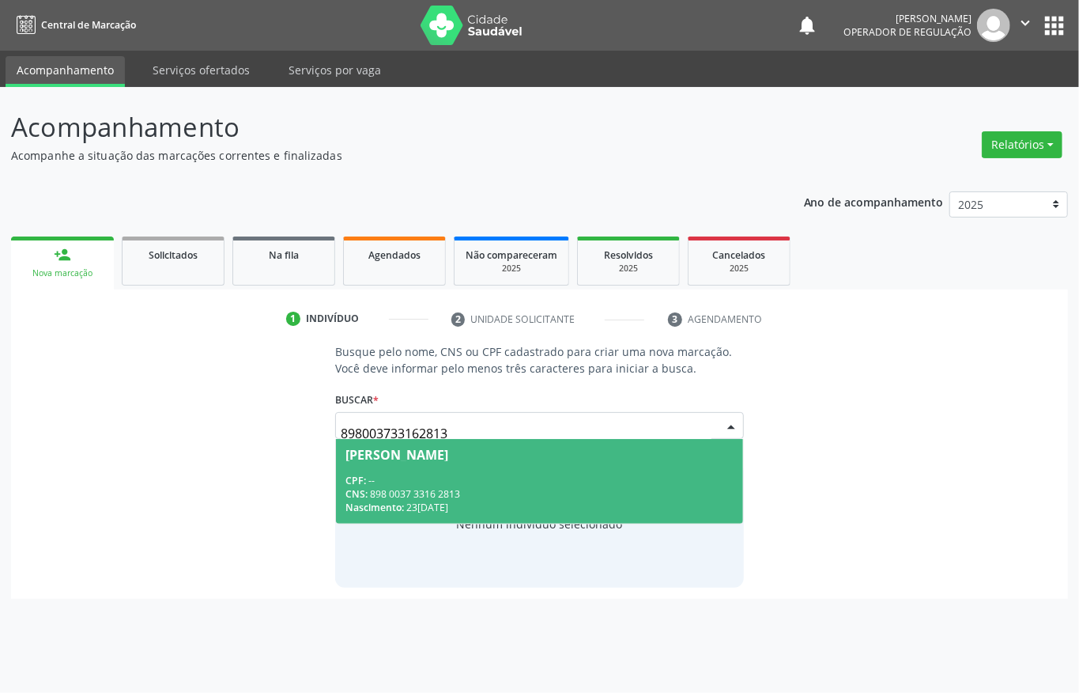
click at [547, 459] on div "[PERSON_NAME]" at bounding box center [540, 454] width 388 height 13
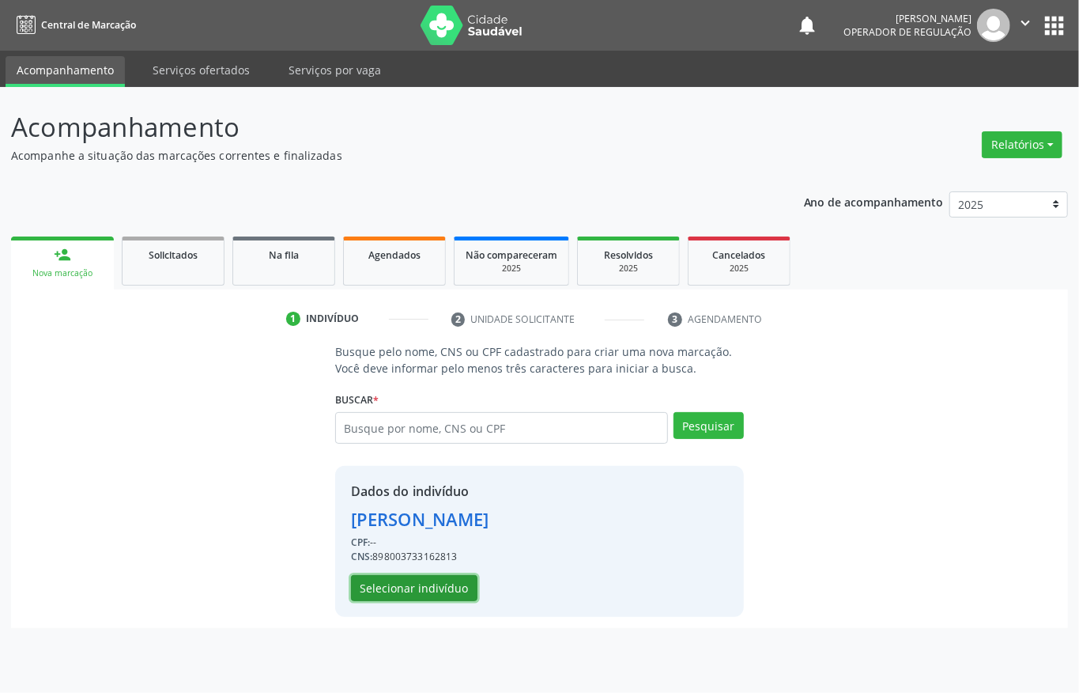
click at [406, 593] on button "Selecionar indivíduo" at bounding box center [414, 588] width 127 height 27
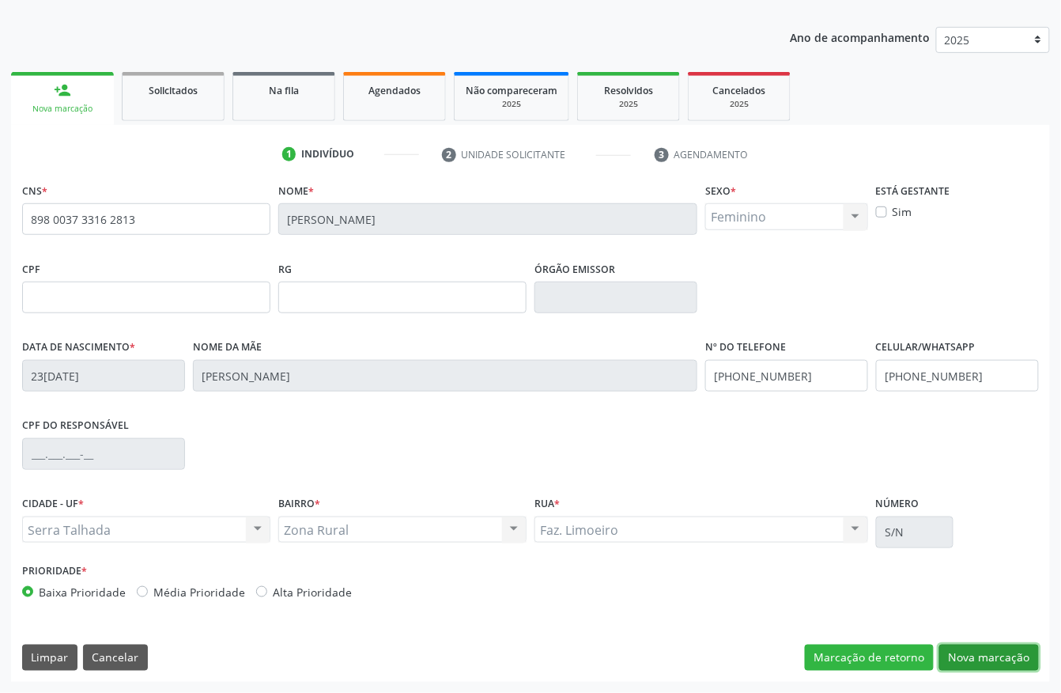
click at [952, 658] on button "Nova marcação" at bounding box center [989, 657] width 100 height 27
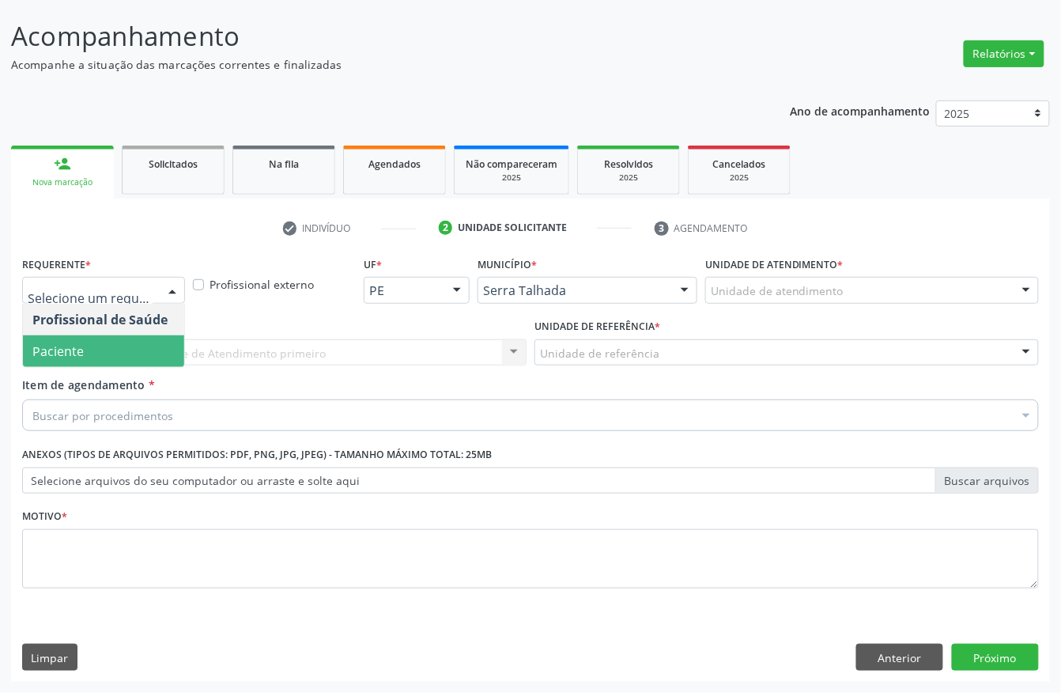
click at [55, 348] on span "Paciente" at bounding box center [57, 350] width 51 height 17
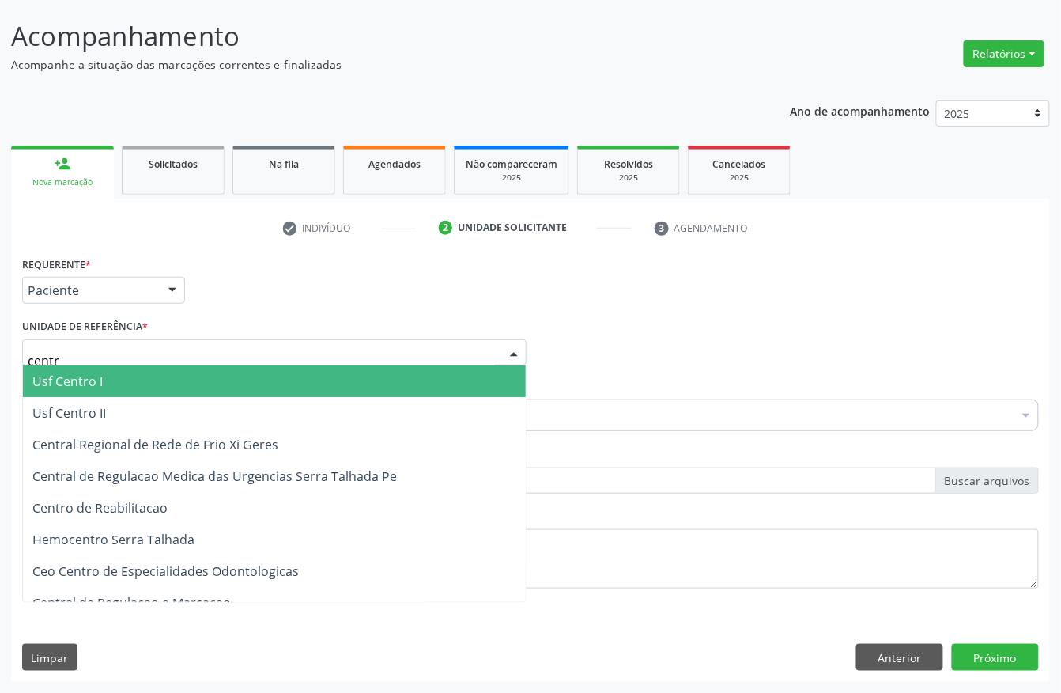
type input "centro"
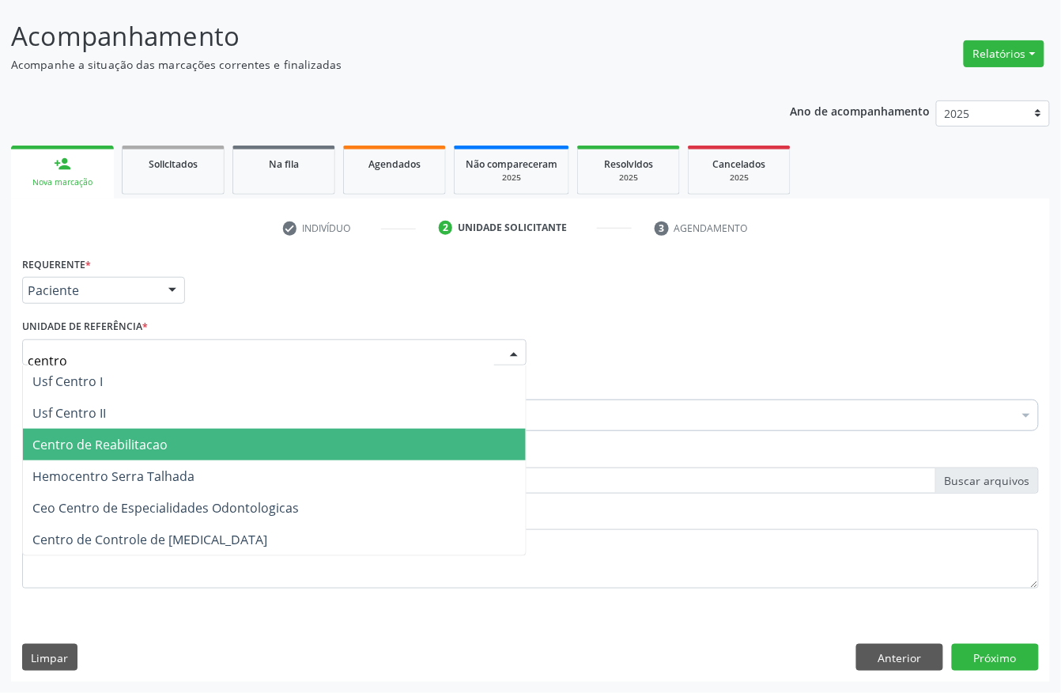
click at [112, 452] on span "Centro de Reabilitacao" at bounding box center [274, 445] width 503 height 32
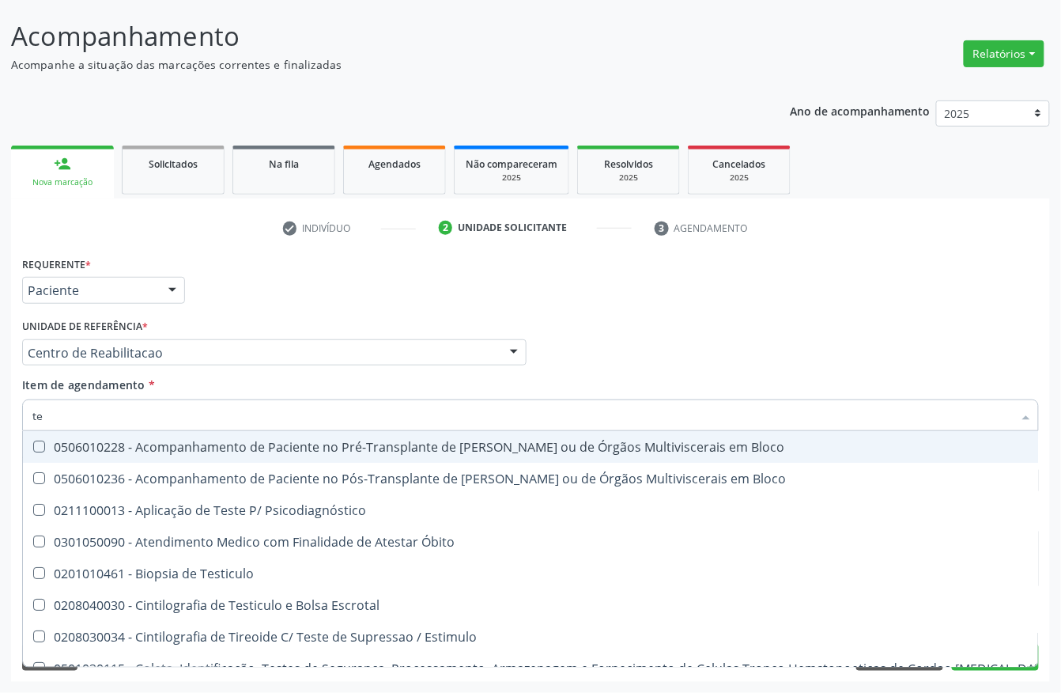
type input "t"
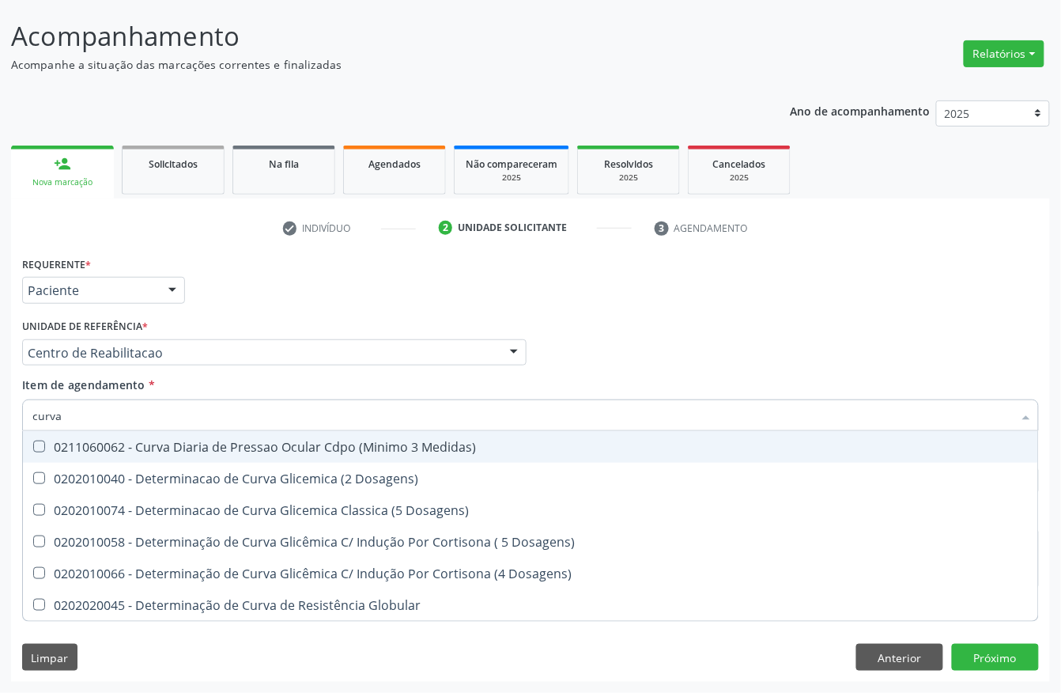
type input "curva g"
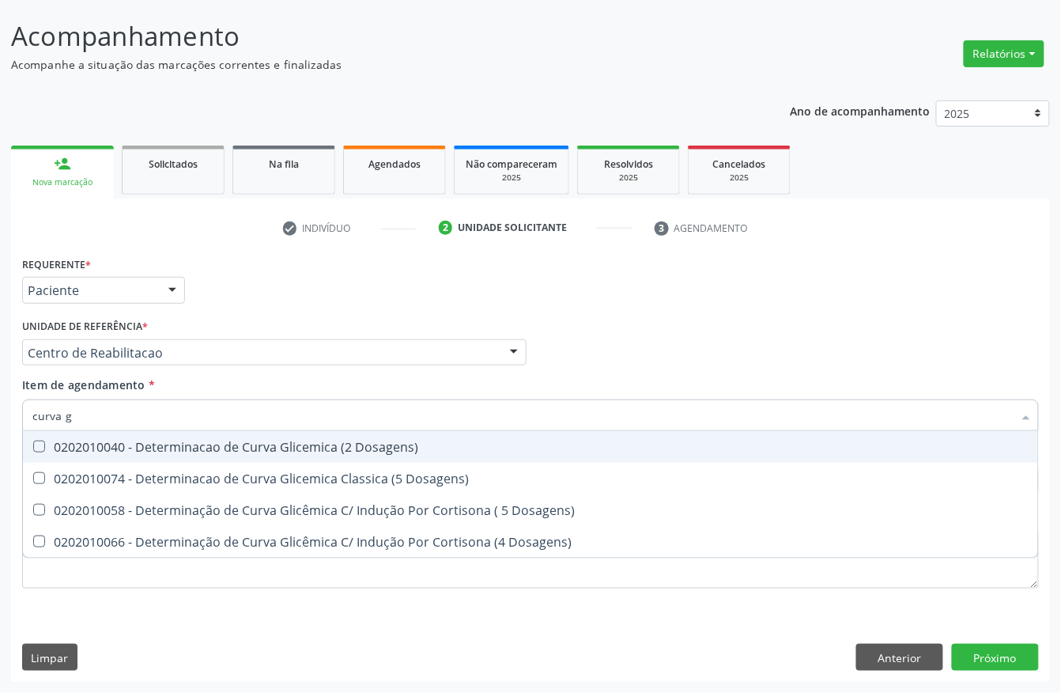
click at [253, 446] on div "0202010040 - Determinacao de Curva Glicemica (2 Dosagens)" at bounding box center [530, 446] width 996 height 13
checkbox Dosagens\) "true"
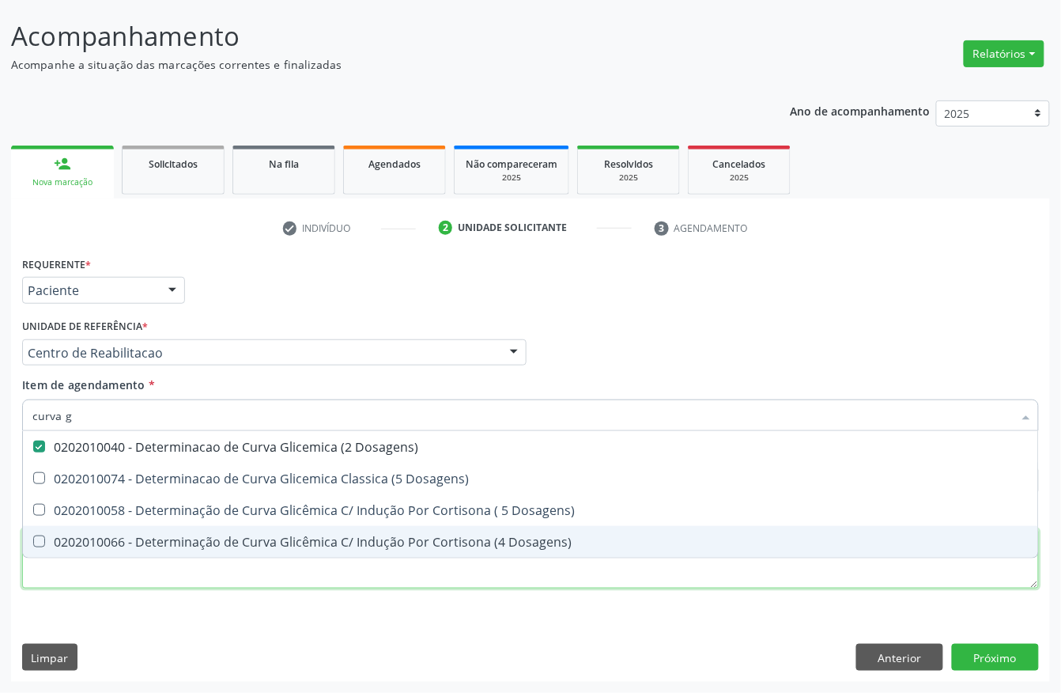
click at [59, 576] on div "Requerente * Paciente Profissional de Saúde Paciente Nenhum resultado encontrad…" at bounding box center [530, 431] width 1017 height 358
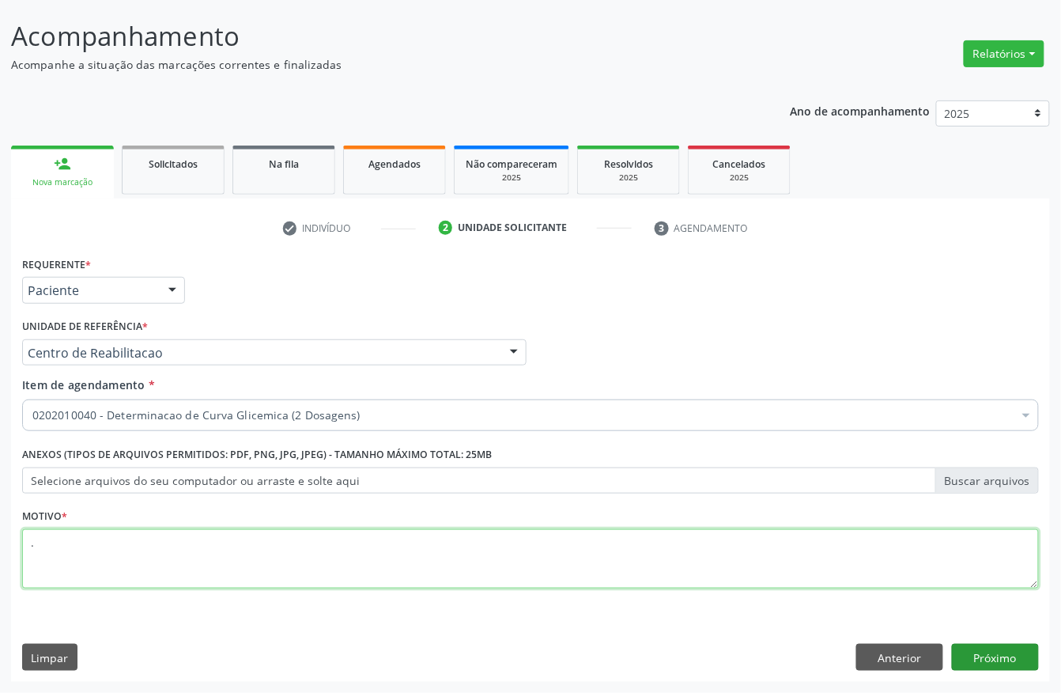
type textarea "."
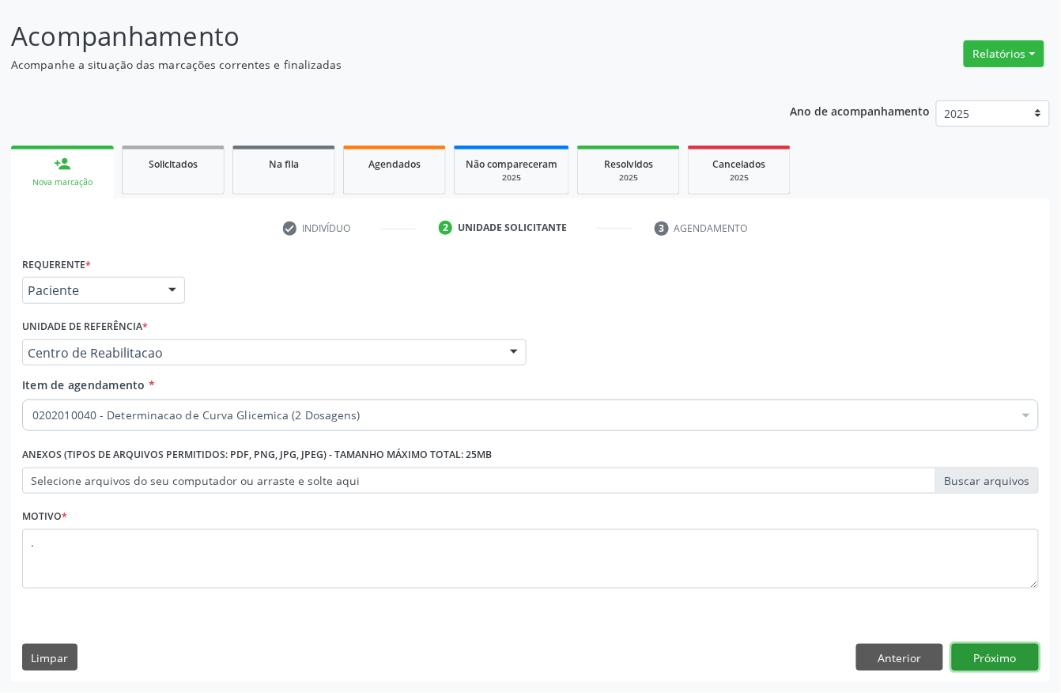
click at [1017, 650] on button "Próximo" at bounding box center [995, 657] width 87 height 27
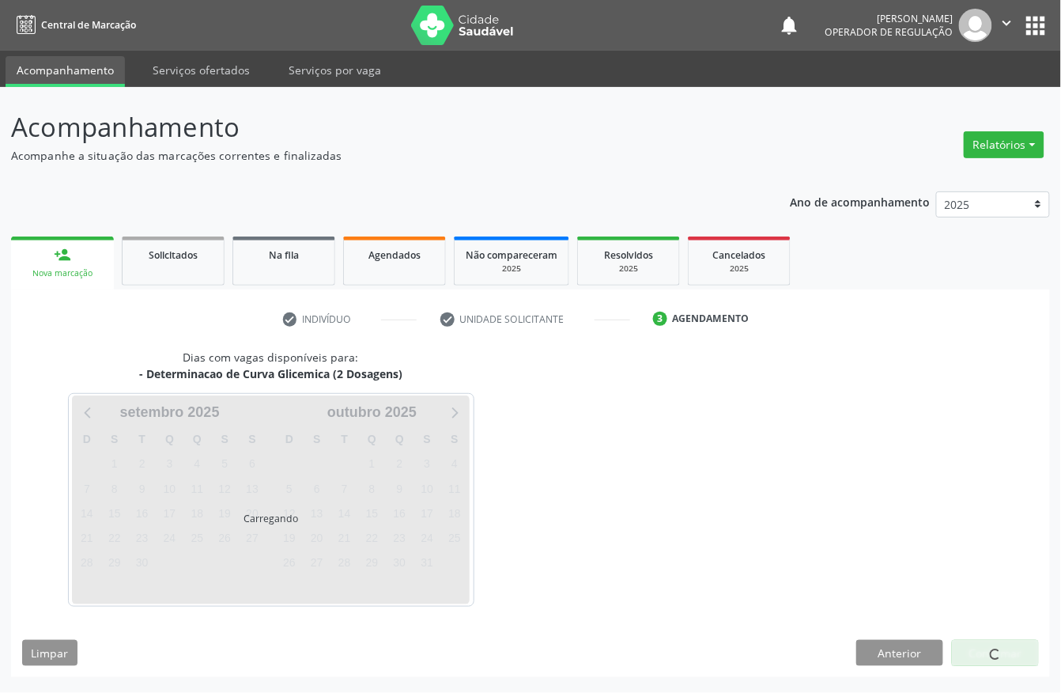
scroll to position [0, 0]
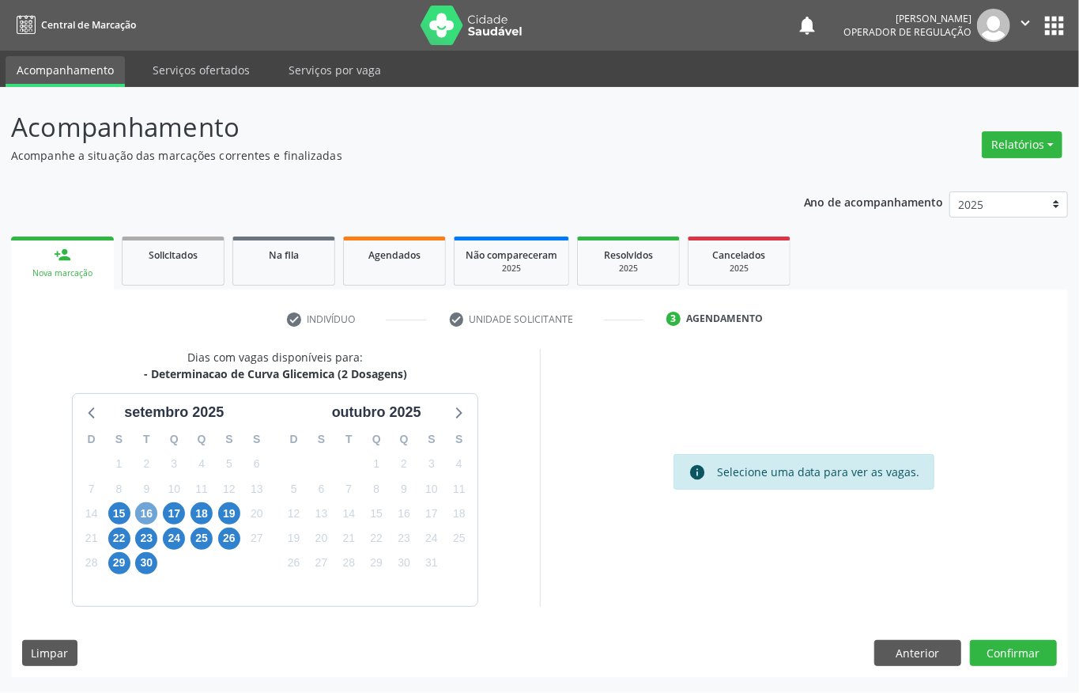
click at [149, 510] on span "16" at bounding box center [146, 513] width 22 height 22
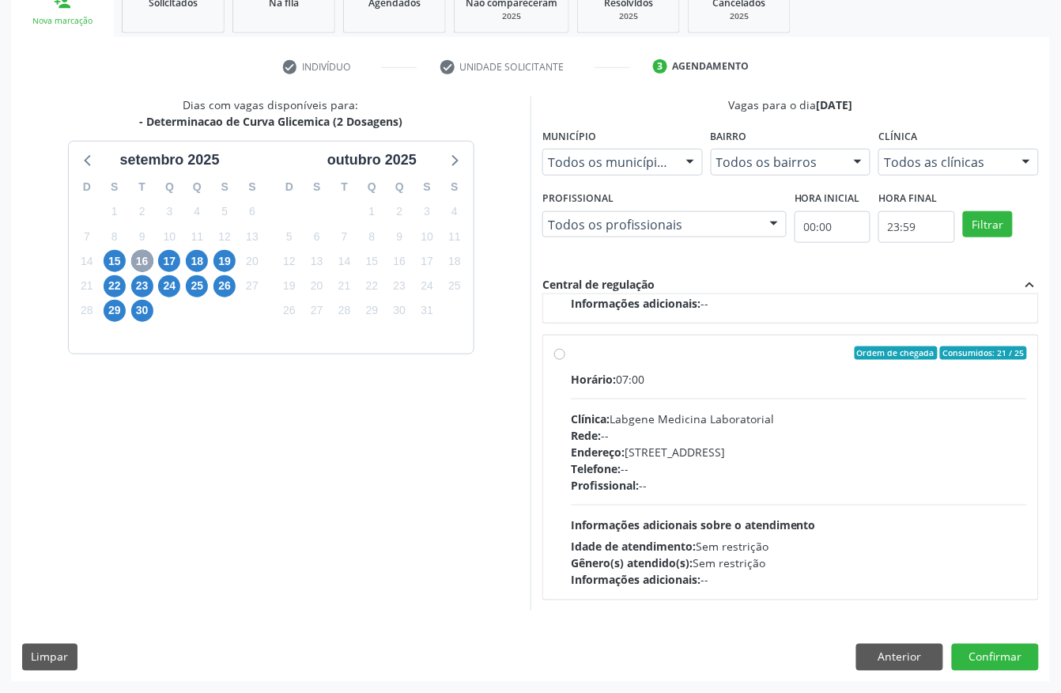
scroll to position [251, 0]
click at [161, 257] on span "17" at bounding box center [169, 261] width 22 height 22
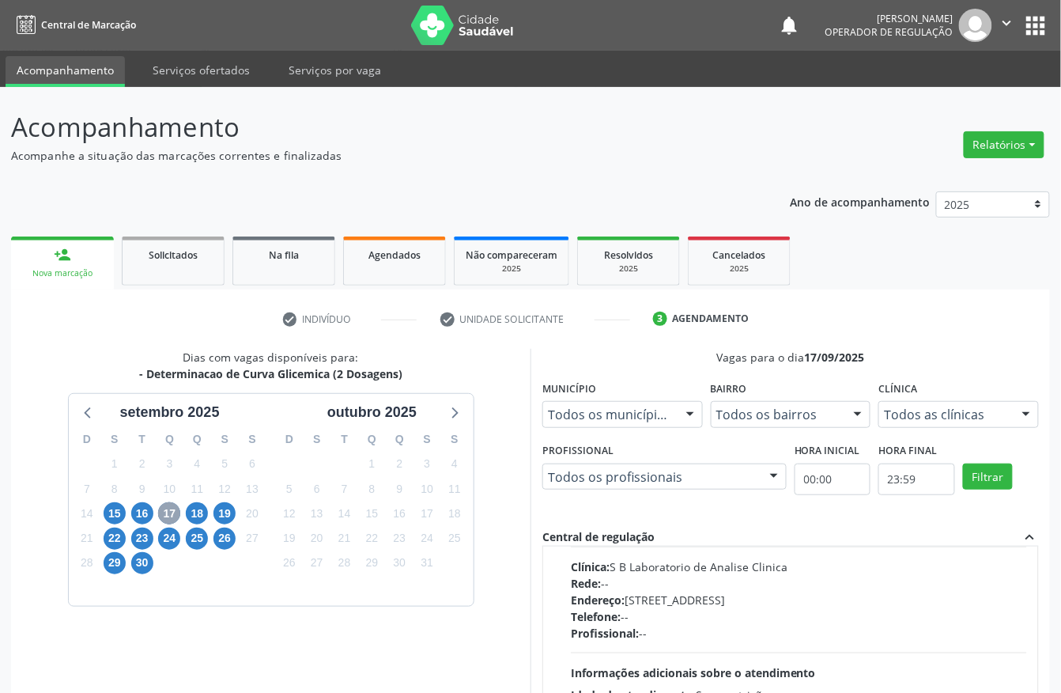
scroll to position [316, 0]
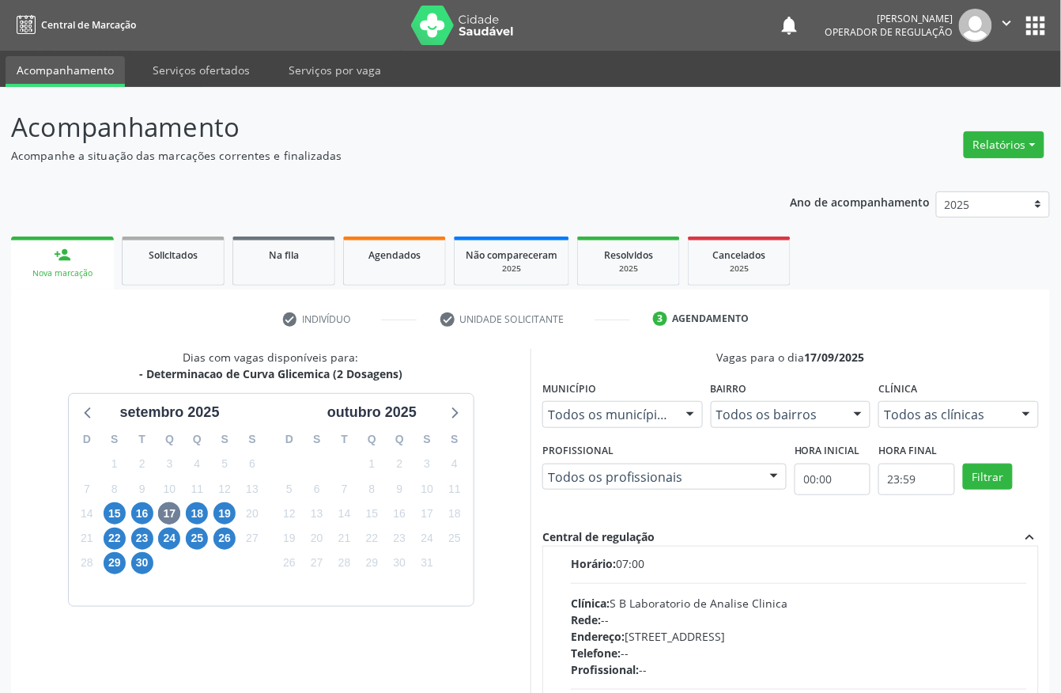
click at [786, 609] on div "Clínica: S B Laboratorio de Analise Clinica" at bounding box center [799, 603] width 456 height 17
click at [565, 545] on input "Ordem de chegada Consumidos: 26 / 38 Horário: 07:00 Clínica: S B Laboratorio de…" at bounding box center [559, 538] width 11 height 14
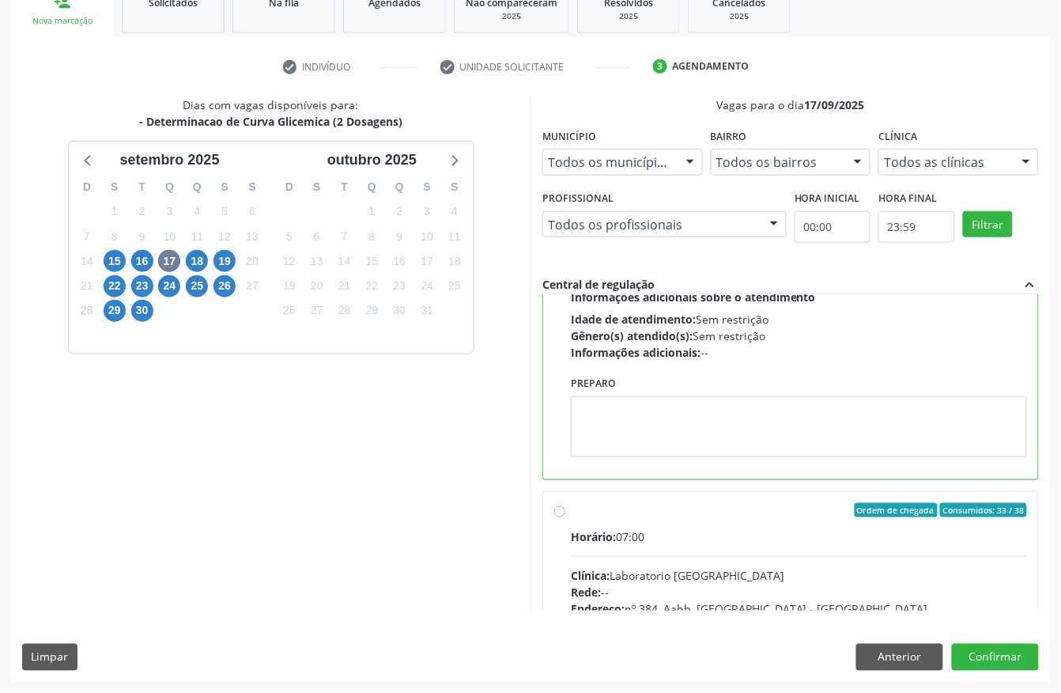
scroll to position [571, 0]
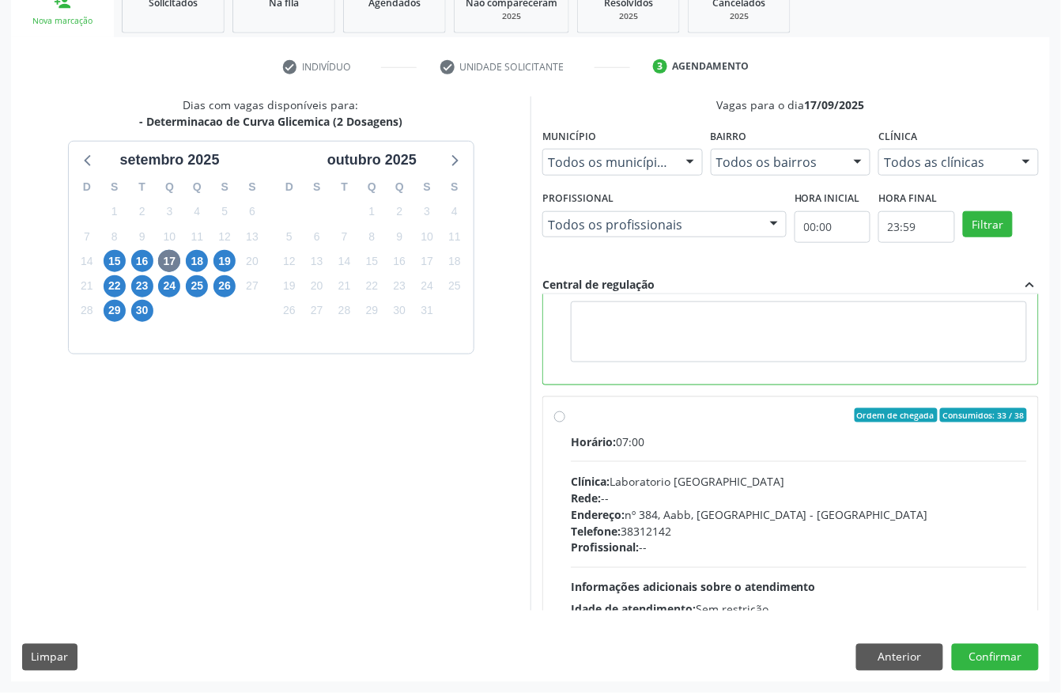
click at [756, 558] on div "Horário: 07:00 Clínica: Laboratorio Sao Francisco Rede: -- Endereço: nº 384, Aa…" at bounding box center [799, 541] width 456 height 217
click at [565, 422] on input "Ordem de chegada Consumidos: 33 / 38 Horário: 07:00 Clínica: Laboratorio Sao Fr…" at bounding box center [559, 415] width 11 height 14
radio input "false"
radio input "true"
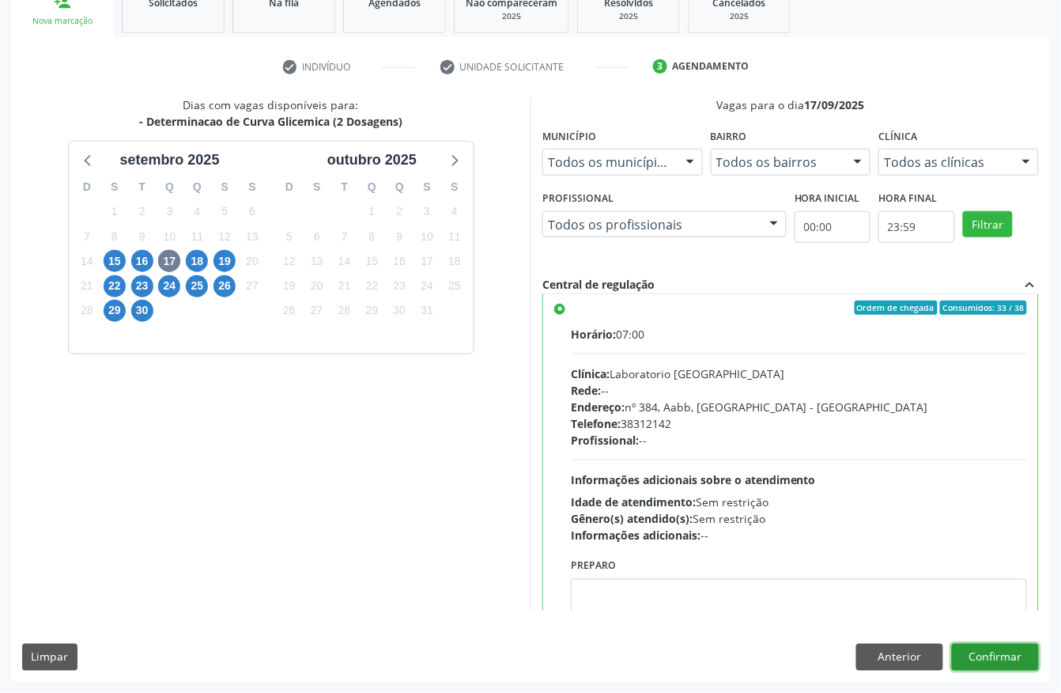
click at [1017, 663] on button "Confirmar" at bounding box center [995, 657] width 87 height 27
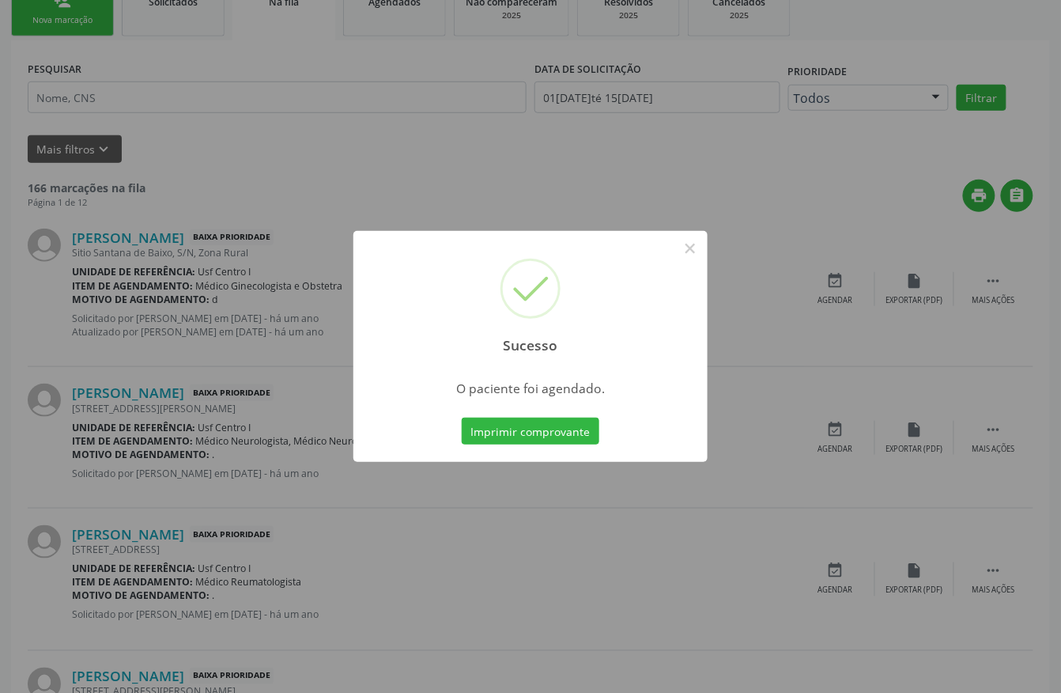
scroll to position [0, 0]
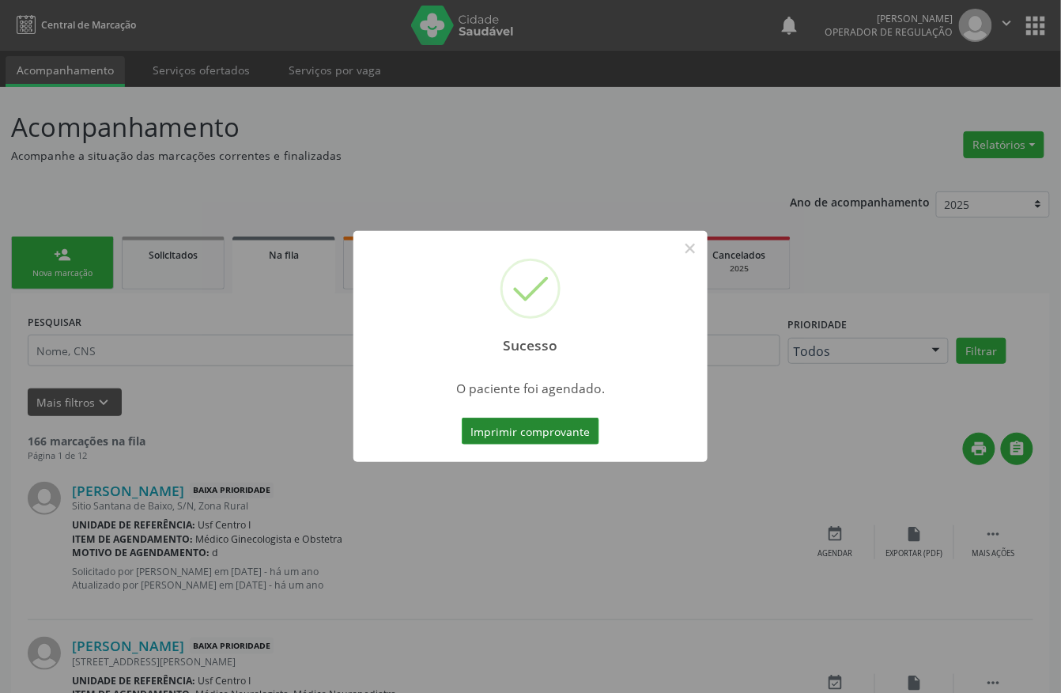
click at [546, 437] on button "Imprimir comprovante" at bounding box center [531, 431] width 138 height 27
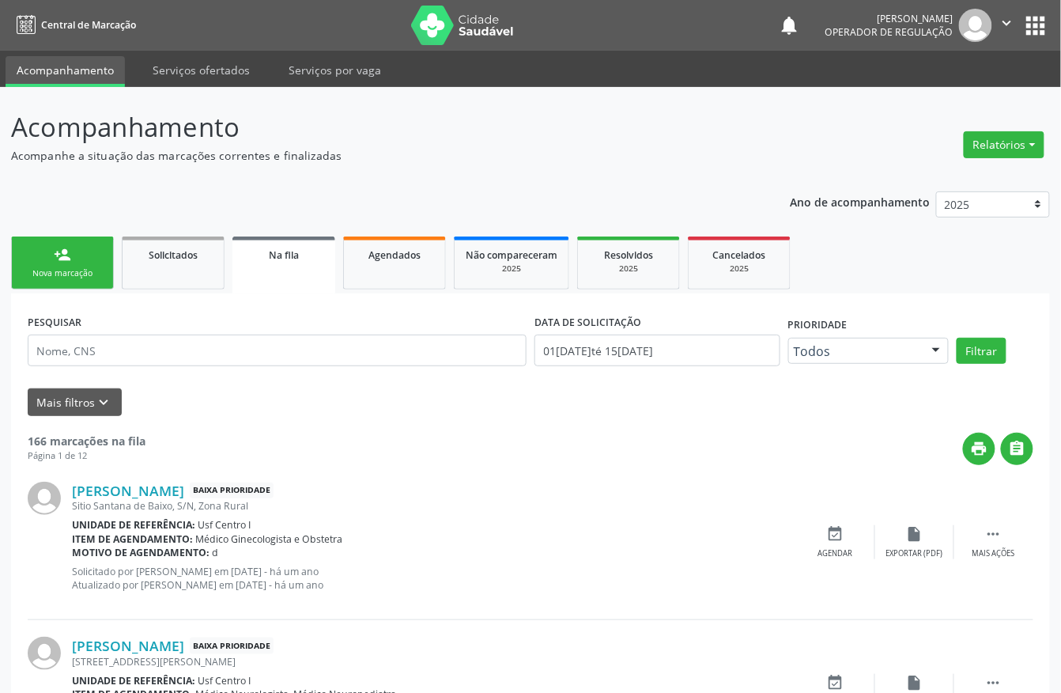
click at [48, 263] on link "person_add Nova marcação" at bounding box center [62, 262] width 103 height 53
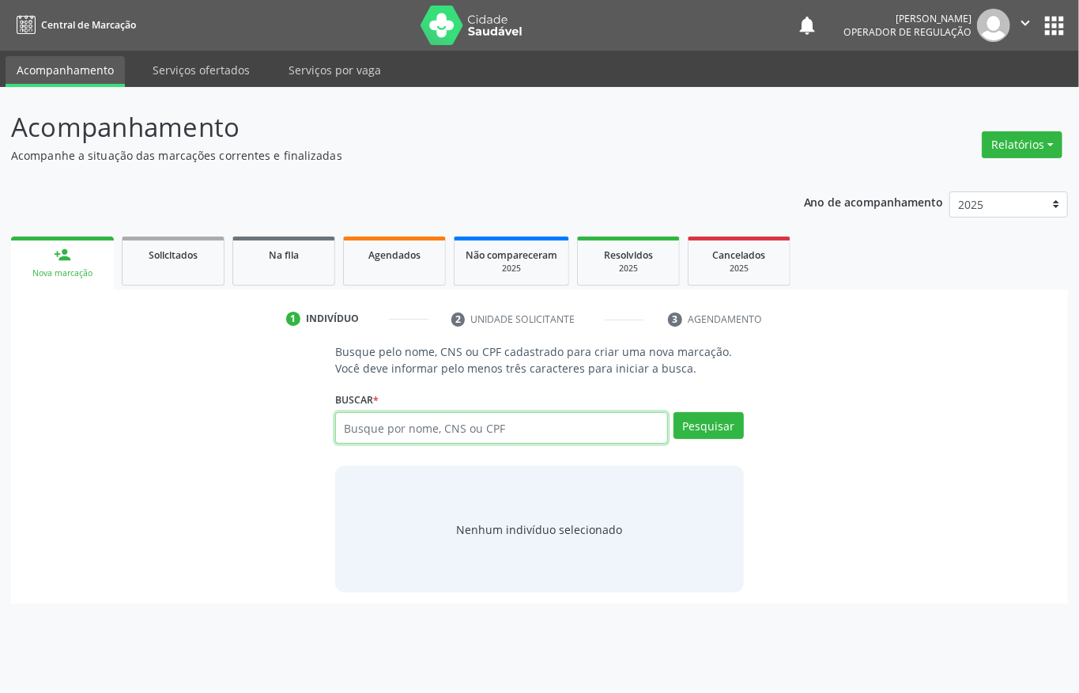
click at [558, 422] on input "text" at bounding box center [501, 428] width 333 height 32
type input "700103983361114"
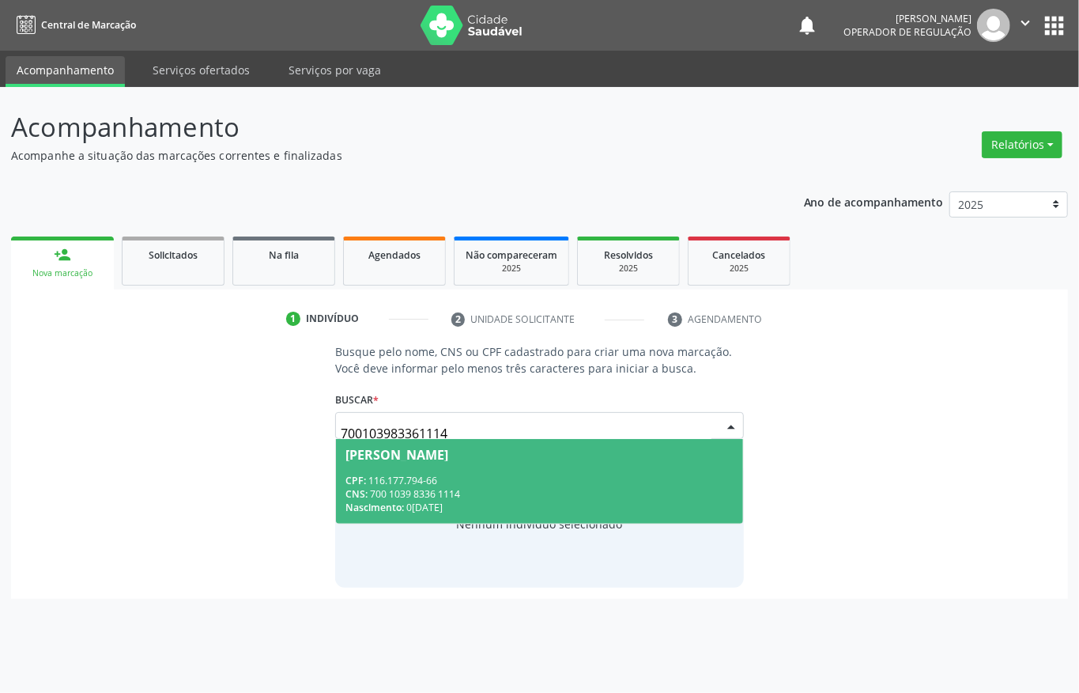
click at [513, 490] on div "CNS: 700 1039 8336 1114" at bounding box center [540, 493] width 388 height 13
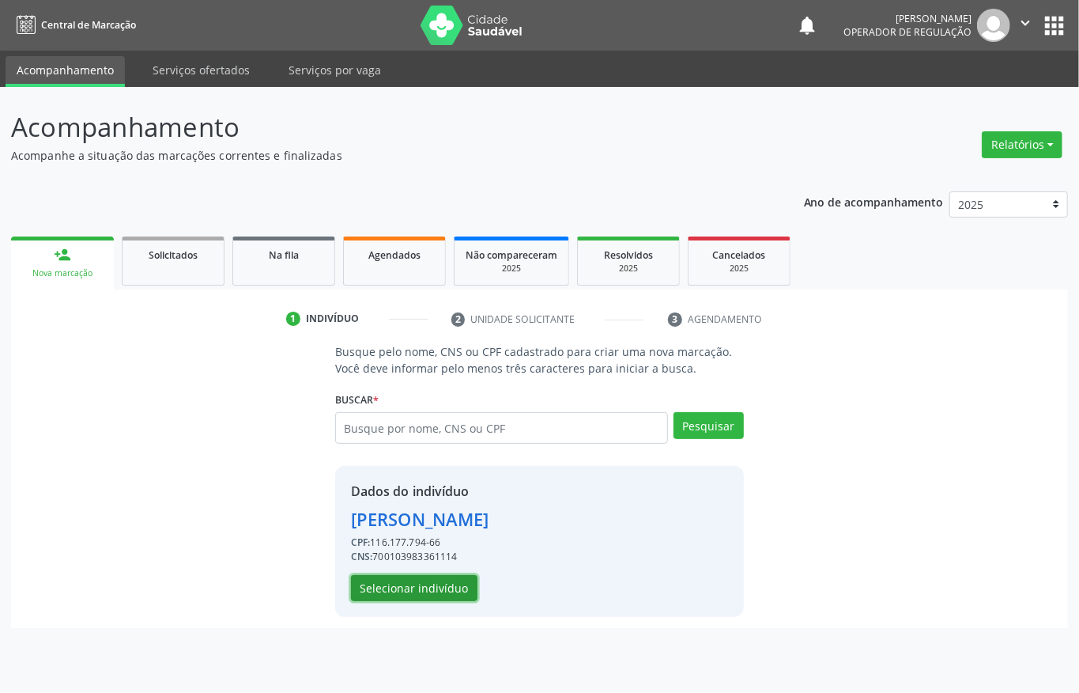
click at [408, 598] on button "Selecionar indivíduo" at bounding box center [414, 588] width 127 height 27
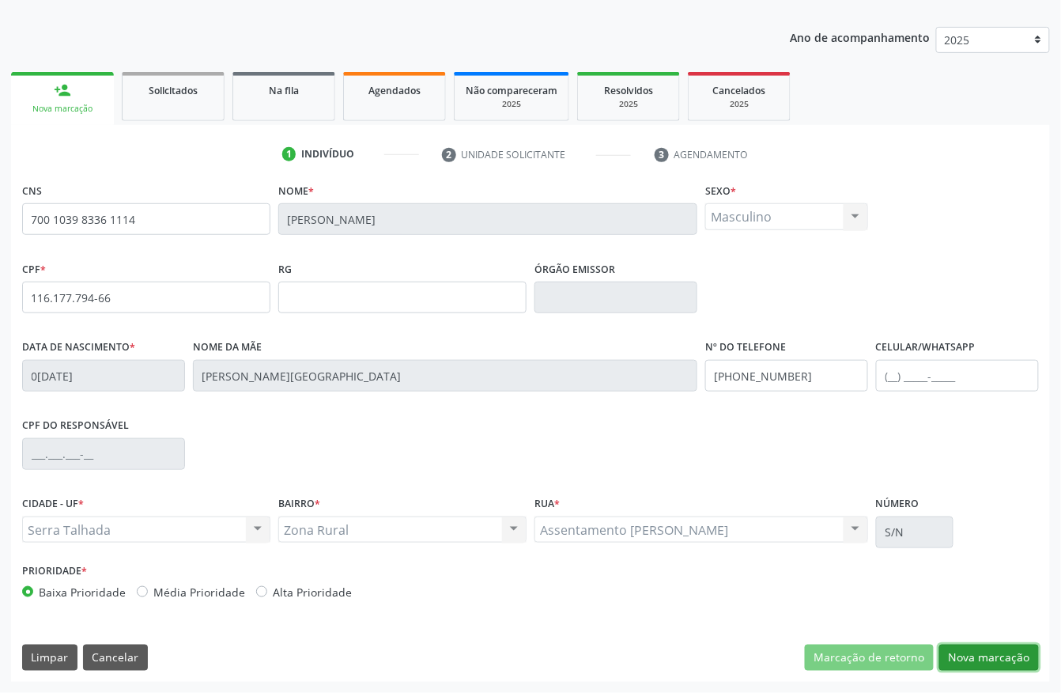
click at [958, 652] on button "Nova marcação" at bounding box center [989, 657] width 100 height 27
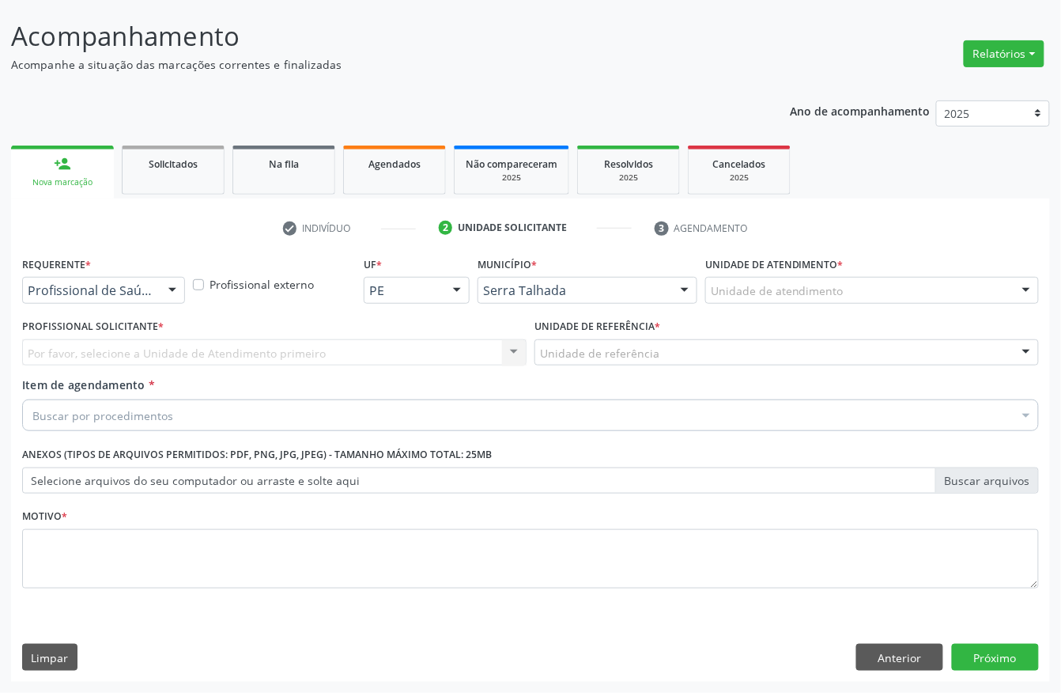
scroll to position [93, 0]
click at [87, 277] on div "Profissional de Saúde" at bounding box center [103, 290] width 163 height 27
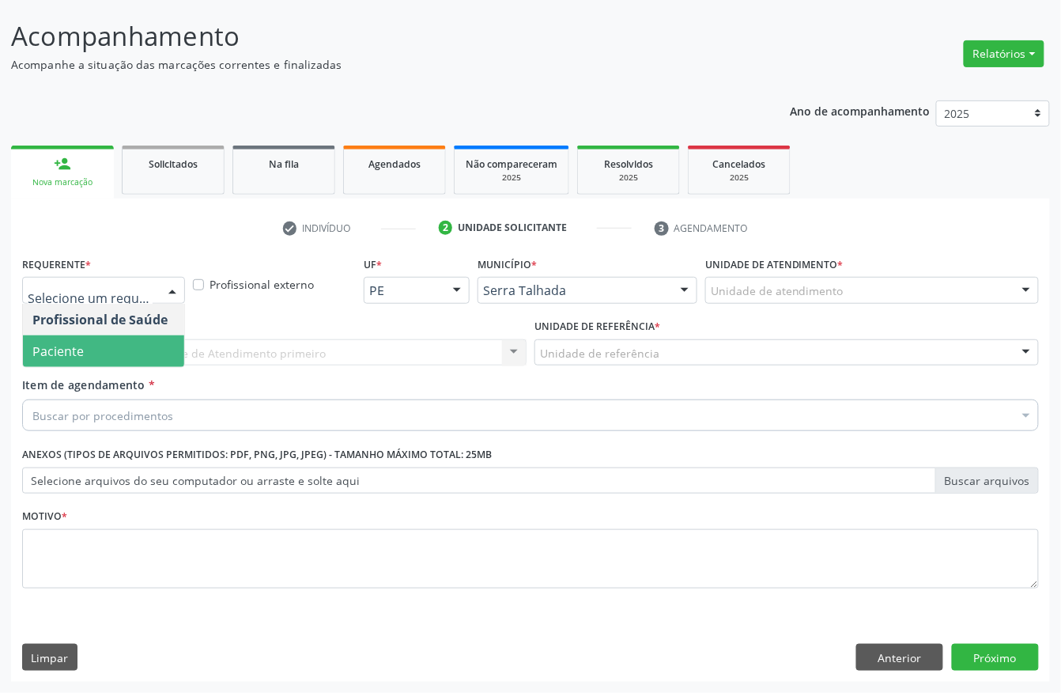
click at [54, 353] on span "Paciente" at bounding box center [57, 350] width 51 height 17
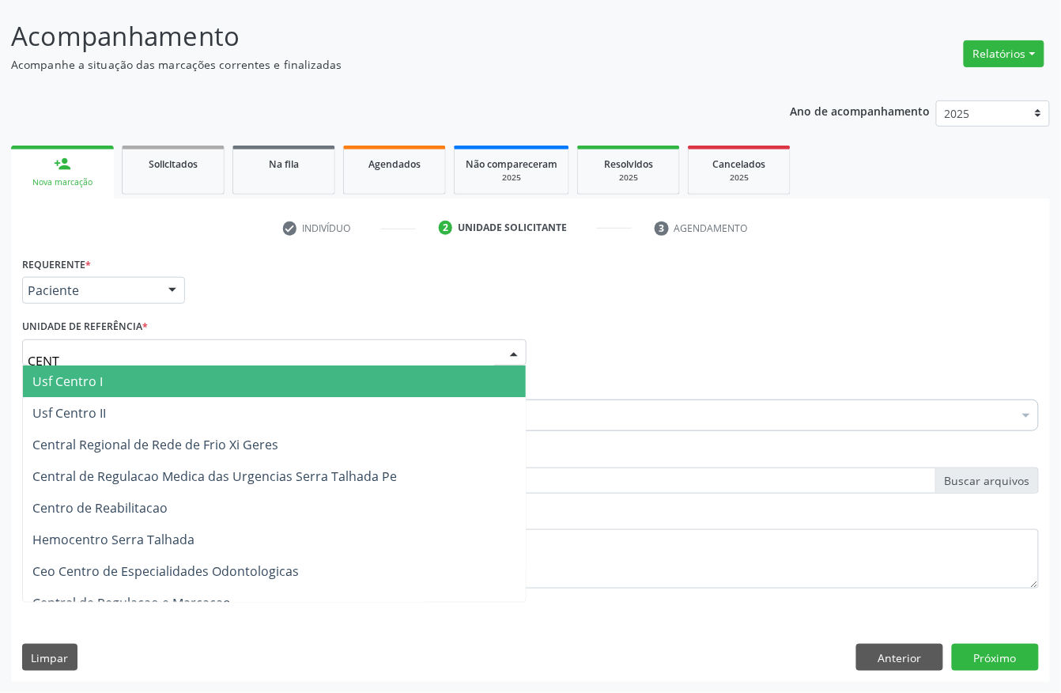
type input "CENTR"
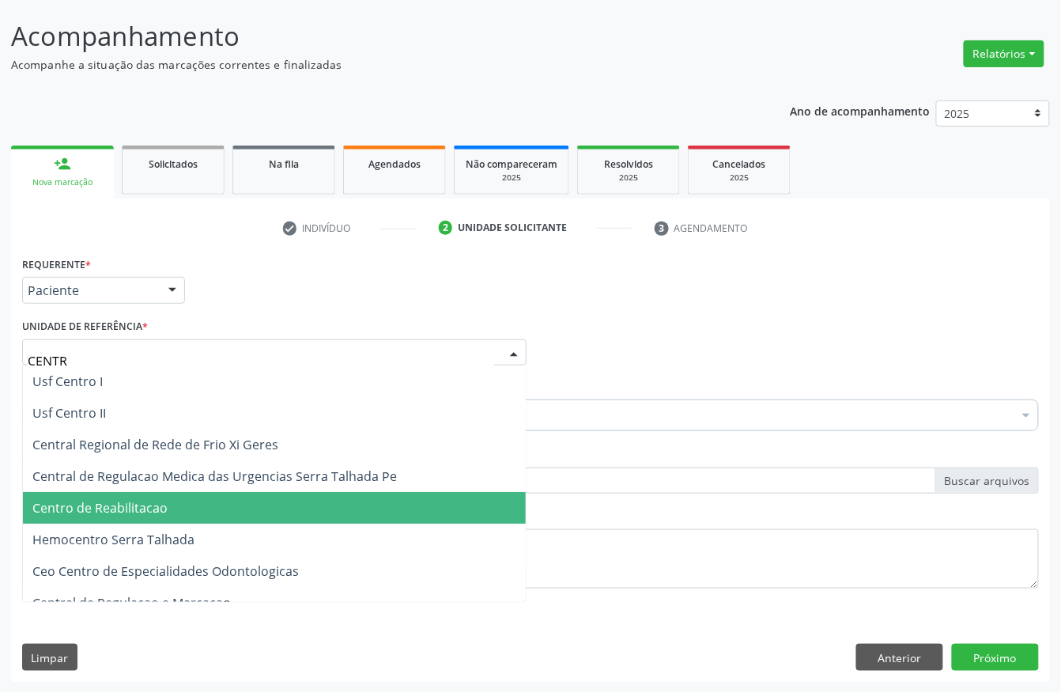
click at [55, 499] on span "Centro de Reabilitacao" at bounding box center [99, 507] width 135 height 17
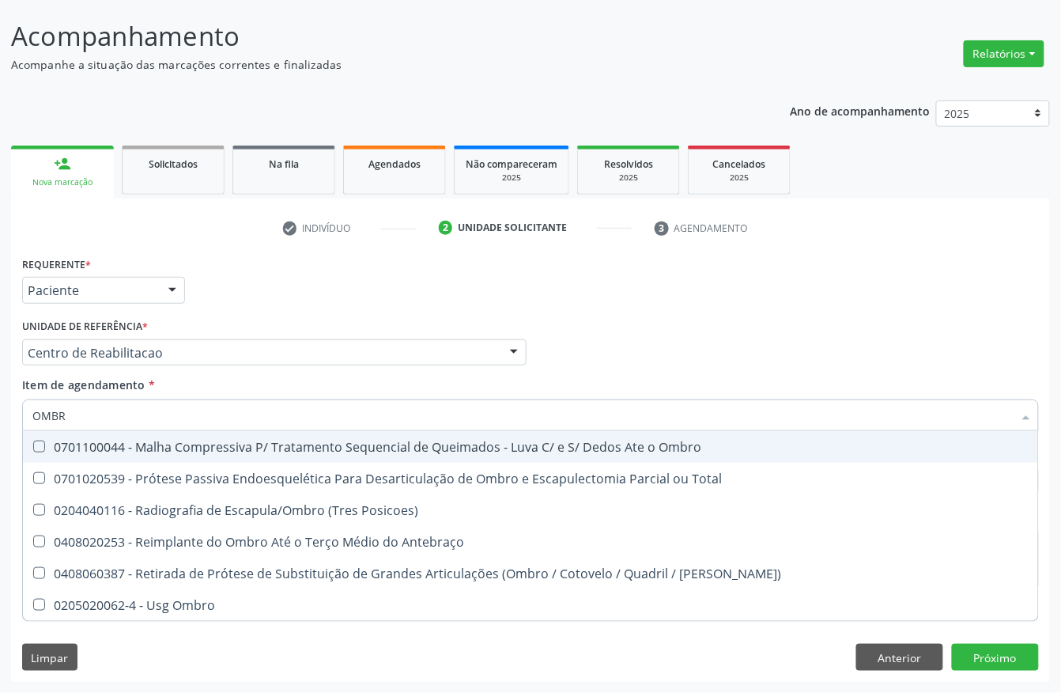
type input "OMBRO"
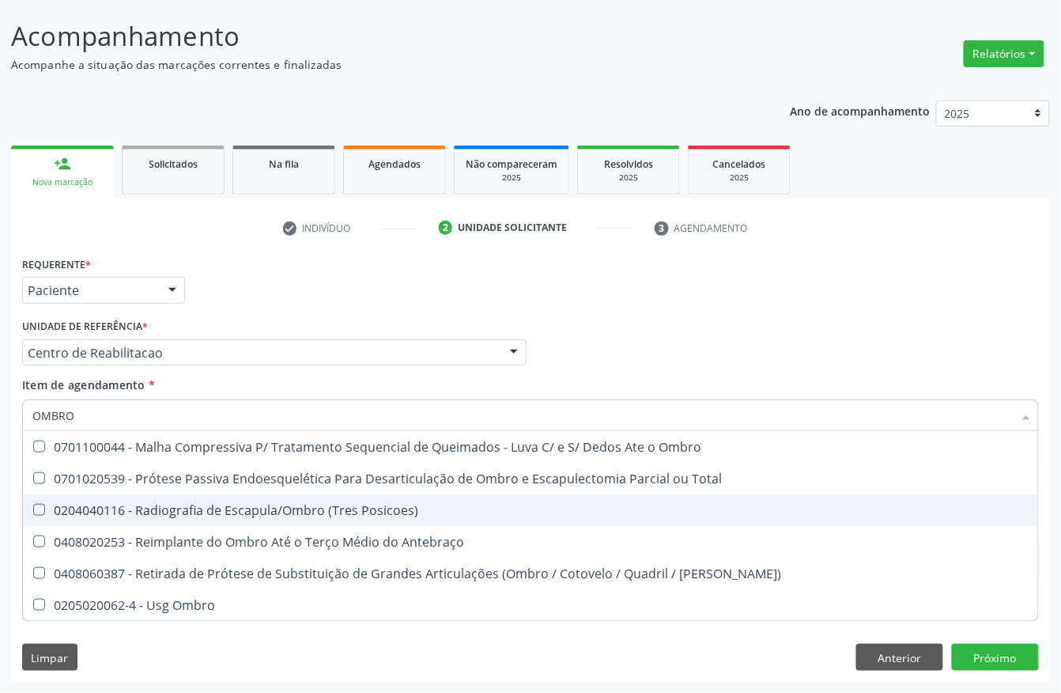
click at [196, 509] on div "0204040116 - Radiografia de Escapula/Ombro (Tres Posicoes)" at bounding box center [530, 510] width 996 height 13
checkbox Posicoes\) "true"
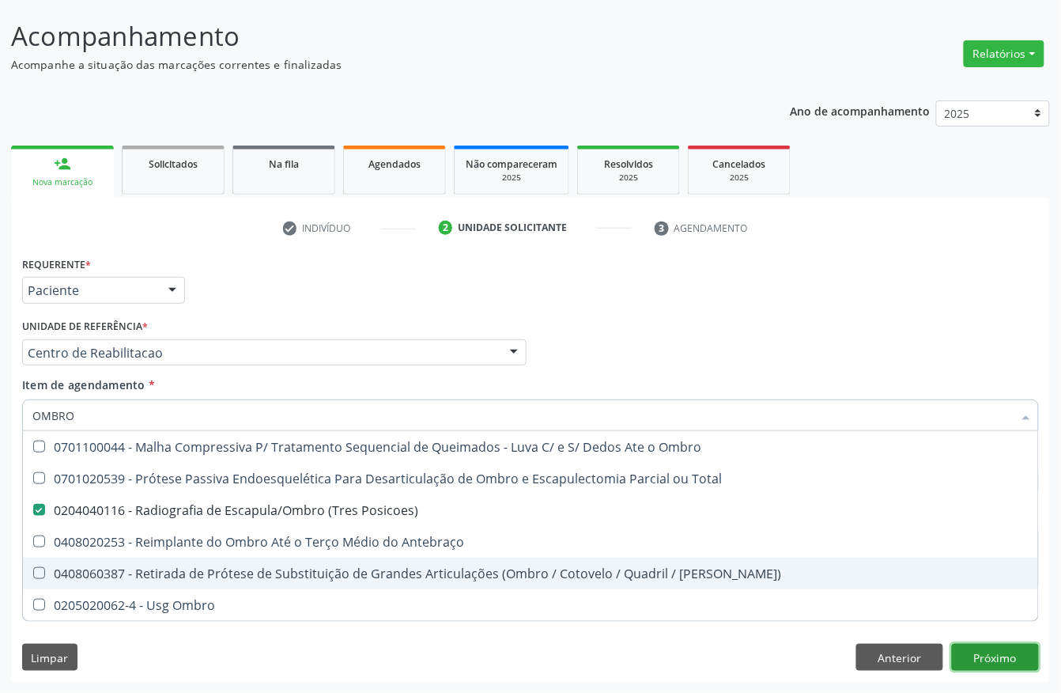
click at [1023, 658] on div "Requerente * Paciente Profissional de Saúde Paciente Nenhum resultado encontrad…" at bounding box center [530, 466] width 1039 height 429
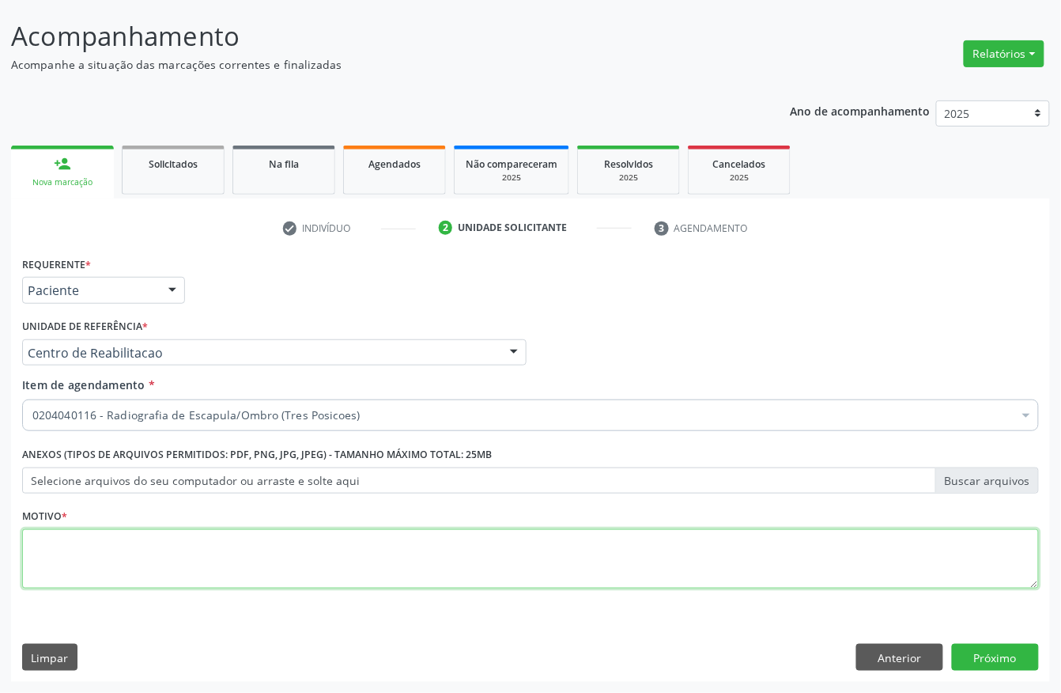
click at [542, 555] on textarea at bounding box center [530, 559] width 1017 height 60
type textarea "."
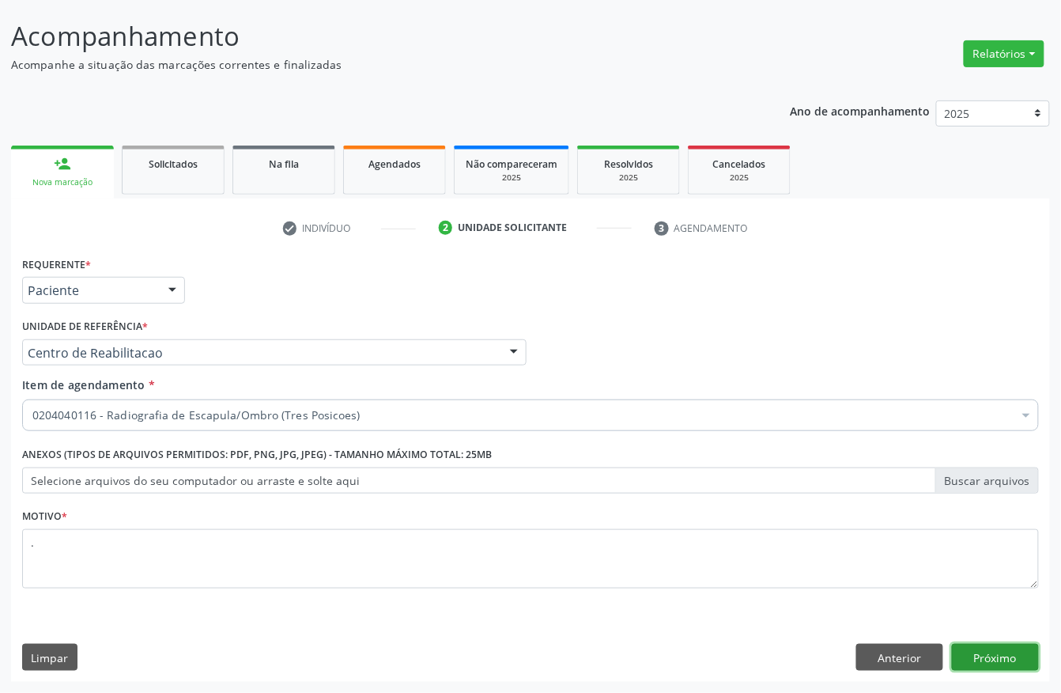
click at [968, 652] on button "Próximo" at bounding box center [995, 657] width 87 height 27
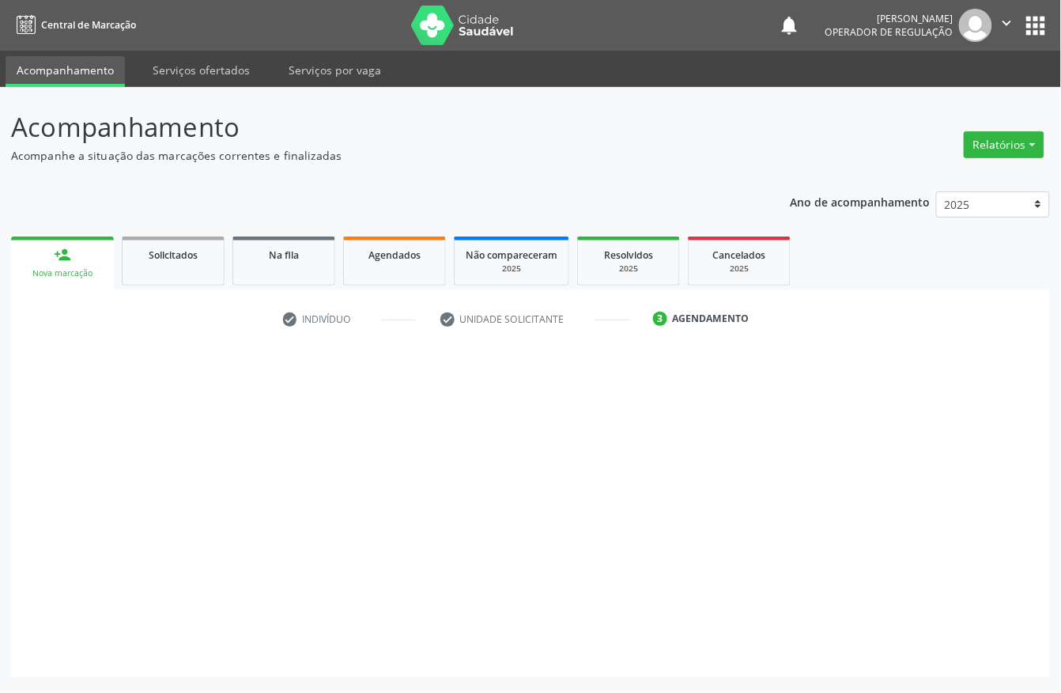
scroll to position [0, 0]
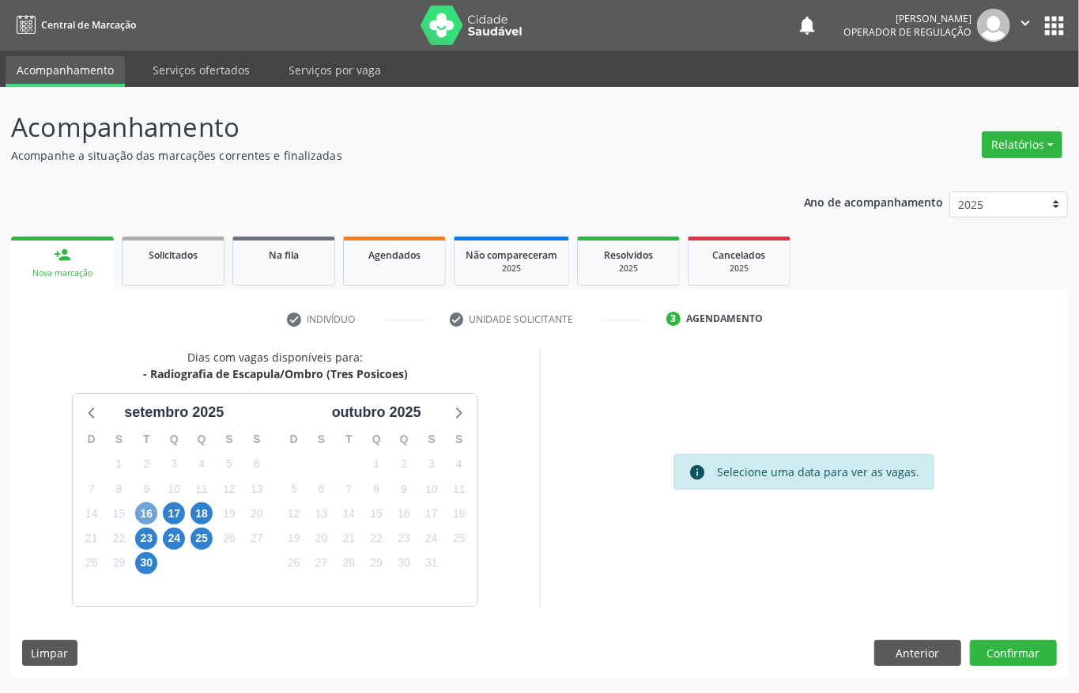
click at [153, 513] on span "16" at bounding box center [146, 513] width 22 height 22
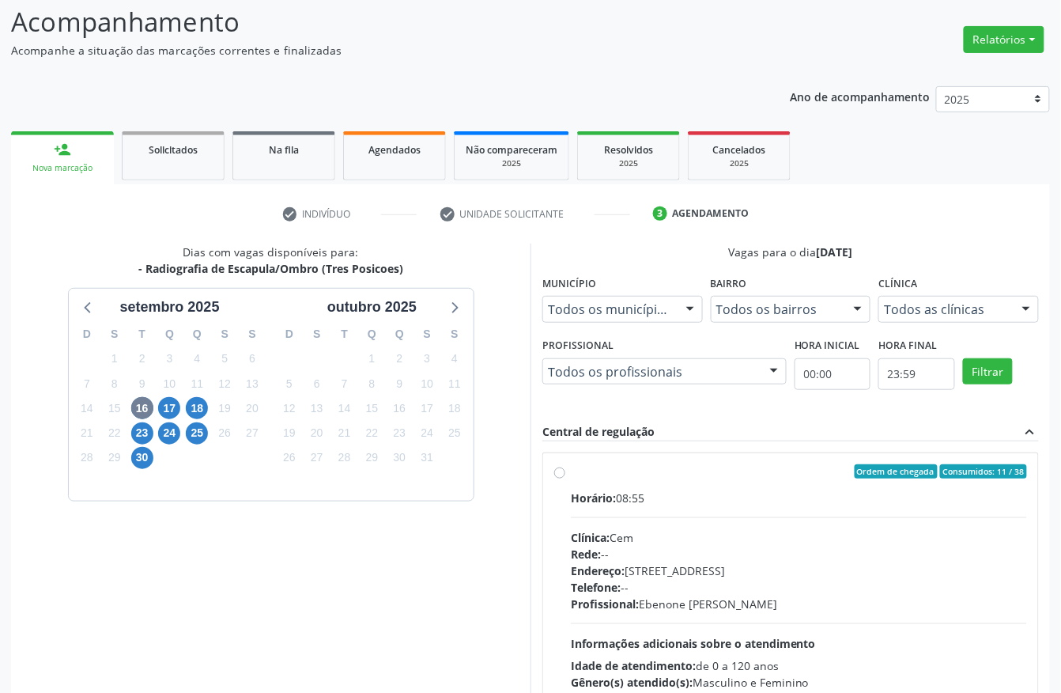
click at [735, 497] on div "Horário: 08:55" at bounding box center [799, 497] width 456 height 17
click at [565, 478] on input "Ordem de chegada Consumidos: 11 / 38 Horário: 08:55 Clínica: Cem Rede: -- Ender…" at bounding box center [559, 471] width 11 height 14
radio input "true"
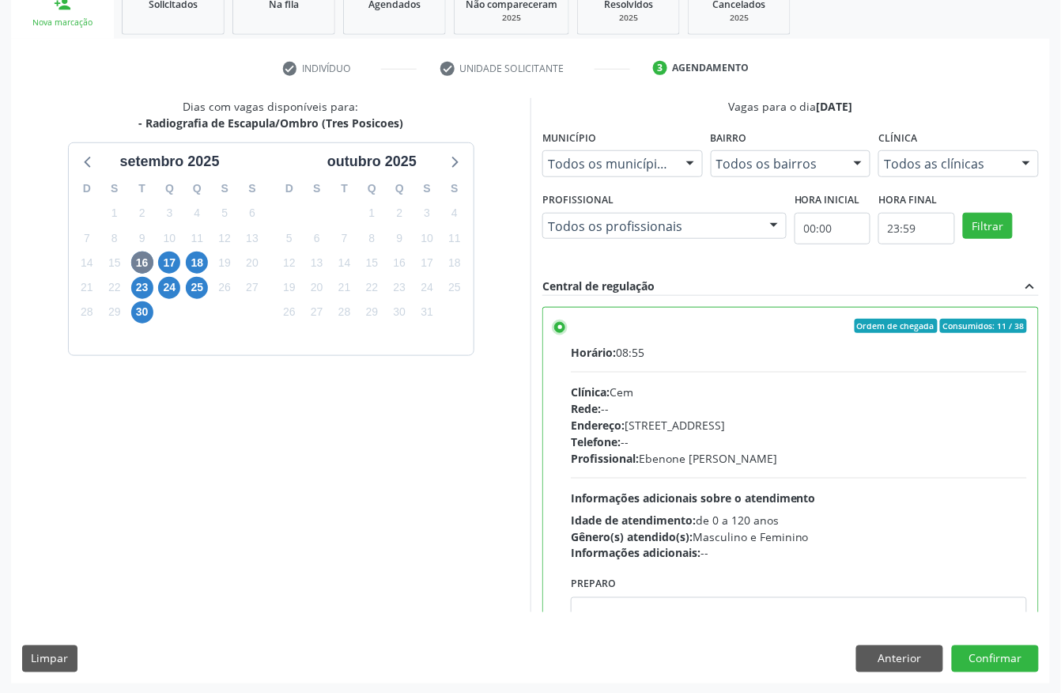
scroll to position [253, 0]
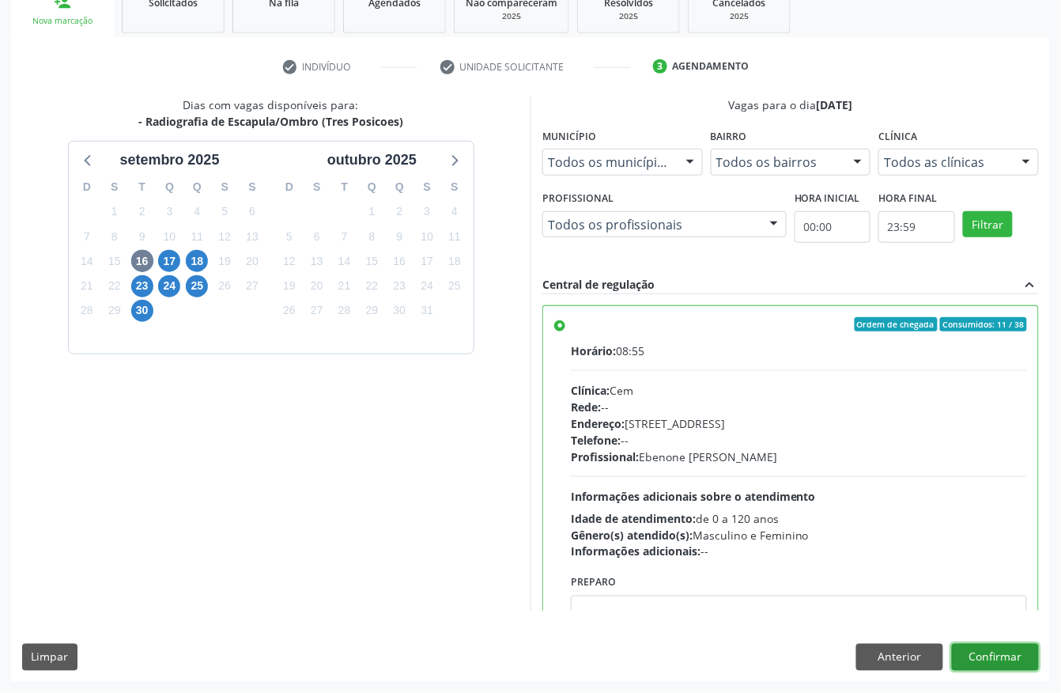
click at [1007, 652] on button "Confirmar" at bounding box center [995, 657] width 87 height 27
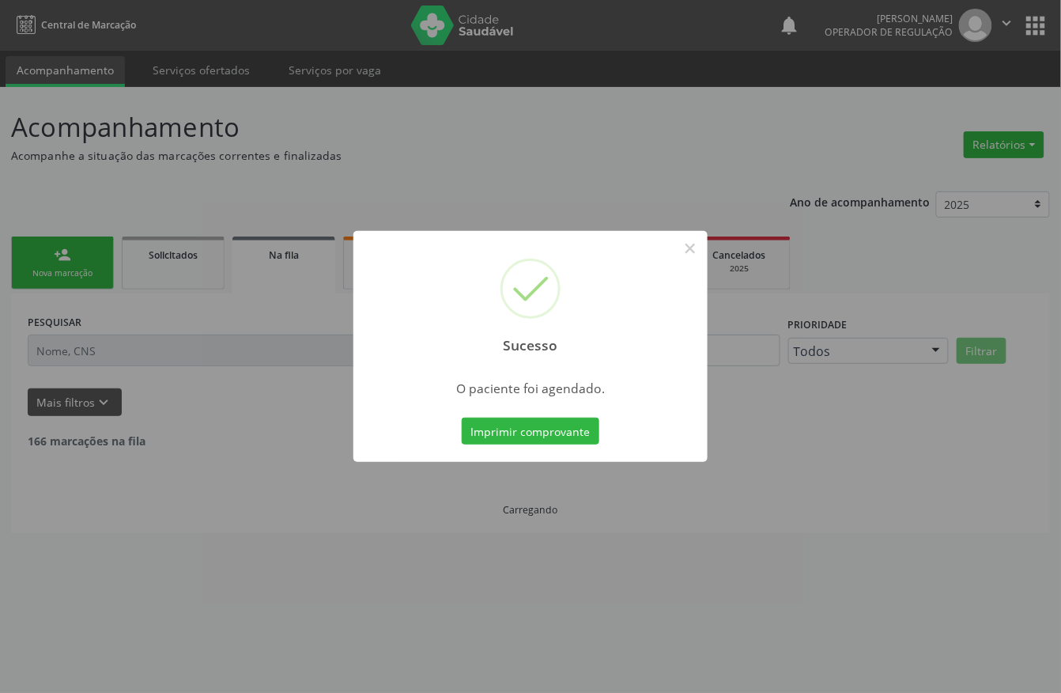
scroll to position [0, 0]
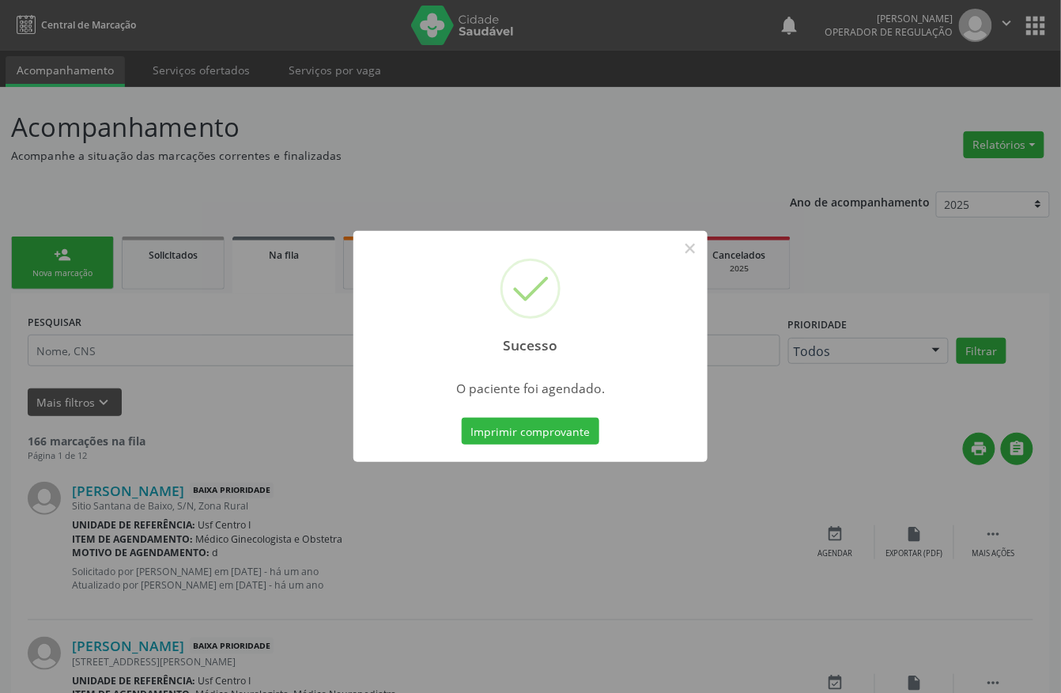
click at [478, 415] on div "Imprimir comprovante Cancel" at bounding box center [531, 430] width 145 height 33
click at [478, 429] on button "Imprimir comprovante" at bounding box center [531, 431] width 138 height 27
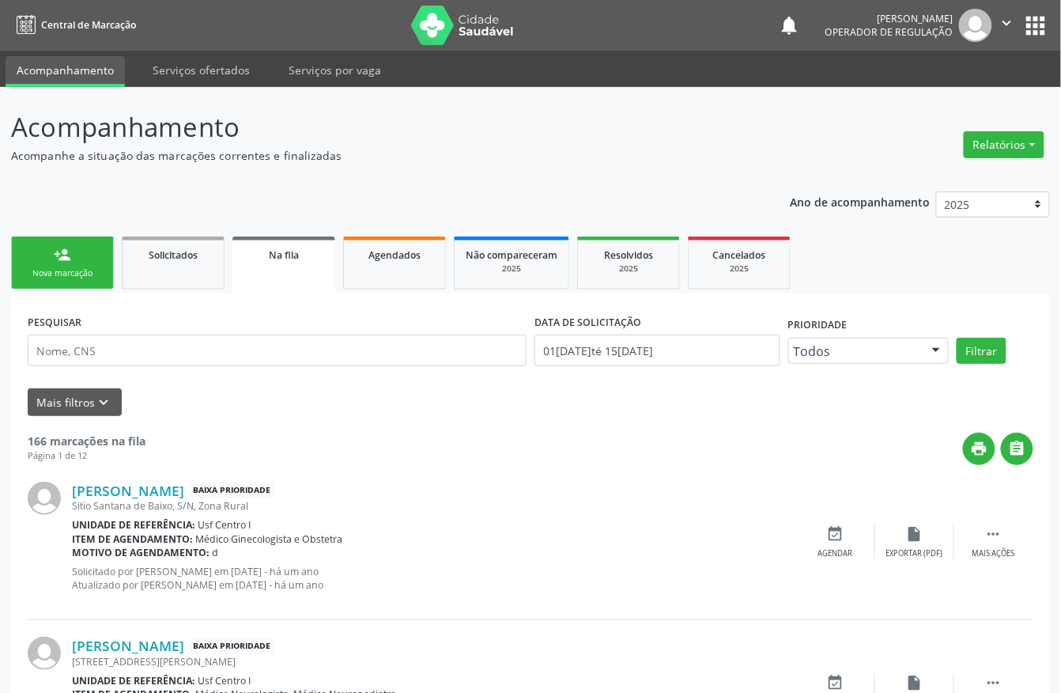
click at [51, 272] on div "Nova marcação" at bounding box center [62, 273] width 79 height 12
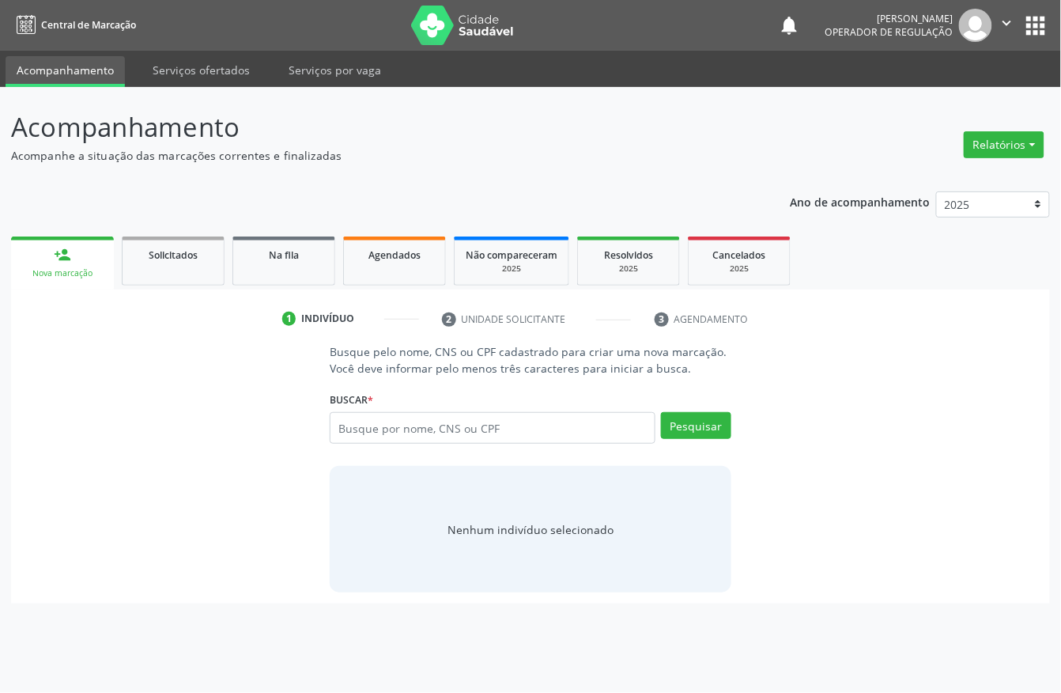
click at [59, 263] on link "person_add Nova marcação" at bounding box center [62, 262] width 103 height 53
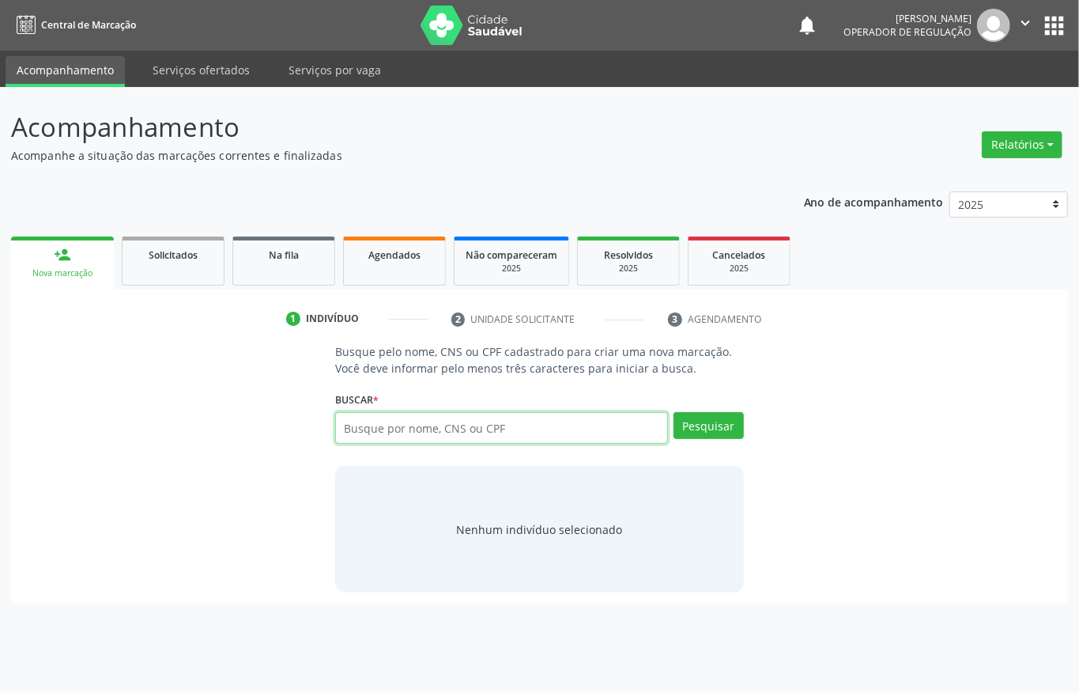
click at [391, 429] on input "text" at bounding box center [501, 428] width 333 height 32
type input "898003721800119"
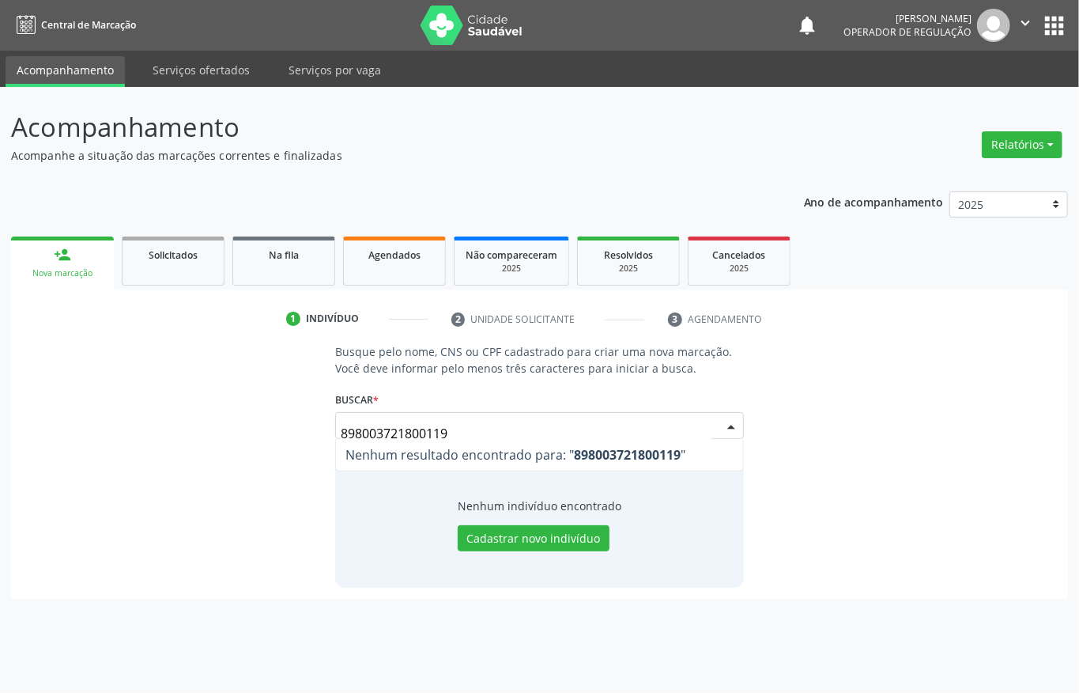
drag, startPoint x: 463, startPoint y: 421, endPoint x: 0, endPoint y: 400, distance: 463.9
click at [92, 419] on div "Busque pelo nome, CNS ou CPF cadastrado para criar uma nova marcação. Você deve…" at bounding box center [539, 465] width 1035 height 244
click at [200, 437] on div "Busque pelo nome, CNS ou CPF cadastrado para criar uma nova marcação. Você deve…" at bounding box center [539, 465] width 1035 height 244
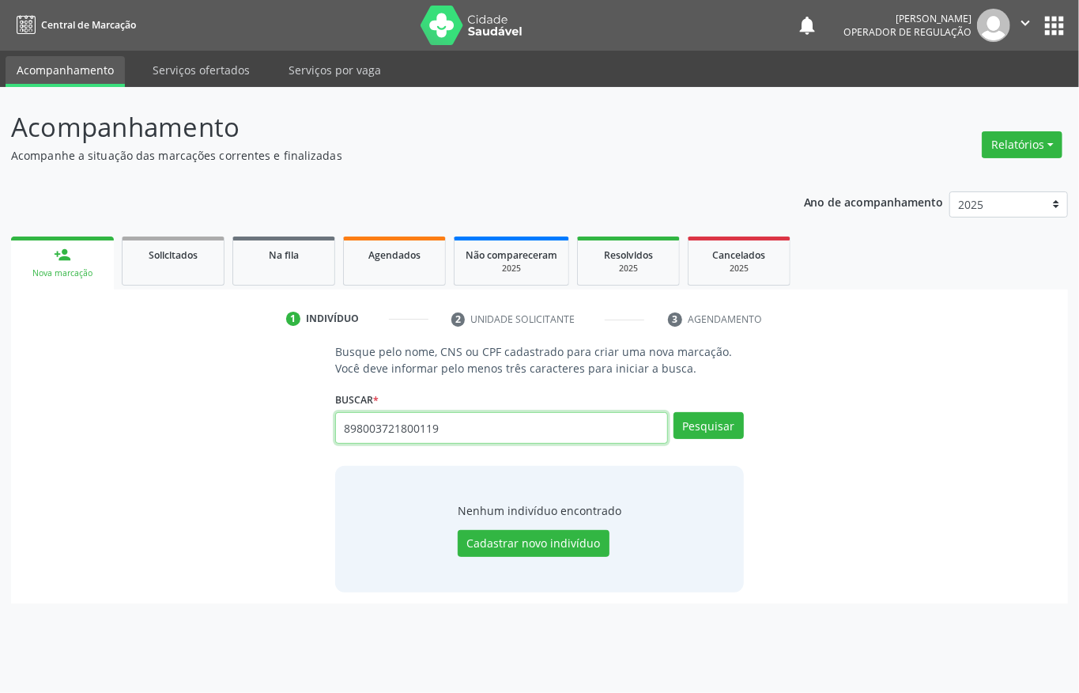
drag, startPoint x: 500, startPoint y: 429, endPoint x: 0, endPoint y: 430, distance: 499.8
click at [29, 430] on div "Busque pelo nome, CNS ou CPF cadastrado para criar uma nova marcação. Você deve…" at bounding box center [539, 467] width 1035 height 249
paste input "703406136243100"
type input "703406136243100"
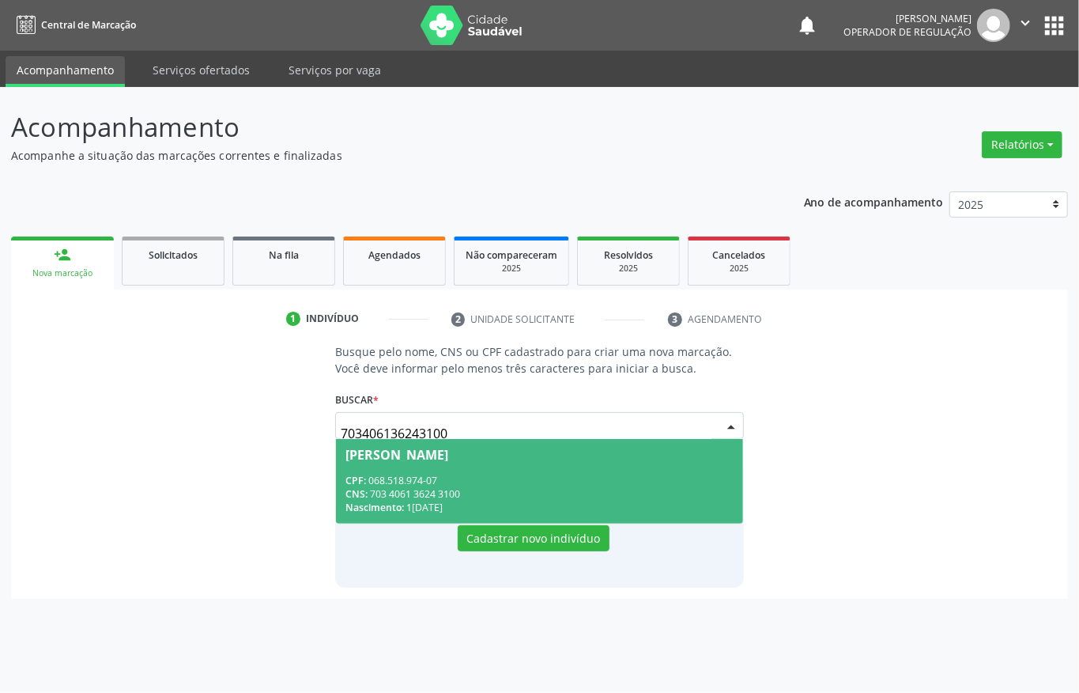
click at [437, 475] on div "CPF: 068.518.974-07" at bounding box center [540, 480] width 388 height 13
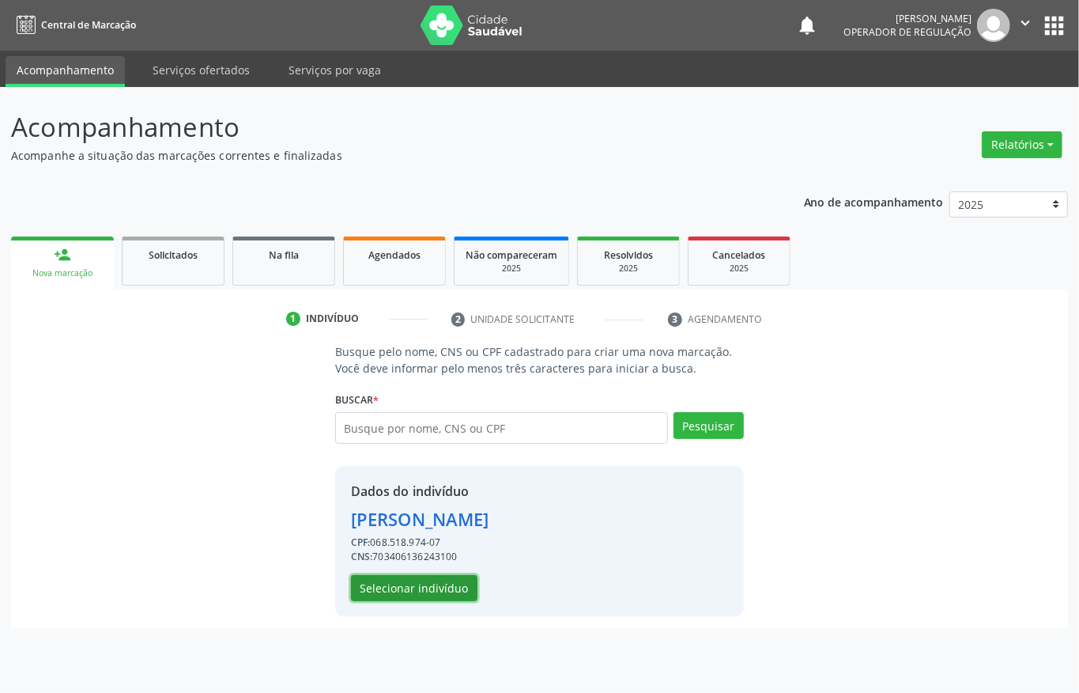
click at [422, 587] on button "Selecionar indivíduo" at bounding box center [414, 588] width 127 height 27
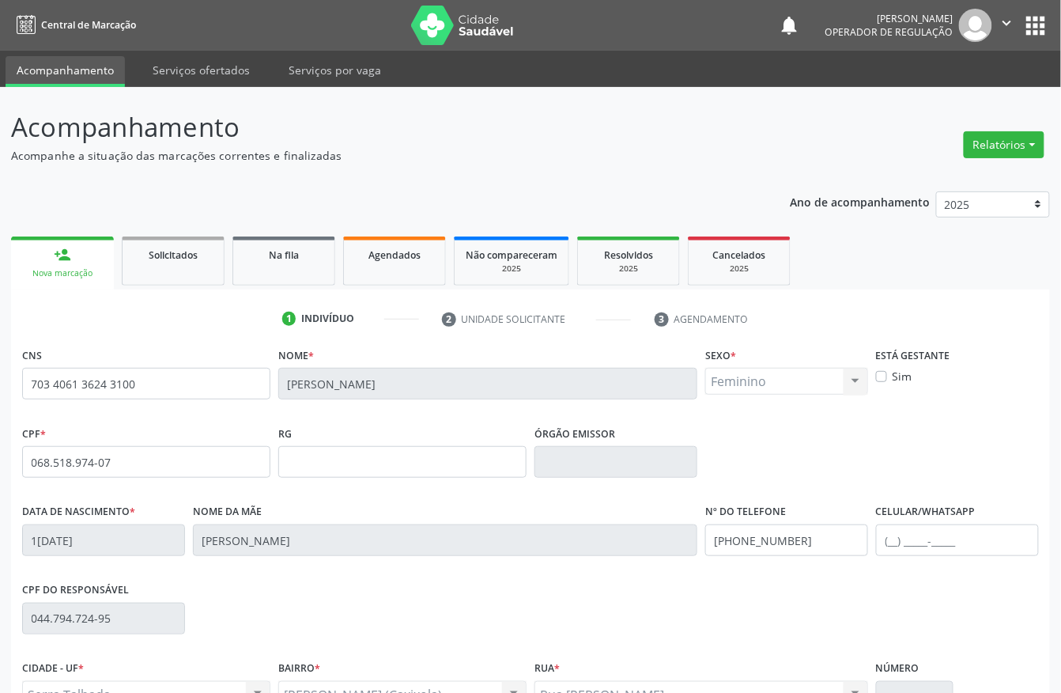
click at [1000, 22] on icon "" at bounding box center [1007, 22] width 17 height 17
click at [947, 90] on link "Sair" at bounding box center [967, 96] width 109 height 22
